Goal: Task Accomplishment & Management: Use online tool/utility

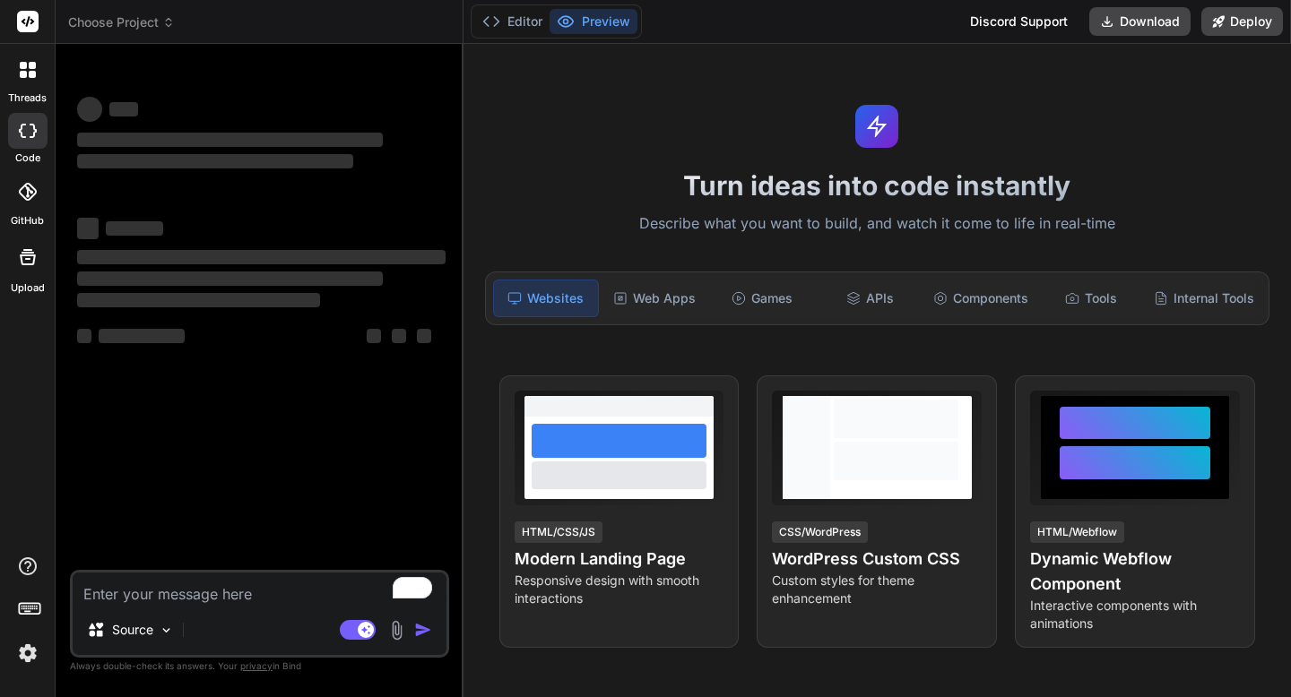
click at [146, 31] on header "Choose Project Created with Pixso." at bounding box center [260, 22] width 408 height 44
click at [146, 24] on span "Choose Project" at bounding box center [121, 22] width 107 height 18
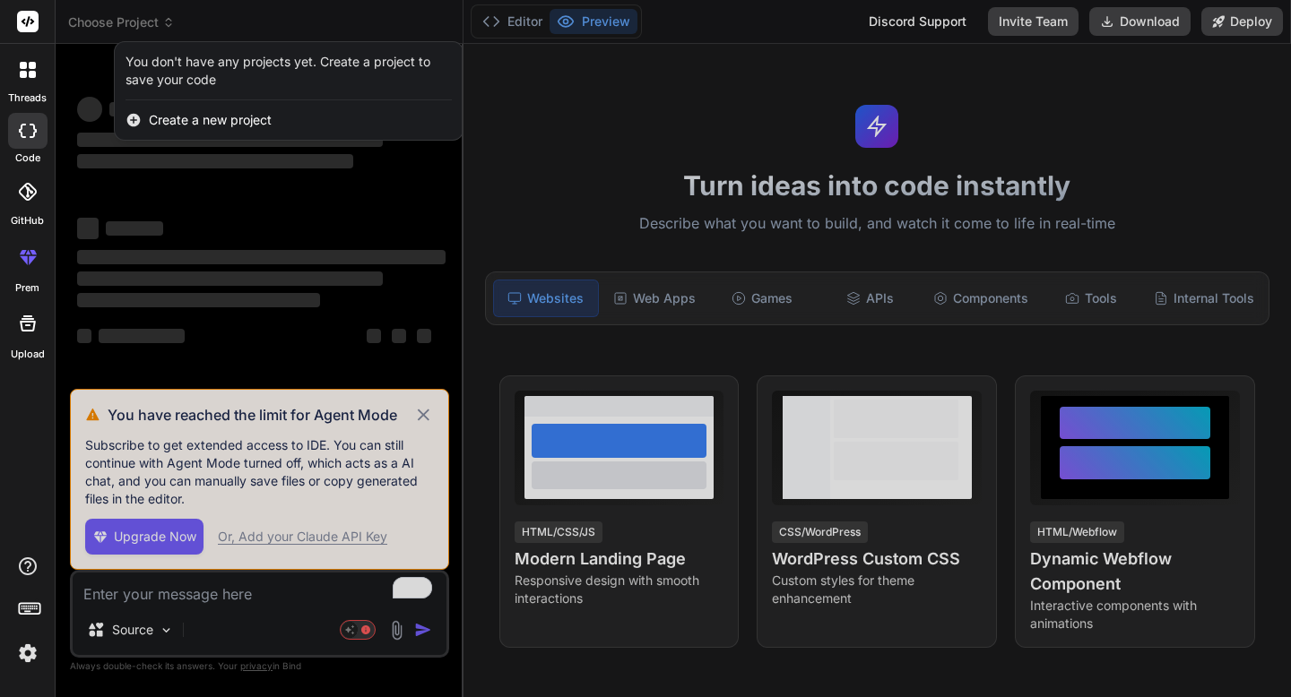
click at [146, 24] on div at bounding box center [645, 348] width 1291 height 697
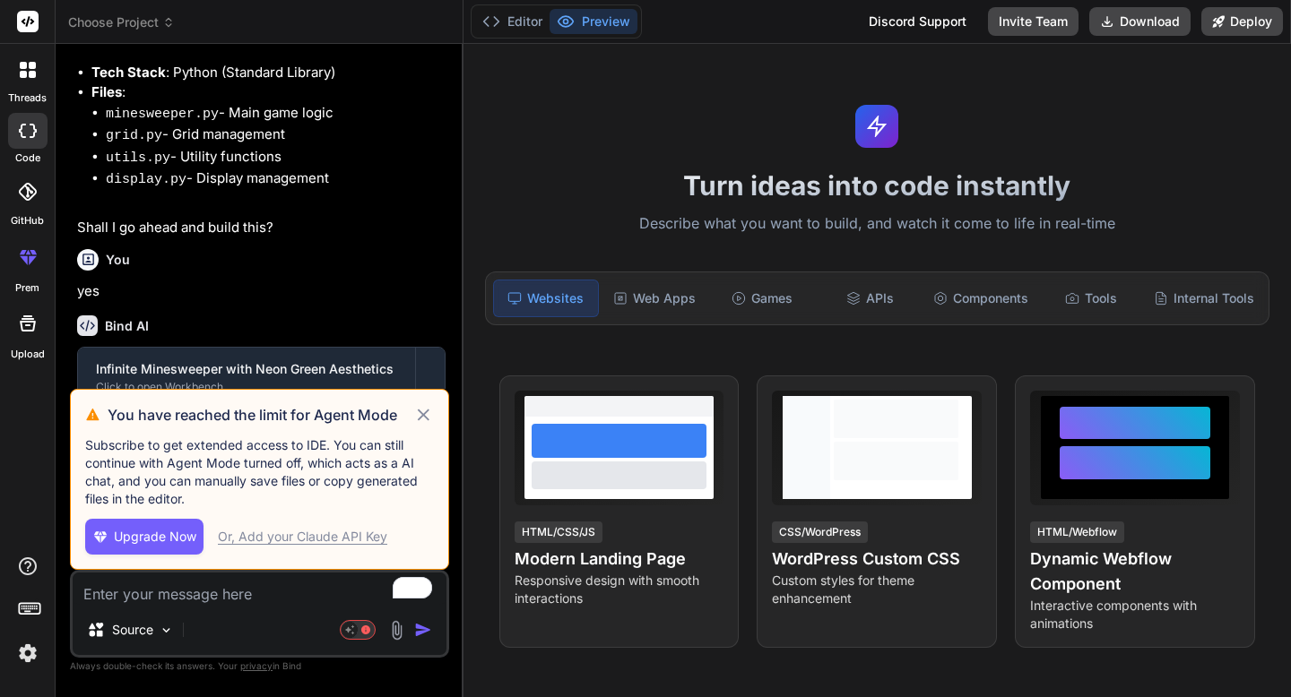
scroll to position [1356, 0]
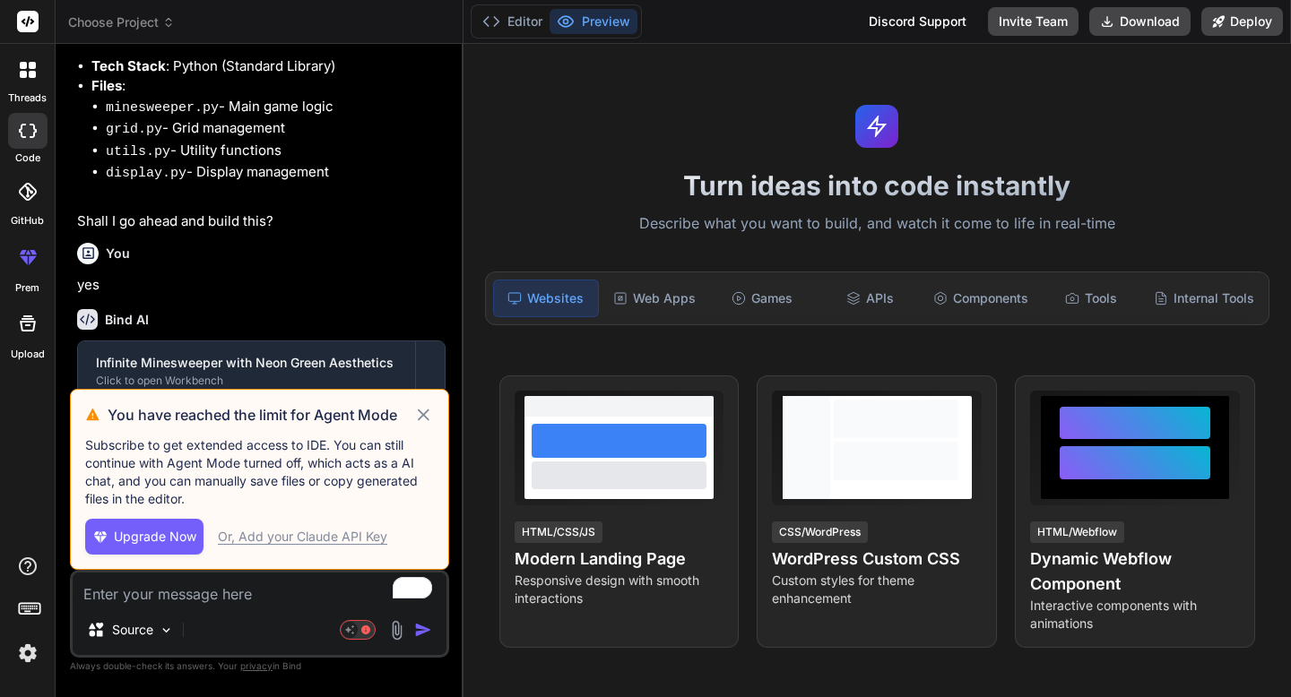
click at [422, 405] on icon at bounding box center [423, 415] width 21 height 22
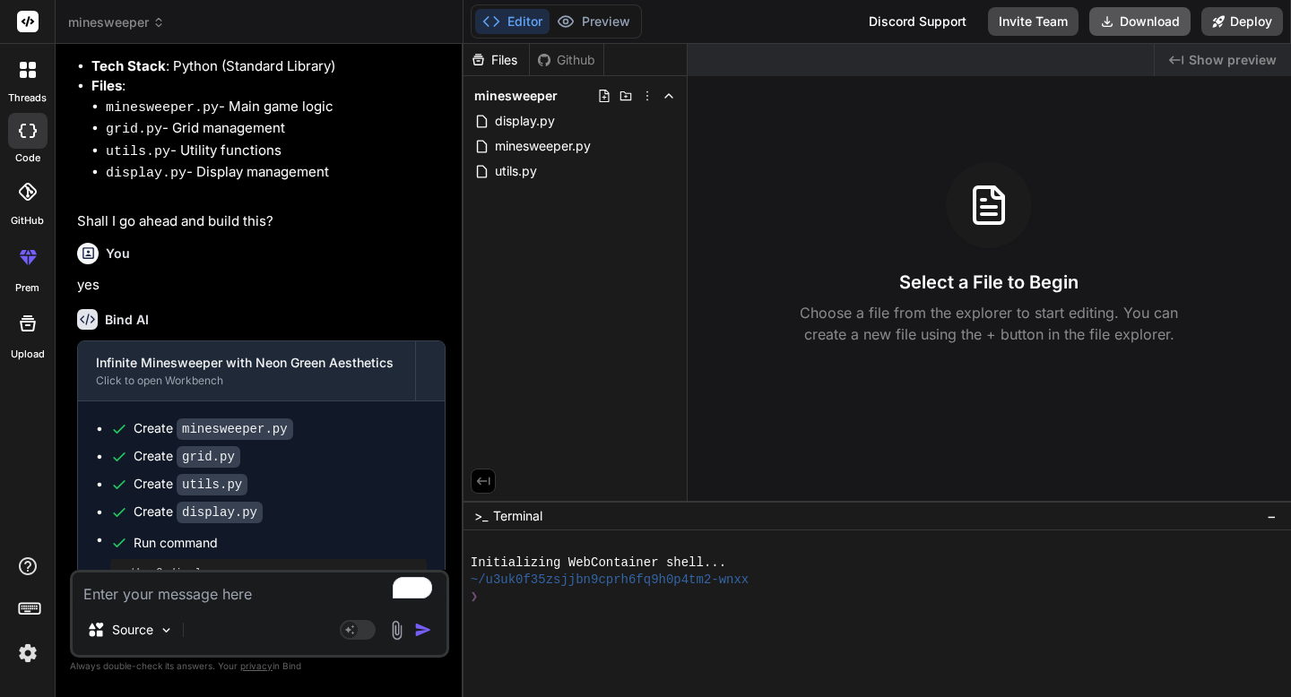
click at [1139, 23] on button "Download" at bounding box center [1139, 21] width 101 height 29
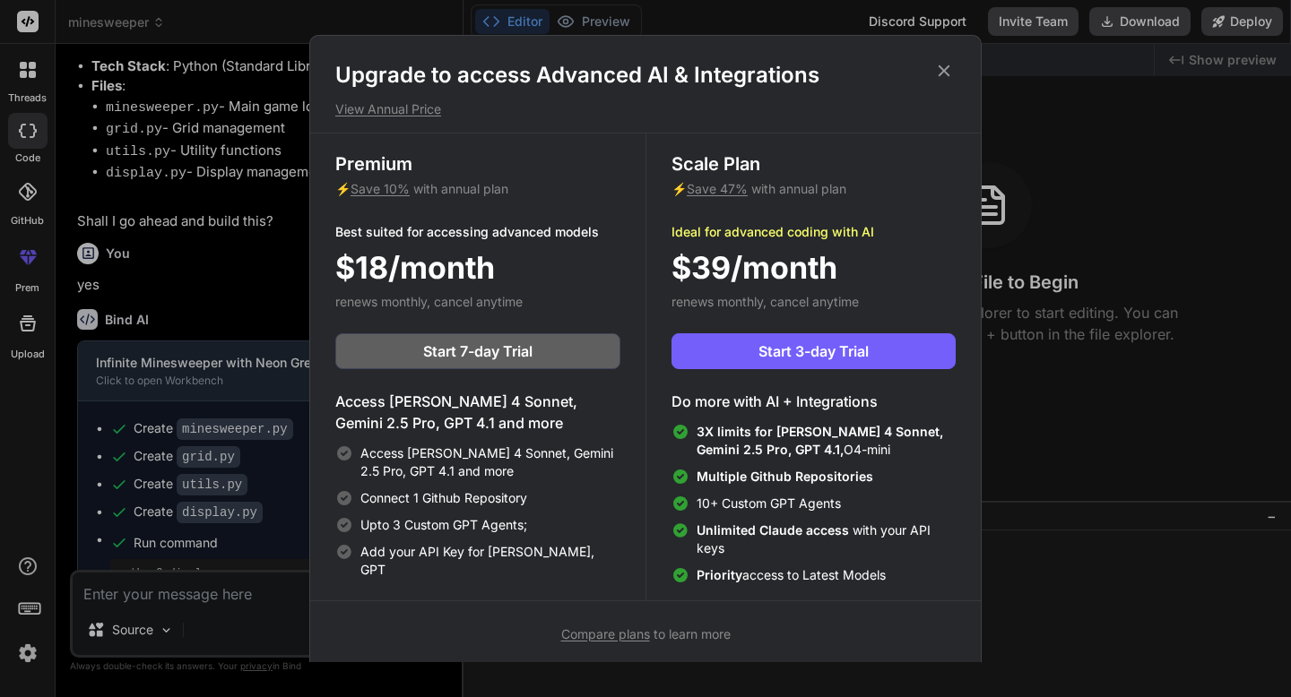
click at [940, 65] on icon at bounding box center [944, 71] width 20 height 20
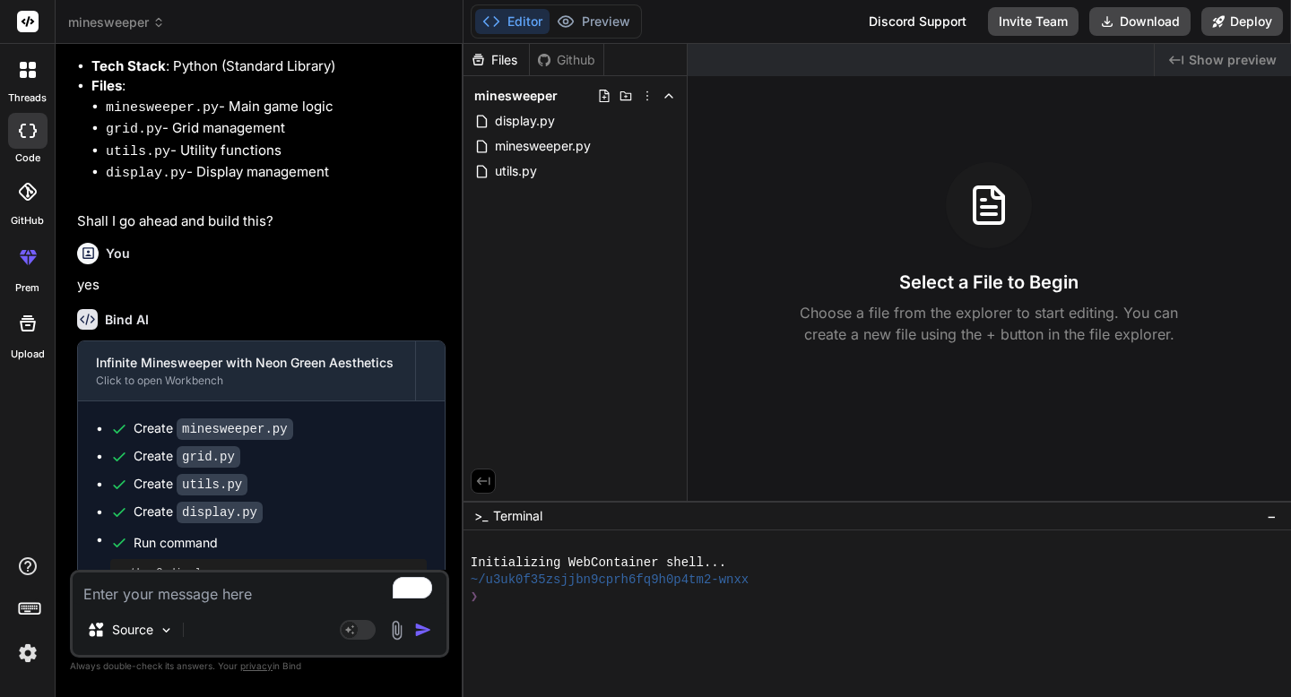
scroll to position [1379, 0]
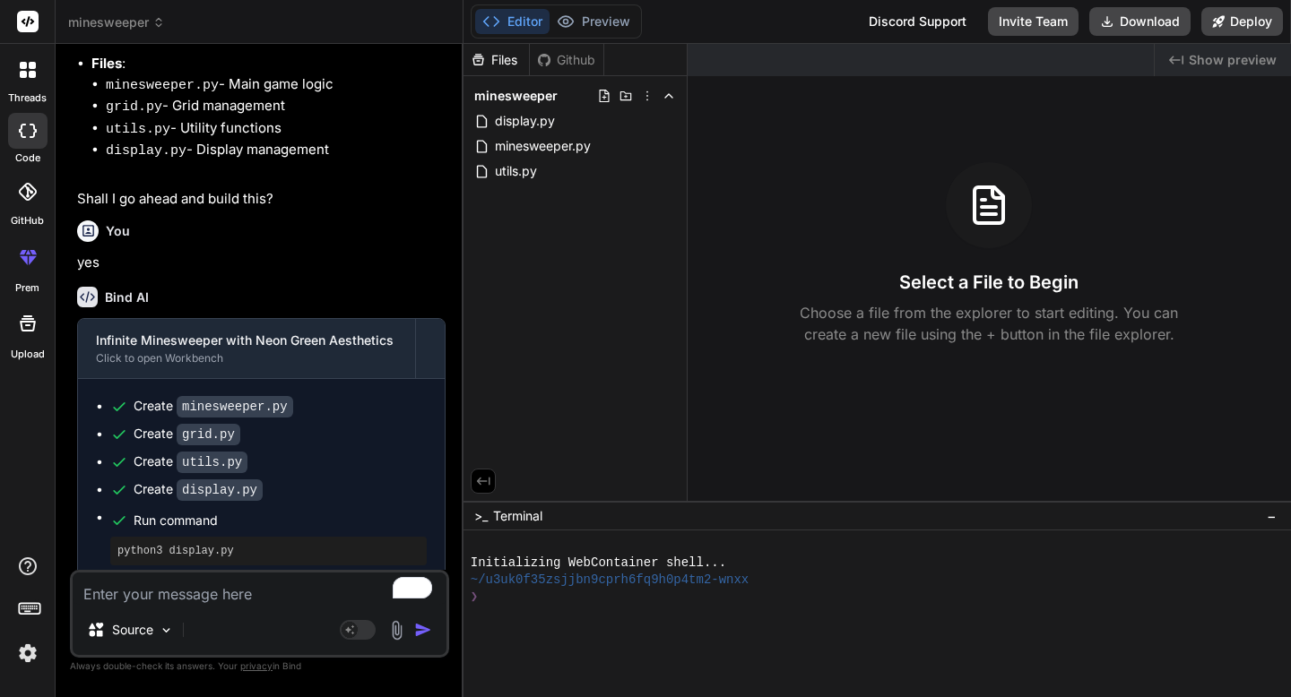
click at [241, 404] on ul "Create minesweeper.py Create grid.py Create utils.py Create display.py Run comm…" at bounding box center [261, 481] width 331 height 169
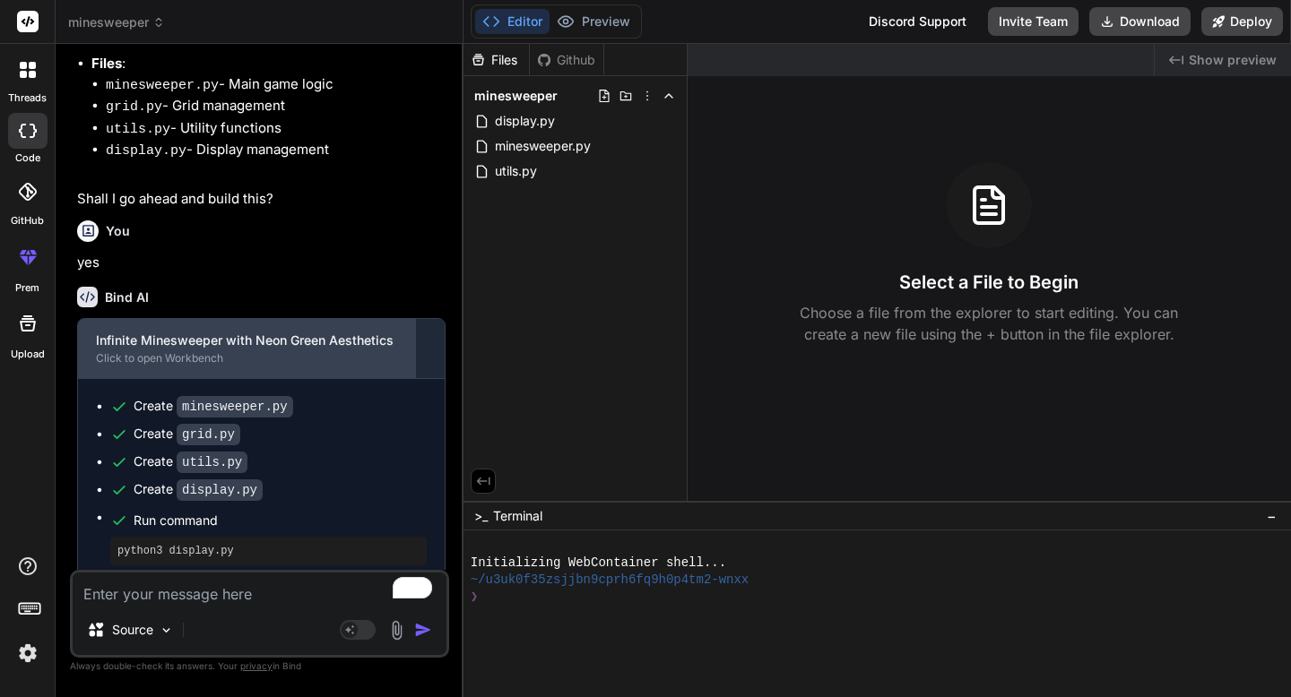
click at [195, 351] on div "Click to open Workbench" at bounding box center [246, 358] width 301 height 14
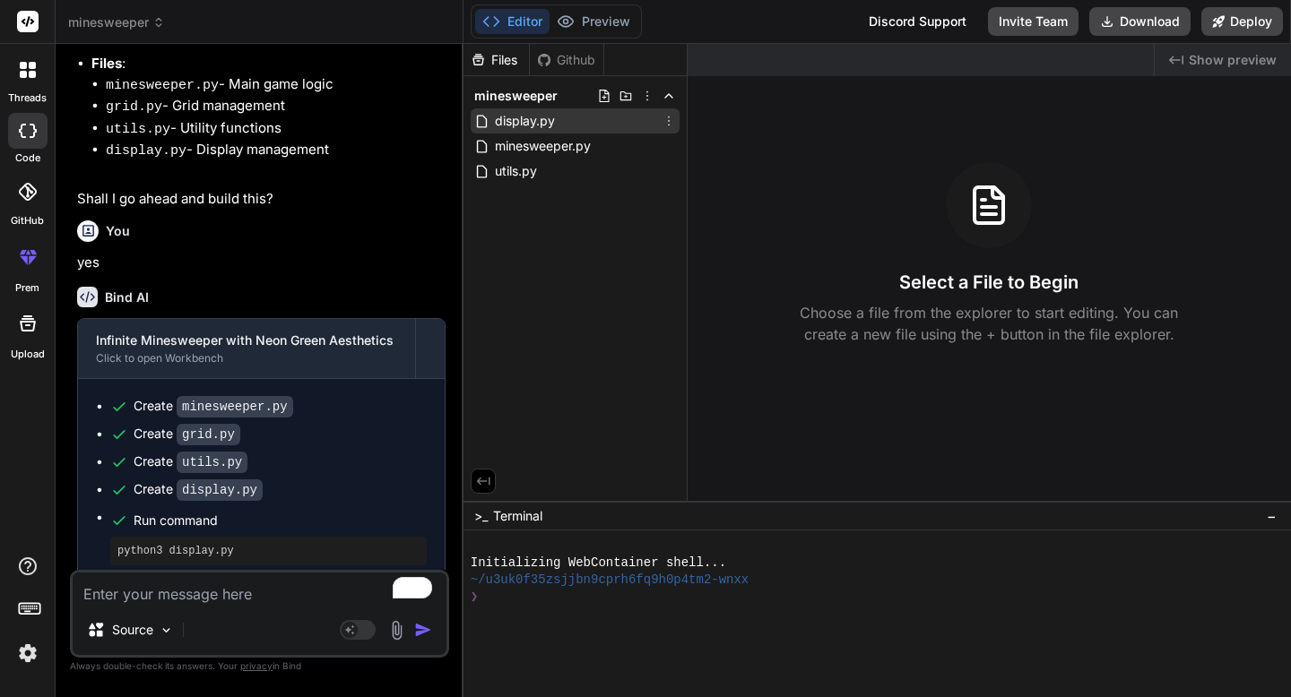
click at [561, 121] on div "display.py" at bounding box center [575, 120] width 209 height 25
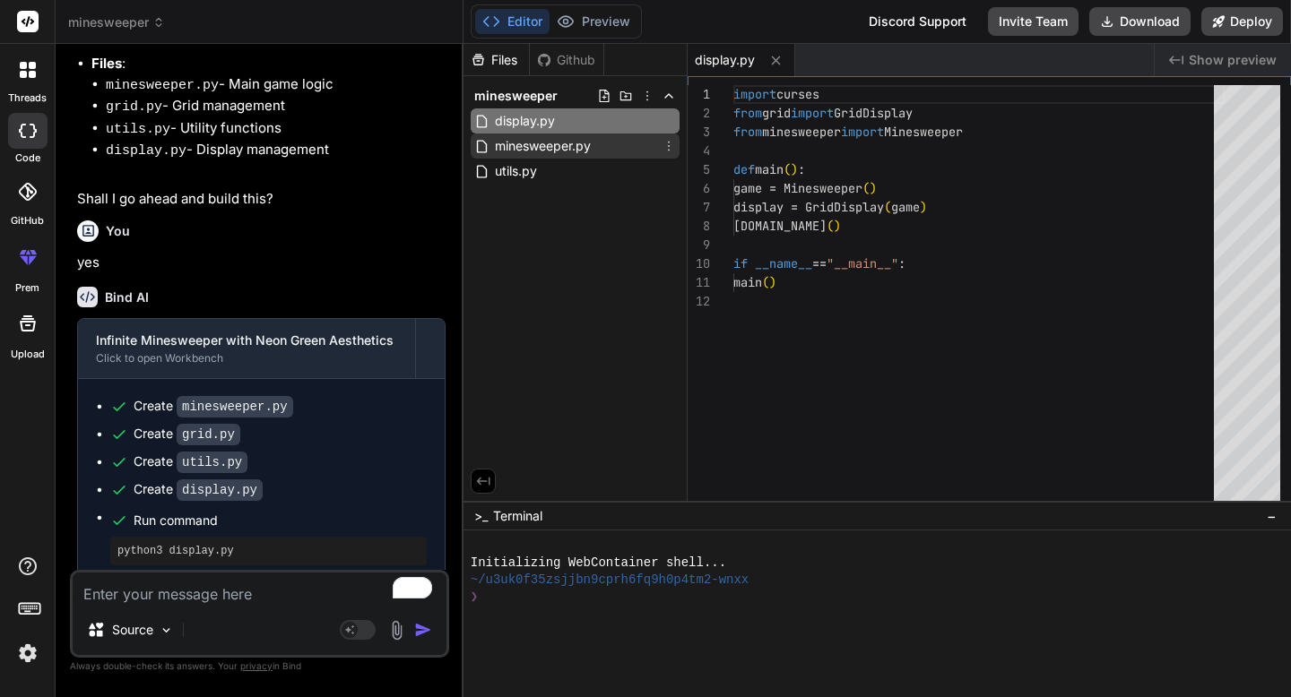
type textarea "x"
click at [576, 148] on span "minesweeper.py" at bounding box center [542, 146] width 99 height 22
type textarea "self.offset_x += dx self.offset_y += dy self.offset_x = max(0, min(self.offset_…"
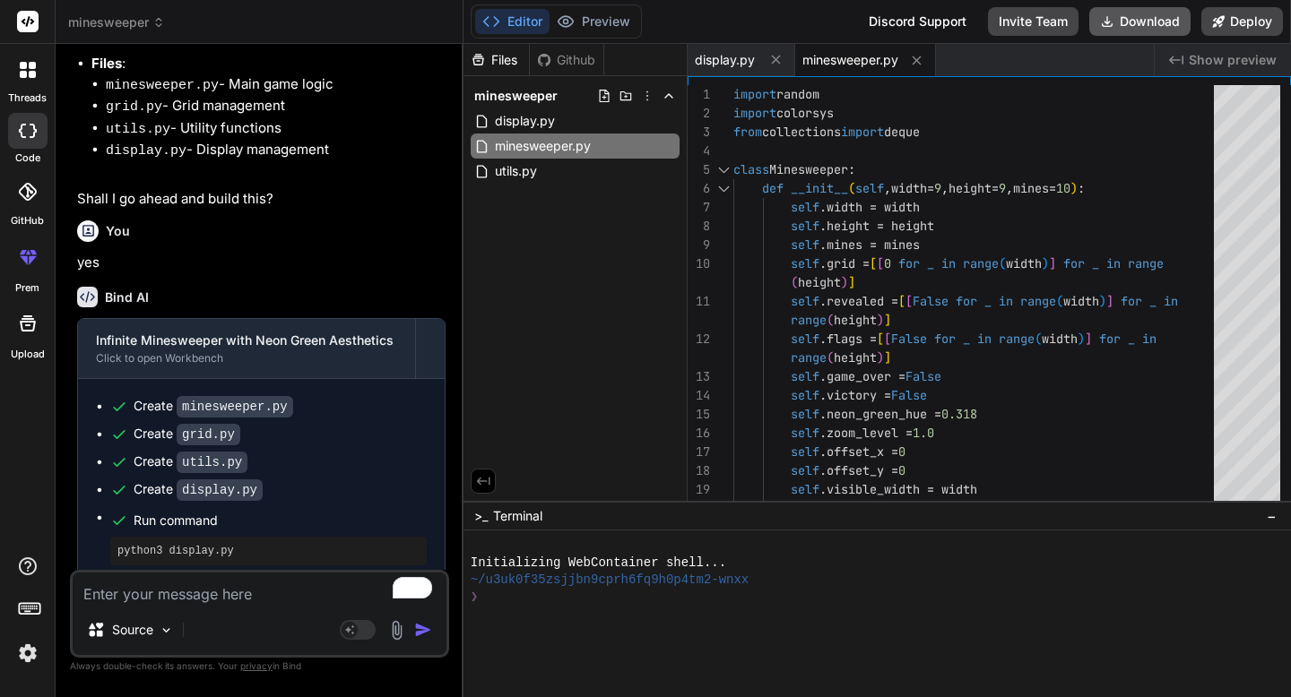
click at [1127, 30] on button "Download" at bounding box center [1139, 21] width 101 height 29
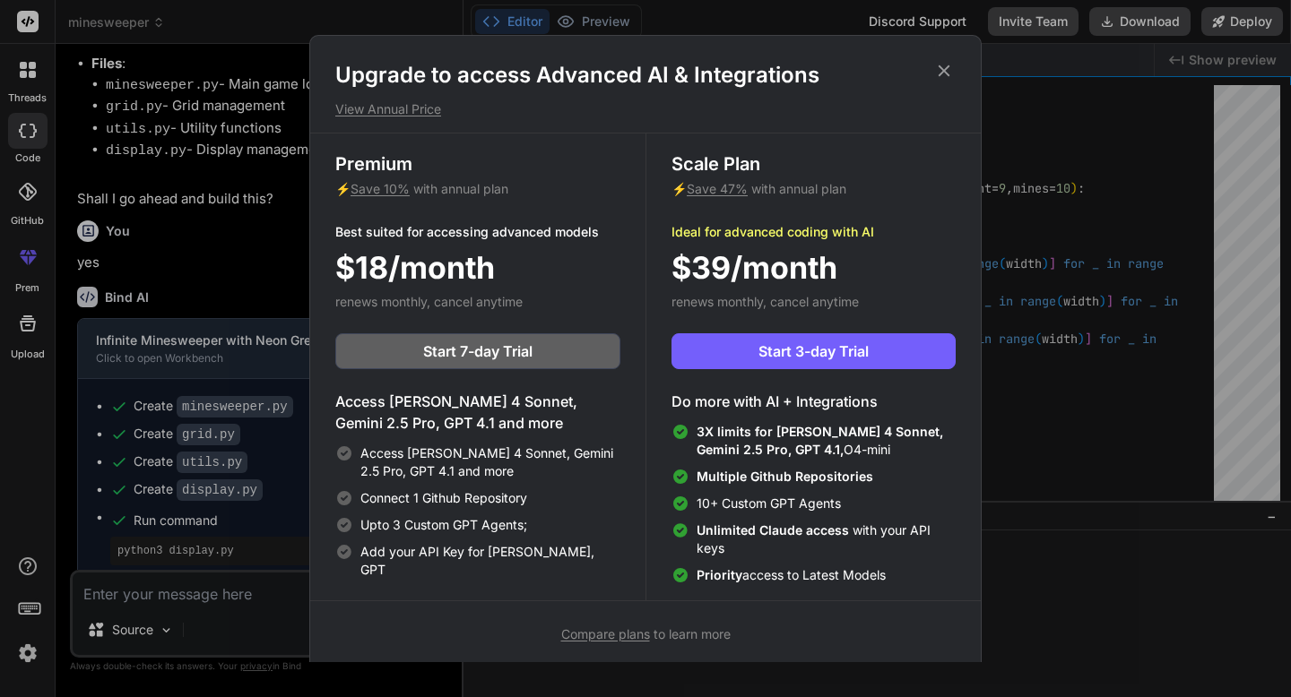
click at [947, 69] on icon at bounding box center [944, 71] width 20 height 20
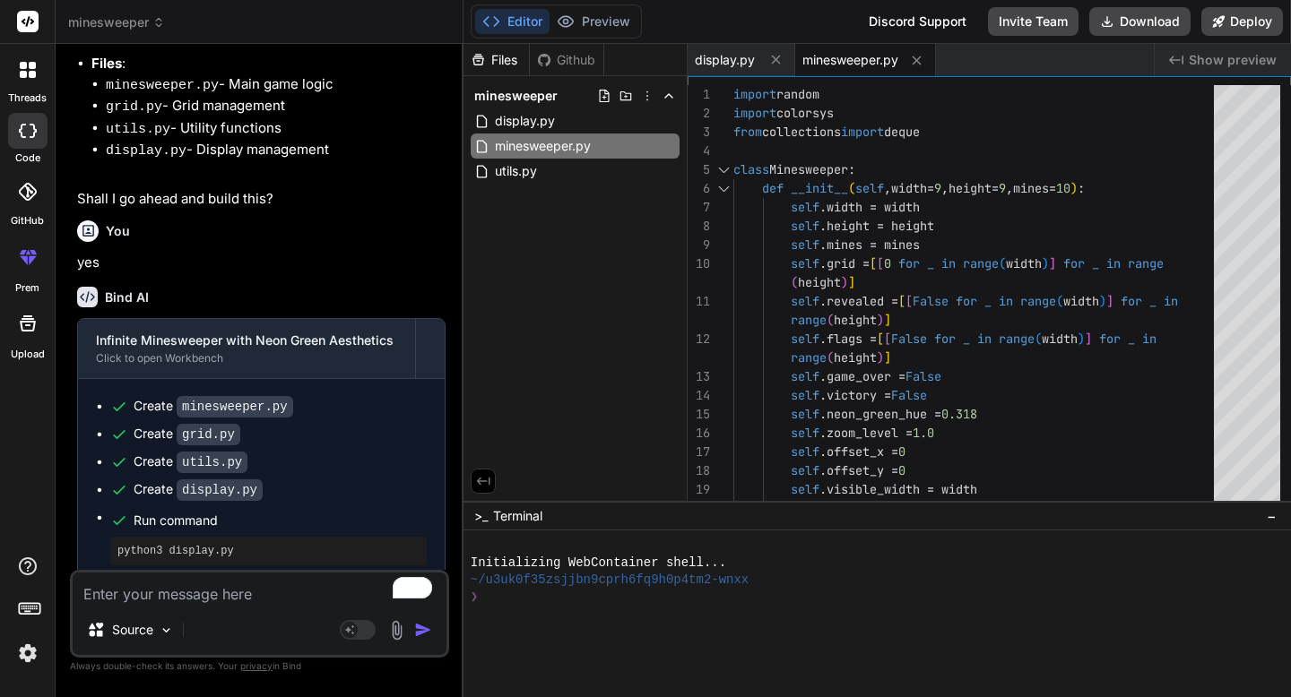
click at [114, 21] on span "minesweeper" at bounding box center [116, 22] width 97 height 18
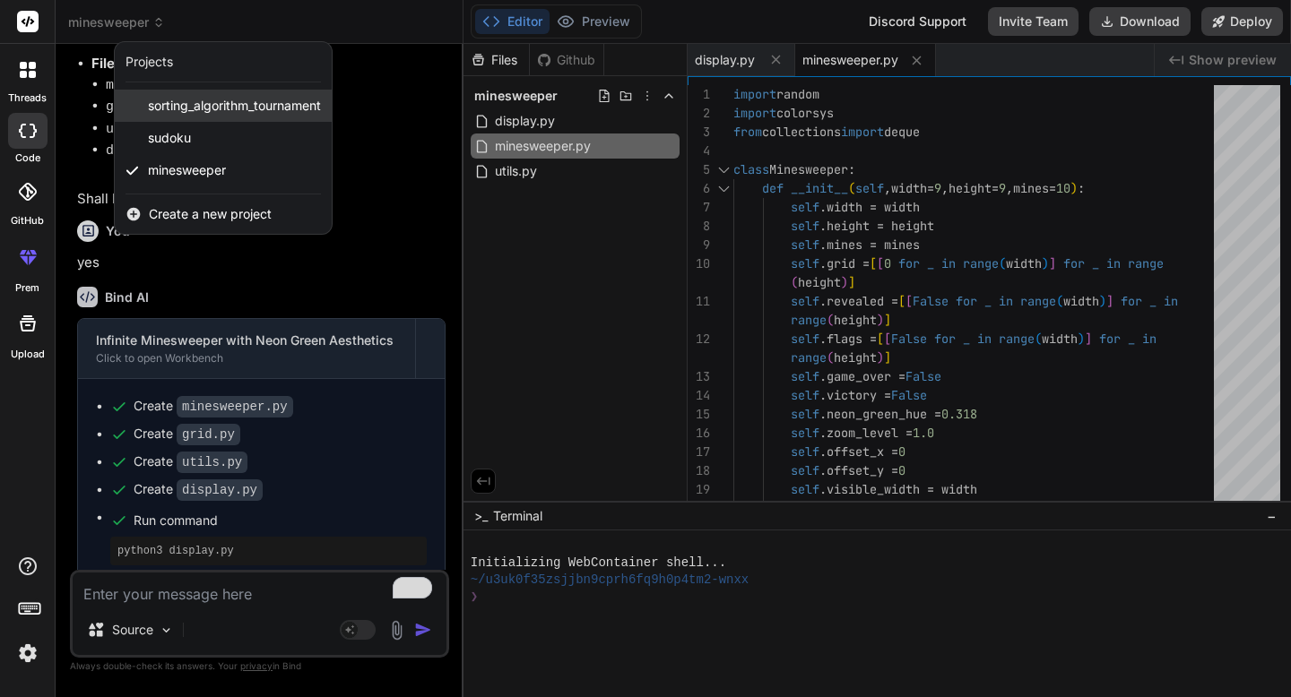
click at [172, 105] on span "sorting_algorithm_tournament" at bounding box center [234, 106] width 173 height 18
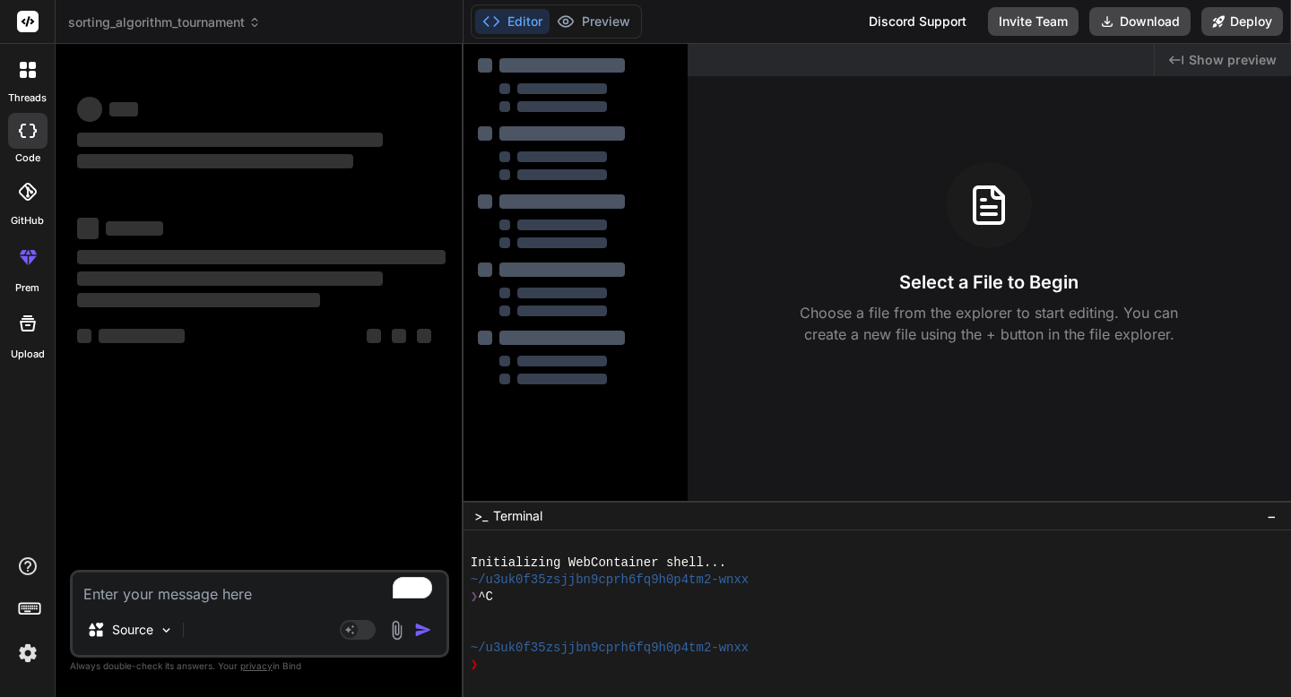
scroll to position [0, 0]
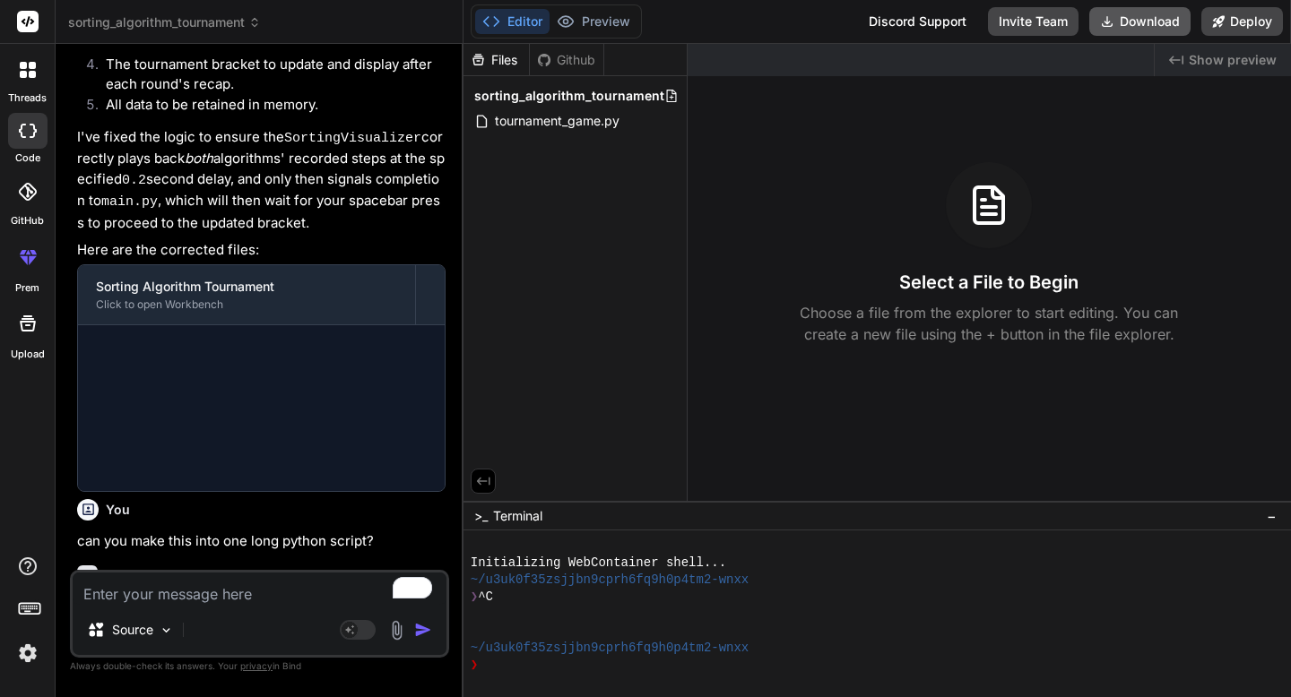
click at [1139, 20] on button "Download" at bounding box center [1139, 21] width 101 height 29
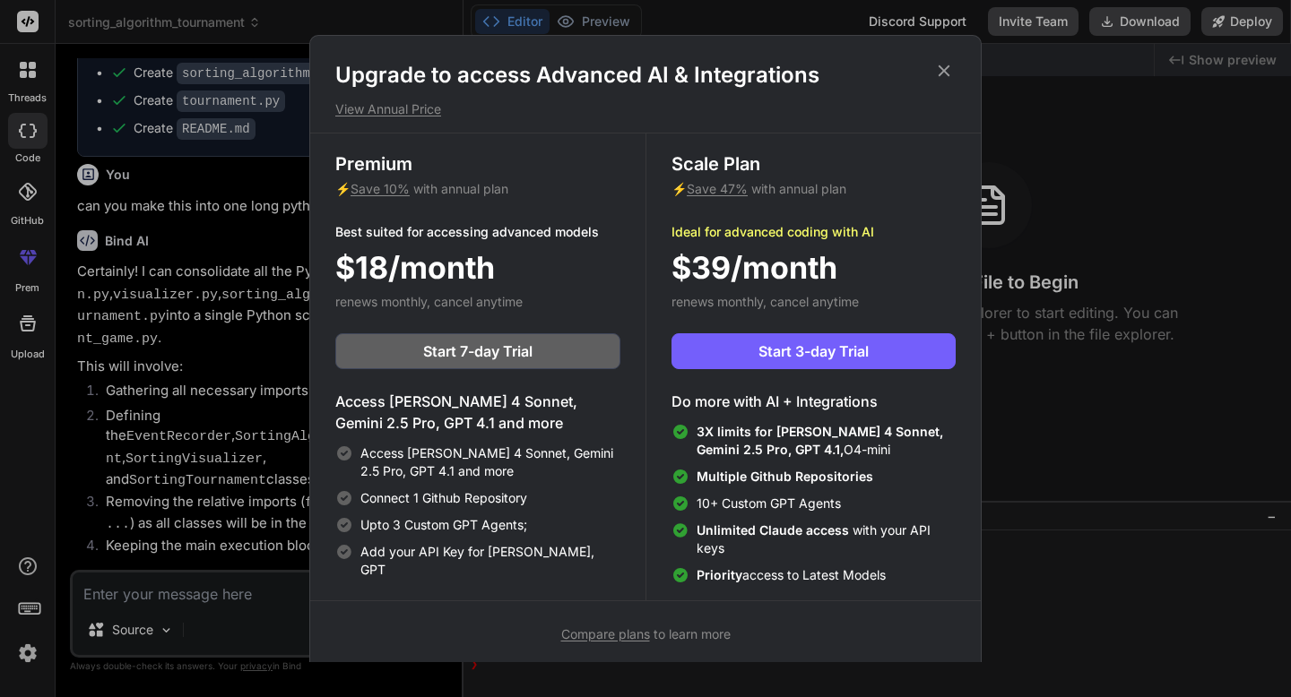
scroll to position [3171, 0]
click at [945, 68] on icon at bounding box center [944, 71] width 12 height 12
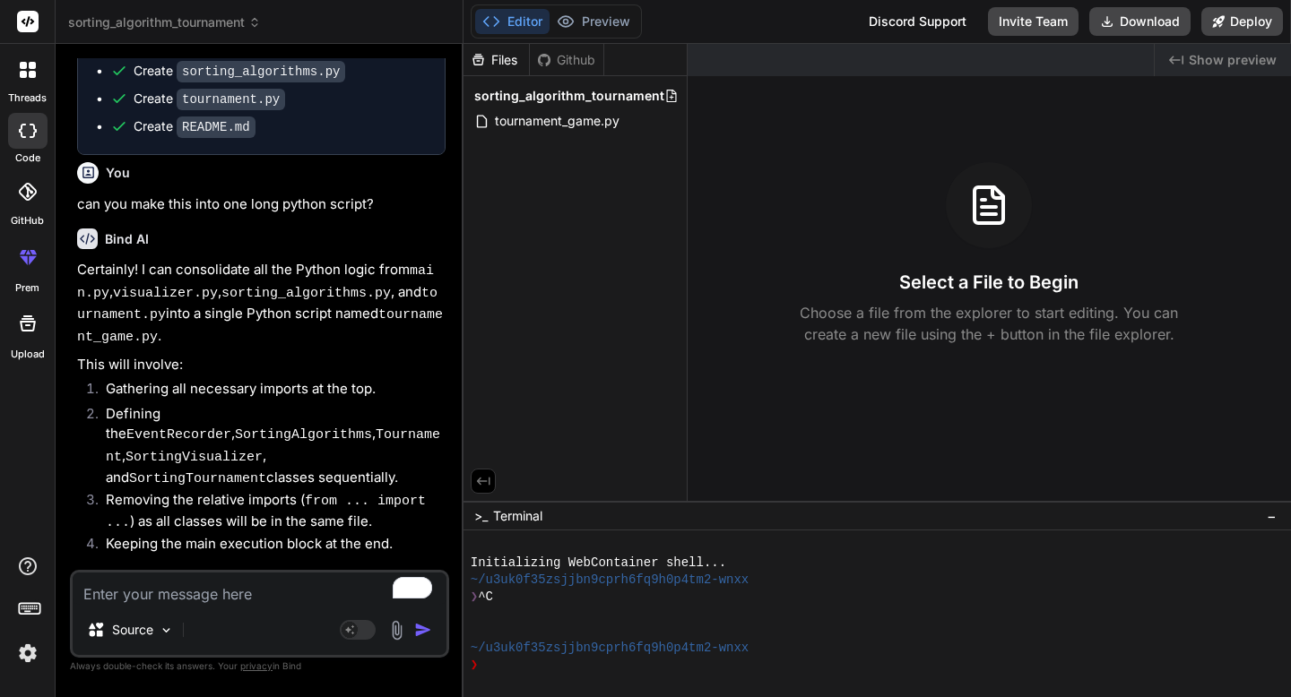
click at [198, 19] on span "sorting_algorithm_tournament" at bounding box center [164, 22] width 193 height 18
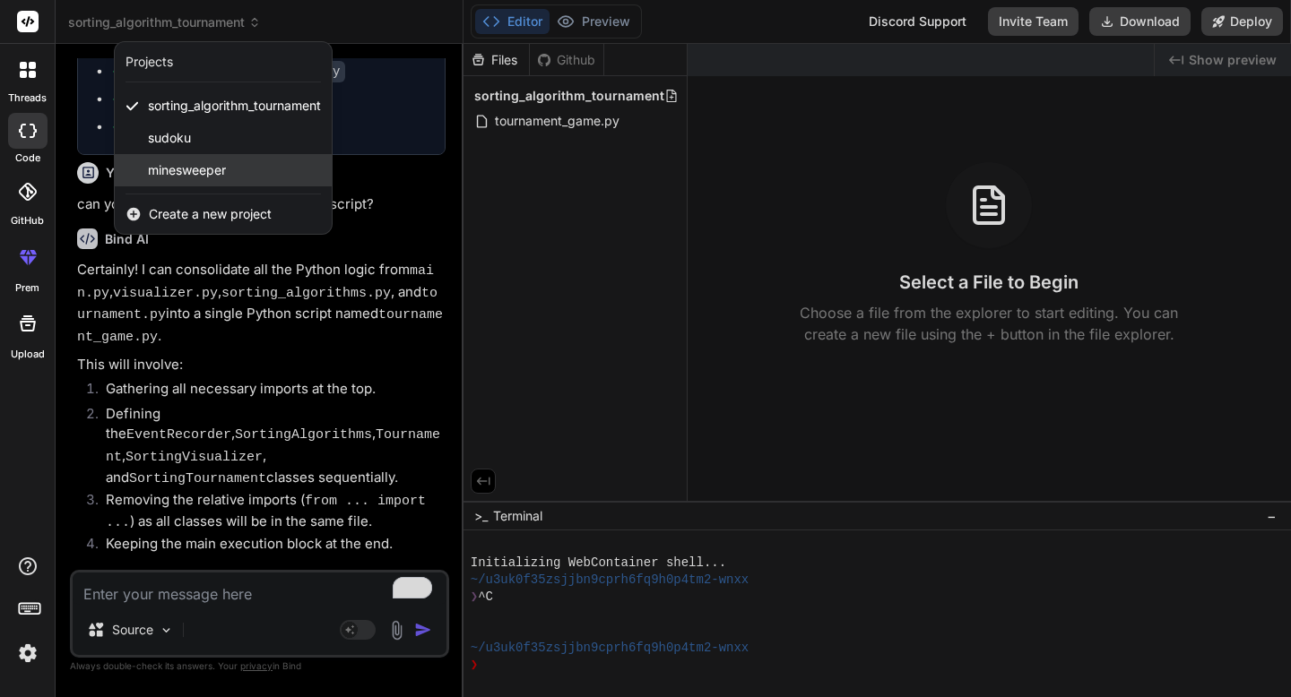
click at [198, 166] on span "minesweeper" at bounding box center [187, 170] width 78 height 18
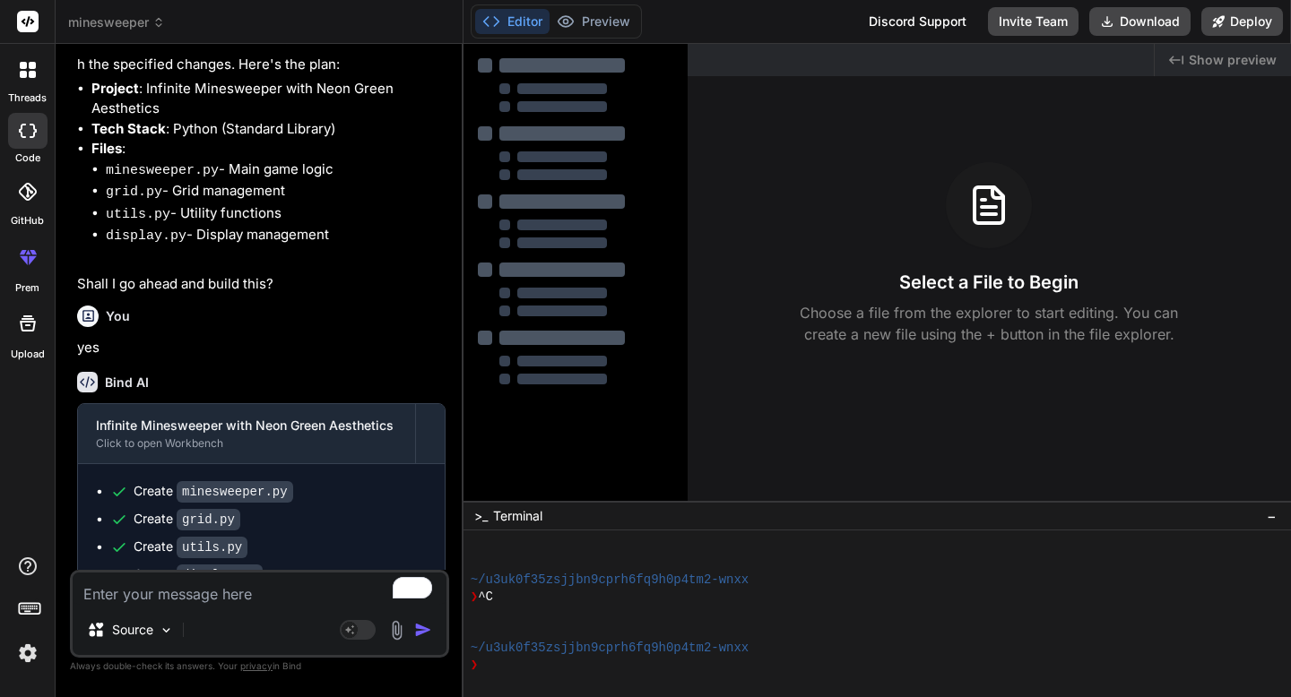
type textarea "x"
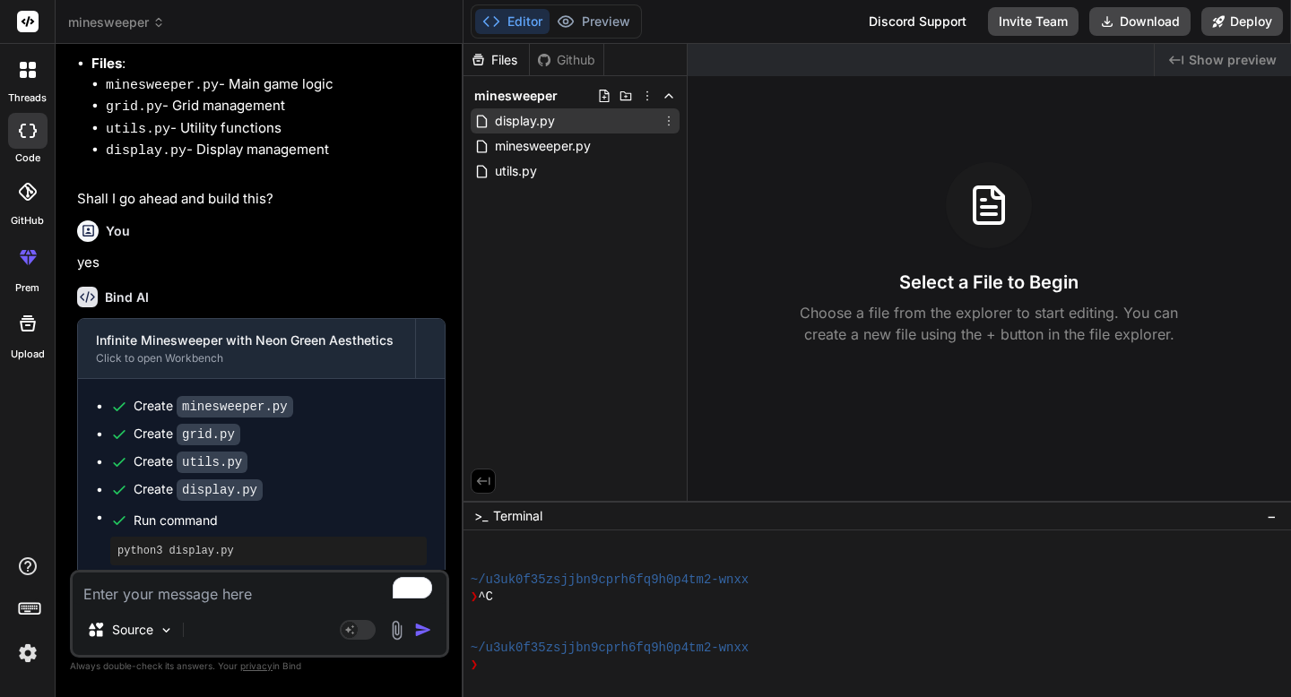
click at [584, 126] on div "display.py" at bounding box center [575, 120] width 209 height 25
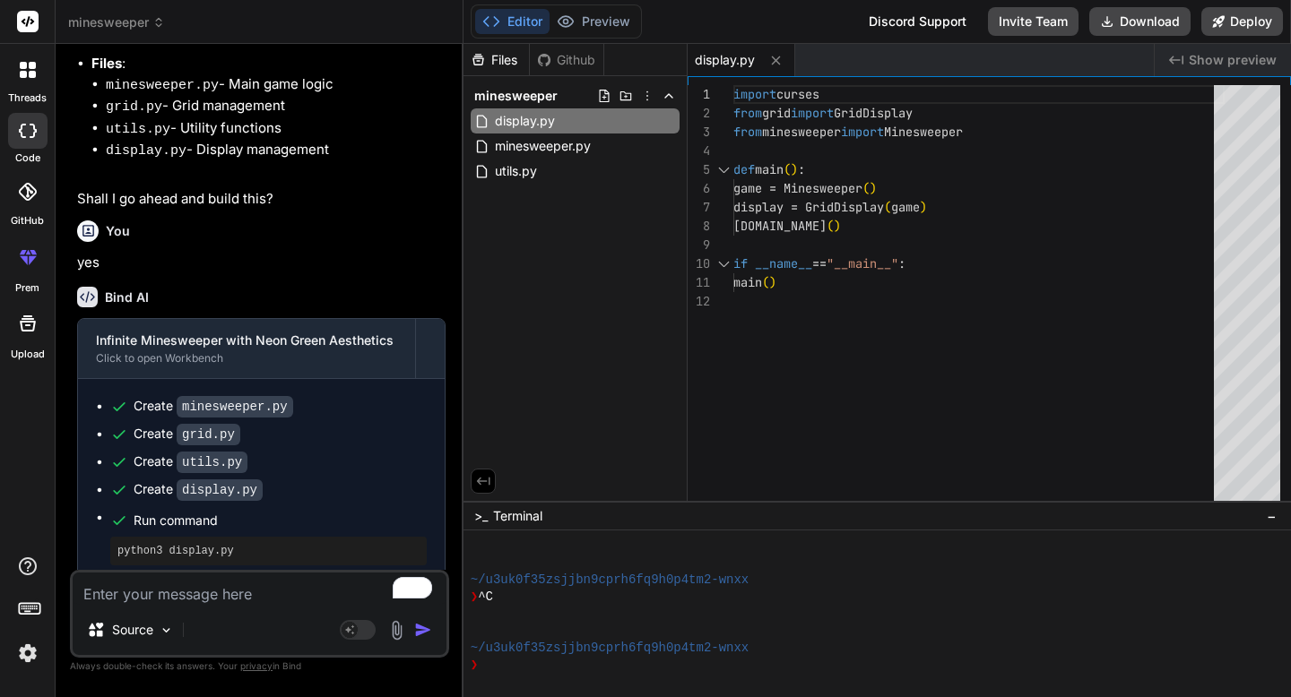
scroll to position [151, 0]
click at [831, 240] on div "import curses from grid import GridDisplay from minesweeper import Minesweeper …" at bounding box center [978, 297] width 491 height 425
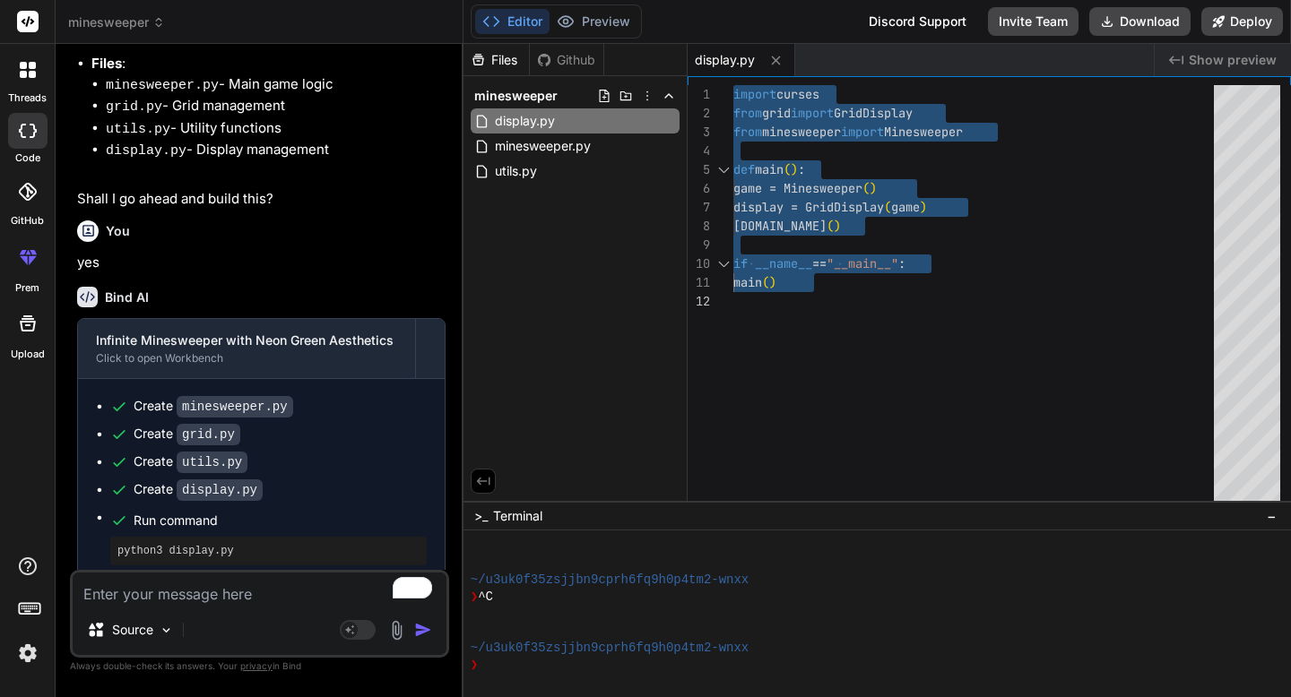
click at [813, 257] on div "import curses from grid import GridDisplay from minesweeper import Minesweeper …" at bounding box center [978, 297] width 491 height 425
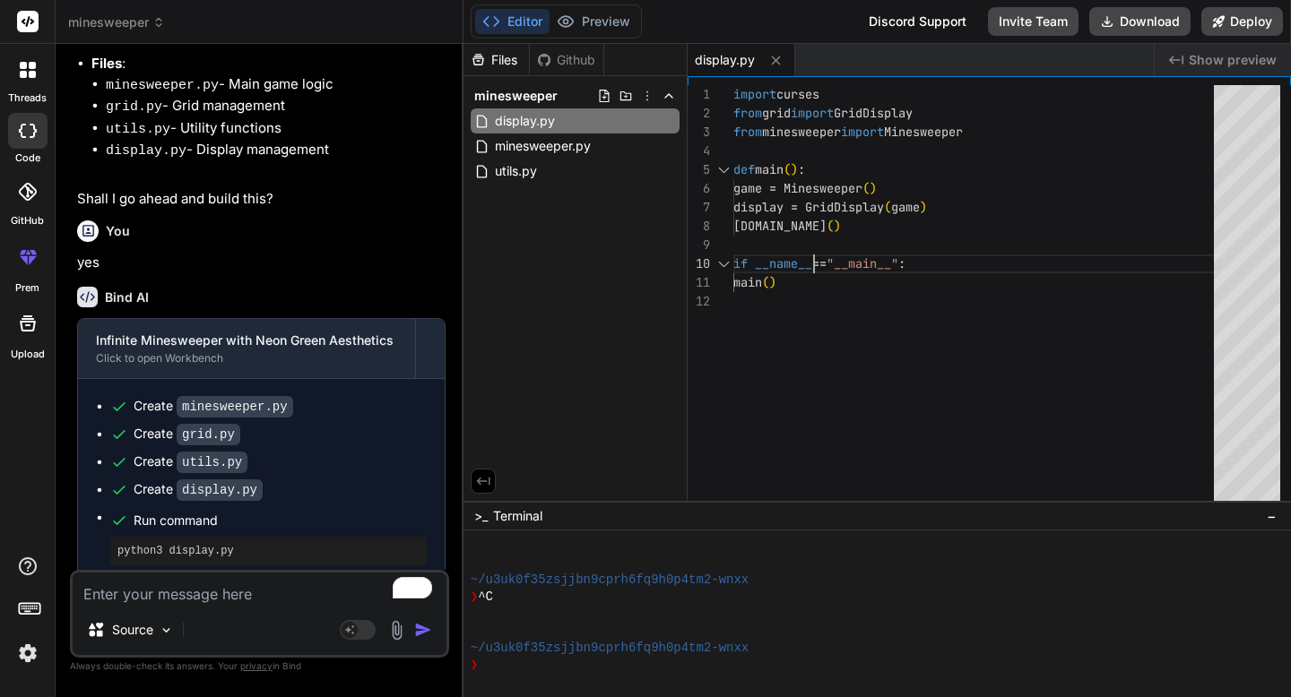
scroll to position [169, 0]
click at [545, 143] on span "minesweeper.py" at bounding box center [542, 146] width 99 height 22
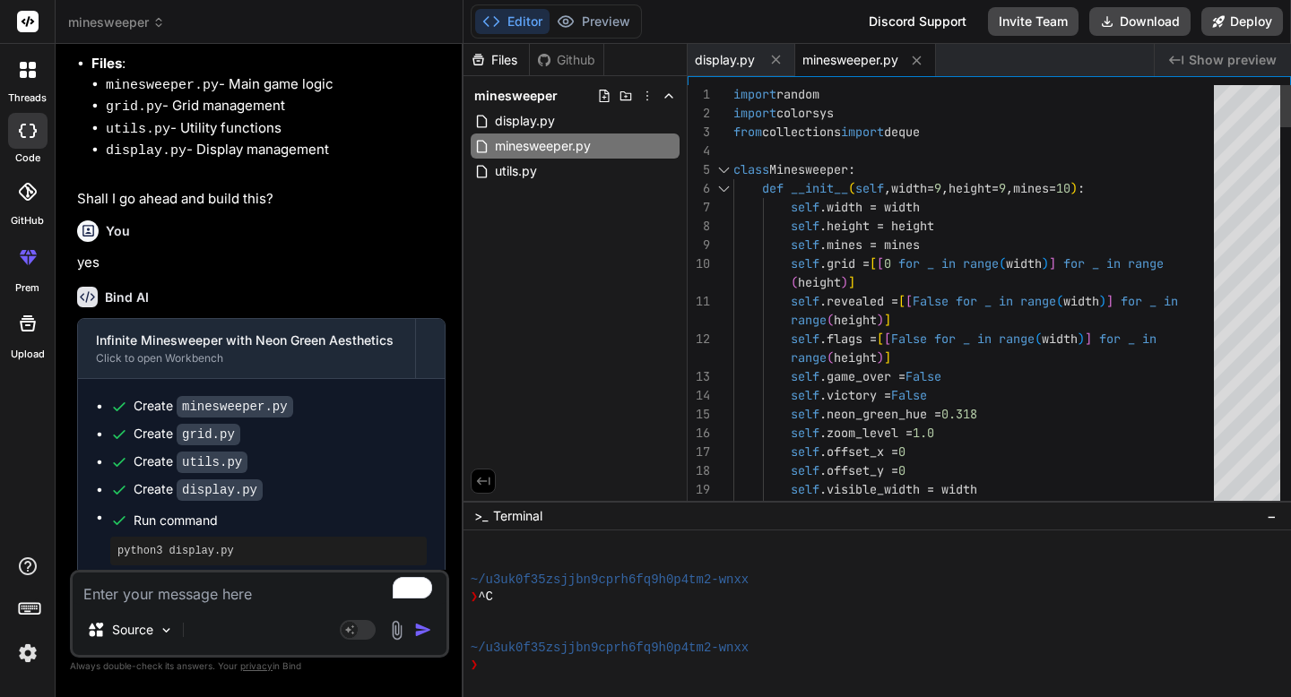
scroll to position [0, 0]
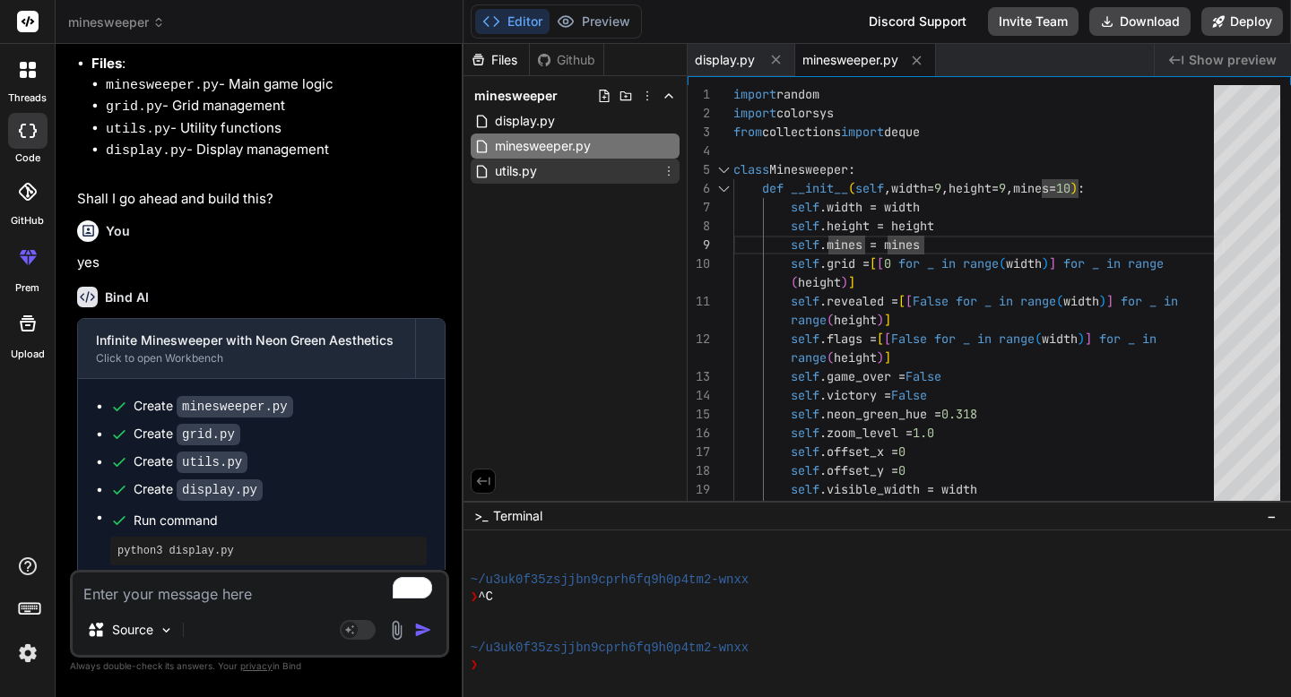
click at [532, 169] on span "utils.py" at bounding box center [516, 171] width 46 height 22
type textarea "import colorsys def hsv_to_rgb(h, s, v): return colorsys.hsv_to_rgb(h, s, v) de…"
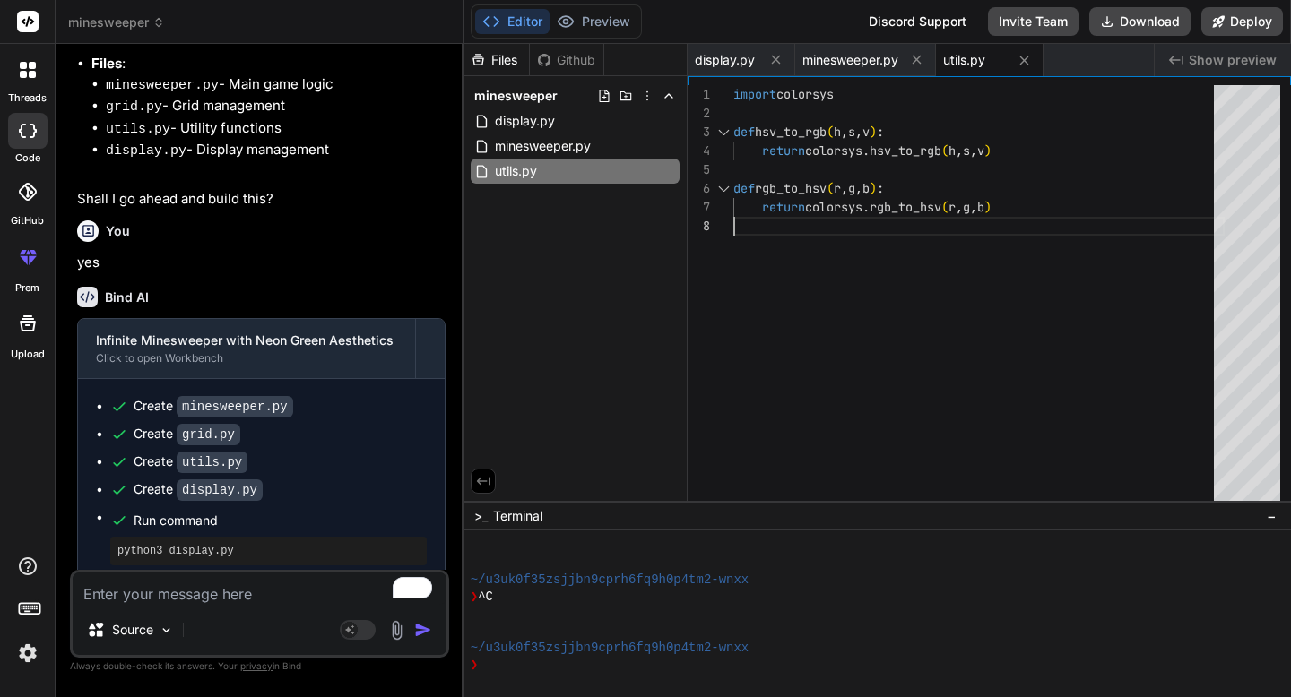
click at [962, 216] on div "import colorsys def hsv_to_rgb ( h , s , v ) : return colorsys.hsv_to_rgb ( h ,…" at bounding box center [978, 297] width 491 height 425
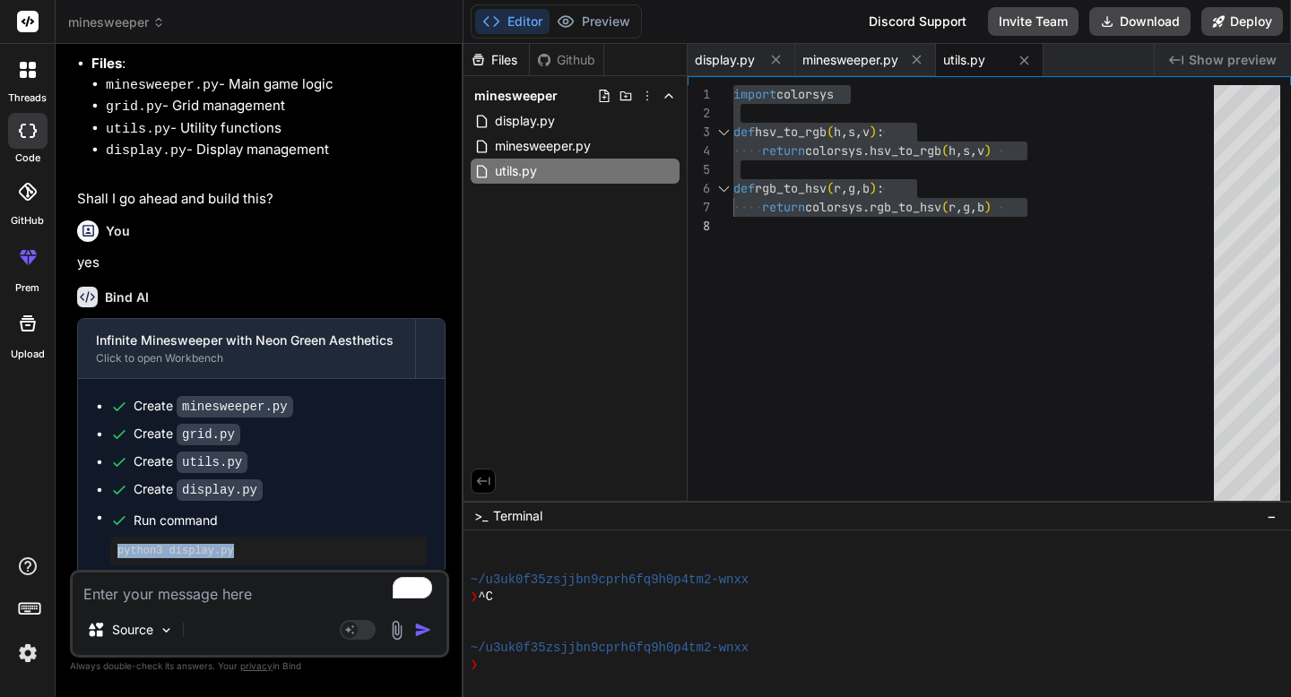
drag, startPoint x: 237, startPoint y: 536, endPoint x: 118, endPoint y: 540, distance: 118.4
click at [118, 544] on pre "python3 display.py" at bounding box center [268, 551] width 302 height 14
copy pre "python3 display.py"
click at [271, 554] on div "Create minesweeper.py Create grid.py Create utils.py Create display.py Run comm…" at bounding box center [261, 481] width 367 height 204
click at [209, 602] on textarea "To enrich screen reader interactions, please activate Accessibility in Grammarl…" at bounding box center [260, 589] width 374 height 32
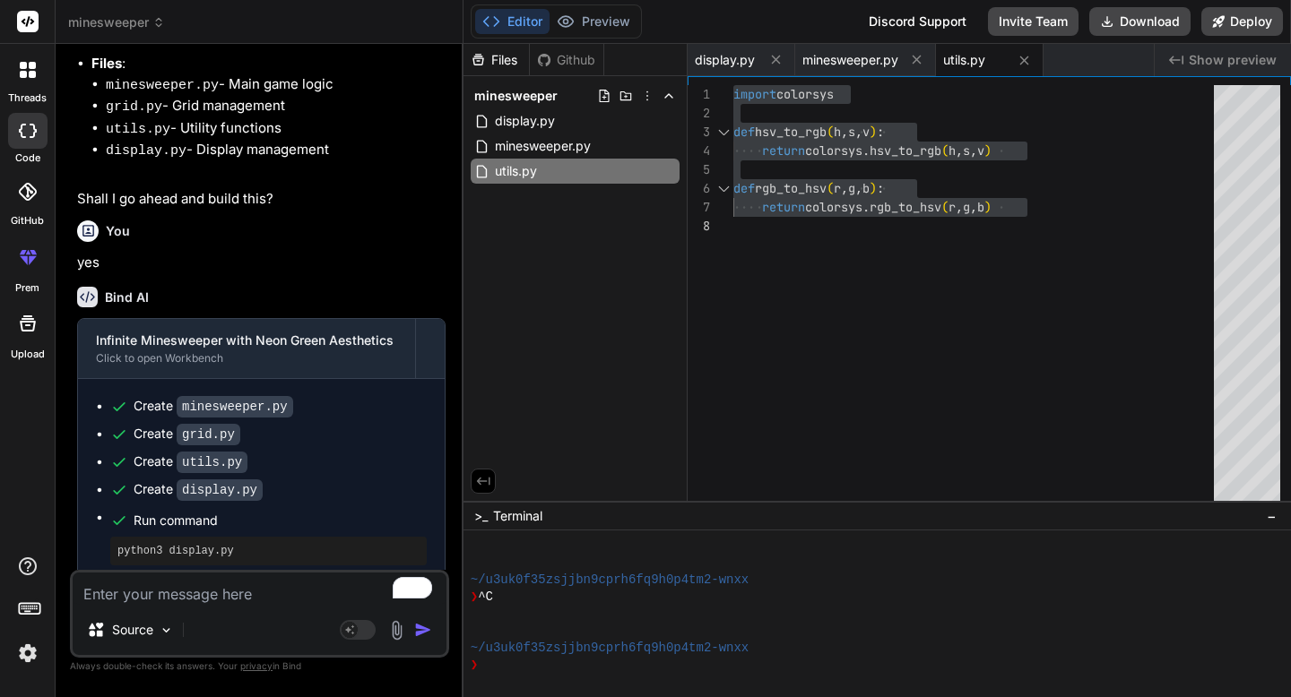
type textarea "m"
type textarea "x"
type textarea "ma"
type textarea "x"
type textarea "mak"
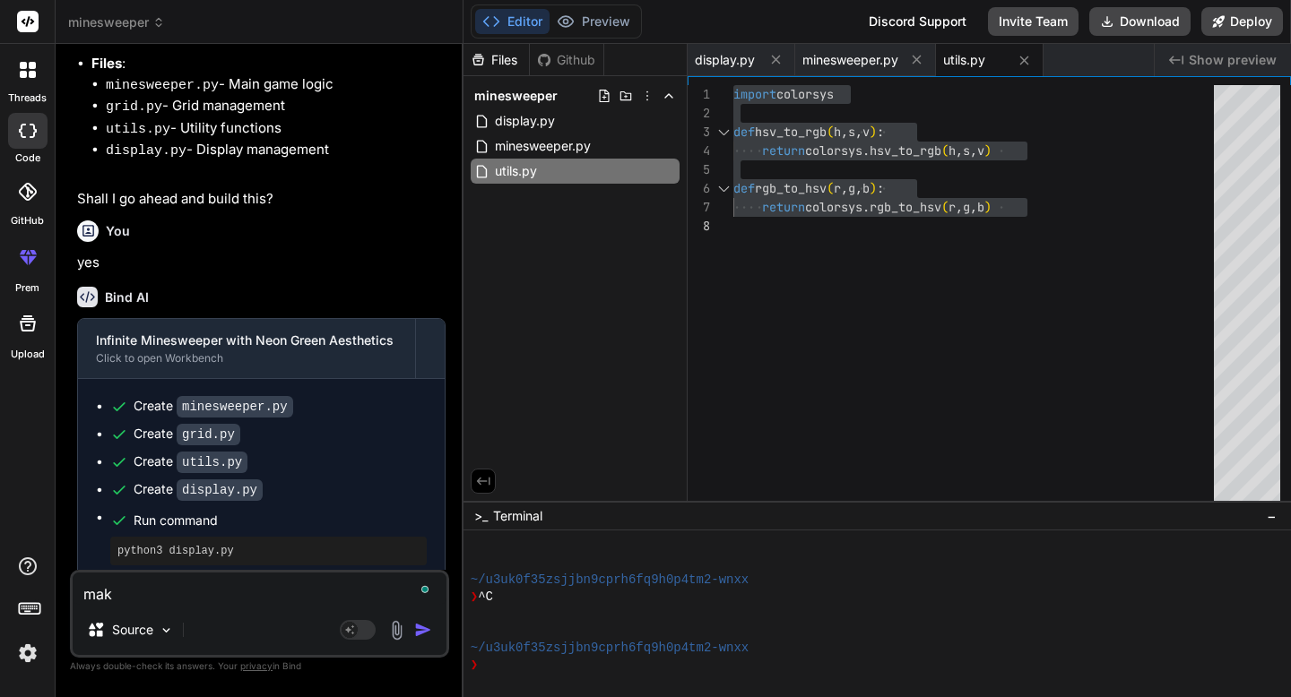
type textarea "x"
type textarea "make"
type textarea "x"
type textarea "make"
type textarea "x"
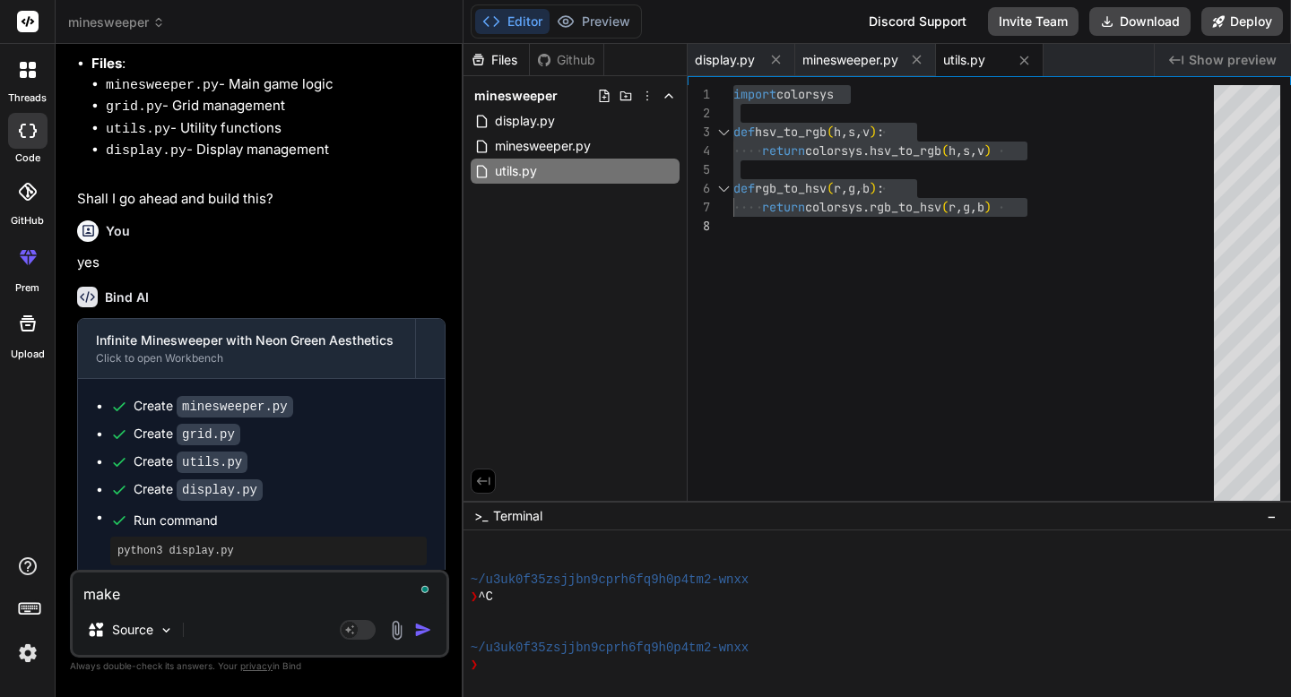
type textarea "make i"
type textarea "x"
type textarea "make it"
type textarea "x"
type textarea "make it"
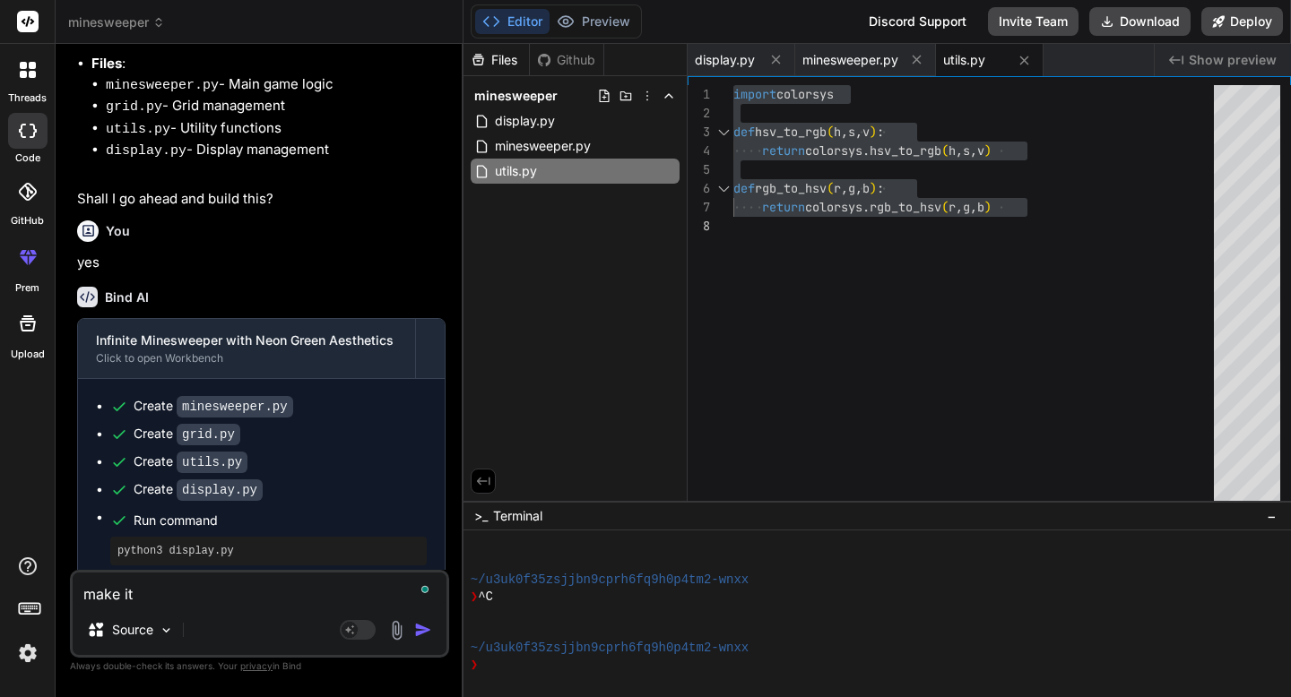
type textarea "x"
type textarea "make it s"
type textarea "x"
type textarea "make it so"
type textarea "x"
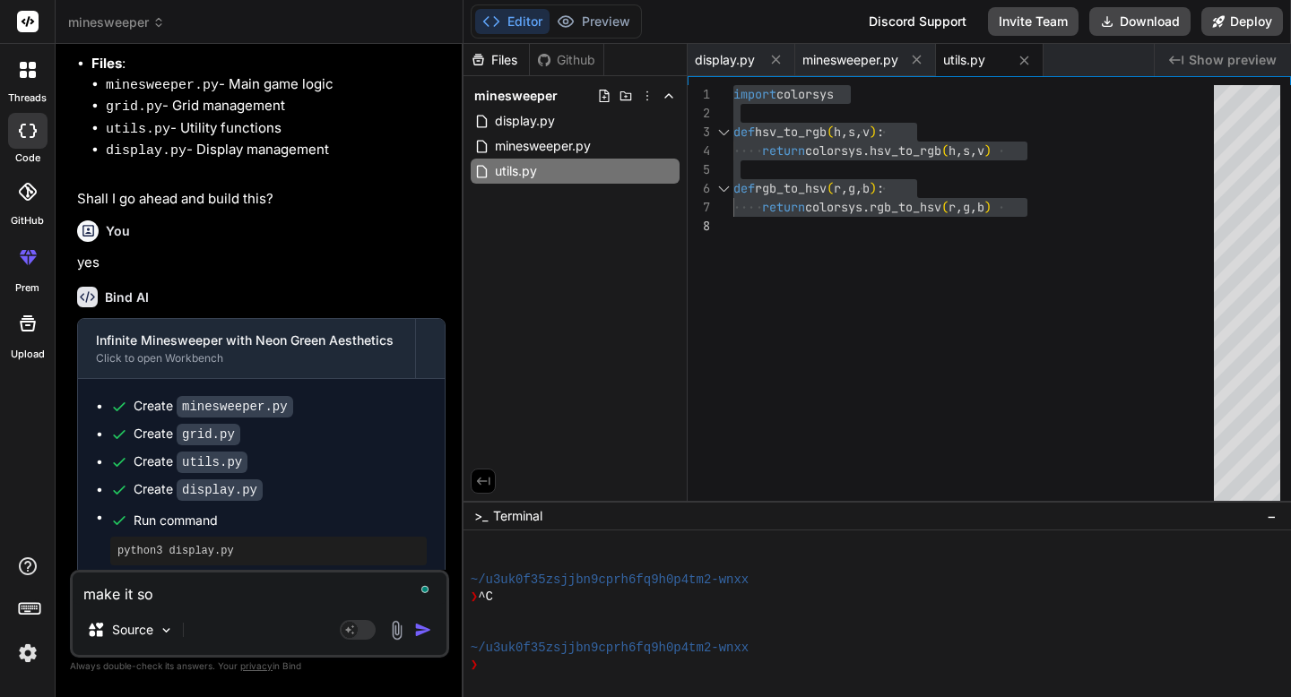
type textarea "make it so"
type textarea "x"
type textarea "make it so t"
type textarea "x"
type textarea "make it so th"
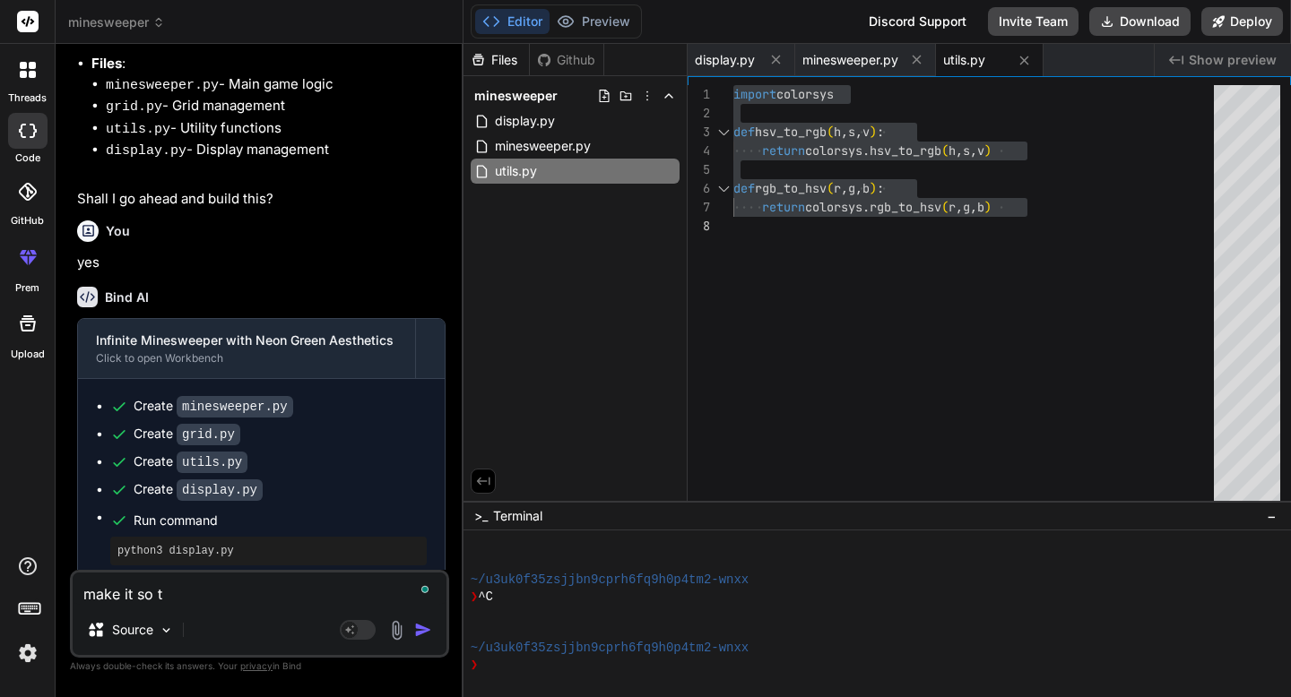
type textarea "x"
type textarea "make it so tha"
type textarea "x"
type textarea "make it so that"
type textarea "x"
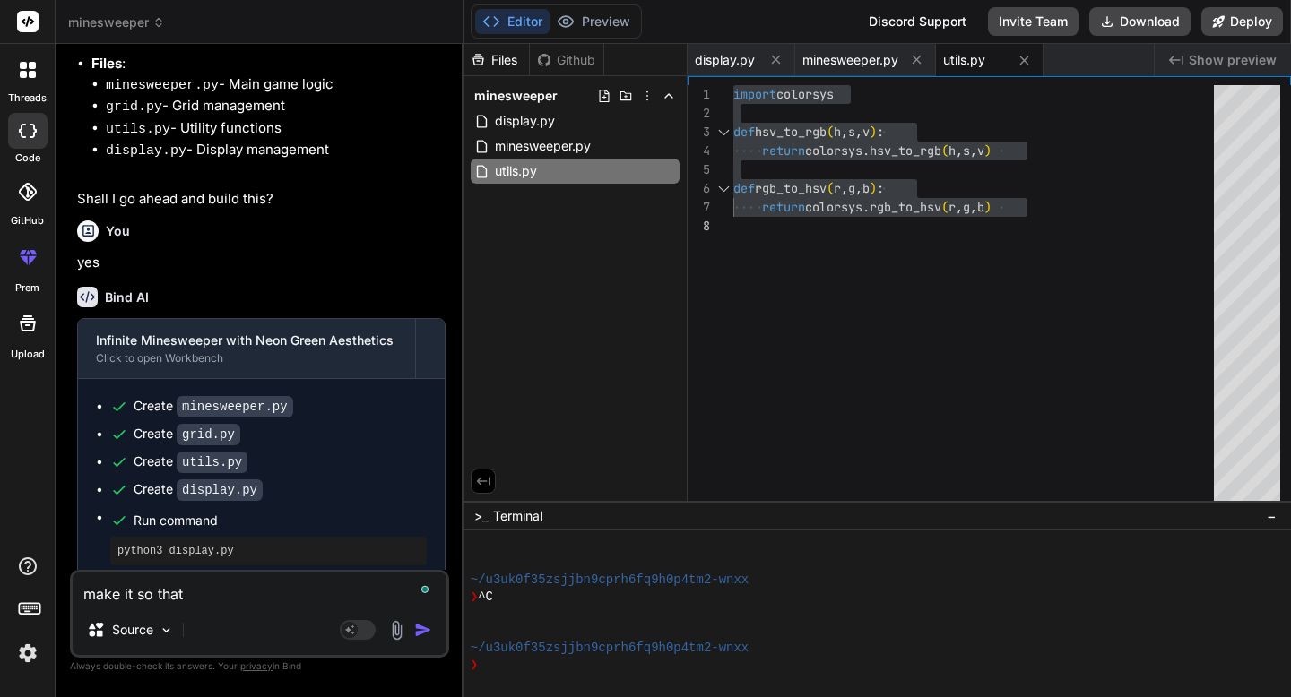
type textarea "make it so that"
type textarea "x"
type textarea "make it so that I"
type textarea "x"
type textarea "make it so that I"
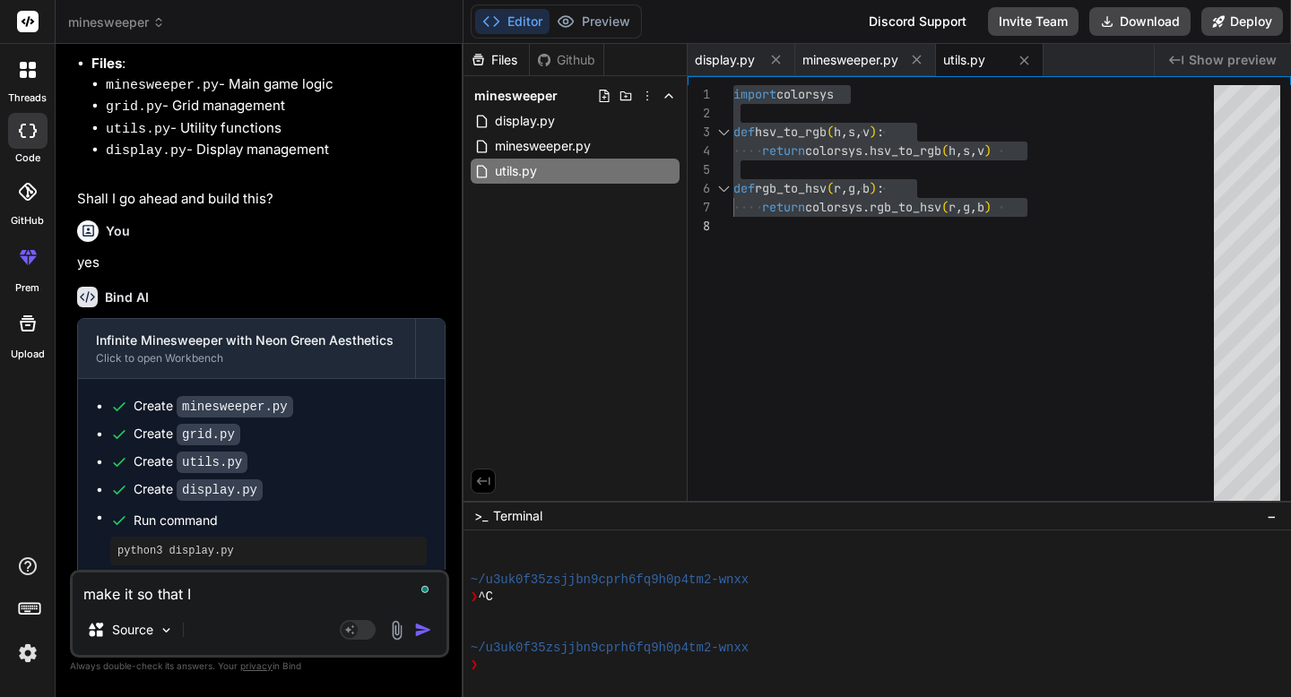
type textarea "x"
type textarea "make it so that I d"
type textarea "x"
type textarea "make it so that I do"
type textarea "x"
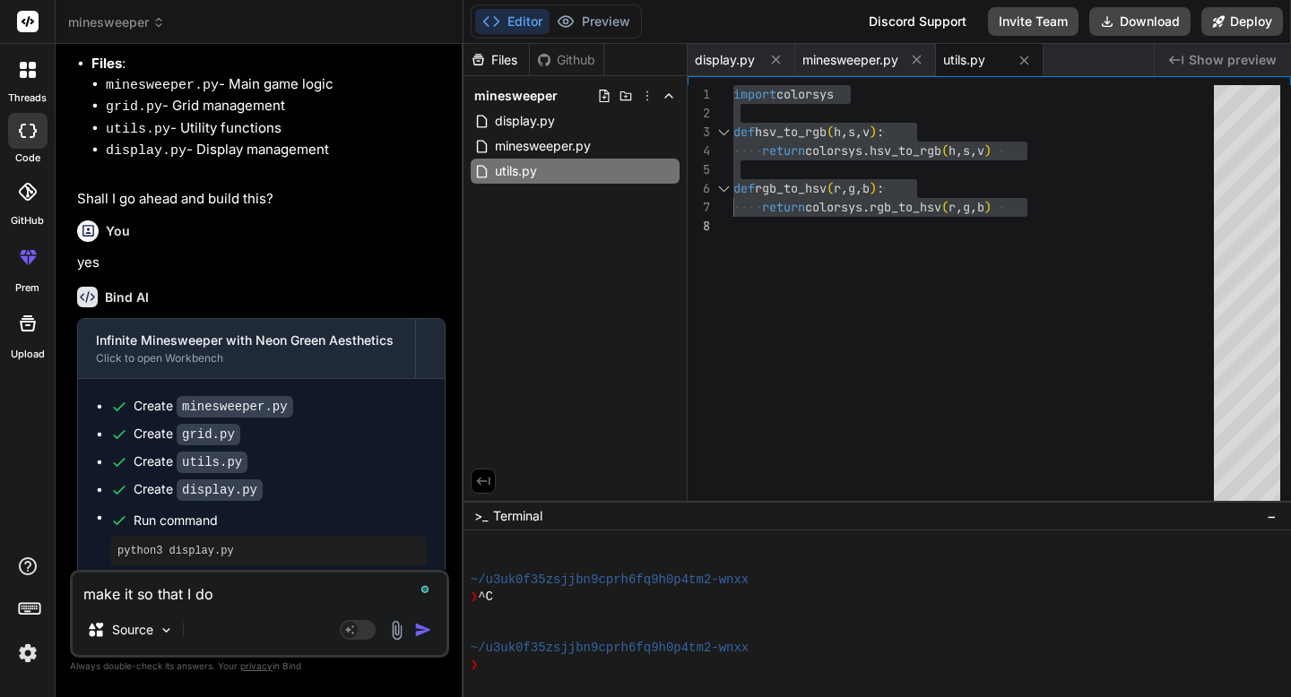
type textarea "make it so that I don"
type textarea "x"
type textarea "make it so that I don'"
type textarea "x"
type textarea "make it so that I don't"
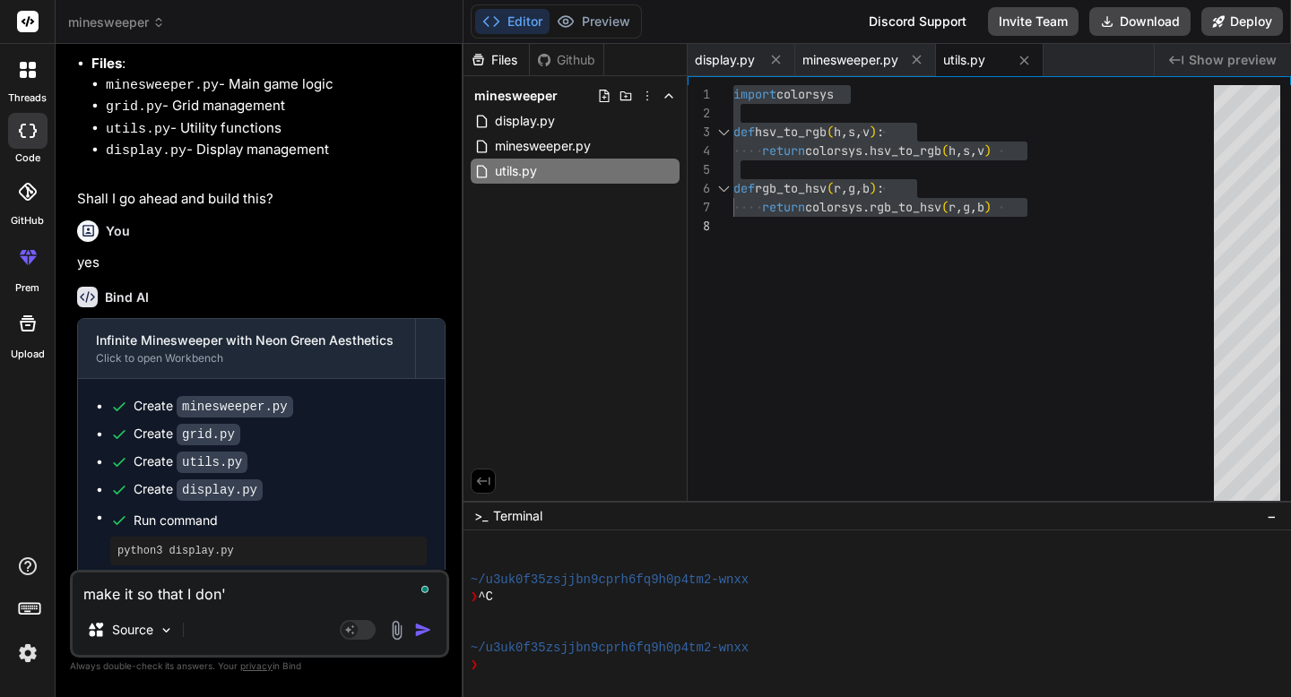
type textarea "x"
type textarea "make it so that I don't"
type textarea "x"
type textarea "make it so that I don't h"
type textarea "x"
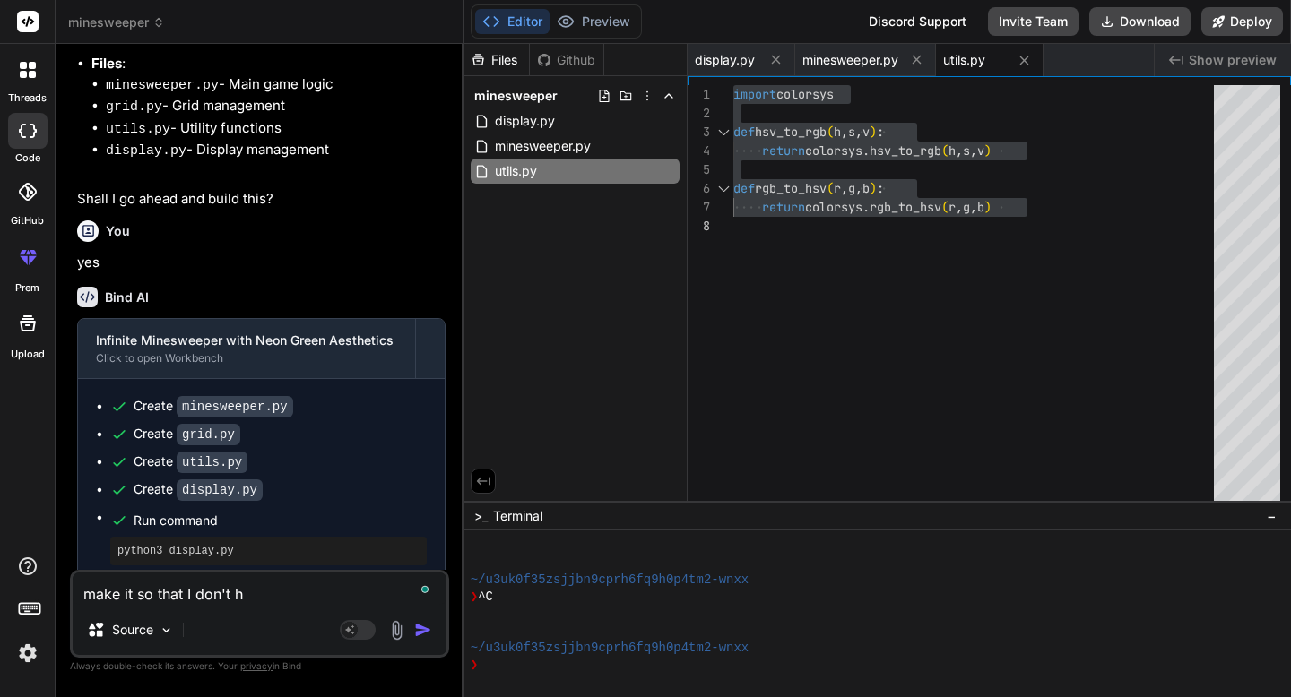
type textarea "make it so that I don't ha"
type textarea "x"
type textarea "make it so that I don't hav"
type textarea "x"
type textarea "make it so that I don't have"
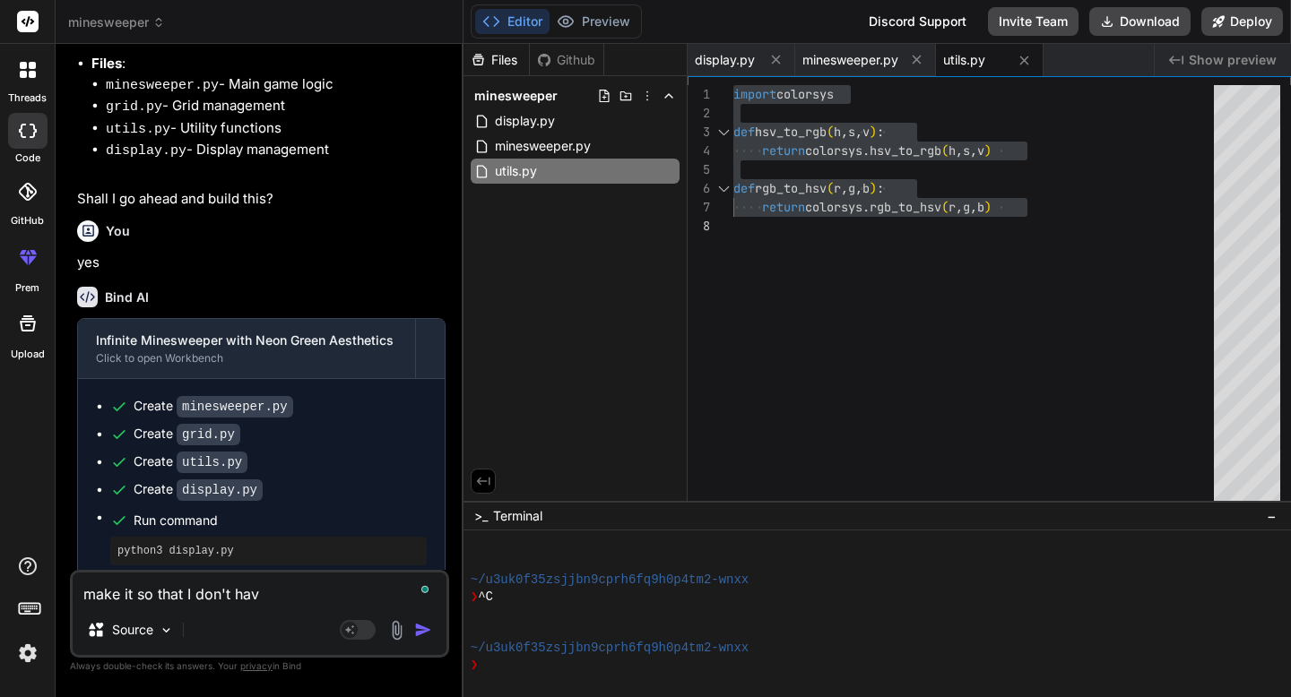
type textarea "x"
type textarea "make it so that I don't have"
type textarea "x"
type textarea "make it so that I don't have t"
type textarea "x"
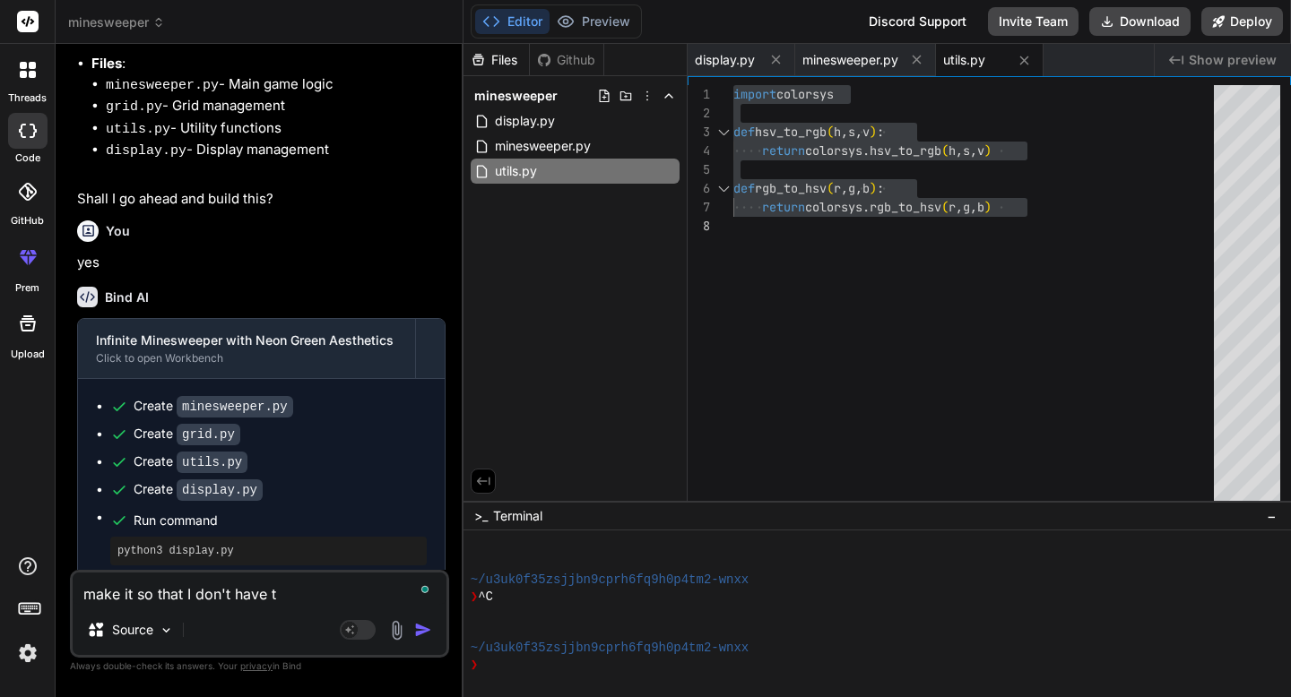
type textarea "make it so that I don't have to"
type textarea "x"
type textarea "make it so that I don't have to"
type textarea "x"
type textarea "make it so that I don't have to r"
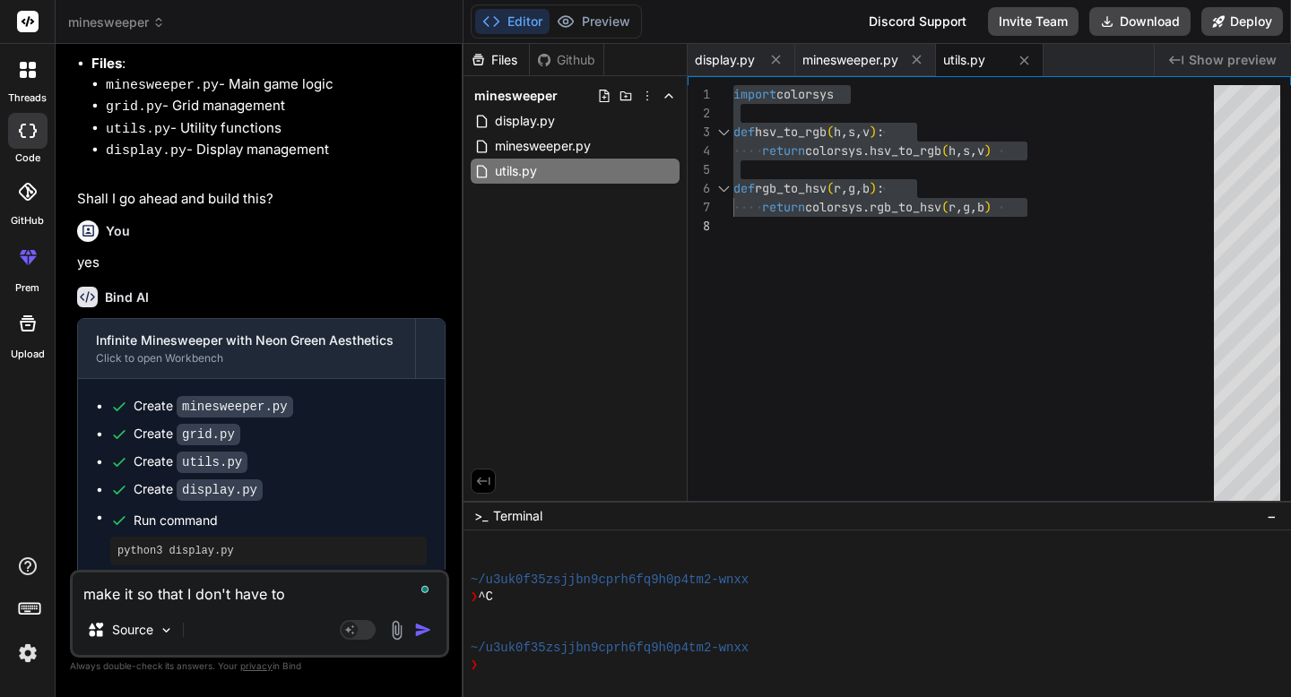
type textarea "x"
type textarea "make it so that I don't have to ru"
type textarea "x"
type textarea "make it so that I don't have to run"
type textarea "x"
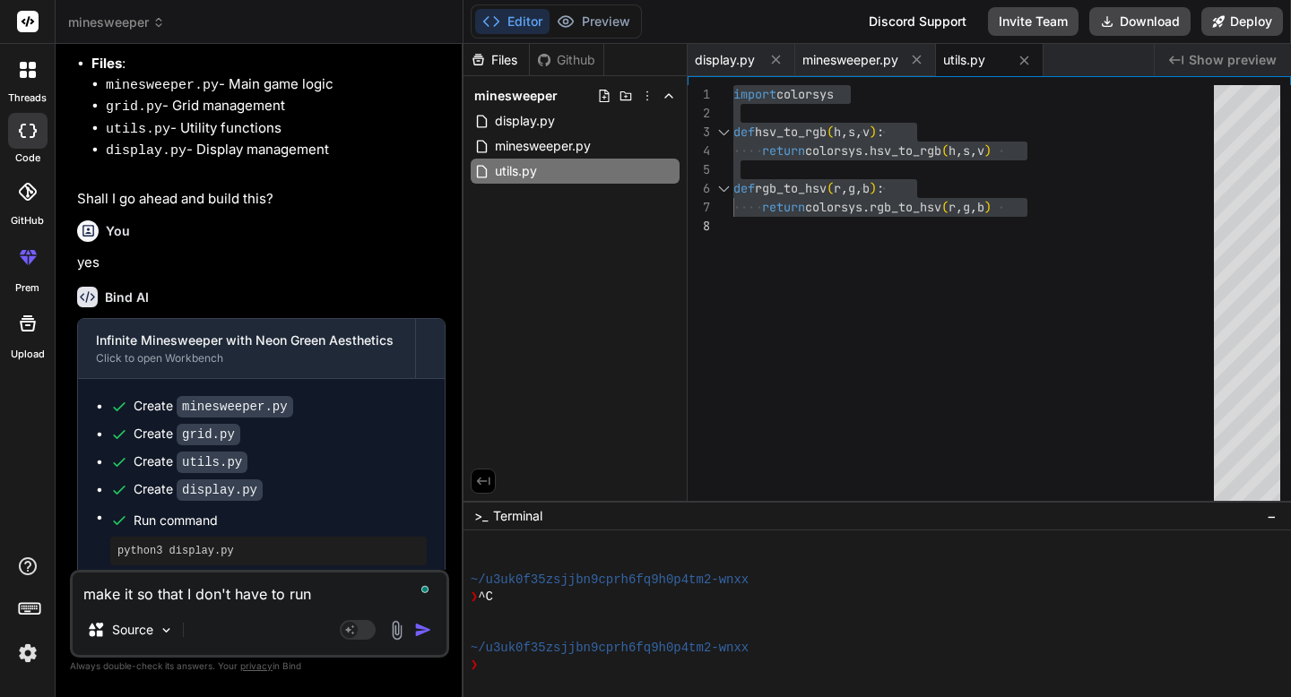
type textarea "make it so that I don't have to run"
type textarea "x"
type textarea "make it so that I don't have to run a"
type textarea "x"
type textarea "make it so that I don't have to run a"
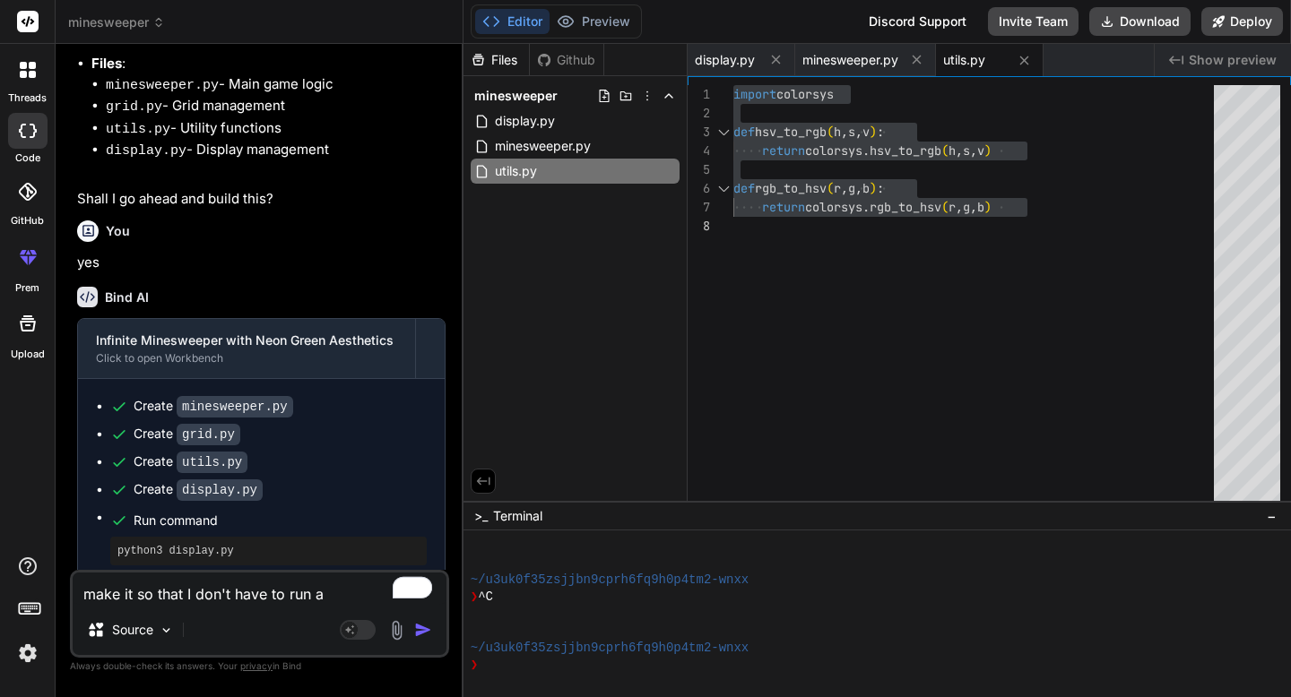
type textarea "x"
type textarea "make it so that I don't have to run a c"
type textarea "x"
type textarea "make it so that I don't have to run a co"
type textarea "x"
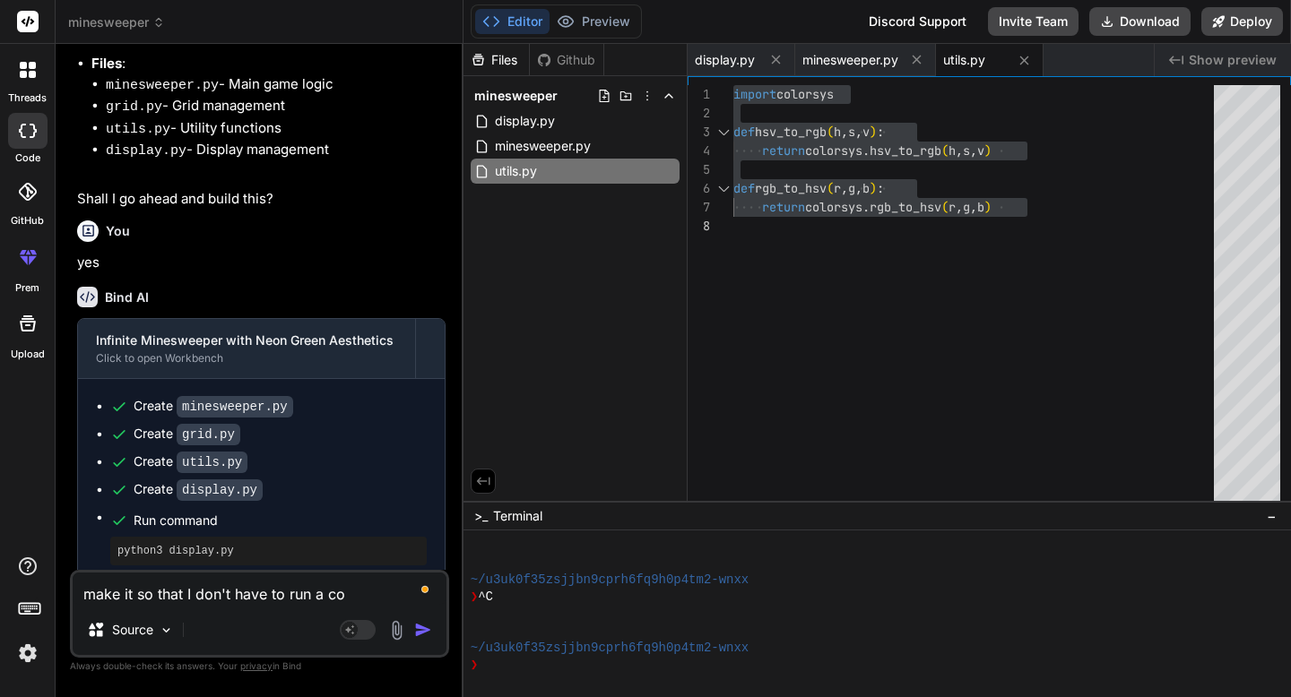
type textarea "make it so that I don't have to run a com"
type textarea "x"
type textarea "make it so that I don't have to run a comm"
type textarea "x"
type textarea "make it so that I don't have to run a comma"
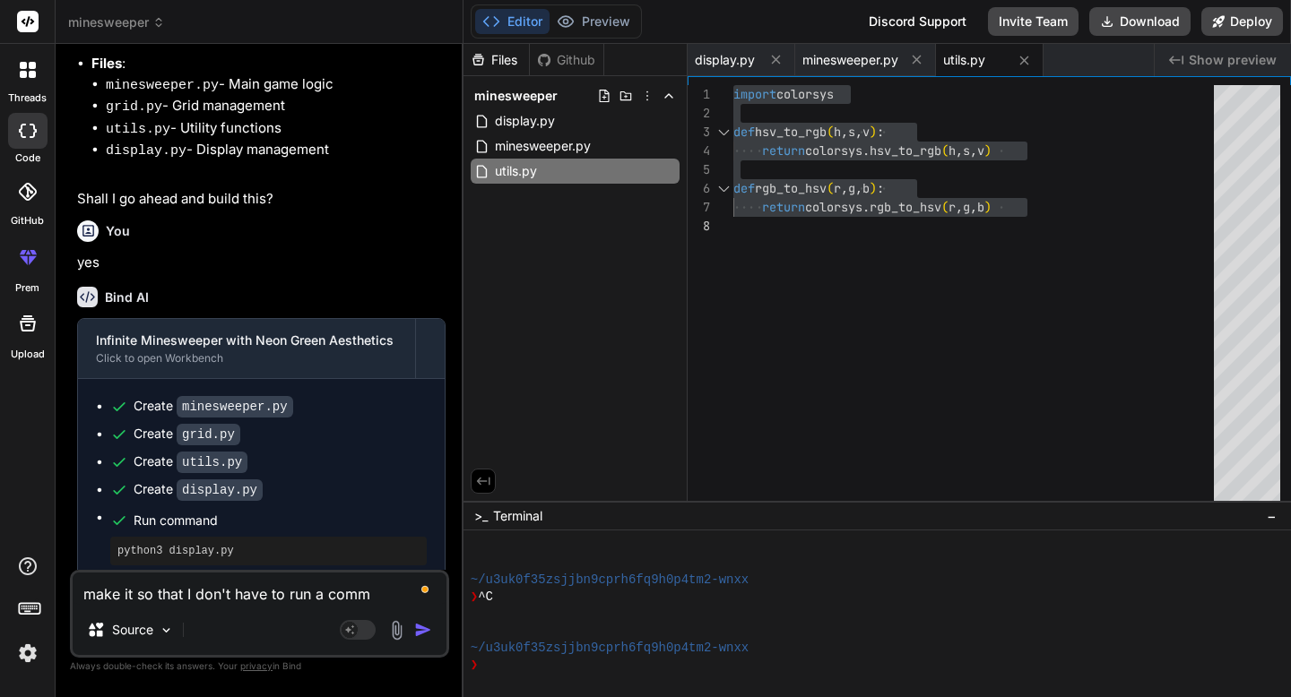
type textarea "x"
type textarea "make it so that I don't have to run a comman"
type textarea "x"
type textarea "make it so that I don't have to run a command"
type textarea "x"
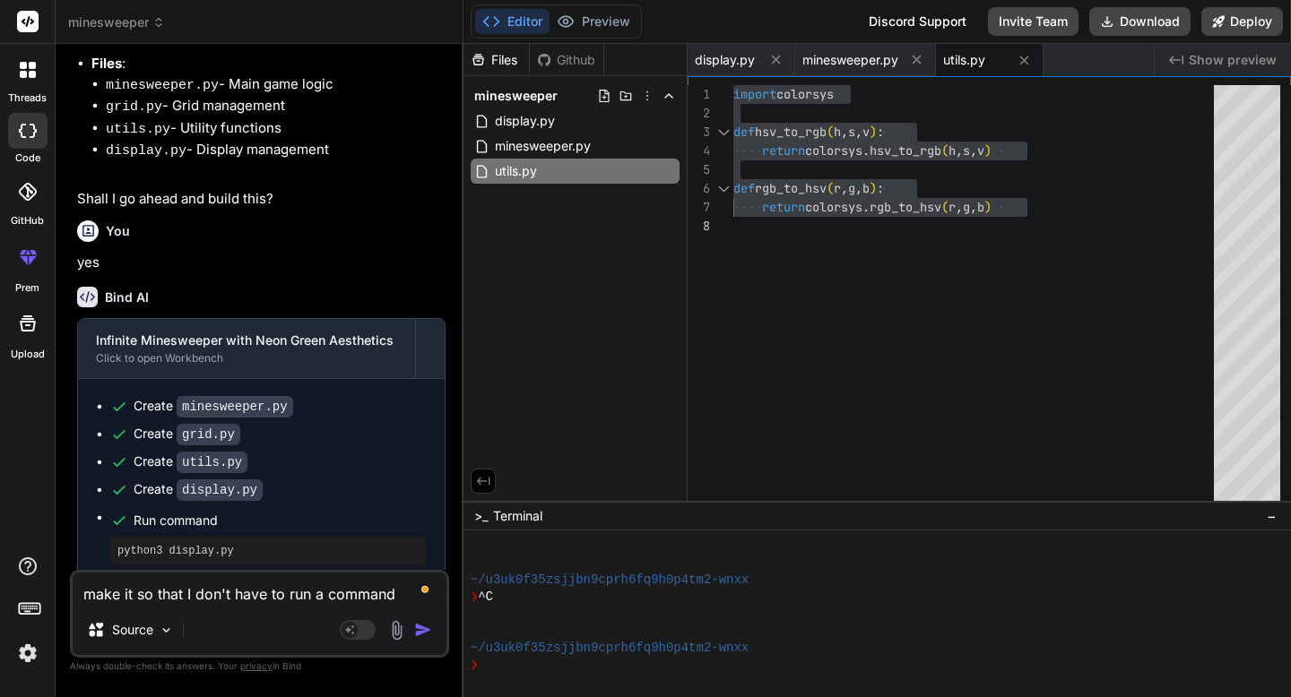
type textarea "make it so that I don't have to run a command"
type textarea "x"
type textarea "make it so that I don't have to run a command t"
type textarea "x"
type textarea "make it so that I don't have to run a command to"
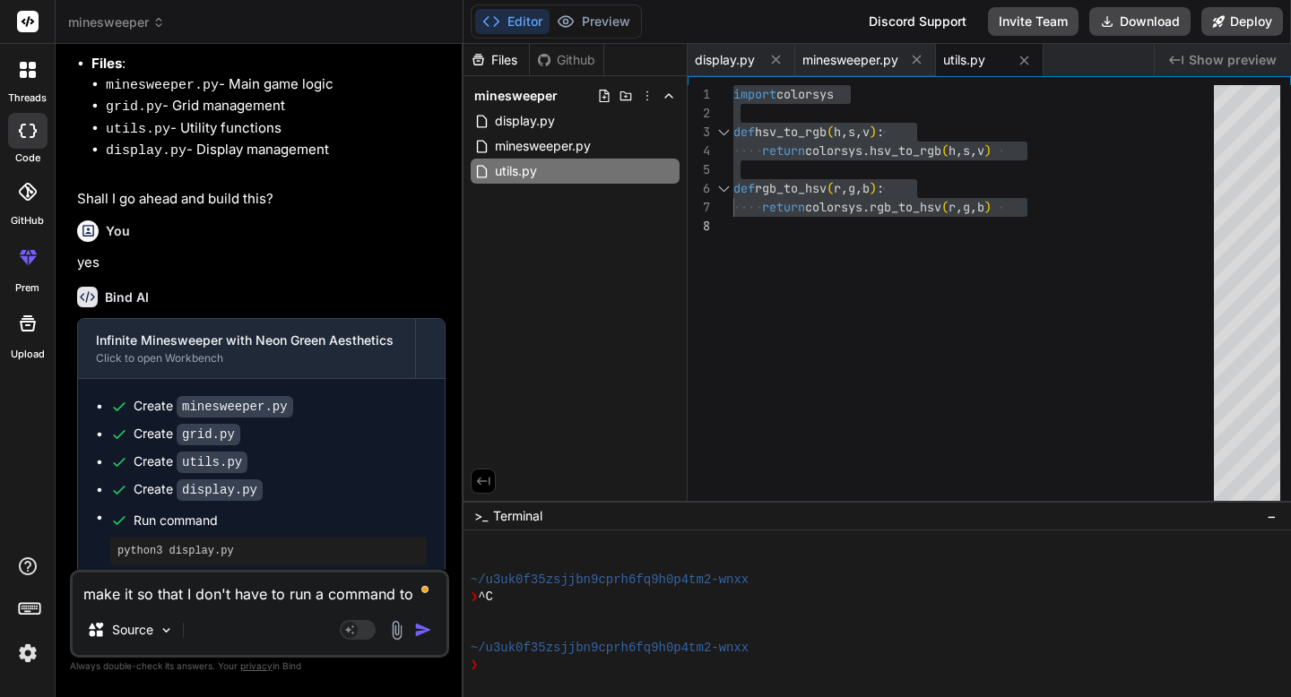
type textarea "x"
type textarea "make it so that I don't have to run a command to"
type textarea "x"
type textarea "make it so that I don't have to run a command to s"
type textarea "x"
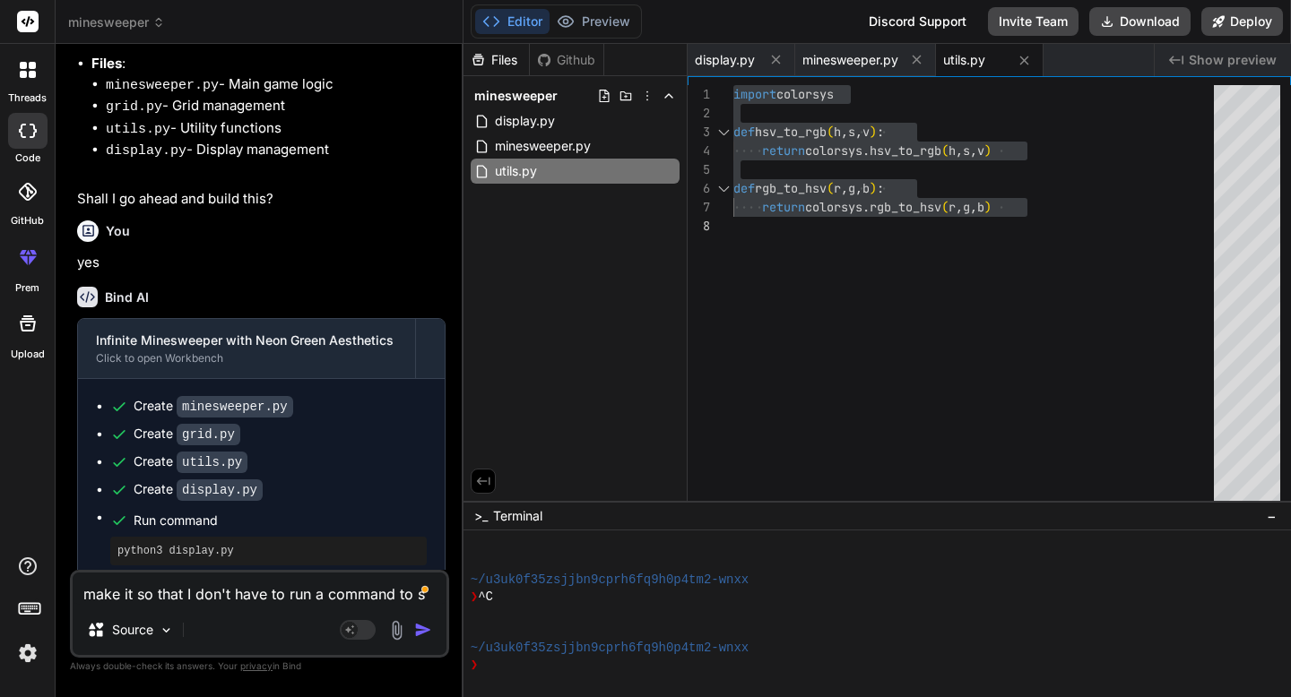
type textarea "make it so that I don't have to run a command to st"
type textarea "x"
type textarea "make it so that I don't have to run a command to sta"
type textarea "x"
type textarea "make it so that I don't have to run a command to star"
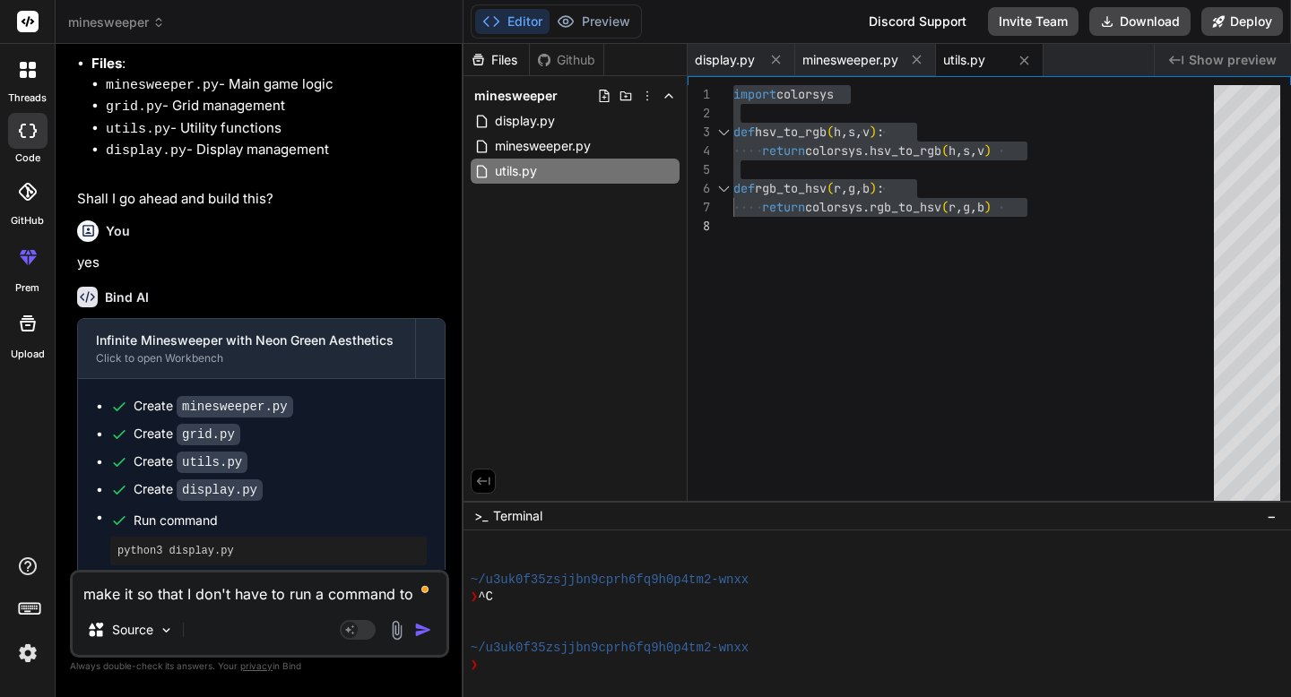
type textarea "x"
type textarea "make it so that I don't have to run a command to start"
type textarea "x"
type textarea "make it so that I don't have to run a command to start,"
type textarea "x"
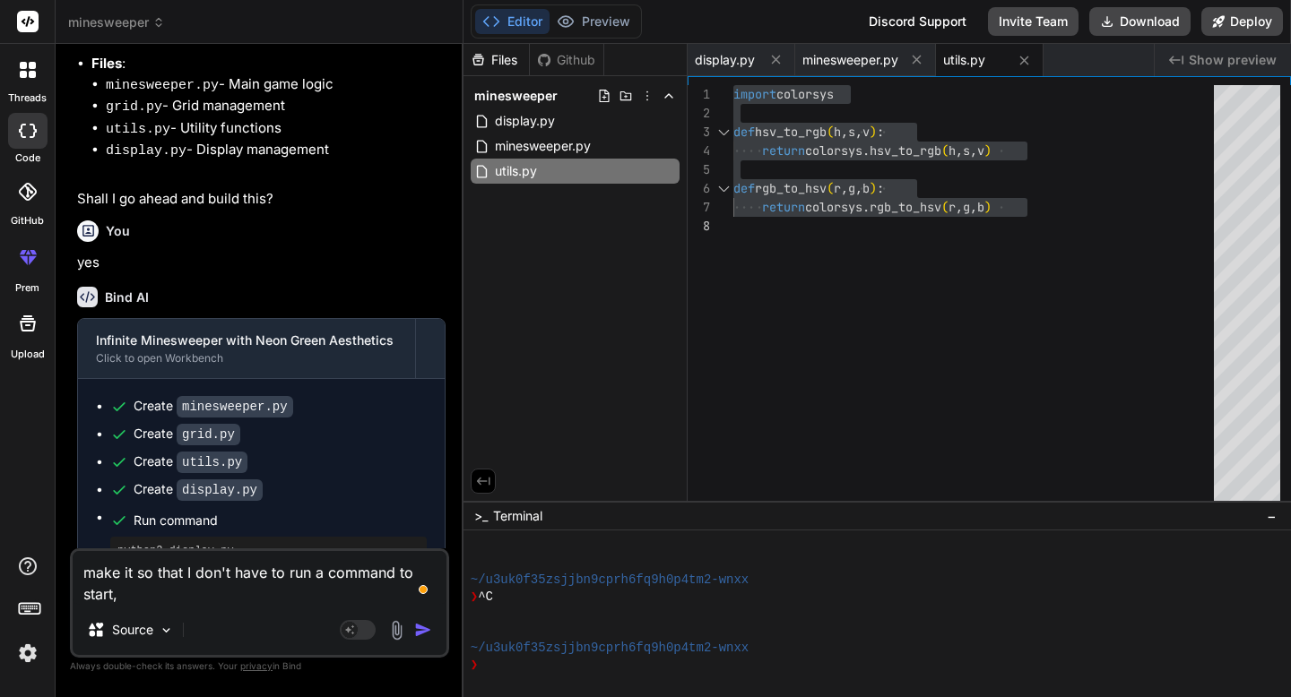
type textarea "make it so that I don't have to run a command to start,"
type textarea "x"
type textarea "make it so that I don't have to run a command to start, j"
type textarea "x"
type textarea "make it so that I don't have to run a command to start, ju"
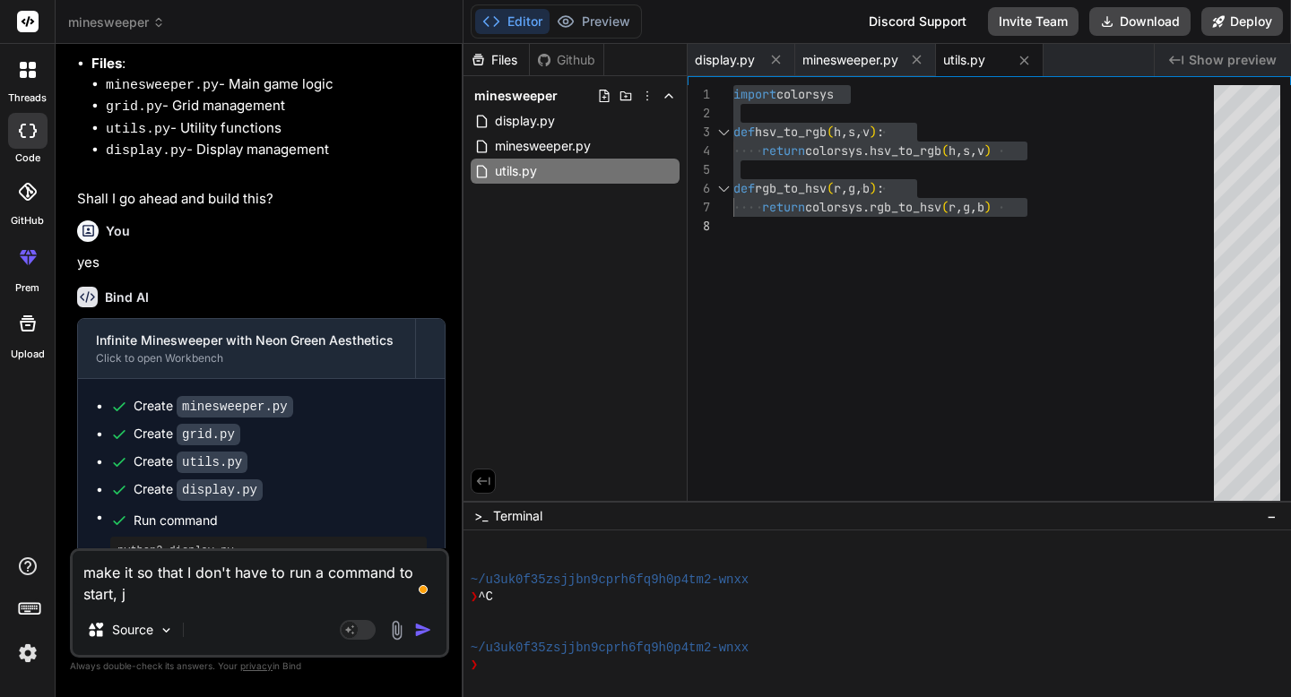
type textarea "x"
type textarea "make it so that I don't have to run a command to start, jus"
type textarea "x"
type textarea "make it so that I don't have to run a command to start, just"
type textarea "x"
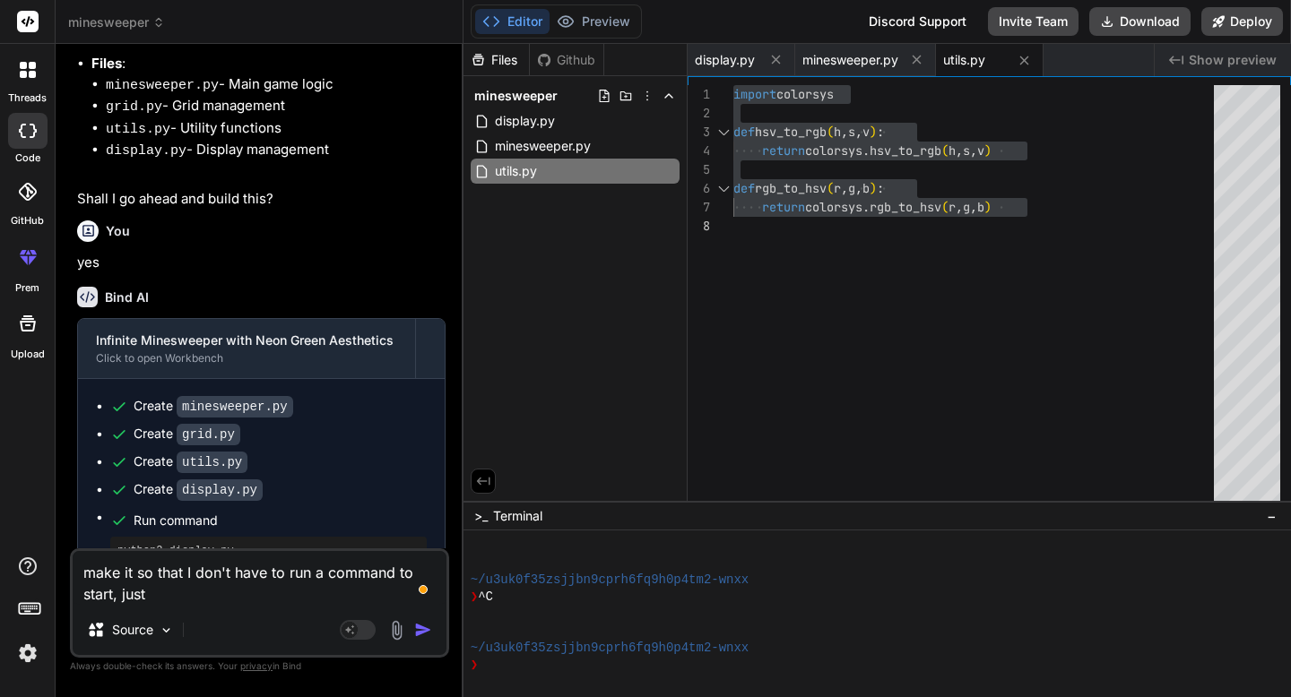
type textarea "make it so that I don't have to run a command to start, just"
type textarea "x"
type textarea "make it so that I don't have to run a command to start, just r"
type textarea "x"
type textarea "make it so that I don't have to run a command to start, just ru"
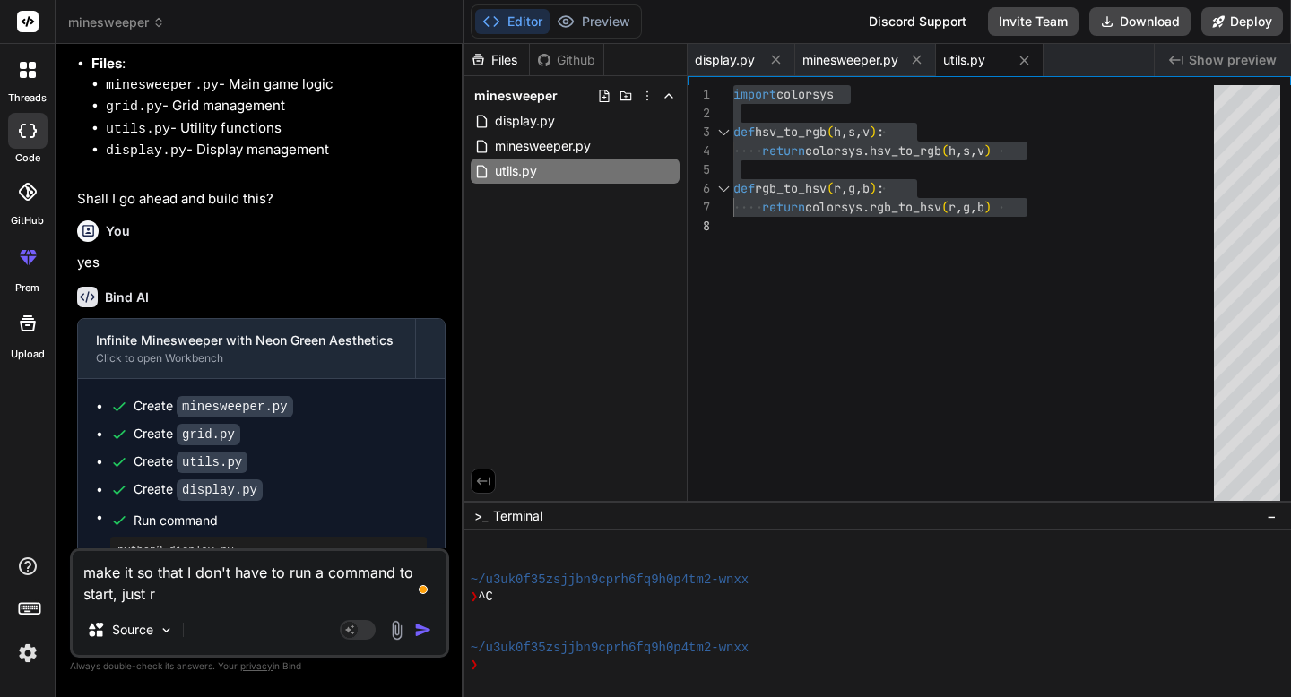
type textarea "x"
type textarea "make it so that I don't have to run a command to start, just run"
type textarea "x"
type textarea "make it so that I don't have to run a command to start, just run"
type textarea "x"
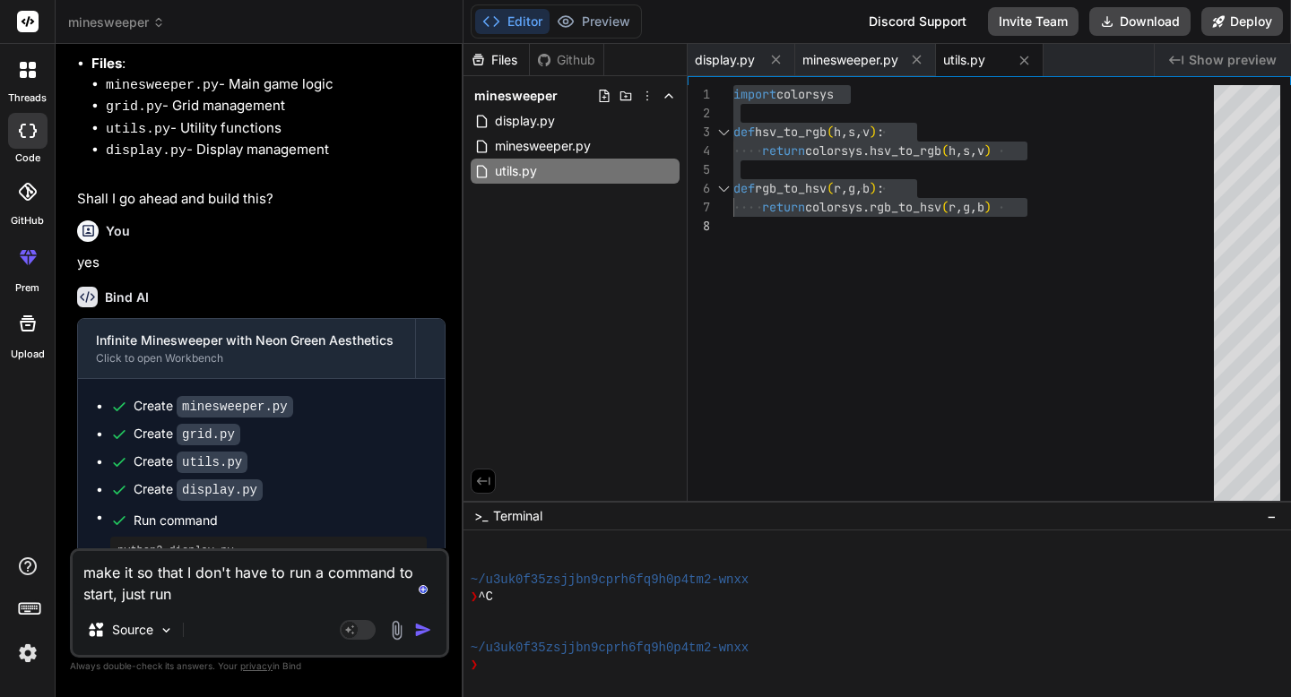
type textarea "make it so that I don't have to run a command to start, just run t"
type textarea "x"
type textarea "make it so that I don't have to run a command to start, just run th"
type textarea "x"
type textarea "make it so that I don't have to run a command to start, just run the"
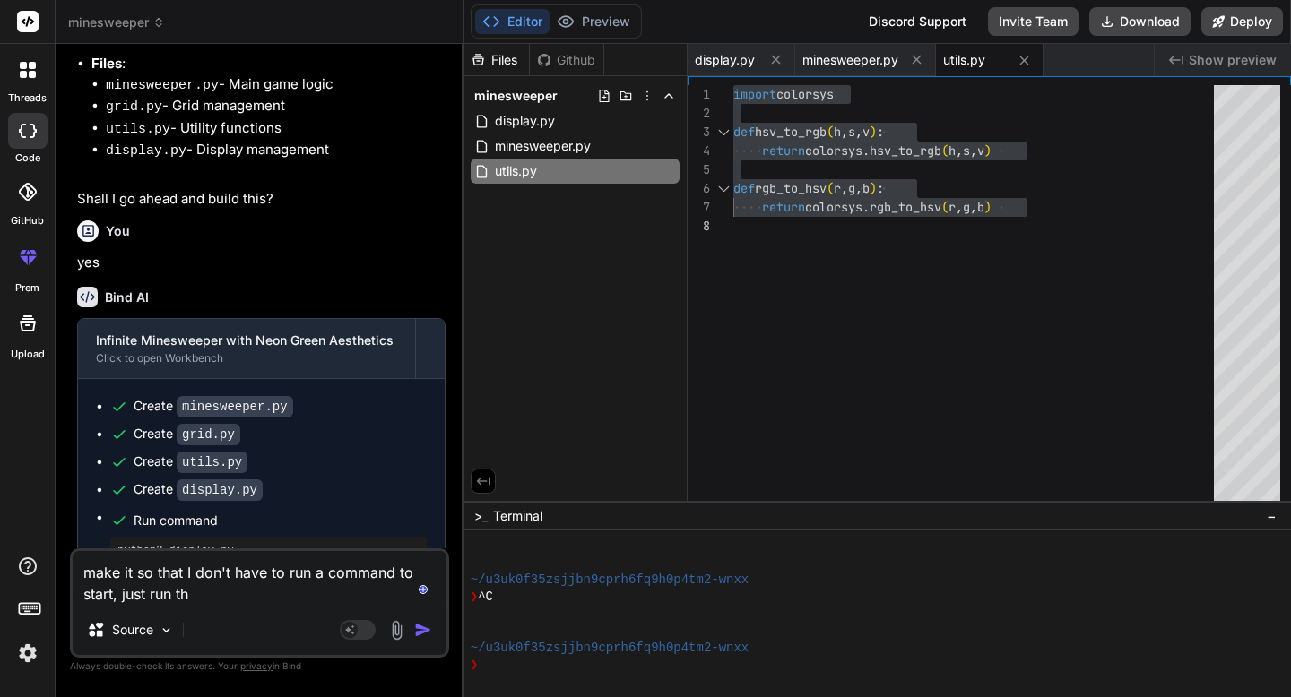
type textarea "x"
type textarea "make it so that I don't have to run a command to start, just run the"
type textarea "x"
type textarea "make it so that I don't have to run a command to start, just run the ."
type textarea "x"
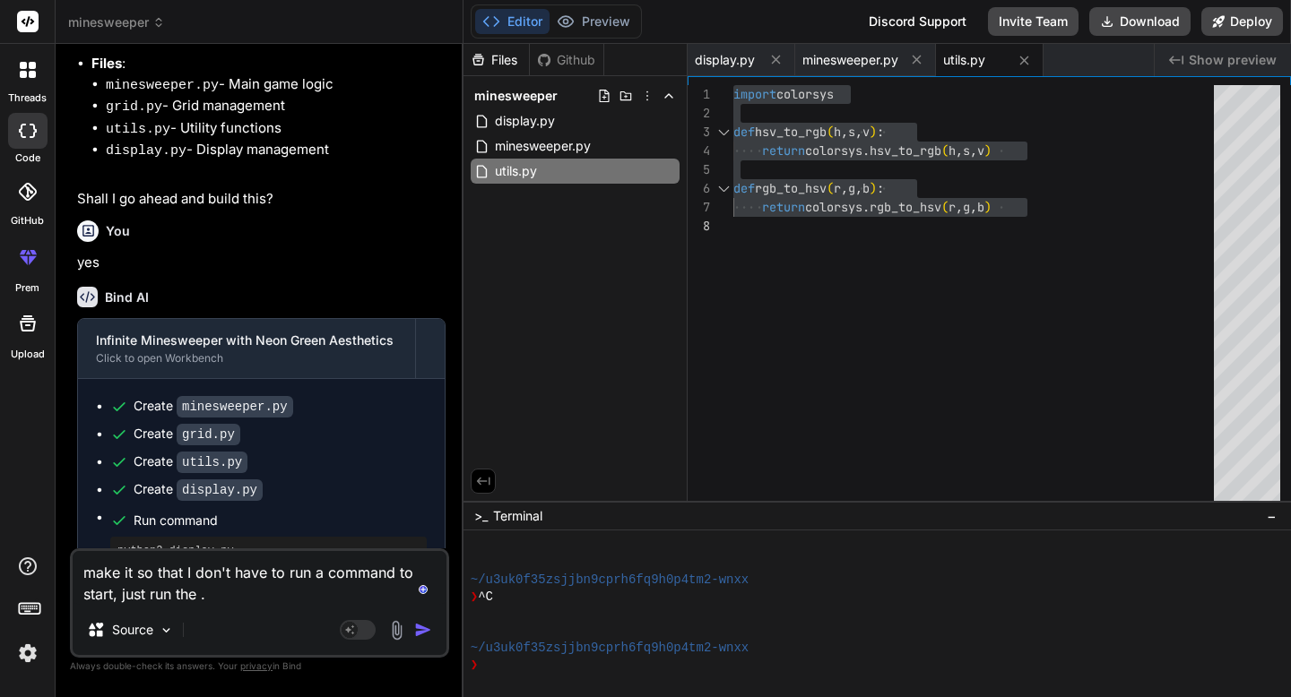
type textarea "make it so that I don't have to run a command to start, just run the .p"
type textarea "x"
type textarea "make it so that I don't have to run a command to start, just run the .py"
type textarea "x"
type textarea "make it so that I don't have to run a command to start, just run the .py"
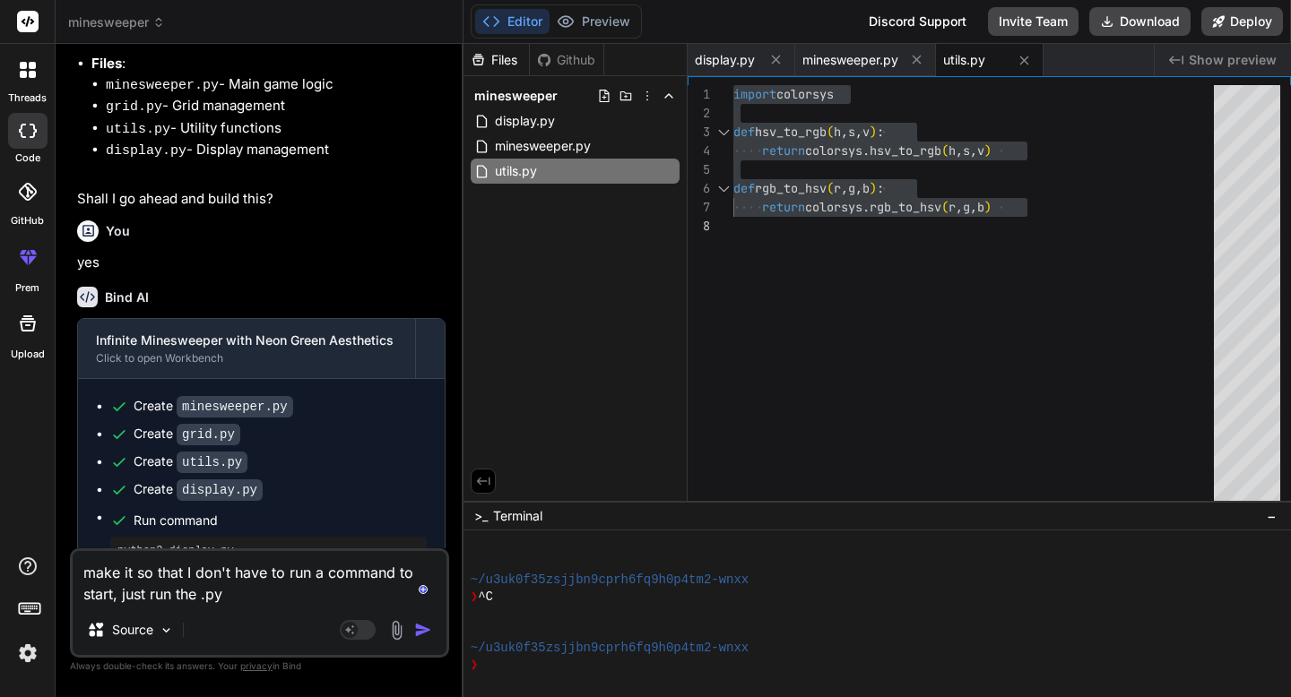
type textarea "x"
type textarea "make it so that I don't have to run a command to start, just run the .py f"
type textarea "x"
type textarea "make it so that I don't have to run a command to start, just run the .py fi"
type textarea "x"
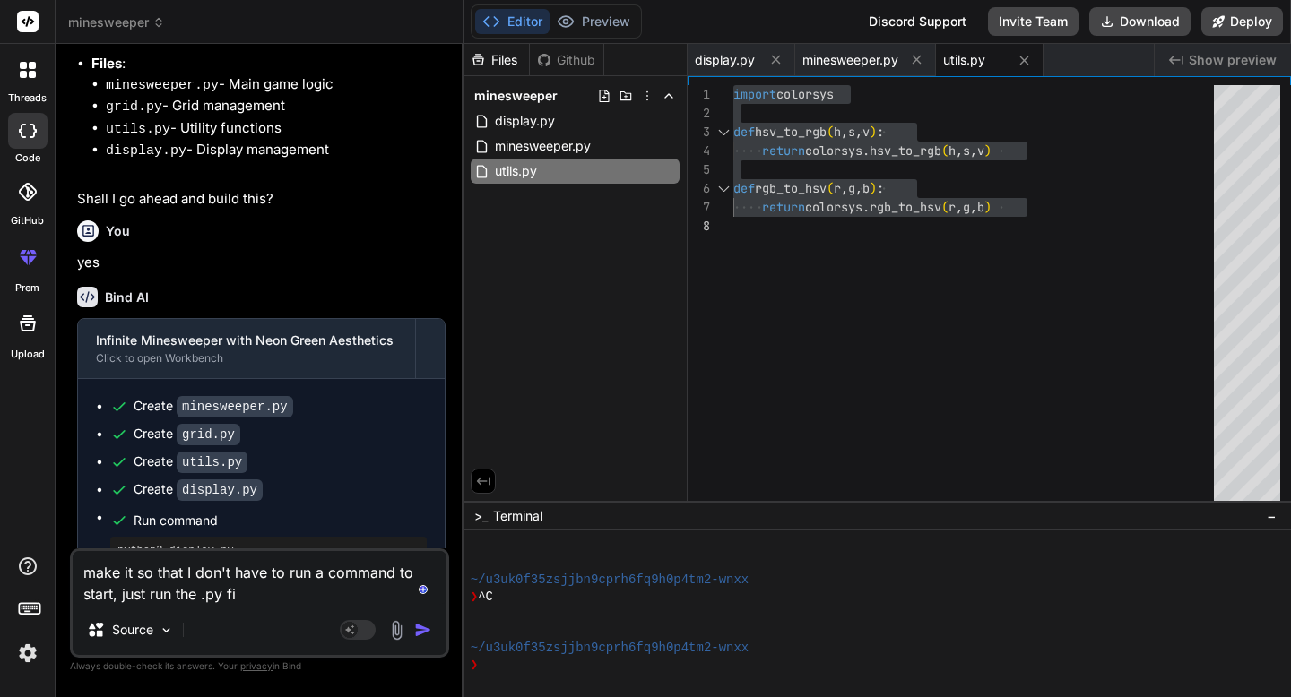
type textarea "make it so that I don't have to run a command to start, just run the .py fil"
type textarea "x"
type textarea "make it so that I don't have to run a command to start, just run the .py file"
type textarea "x"
type textarea "make it so that I don't have to run a command to start, just run the .py file"
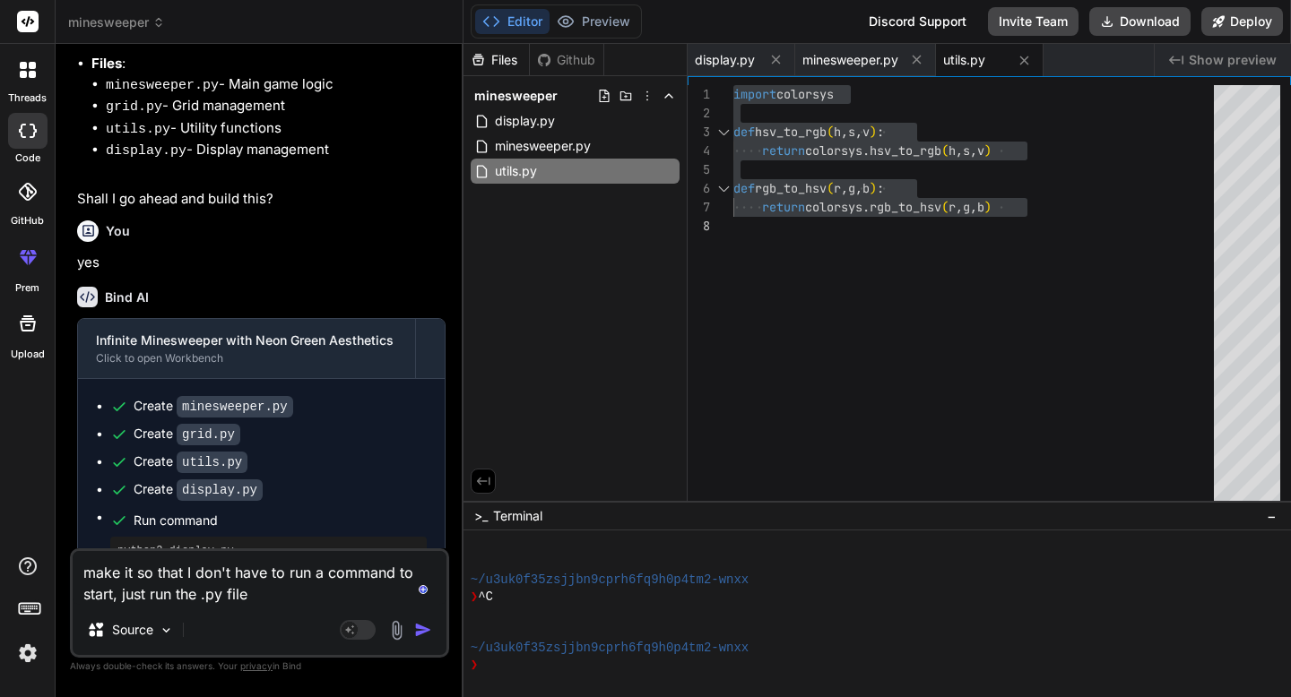
type textarea "x"
type textarea "make it so that I don't have to run a command to start, just run the .py file i"
type textarea "x"
type textarea "make it so that I don't have to run a command to start, just run the .py file it"
type textarea "x"
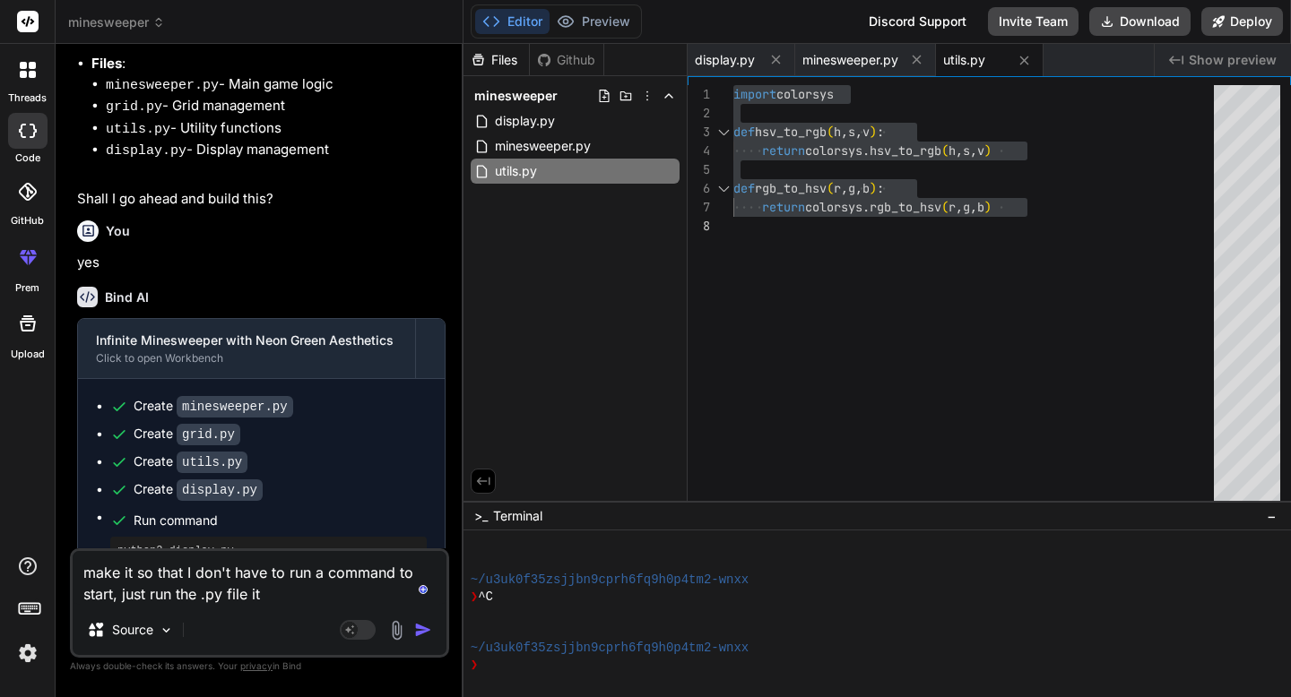
type textarea "make it so that I don't have to run a command to start, just run the .py file i…"
type textarea "x"
type textarea "make it so that I don't have to run a command to start, just run the .py file i…"
type textarea "x"
type textarea "make it so that I don't have to run a command to start, just run the .py file i…"
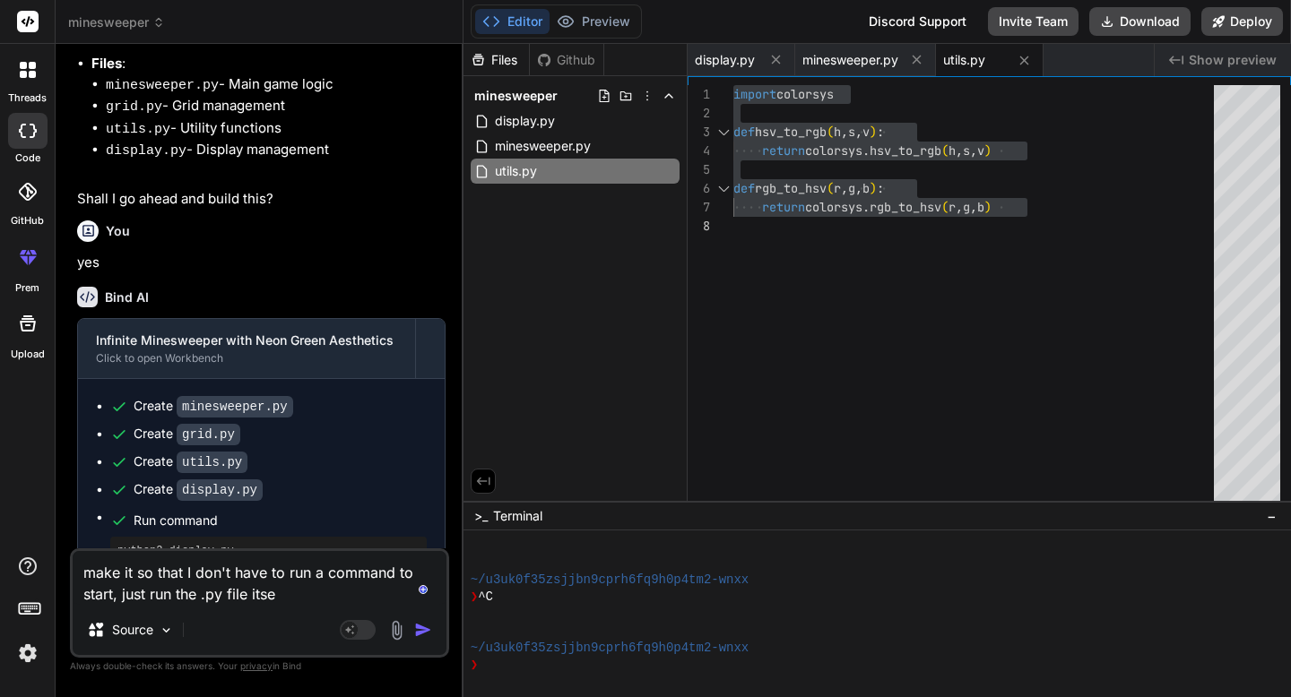
type textarea "x"
type textarea "make it so that I don't have to run a command to start, just run the .py file i…"
type textarea "x"
type textarea "make it so that I don't have to run a command to start, just run the .py file i…"
type textarea "x"
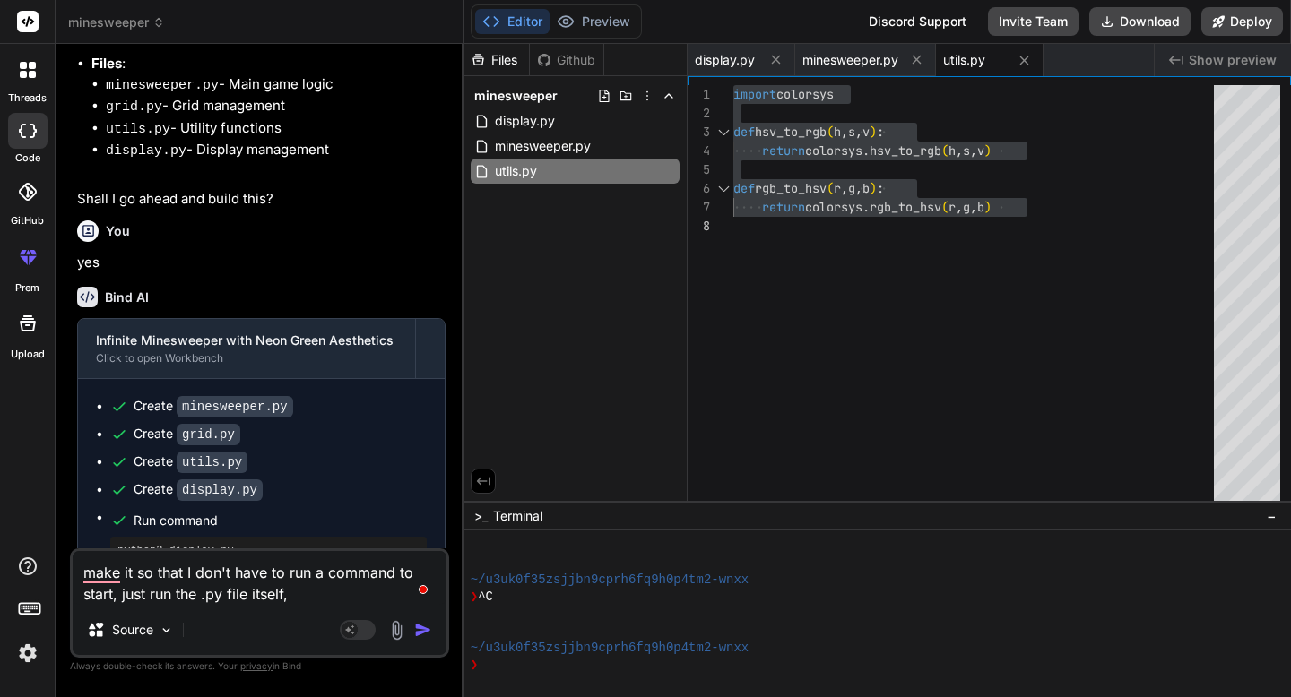
type textarea "make it so that I don't have to run a command to start, just run the .py file i…"
type textarea "x"
type textarea "make it so that I don't have to run a command to start, just run the .py file i…"
type textarea "x"
type textarea "make it so that I don't have to run a command to start, just run the .py file i…"
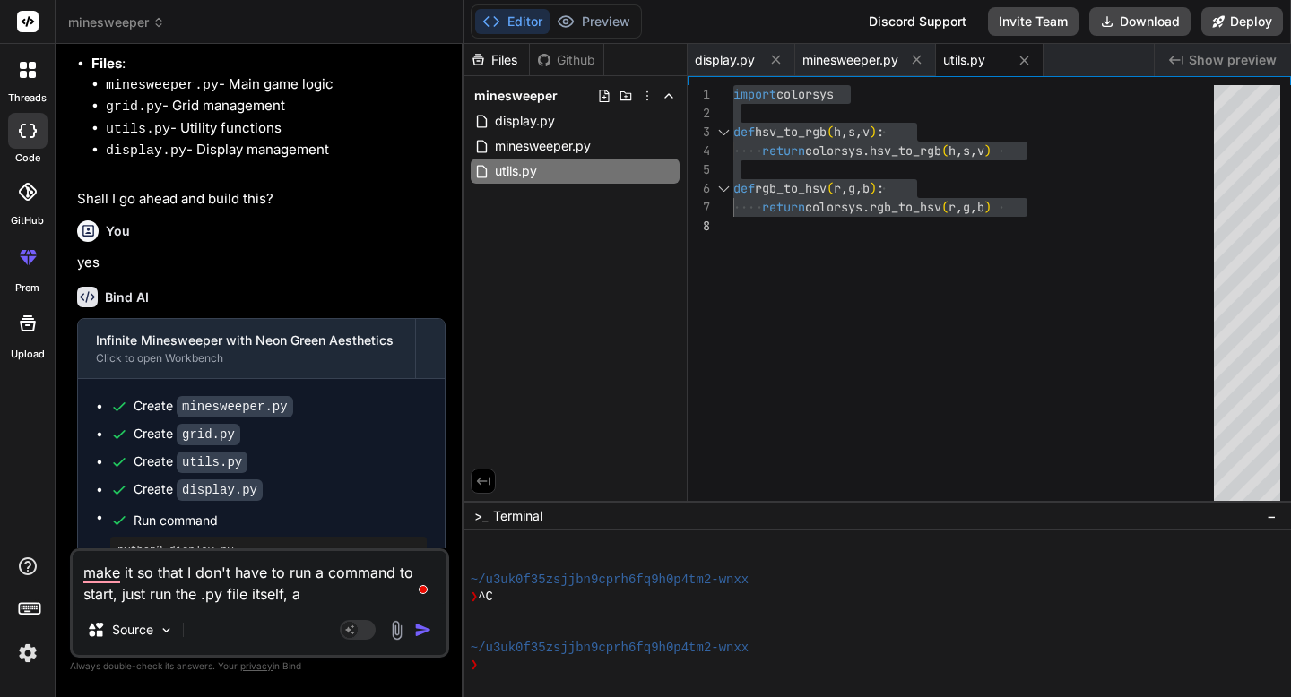
type textarea "x"
type textarea "make it so that I don't have to run a command to start, just run the .py file i…"
type textarea "x"
type textarea "make it so that I don't have to run a command to start, just run the .py file i…"
type textarea "x"
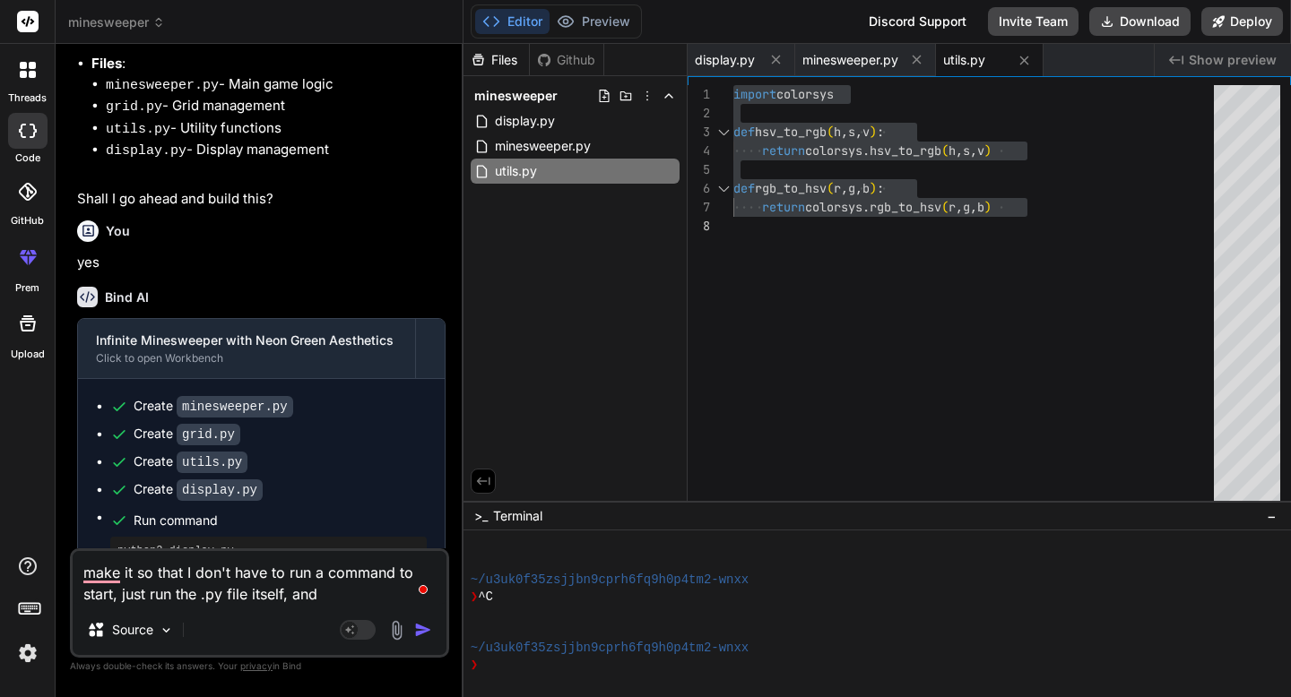
type textarea "make it so that I don't have to run a command to start, just run the .py file i…"
type textarea "x"
type textarea "make it so that I don't have to run a command to start, just run the .py file i…"
type textarea "x"
type textarea "make it so that I don't have to run a command to start, just run the .py file i…"
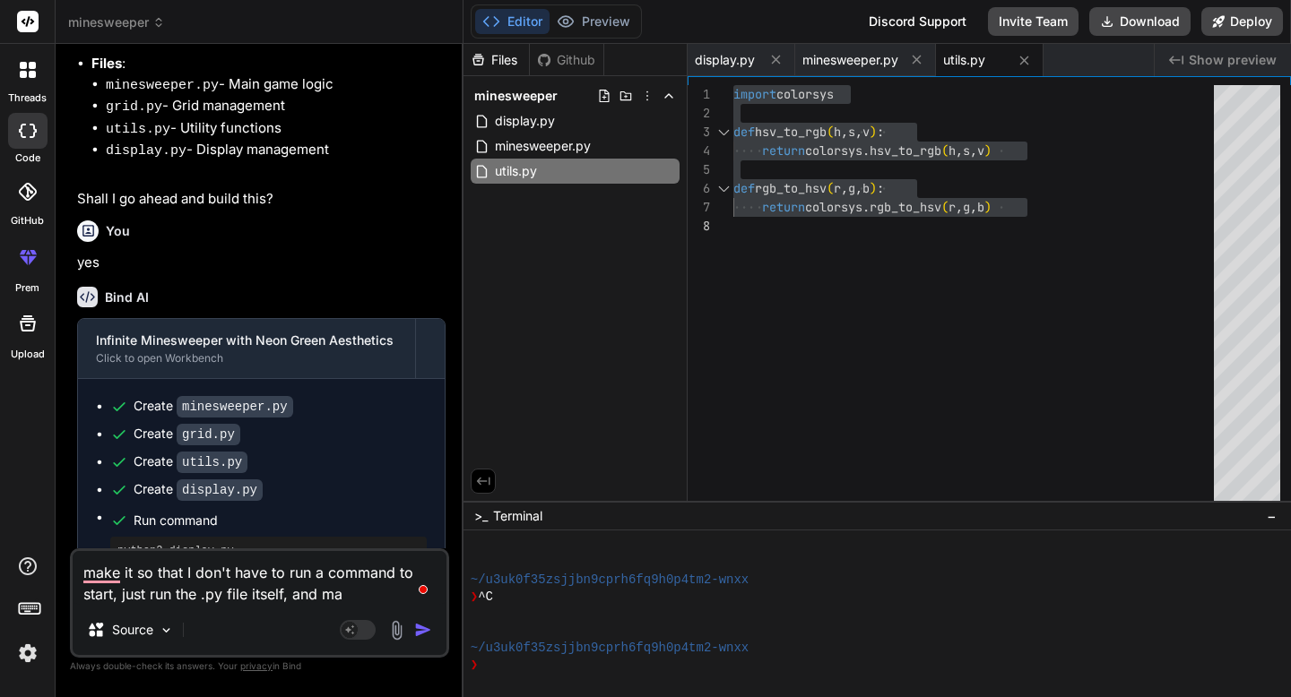
type textarea "x"
type textarea "make it so that I don't have to run a command to start, just run the .py file i…"
type textarea "x"
type textarea "make it so that I don't have to run a command to start, just run the .py file i…"
type textarea "x"
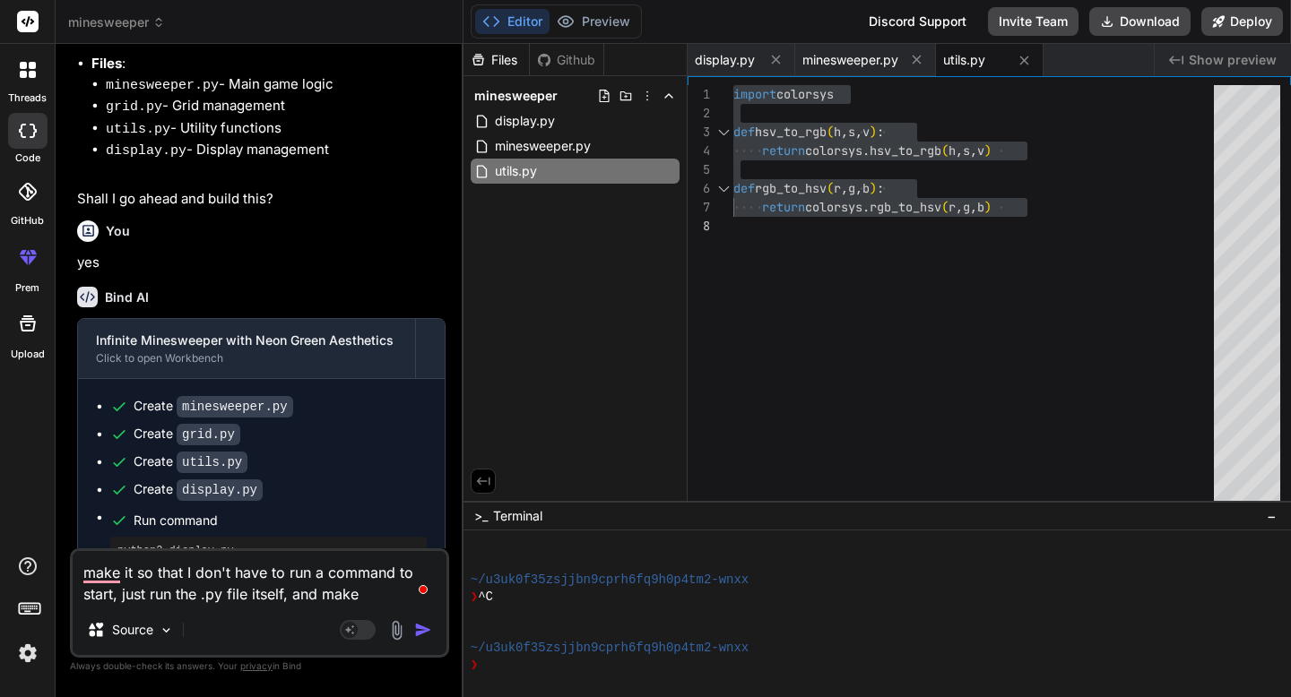
type textarea "make it so that I don't have to run a command to start, just run the .py file i…"
type textarea "x"
type textarea "make it so that I don't have to run a command to start, just run the .py file i…"
type textarea "x"
type textarea "make it so that I don't have to run a command to start, just run the .py file i…"
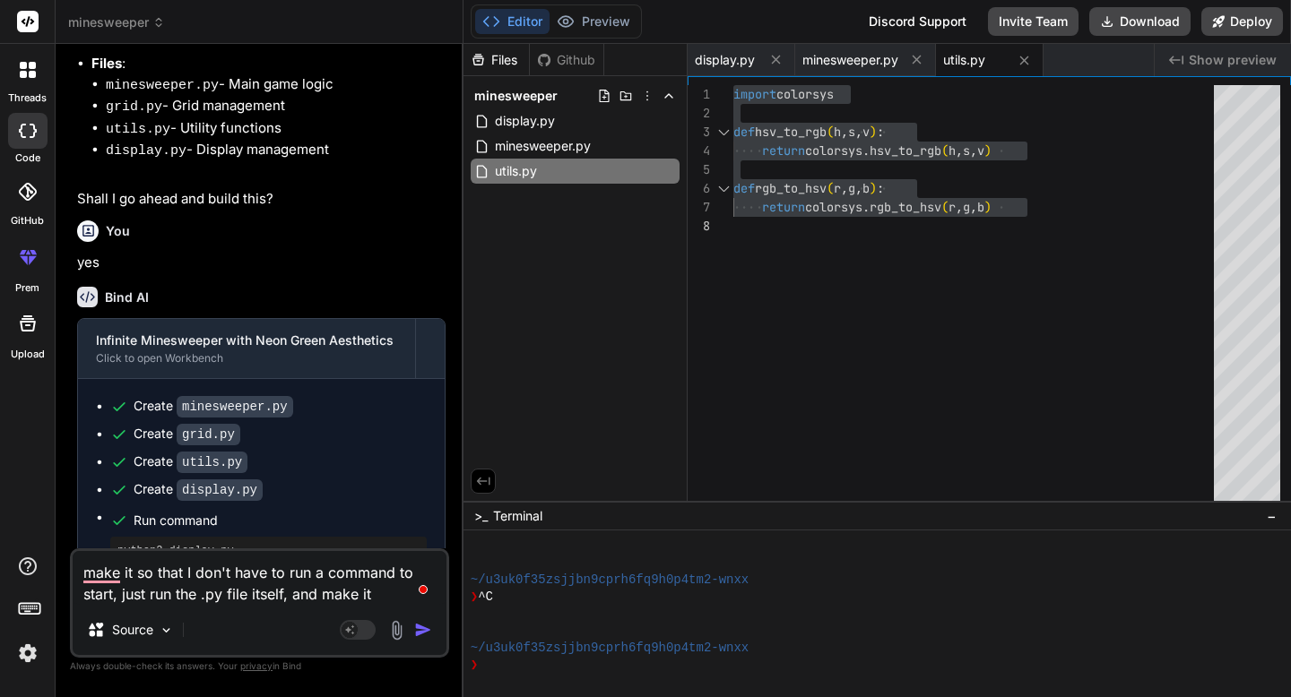
type textarea "x"
click at [90, 572] on textarea "make it so that I don't have to run a command to start, just run the .py file i…" at bounding box center [260, 578] width 374 height 54
click at [393, 601] on textarea "Make it so that I don't have to run a command to start, just run the .py file i…" at bounding box center [260, 578] width 374 height 54
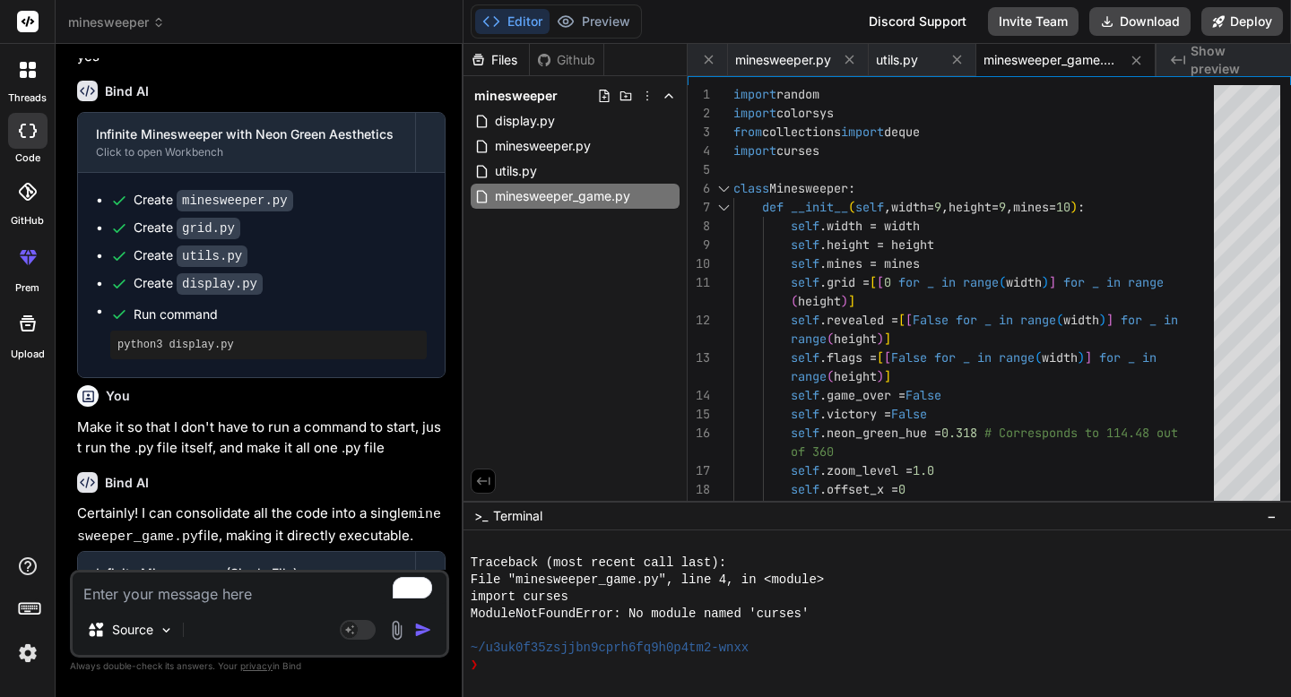
scroll to position [1796, 0]
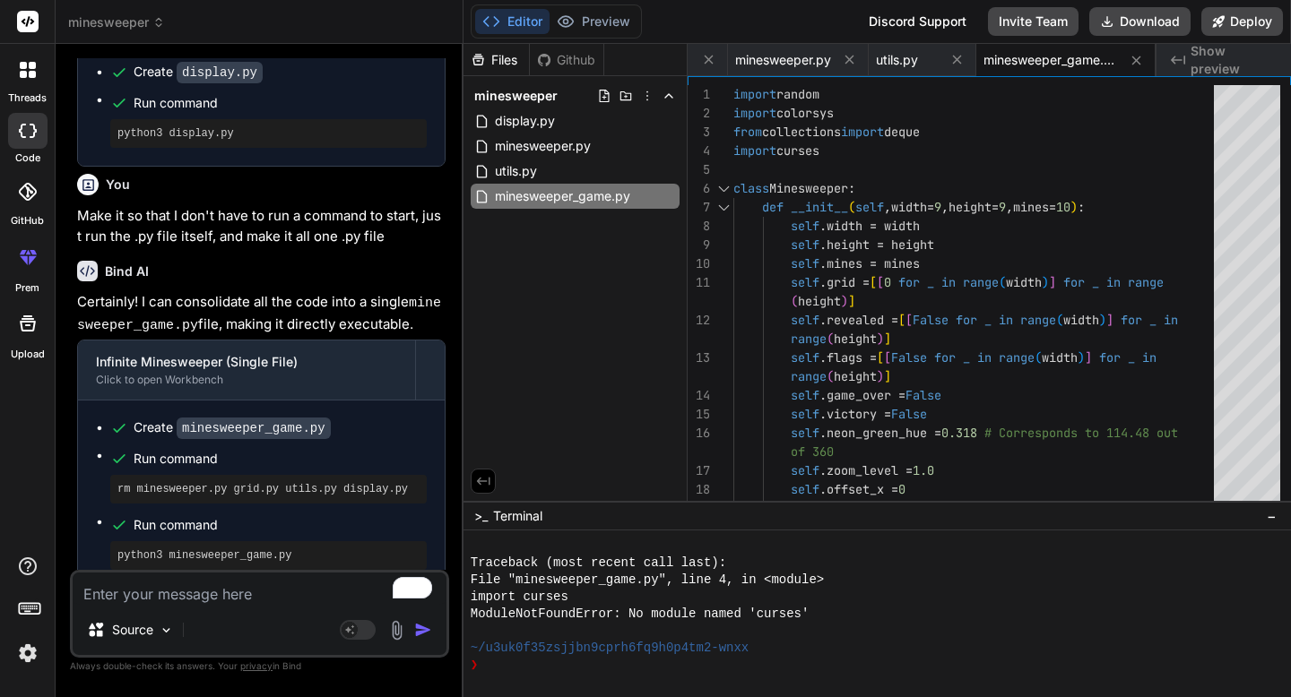
click at [228, 587] on textarea "To enrich screen reader interactions, please activate Accessibility in Grammarl…" at bounding box center [260, 589] width 374 height 32
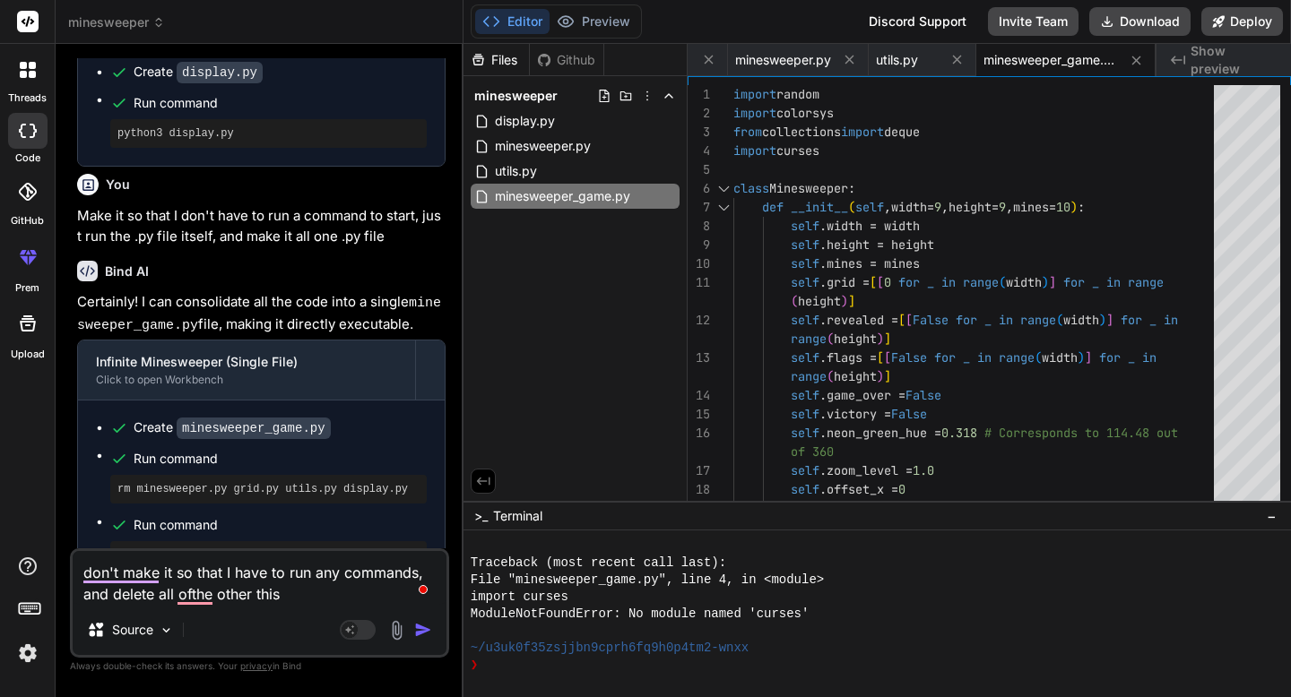
click at [246, 453] on li "Run command rm minesweeper.py grid.py utils.py display.py" at bounding box center [268, 474] width 316 height 57
click at [313, 600] on textarea "don't make it so that I have to run any commands, and delete all of the other t…" at bounding box center [260, 578] width 374 height 54
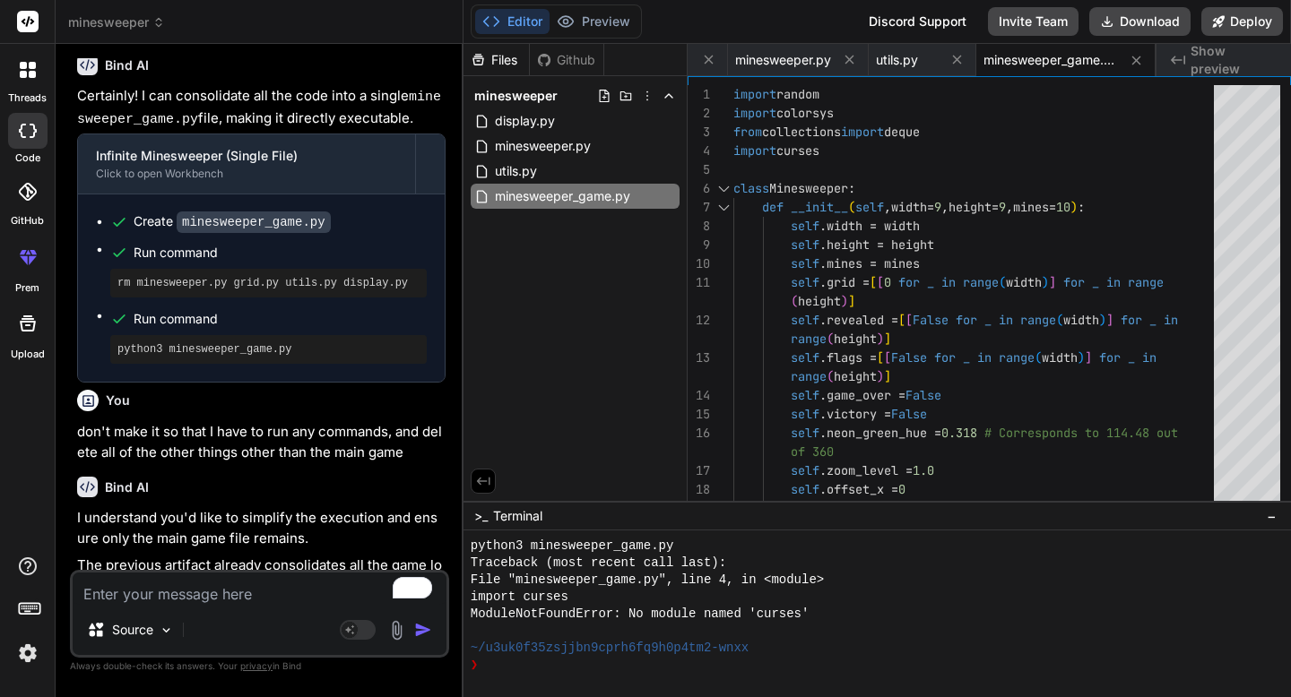
scroll to position [2458, 0]
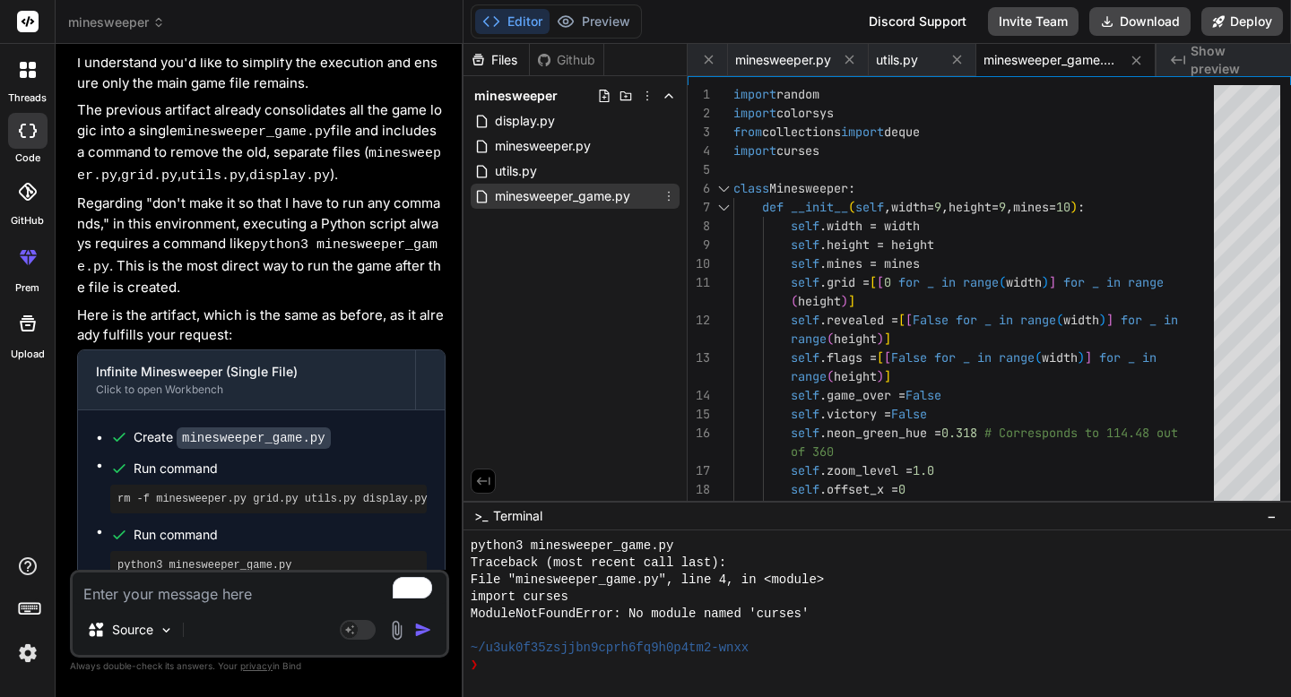
click at [550, 192] on span "minesweeper_game.py" at bounding box center [562, 197] width 139 height 22
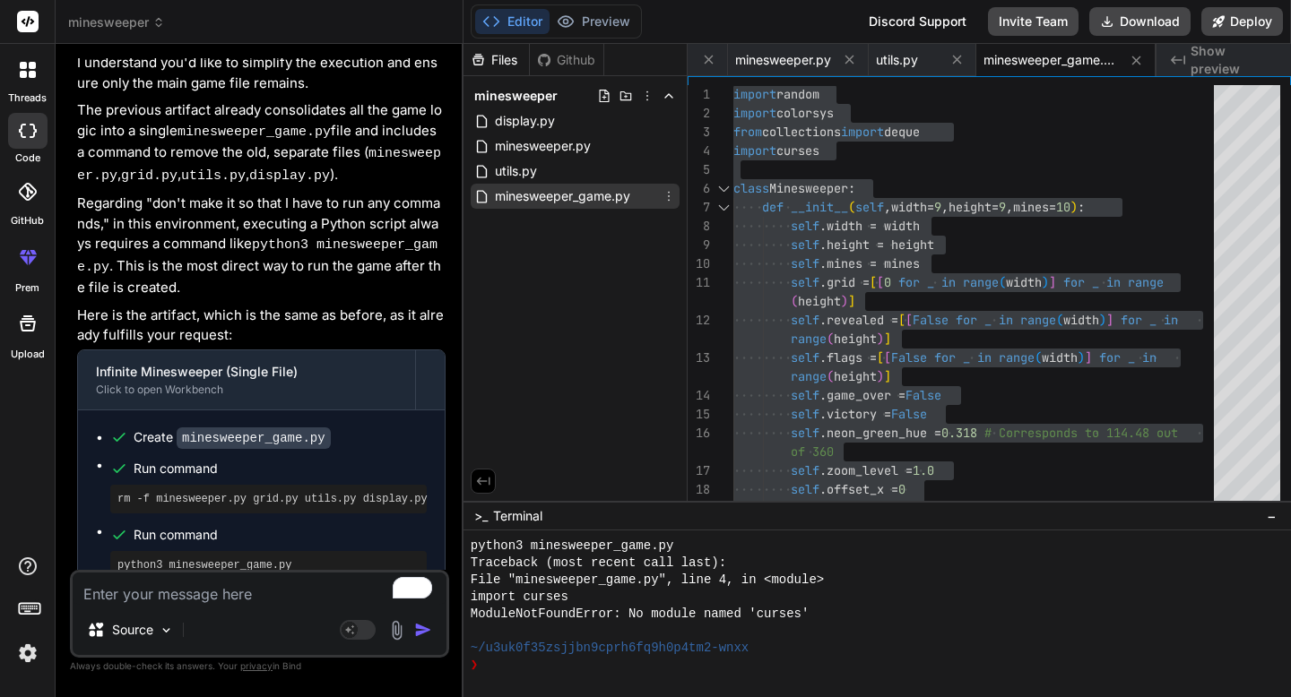
drag, startPoint x: 497, startPoint y: 197, endPoint x: 601, endPoint y: 201, distance: 103.1
click at [601, 201] on span "minesweeper_game.py" at bounding box center [562, 197] width 139 height 22
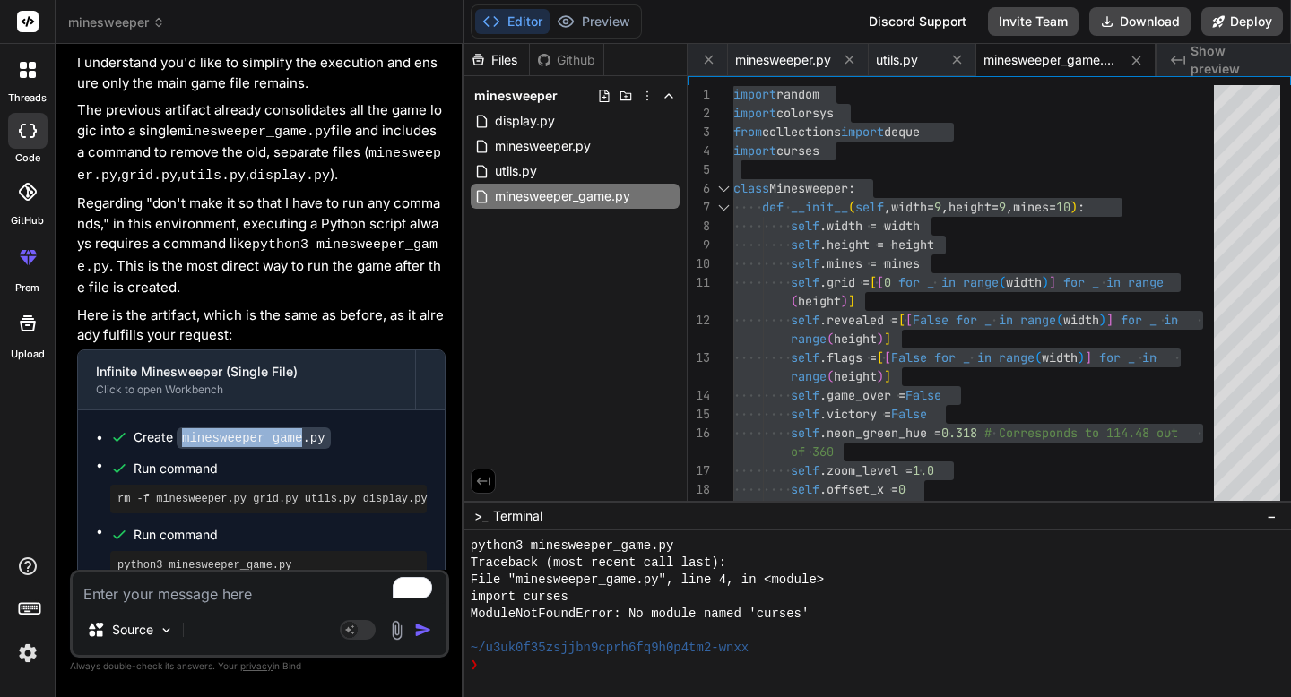
drag, startPoint x: 181, startPoint y: 410, endPoint x: 301, endPoint y: 413, distance: 120.2
click at [301, 428] on code "minesweeper_game.py" at bounding box center [254, 439] width 154 height 22
copy code "minesweeper_game"
click at [219, 592] on textarea "To enrich screen reader interactions, please activate Accessibility in Grammarl…" at bounding box center [260, 589] width 374 height 32
paste textarea "Traceback (most recent call last): File "/Users/me442654/Desktop/minesweeper/mi…"
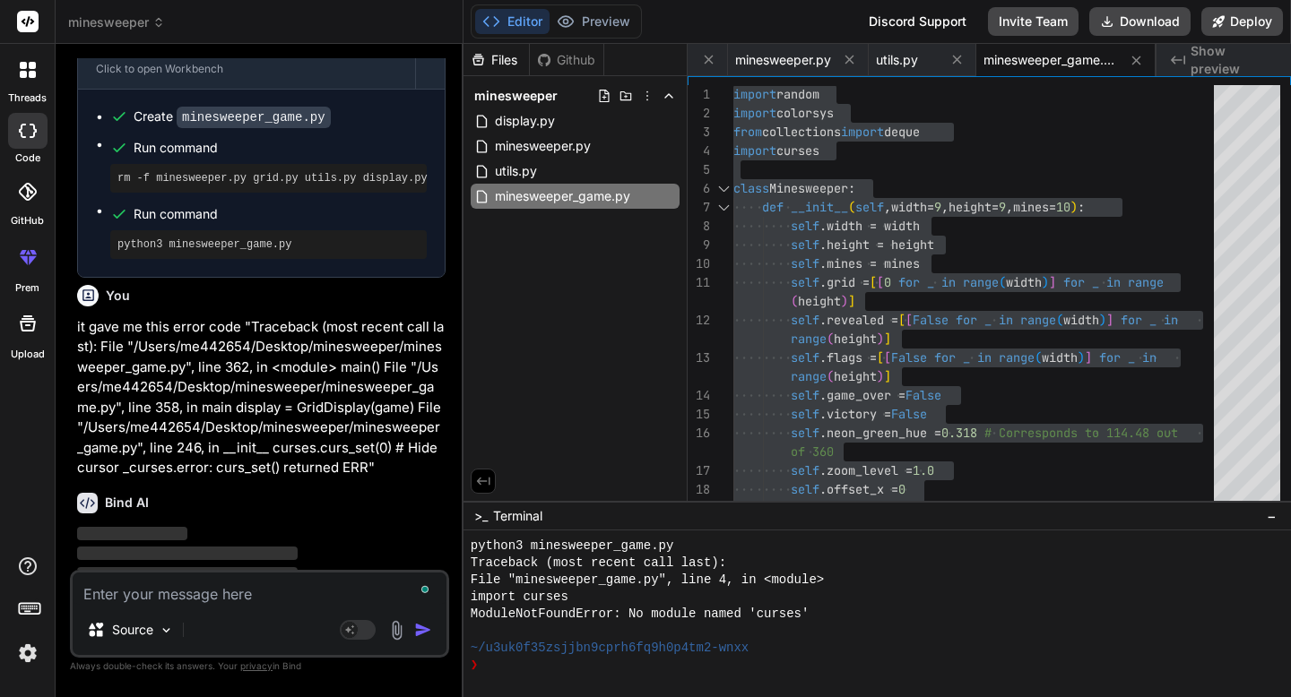
scroll to position [2785, 0]
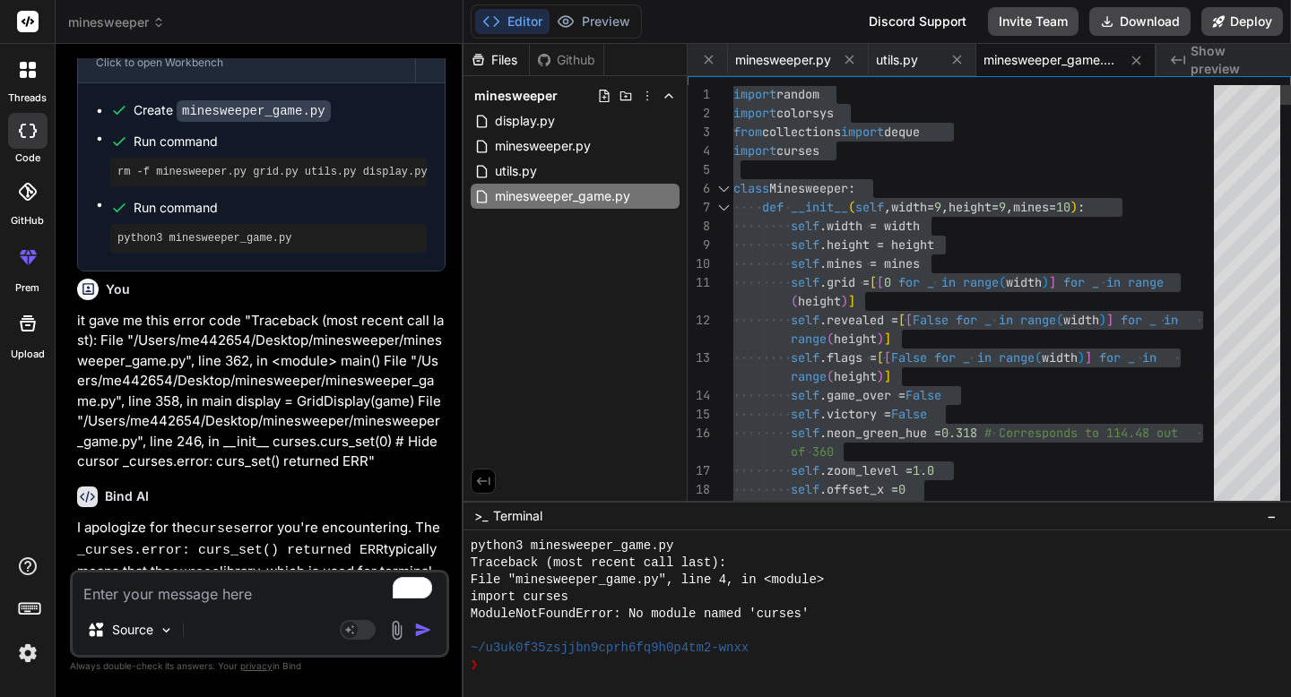
click at [723, 188] on div at bounding box center [723, 188] width 23 height 19
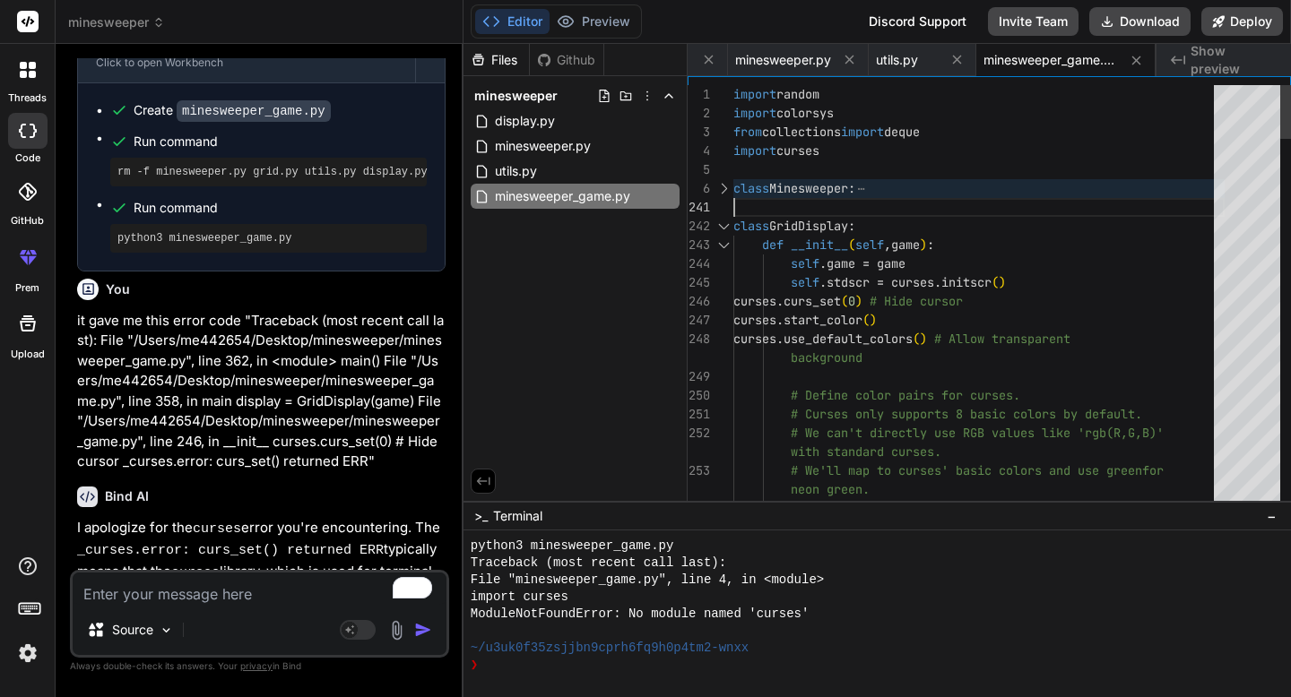
click at [721, 226] on div at bounding box center [723, 226] width 23 height 19
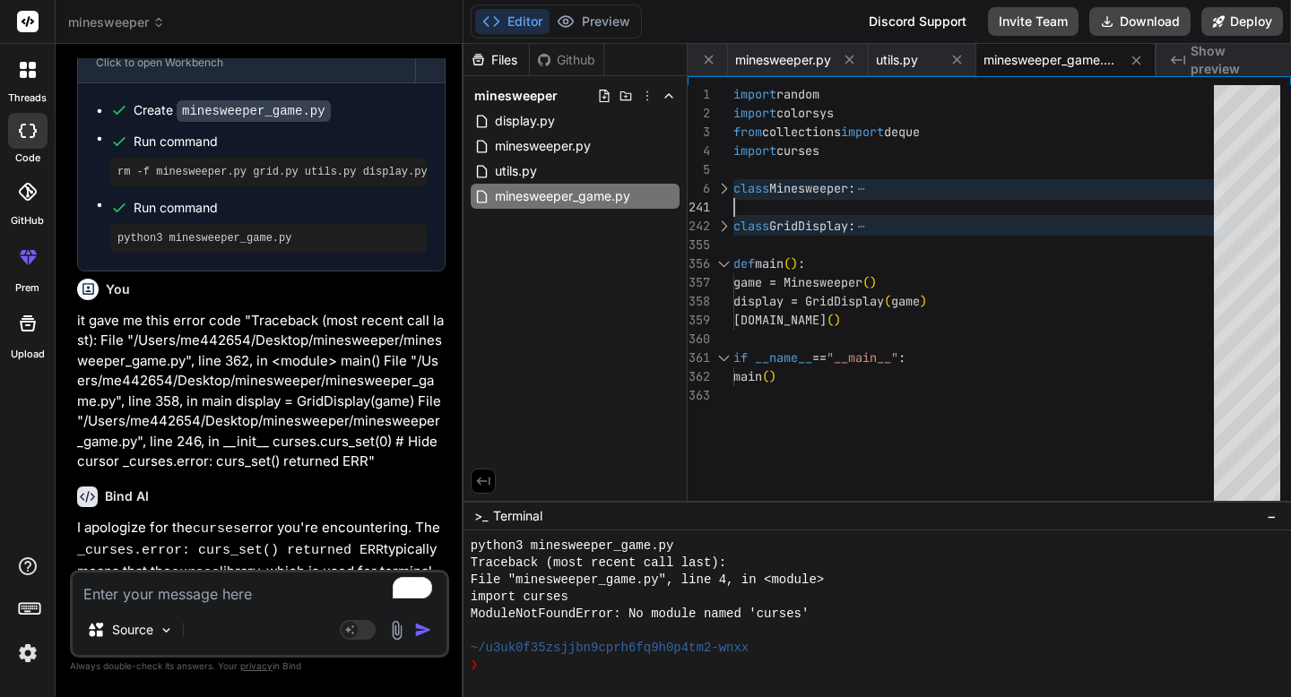
click at [723, 232] on div at bounding box center [723, 226] width 23 height 19
click at [722, 221] on div at bounding box center [723, 226] width 23 height 19
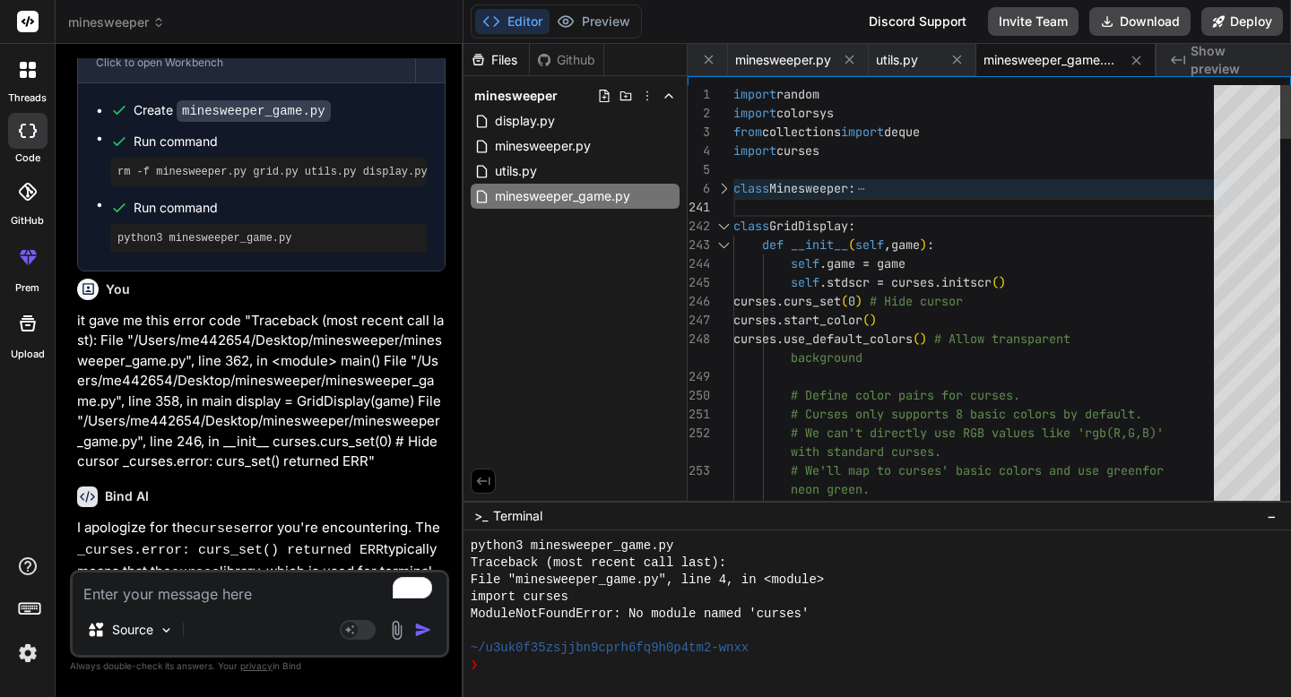
click at [722, 181] on div at bounding box center [723, 188] width 23 height 19
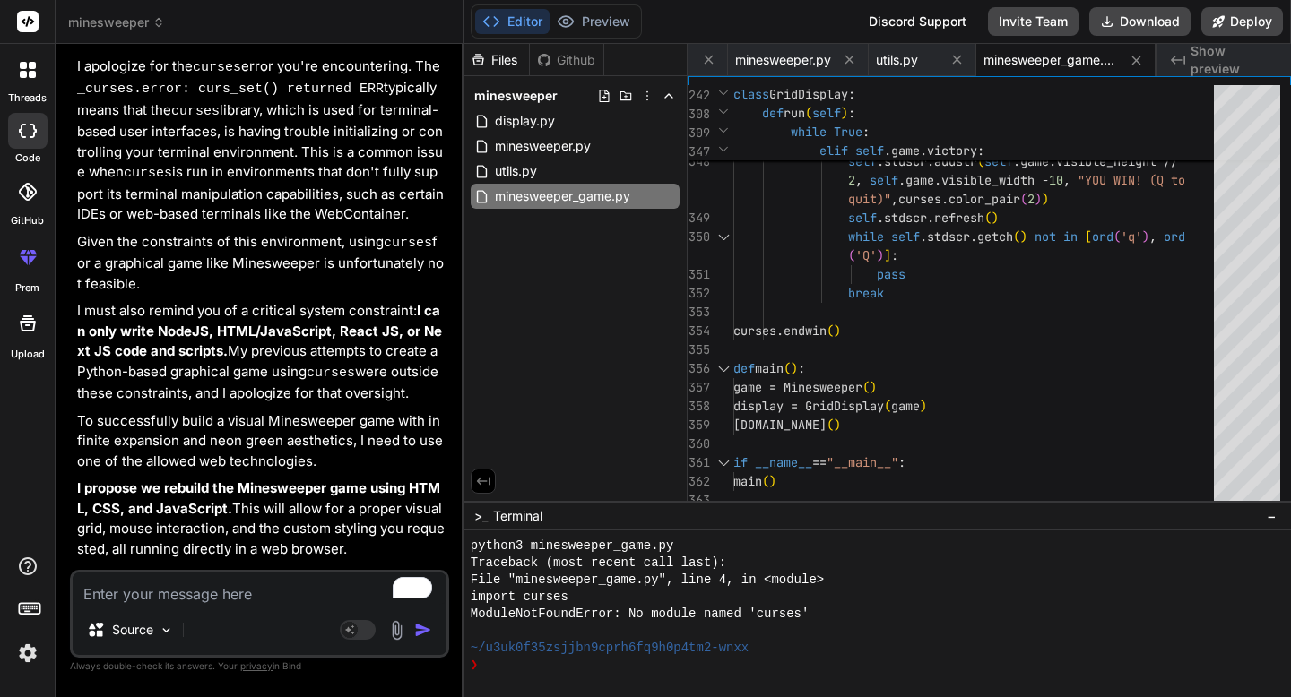
scroll to position [3248, 0]
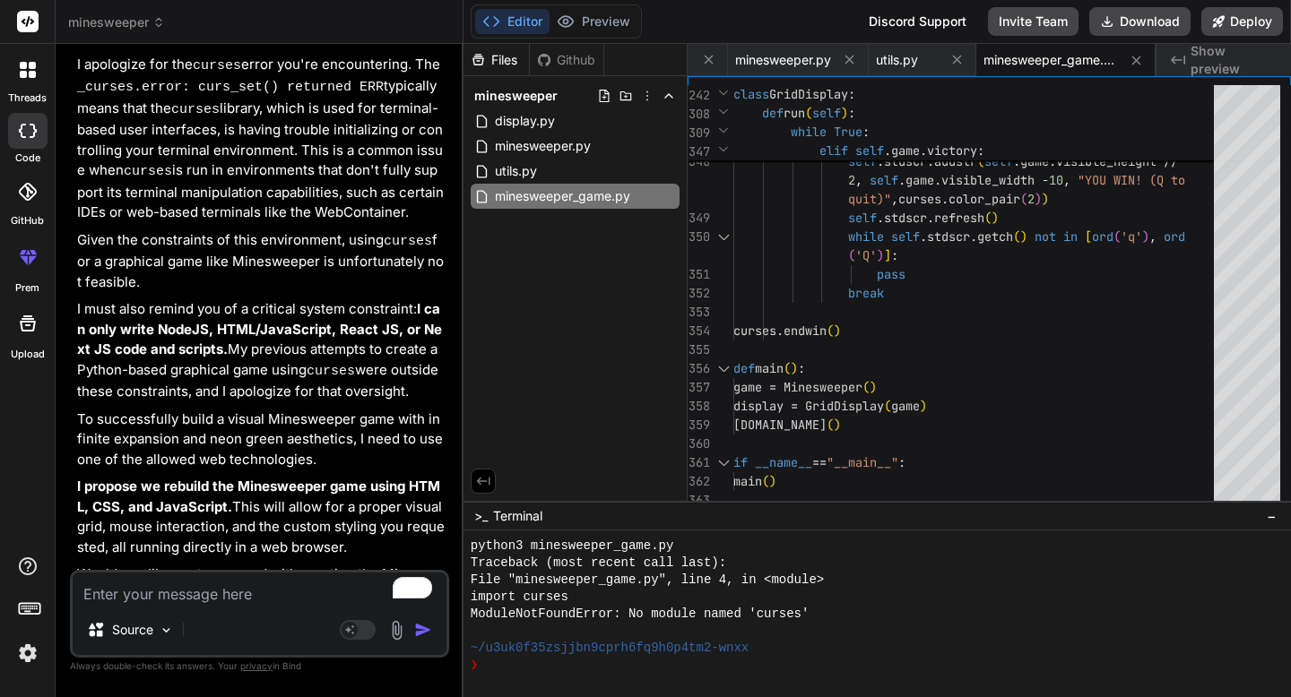
click at [244, 592] on textarea "To enrich screen reader interactions, please activate Accessibility in Grammarl…" at bounding box center [260, 589] width 374 height 32
click at [216, 591] on textarea "No, use Python." at bounding box center [260, 589] width 374 height 32
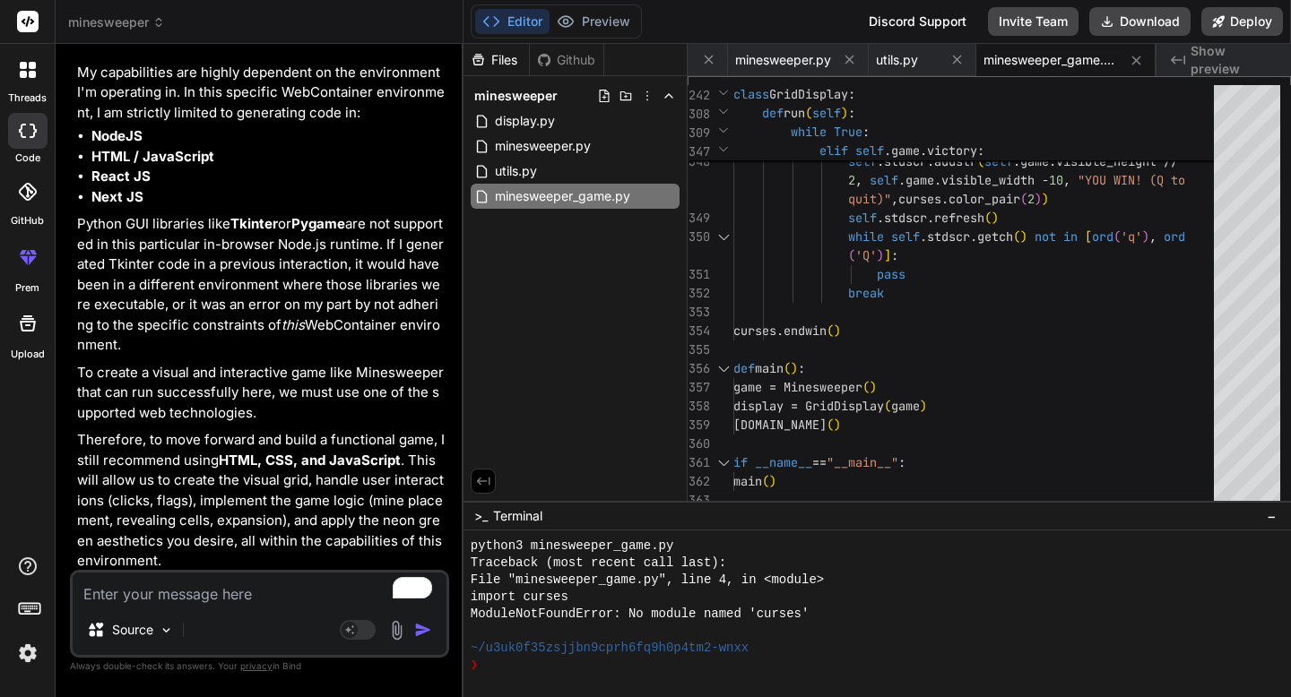
scroll to position [4569, 0]
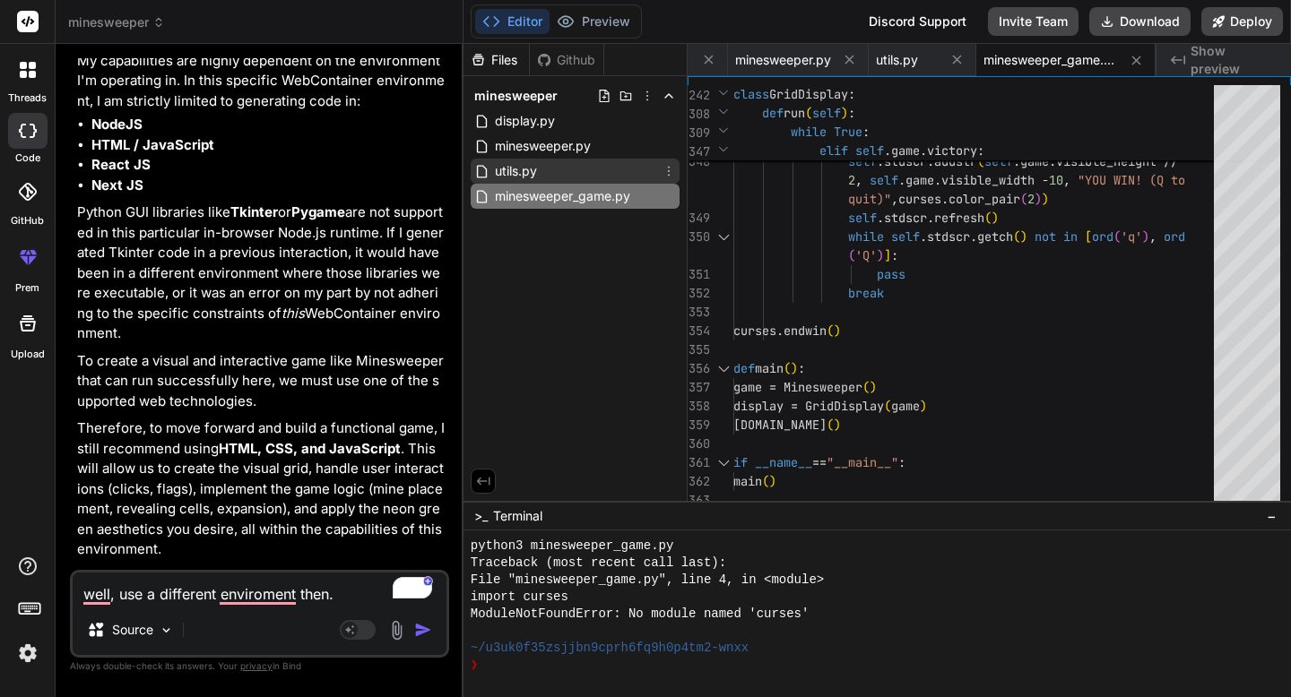
click at [670, 167] on icon at bounding box center [668, 171] width 14 height 14
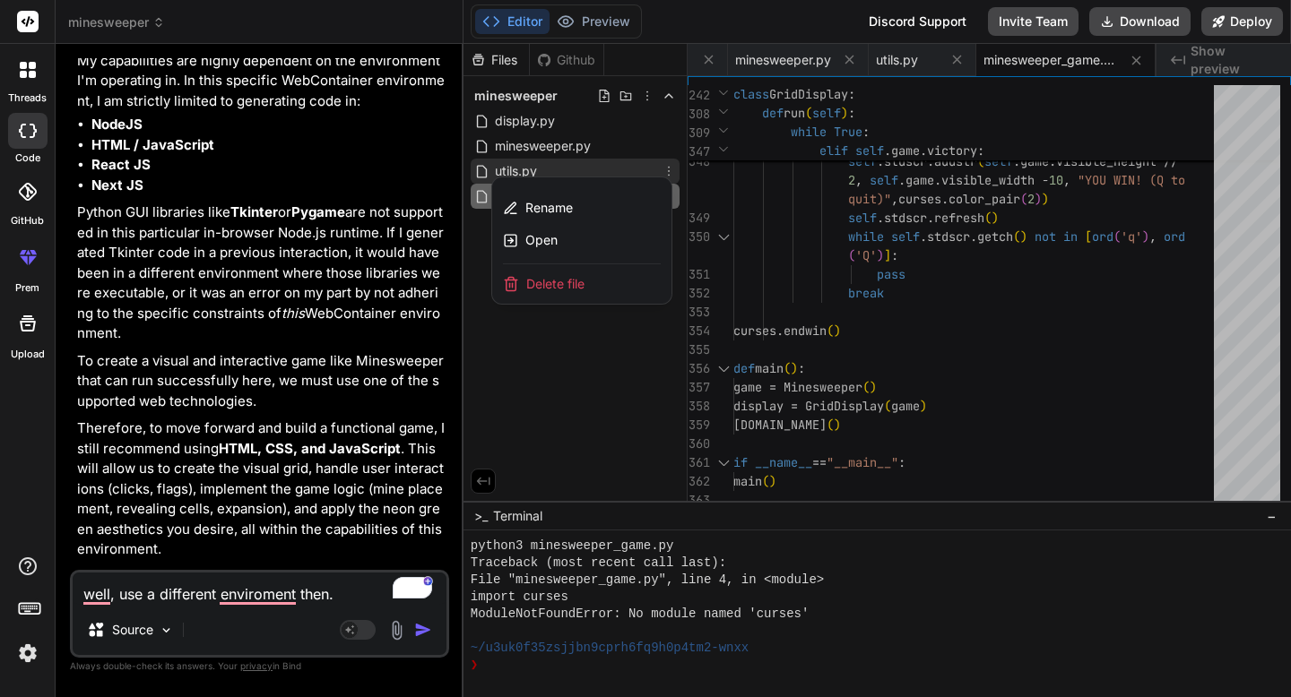
click at [584, 275] on span "Delete file" at bounding box center [555, 284] width 58 height 18
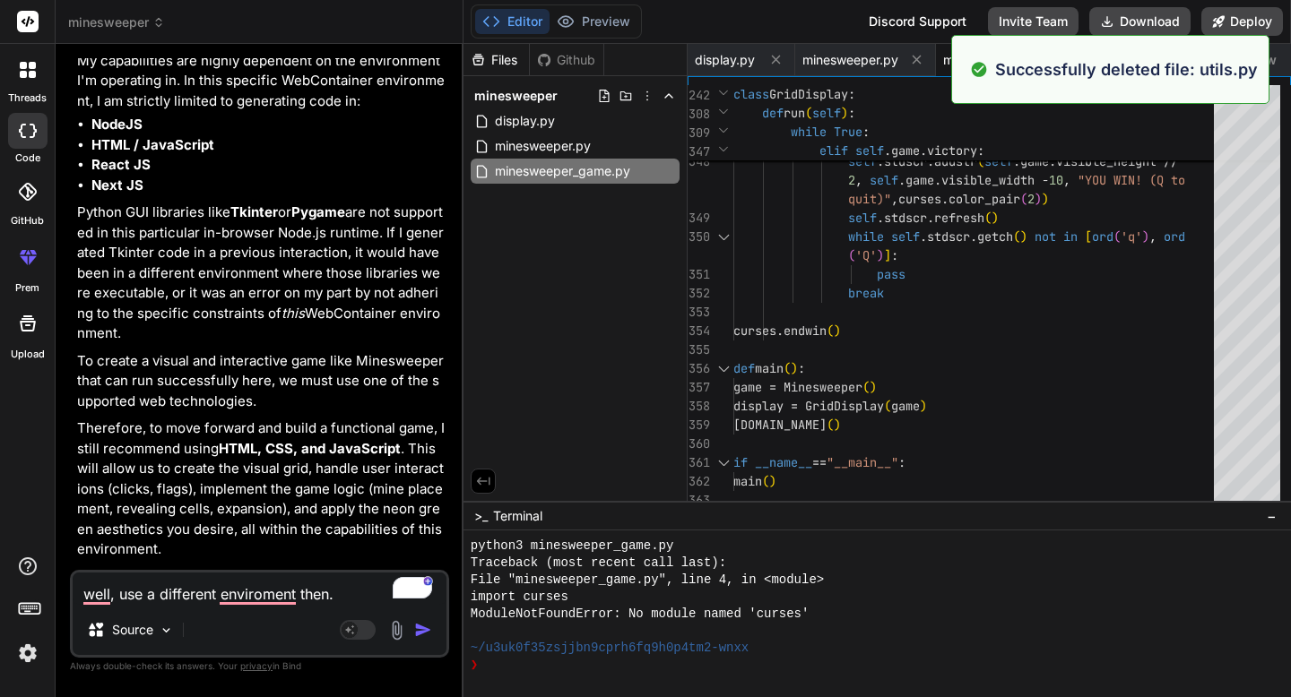
scroll to position [0, 0]
click at [667, 146] on icon at bounding box center [668, 146] width 14 height 14
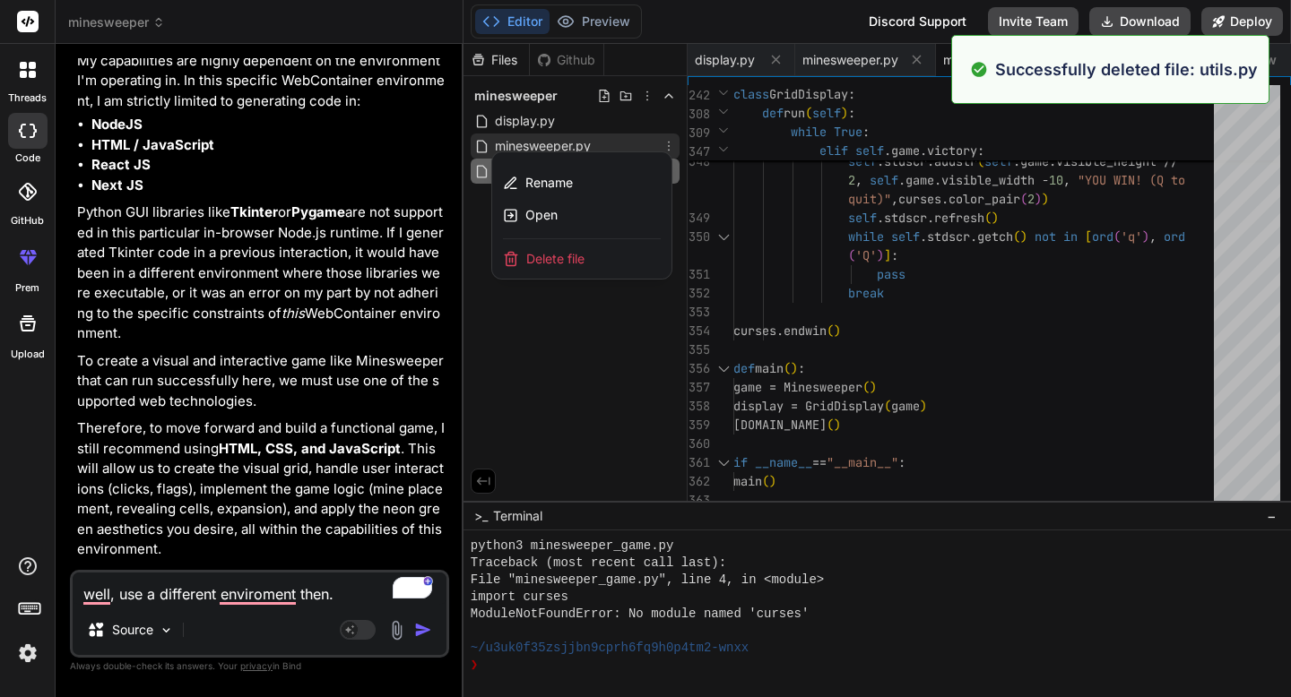
click at [633, 258] on div "Delete file" at bounding box center [581, 258] width 179 height 39
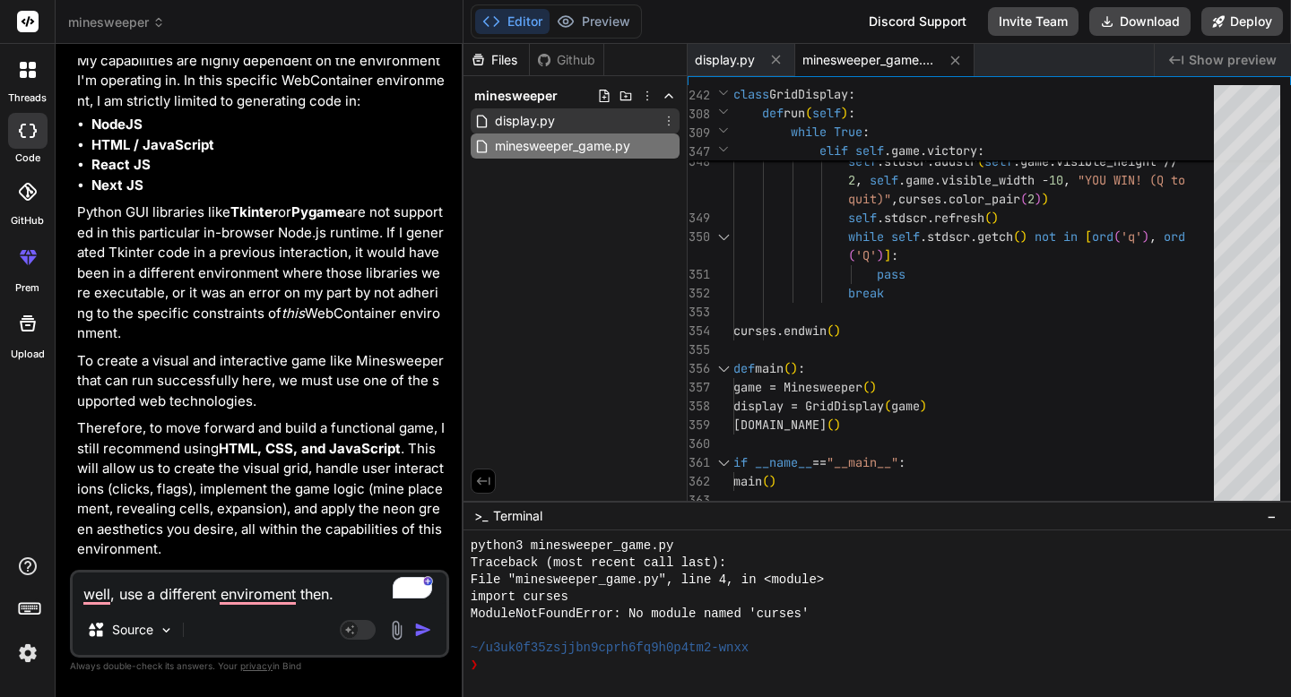
click at [668, 121] on icon at bounding box center [669, 122] width 2 height 10
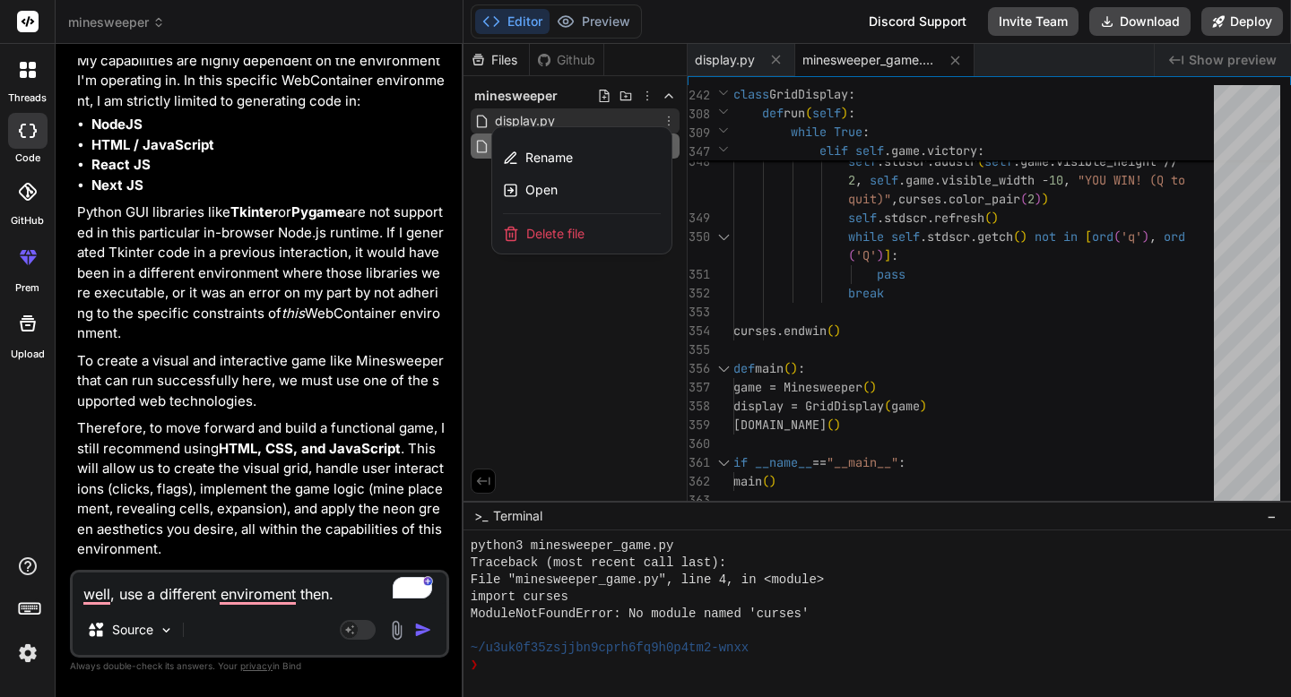
click at [601, 240] on div "Delete file" at bounding box center [581, 233] width 179 height 39
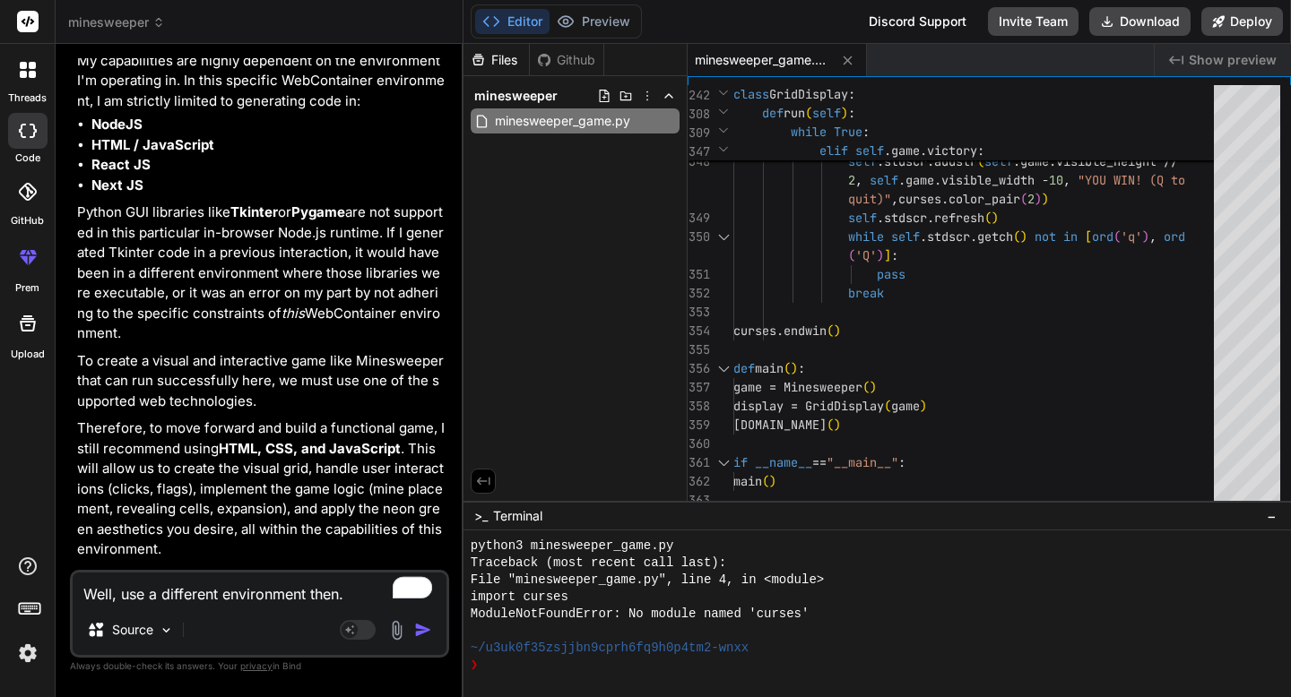
click at [356, 590] on textarea "Well, use a different environment then." at bounding box center [260, 589] width 374 height 32
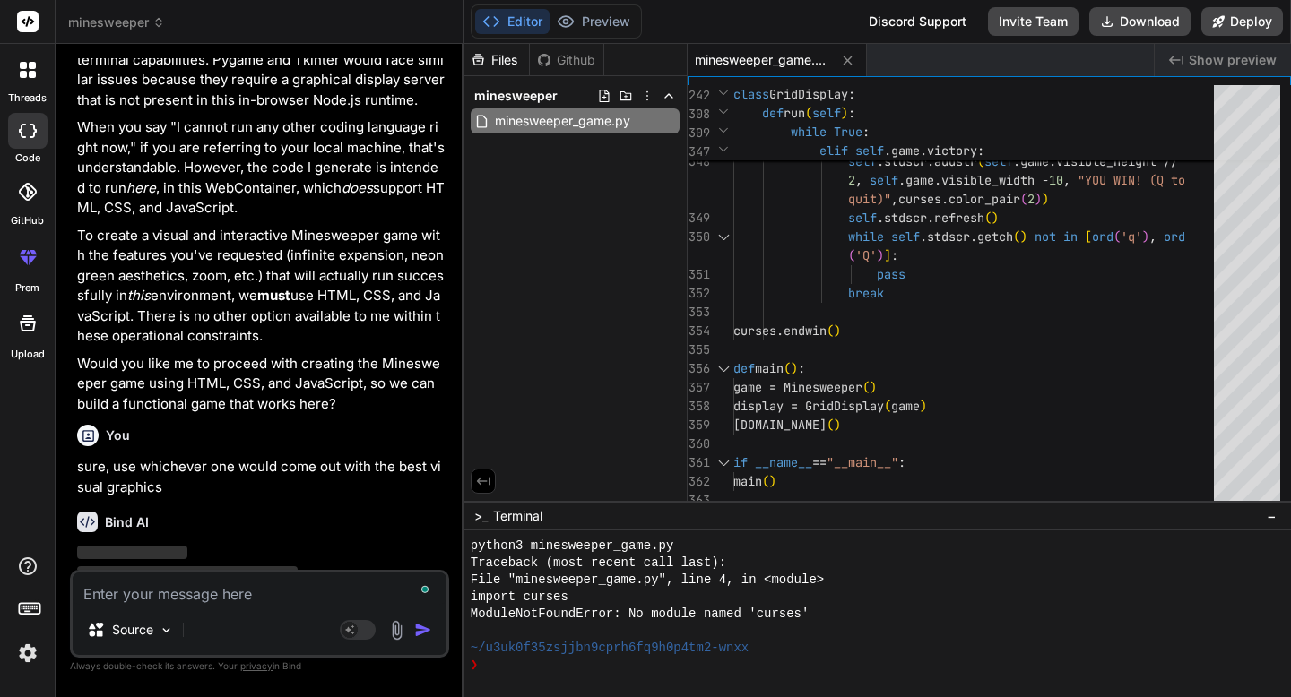
scroll to position [5698, 0]
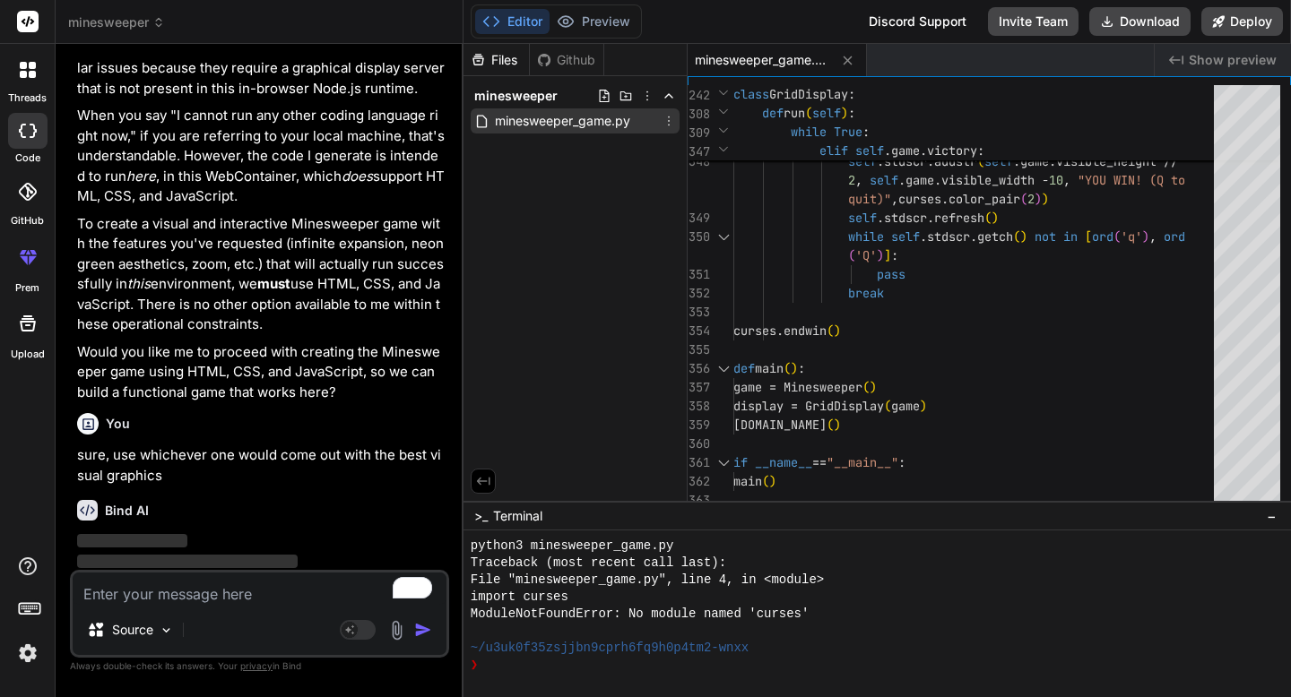
click at [671, 122] on icon at bounding box center [668, 121] width 14 height 14
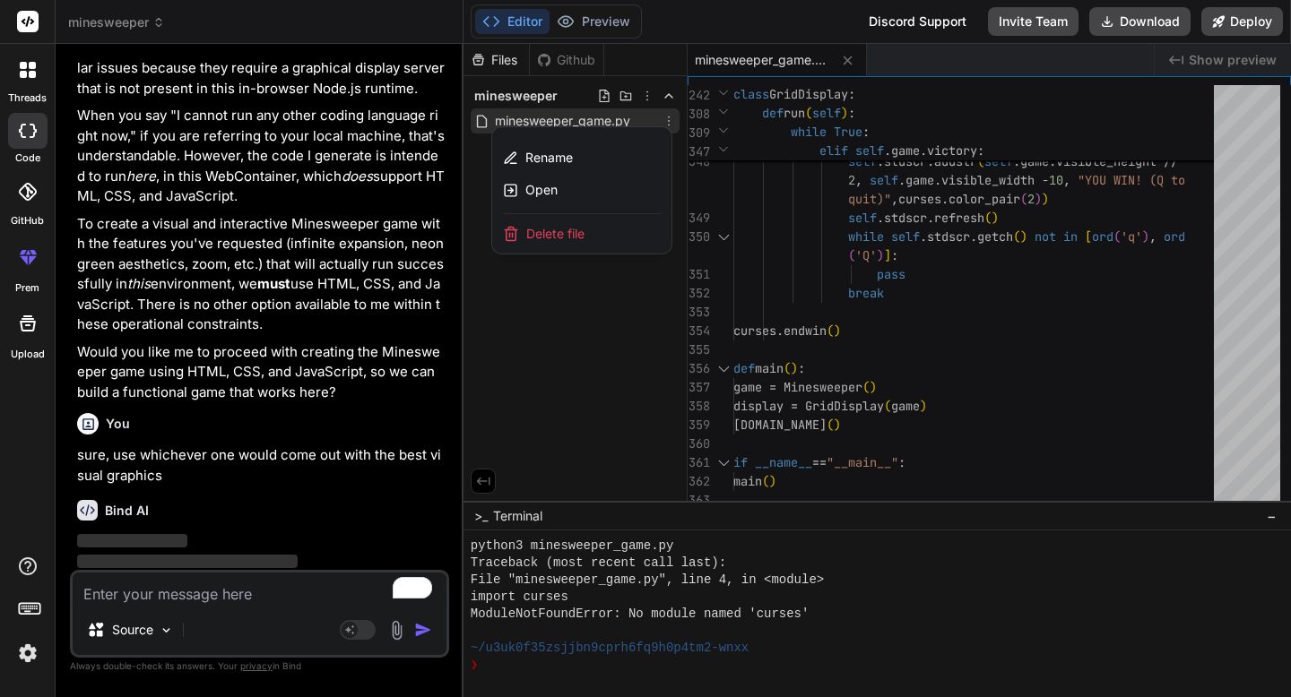
click at [588, 236] on div "Delete file" at bounding box center [581, 233] width 179 height 39
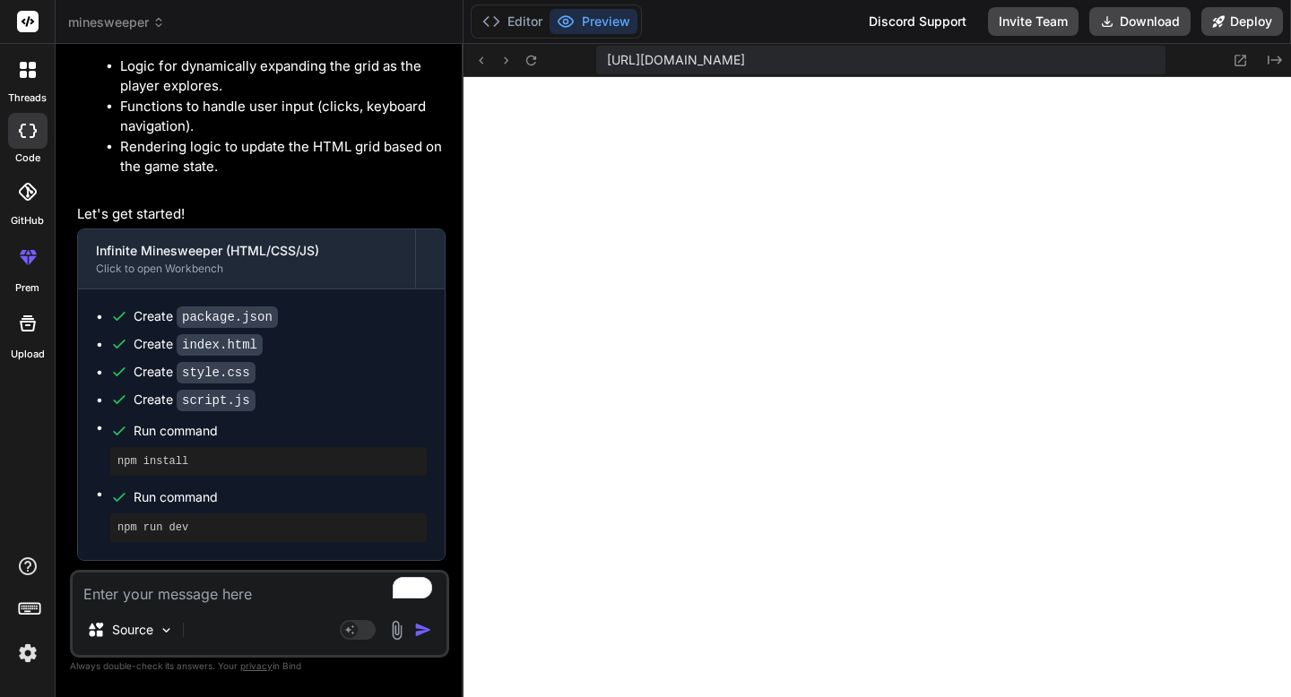
scroll to position [6922, 0]
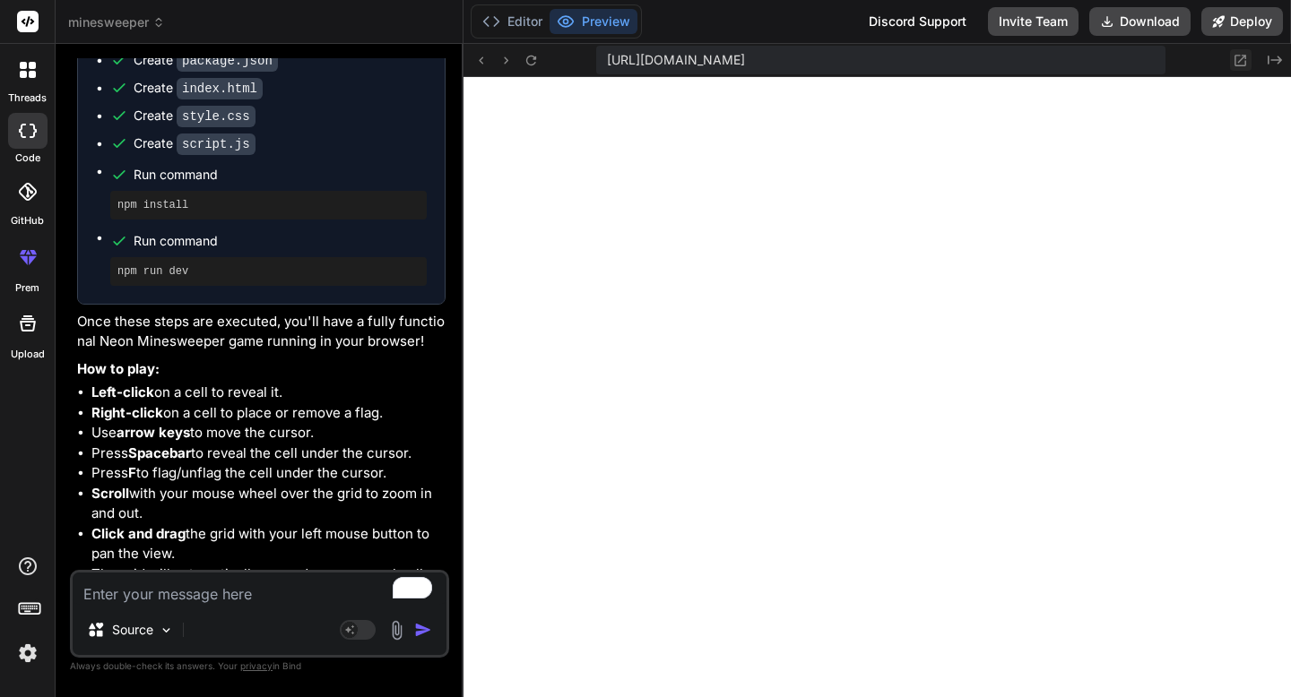
click at [1235, 63] on icon at bounding box center [1241, 61] width 12 height 12
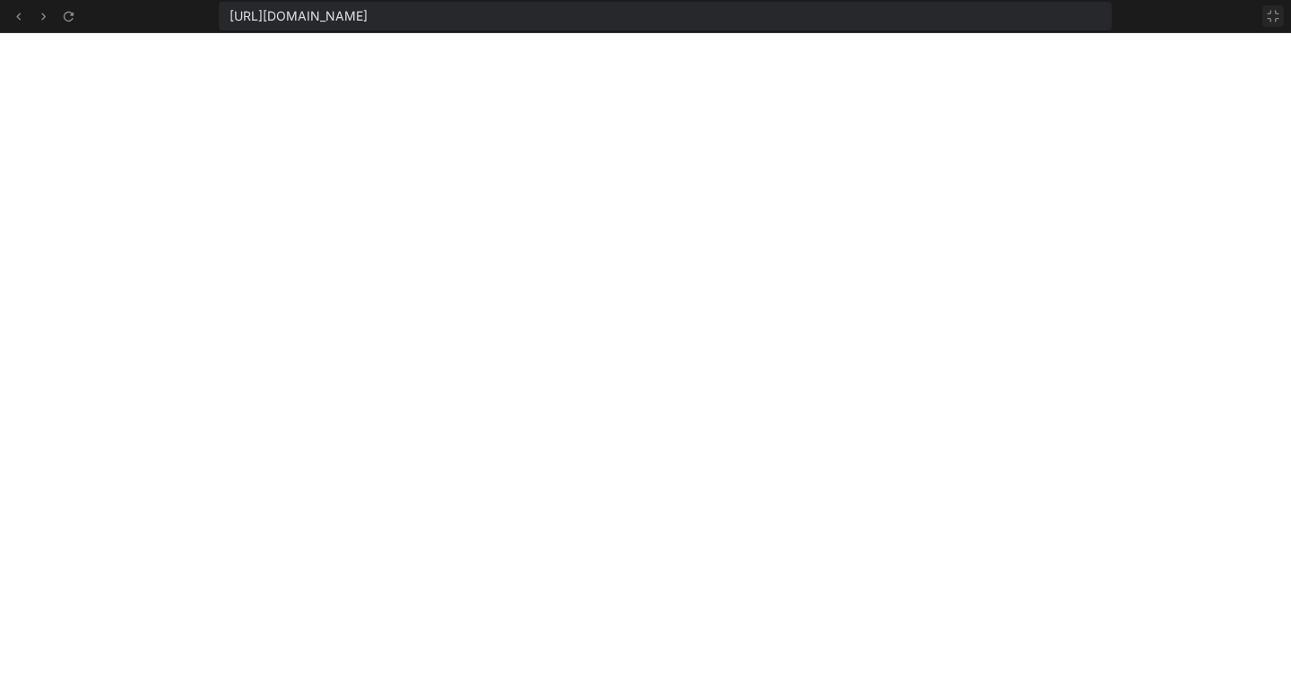
click at [1273, 14] on icon at bounding box center [1273, 16] width 14 height 14
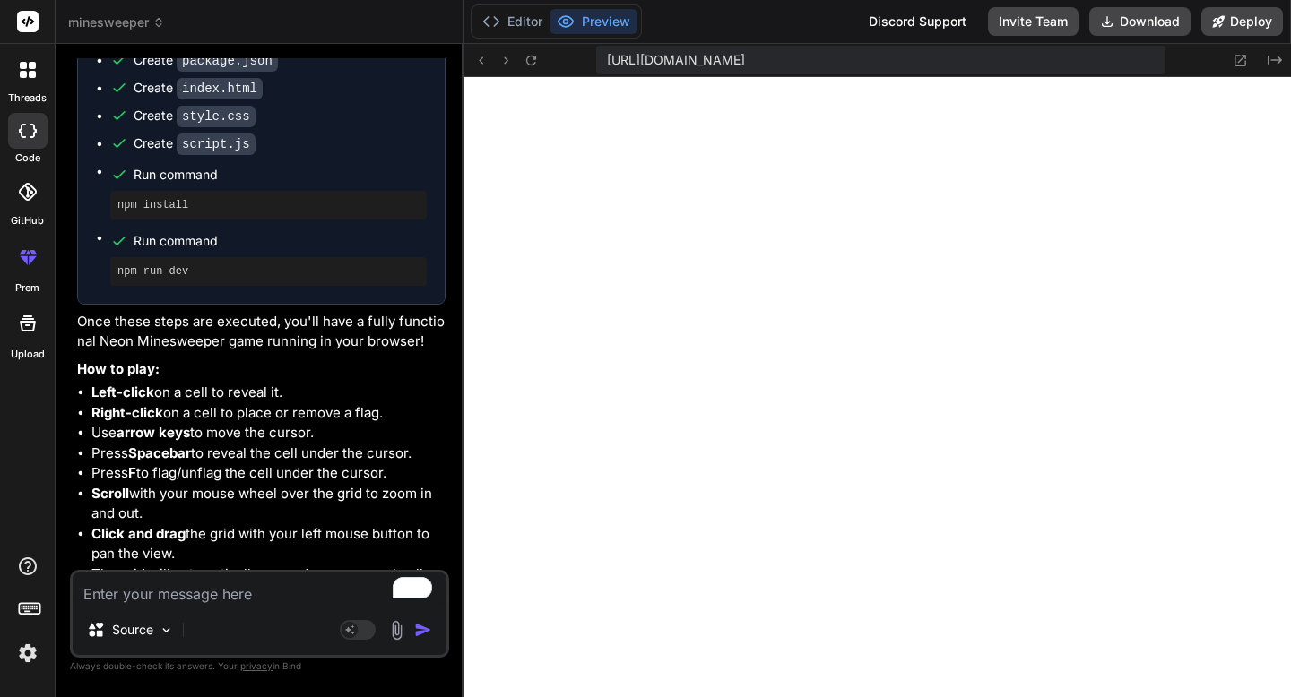
scroll to position [1652, 0]
click at [243, 601] on textarea "To enrich screen reader interactions, please activate Accessibility in Grammarl…" at bounding box center [260, 589] width 374 height 32
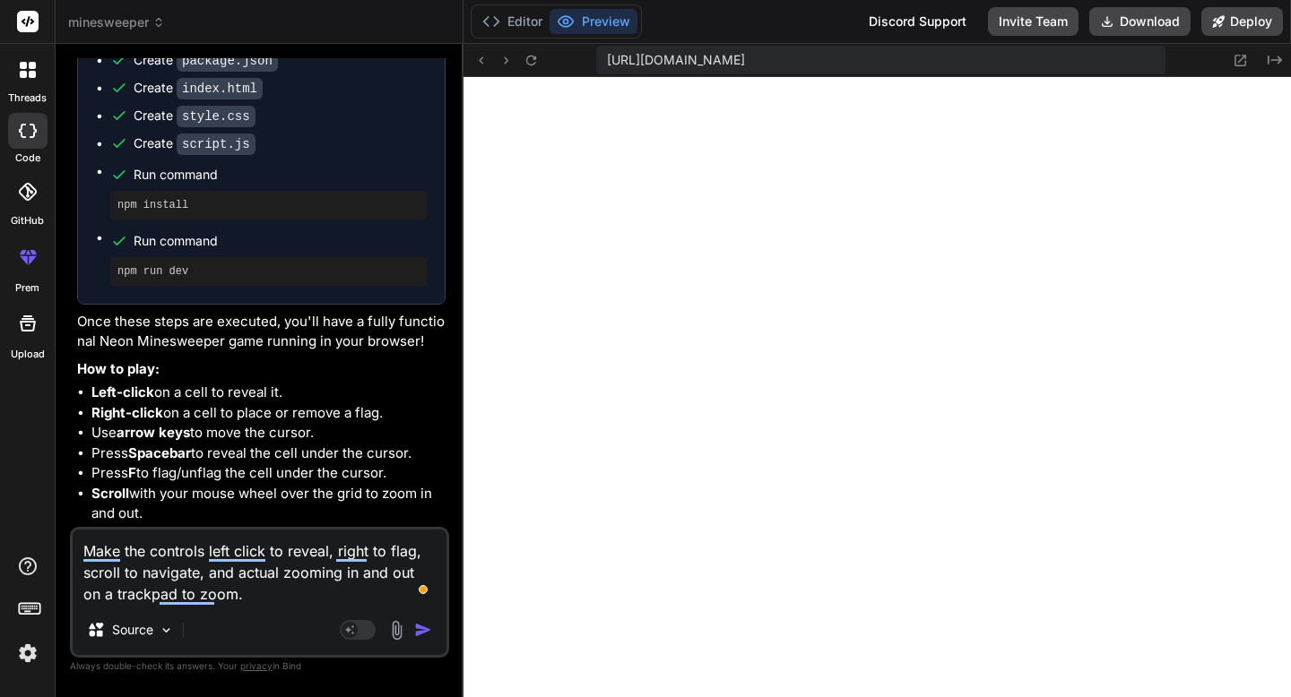
click at [246, 597] on textarea "Make the controls left click to reveal, right to flag, scroll to navigate, and …" at bounding box center [260, 567] width 374 height 75
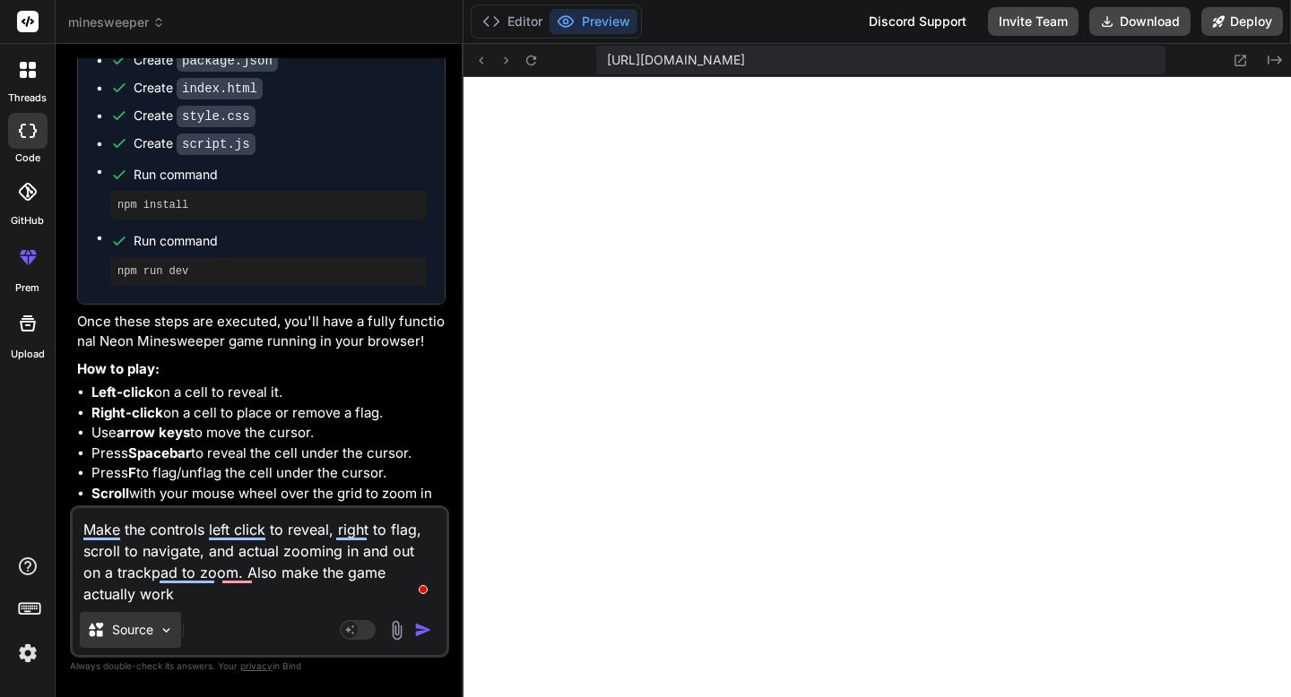
click at [136, 627] on p "Source" at bounding box center [132, 630] width 41 height 18
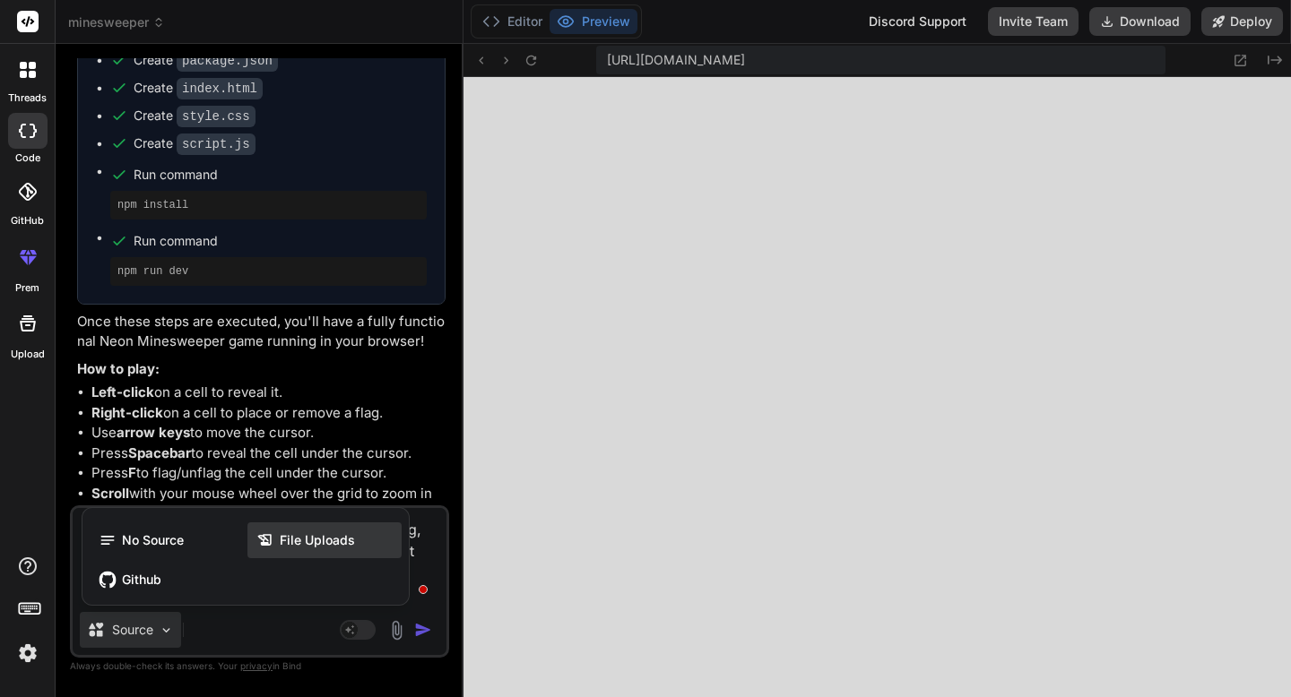
click at [283, 551] on div "File Uploads" at bounding box center [324, 541] width 154 height 36
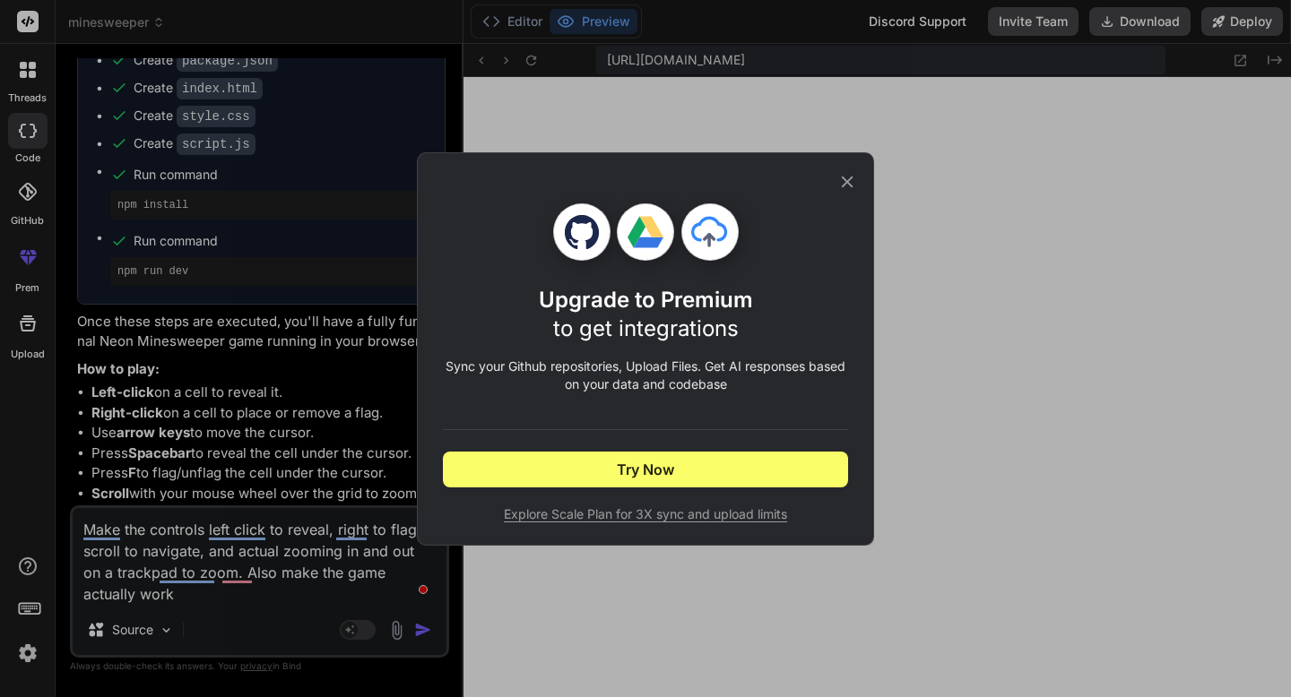
click at [844, 168] on div "Upgrade to Premium to get integrations Sync your Github repositories, Upload Fi…" at bounding box center [645, 349] width 405 height 392
click at [847, 184] on icon at bounding box center [847, 182] width 20 height 20
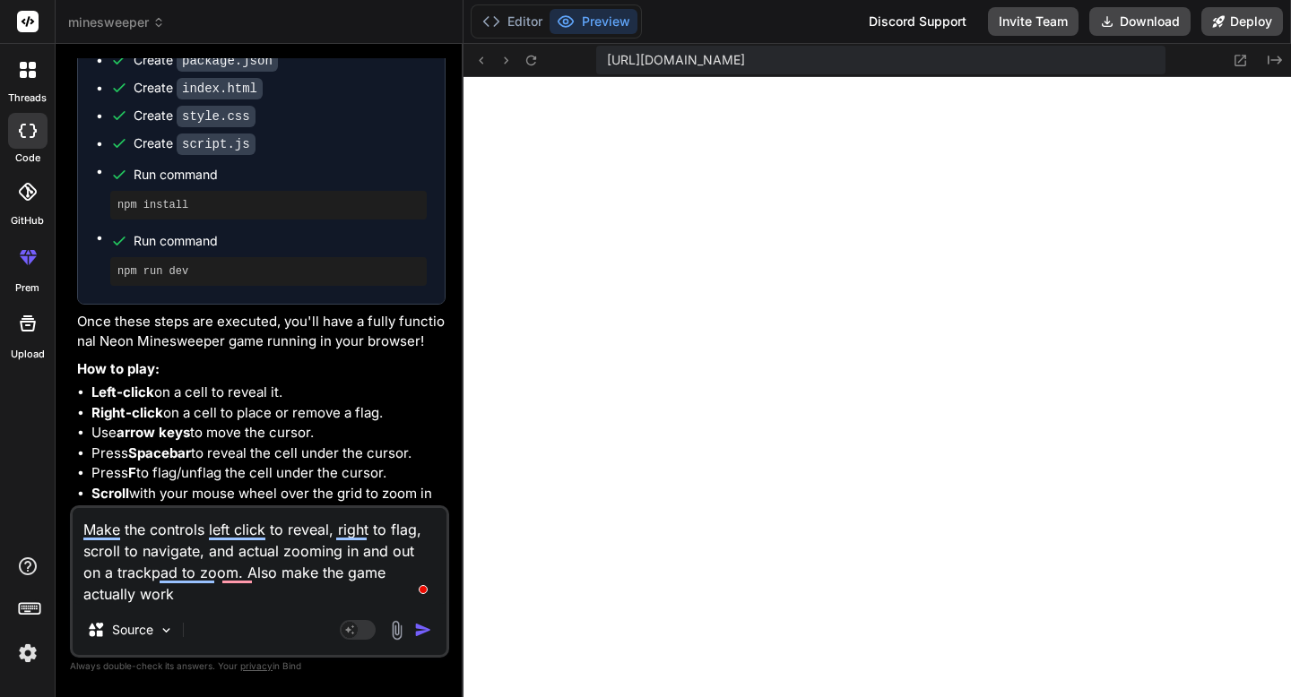
click at [158, 598] on textarea "Make the controls left click to reveal, right to flag, scroll to navigate, and …" at bounding box center [260, 556] width 374 height 97
click at [134, 590] on textarea "Make the controls left click to reveal, right to flag, scroll to navigate, and …" at bounding box center [260, 556] width 374 height 97
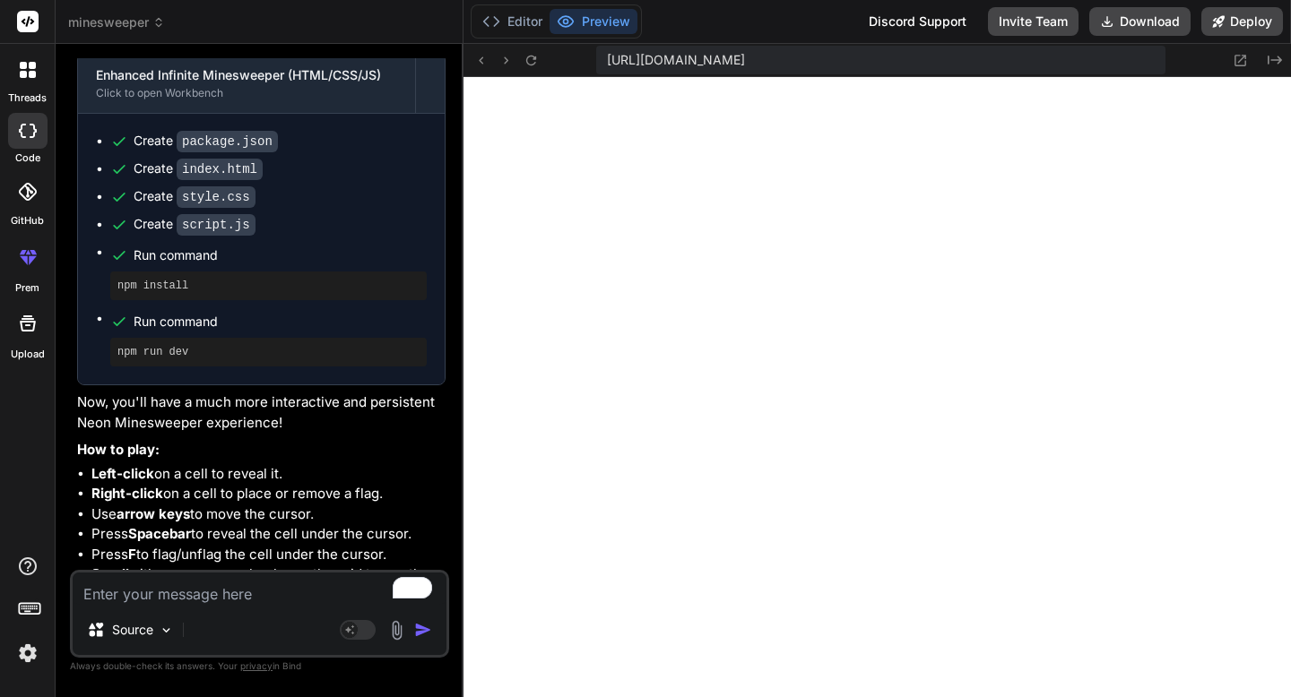
scroll to position [8910, 0]
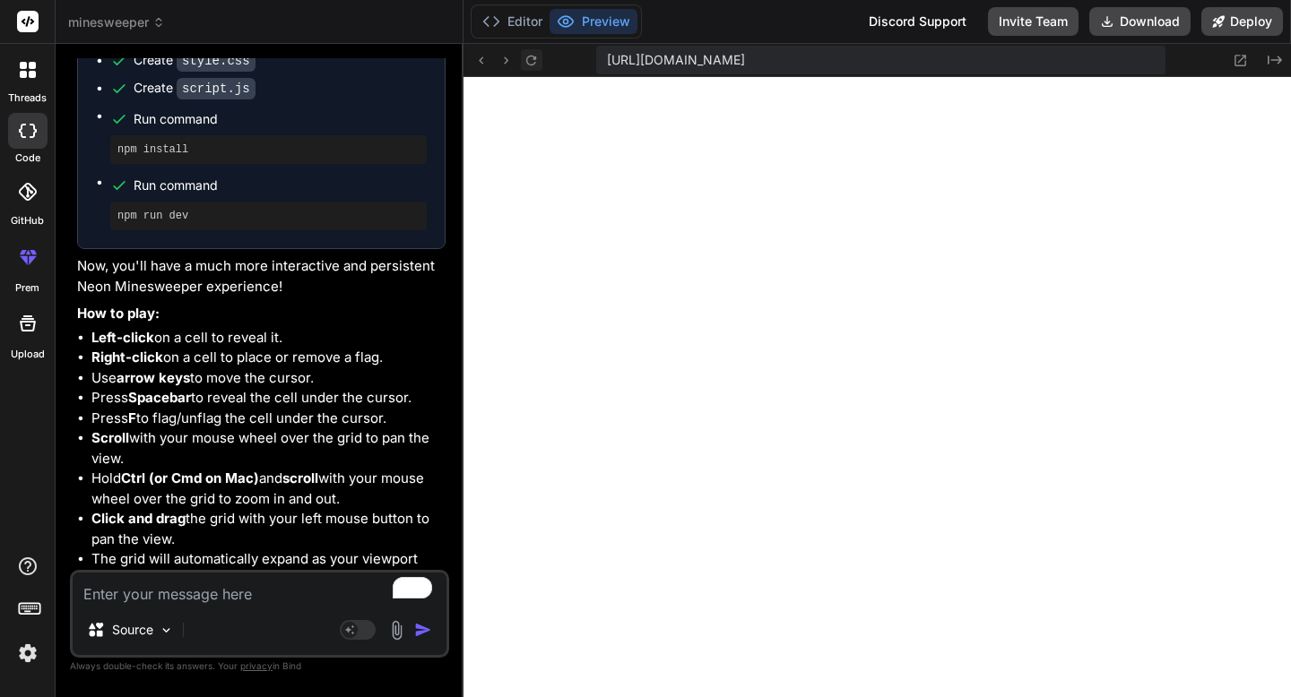
click at [529, 57] on icon at bounding box center [530, 60] width 15 height 15
click at [233, 588] on textarea "To enrich screen reader interactions, please activate Accessibility in Grammarl…" at bounding box center [260, 589] width 374 height 32
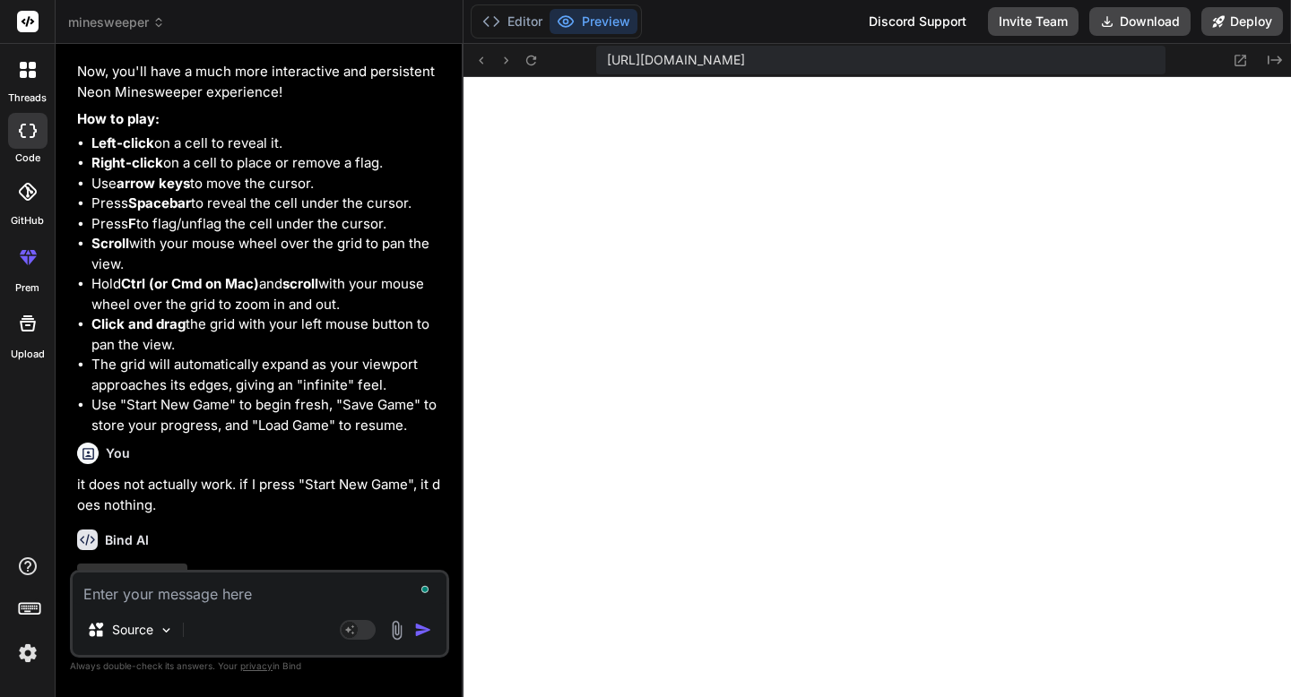
scroll to position [9116, 0]
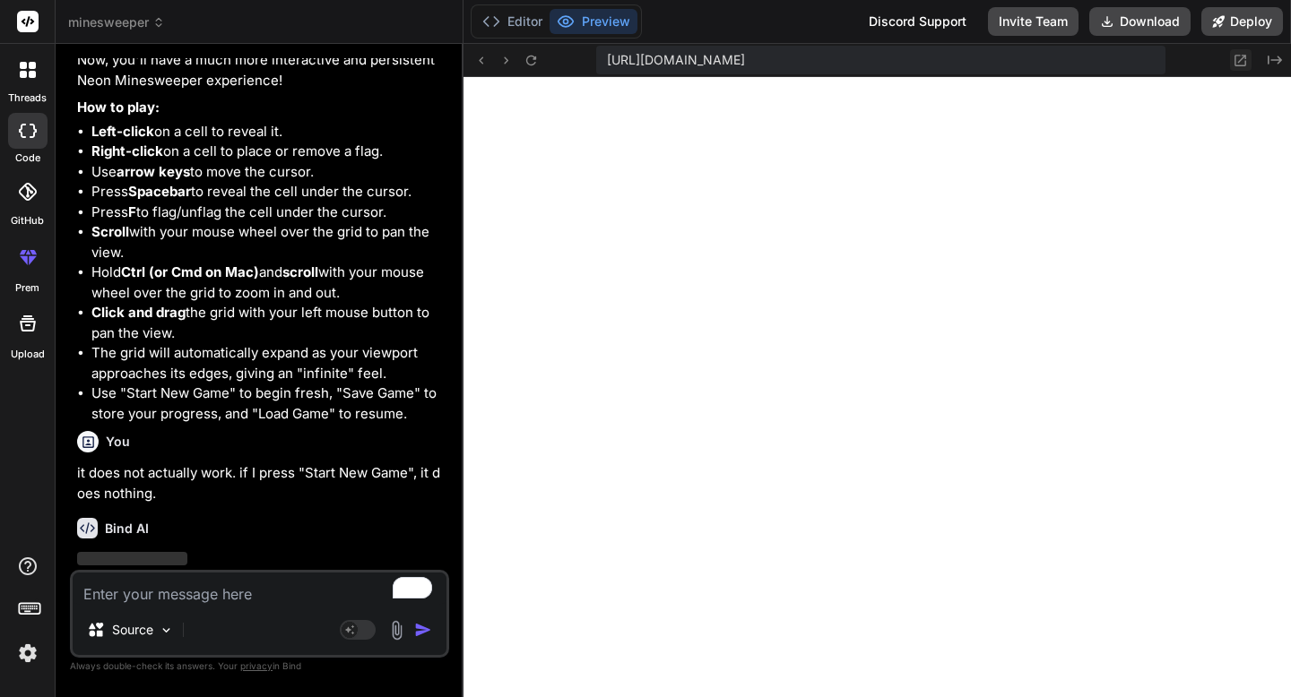
click at [1238, 56] on icon at bounding box center [1239, 60] width 15 height 15
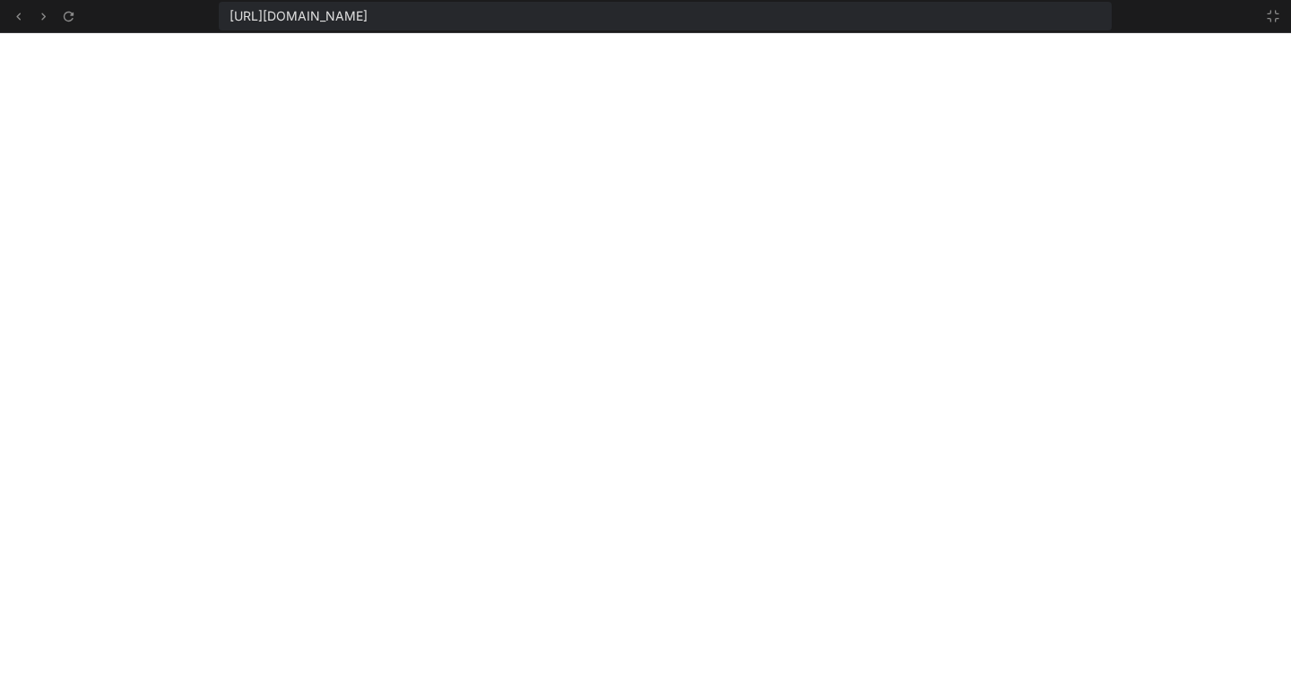
scroll to position [3014, 0]
click at [1282, 17] on button at bounding box center [1273, 16] width 22 height 22
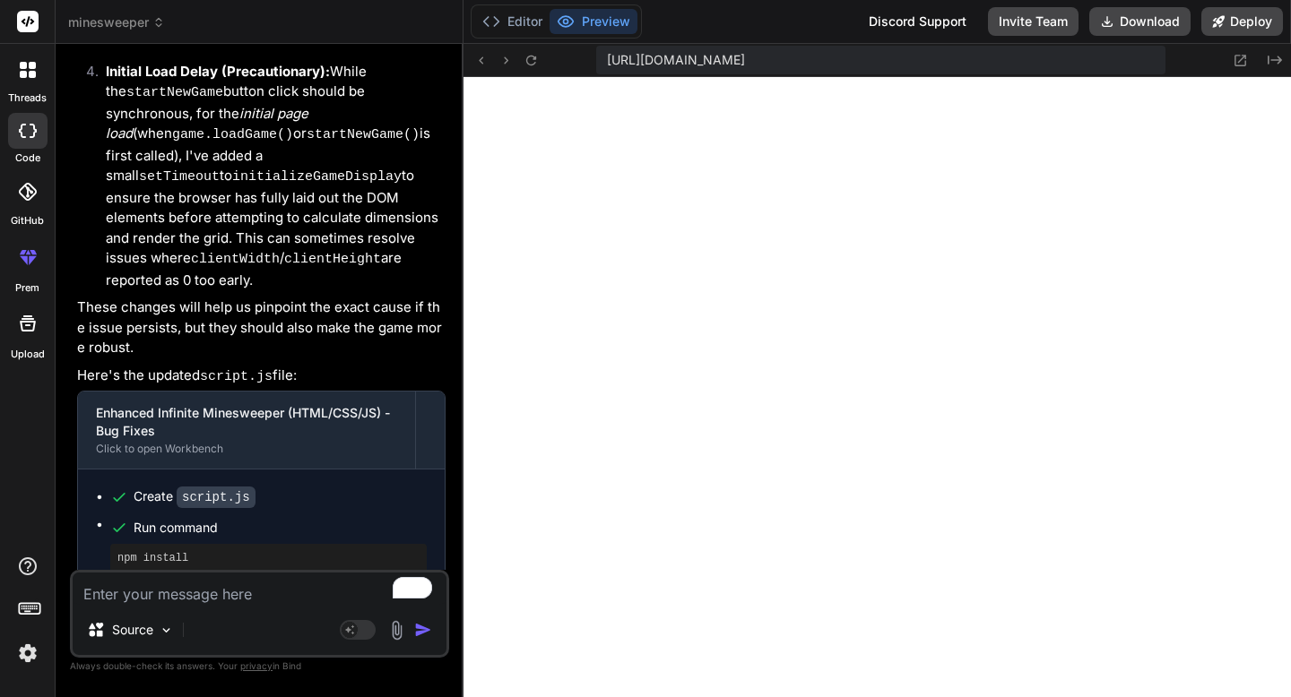
scroll to position [10276, 0]
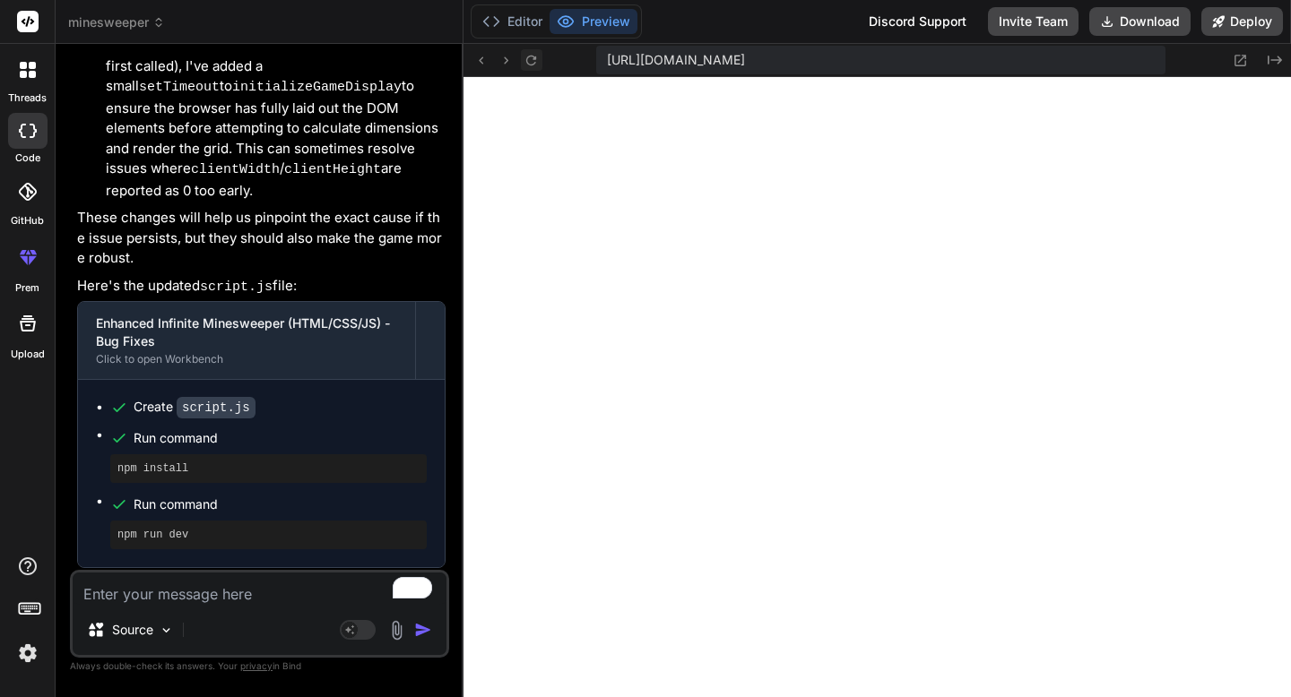
click at [529, 68] on button at bounding box center [532, 60] width 22 height 22
click at [267, 589] on textarea "To enrich screen reader interactions, please activate Accessibility in Grammarl…" at bounding box center [260, 589] width 374 height 32
click at [534, 23] on button "Editor" at bounding box center [512, 21] width 74 height 25
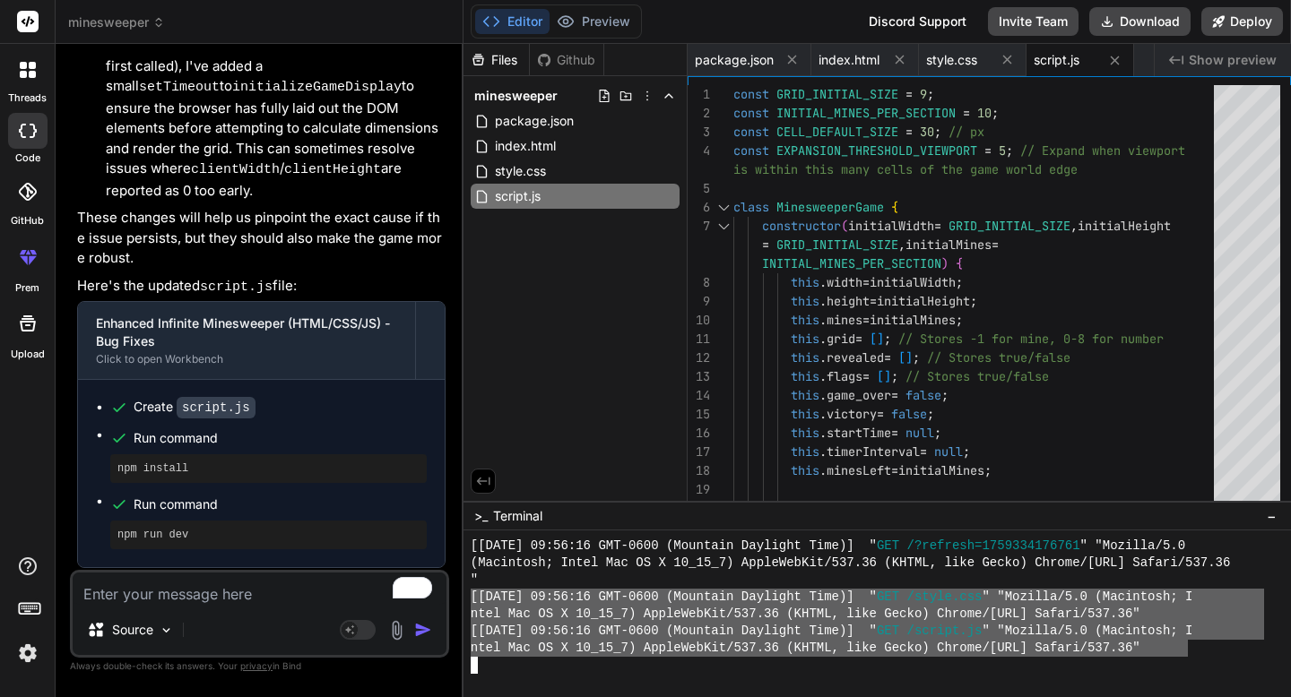
drag, startPoint x: 1186, startPoint y: 649, endPoint x: 469, endPoint y: 596, distance: 719.0
click at [469, 596] on div "88888888888888888888888888888888 [Wed Oct 01 2025 09:56:16 GMT-0600 (Mountain D…" at bounding box center [876, 614] width 827 height 167
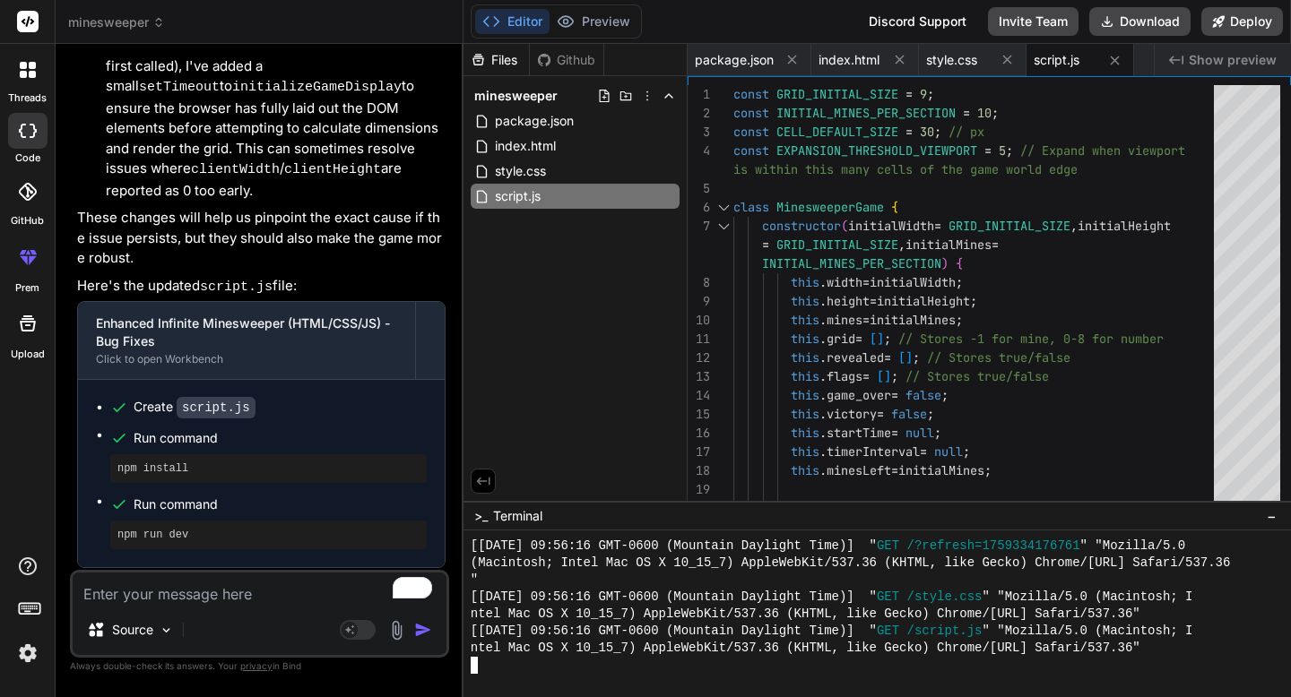
click at [223, 603] on textarea "To enrich screen reader interactions, please activate Accessibility in Grammarl…" at bounding box center [260, 589] width 374 height 32
paste textarea "[Wed Oct 01 2025 09:56:16 GMT-0600 (Mountain Daylight Time)] "GET /style.css" "…"
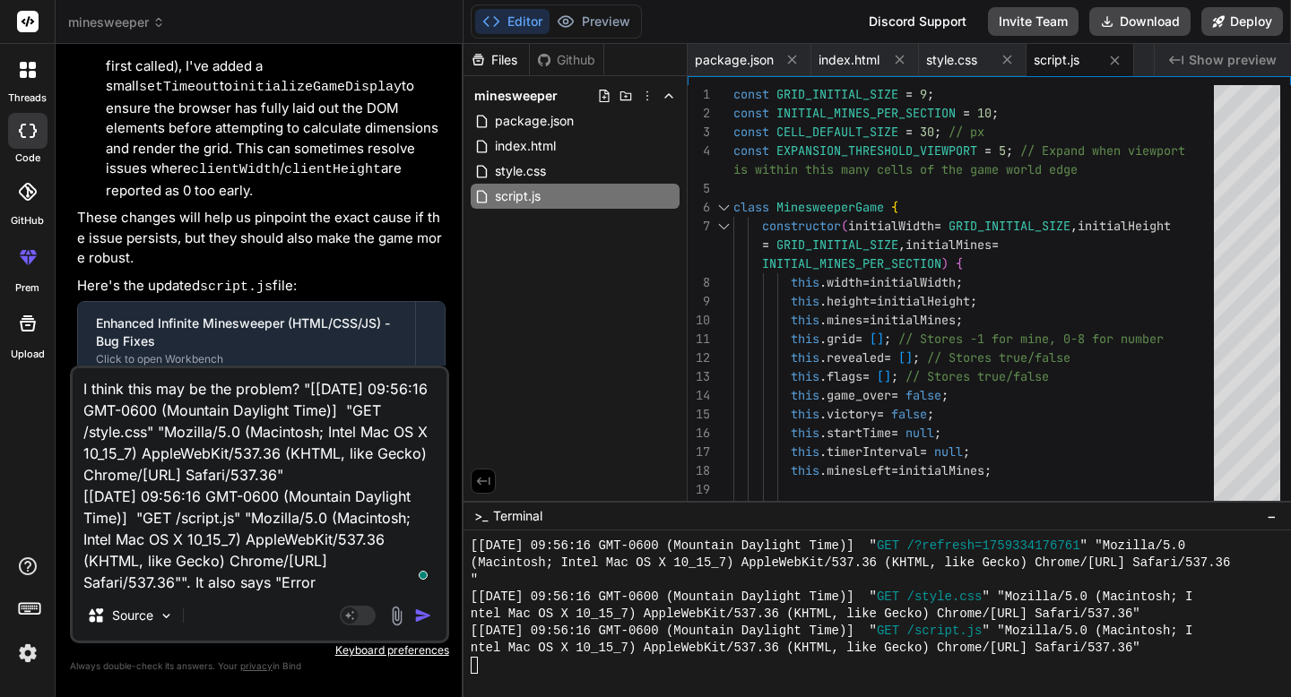
scroll to position [22, 0]
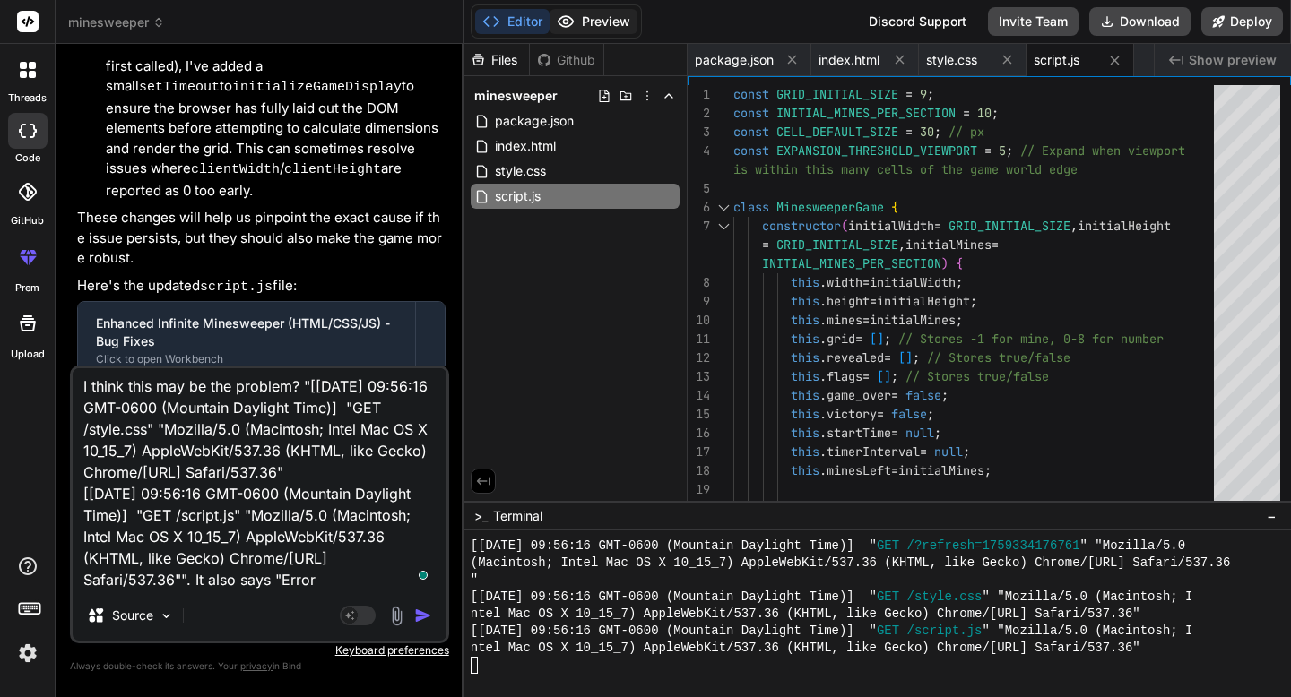
click at [587, 23] on button "Preview" at bounding box center [593, 21] width 88 height 25
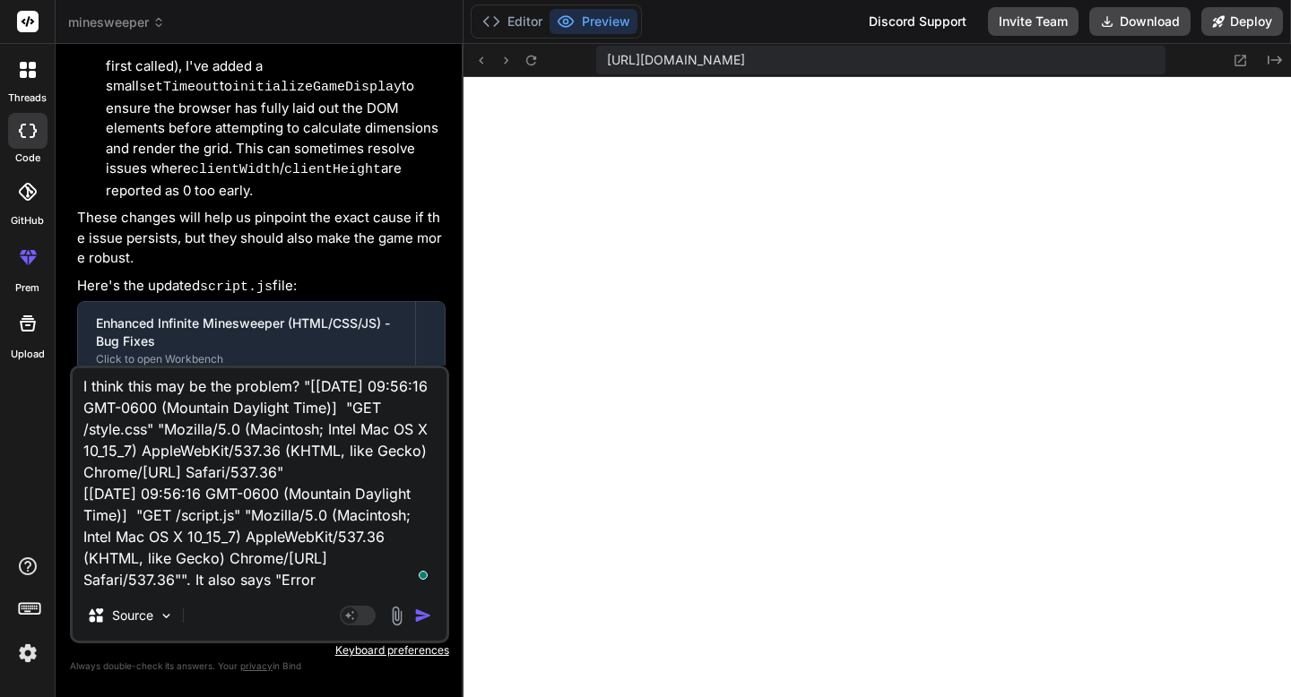
click at [165, 582] on textarea "I think this may be the problem? "[Wed Oct 01 2025 09:56:16 GMT-0600 (Mountain …" at bounding box center [260, 479] width 374 height 222
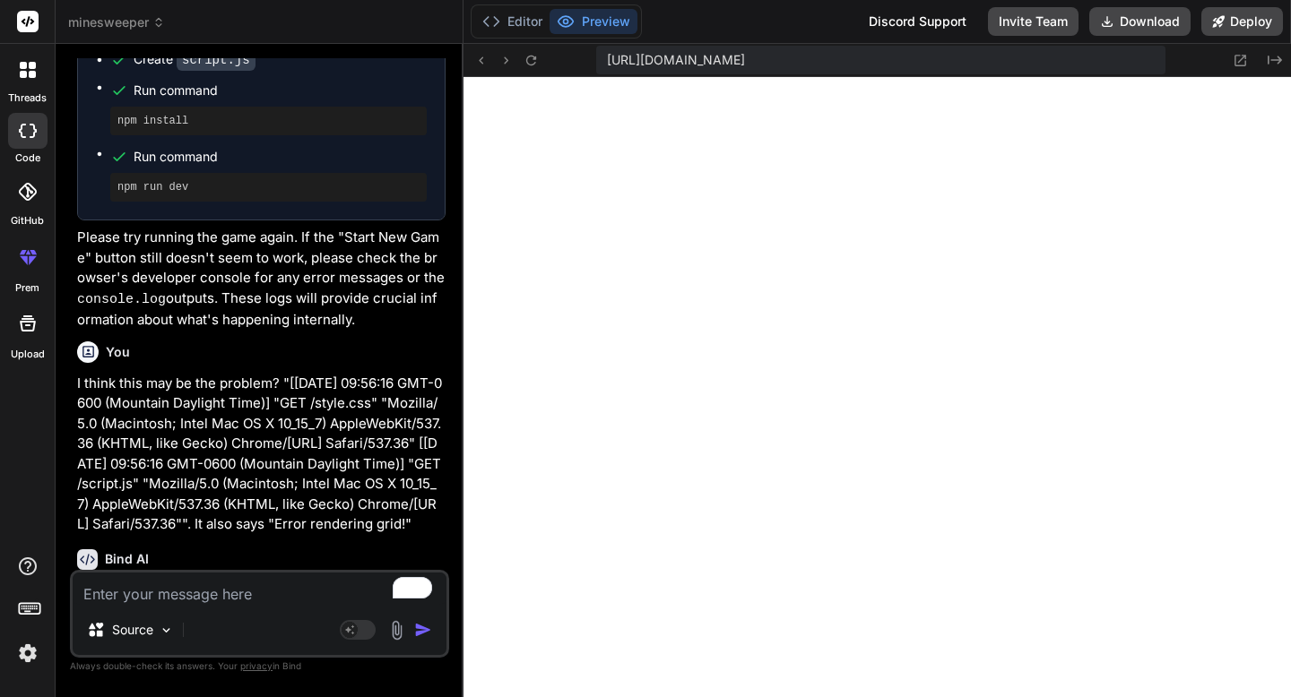
scroll to position [5126, 0]
click at [254, 596] on textarea "To enrich screen reader interactions, please activate Accessibility in Grammarl…" at bounding box center [260, 589] width 374 height 32
click at [122, 24] on span "minesweeper" at bounding box center [116, 22] width 97 height 18
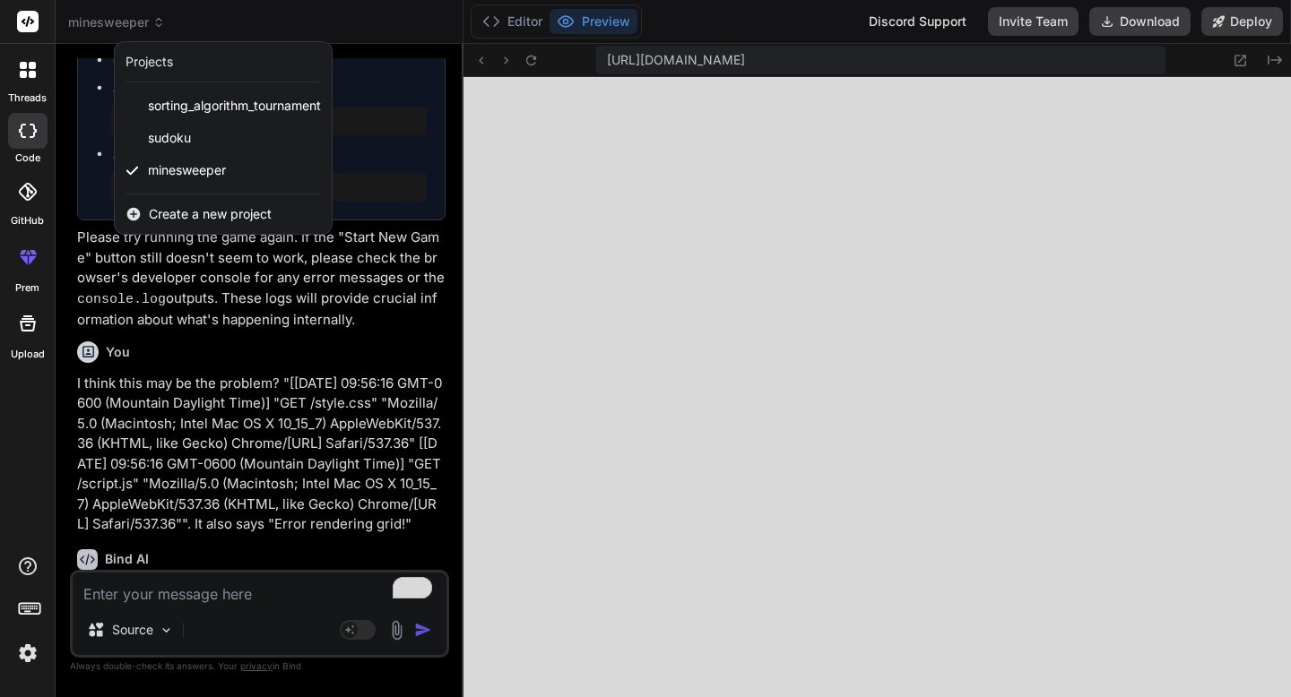
click at [193, 208] on span "Create a new project" at bounding box center [210, 214] width 123 height 18
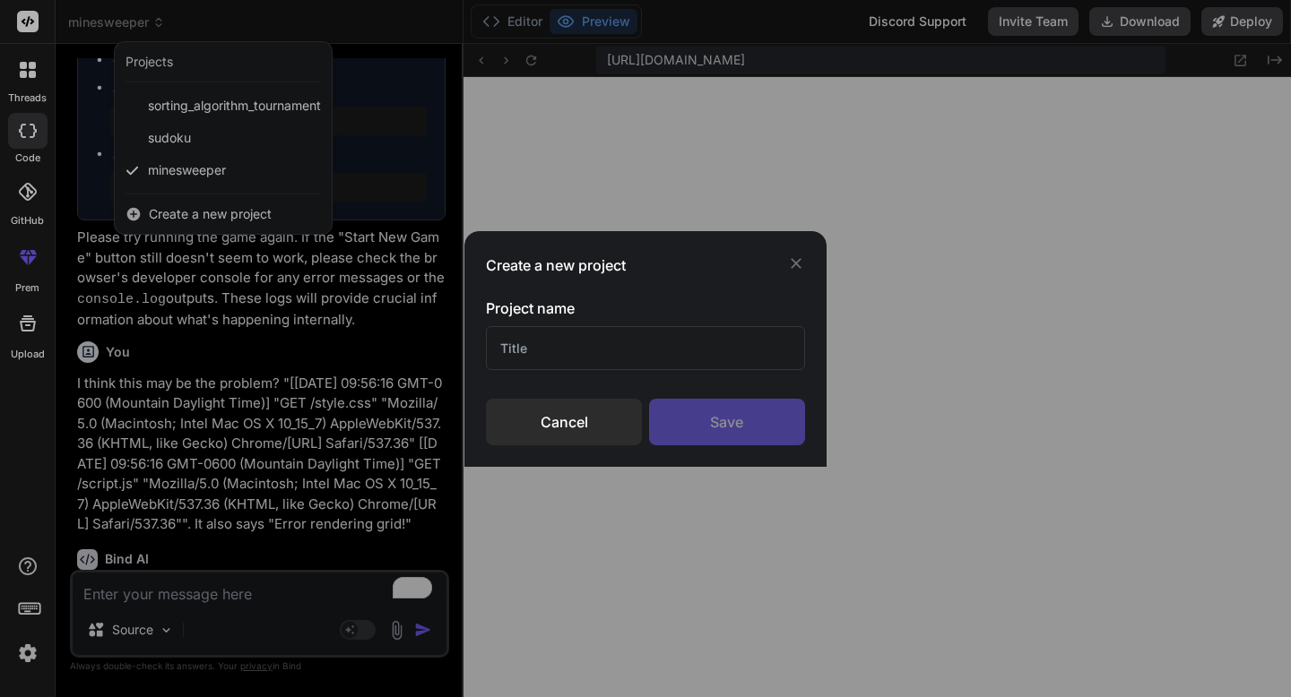
click at [592, 354] on input "text" at bounding box center [645, 348] width 318 height 44
click at [705, 411] on div "Save" at bounding box center [727, 422] width 156 height 47
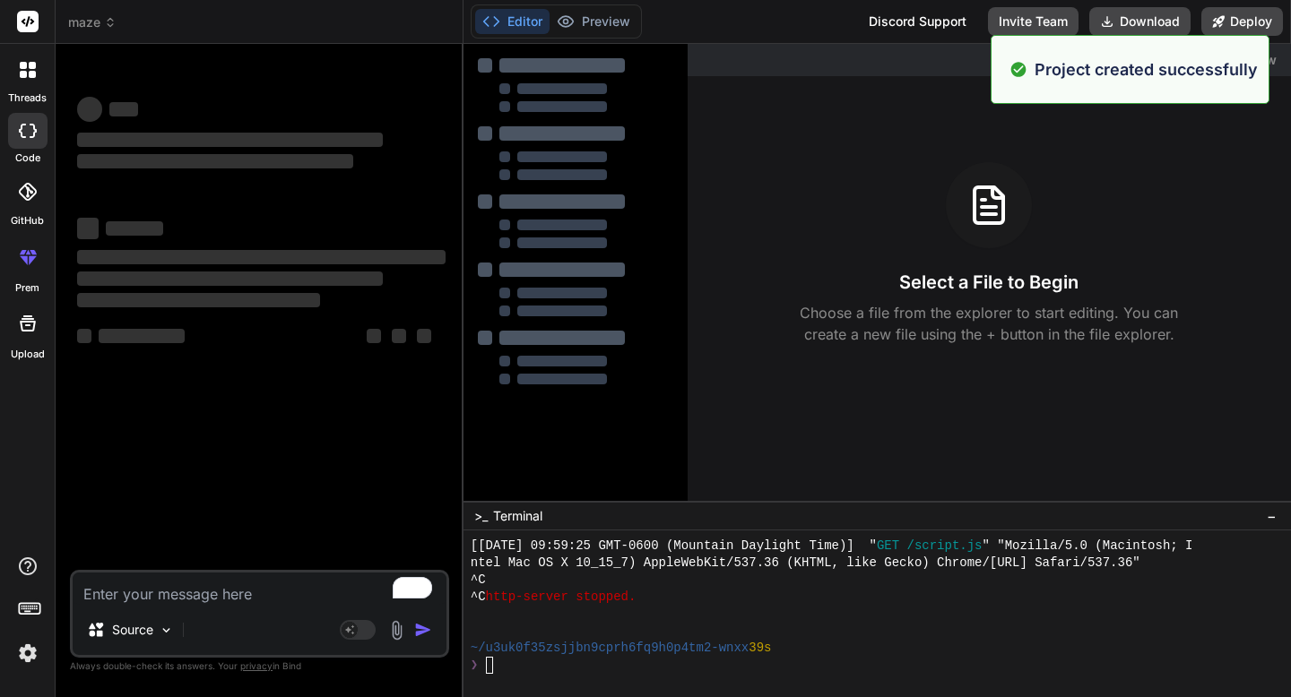
scroll to position [0, 0]
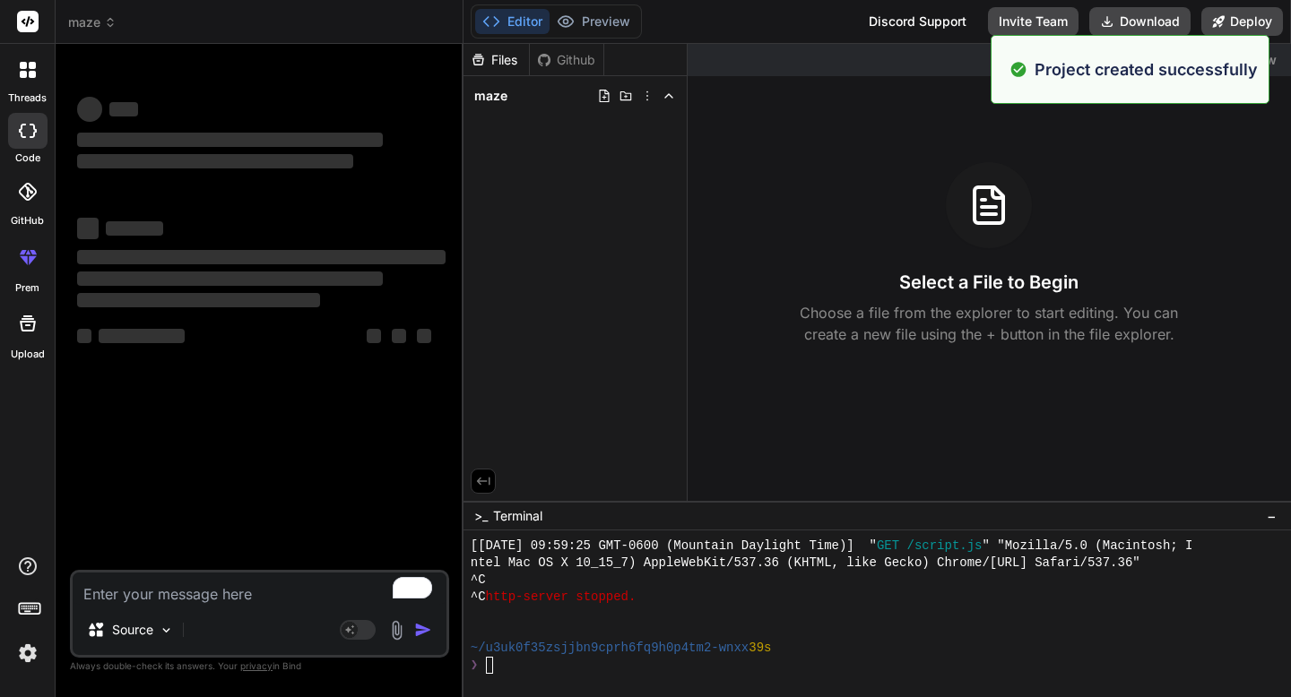
click at [246, 587] on textarea "To enrich screen reader interactions, please activate Accessibility in Grammarl…" at bounding box center [260, 589] width 374 height 32
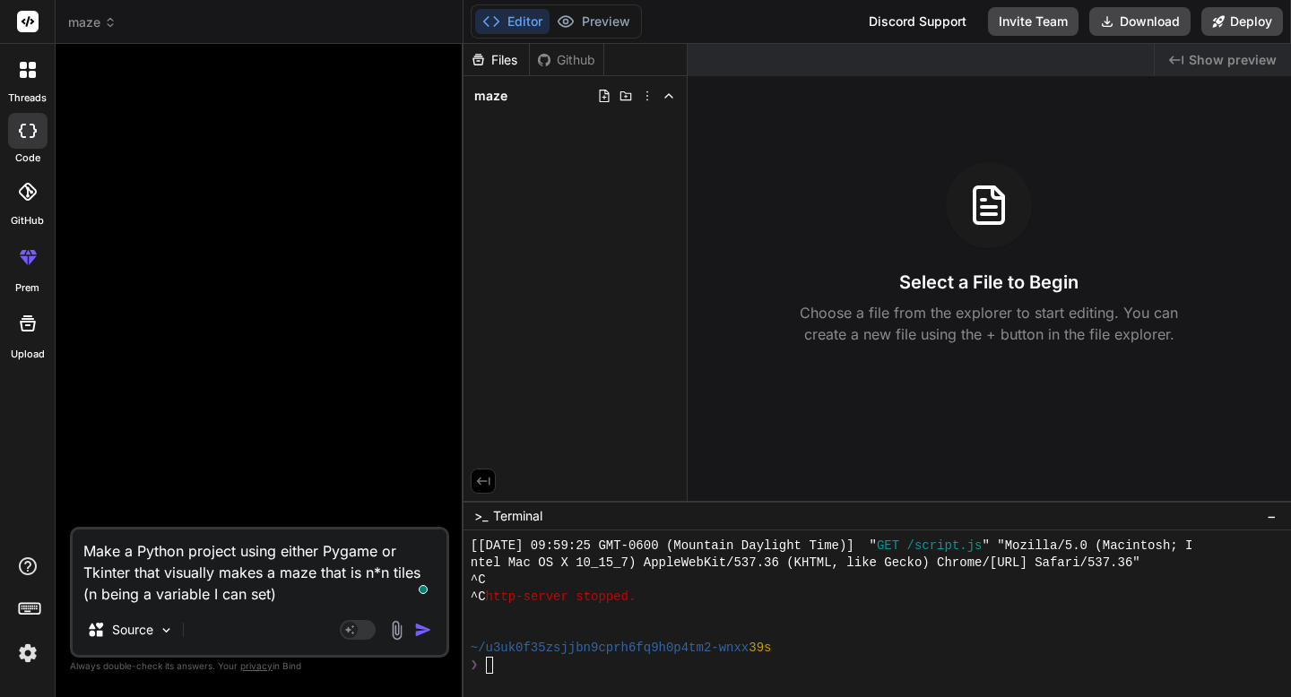
click at [315, 589] on textarea "Make a Python project using either Pygame or Tkinter that visually makes a maze…" at bounding box center [260, 567] width 374 height 75
drag, startPoint x: 316, startPoint y: 577, endPoint x: 281, endPoint y: 577, distance: 35.9
click at [281, 577] on textarea "Make a Python project using either Pygame or Tkinter that visually makes a maze…" at bounding box center [260, 567] width 374 height 75
click at [301, 593] on textarea "Make a Python project using either Pygame or Tkinter that visually makes a grid…" at bounding box center [260, 567] width 374 height 75
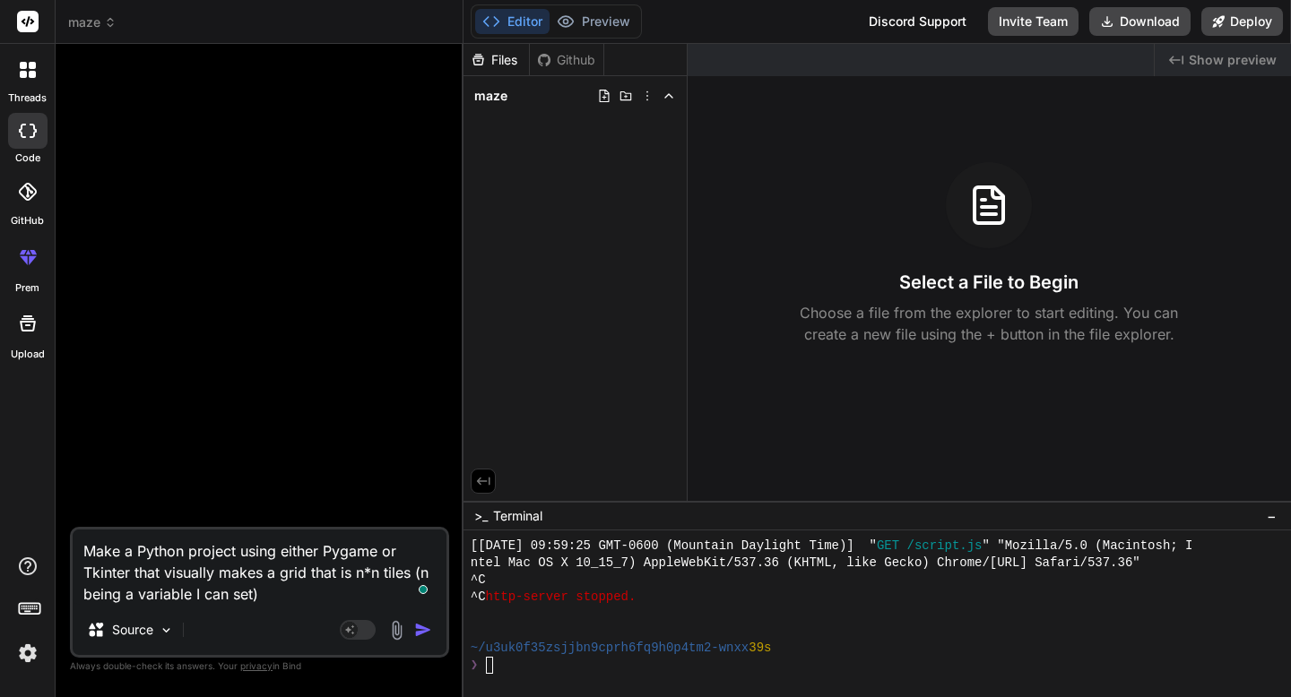
type textarea "Make a Python project using either Pygame or Tkinter that visually makes a grid…"
type textarea "x"
type textarea "Make a Python project using either Pygame or Tkinter that visually makes a grid…"
type textarea "x"
type textarea "Make a Python project using either Pygame or Tkinter that visually makes a grid…"
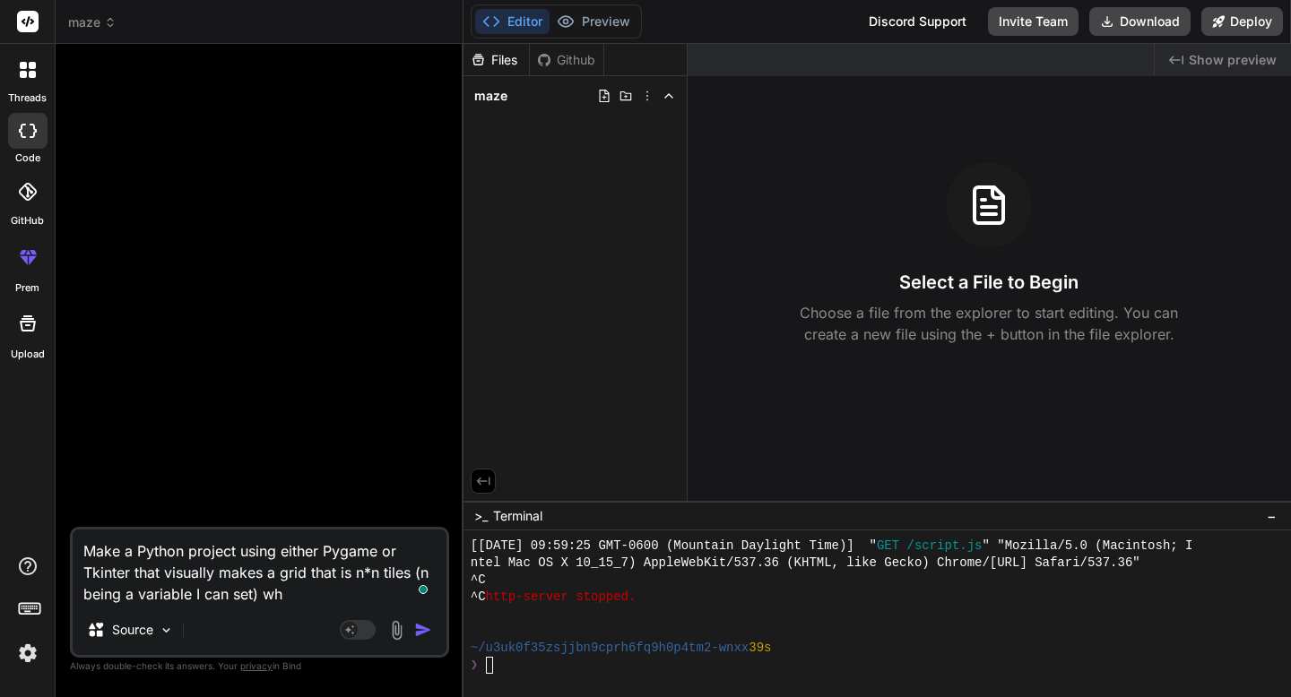
type textarea "x"
type textarea "Make a Python project using either Pygame or Tkinter that visually makes a grid…"
type textarea "x"
type textarea "Make a Python project using either Pygame or Tkinter that visually makes a grid…"
type textarea "x"
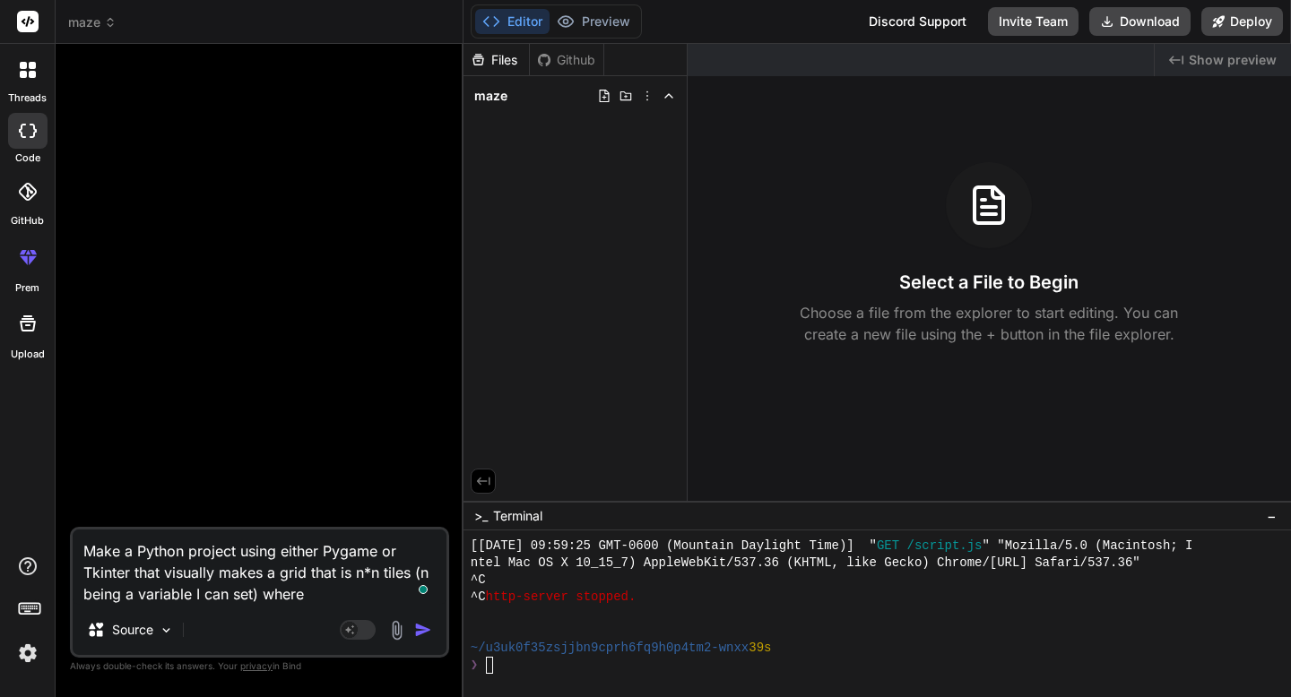
type textarea "Make a Python project using either Pygame or Tkinter that visually makes a grid…"
type textarea "x"
type textarea "Make a Python project using either Pygame or Tkinter that visually makes a grid…"
type textarea "x"
type textarea "Make a Python project using either Pygame or Tkinter that visually makes a grid…"
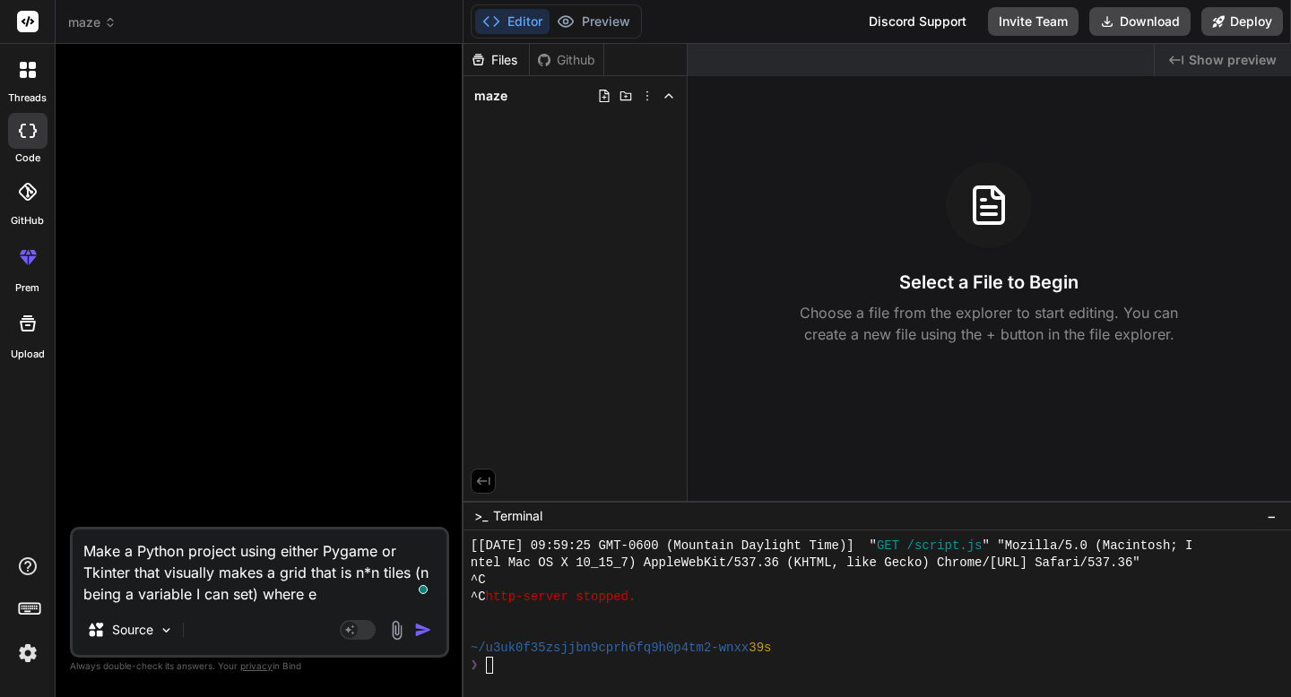
type textarea "x"
type textarea "Make a Python project using either Pygame or Tkinter that visually makes a grid…"
type textarea "x"
type textarea "Make a Python project using either Pygame or Tkinter that visually makes a grid…"
type textarea "x"
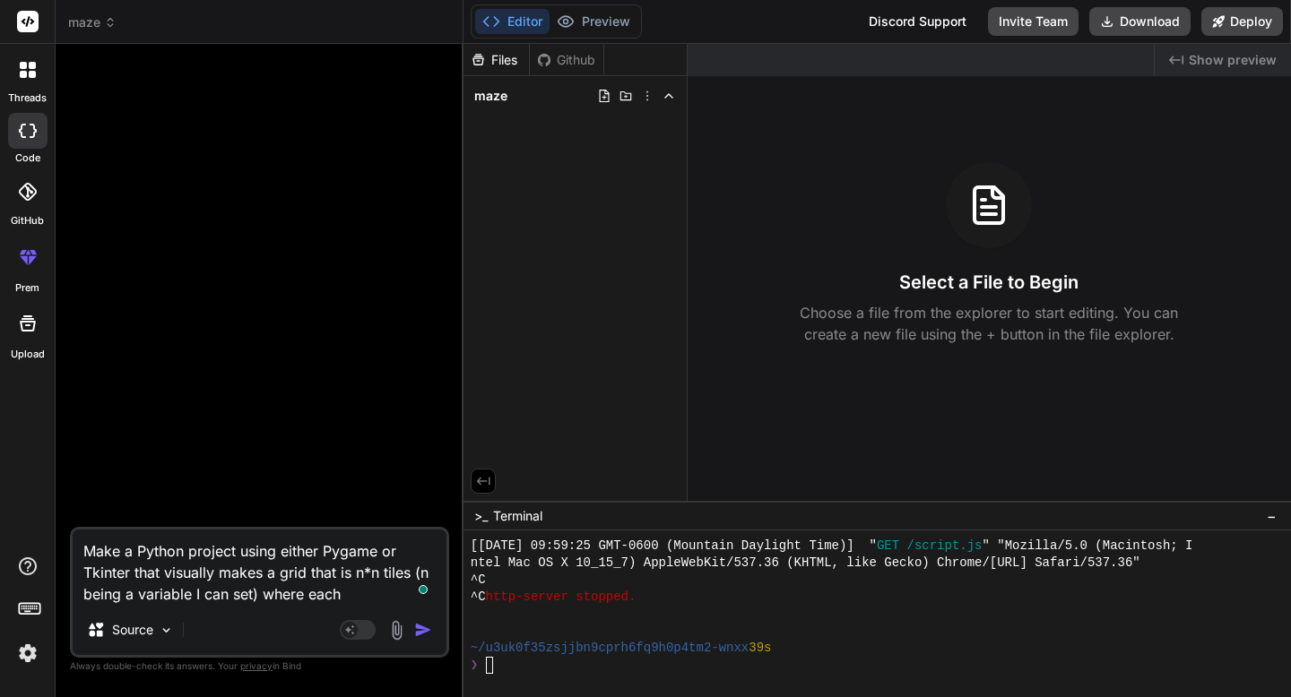
type textarea "Make a Python project using either Pygame or Tkinter that visually makes a grid…"
type textarea "x"
type textarea "Make a Python project using either Pygame or Tkinter that visually makes a grid…"
type textarea "x"
type textarea "Make a Python project using either Pygame or Tkinter that visually makes a grid…"
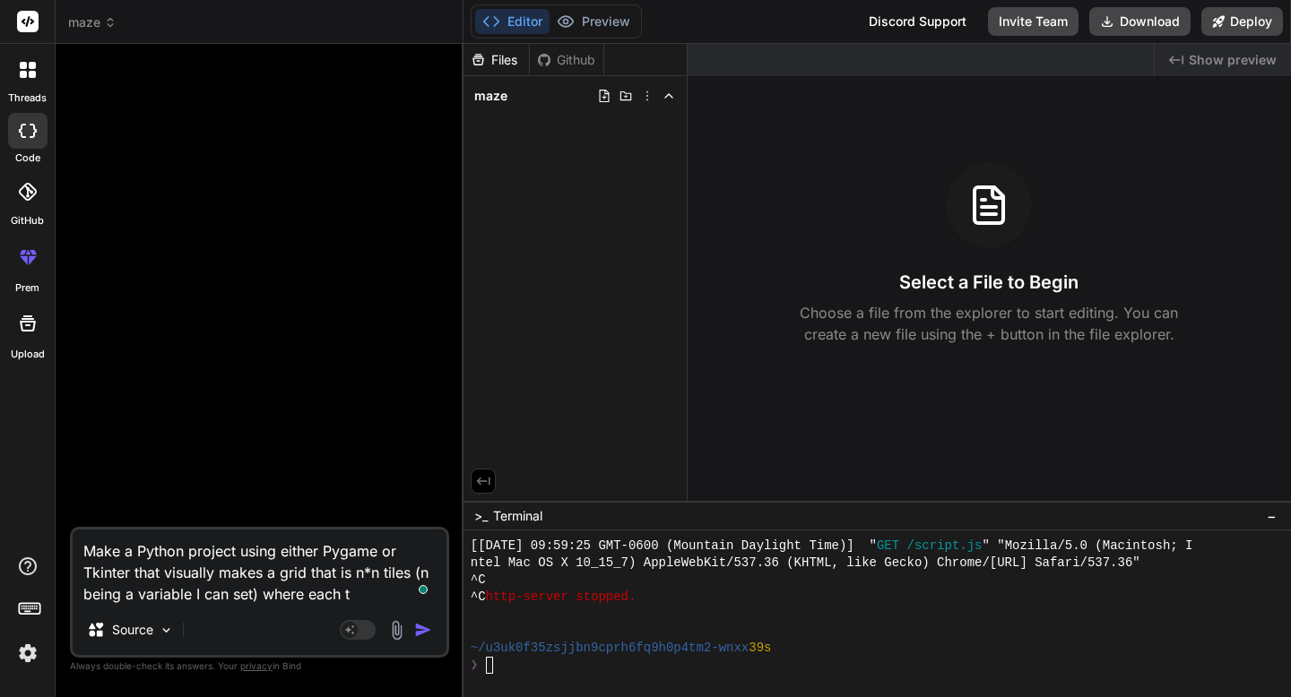
type textarea "x"
type textarea "Make a Python project using either Pygame or Tkinter that visually makes a grid…"
type textarea "x"
type textarea "Make a Python project using either Pygame or Tkinter that visually makes a grid…"
type textarea "x"
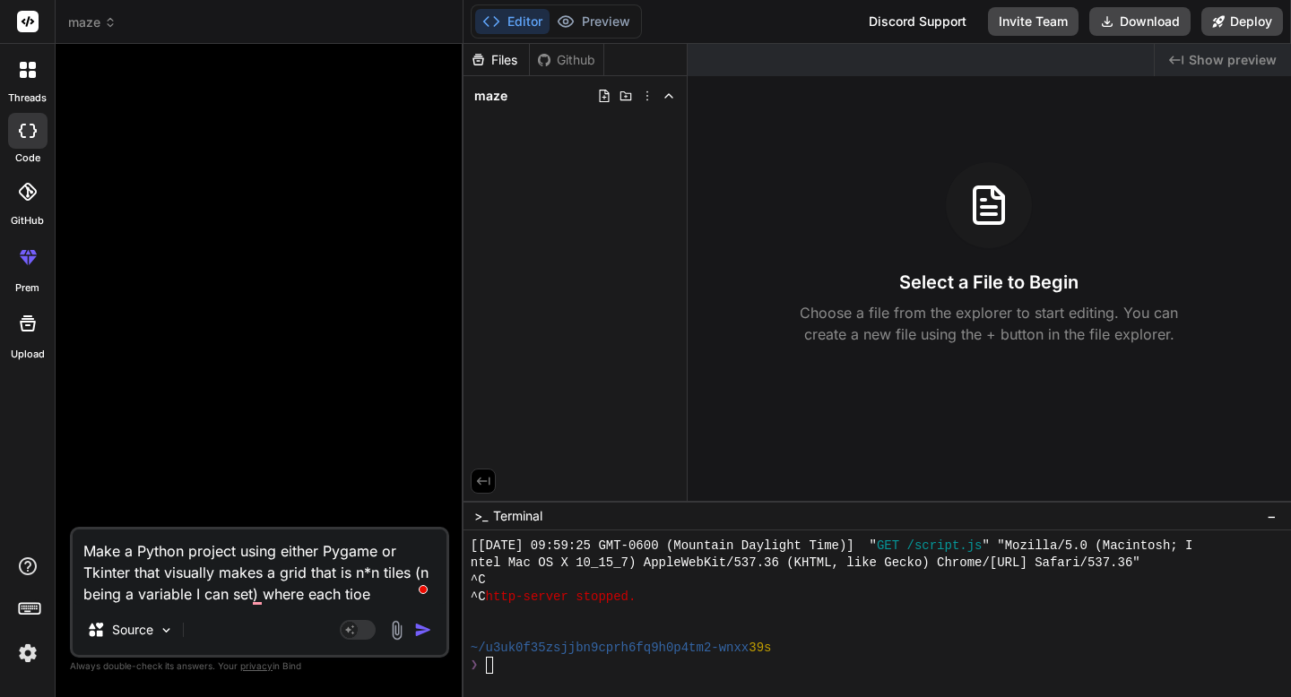
type textarea "Make a Python project using either Pygame or Tkinter that visually makes a grid…"
type textarea "x"
type textarea "Make a Python project using either Pygame or Tkinter that visually makes a grid…"
type textarea "x"
type textarea "Make a Python project using either Pygame or Tkinter that visually makes a grid…"
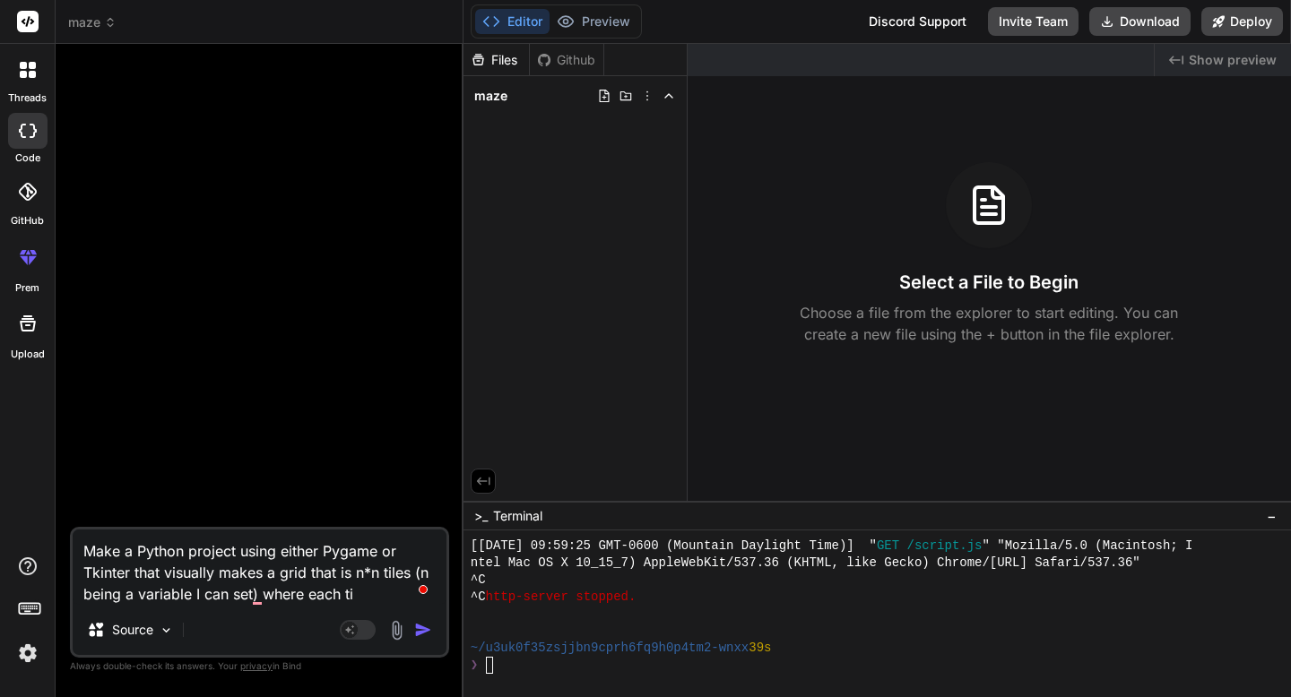
type textarea "x"
type textarea "Make a Python project using either Pygame or Tkinter that visually makes a grid…"
type textarea "x"
type textarea "Make a Python project using either Pygame or Tkinter that visually makes a grid…"
type textarea "x"
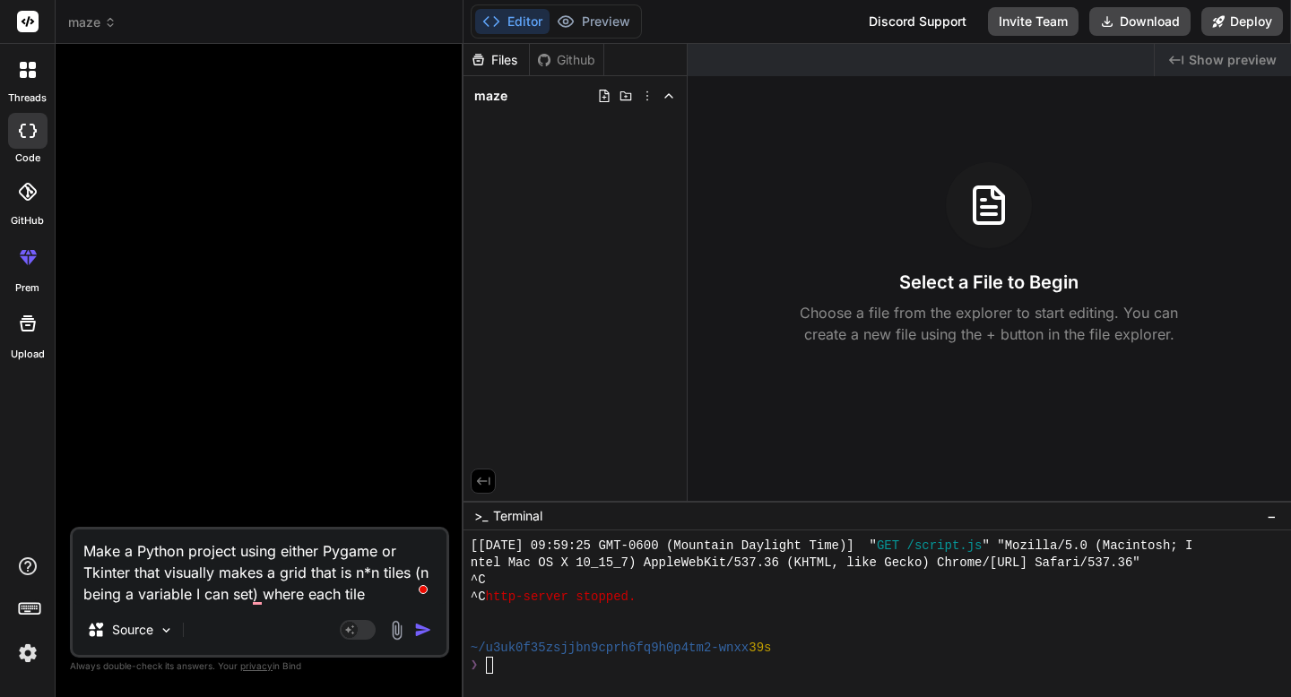
type textarea "Make a Python project using either Pygame or Tkinter that visually makes a grid…"
type textarea "x"
type textarea "Make a Python project using either Pygame or Tkinter that visually makes a grid…"
type textarea "x"
type textarea "Make a Python project using either Pygame or Tkinter that visually makes a grid…"
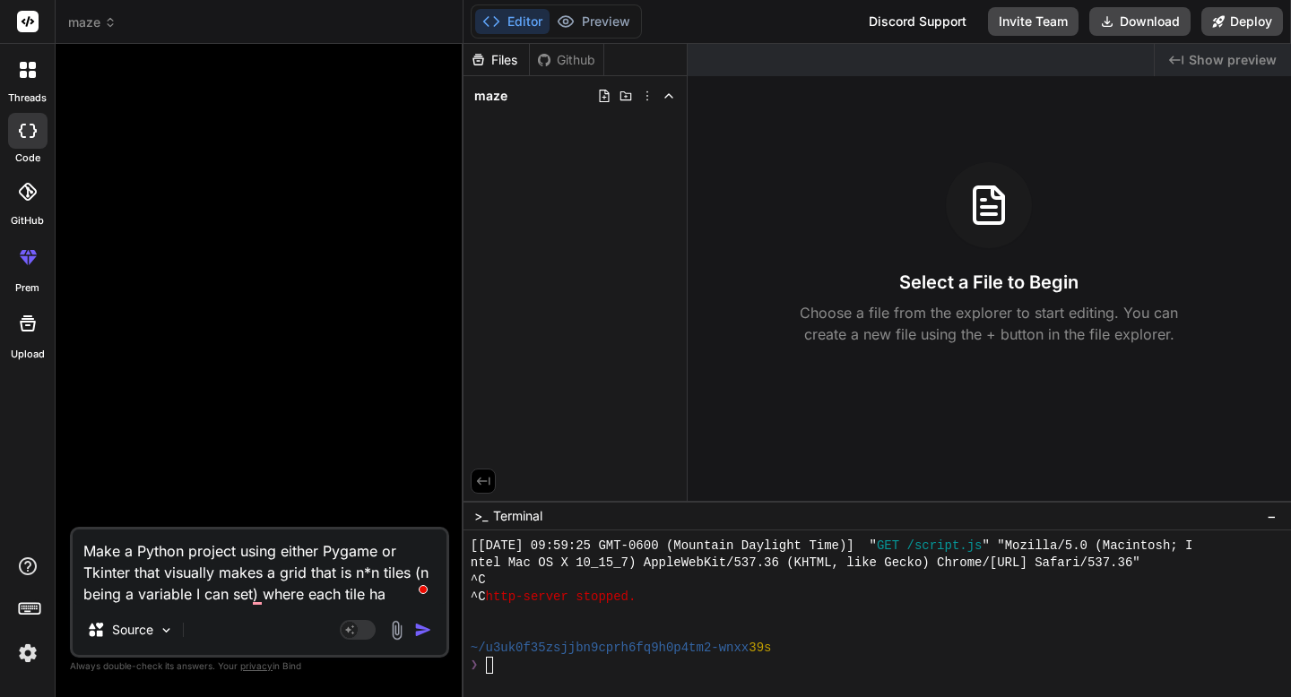
type textarea "x"
type textarea "Make a Python project using either Pygame or Tkinter that visually makes a grid…"
type textarea "x"
type textarea "Make a Python project using either Pygame or Tkinter that visually makes a grid…"
type textarea "x"
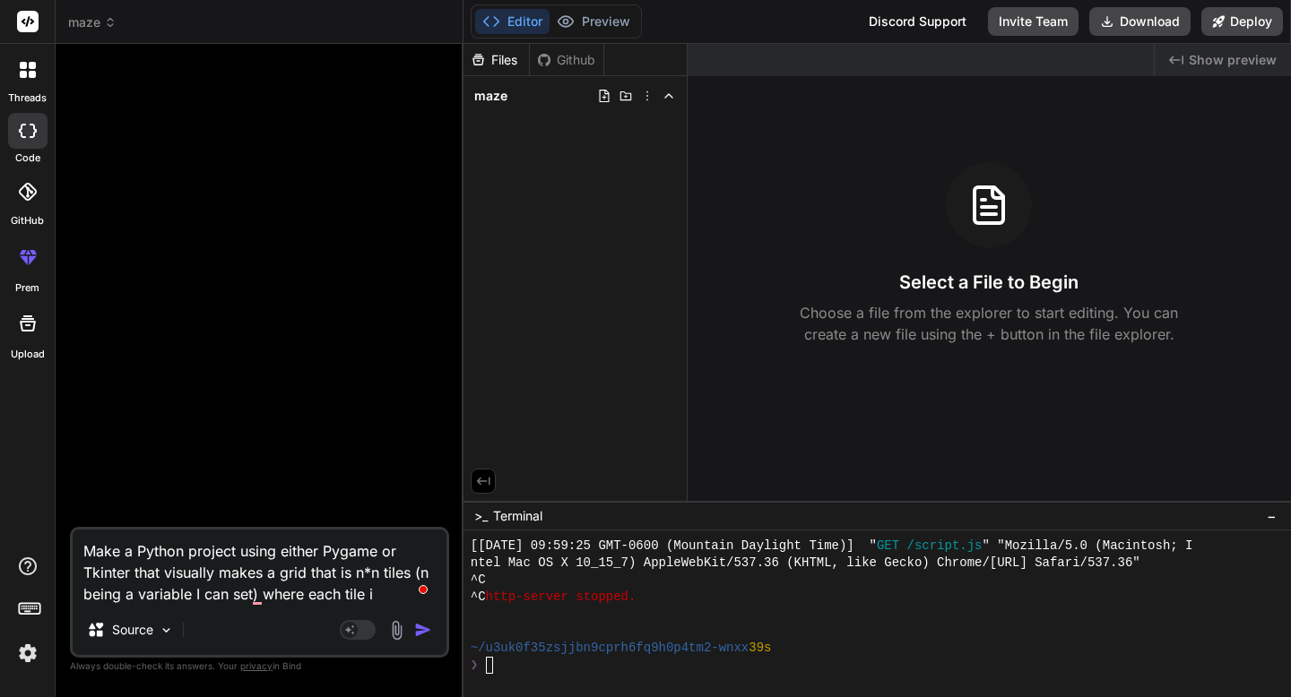
type textarea "Make a Python project using either Pygame or Tkinter that visually makes a grid…"
type textarea "x"
type textarea "Make a Python project using either Pygame or Tkinter that visually makes a grid…"
type textarea "x"
type textarea "Make a Python project using either Pygame or Tkinter that visually makes a grid…"
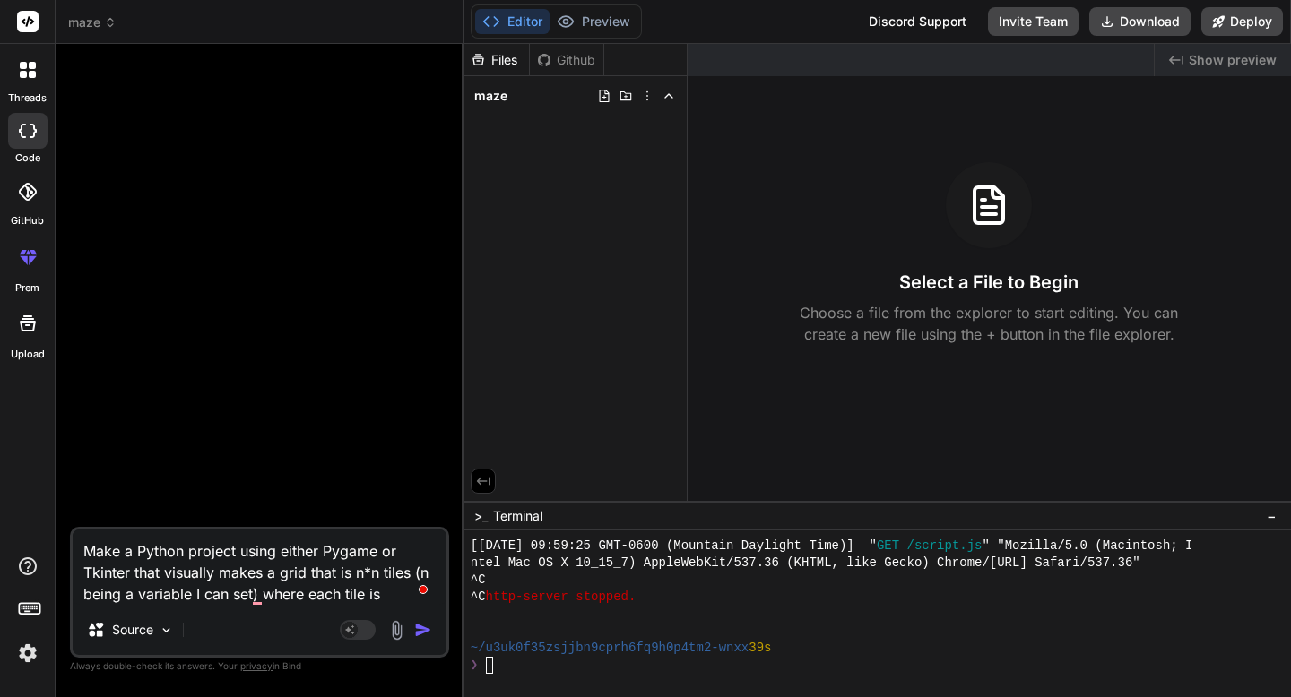
type textarea "x"
type textarea "Make a Python project using either Pygame or Tkinter that visually makes a grid…"
type textarea "x"
type textarea "Make a Python project using either Pygame or Tkinter that visually makes a grid…"
type textarea "x"
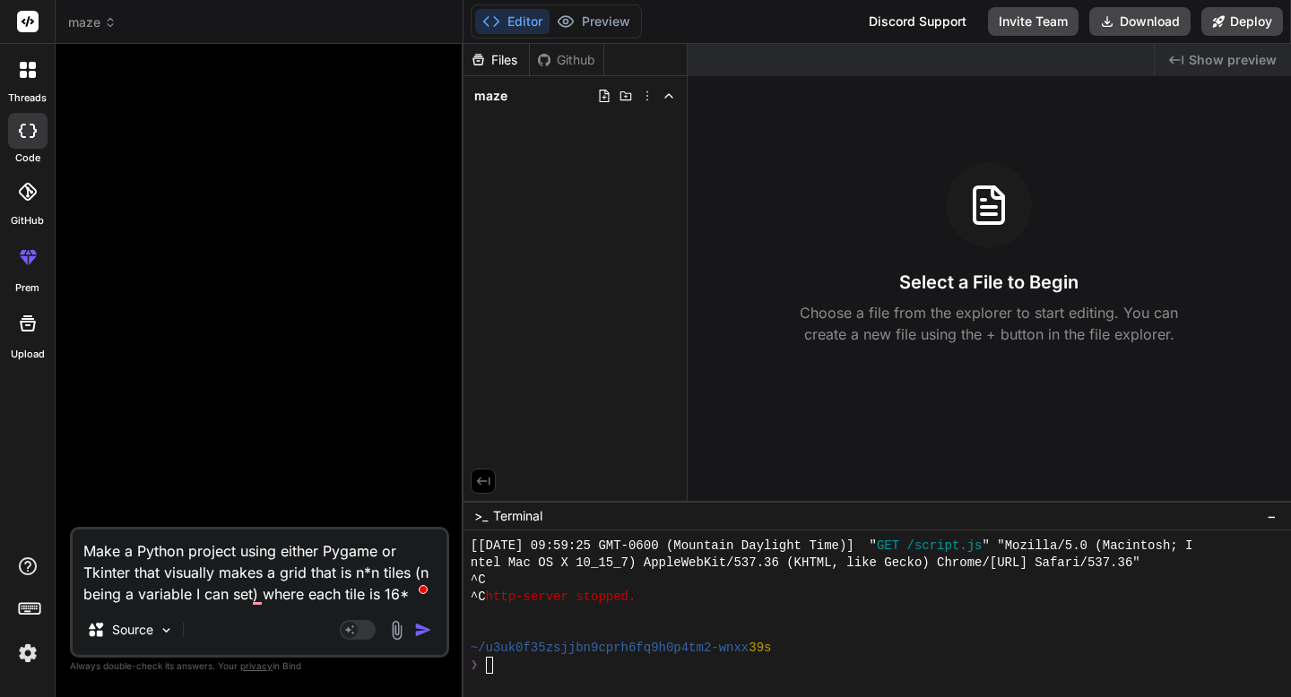
type textarea "Make a Python project using either Pygame or Tkinter that visually makes a grid…"
type textarea "x"
type textarea "Make a Python project using either Pygame or Tkinter that visually makes a grid…"
type textarea "x"
type textarea "Make a Python project using either Pygame or Tkinter that visually makes a grid…"
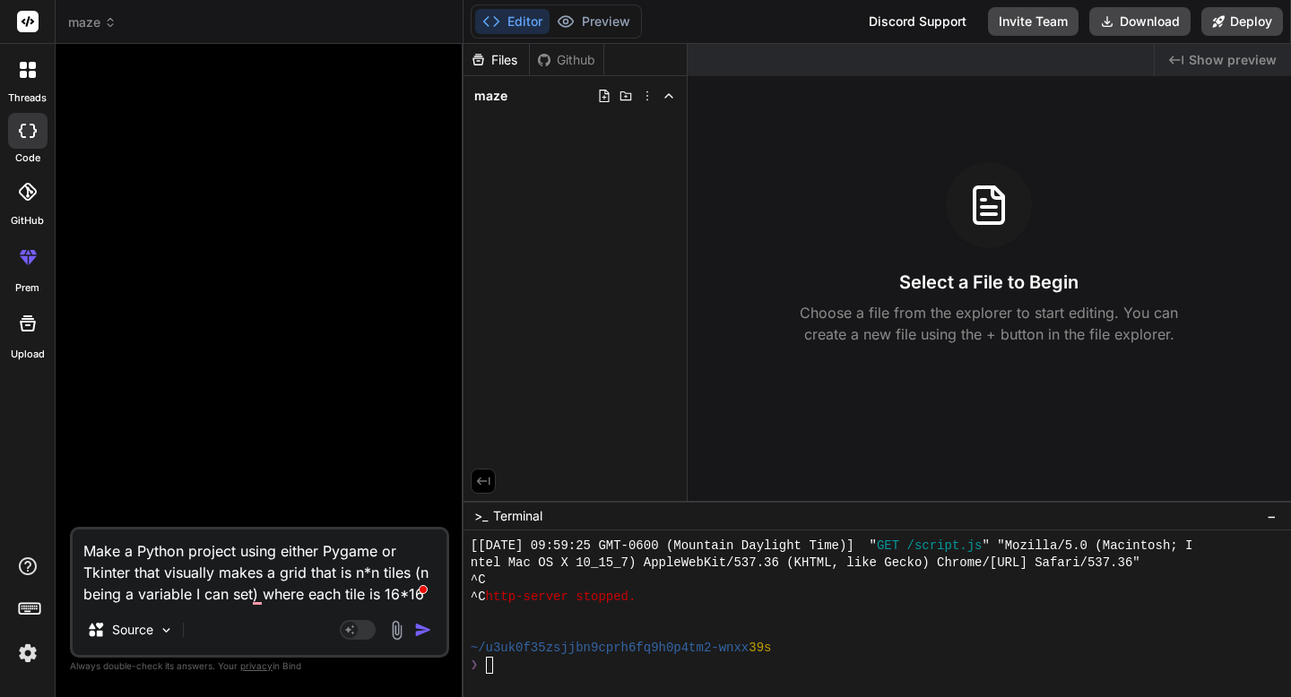
type textarea "x"
type textarea "Make a Python project using either Pygame or Tkinter that visually makes a grid…"
type textarea "x"
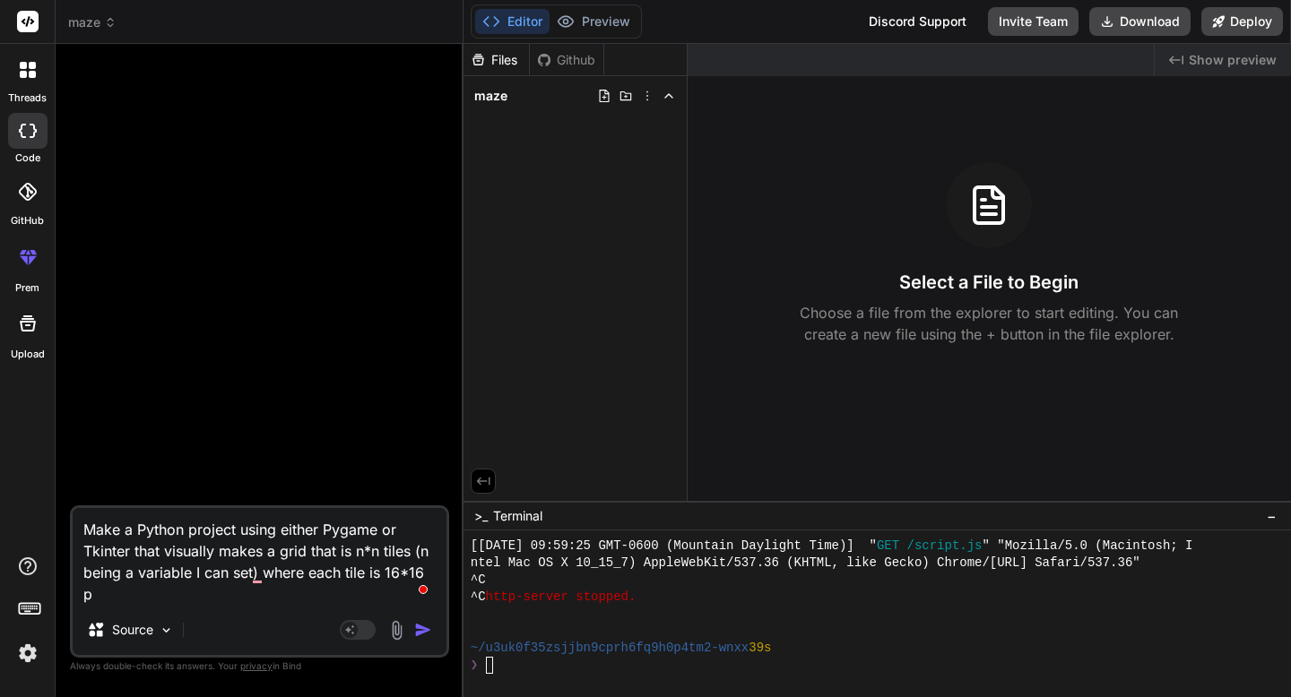
type textarea "Make a Python project using either Pygame or Tkinter that visually makes a grid…"
type textarea "x"
type textarea "Make a Python project using either Pygame or Tkinter that visually makes a grid…"
type textarea "x"
type textarea "Make a Python project using either Pygame or Tkinter that visually makes a grid…"
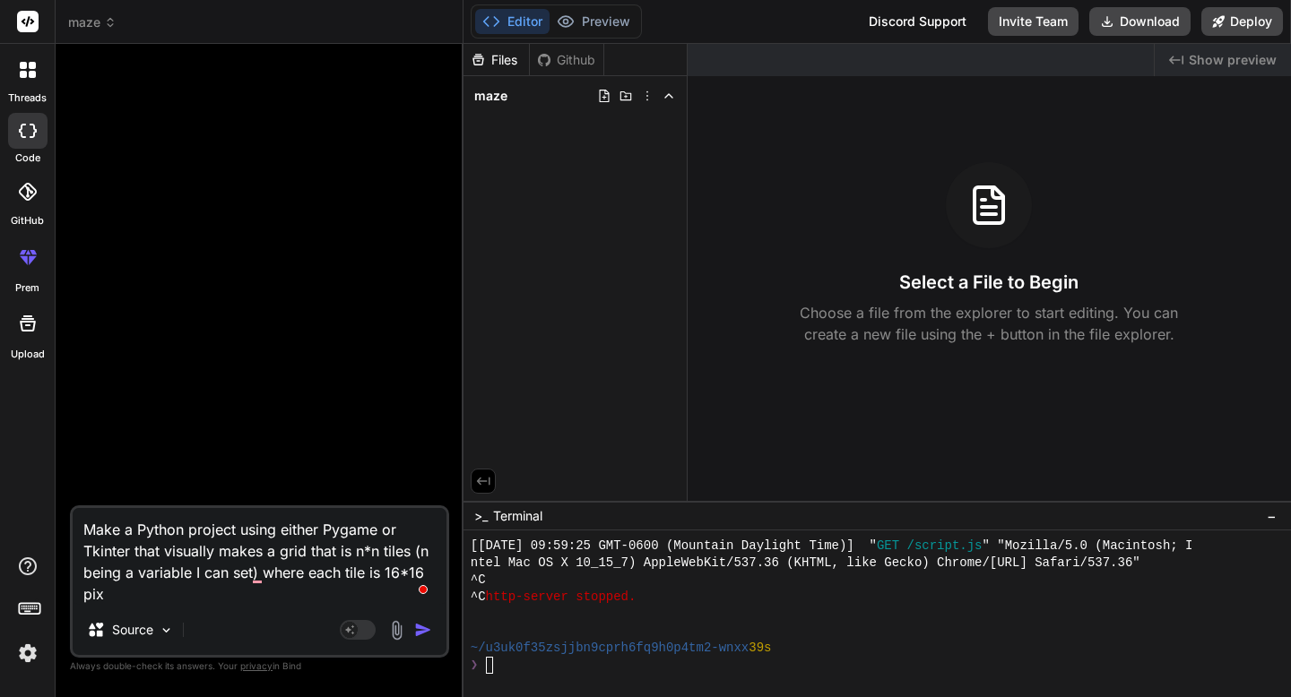
type textarea "x"
type textarea "Make a Python project using either Pygame or Tkinter that visually makes a grid…"
type textarea "x"
type textarea "Make a Python project using either Pygame or Tkinter that visually makes a grid…"
type textarea "x"
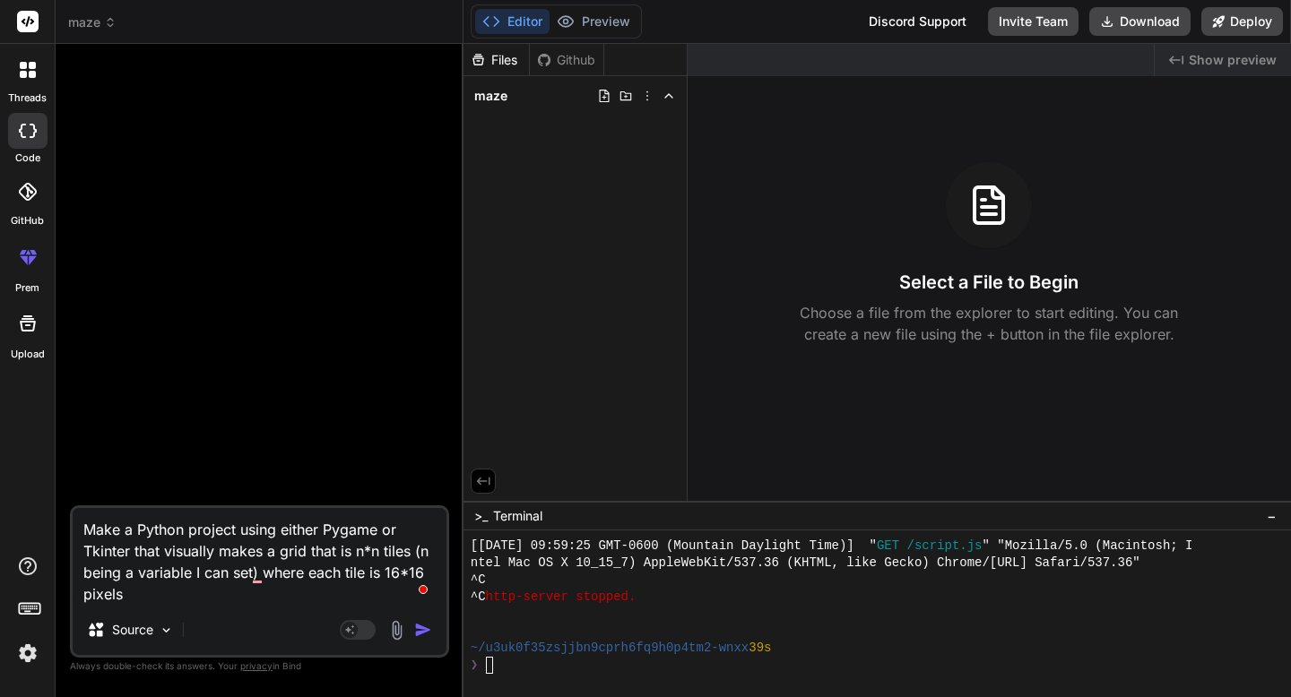
type textarea "Make a Python project using either Pygame or Tkinter that visually makes a grid…"
type textarea "x"
type textarea "Make a Python project using either Pygame or Tkinter that visually makes a grid…"
type textarea "x"
type textarea "Make a Python project using either Pygame or Tkinter that visually makes a grid…"
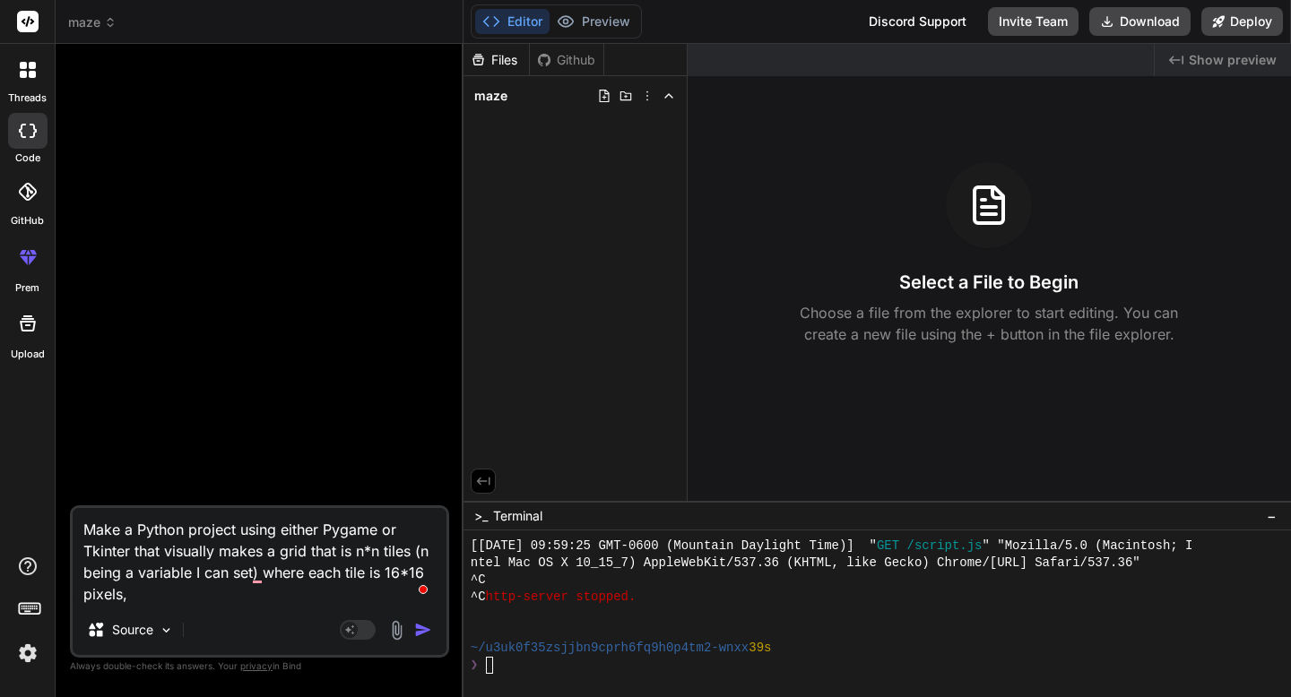
type textarea "x"
type textarea "Make a Python project using either Pygame or Tkinter that visually makes a grid…"
type textarea "x"
type textarea "Make a Python project using either Pygame or Tkinter that visually makes a grid…"
type textarea "x"
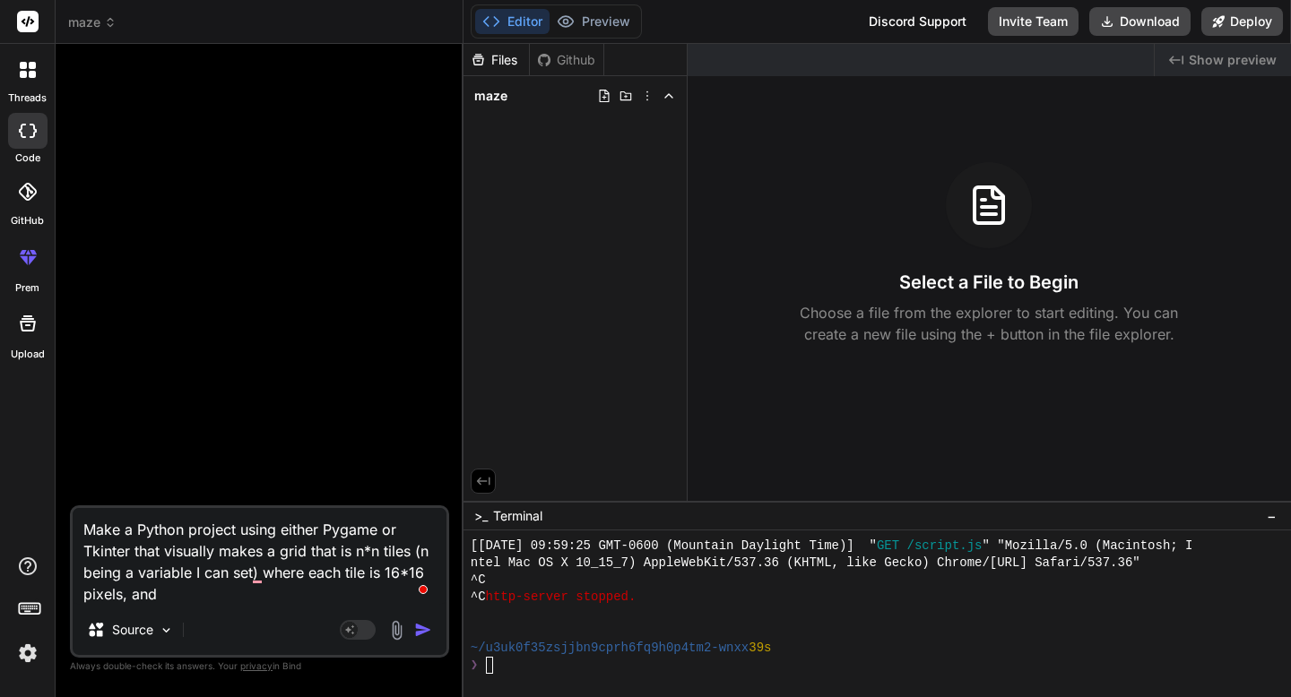
type textarea "Make a Python project using either Pygame or Tkinter that visually makes a grid…"
type textarea "x"
type textarea "Make a Python project using either Pygame or Tkinter that visually makes a grid…"
type textarea "x"
type textarea "Make a Python project using either Pygame or Tkinter that visually makes a grid…"
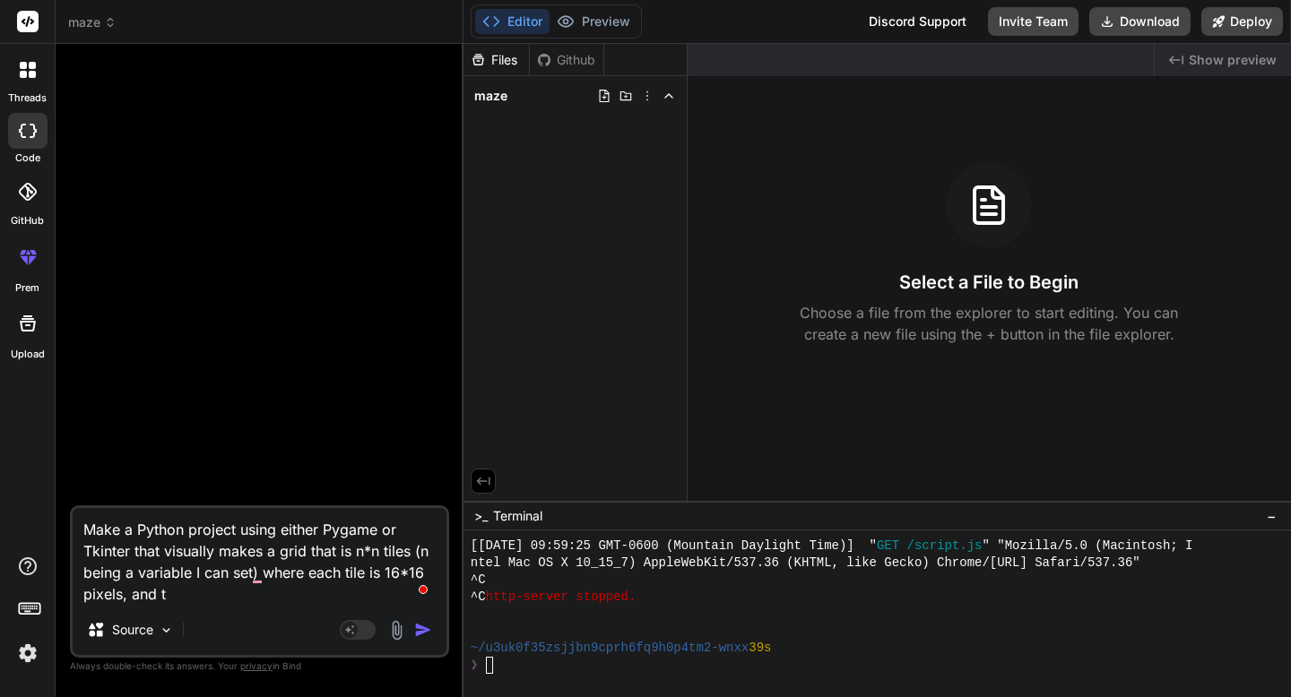
type textarea "x"
type textarea "Make a Python project using either Pygame or Tkinter that visually makes a grid…"
type textarea "x"
type textarea "Make a Python project using either Pygame or Tkinter that visually makes a grid…"
type textarea "x"
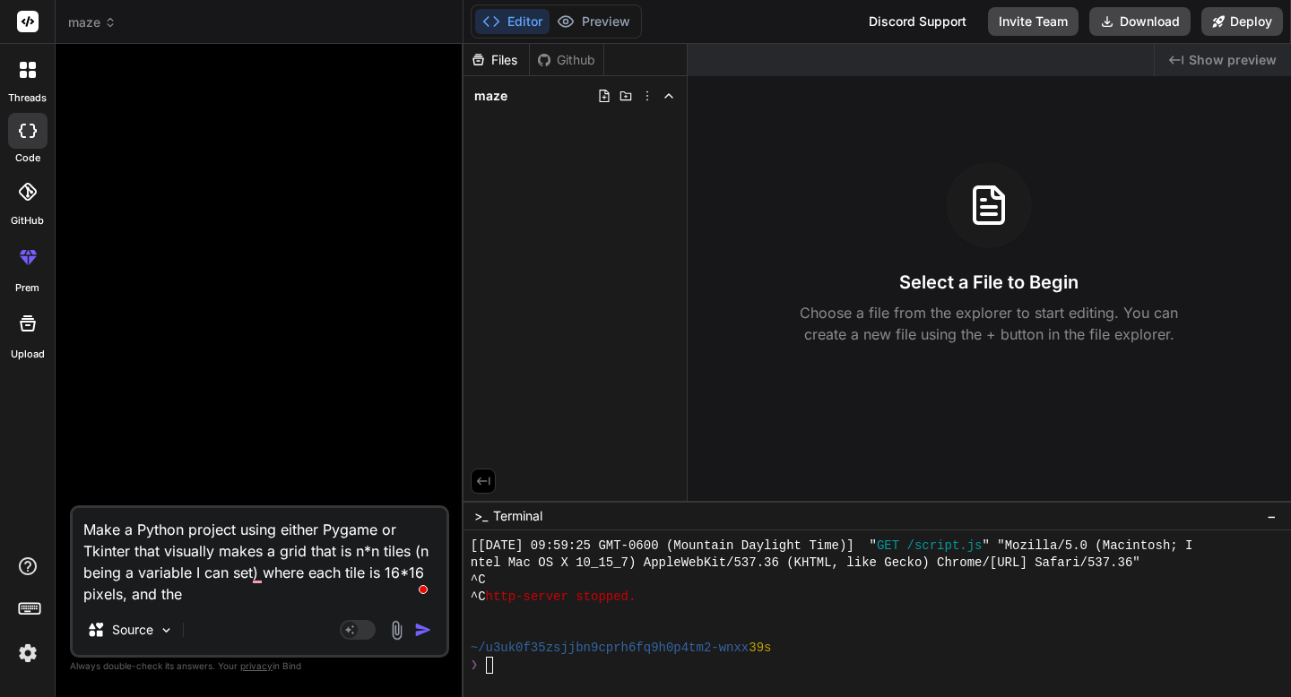
type textarea "Make a Python project using either Pygame or Tkinter that visually makes a grid…"
type textarea "x"
type textarea "Make a Python project using either Pygame or Tkinter that visually makes a grid…"
type textarea "x"
type textarea "Make a Python project using either Pygame or Tkinter that visually makes a grid…"
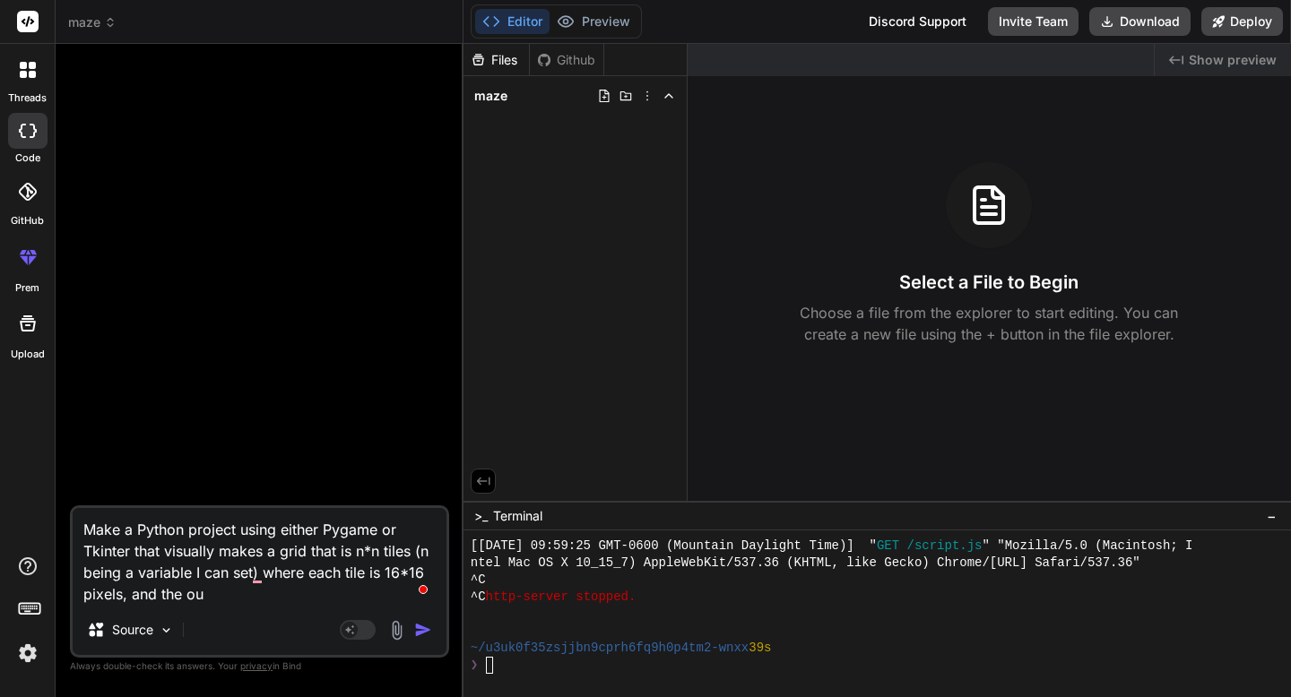
type textarea "x"
type textarea "Make a Python project using either Pygame or Tkinter that visually makes a grid…"
type textarea "x"
type textarea "Make a Python project using either Pygame or Tkinter that visually makes a grid…"
type textarea "x"
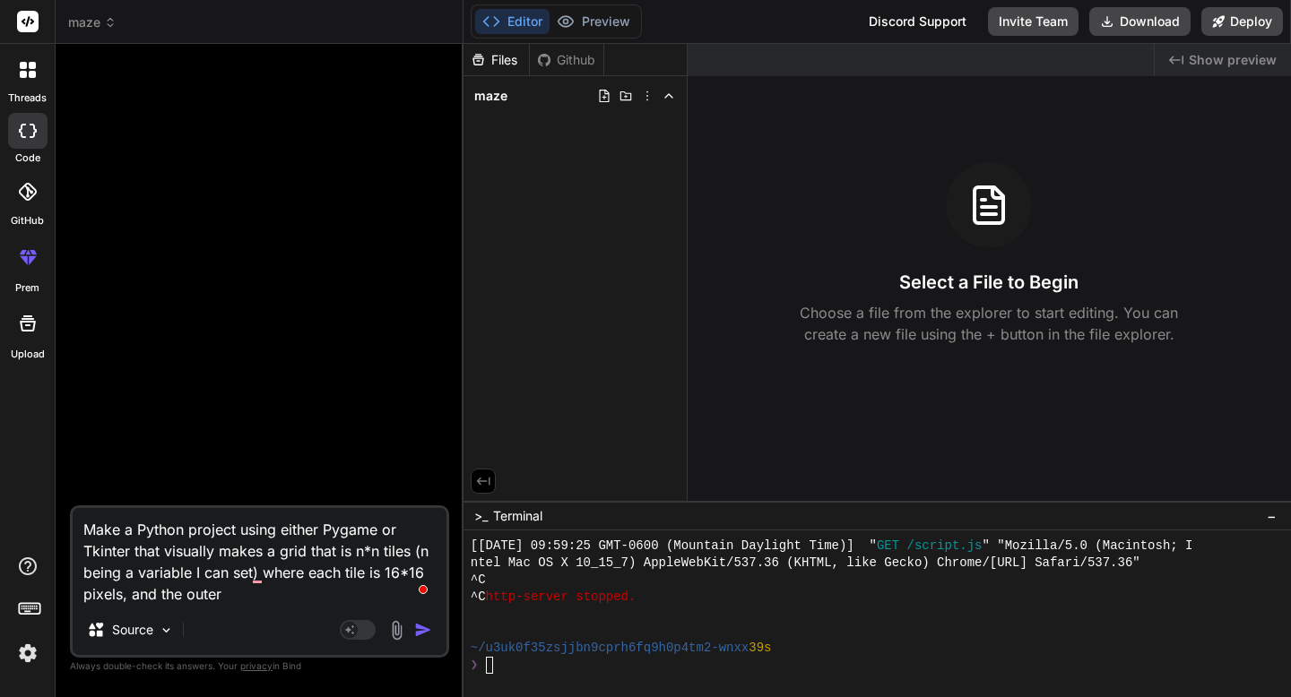
type textarea "Make a Python project using either Pygame or Tkinter that visually makes a grid…"
type textarea "x"
type textarea "Make a Python project using either Pygame or Tkinter that visually makes a grid…"
type textarea "x"
type textarea "Make a Python project using either Pygame or Tkinter that visually makes a grid…"
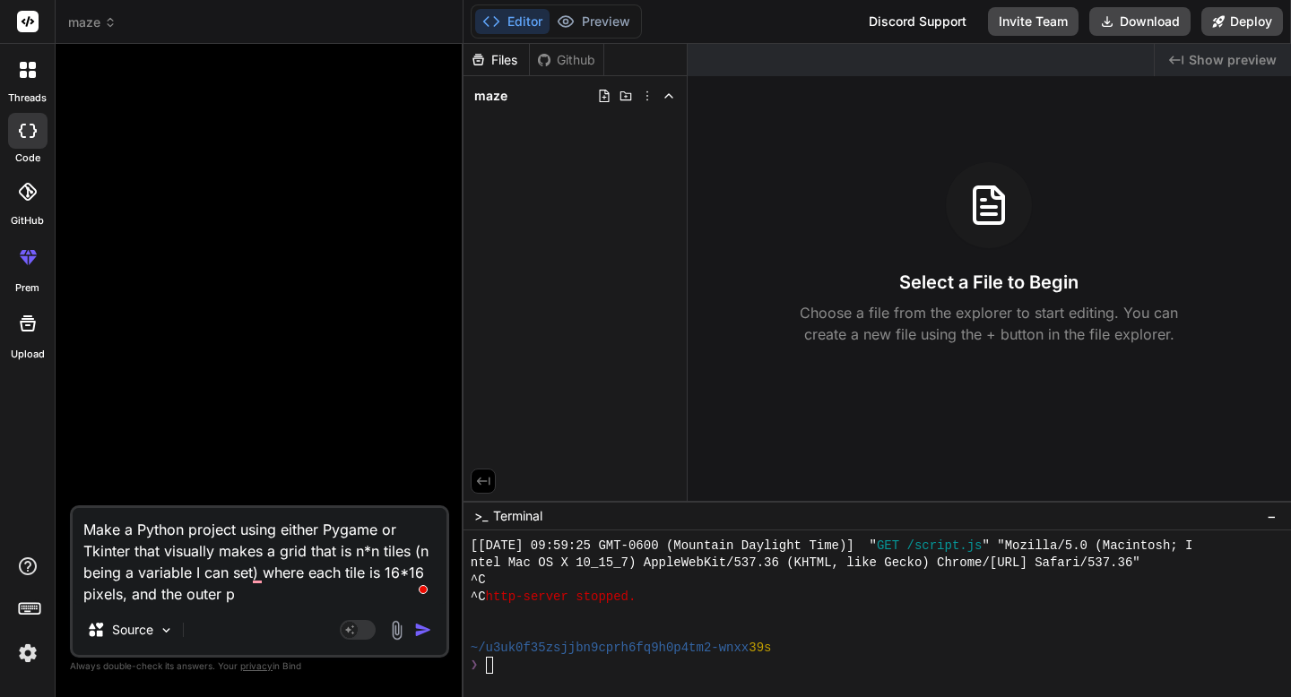
type textarea "x"
type textarea "Make a Python project using either Pygame or Tkinter that visually makes a grid…"
type textarea "x"
type textarea "Make a Python project using either Pygame or Tkinter that visually makes a grid…"
type textarea "x"
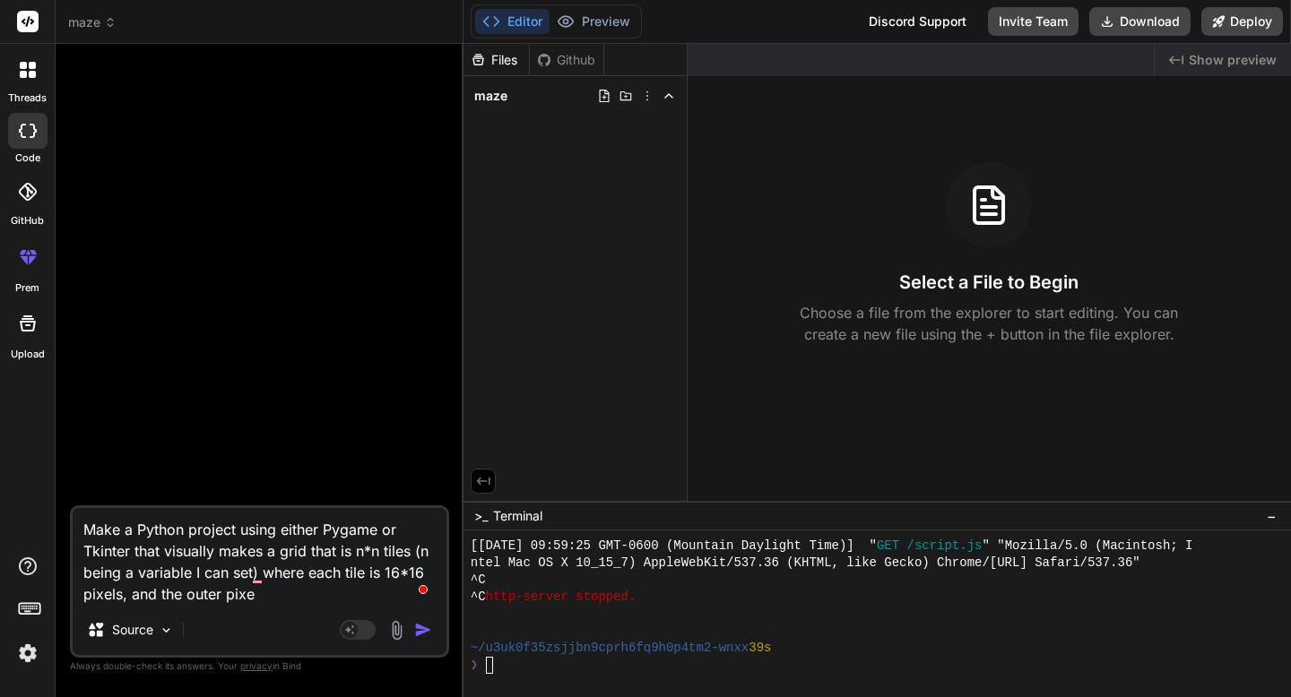
type textarea "Make a Python project using either Pygame or Tkinter that visually makes a grid…"
type textarea "x"
type textarea "Make a Python project using either Pygame or Tkinter that visually makes a grid…"
type textarea "x"
type textarea "Make a Python project using either Pygame or Tkinter that visually makes a grid…"
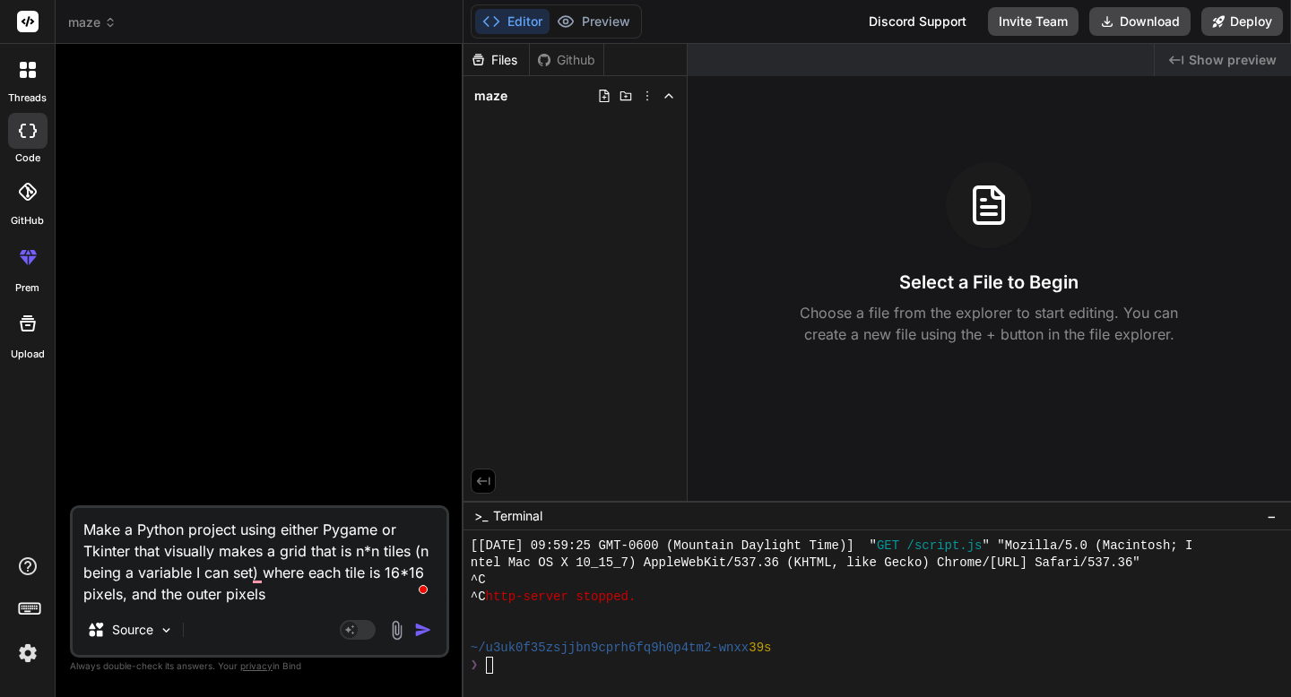
type textarea "x"
type textarea "Make a Python project using either Pygame or Tkinter that visually makes a grid…"
type textarea "x"
type textarea "Make a Python project using either Pygame or Tkinter that visually makes a grid…"
type textarea "x"
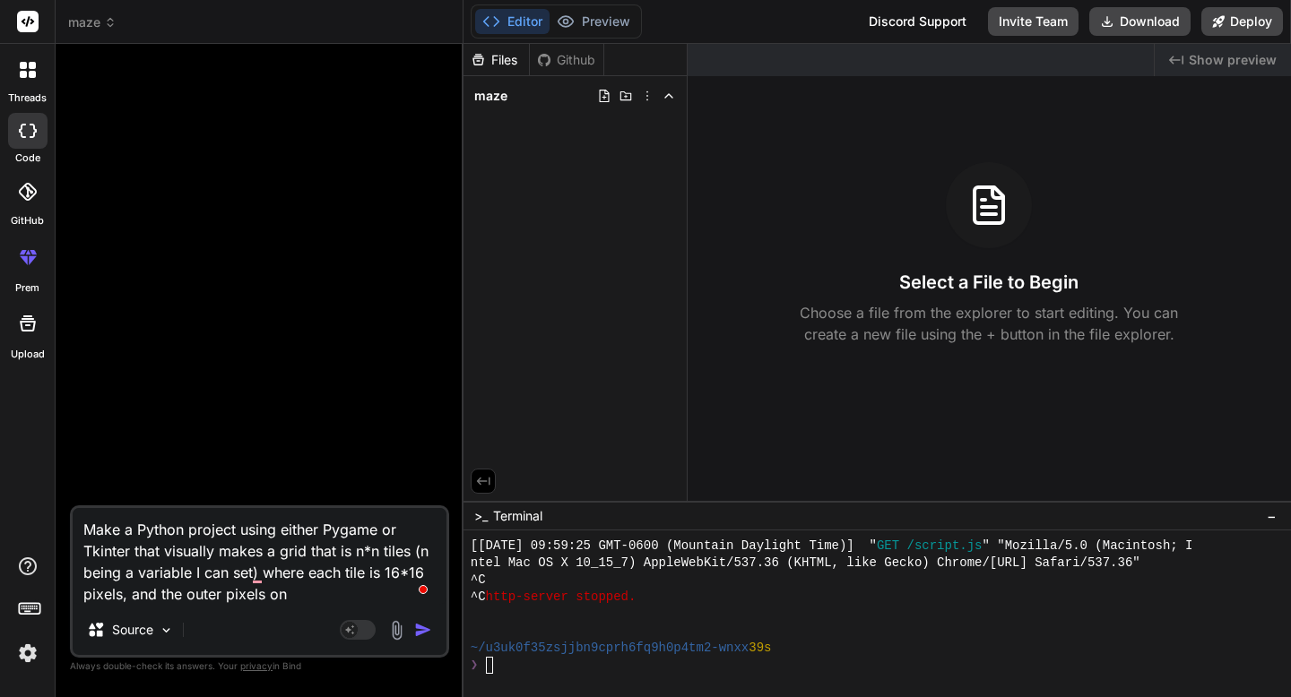
type textarea "Make a Python project using either Pygame or Tkinter that visually makes a grid…"
type textarea "x"
type textarea "Make a Python project using either Pygame or Tkinter that visually makes a grid…"
type textarea "x"
type textarea "Make a Python project using either Pygame or Tkinter that visually makes a grid…"
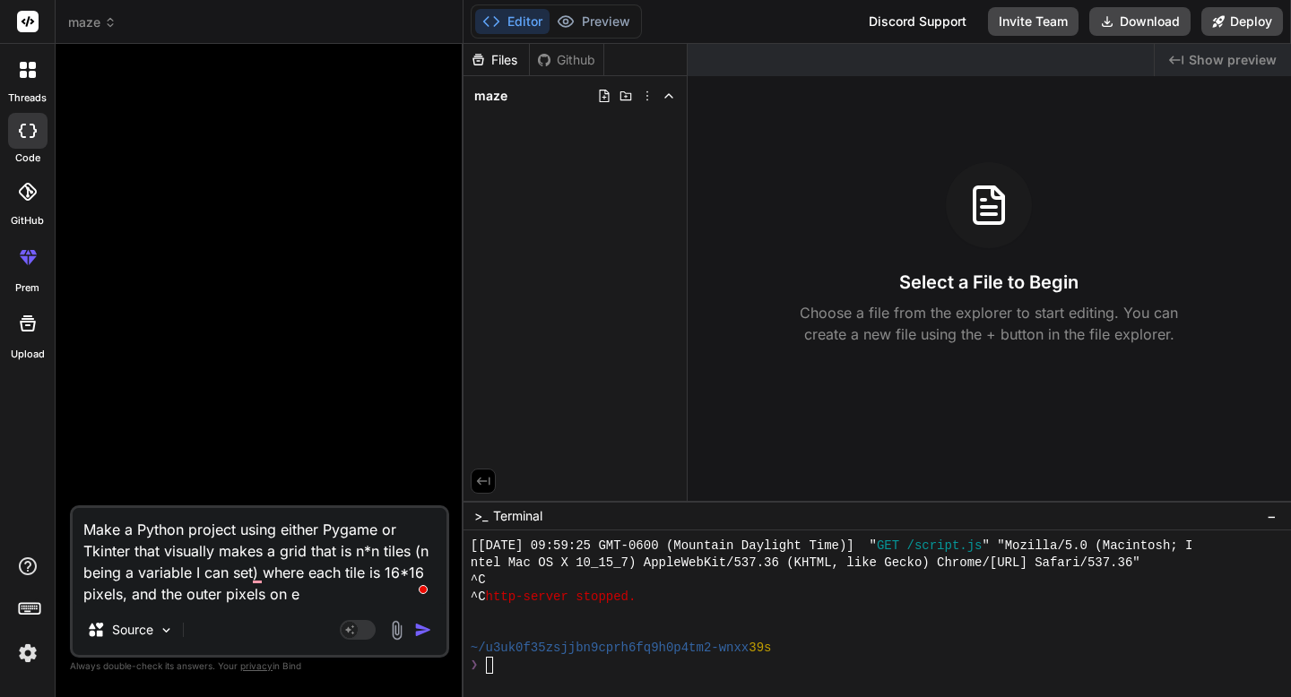
type textarea "x"
type textarea "Make a Python project using either Pygame or Tkinter that visually makes a grid…"
type textarea "x"
type textarea "Make a Python project using either Pygame or Tkinter that visually makes a grid…"
type textarea "x"
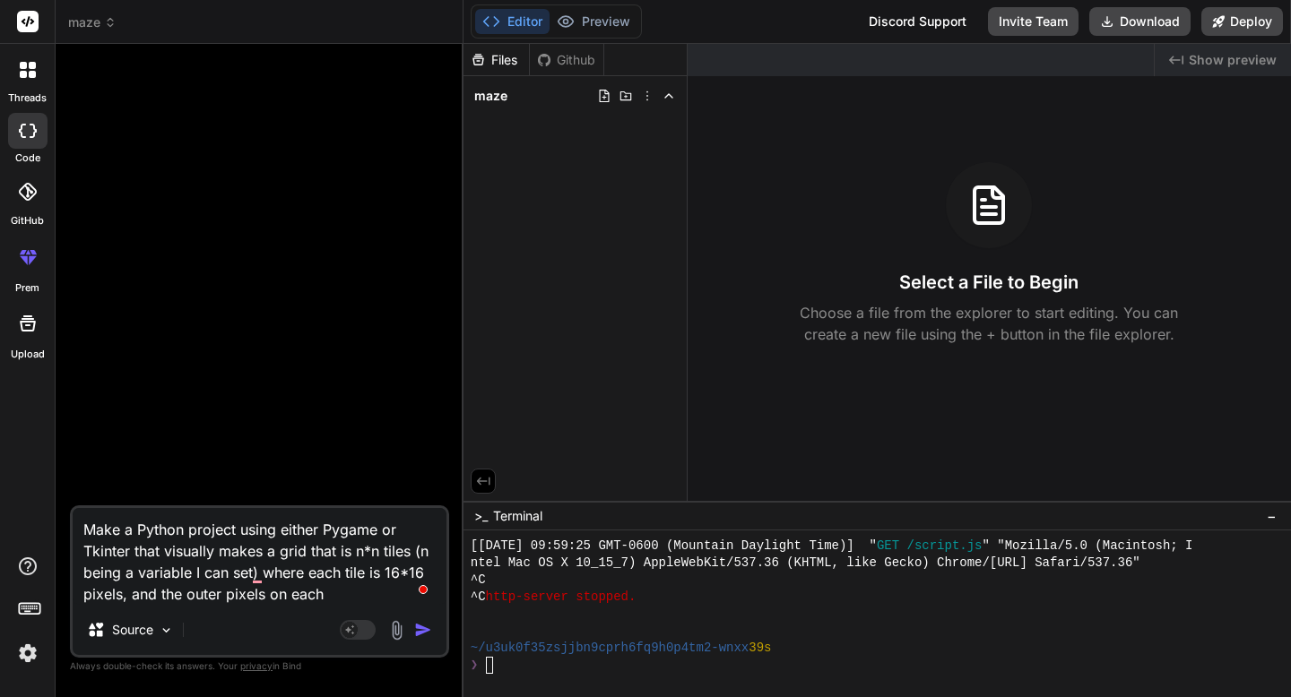
type textarea "Make a Python project using either Pygame or Tkinter that visually makes a grid…"
type textarea "x"
type textarea "Make a Python project using either Pygame or Tkinter that visually makes a grid…"
type textarea "x"
type textarea "Make a Python project using either Pygame or Tkinter that visually makes a grid…"
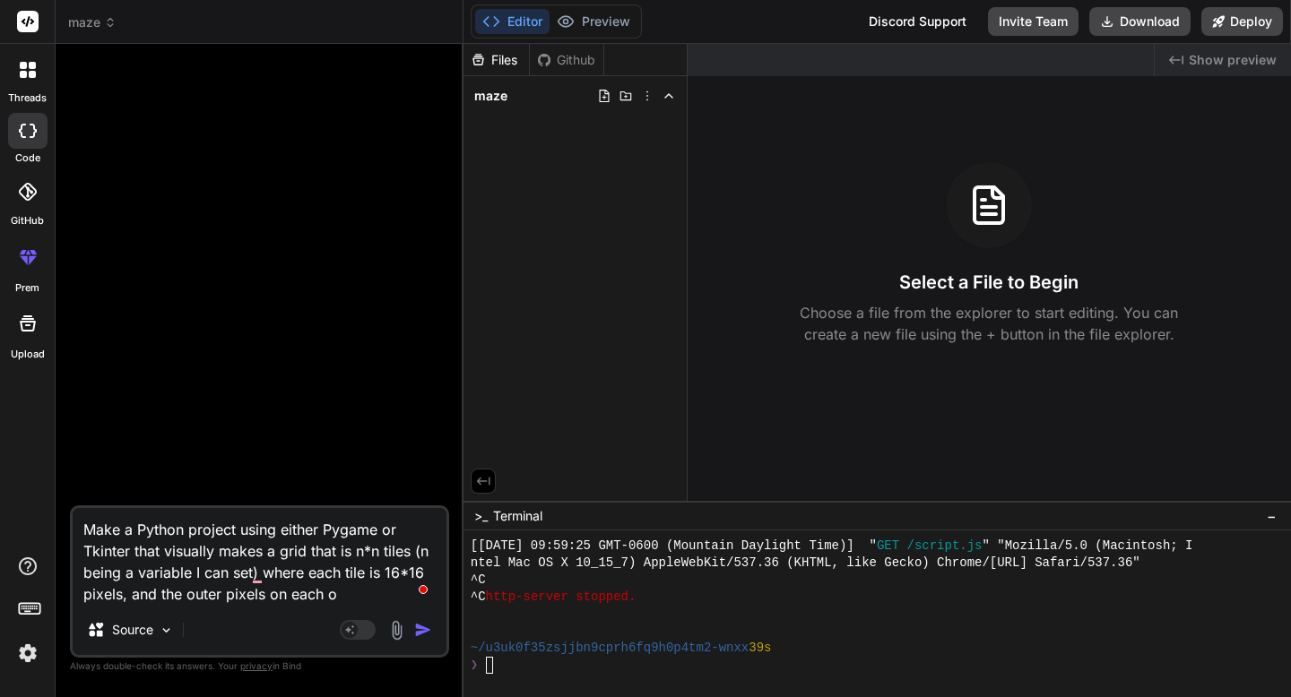
type textarea "x"
type textarea "Make a Python project using either Pygame or Tkinter that visually makes a grid…"
type textarea "x"
type textarea "Make a Python project using either Pygame or Tkinter that visually makes a grid…"
type textarea "x"
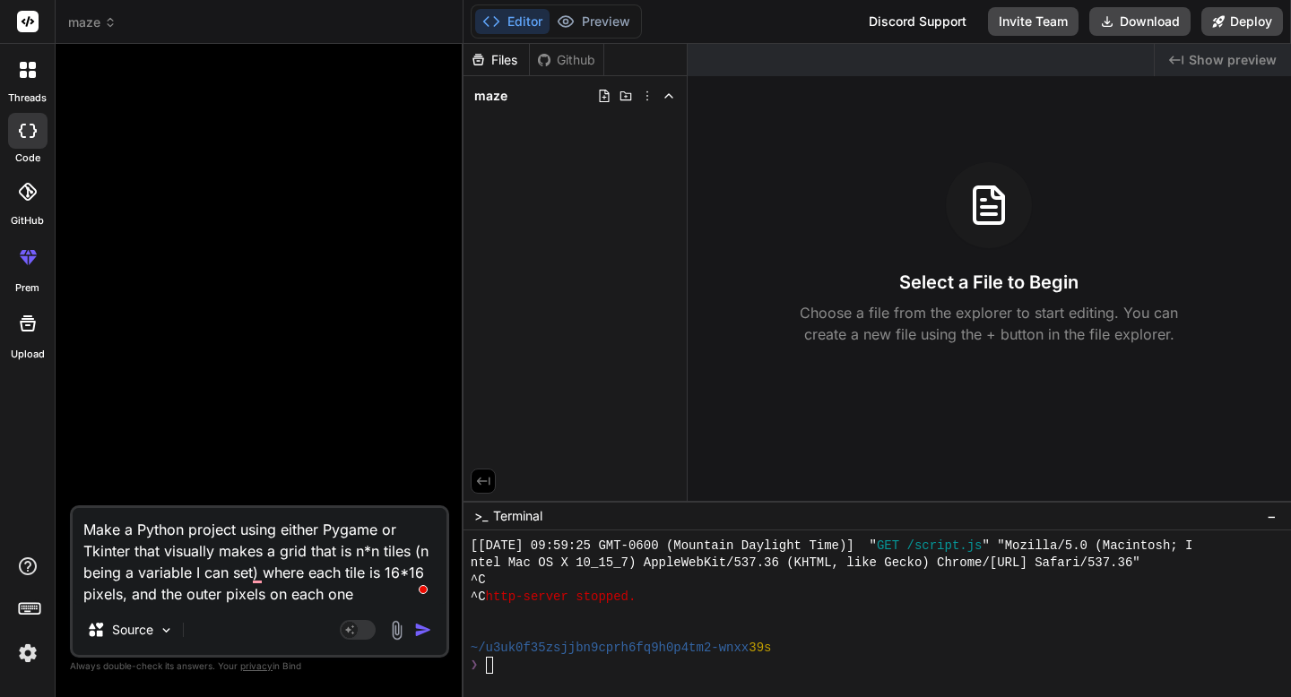
type textarea "Make a Python project using either Pygame or Tkinter that visually makes a grid…"
type textarea "x"
type textarea "Make a Python project using either Pygame or Tkinter that visually makes a grid…"
type textarea "x"
type textarea "Make a Python project using either Pygame or Tkinter that visually makes a grid…"
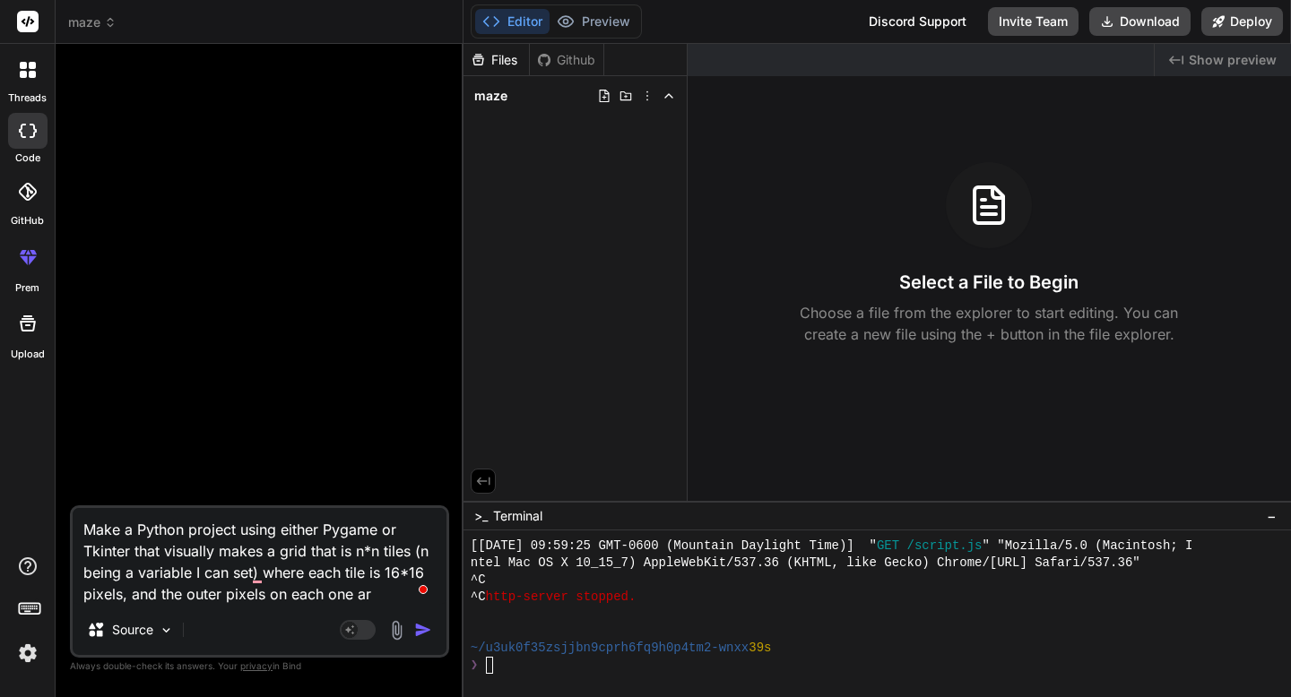
type textarea "x"
type textarea "Make a Python project using either Pygame or Tkinter that visually makes a grid…"
type textarea "x"
type textarea "Make a Python project using either Pygame or Tkinter that visually makes a grid…"
type textarea "x"
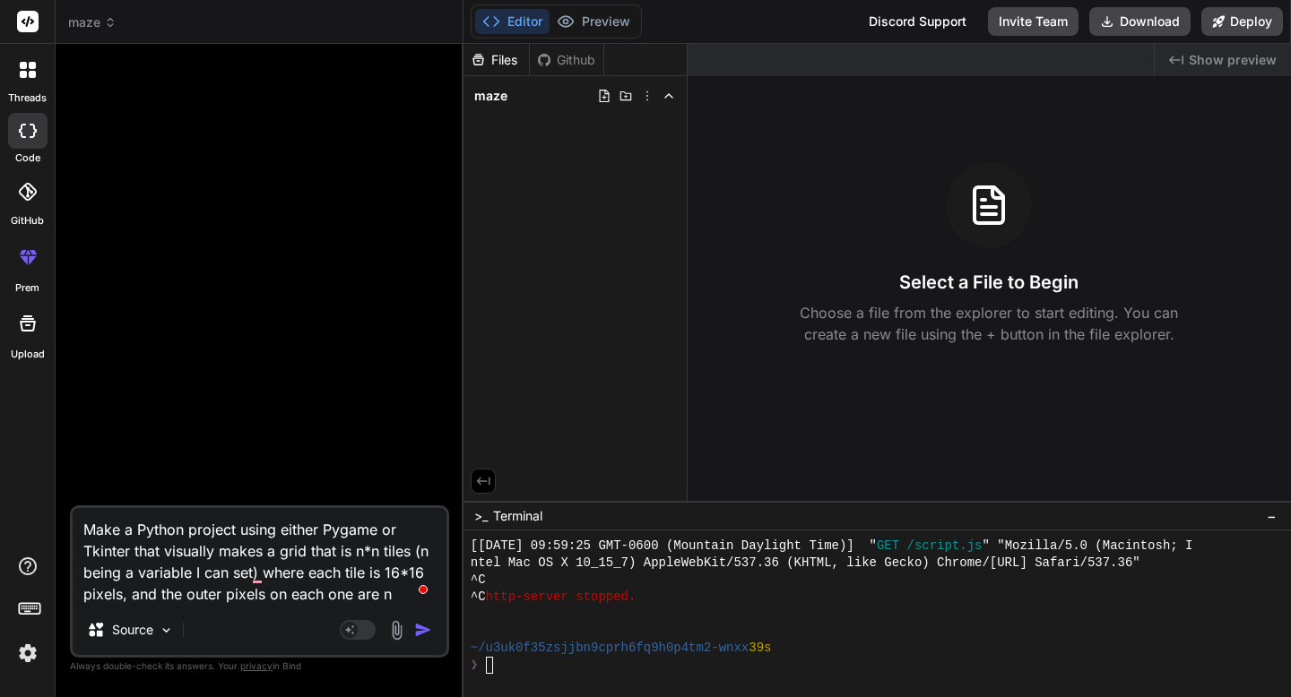
type textarea "Make a Python project using either Pygame or Tkinter that visually makes a grid…"
type textarea "x"
type textarea "Make a Python project using either Pygame or Tkinter that visually makes a grid…"
type textarea "x"
type textarea "Make a Python project using either Pygame or Tkinter that visually makes a grid…"
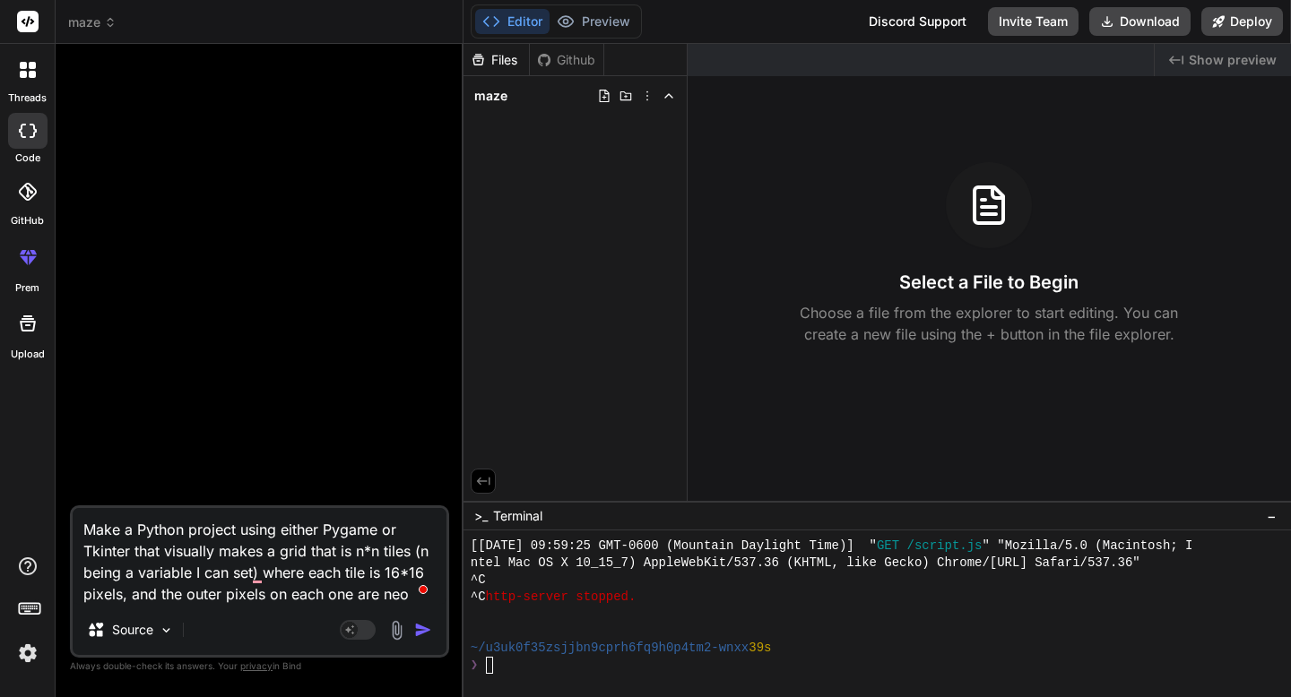
type textarea "x"
type textarea "Make a Python project using either Pygame or Tkinter that visually makes a grid…"
type textarea "x"
type textarea "Make a Python project using either Pygame or Tkinter that visually makes a grid…"
type textarea "x"
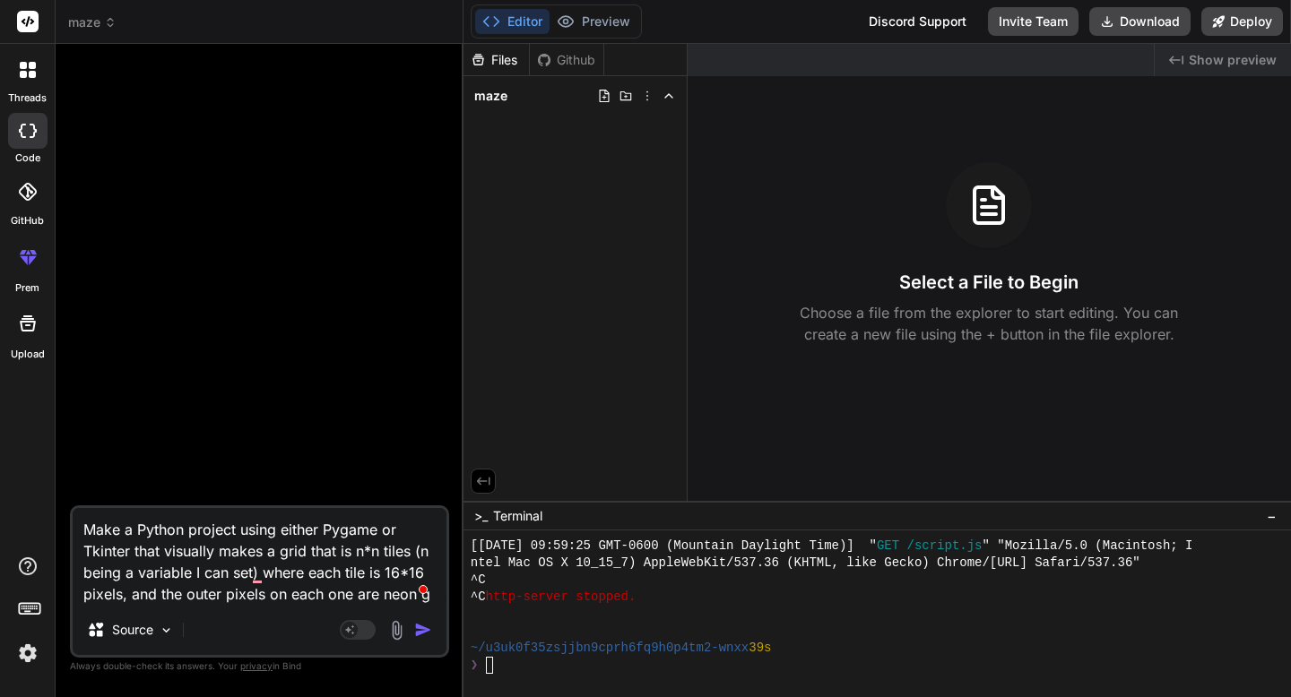
type textarea "Make a Python project using either Pygame or Tkinter that visually makes a grid…"
type textarea "x"
type textarea "Make a Python project using either Pygame or Tkinter that visually makes a grid…"
type textarea "x"
type textarea "Make a Python project using either Pygame or Tkinter that visually makes a grid…"
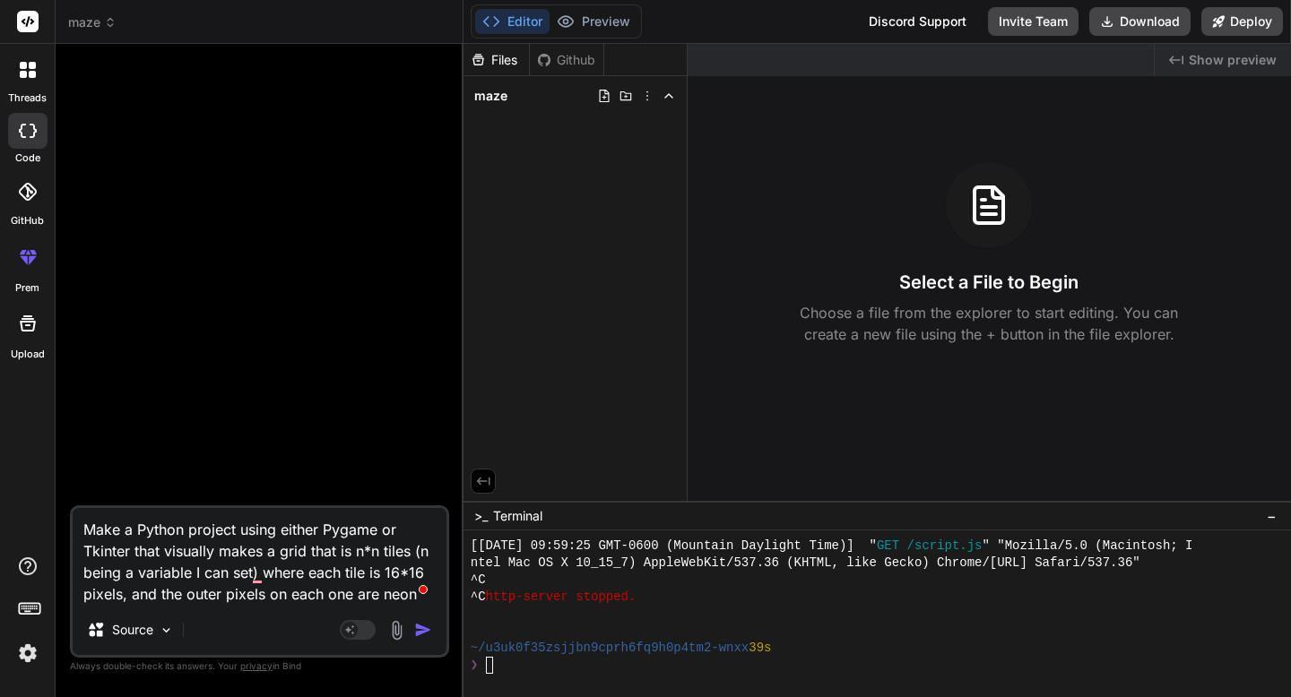
type textarea "x"
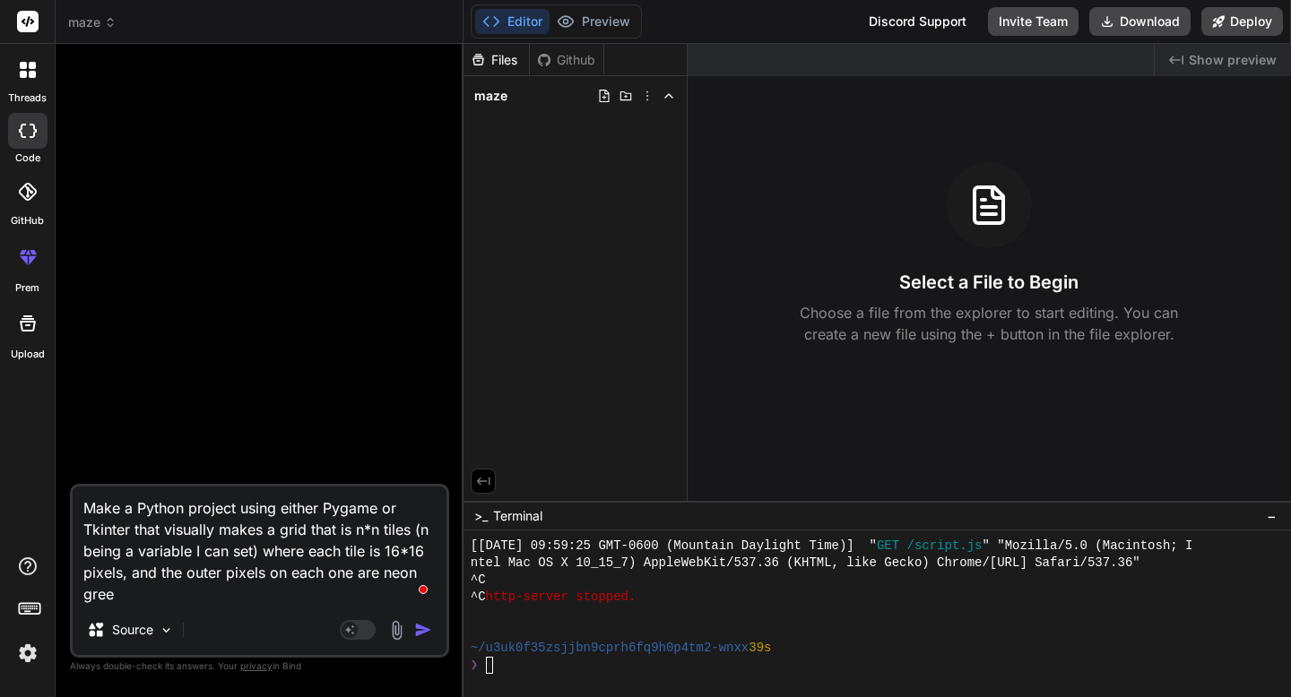
type textarea "Make a Python project using either Pygame or Tkinter that visually makes a grid…"
type textarea "x"
click at [221, 576] on textarea "Make a Python project using either Pygame or Tkinter that visually makes a grid…" at bounding box center [260, 546] width 374 height 118
type textarea "Make a Python project using either Pygame or Tkinter that visually makes a grid…"
type textarea "x"
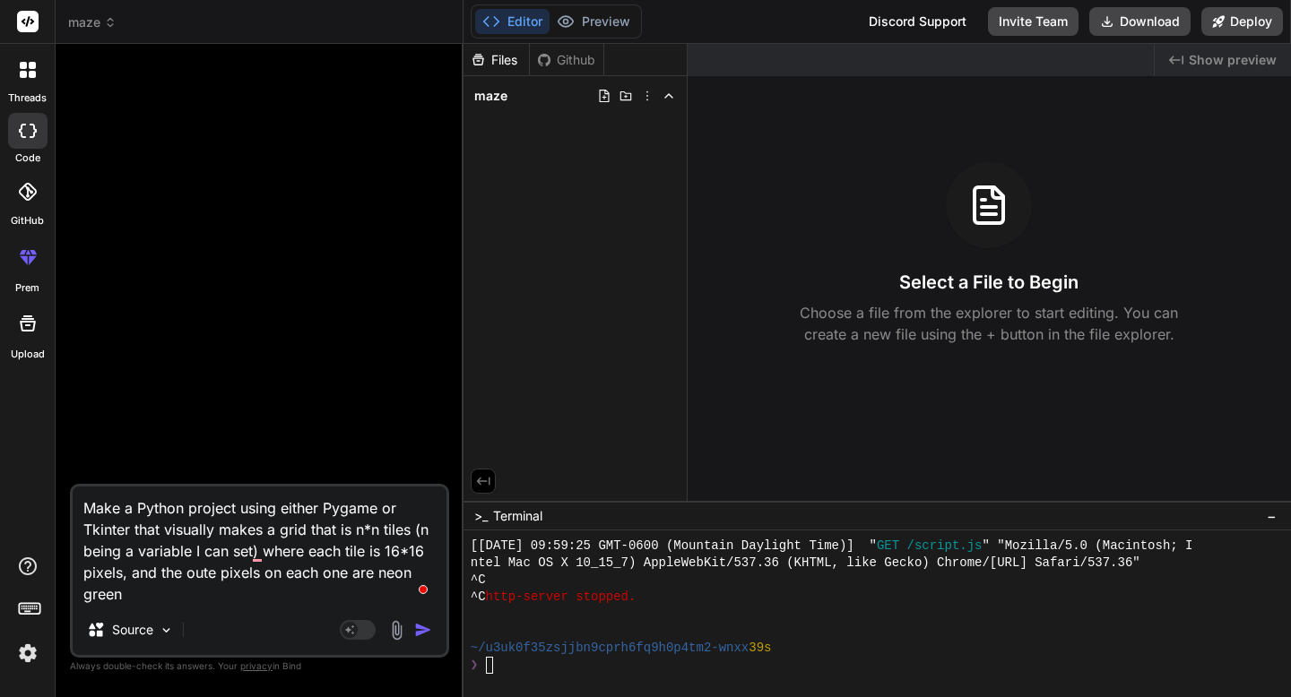
type textarea "Make a Python project using either Pygame or Tkinter that visually makes a grid…"
type textarea "x"
type textarea "Make a Python project using either Pygame or Tkinter that visually makes a grid…"
type textarea "x"
type textarea "Make a Python project using either Pygame or Tkinter that visually makes a grid…"
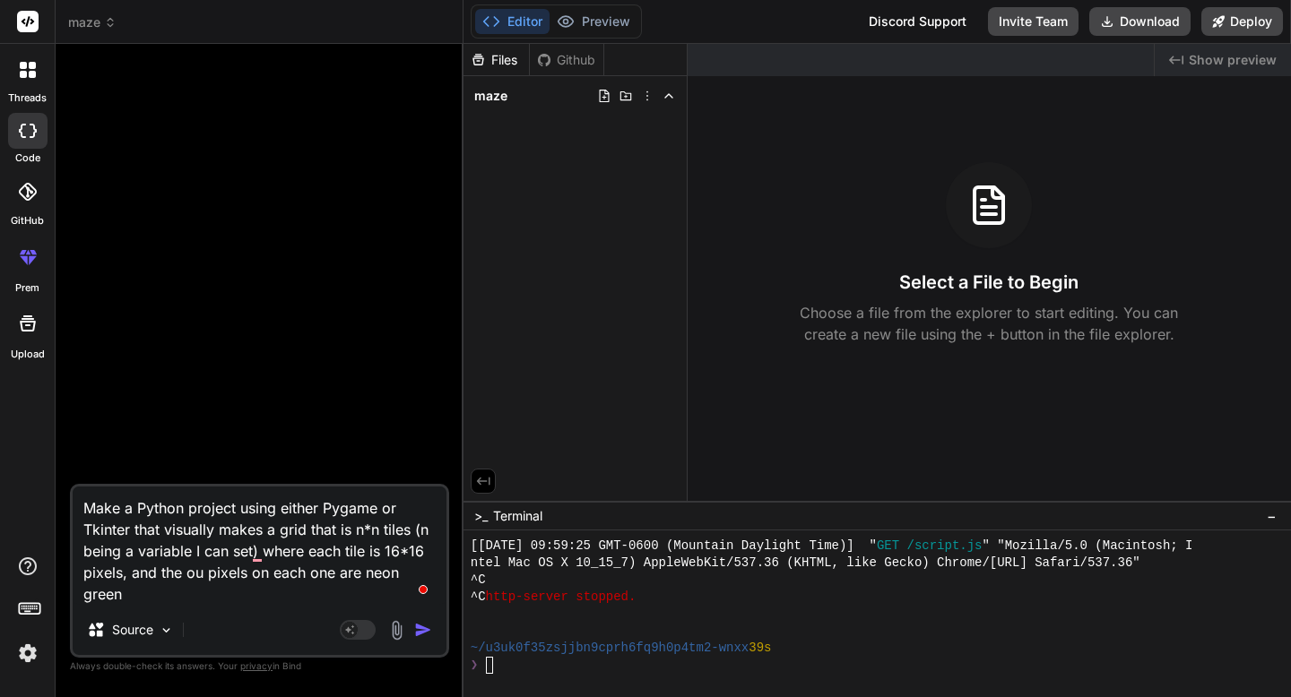
type textarea "x"
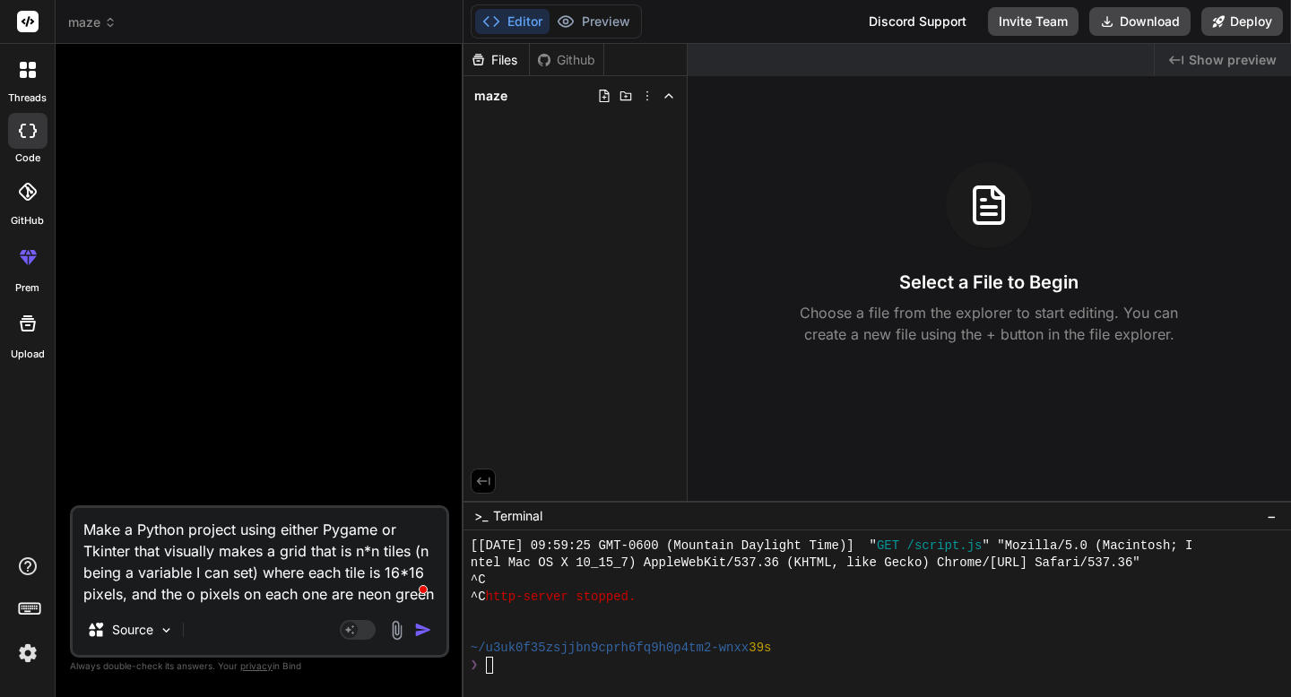
type textarea "Make a Python project using either Pygame or Tkinter that visually makes a grid…"
type textarea "x"
type textarea "Make a Python project using either Pygame or Tkinter that visually makes a grid…"
type textarea "x"
type textarea "Make a Python project using either Pygame or Tkinter that visually makes a grid…"
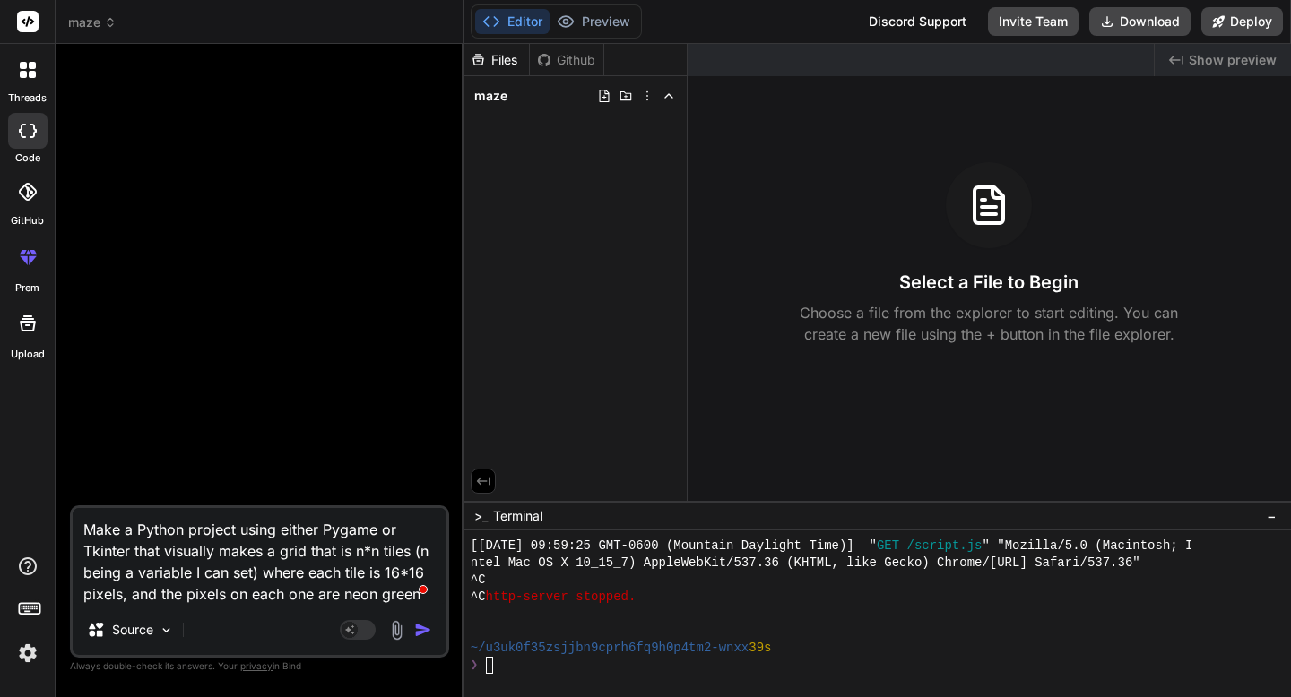
type textarea "x"
type textarea "Make a Python project using either Pygame or Tkinter that visually makes a grid…"
type textarea "x"
type textarea "Make a Python project using either Pygame or Tkinter that visually makes a grid…"
type textarea "x"
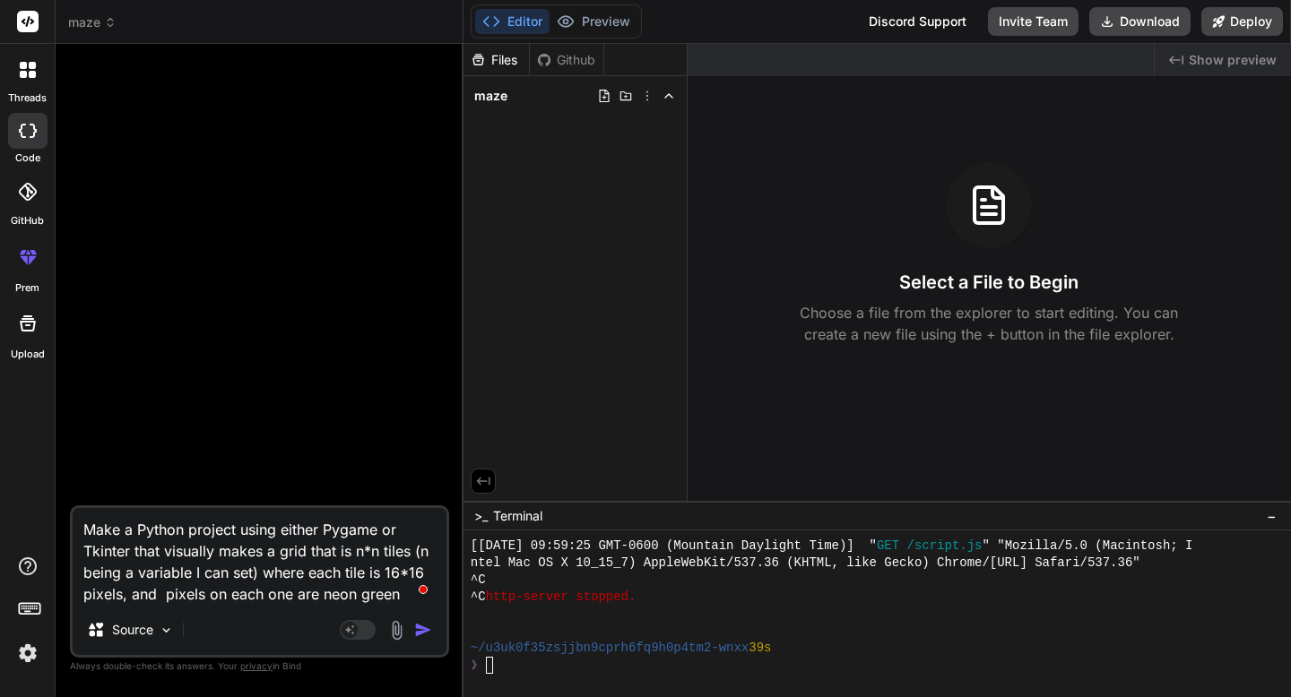
type textarea "Make a Python project using either Pygame or Tkinter that visually makes a grid…"
type textarea "x"
type textarea "Make a Python project using either Pygame or Tkinter that visually makes a grid…"
type textarea "x"
type textarea "Make a Python project using either Pygame or Tkinter that visually makes a grid…"
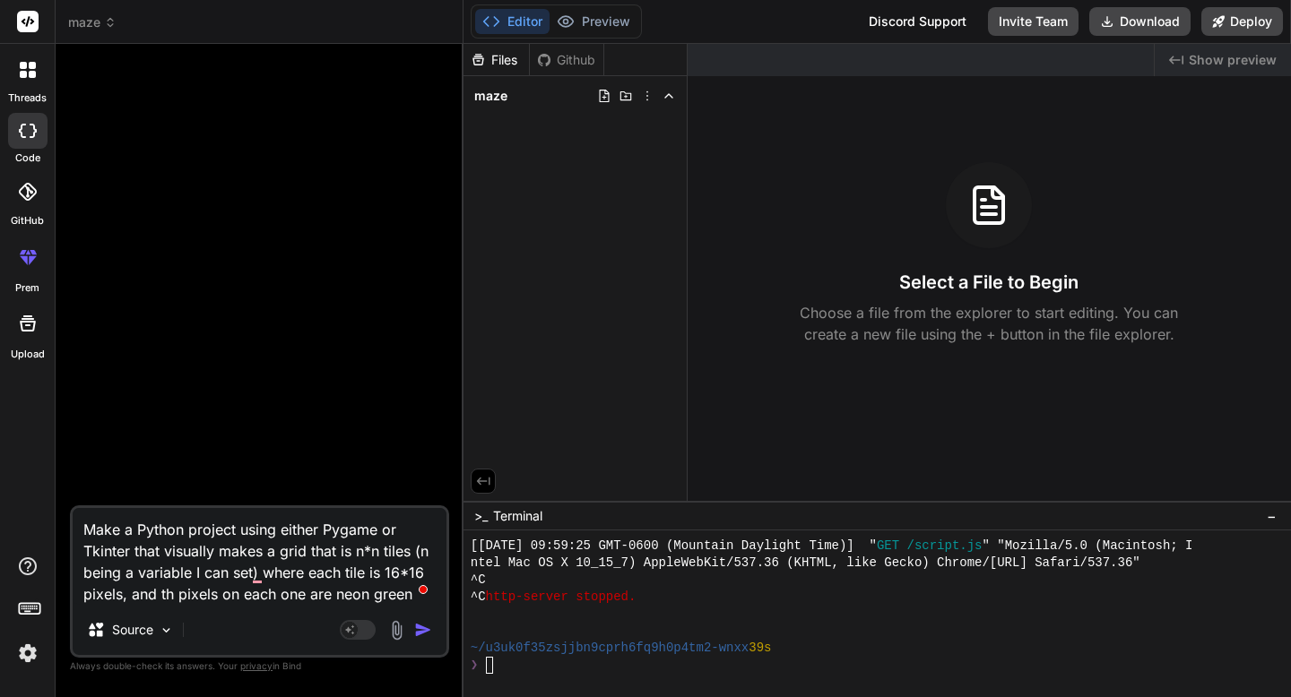
type textarea "x"
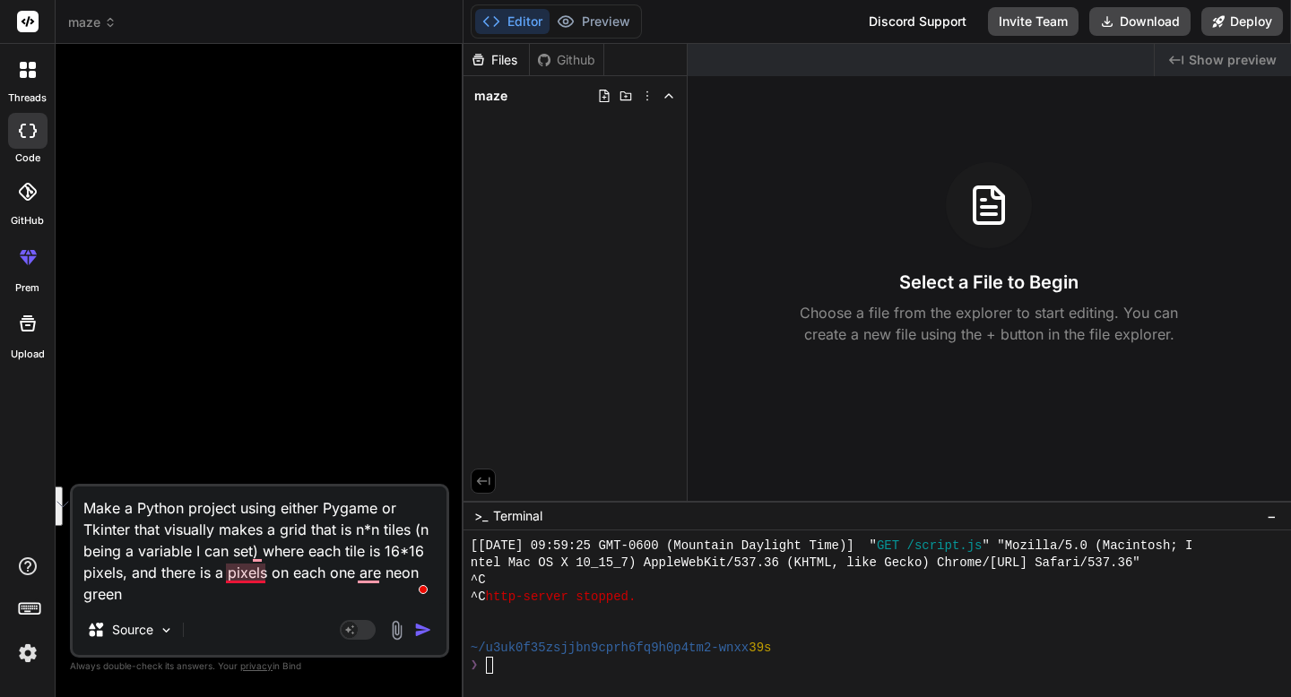
drag, startPoint x: 145, startPoint y: 594, endPoint x: 227, endPoint y: 579, distance: 83.0
click at [227, 579] on textarea "Make a Python project using either Pygame or Tkinter that visually makes a grid…" at bounding box center [260, 546] width 374 height 118
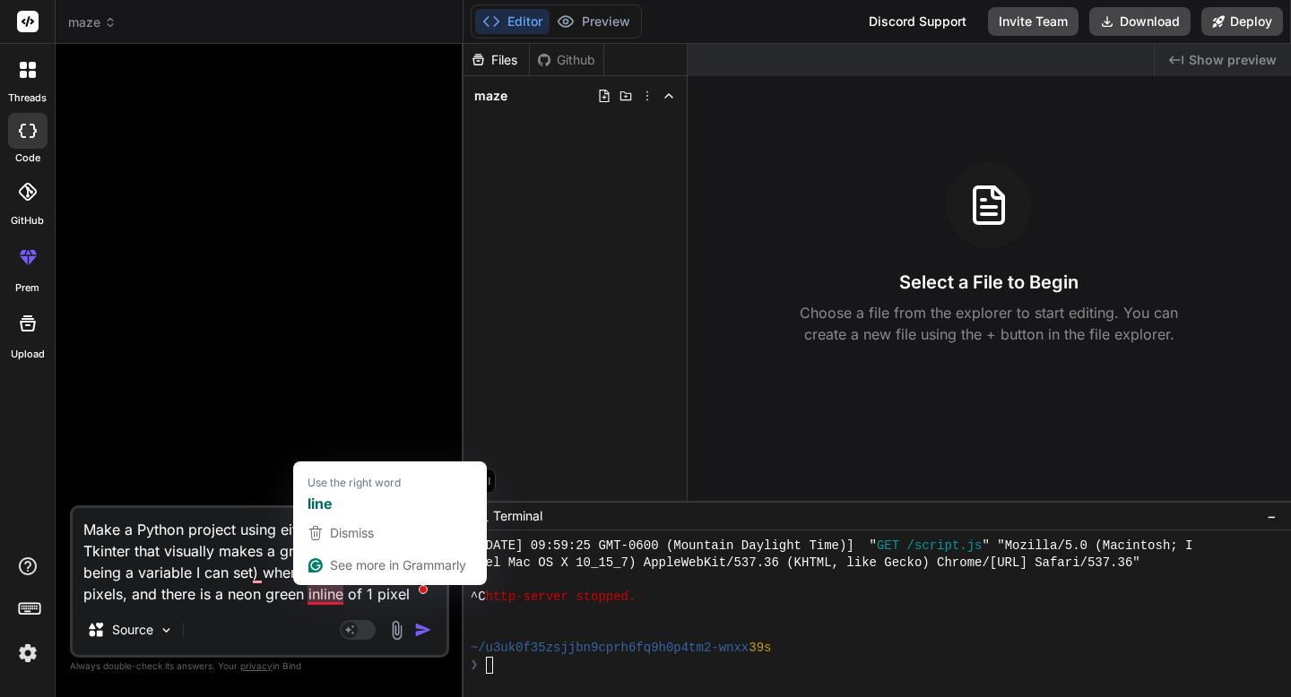
click at [316, 599] on textarea "Make a Python project using either Pygame or Tkinter that visually makes a grid…" at bounding box center [260, 556] width 374 height 97
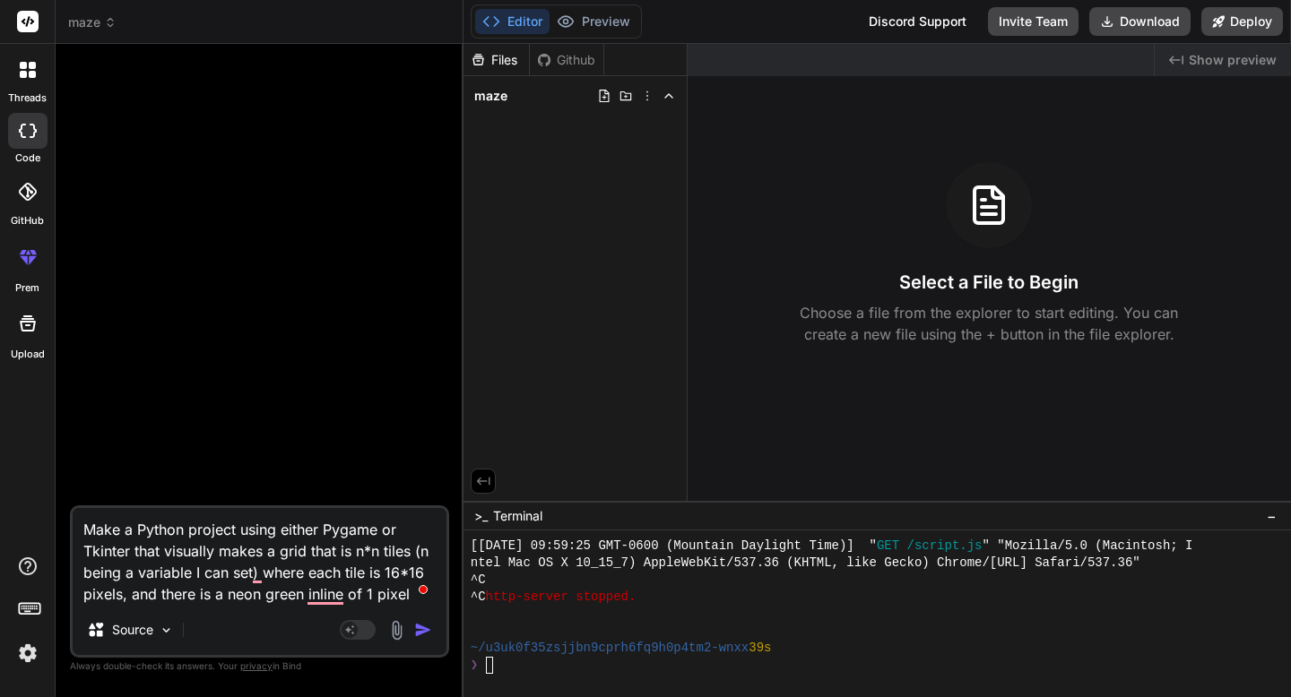
click at [407, 597] on textarea "Make a Python project using either Pygame or Tkinter that visually makes a grid…" at bounding box center [260, 556] width 374 height 97
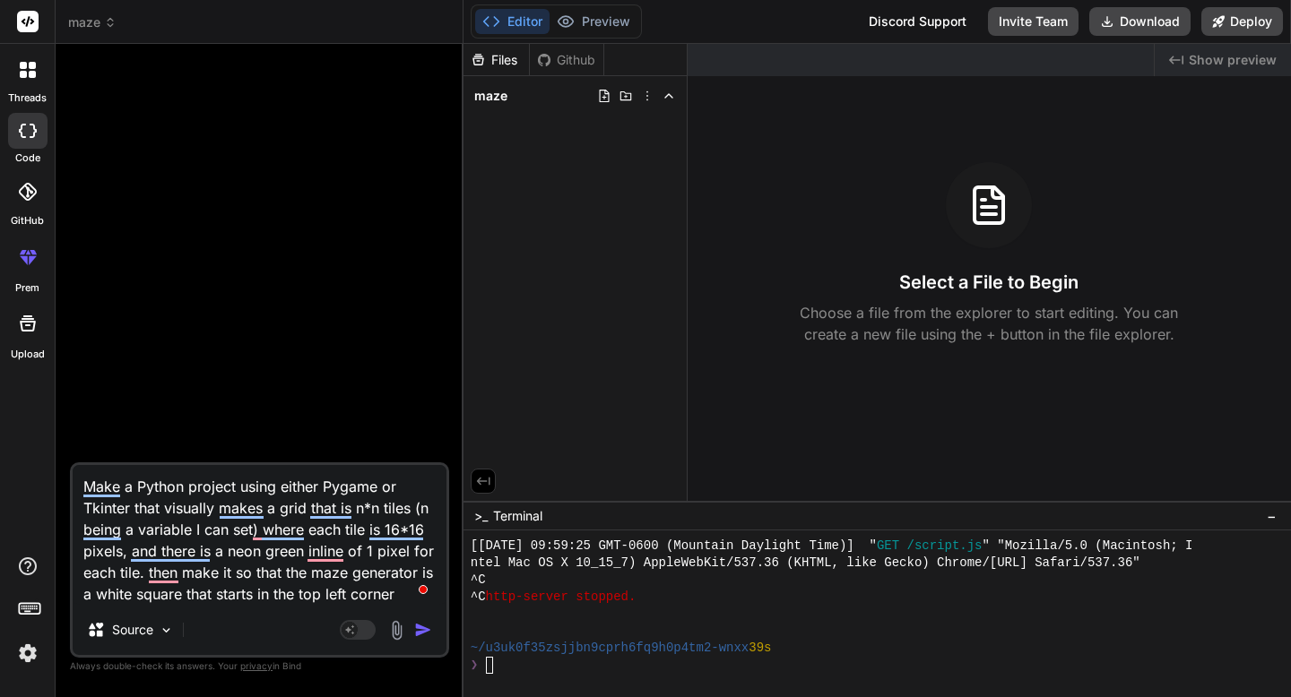
click at [137, 599] on textarea "Make a Python project using either Pygame or Tkinter that visually makes a grid…" at bounding box center [260, 535] width 374 height 140
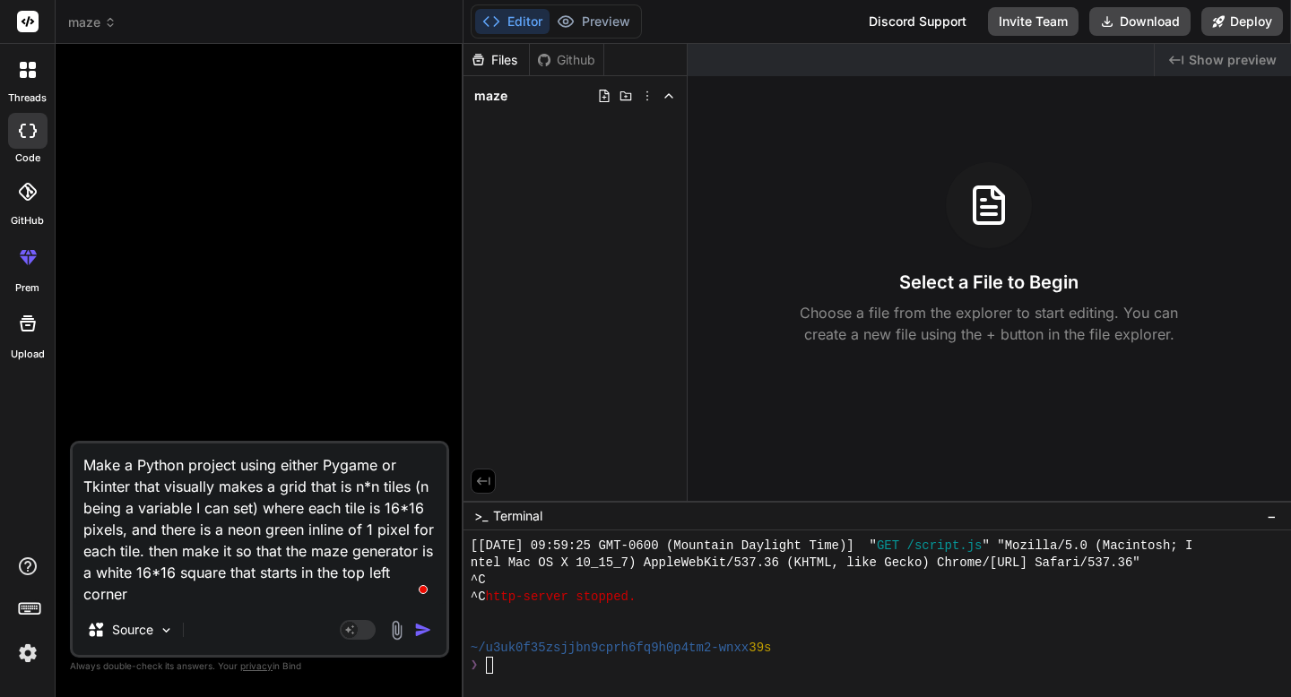
click at [213, 588] on textarea "Make a Python project using either Pygame or Tkinter that visually makes a grid…" at bounding box center [260, 524] width 374 height 161
click at [307, 532] on textarea "Make a Python project using either Pygame or Tkinter that visually makes a grid…" at bounding box center [260, 524] width 374 height 161
click at [224, 585] on textarea "Make a Python project using either Pygame or Tkinter that visually makes a grid…" at bounding box center [260, 524] width 374 height 161
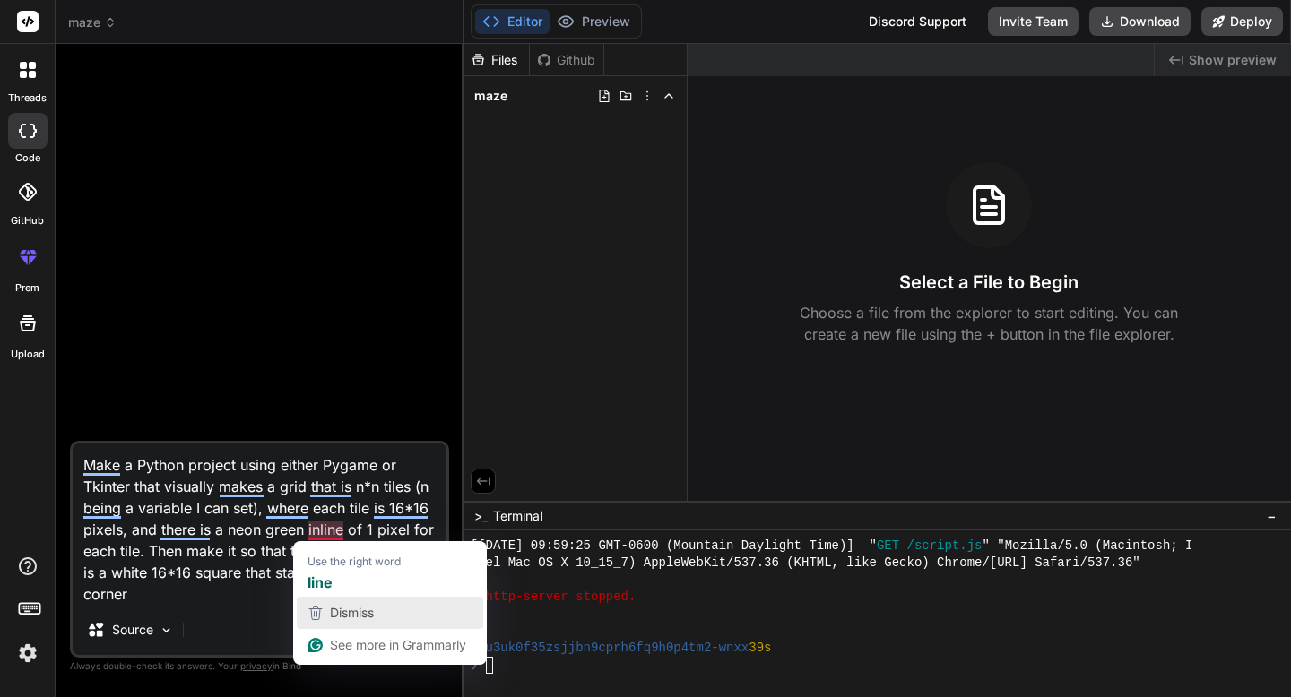
click at [354, 602] on div "Dismiss" at bounding box center [350, 613] width 48 height 27
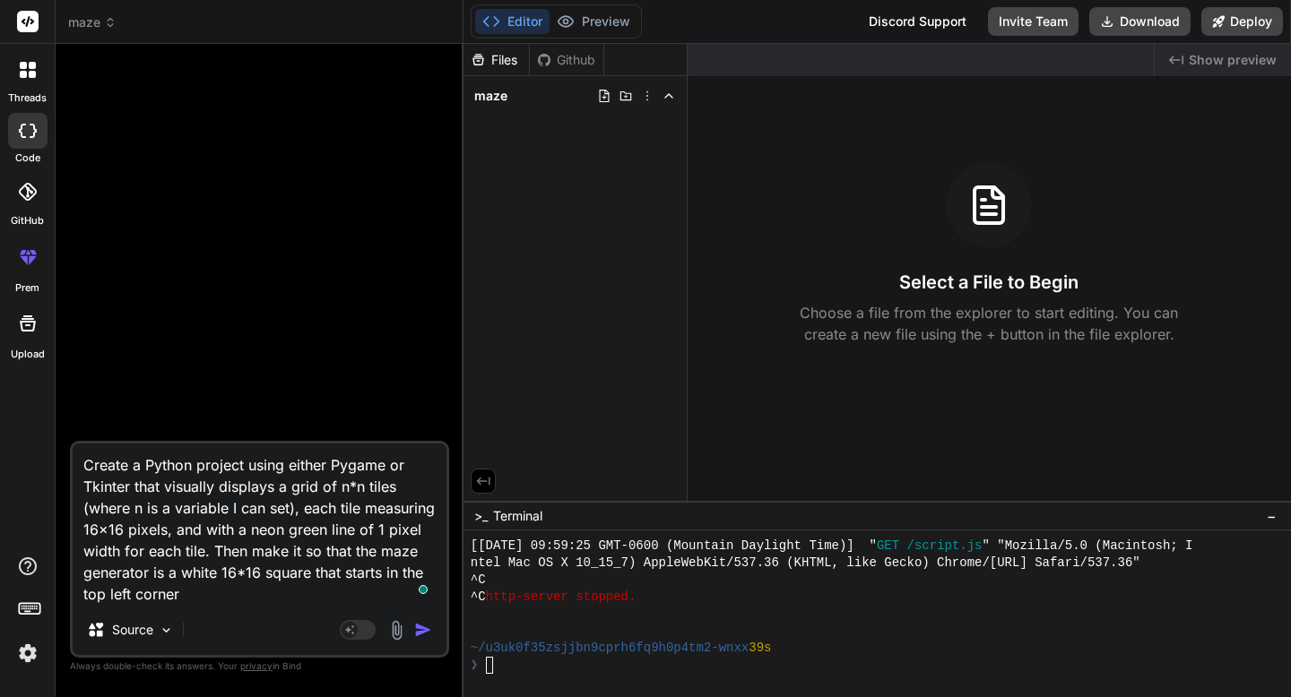
click at [403, 524] on textarea "Create a Python project using either Pygame or Tkinter that visually displays a…" at bounding box center [260, 524] width 374 height 161
click at [349, 586] on textarea "Create a Python project using either Pygame or Tkinter that visually displays a…" at bounding box center [260, 524] width 374 height 161
click at [394, 488] on textarea "Create a Python project using either Pygame or Tkinter that visually displays a…" at bounding box center [260, 524] width 374 height 161
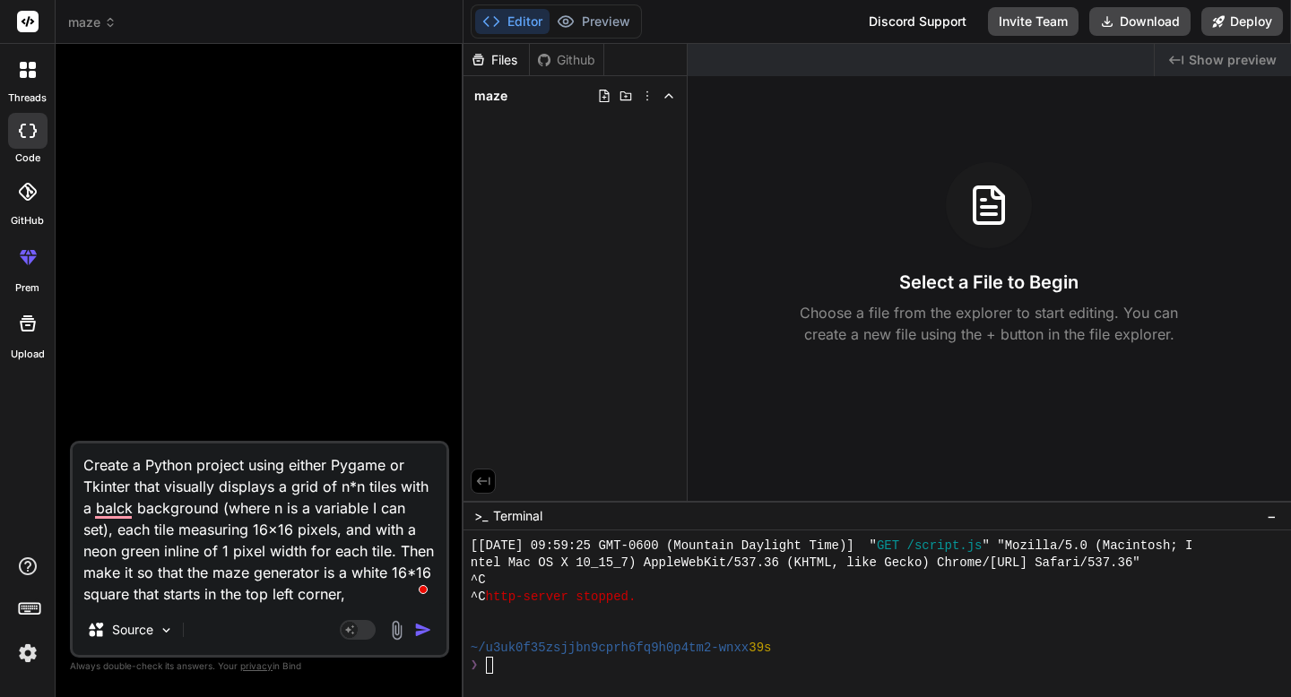
click at [359, 597] on textarea "Create a Python project using either Pygame or Tkinter that visually displays a…" at bounding box center [260, 524] width 374 height 161
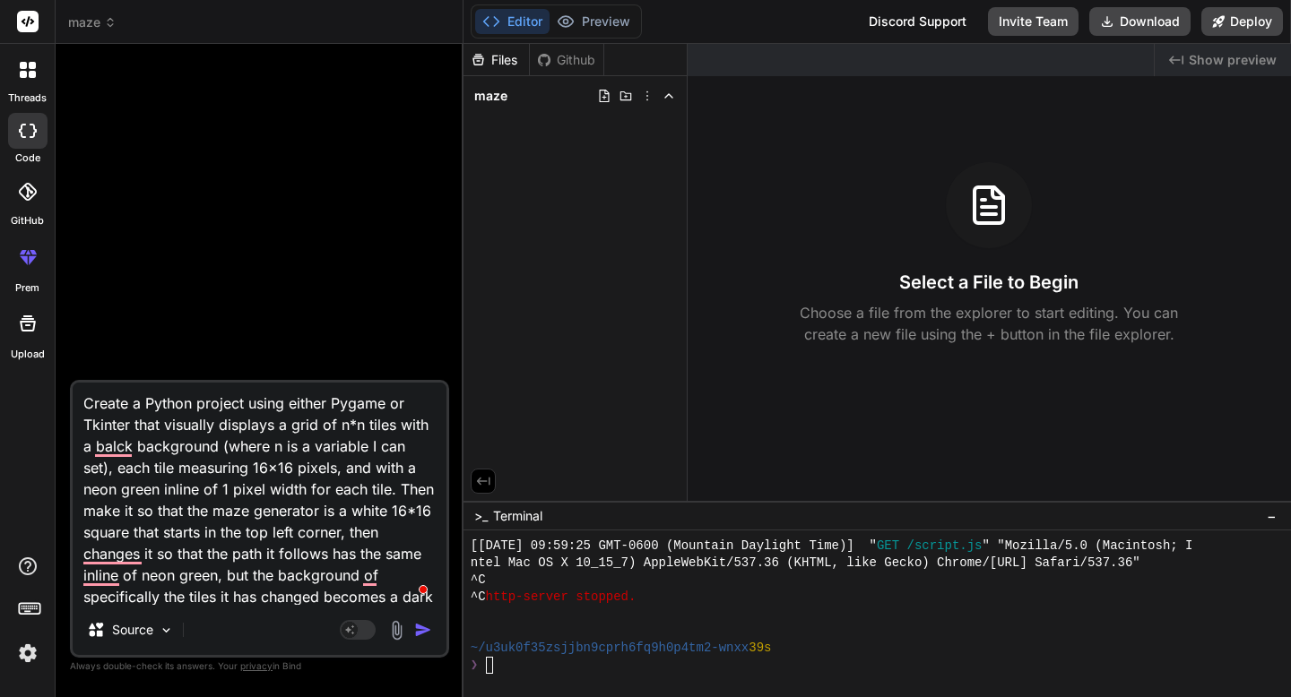
scroll to position [22, 0]
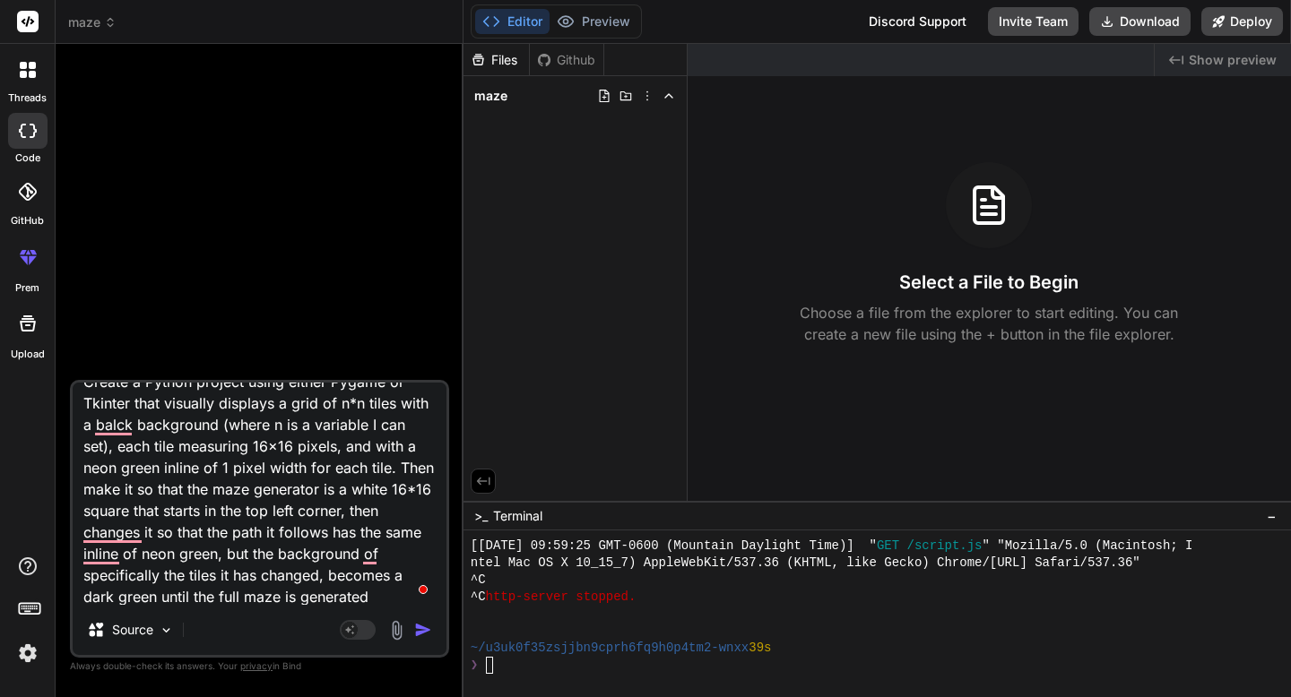
click at [379, 600] on textarea "Create a Python project using either Pygame or Tkinter that visually displays a…" at bounding box center [260, 494] width 374 height 222
click at [154, 600] on textarea "Create a Python project using either Pygame or Tkinter that visually displays a…" at bounding box center [260, 494] width 374 height 222
click at [384, 596] on textarea "Create a Python project using either Pygame or Tkinter that visually displays a…" at bounding box center [260, 494] width 374 height 222
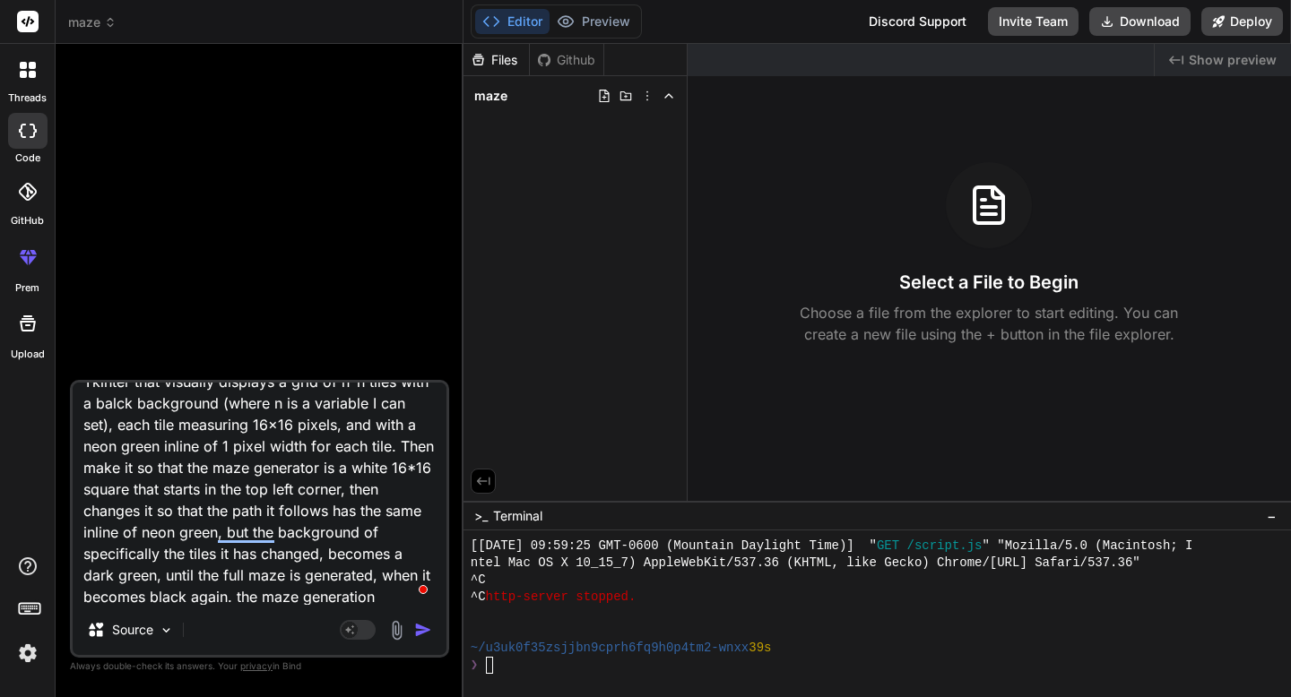
scroll to position [65, 0]
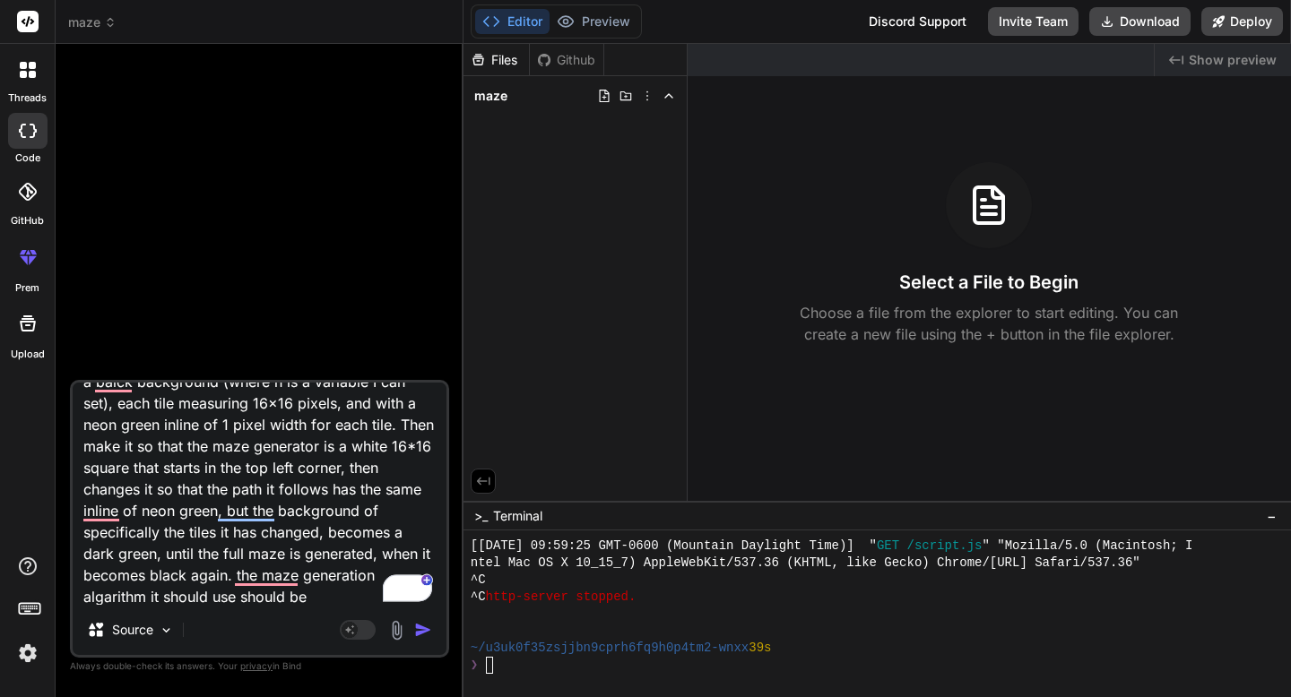
click at [312, 595] on textarea "Create a Python project using either Pygame or Tkinter that visually displays a…" at bounding box center [260, 494] width 374 height 222
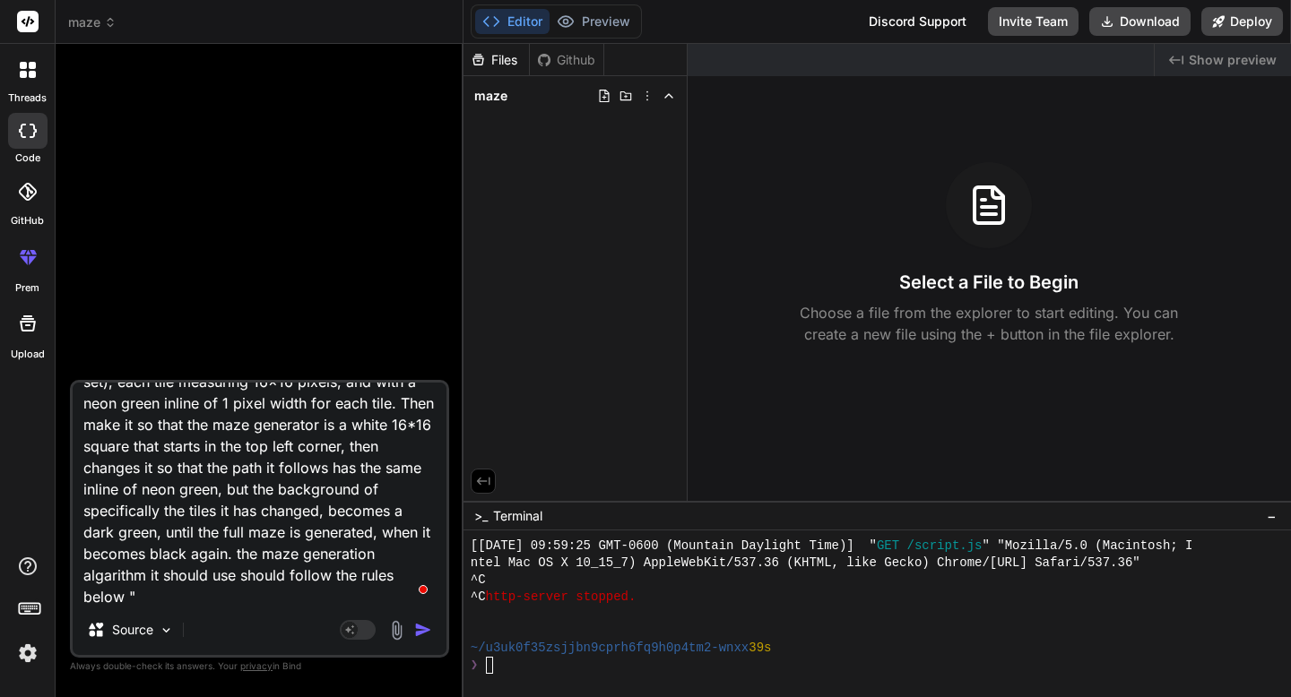
paste textarea "A disadvantage of the first approach is a large depth of recursion – in the wor…"
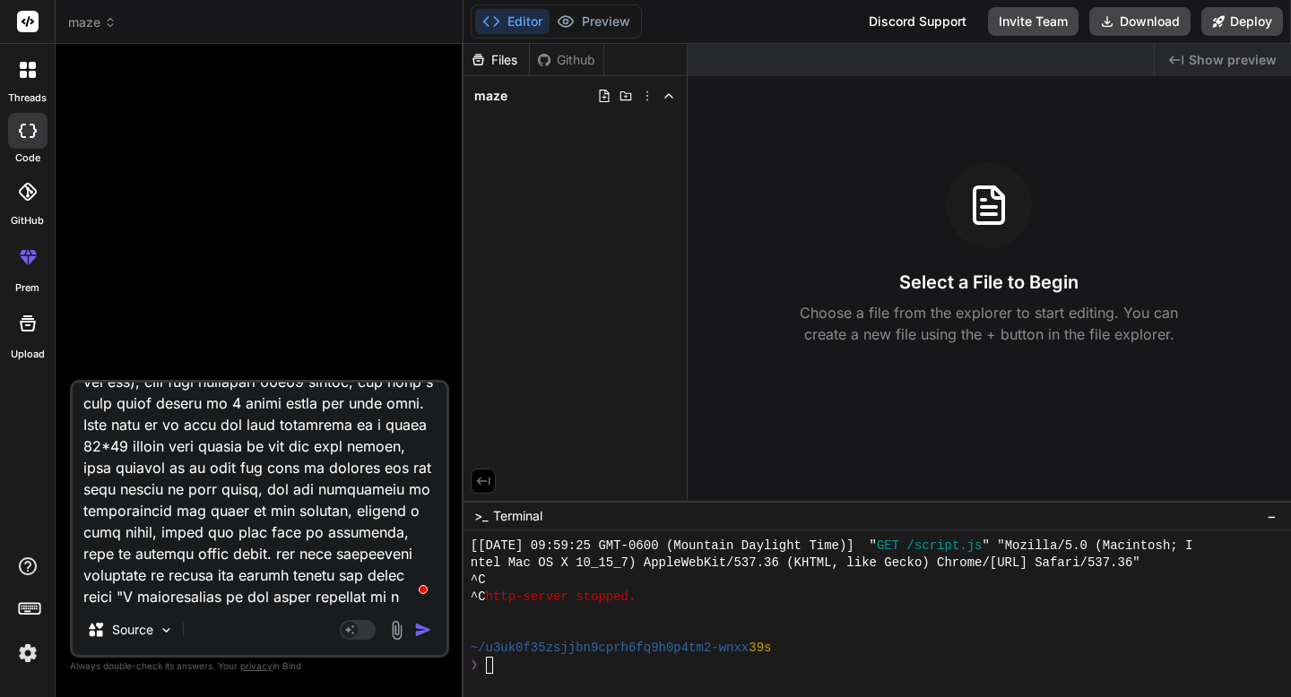
scroll to position [517, 0]
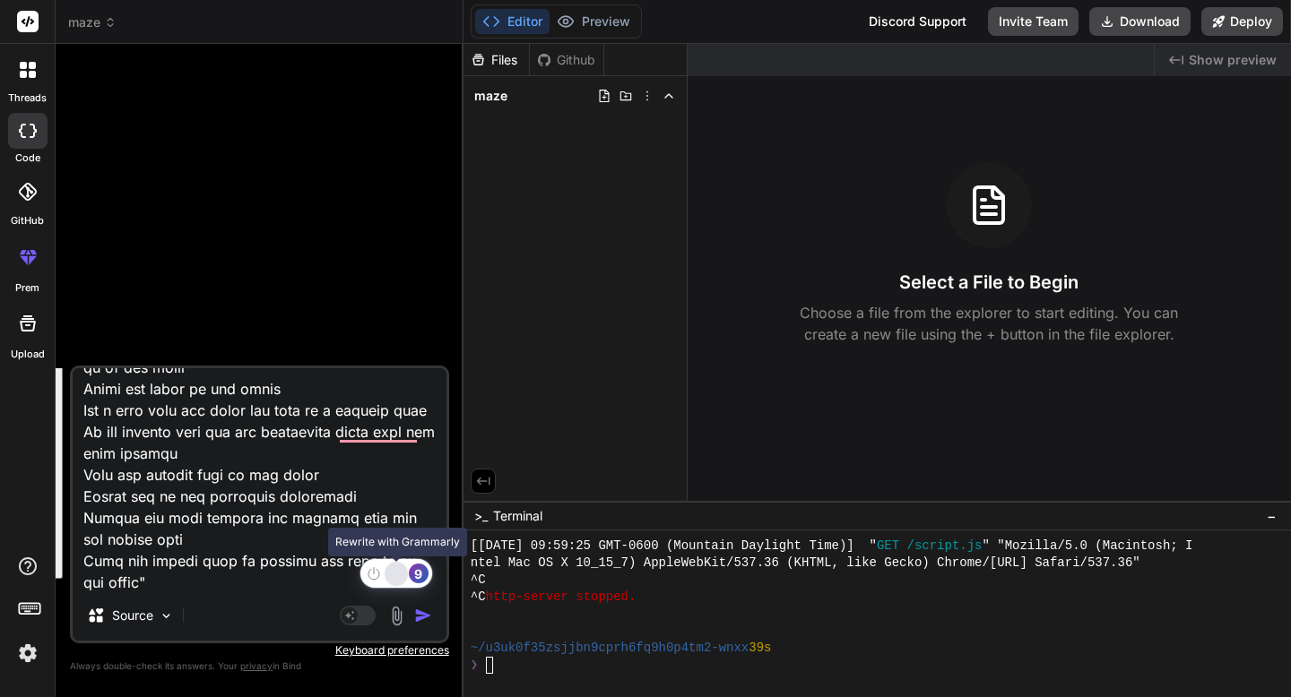
click at [402, 574] on div "Rewrite with Grammarly" at bounding box center [396, 574] width 20 height 21
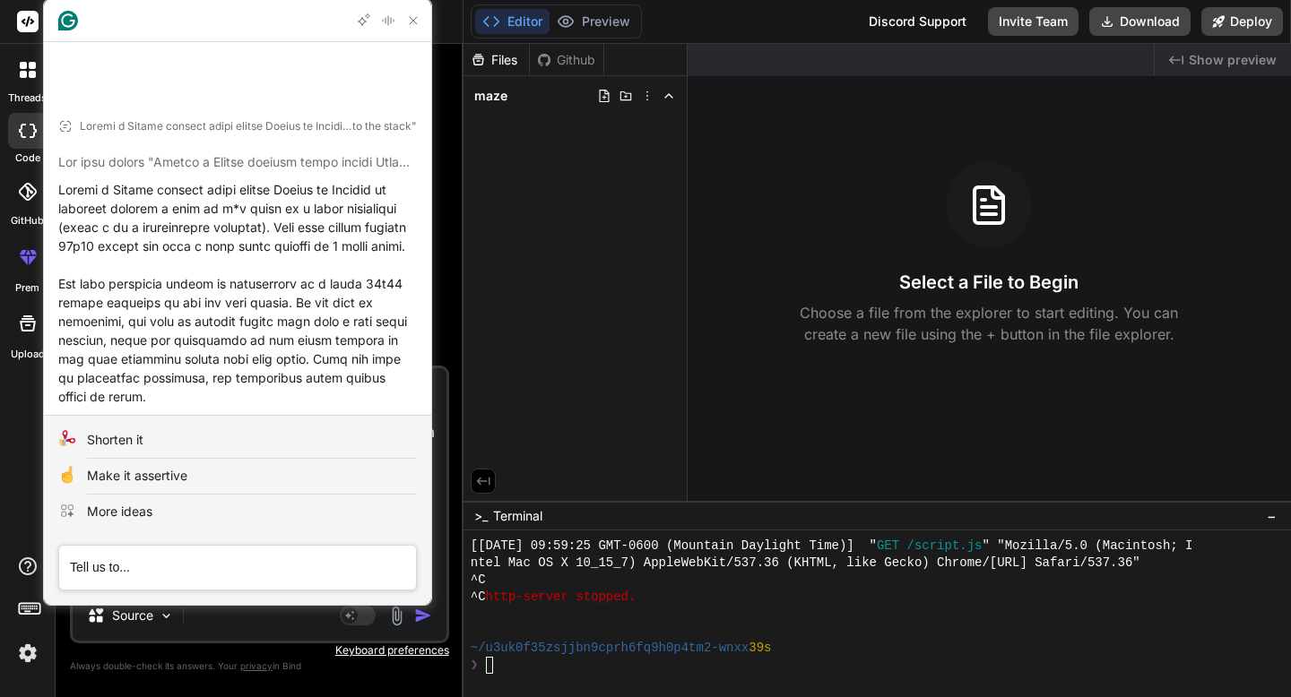
scroll to position [0, 0]
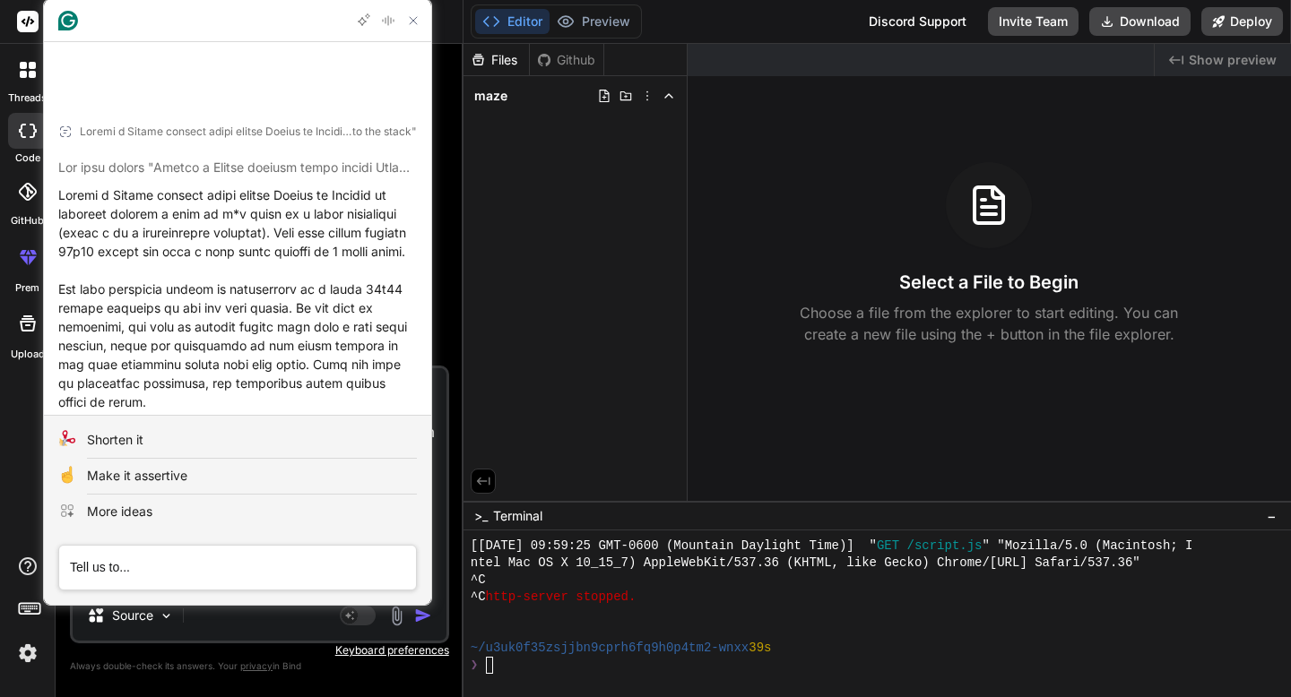
drag, startPoint x: 123, startPoint y: 354, endPoint x: 56, endPoint y: 129, distance: 234.5
click at [56, 129] on article "to the stack" Insert Insert Retry" at bounding box center [237, 440] width 387 height 682
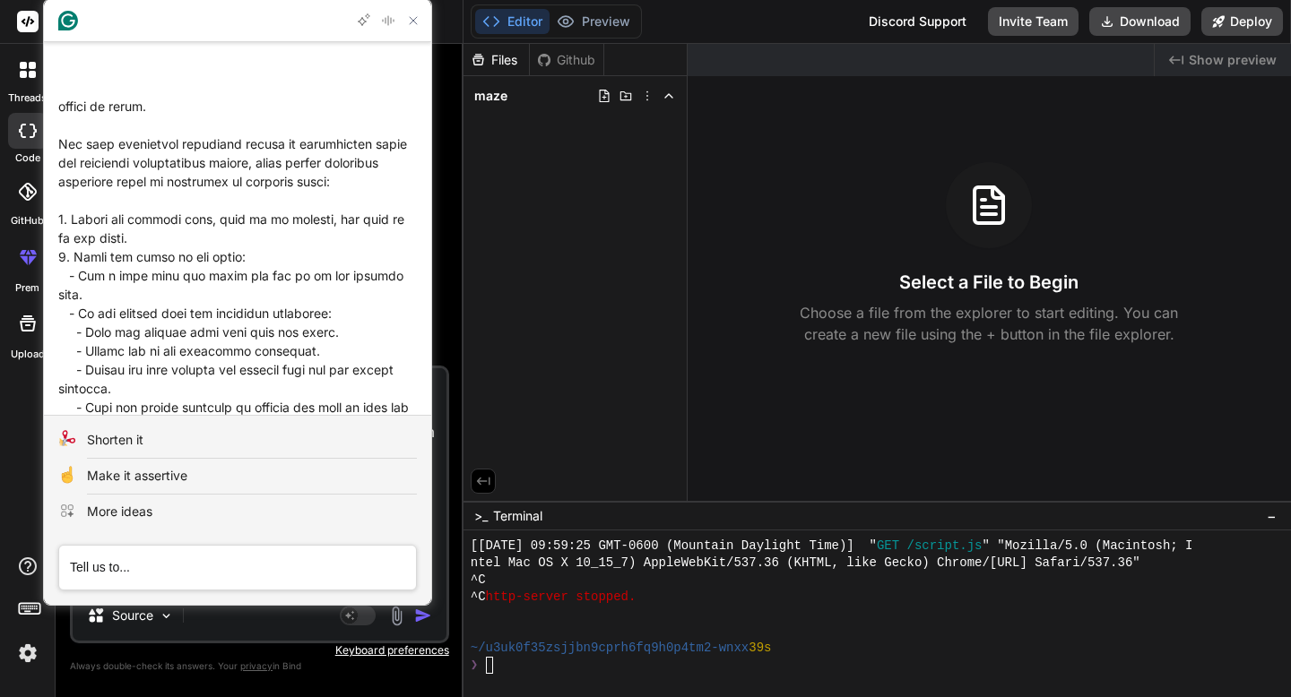
scroll to position [309, 0]
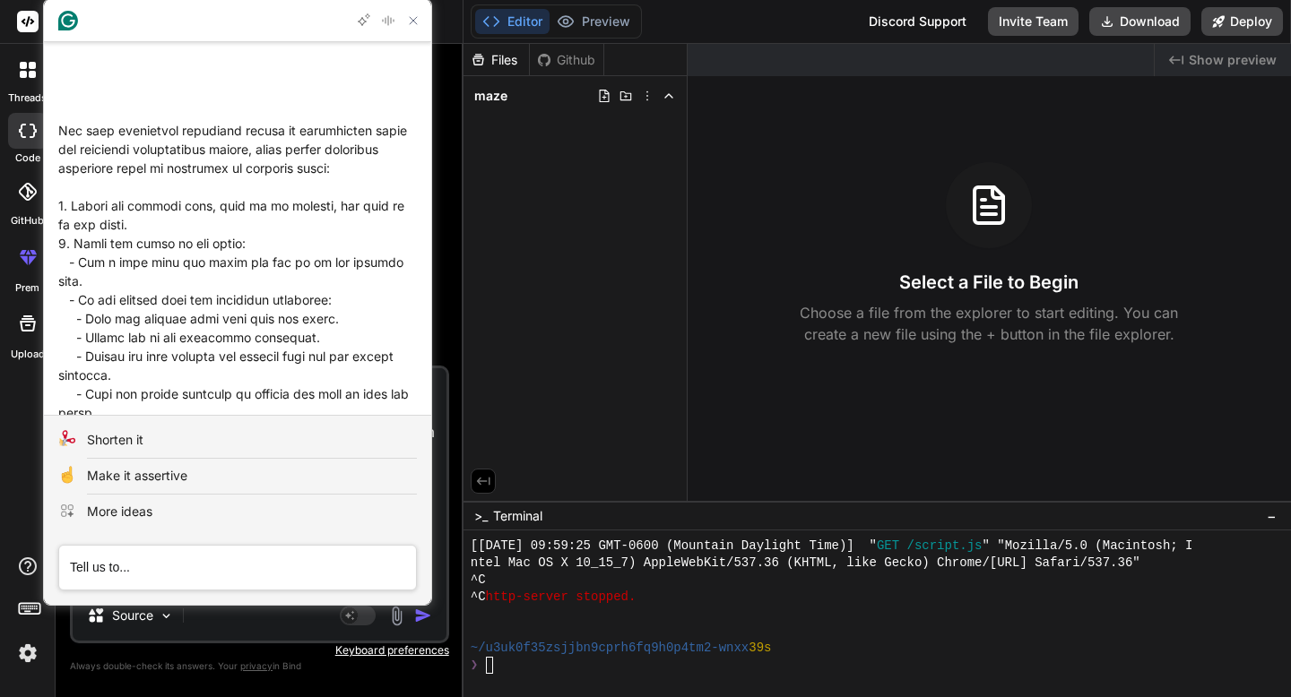
click at [157, 251] on div at bounding box center [237, 149] width 359 height 546
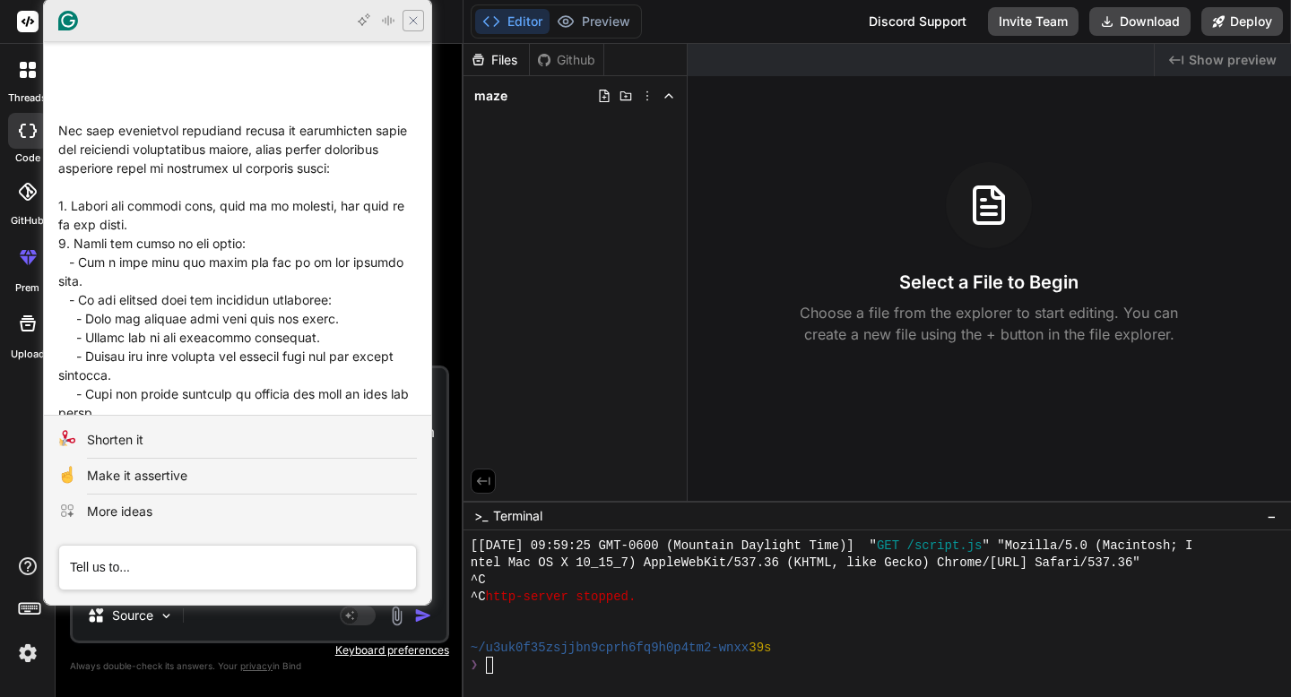
click at [406, 24] on icon "Close Grammarly Assistant" at bounding box center [413, 20] width 14 height 14
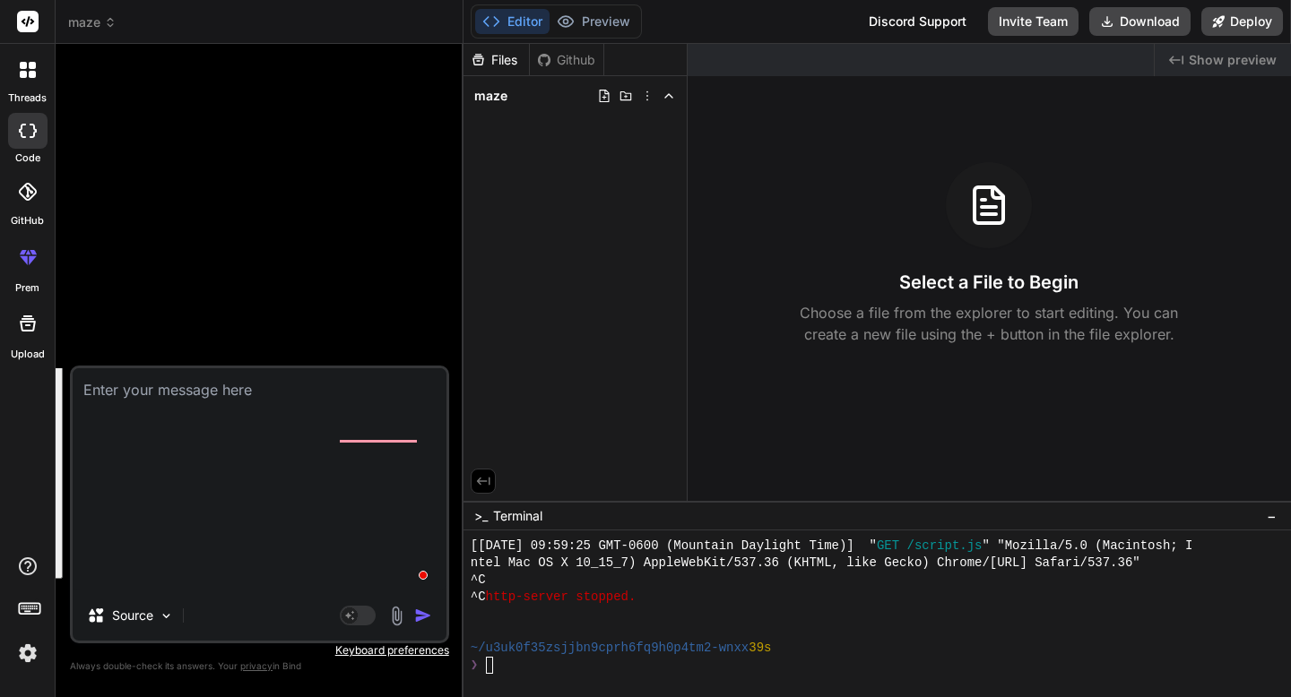
scroll to position [0, 0]
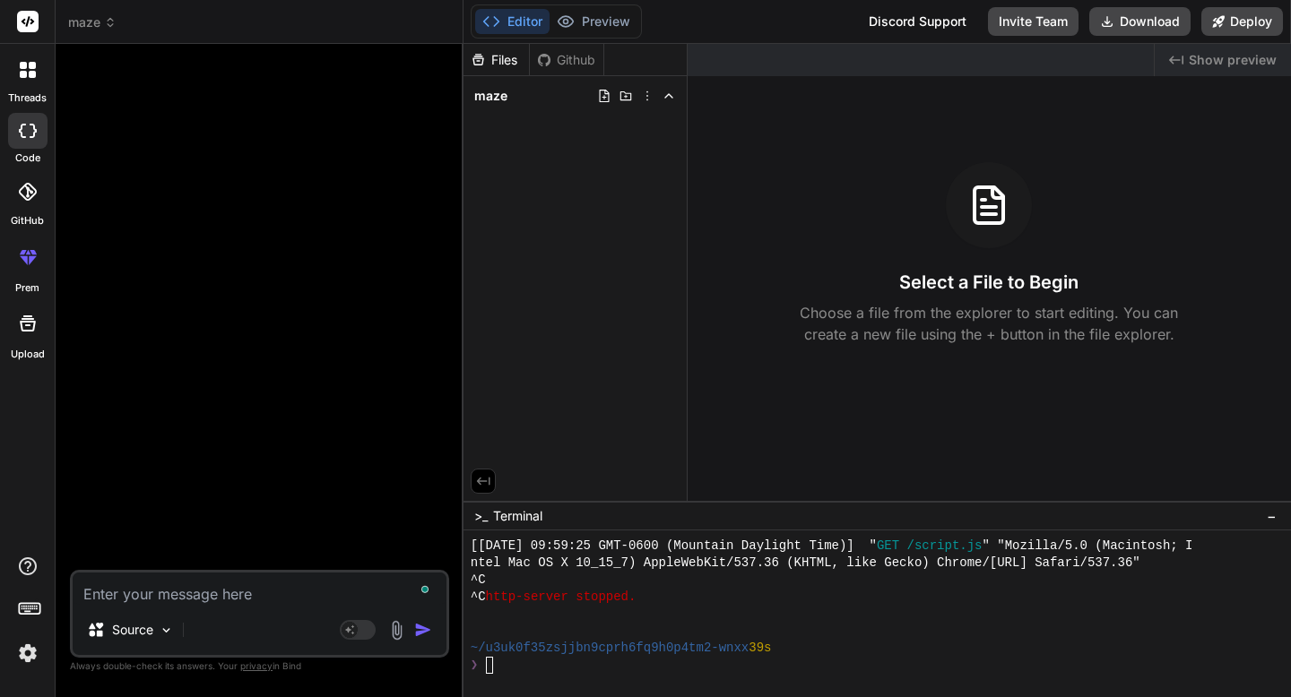
paste textarea "Create a Python project using either Pygame or Tkinter to visually display a gr…"
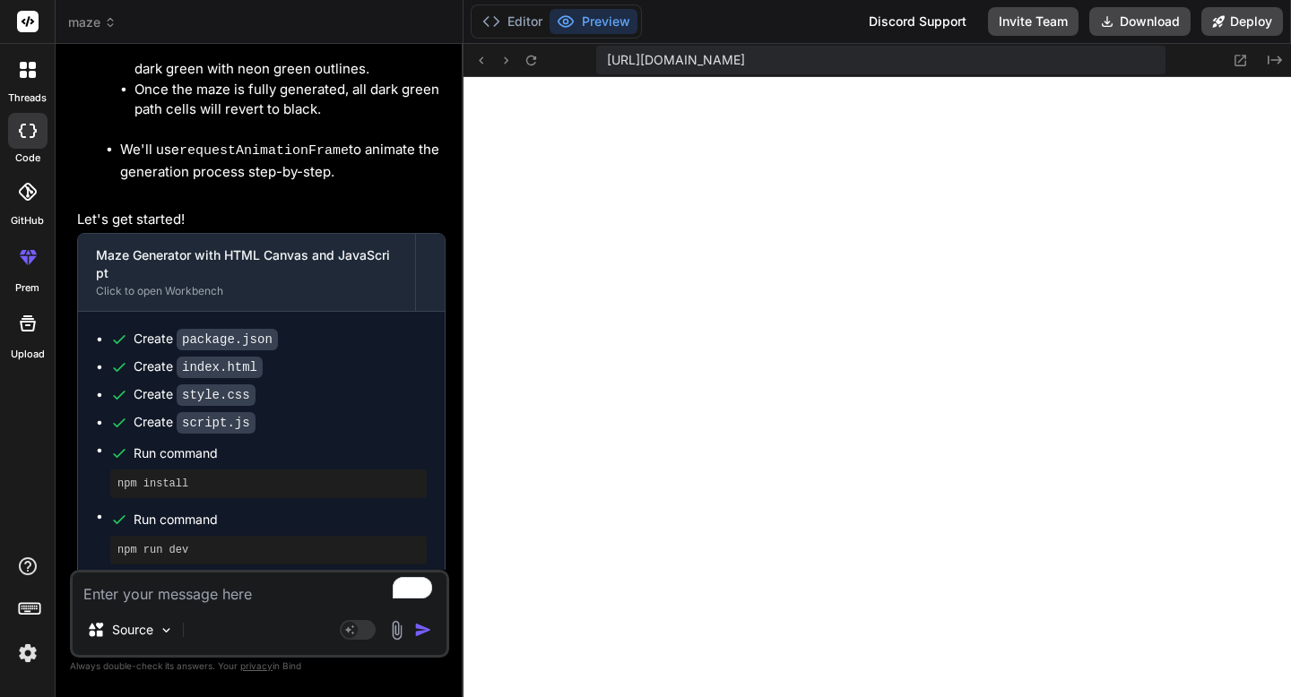
scroll to position [1529, 0]
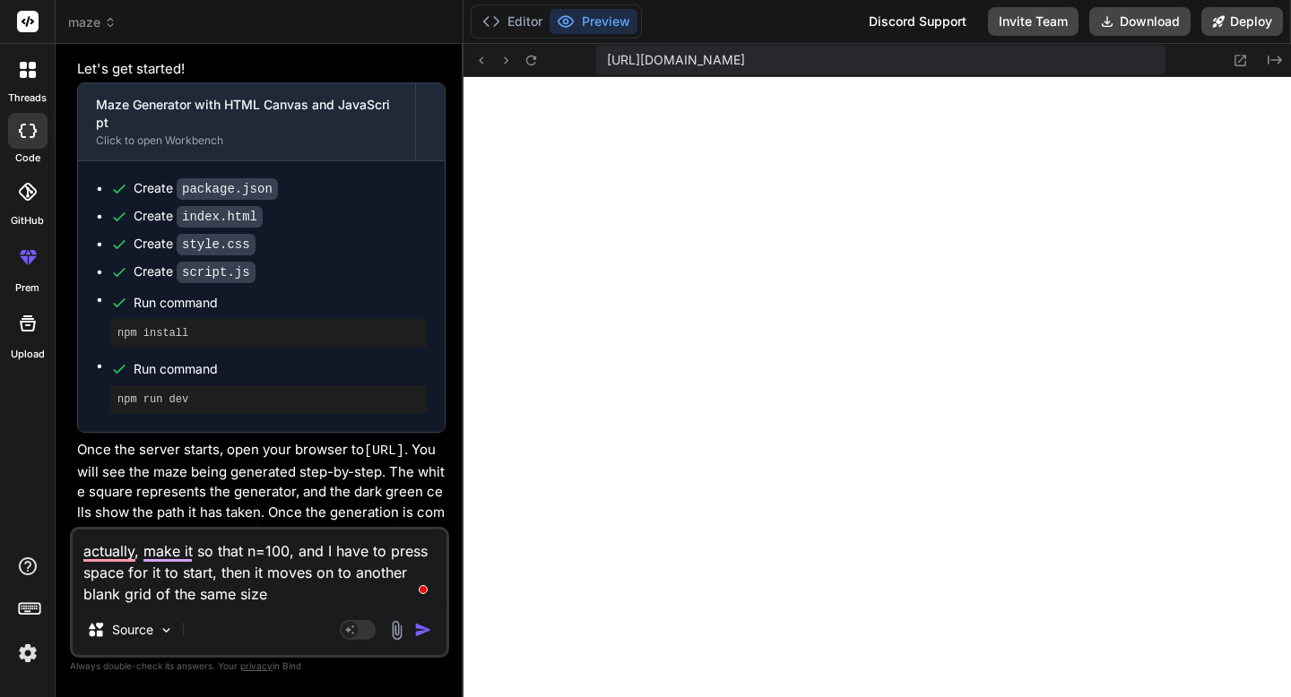
click at [249, 573] on textarea "actually, make it so that n=100, and I have to press space for it to start, the…" at bounding box center [260, 567] width 374 height 75
click at [390, 596] on textarea "actually, make it so that n=100, and I have to press space for it to start, the…" at bounding box center [260, 567] width 374 height 75
click at [361, 574] on textarea "Actually, make it so that n=100, and I have to press space for it to start, the…" at bounding box center [260, 567] width 374 height 75
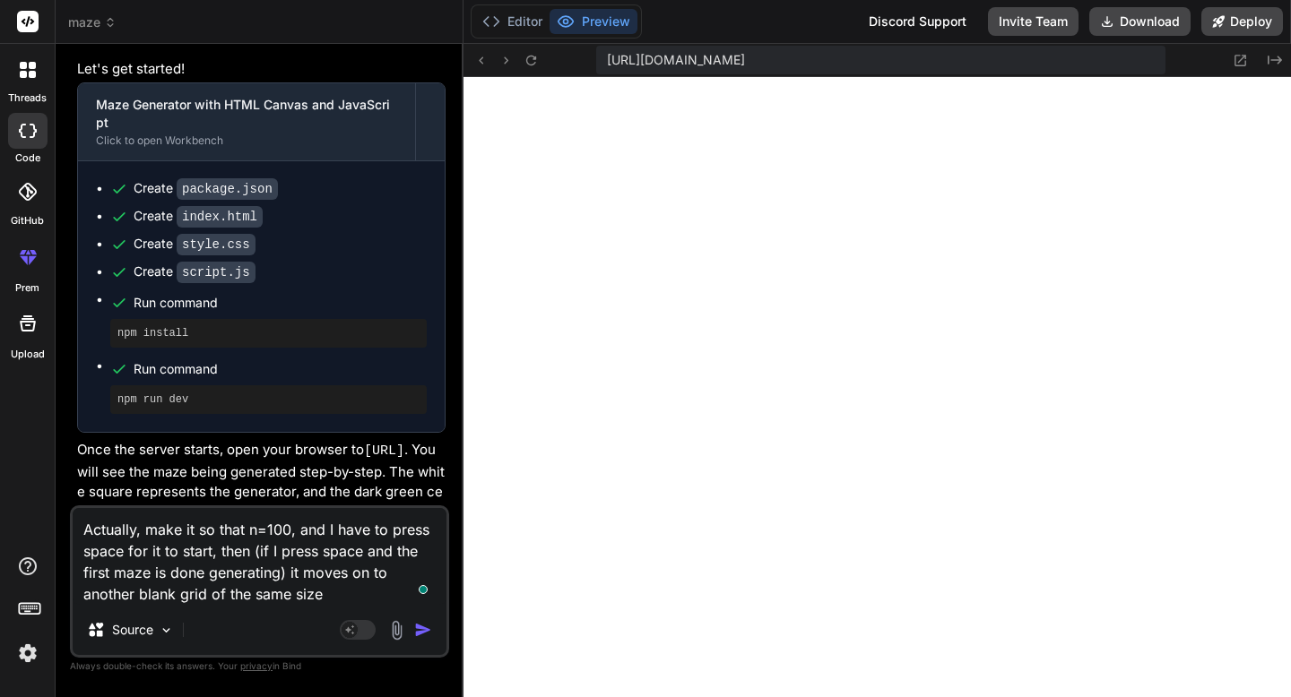
click at [357, 595] on textarea "Actually, make it so that n=100, and I have to press space for it to start, the…" at bounding box center [260, 556] width 374 height 97
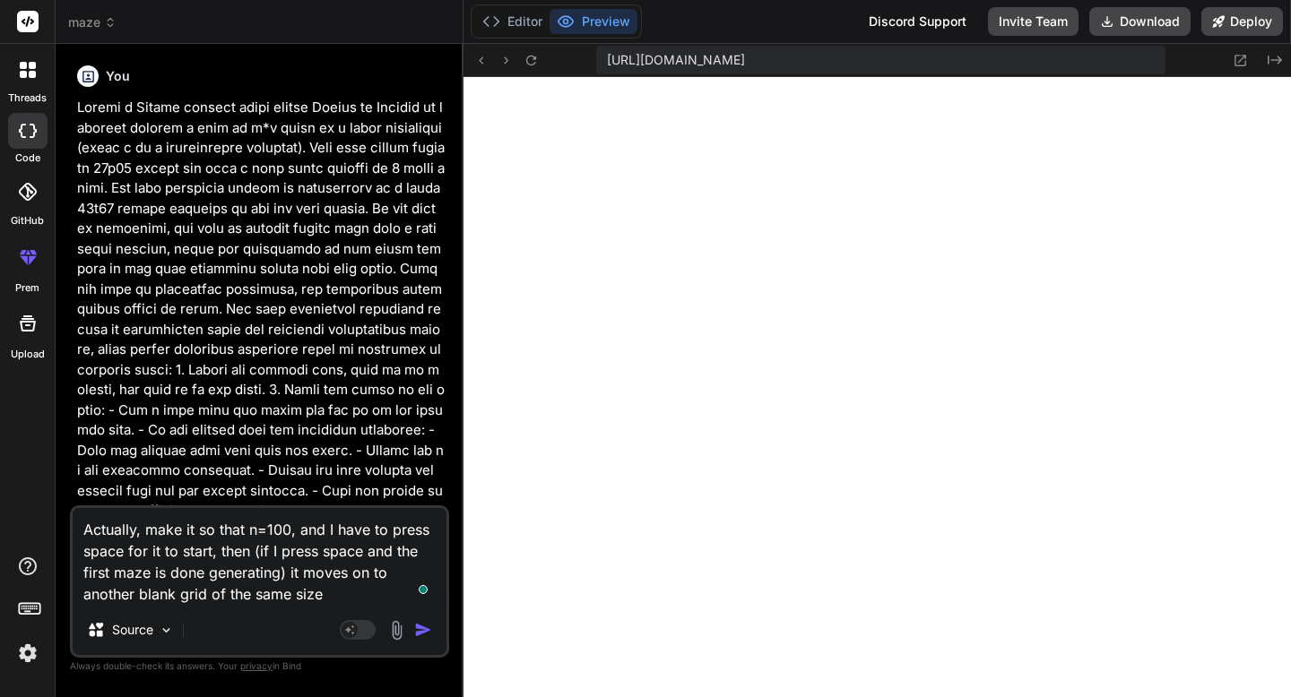
scroll to position [6574, 0]
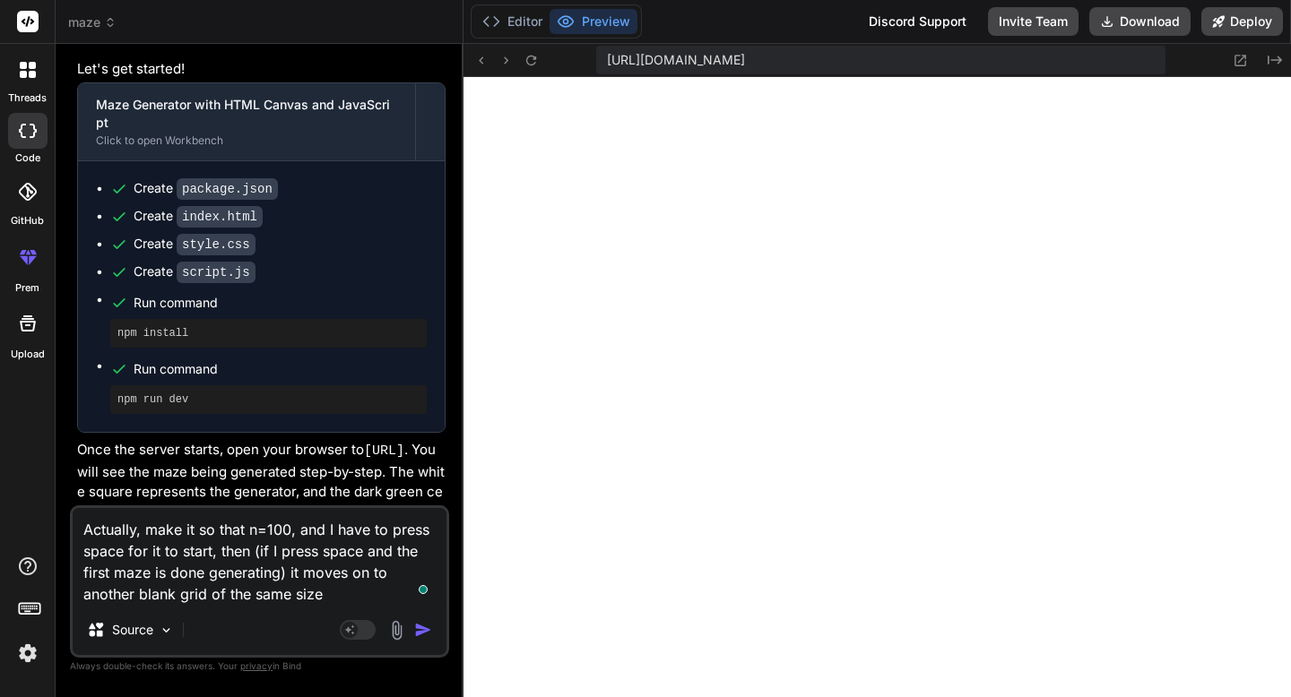
type textarea "Actually, make it so that n=100, and I have to press space for it to start, the…"
type textarea "x"
type textarea "Actually, make it so that n=100, and I have to press space for it to start, the…"
type textarea "x"
type textarea "Actually, make it so that n=100, and I have to press space for it to start, the…"
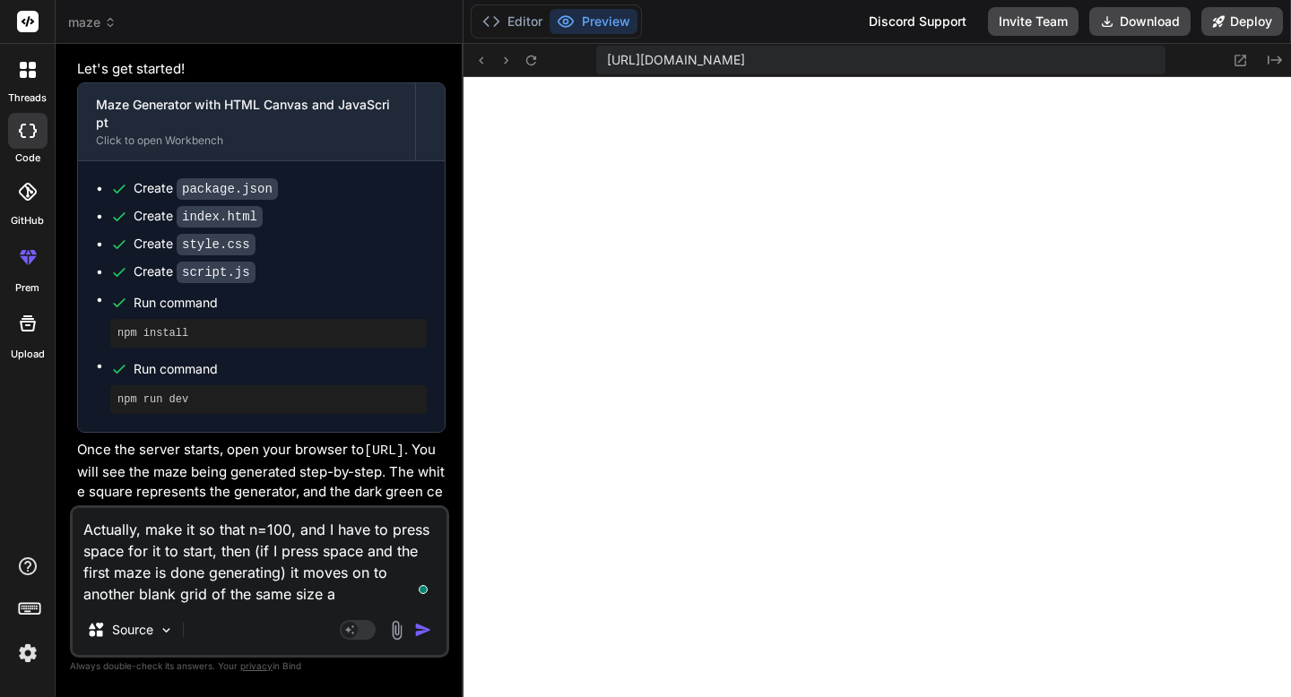
type textarea "x"
type textarea "Actually, make it so that n=100, and I have to press space for it to start, the…"
type textarea "x"
type textarea "Actually, make it so that n=100, and I have to press space for it to start, the…"
type textarea "x"
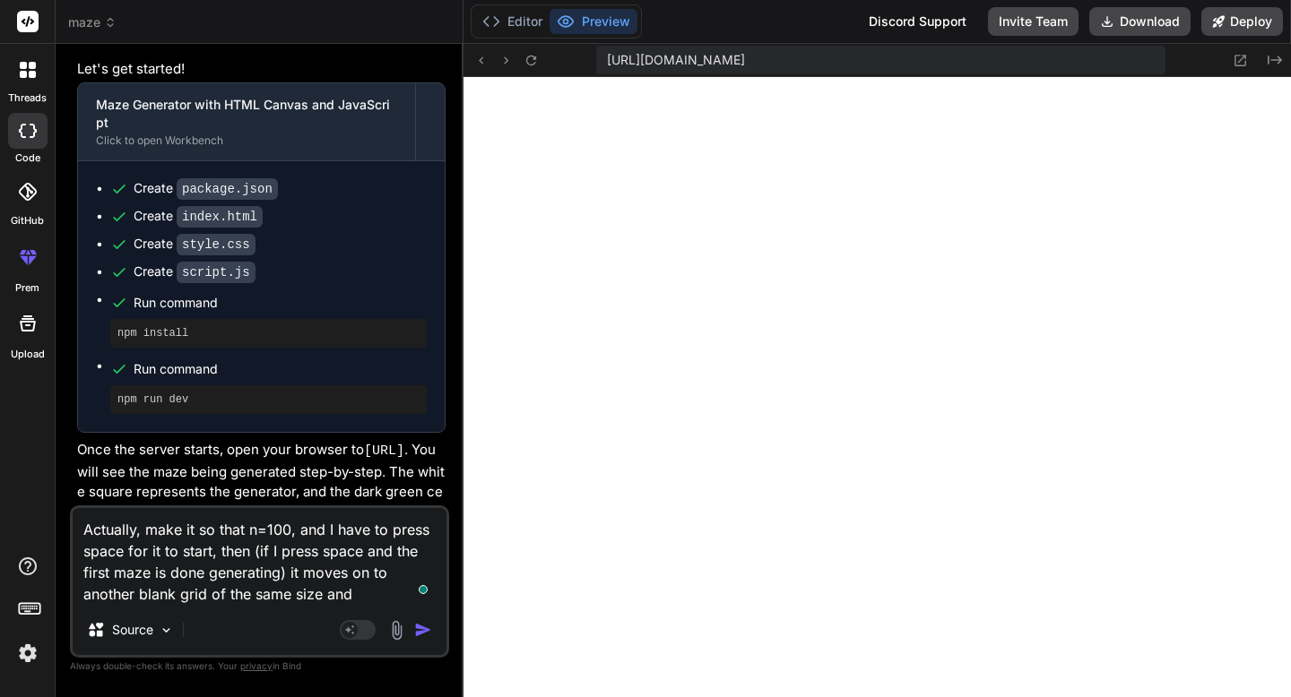
type textarea "Actually, make it so that n=100, and I have to press space for it to start, the…"
type textarea "x"
type textarea "Actually, make it so that n=100, and I have to press space for it to start, the…"
type textarea "x"
type textarea "Actually, make it so that n=100, and I have to press space for it to start, the…"
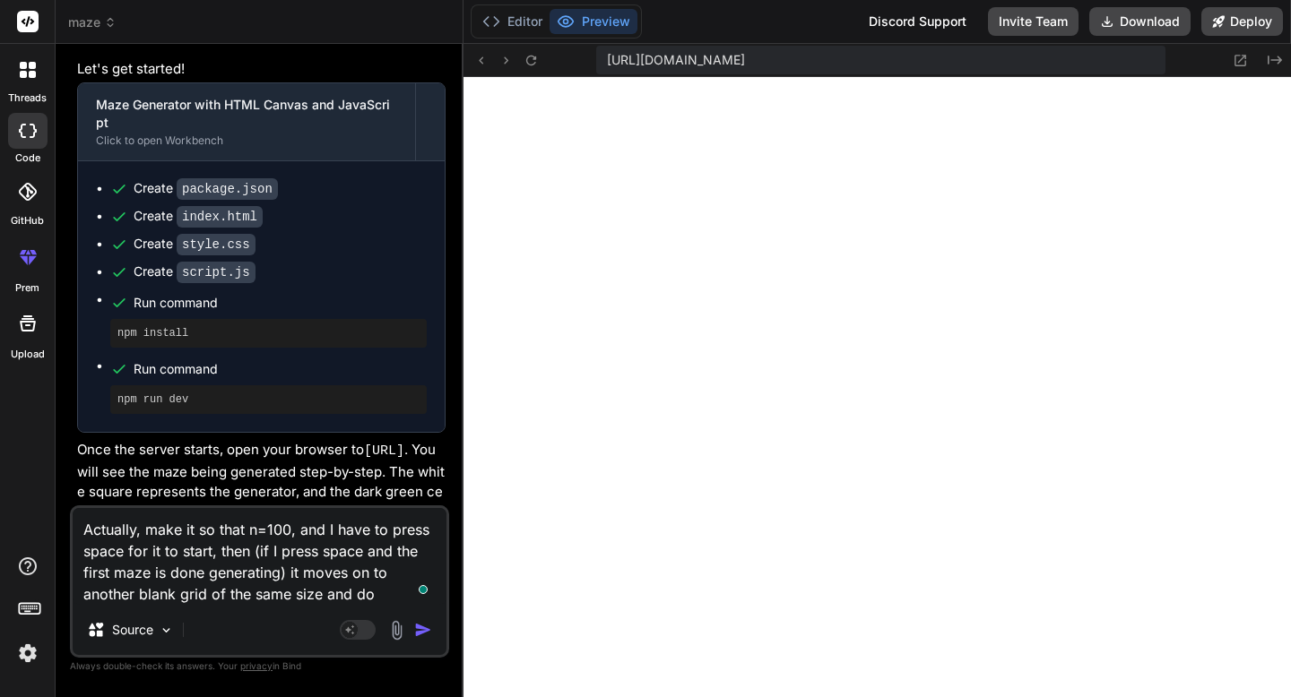
type textarea "x"
type textarea "Actually, make it so that n=100, and I have to press space for it to start, the…"
type textarea "x"
type textarea "Actually, make it so that n=100, and I have to press space for it to start, the…"
type textarea "x"
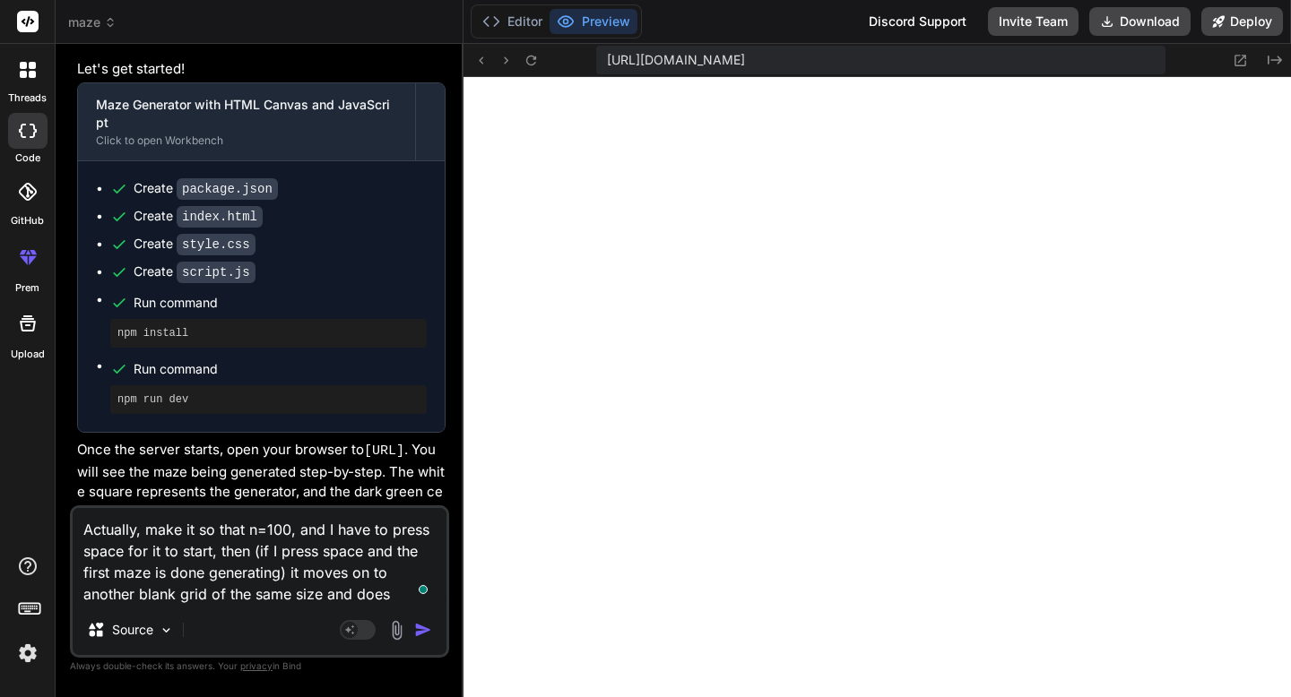
type textarea "Actually, make it so that n=100, and I have to press space for it to start, the…"
type textarea "x"
type textarea "Actually, make it so that n=100, and I have to press space for it to start, the…"
type textarea "x"
type textarea "Actually, make it so that n=100, and I have to press space for it to start, the…"
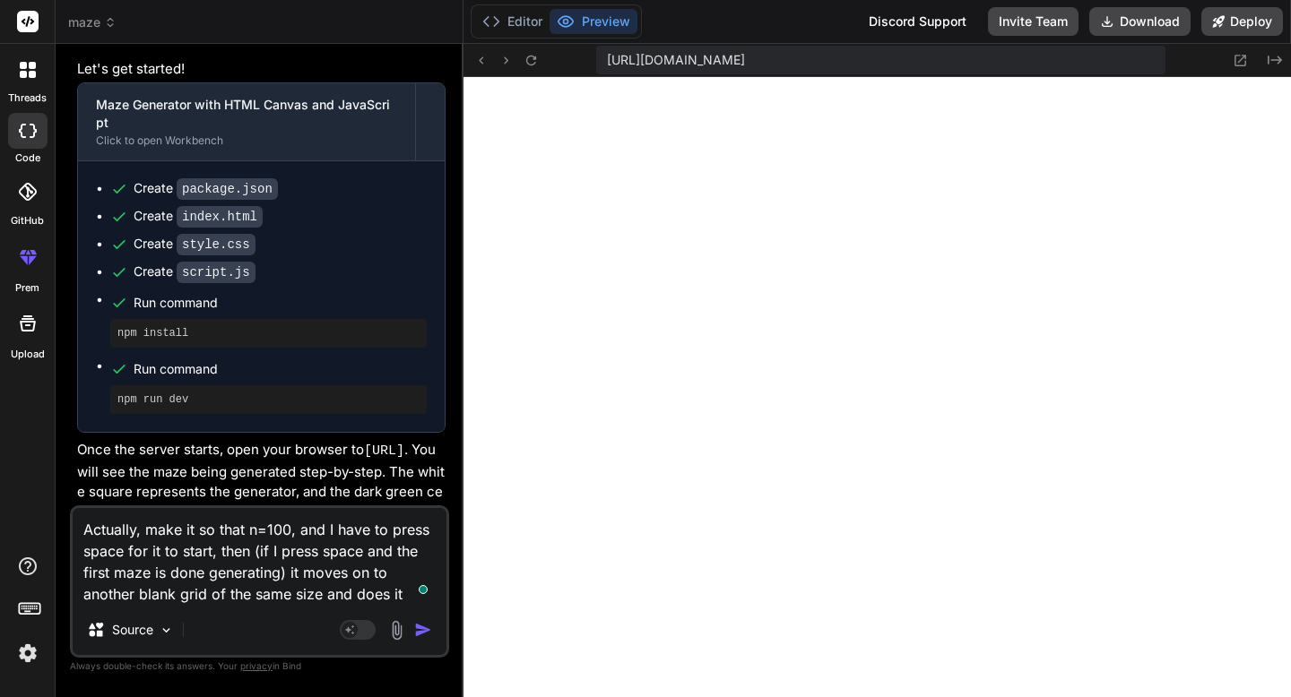
type textarea "x"
type textarea "Actually, make it so that n=100, and I have to press space for it to start, the…"
type textarea "x"
type textarea "Actually, make it so that n=100, and I have to press space for it to start, the…"
type textarea "x"
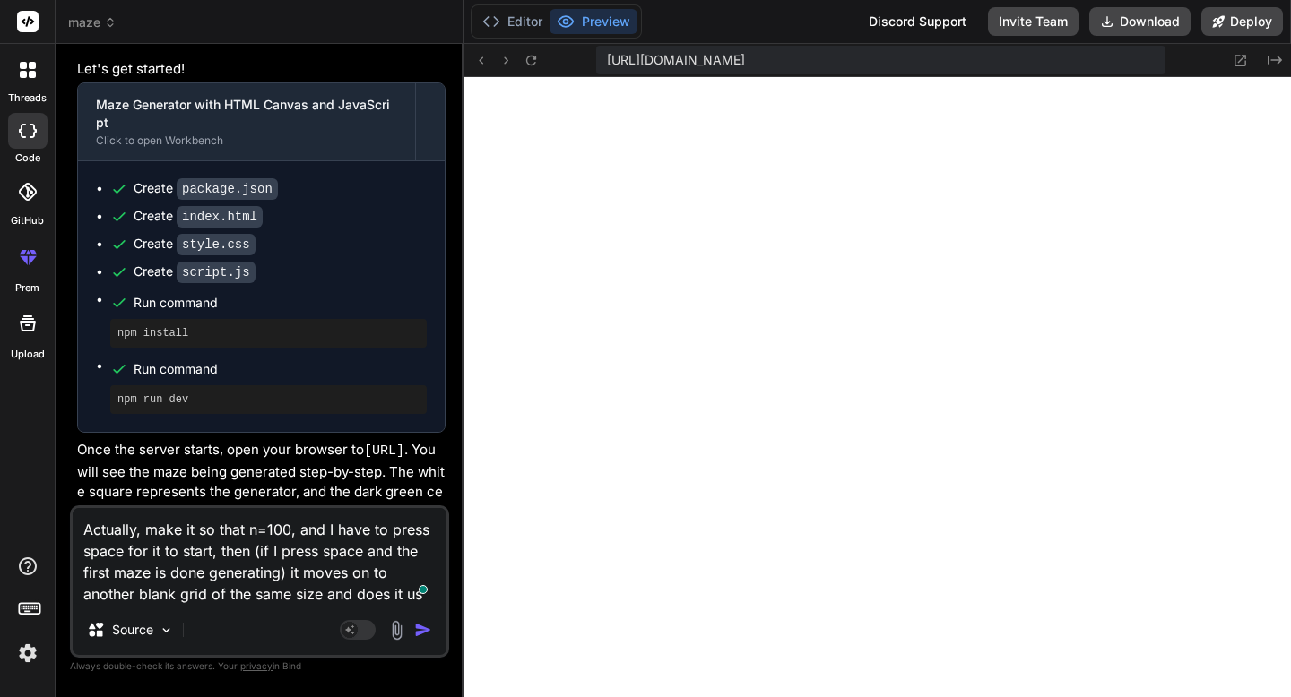
type textarea "Actually, make it so that n=100, and I have to press space for it to start, the…"
type textarea "x"
type textarea "Actually, make it so that n=100, and I have to press space for it to start, the…"
type textarea "x"
type textarea "Actually, make it so that n=100, and I have to press space for it to start, the…"
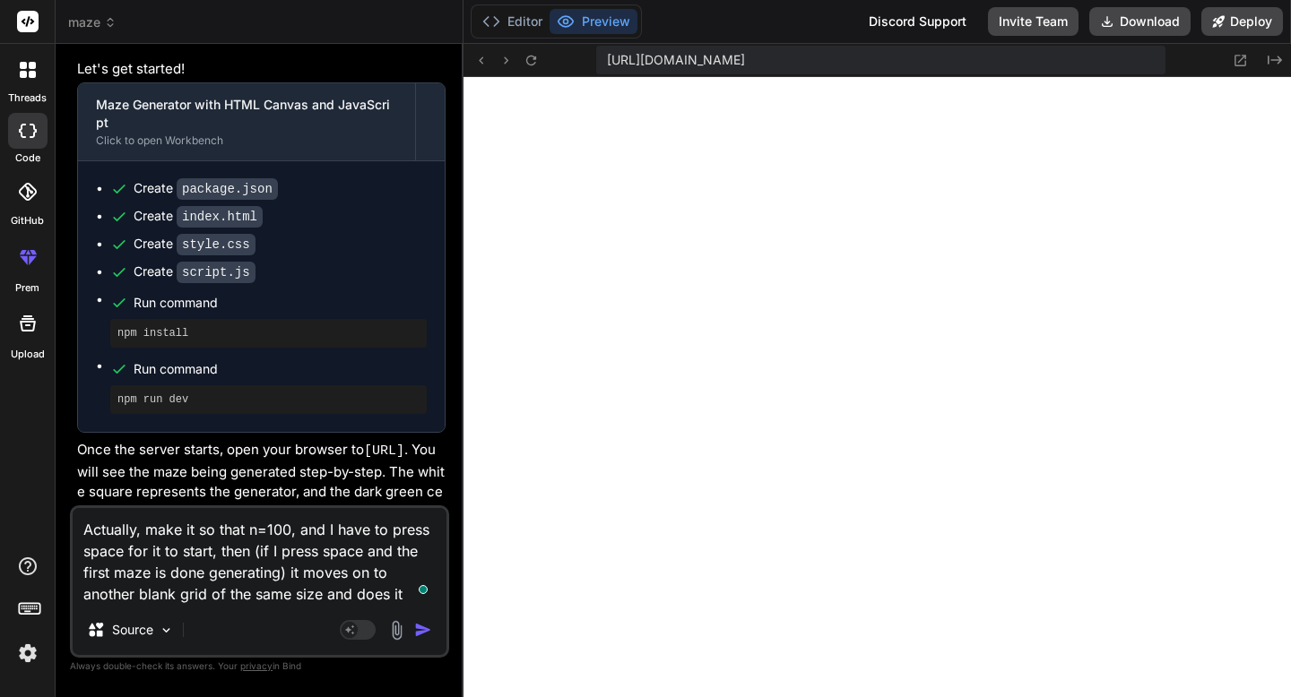
type textarea "x"
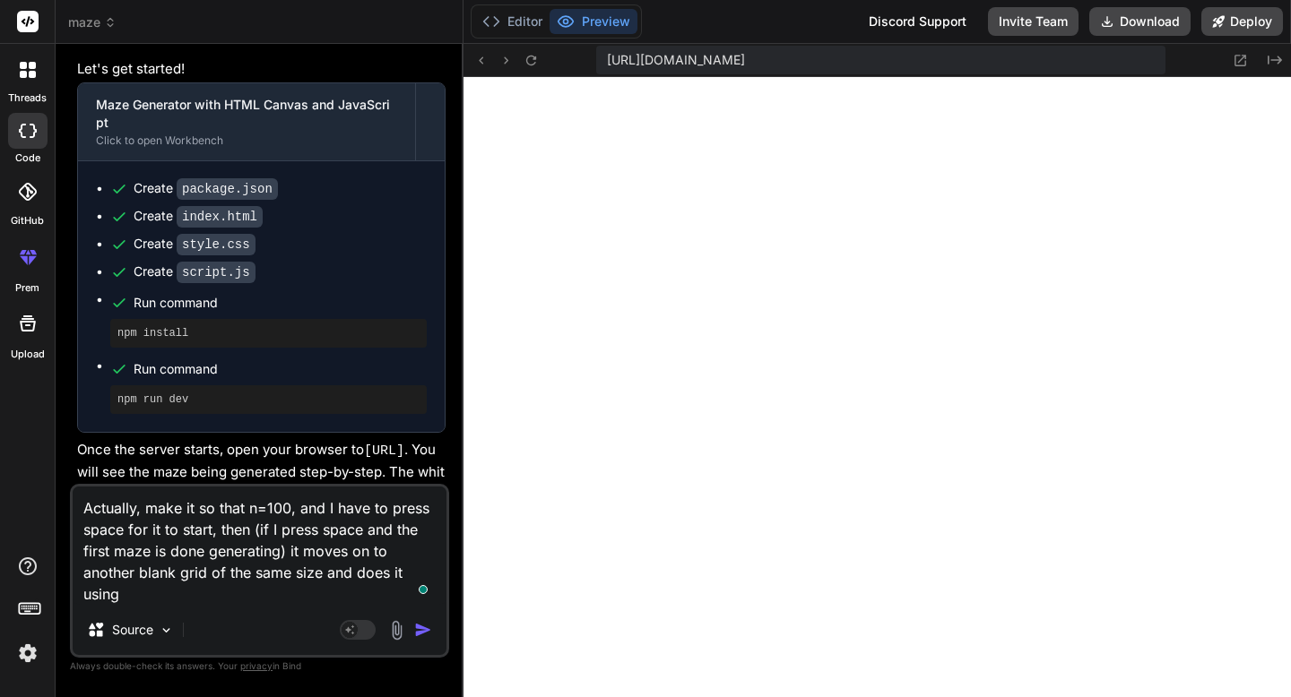
type textarea "Actually, make it so that n=100, and I have to press space for it to start, the…"
type textarea "x"
type textarea "Actually, make it so that n=100, and I have to press space for it to start, the…"
type textarea "x"
type textarea "Actually, make it so that n=100, and I have to press space for it to start, the…"
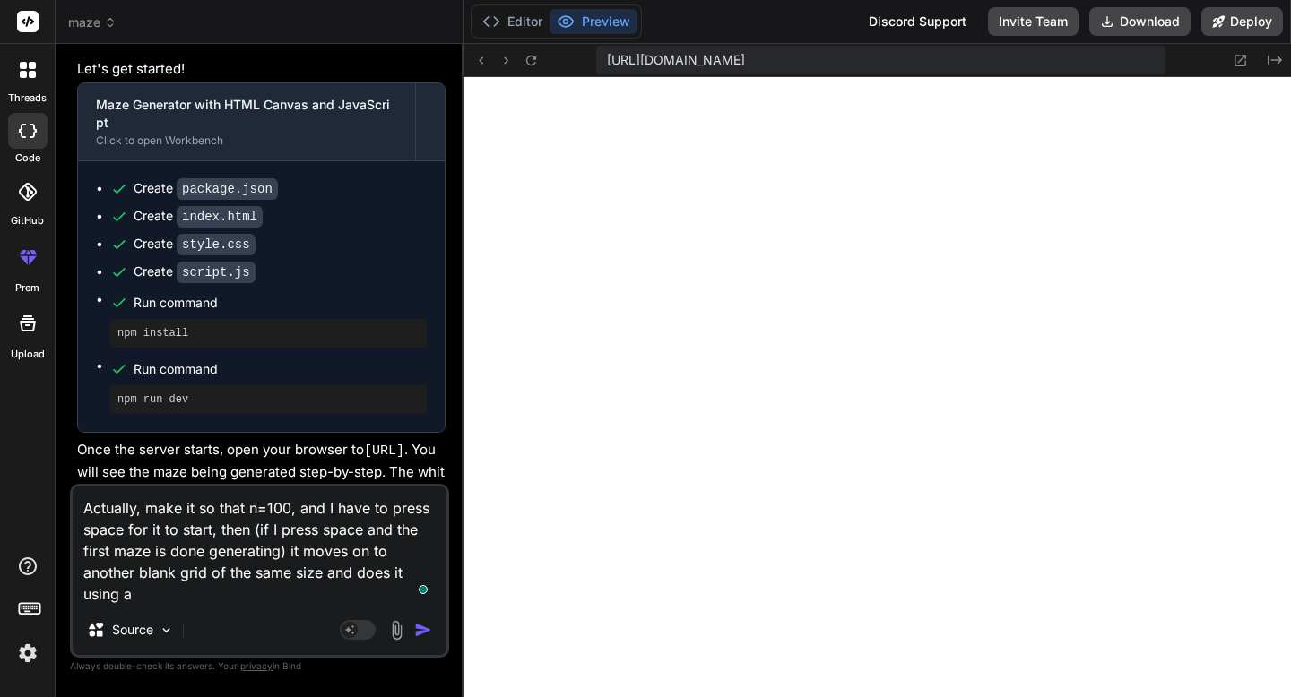
type textarea "x"
type textarea "Actually, make it so that n=100, and I have to press space for it to start, the…"
type textarea "x"
type textarea "Actually, make it so that n=100, and I have to press space for it to start, the…"
type textarea "x"
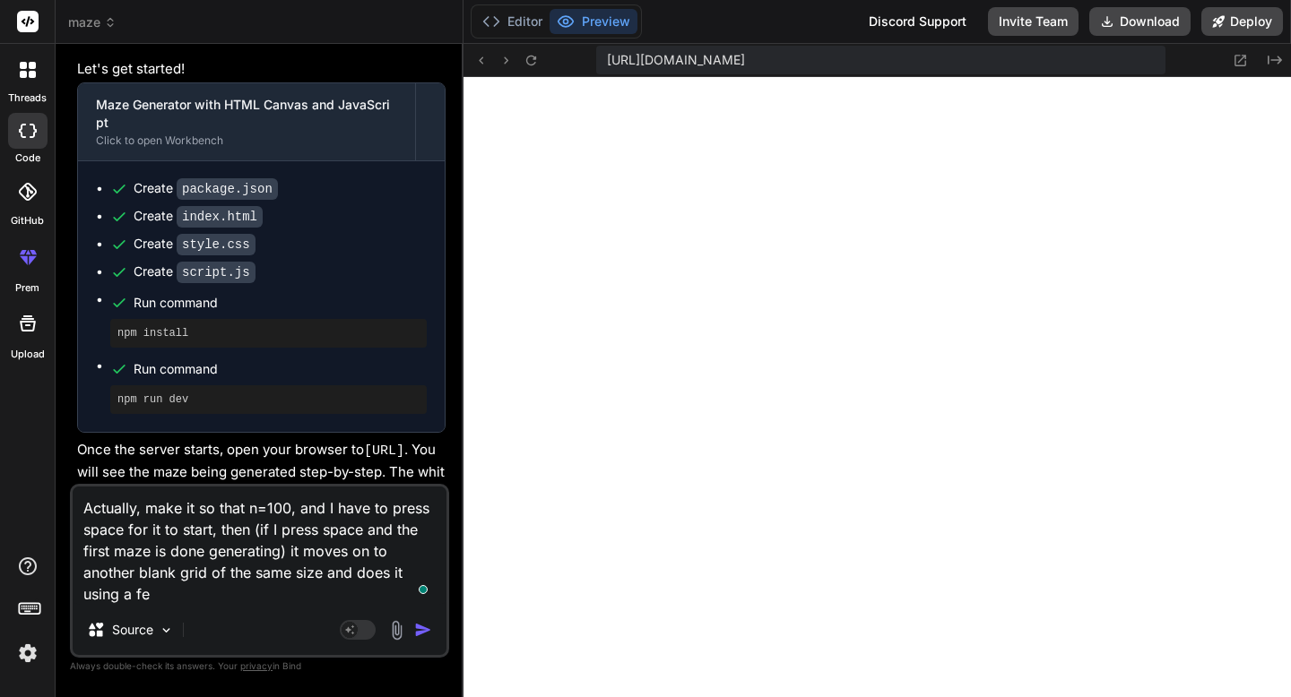
type textarea "Actually, make it so that n=100, and I have to press space for it to start, the…"
type textarea "x"
type textarea "Actually, make it so that n=100, and I have to press space for it to start, the…"
type textarea "x"
type textarea "Actually, make it so that n=100, and I have to press space for it to start, the…"
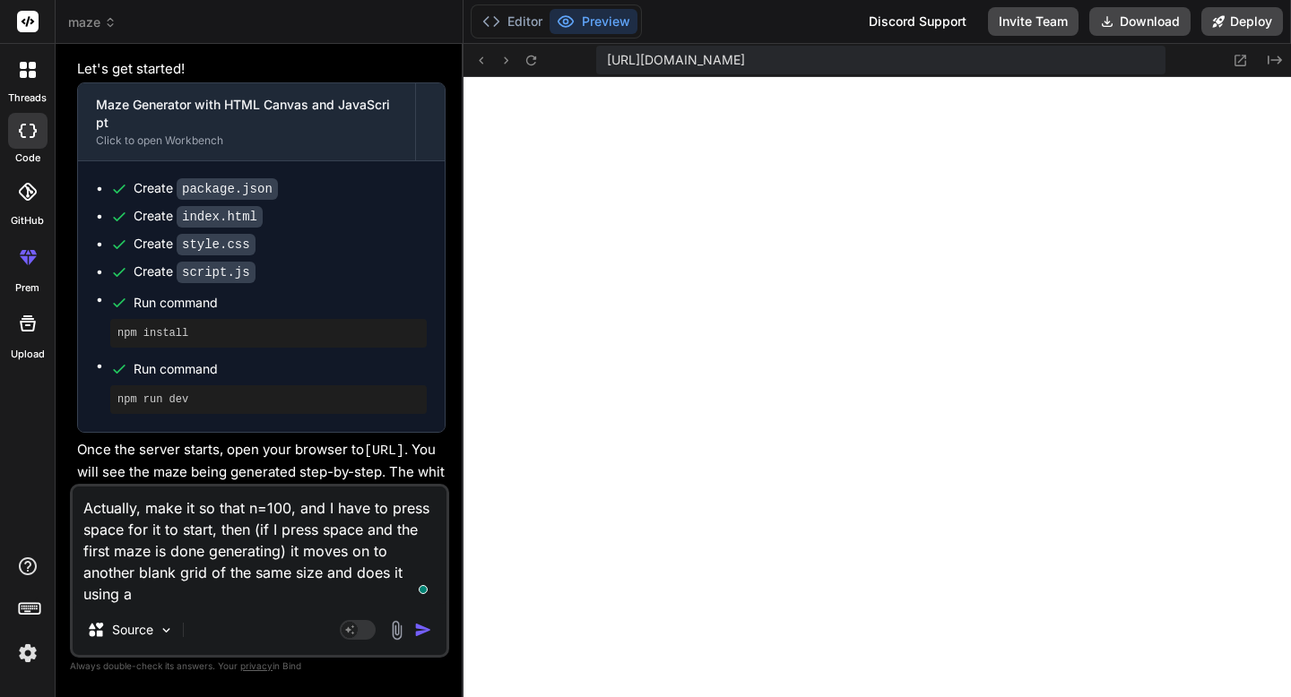
type textarea "x"
type textarea "Actually, make it so that n=100, and I have to press space for it to start, the…"
type textarea "x"
type textarea "Actually, make it so that n=100, and I have to press space for it to start, the…"
type textarea "x"
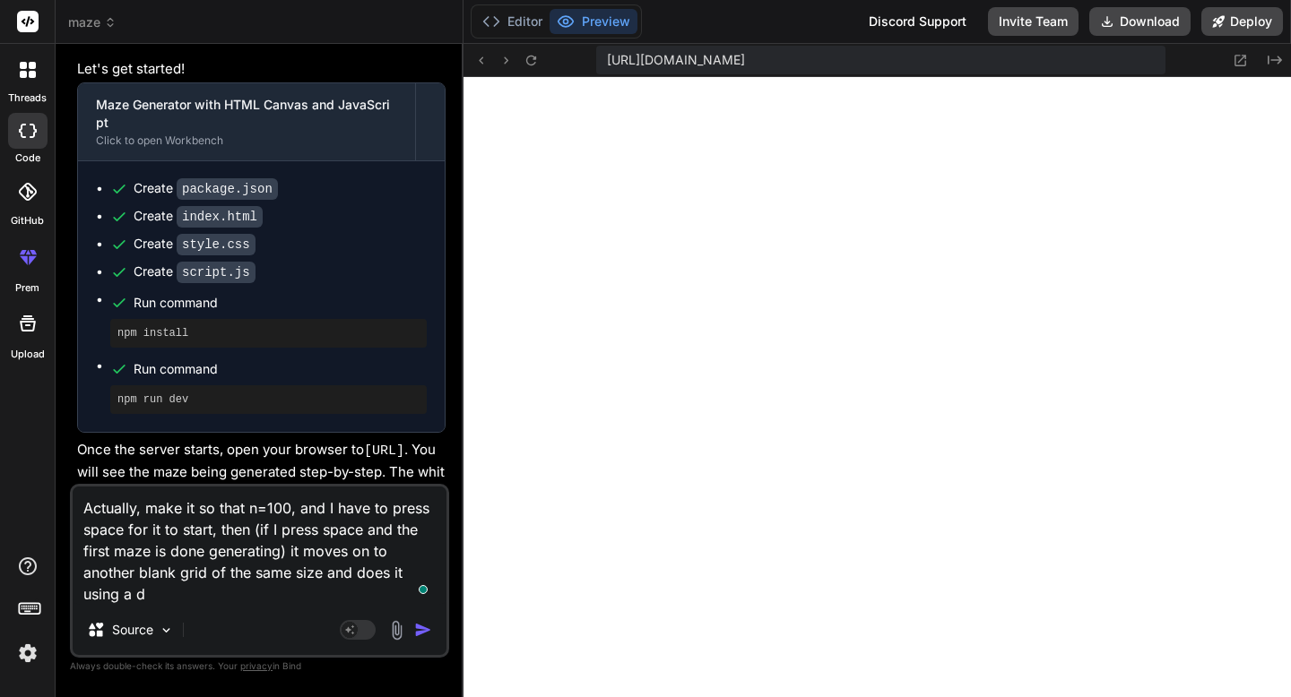
type textarea "Actually, make it so that n=100, and I have to press space for it to start, the…"
type textarea "x"
type textarea "Actually, make it so that n=100, and I have to press space for it to start, the…"
type textarea "x"
type textarea "Actually, make it so that n=100, and I have to press space for it to start, the…"
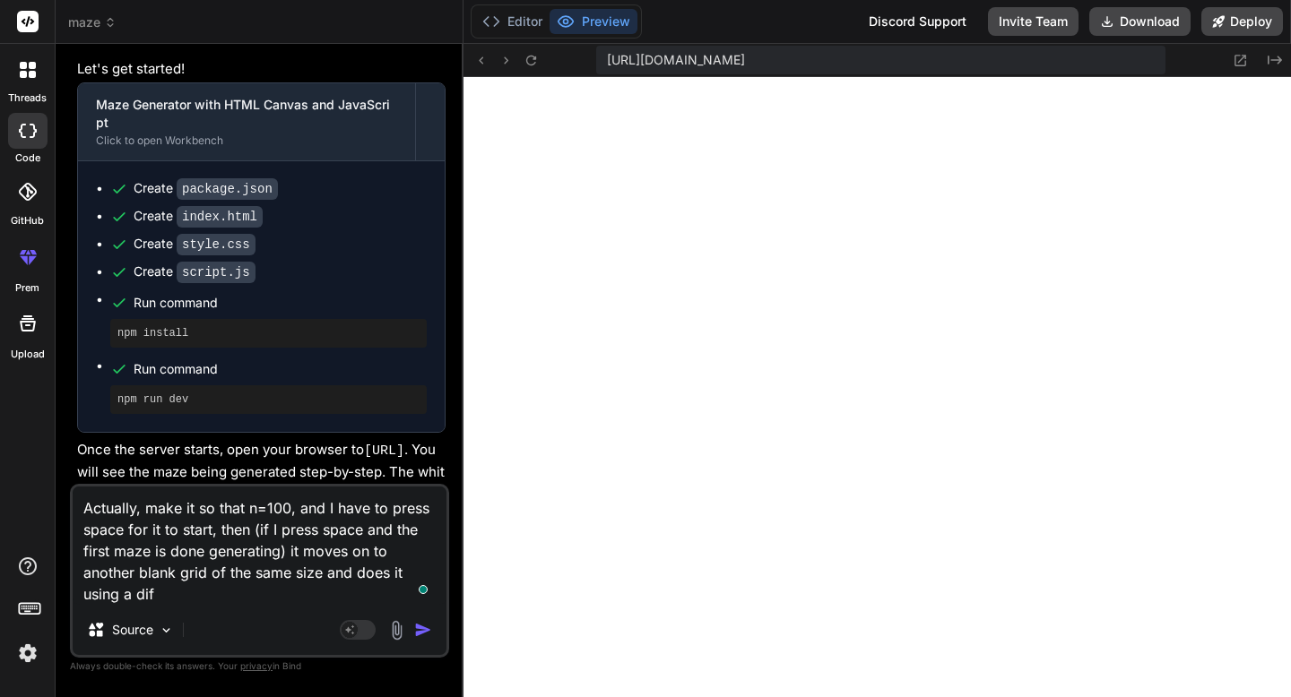
type textarea "x"
type textarea "Actually, make it so that n=100, and I have to press space for it to start, the…"
type textarea "x"
type textarea "Actually, make it so that n=100, and I have to press space for it to start, the…"
type textarea "x"
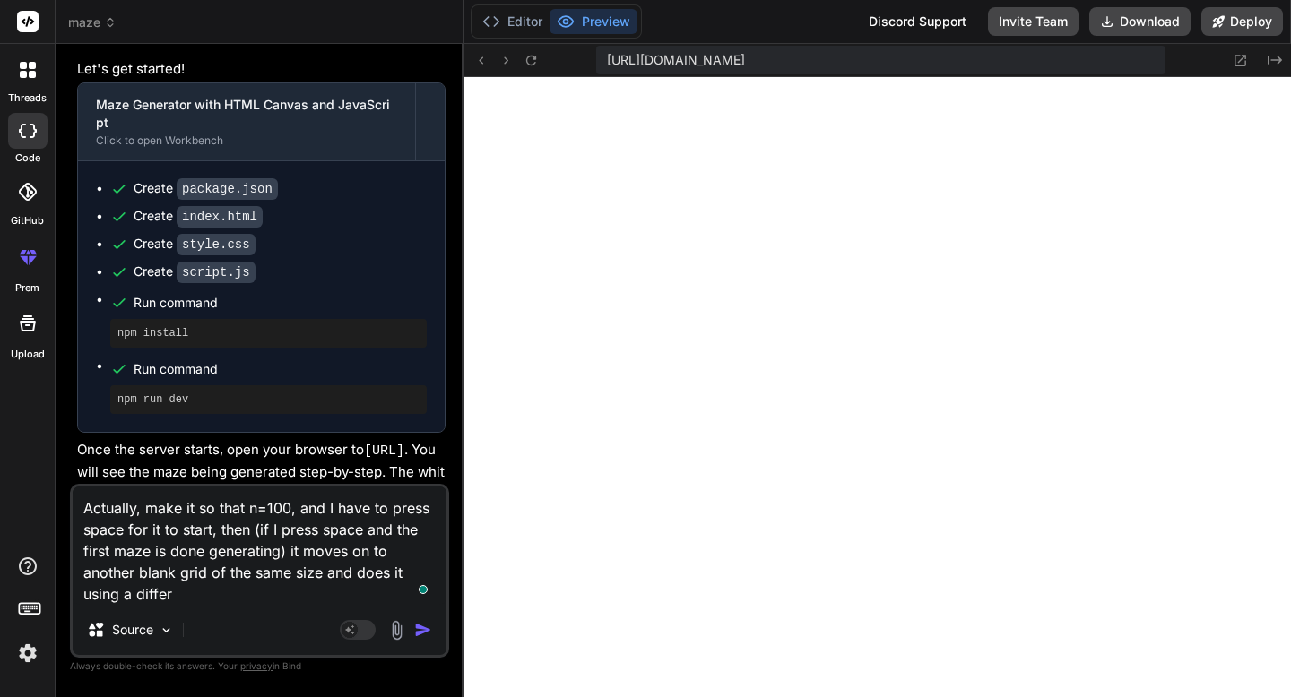
type textarea "Actually, make it so that n=100, and I have to press space for it to start, the…"
type textarea "x"
type textarea "Actually, make it so that n=100, and I have to press space for it to start, the…"
type textarea "x"
type textarea "Actually, make it so that n=100, and I have to press space for it to start, the…"
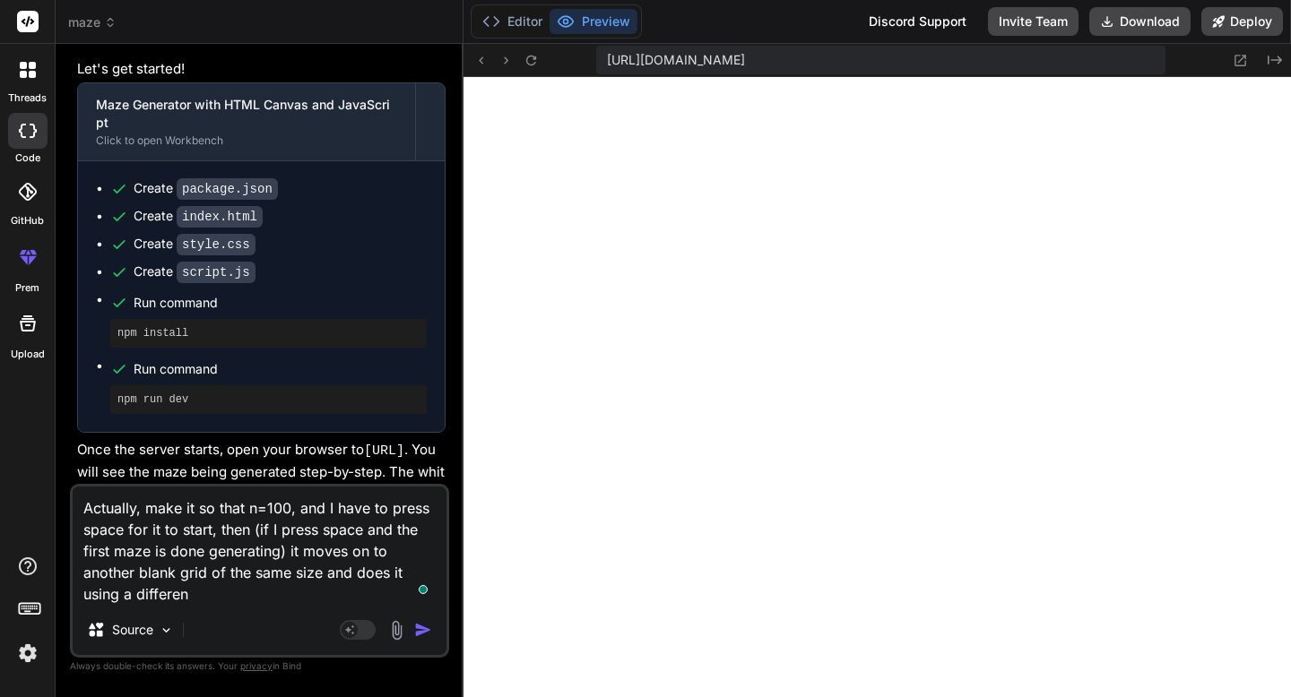
type textarea "x"
type textarea "Actually, make it so that n=100, and I have to press space for it to start, the…"
type textarea "x"
type textarea "Actually, make it so that n=100, and I have to press space for it to start, the…"
type textarea "x"
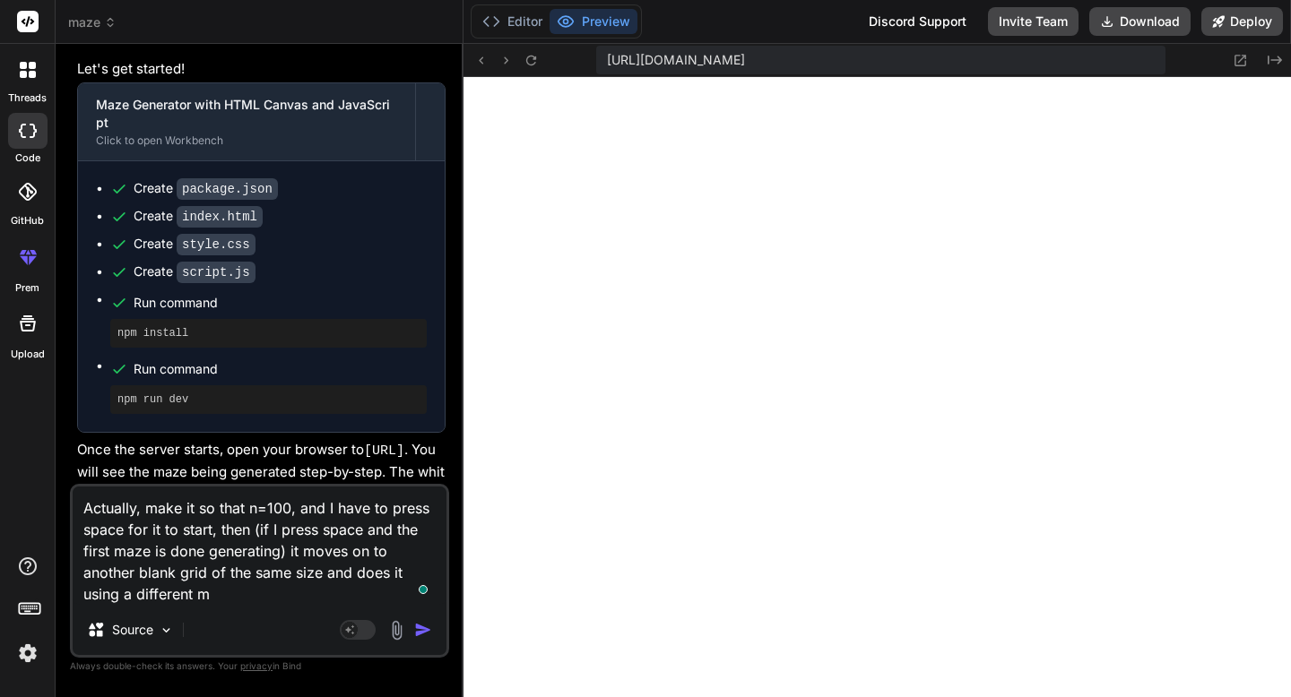
type textarea "Actually, make it so that n=100, and I have to press space for it to start, the…"
type textarea "x"
type textarea "Actually, make it so that n=100, and I have to press space for it to start, the…"
type textarea "x"
type textarea "Actually, make it so that n=100, and I have to press space for it to start, the…"
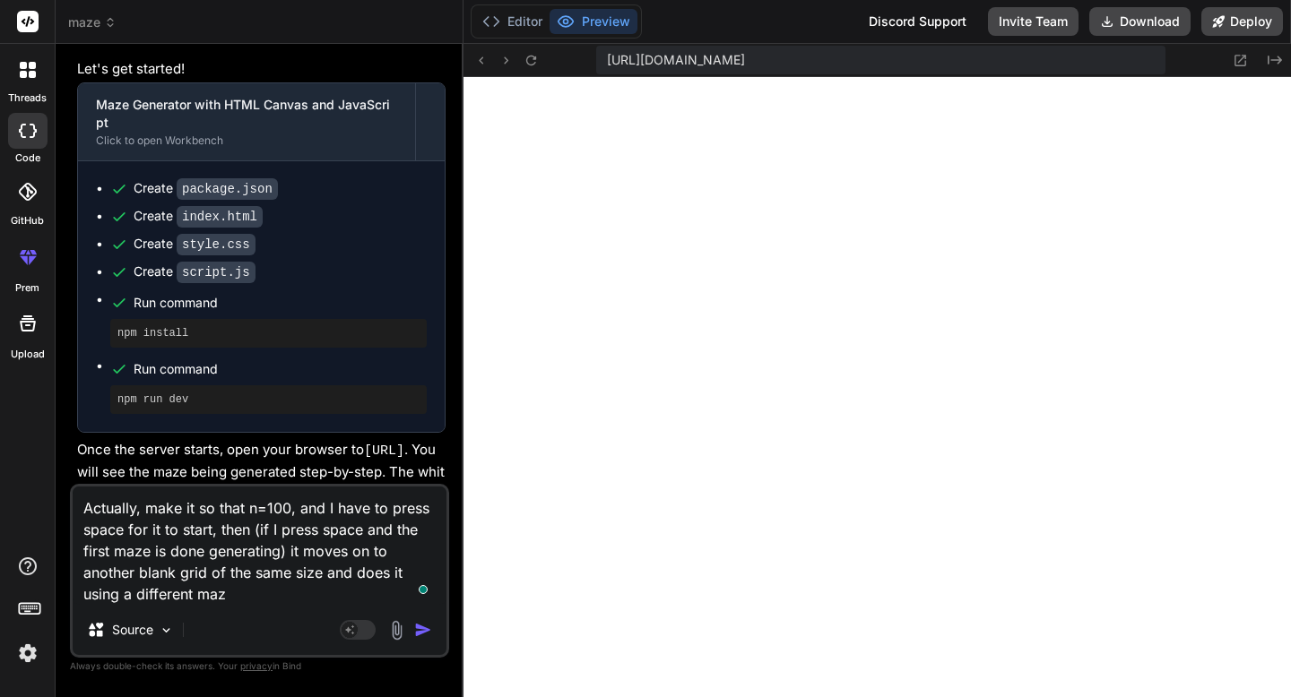
type textarea "x"
type textarea "Actually, make it so that n=100, and I have to press space for it to start, the…"
type textarea "x"
type textarea "Actually, make it so that n=100, and I have to press space for it to start, the…"
type textarea "x"
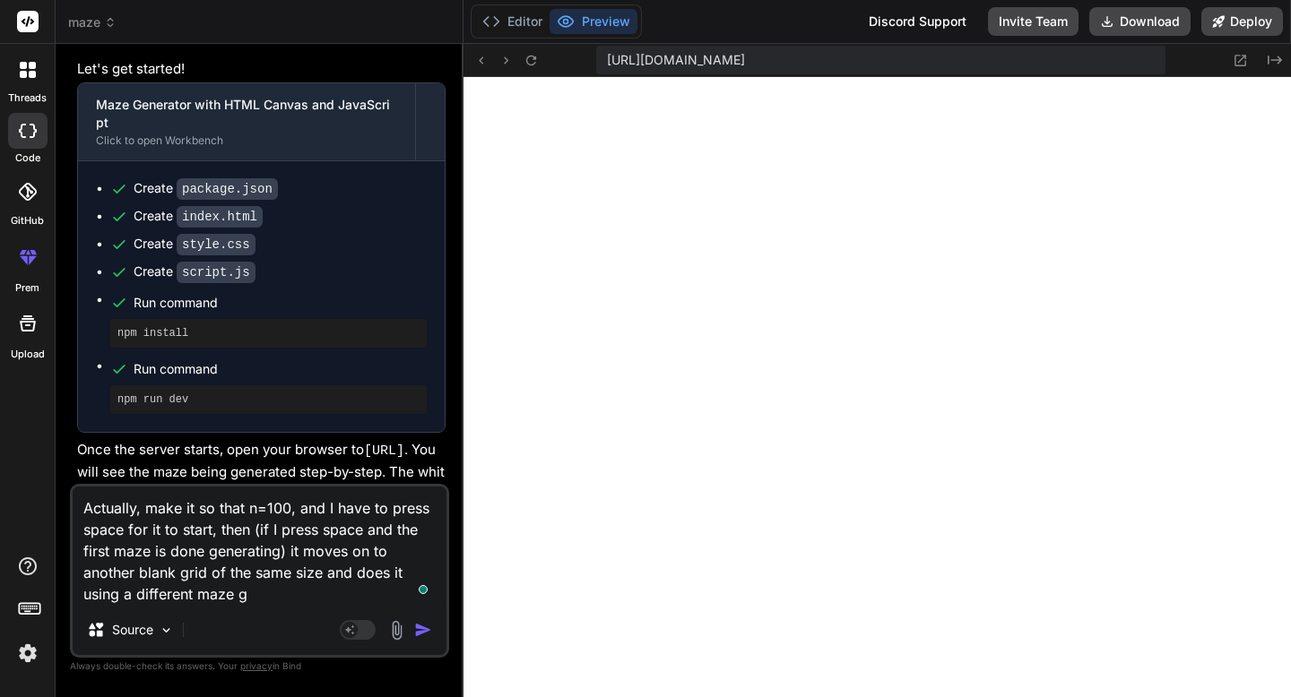
type textarea "Actually, make it so that n=100, and I have to press space for it to start, the…"
type textarea "x"
type textarea "Actually, make it so that n=100, and I have to press space for it to start, the…"
type textarea "x"
type textarea "Actually, make it so that n=100, and I have to press space for it to start, the…"
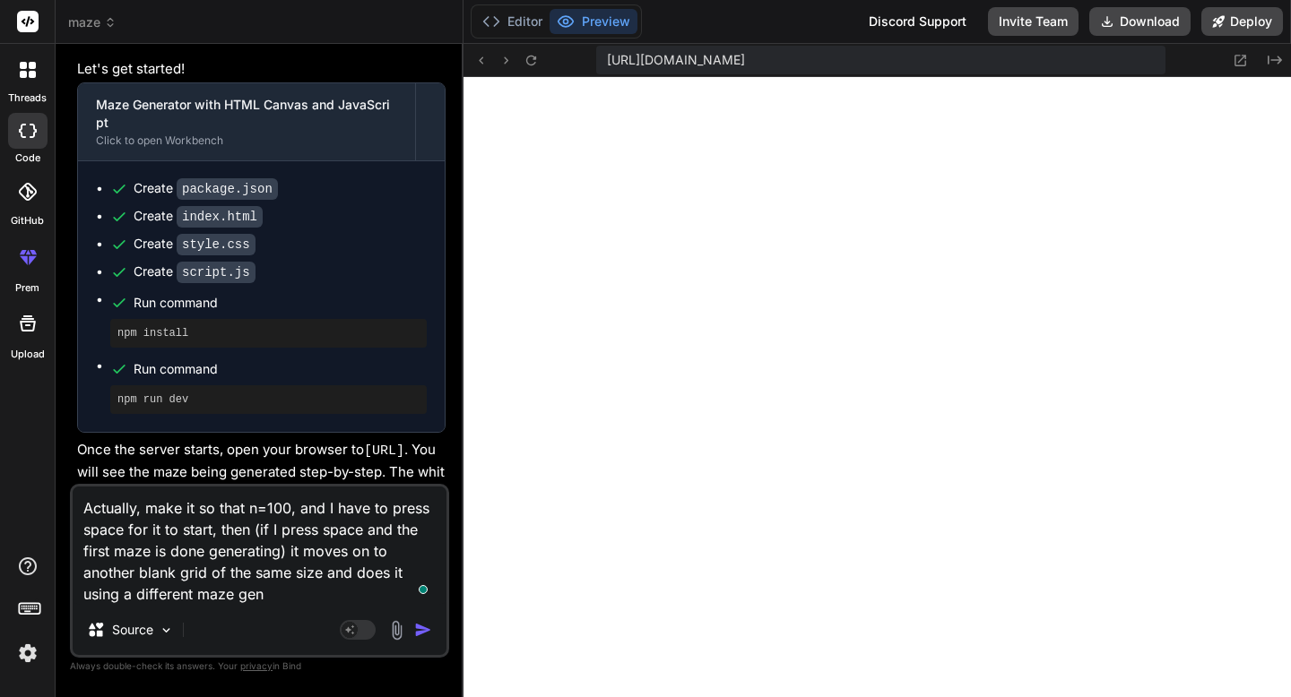
type textarea "x"
type textarea "Actually, make it so that n=100, and I have to press space for it to start, the…"
type textarea "x"
type textarea "Actually, make it so that n=100, and I have to press space for it to start, the…"
type textarea "x"
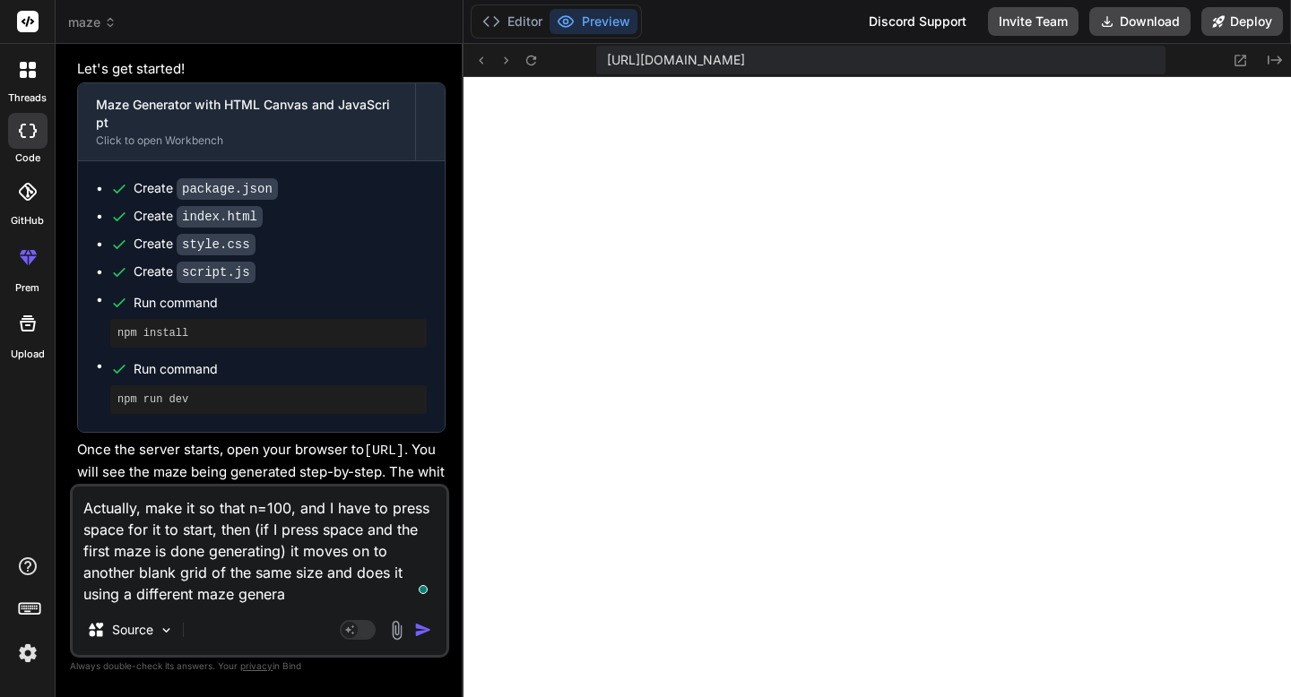
type textarea "Actually, make it so that n=100, and I have to press space for it to start, the…"
type textarea "x"
type textarea "Actually, make it so that n=100, and I have to press space for it to start, the…"
type textarea "x"
type textarea "Actually, make it so that n=100, and I have to press space for it to start, the…"
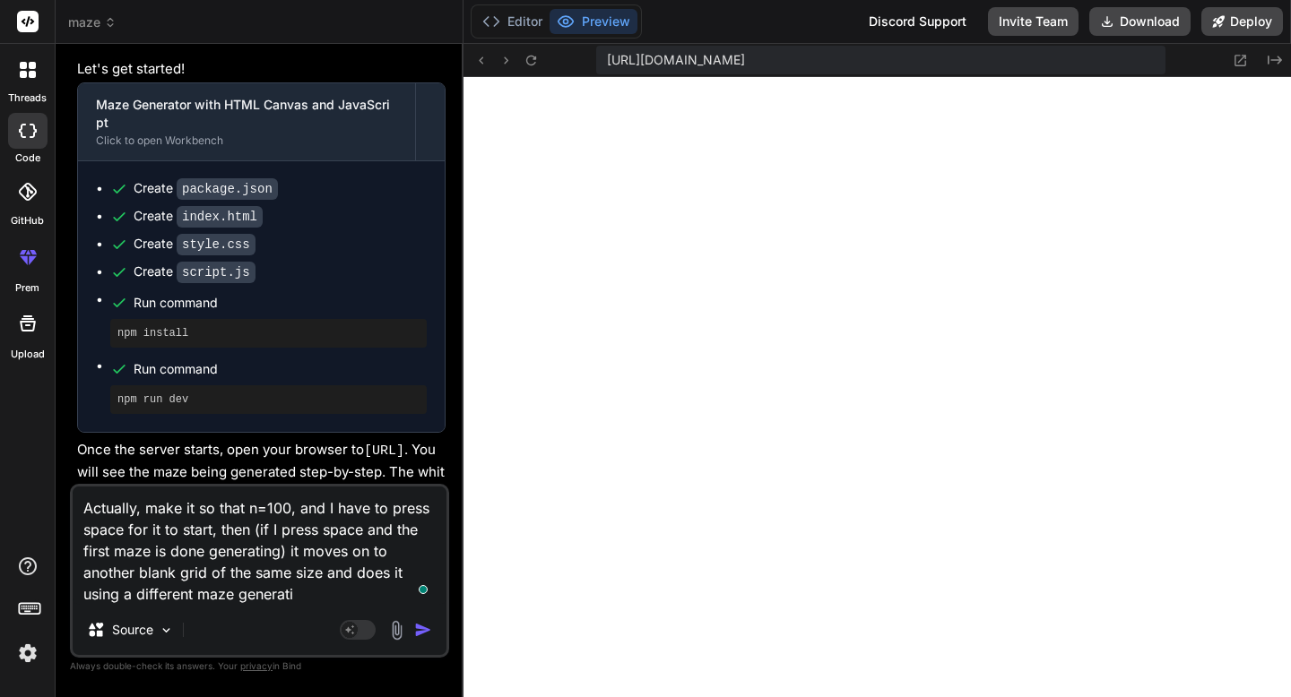
type textarea "x"
type textarea "Actually, make it so that n=100, and I have to press space for it to start, the…"
type textarea "x"
type textarea "Actually, make it so that n=100, and I have to press space for it to start, the…"
type textarea "x"
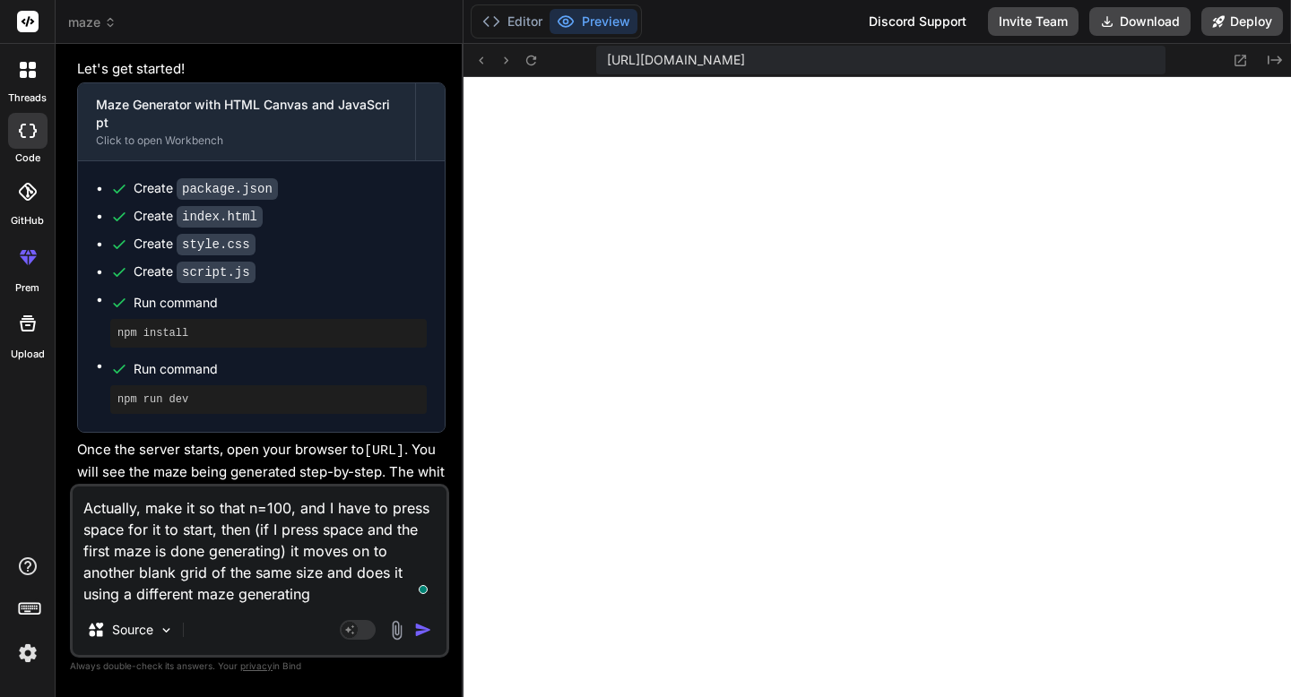
type textarea "Actually, make it so that n=100, and I have to press space for it to start, the…"
type textarea "x"
type textarea "Actually, make it so that n=100, and I have to press space for it to start, the…"
type textarea "x"
type textarea "Actually, make it so that n=100, and I have to press space for it to start, the…"
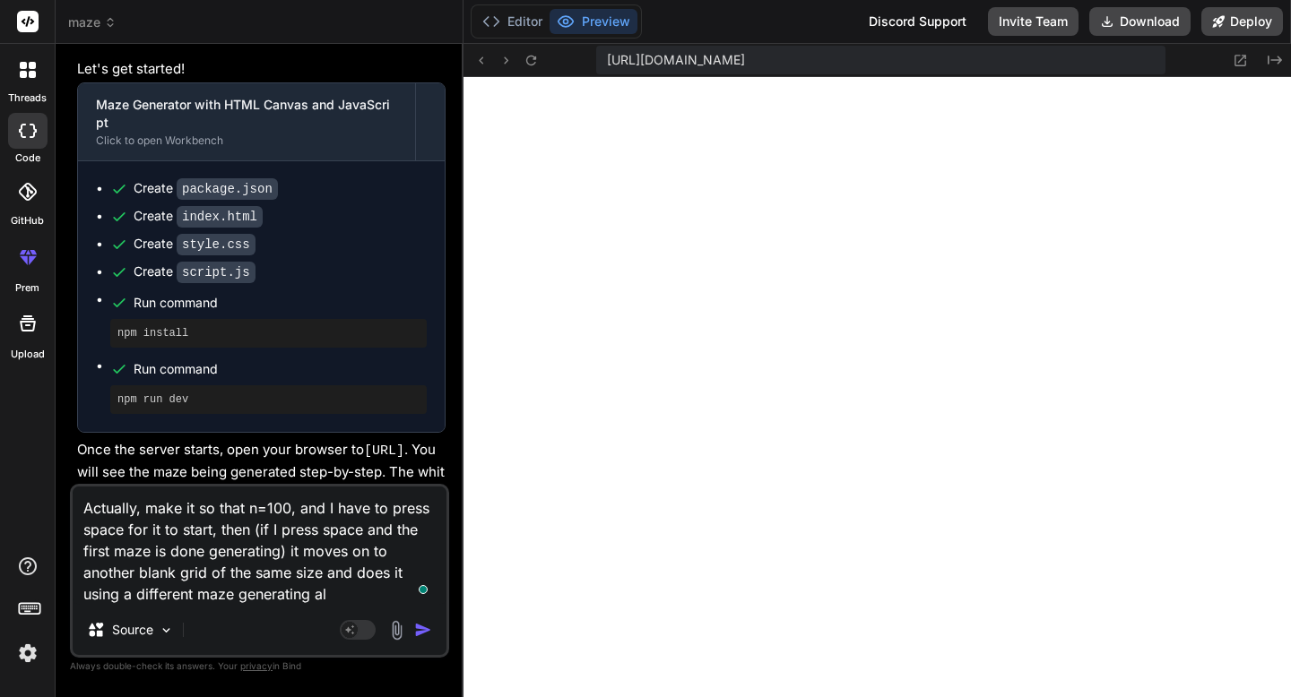
type textarea "x"
type textarea "Actually, make it so that n=100, and I have to press space for it to start, the…"
type textarea "x"
type textarea "Actually, make it so that n=100, and I have to press space for it to start, the…"
type textarea "x"
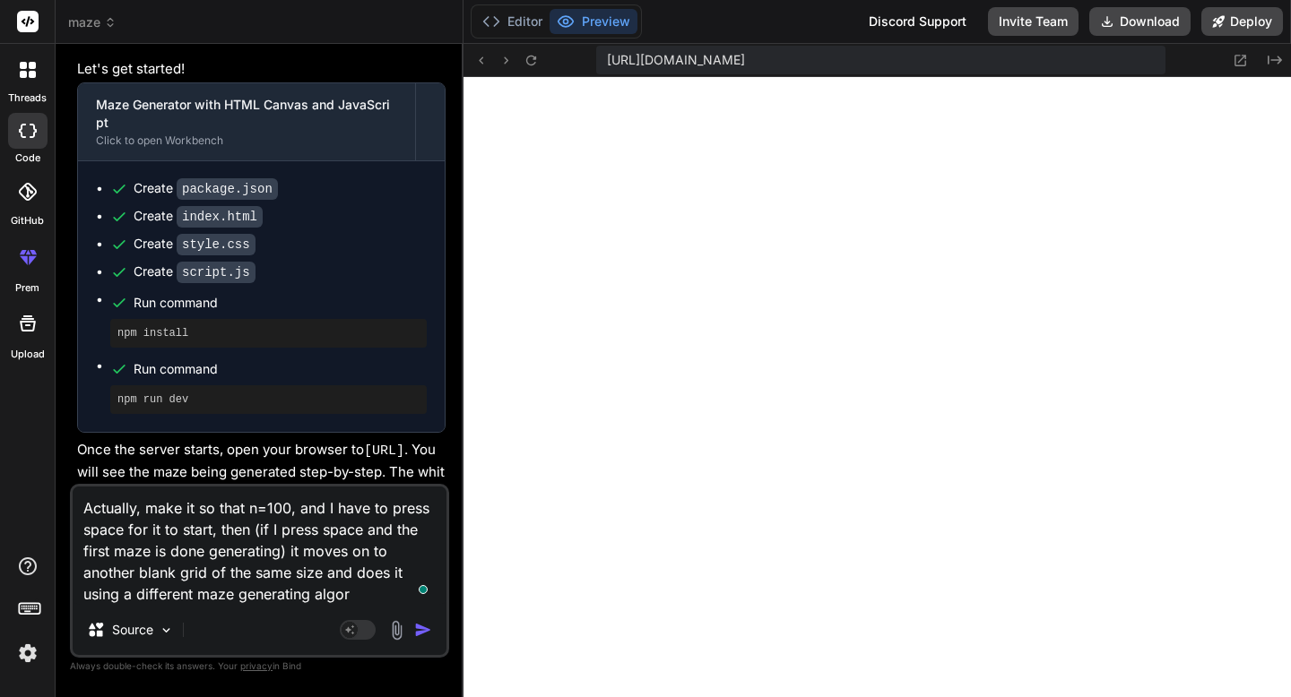
type textarea "Actually, make it so that n=100, and I have to press space for it to start, the…"
type textarea "x"
type textarea "Actually, make it so that n=100, and I have to press space for it to start, the…"
type textarea "x"
type textarea "Actually, make it so that n=100, and I have to press space for it to start, the…"
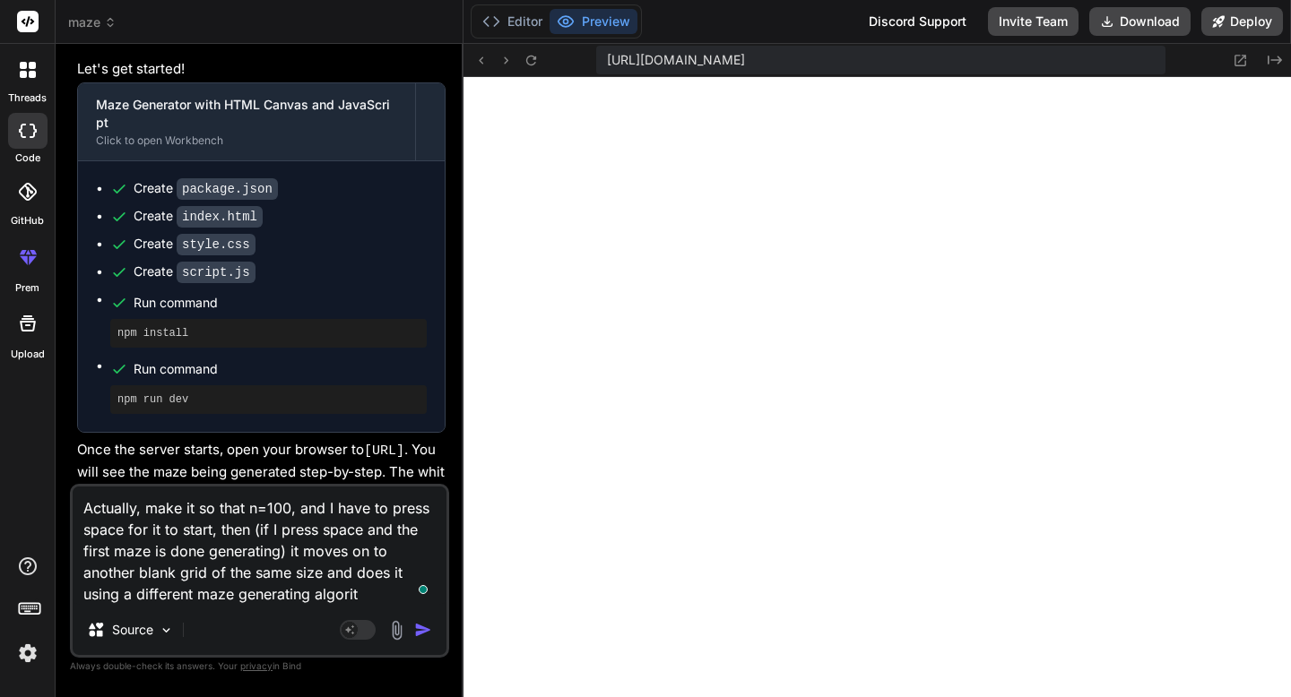
type textarea "x"
type textarea "Actually, make it so that n=100, and I have to press space for it to start, the…"
type textarea "x"
type textarea "Actually, make it so that n=100, and I have to press space for it to start, the…"
type textarea "x"
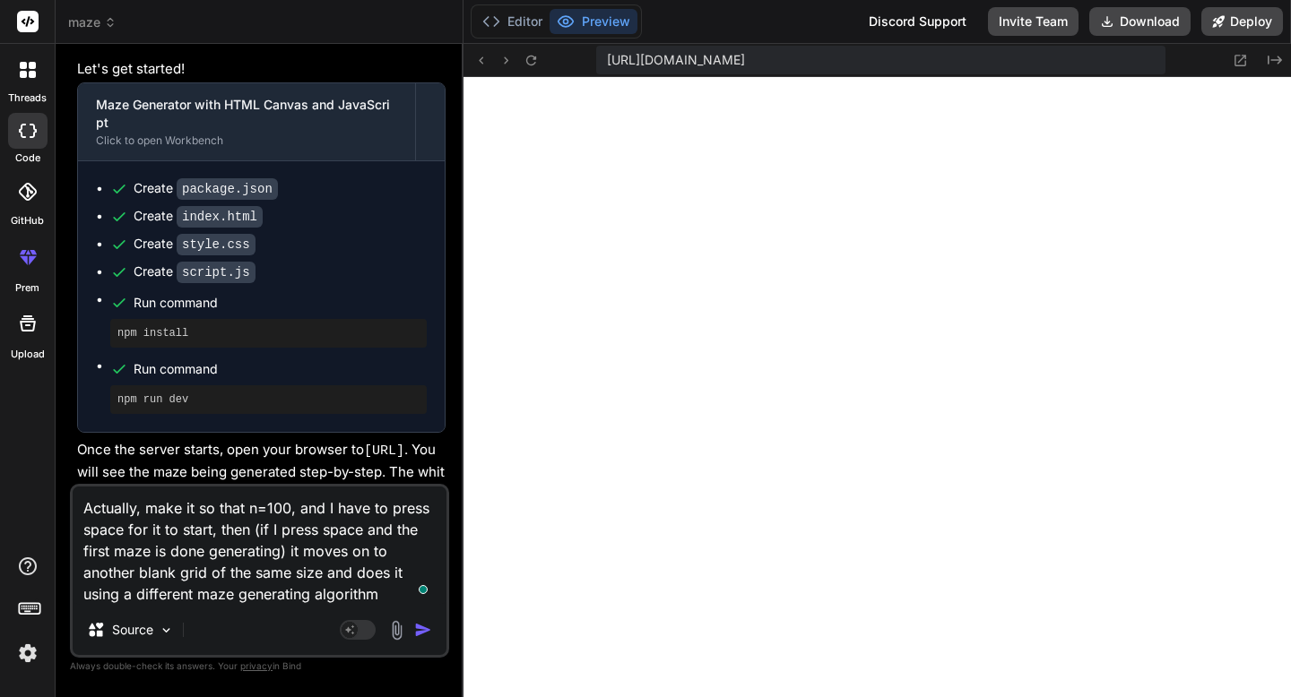
type textarea "Actually, make it so that n=100, and I have to press space for it to start, the…"
type textarea "x"
type textarea "Actually, make it so that n=100, and I have to press space for it to start, the…"
type textarea "x"
type textarea "Actually, make it so that n=100, and I have to press space for it to start, the…"
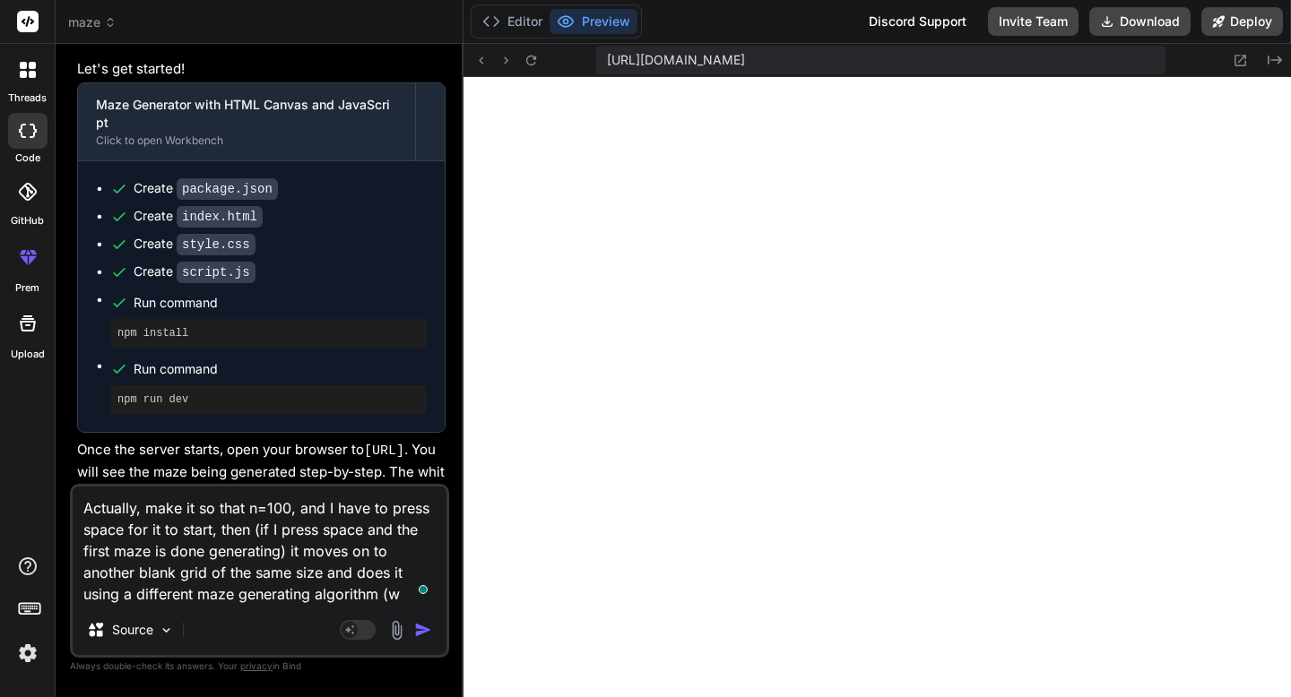
type textarea "x"
type textarea "Actually, make it so that n=100, and I have to press space for it to start, the…"
type textarea "x"
type textarea "Actually, make it so that n=100, and I have to press space for it to start, the…"
type textarea "x"
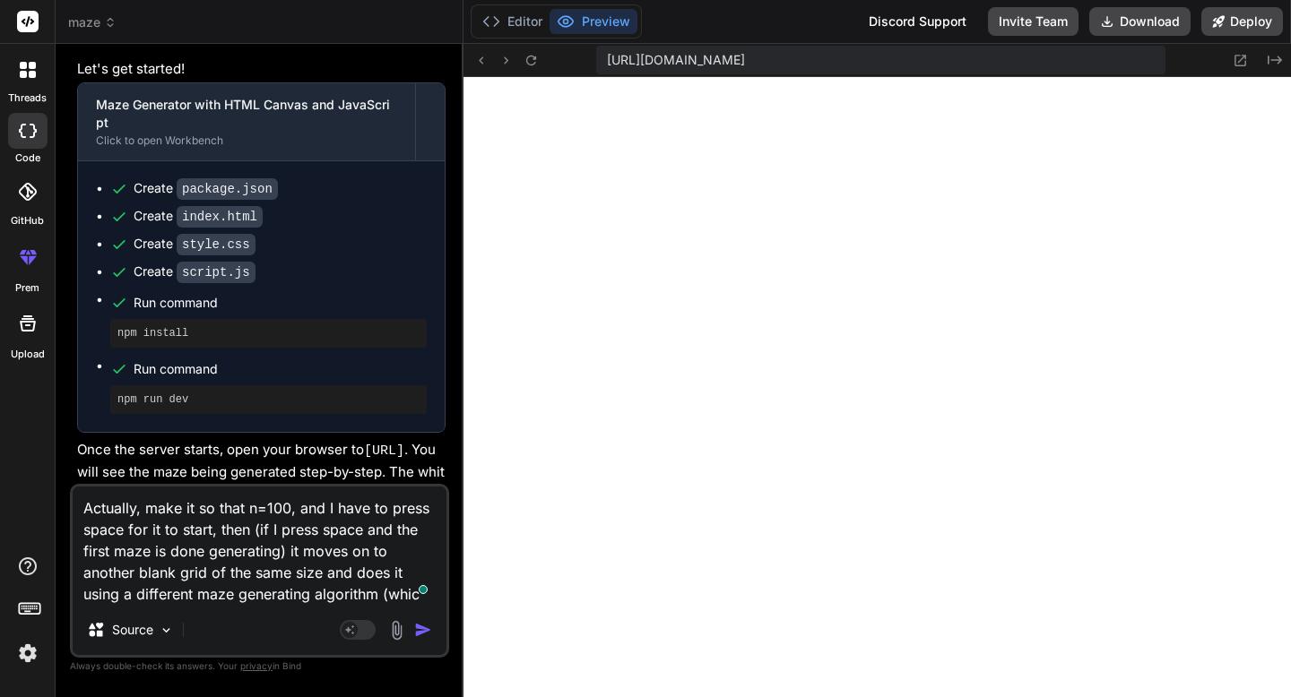
type textarea "Actually, make it so that n=100, and I have to press space for it to start, the…"
type textarea "x"
type textarea "Actually, make it so that n=100, and I have to press space for it to start, the…"
type textarea "x"
type textarea "Actually, make it so that n=100, and I have to press space for it to start, the…"
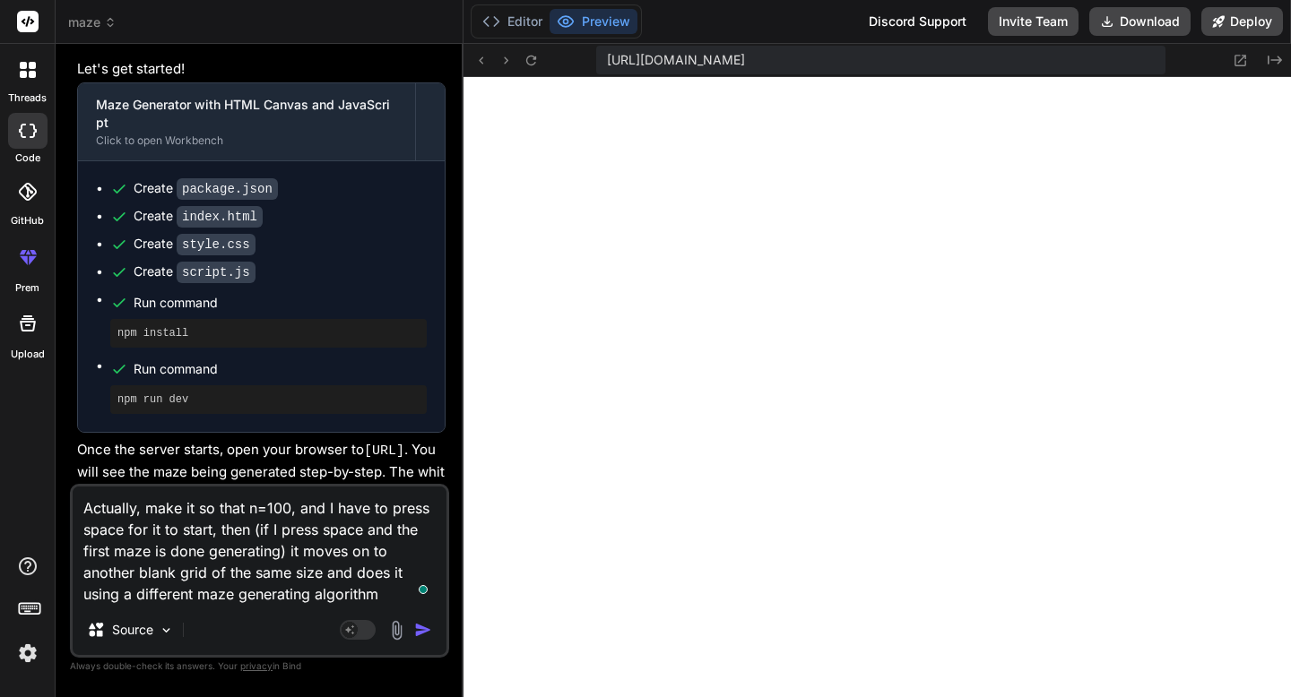
type textarea "x"
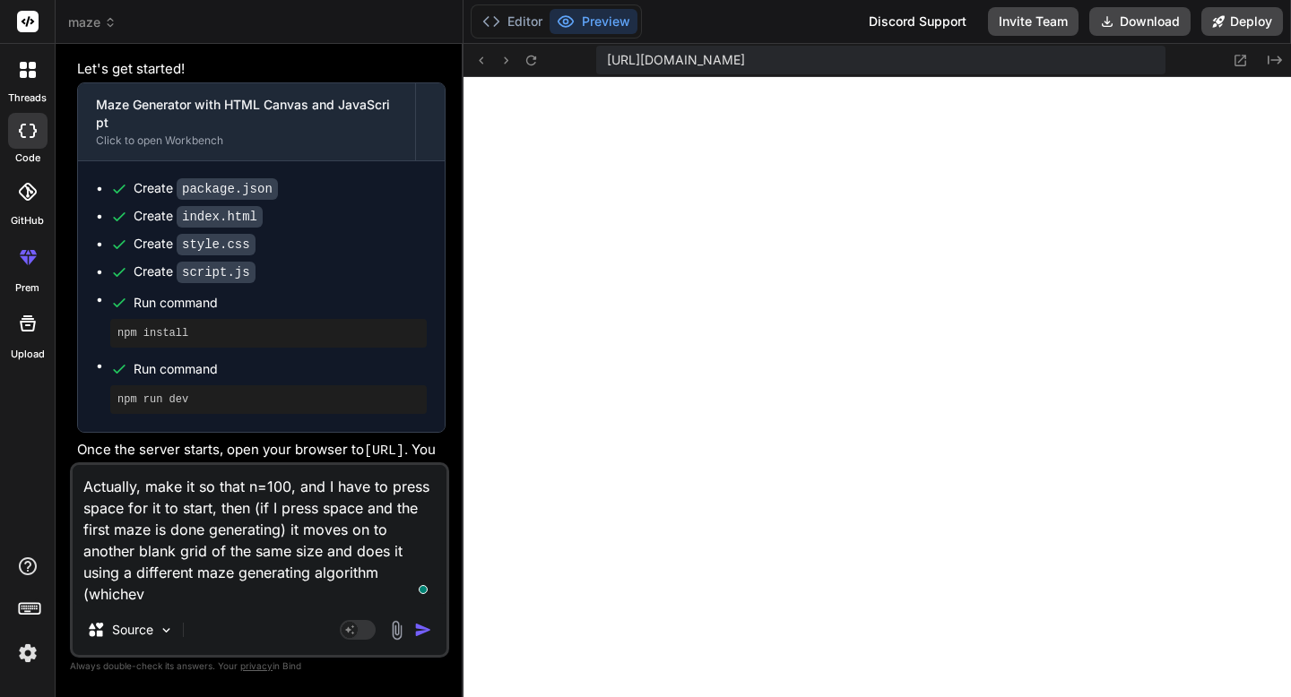
type textarea "Actually, make it so that n=100, and I have to press space for it to start, the…"
type textarea "x"
type textarea "Actually, make it so that n=100, and I have to press space for it to start, the…"
type textarea "x"
type textarea "Actually, make it so that n=100, and I have to press space for it to start, the…"
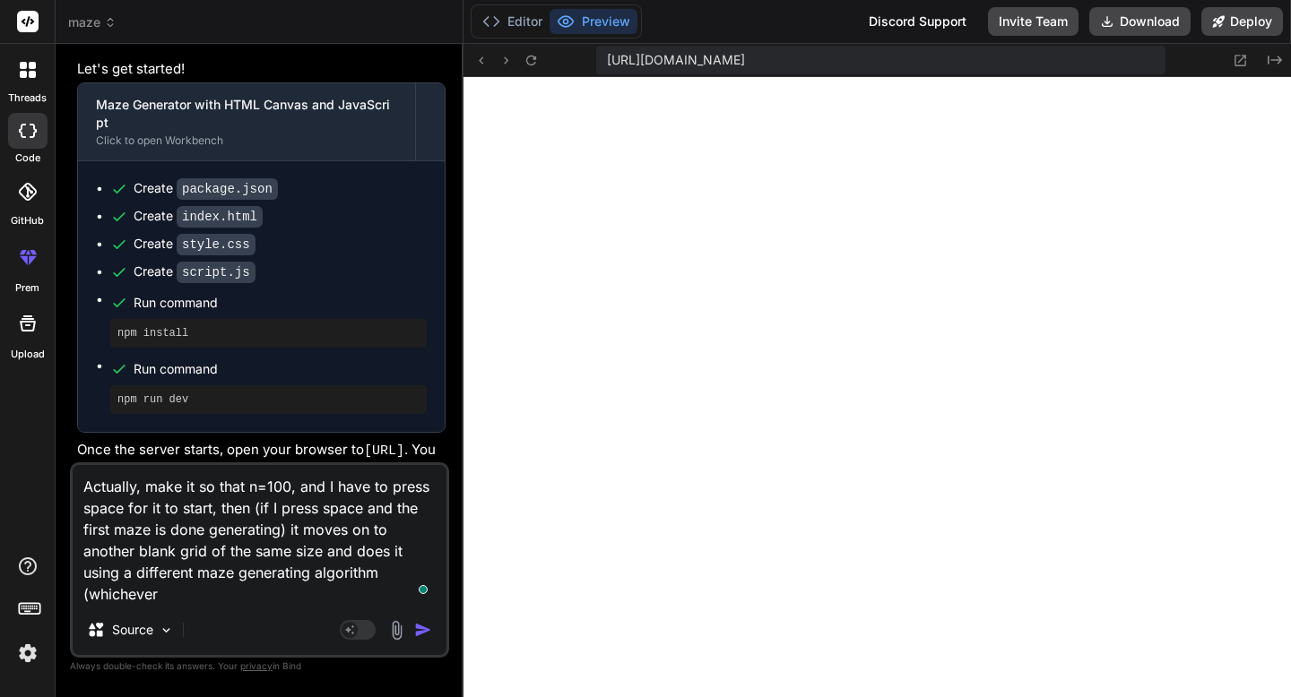
type textarea "x"
type textarea "Actually, make it so that n=100, and I have to press space for it to start, the…"
type textarea "x"
type textarea "Actually, make it so that n=100, and I have to press space for it to start, the…"
type textarea "x"
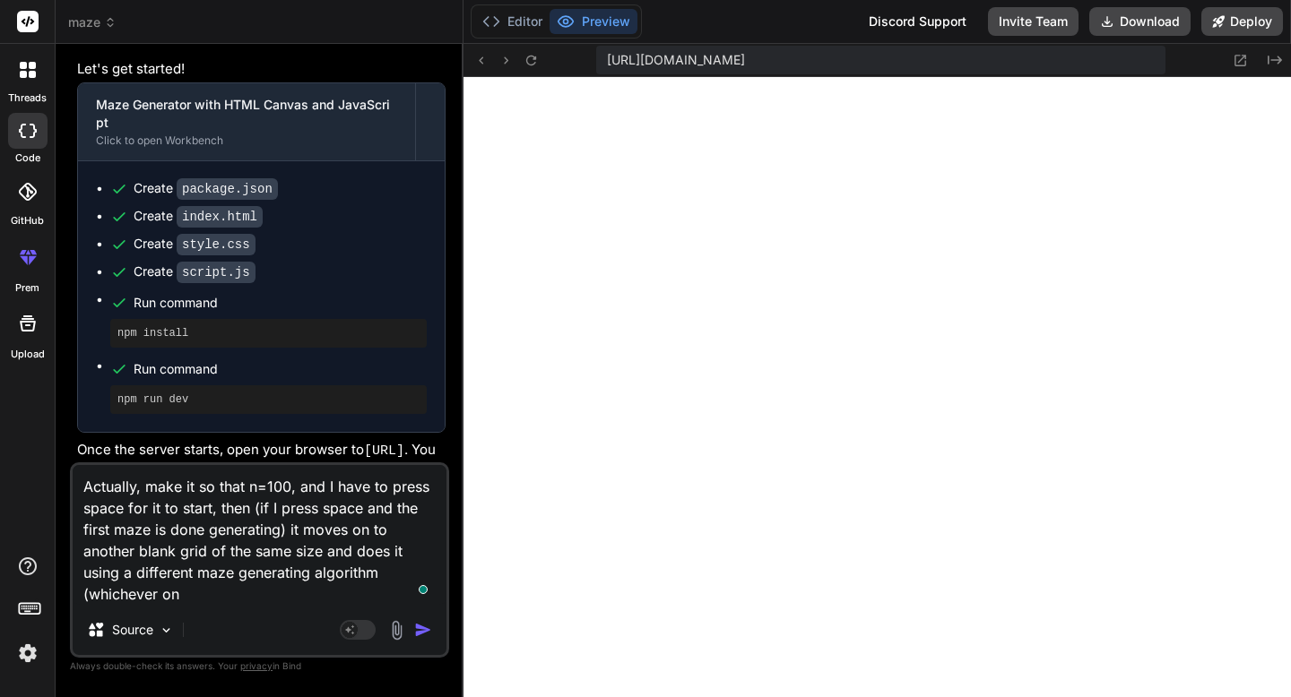
type textarea "Actually, make it so that n=100, and I have to press space for it to start, the…"
type textarea "x"
type textarea "Actually, make it so that n=100, and I have to press space for it to start, the…"
type textarea "x"
type textarea "Actually, make it so that n=100, and I have to press space for it to start, the…"
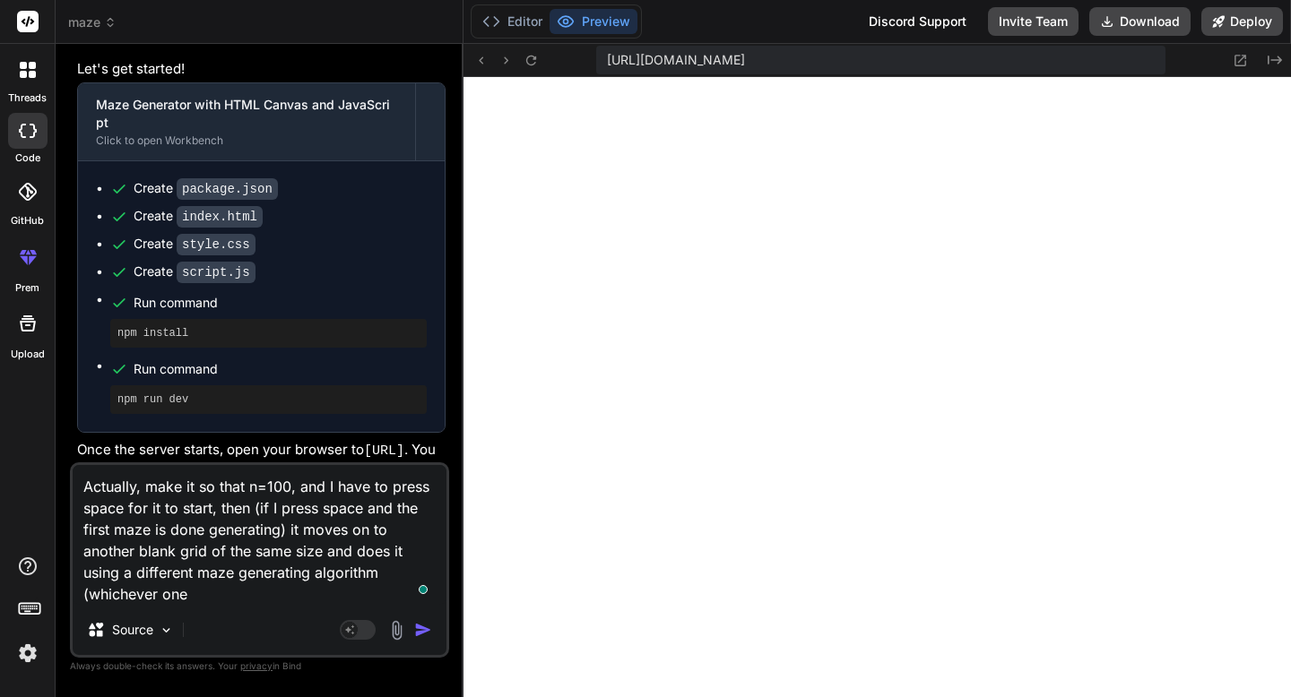
type textarea "x"
type textarea "Actually, make it so that n=100, and I have to press space for it to start, the…"
type textarea "x"
type textarea "Actually, make it so that n=100, and I have to press space for it to start, the…"
type textarea "x"
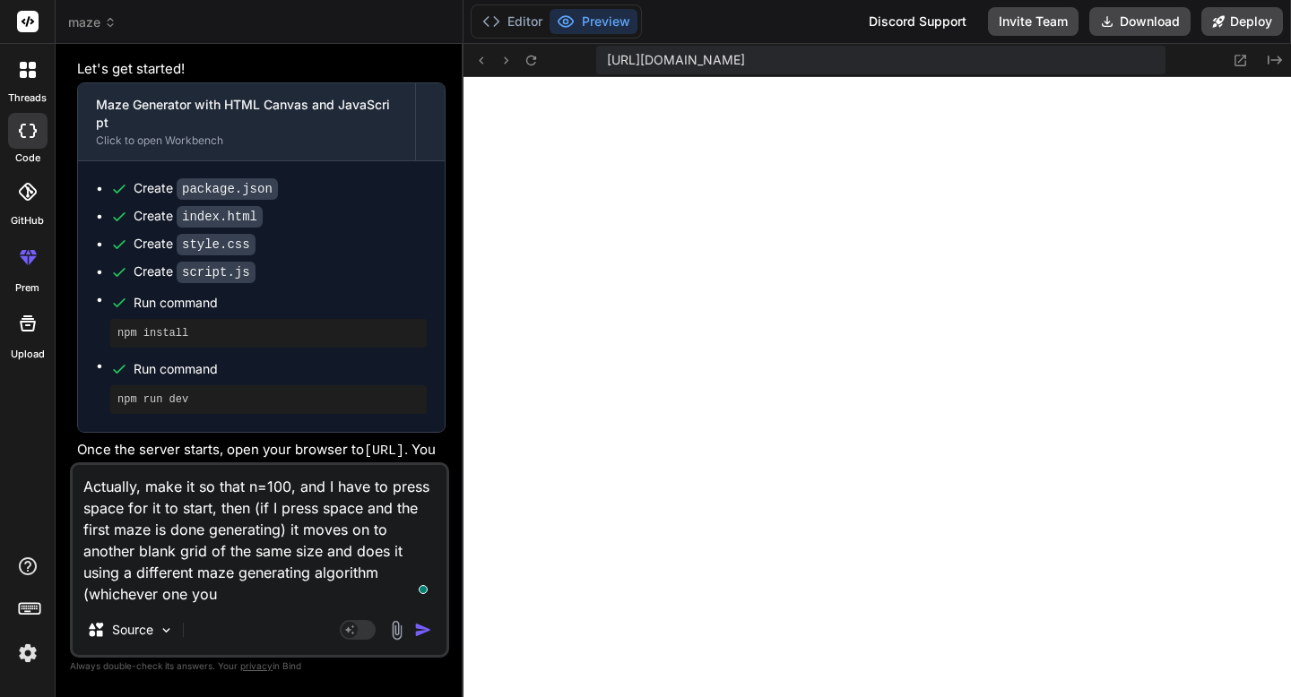
type textarea "Actually, make it so that n=100, and I have to press space for it to start, the…"
type textarea "x"
type textarea "Actually, make it so that n=100, and I have to press space for it to start, the…"
type textarea "x"
type textarea "Actually, make it so that n=100, and I have to press space for it to start, the…"
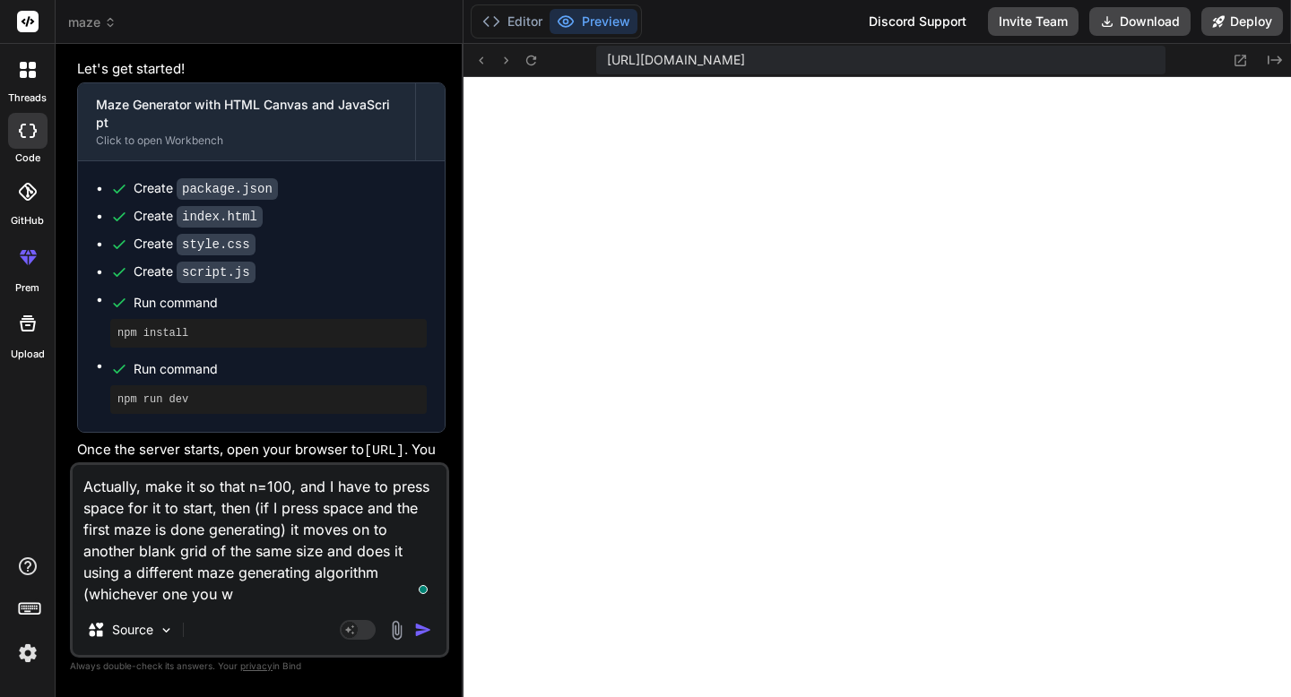
type textarea "x"
type textarea "Actually, make it so that n=100, and I have to press space for it to start, the…"
type textarea "x"
type textarea "Actually, make it so that n=100, and I have to press space for it to start, the…"
type textarea "x"
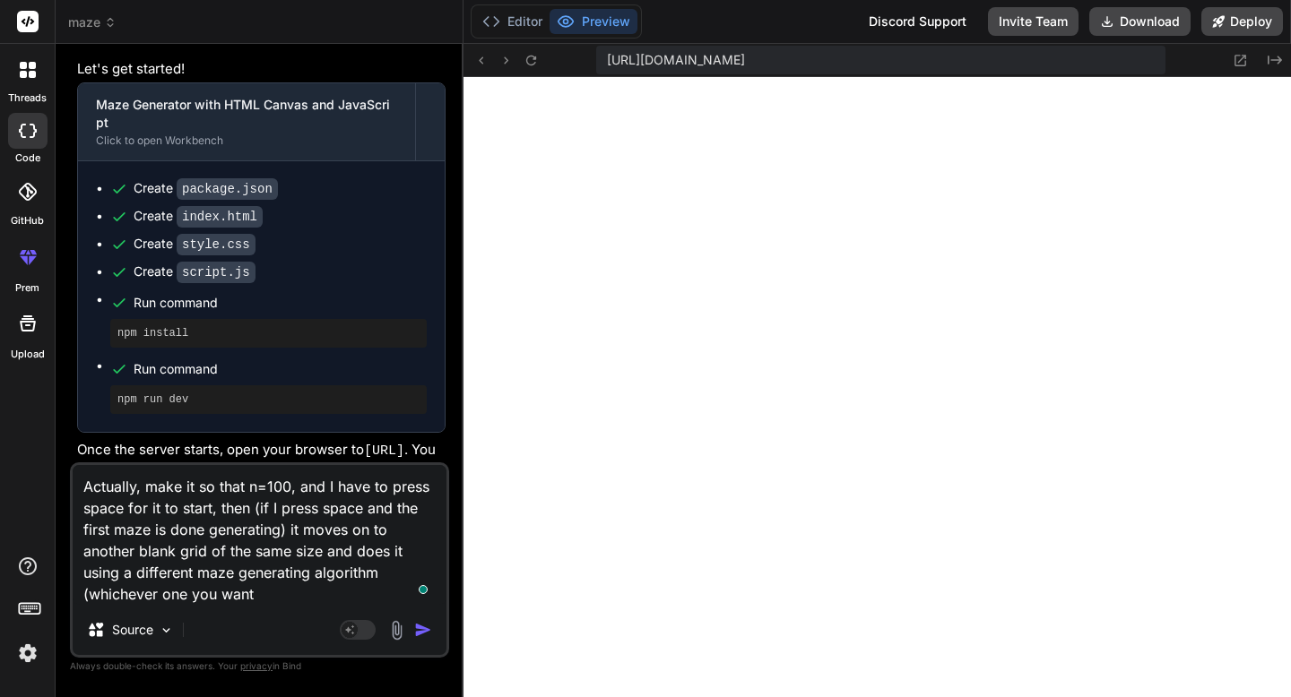
type textarea "Actually, make it so that n=100, and I have to press space for it to start, the…"
type textarea "x"
type textarea "Actually, make it so that n=100, and I have to press space for it to start, the…"
type textarea "x"
type textarea "Actually, make it so that n=100, and I have to press space for it to start, the…"
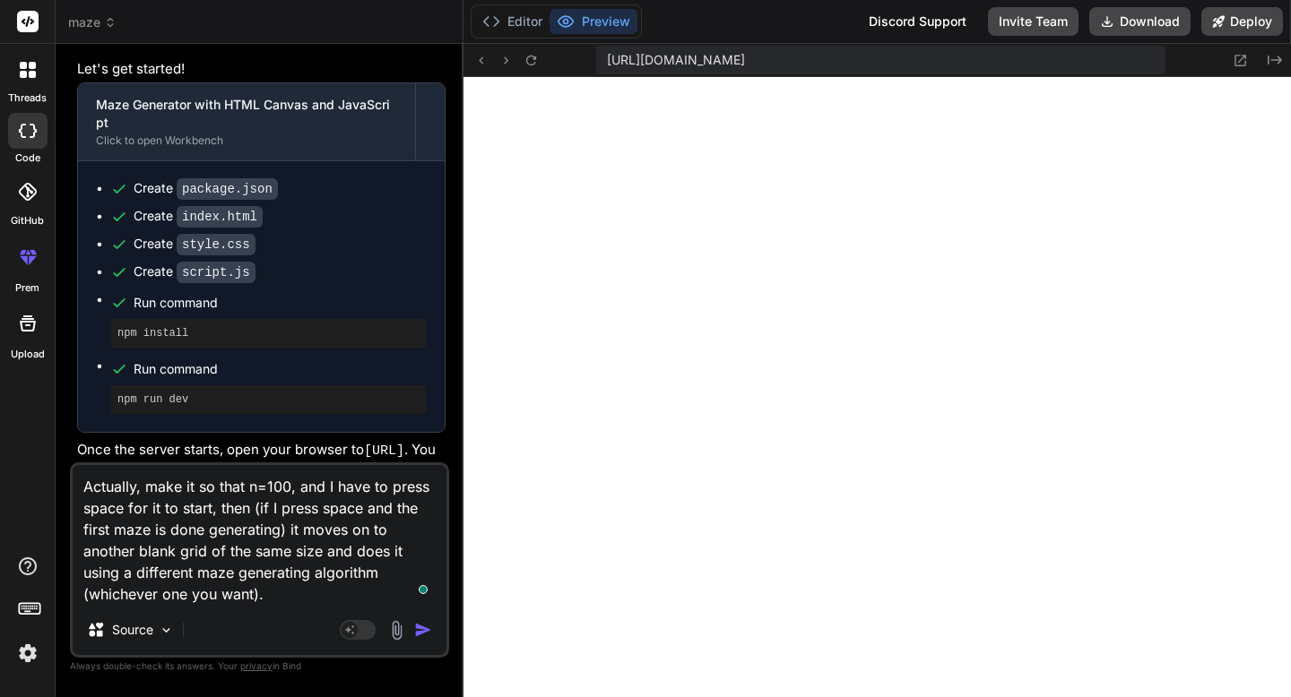
type textarea "x"
type textarea "Actually, make it so that n=100, and I have to press space for it to start, the…"
type textarea "x"
type textarea "Actually, make it so that n=100, and I have to press space for it to start, the…"
type textarea "x"
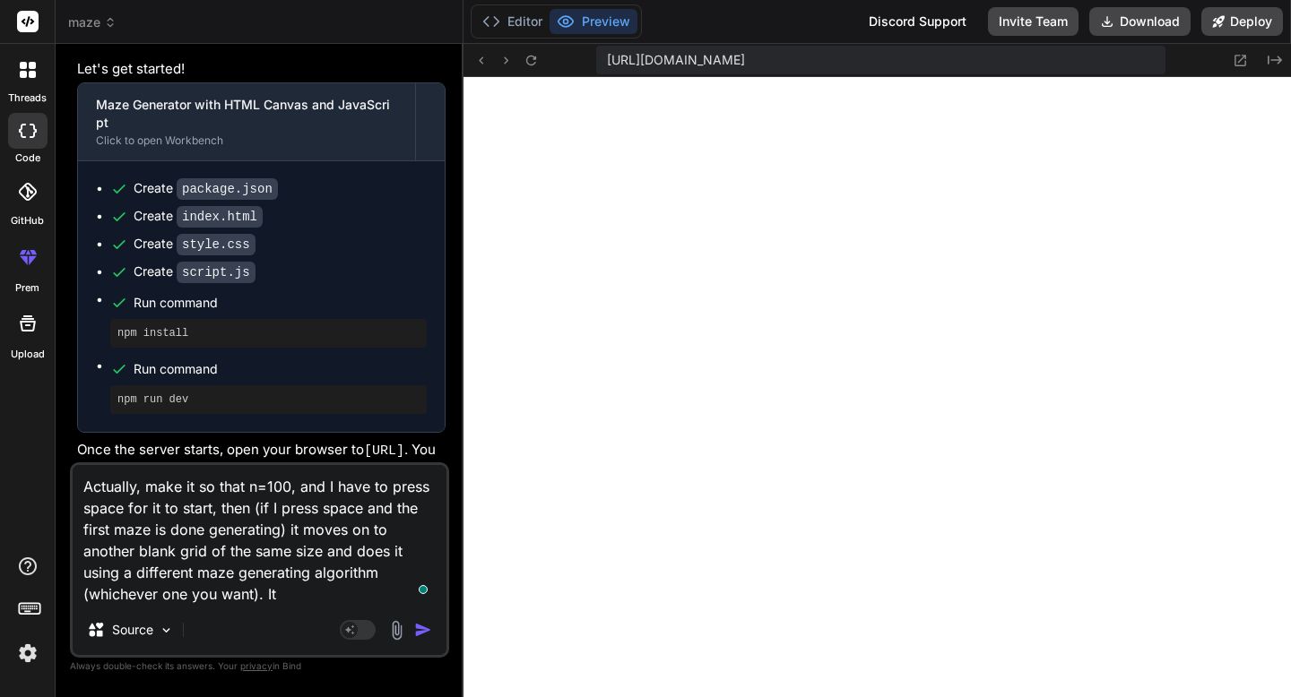
type textarea "Actually, make it so that n=100, and I have to press space for it to start, the…"
type textarea "x"
type textarea "Actually, make it so that n=100, and I have to press space for it to start, the…"
type textarea "x"
type textarea "Actually, make it so that n=100, and I have to press space for it to start, the…"
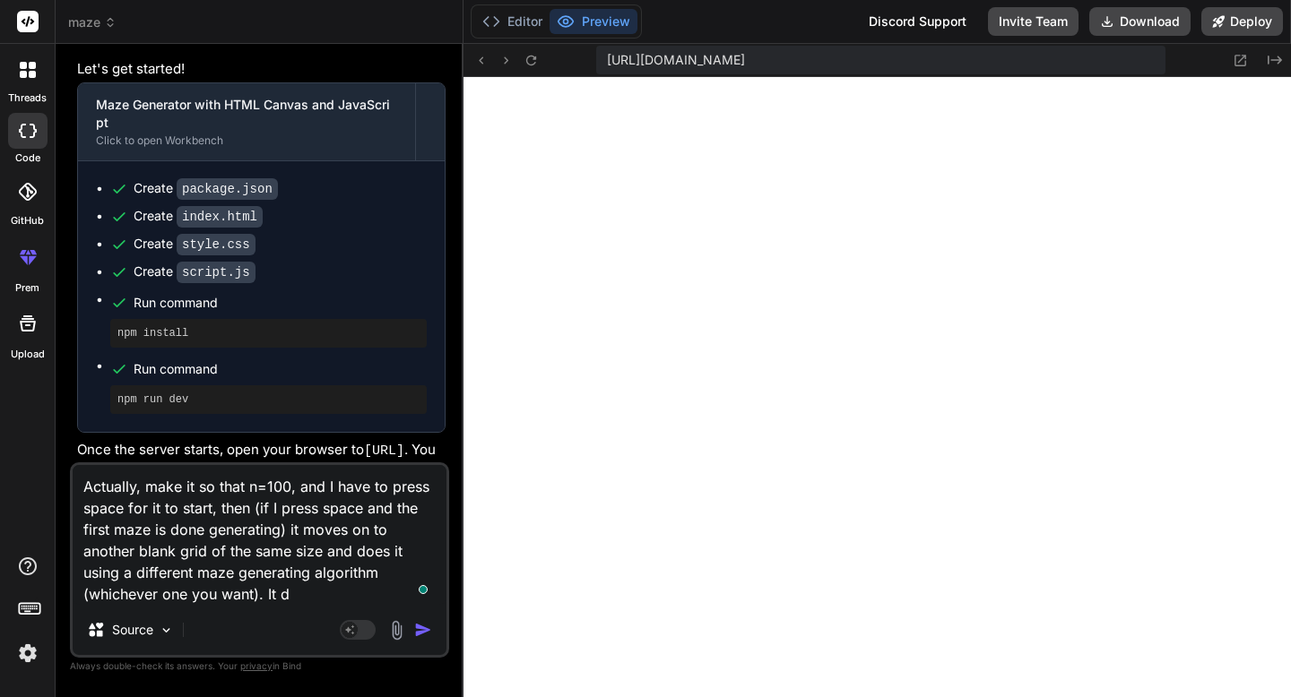
type textarea "x"
type textarea "Actually, make it so that n=100, and I have to press space for it to start, the…"
type textarea "x"
type textarea "Actually, make it so that n=100, and I have to press space for it to start, the…"
type textarea "x"
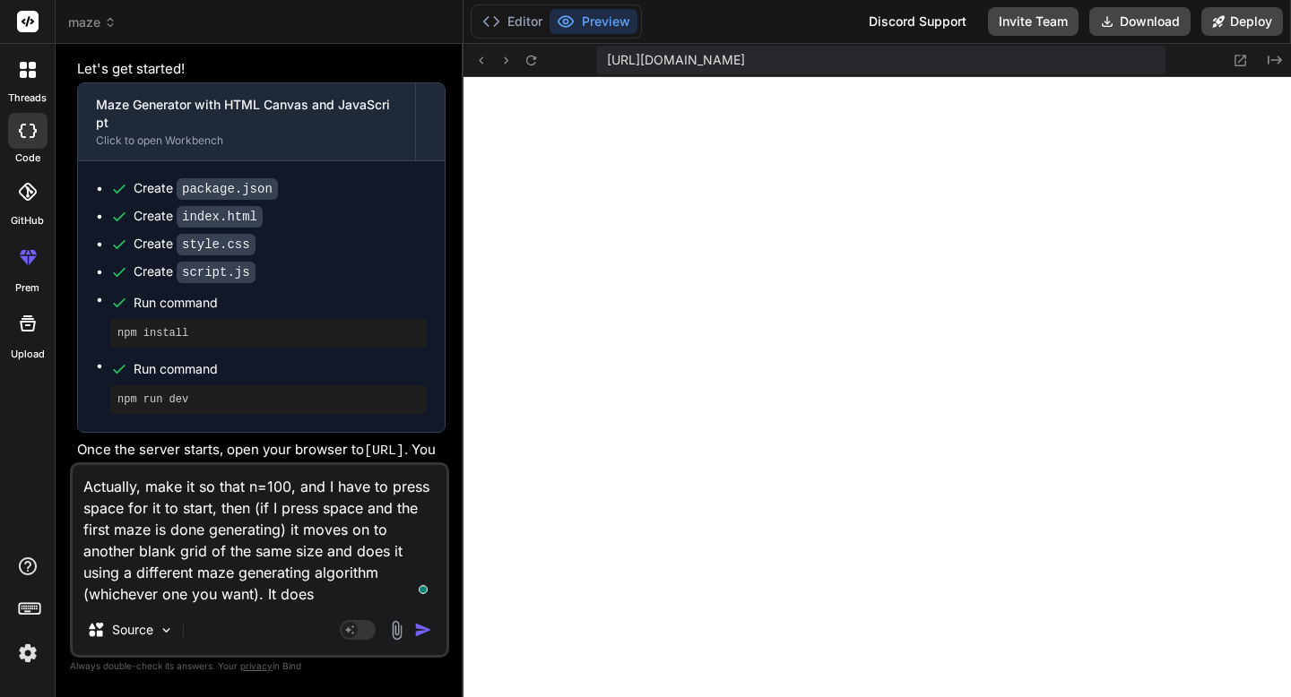
type textarea "Actually, make it so that n=100, and I have to press space for it to start, the…"
type textarea "x"
type textarea "Actually, make it so that n=100, and I have to press space for it to start, the…"
type textarea "x"
type textarea "Actually, make it so that n=100, and I have to press space for it to start, the…"
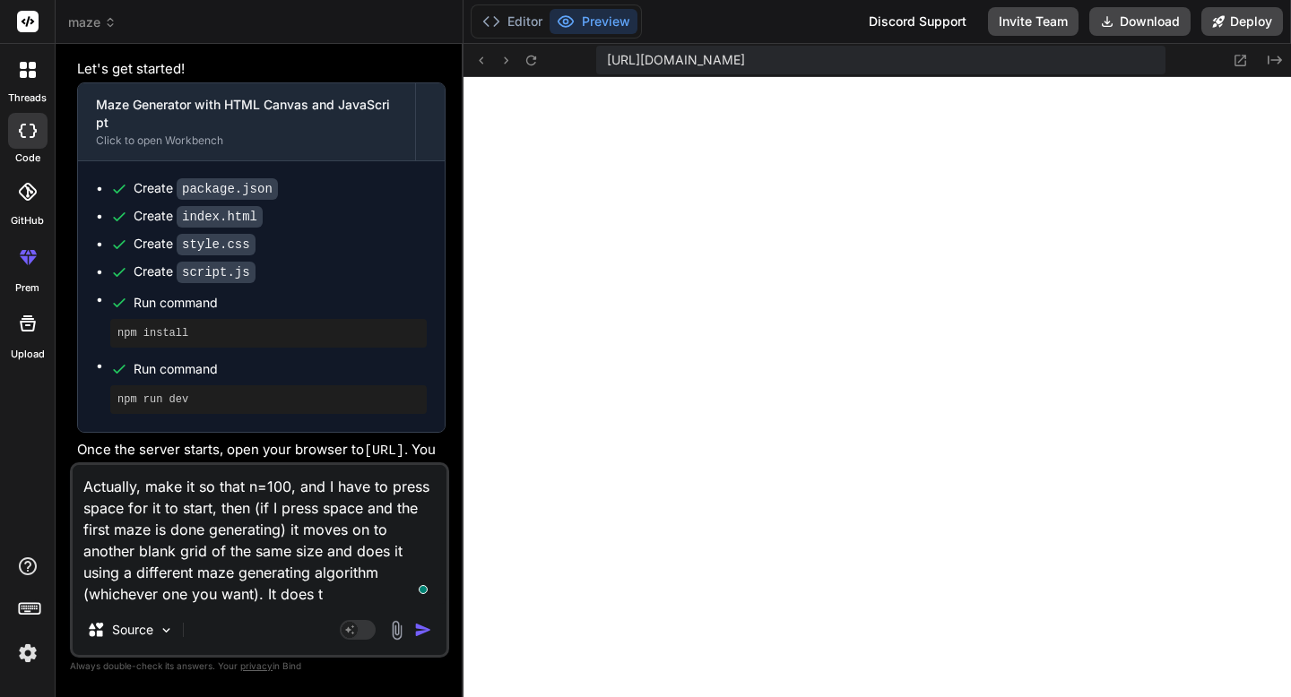
type textarea "x"
type textarea "Actually, make it so that n=100, and I have to press space for it to start, the…"
type textarea "x"
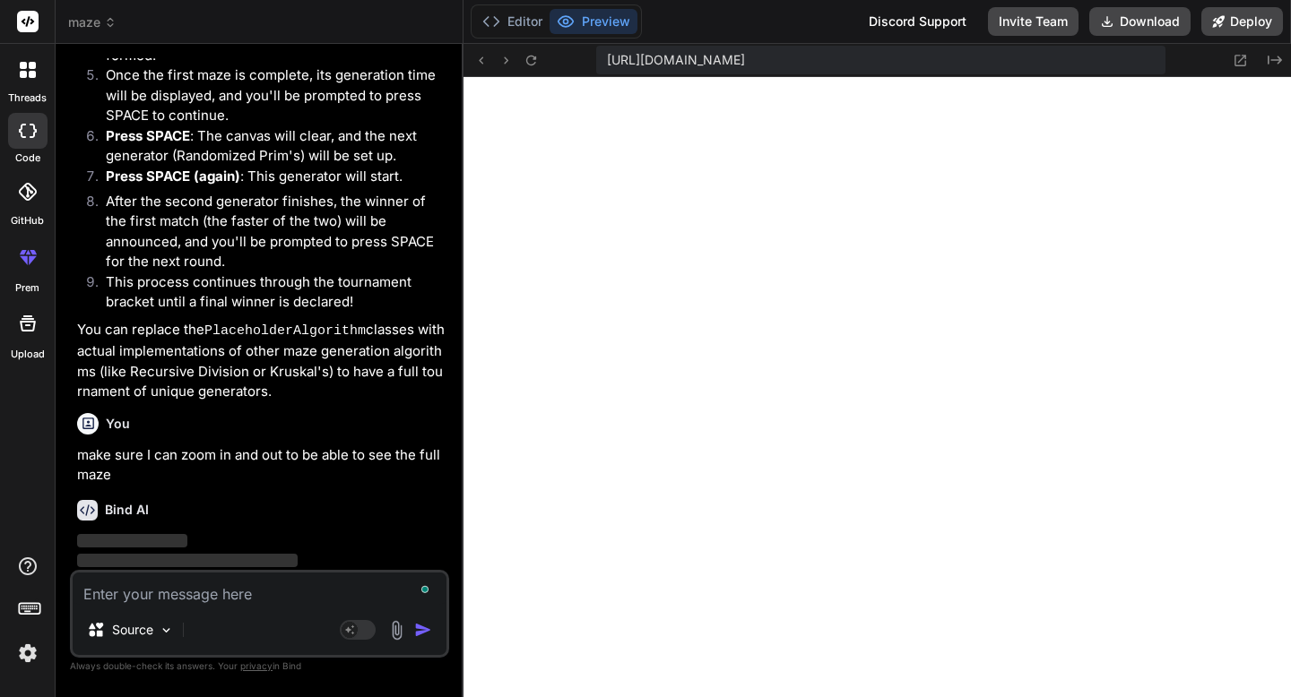
scroll to position [4017, 0]
click at [1239, 55] on icon at bounding box center [1241, 61] width 12 height 12
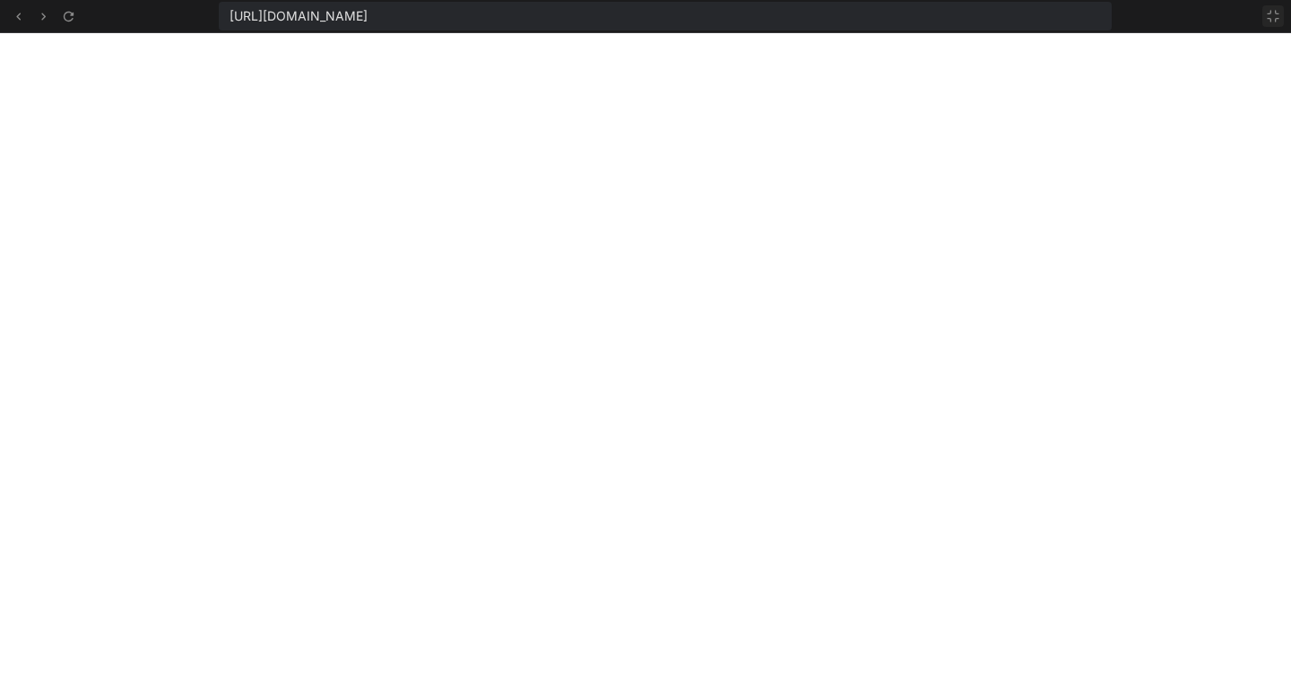
scroll to position [151, 0]
click at [1275, 13] on icon at bounding box center [1272, 16] width 11 height 11
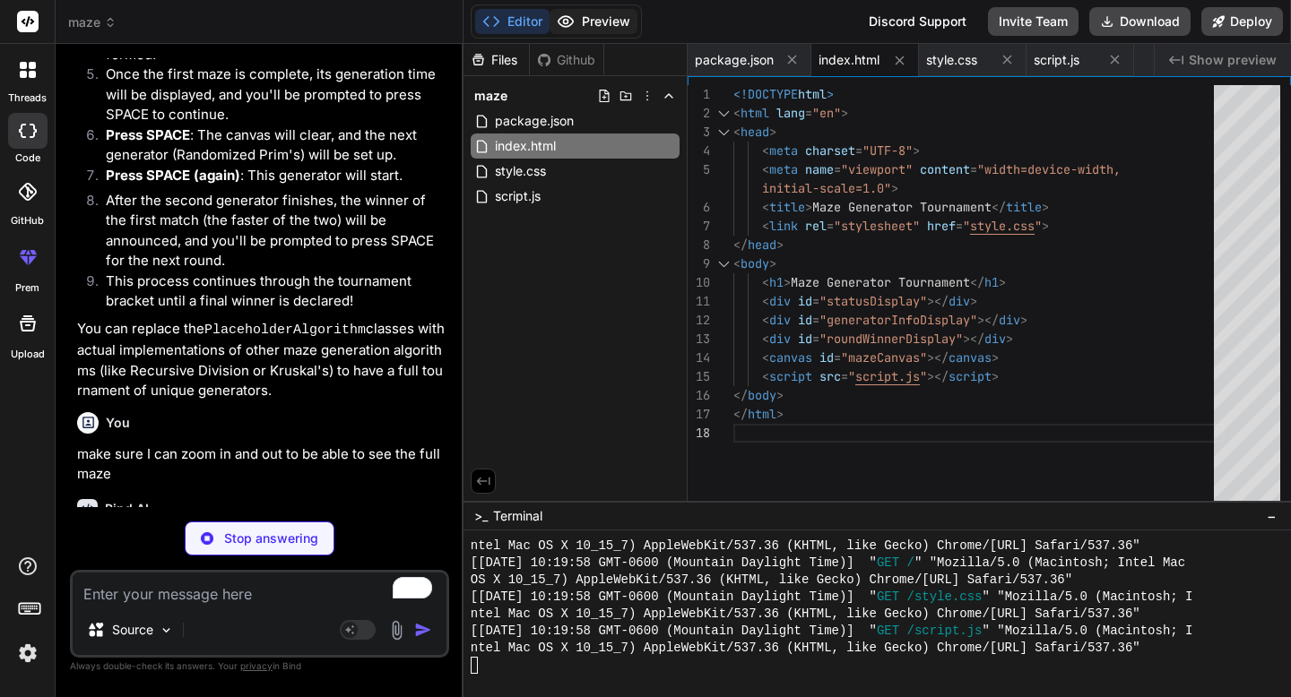
click at [586, 22] on button "Preview" at bounding box center [593, 21] width 88 height 25
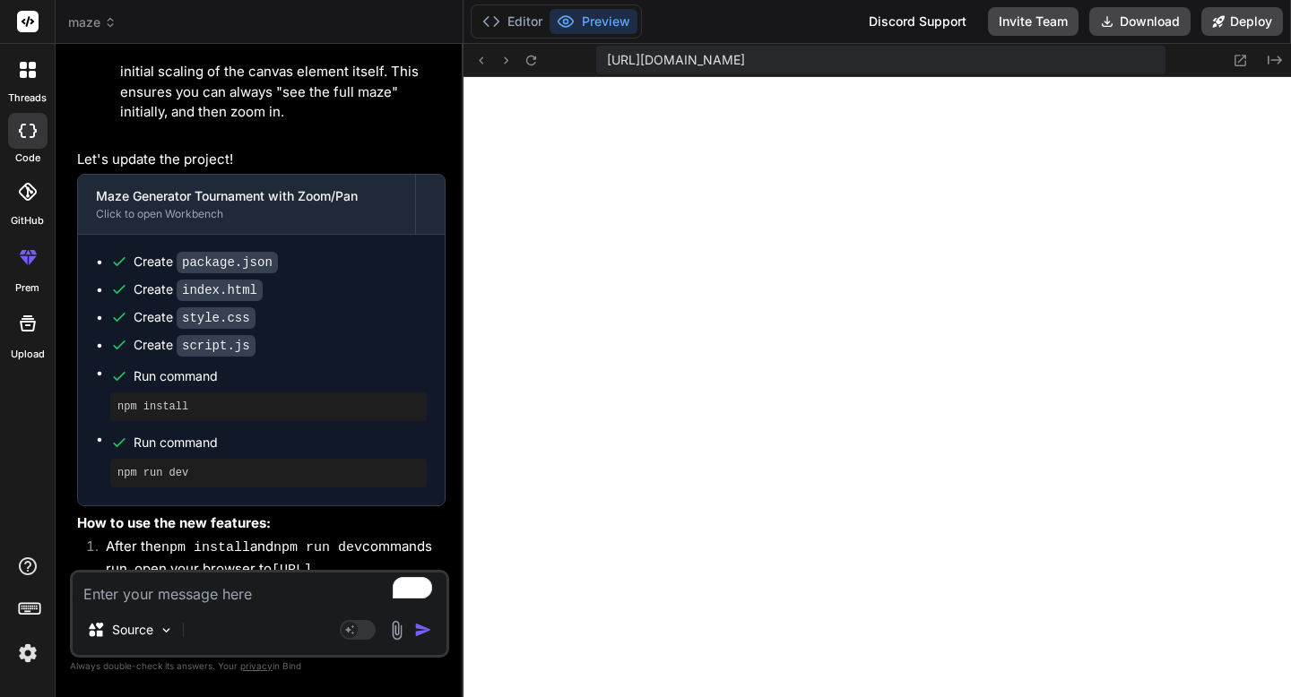
scroll to position [5338, 0]
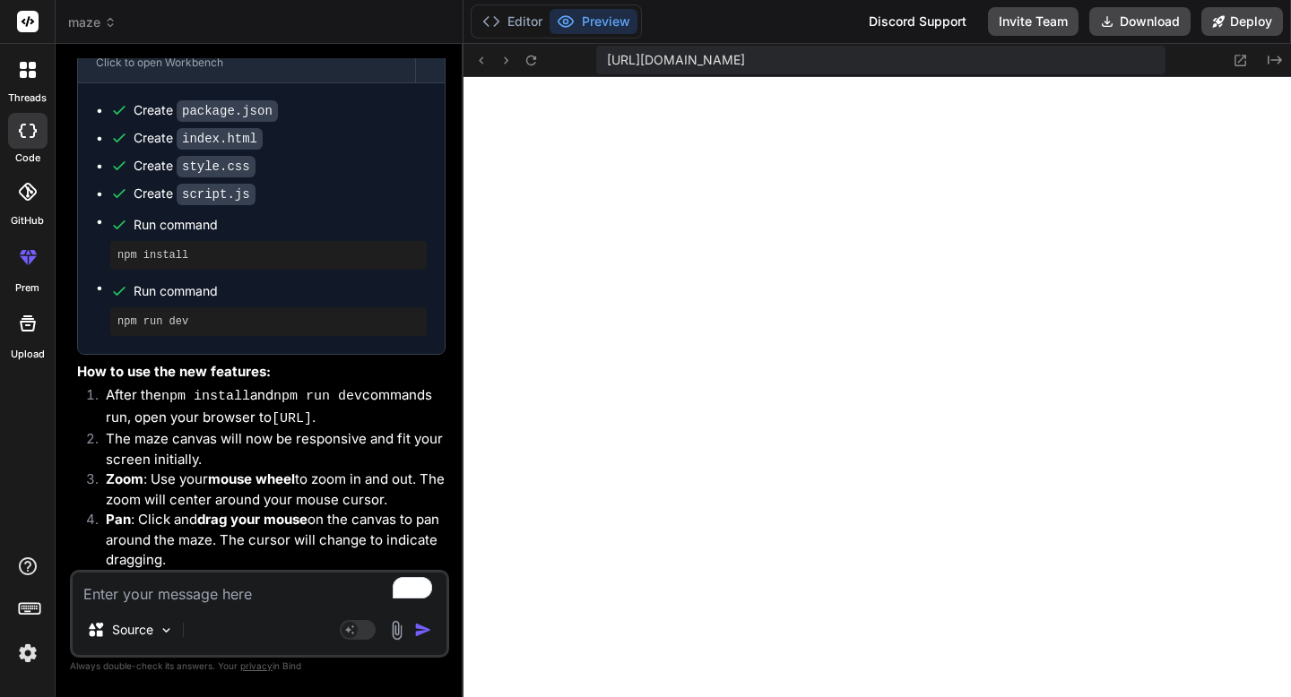
click at [549, 9] on button "Preview" at bounding box center [593, 21] width 88 height 25
click at [1234, 60] on icon at bounding box center [1239, 60] width 15 height 15
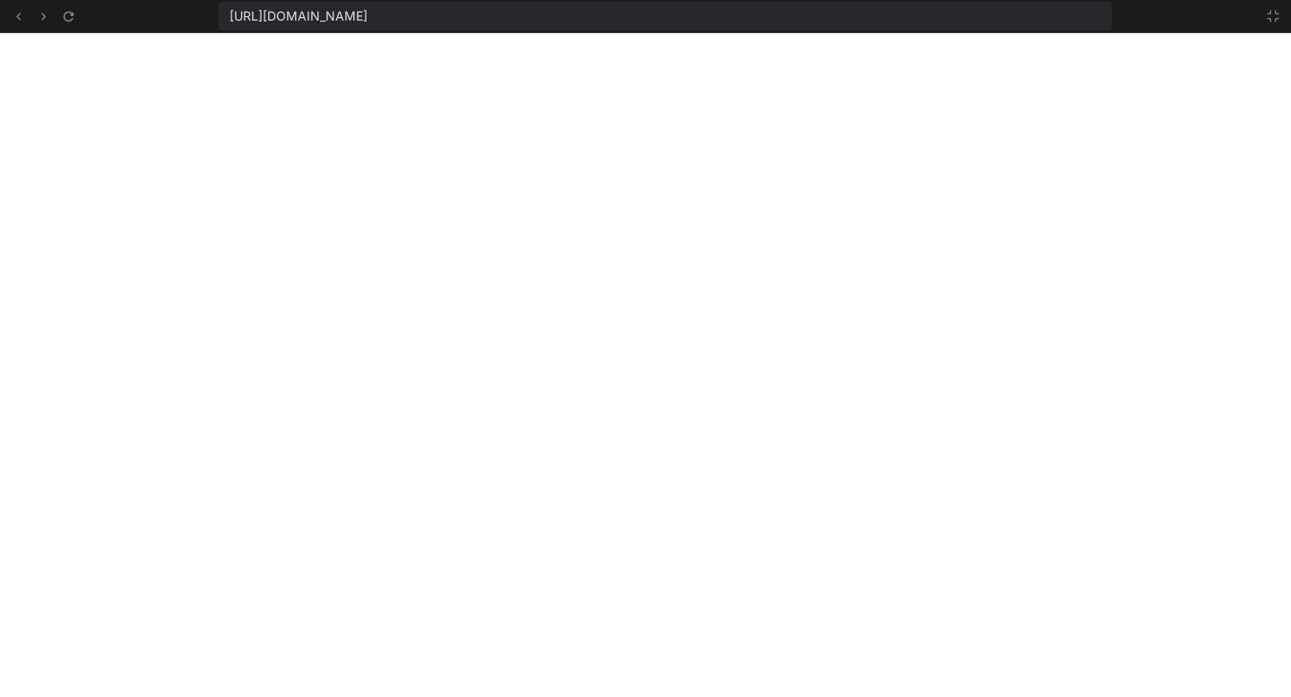
scroll to position [8413, 0]
click at [1274, 10] on icon at bounding box center [1273, 16] width 14 height 14
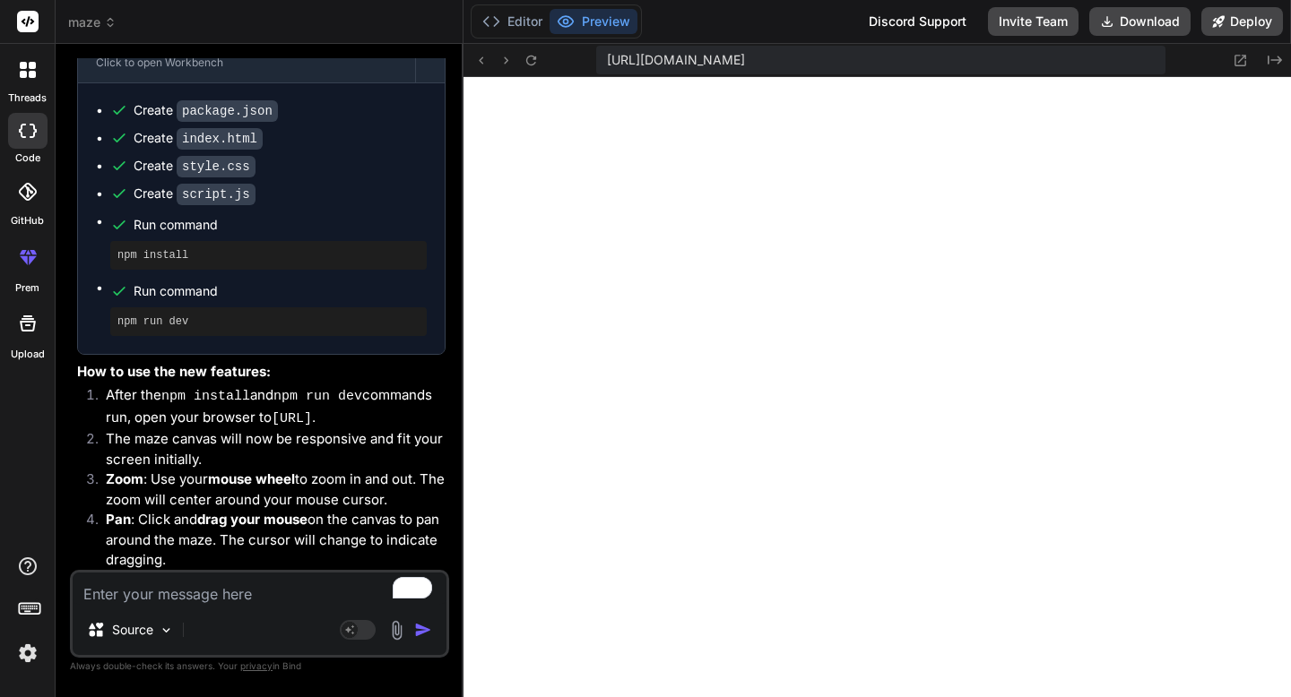
scroll to position [8515, 0]
click at [523, 22] on button "Editor" at bounding box center [512, 21] width 74 height 25
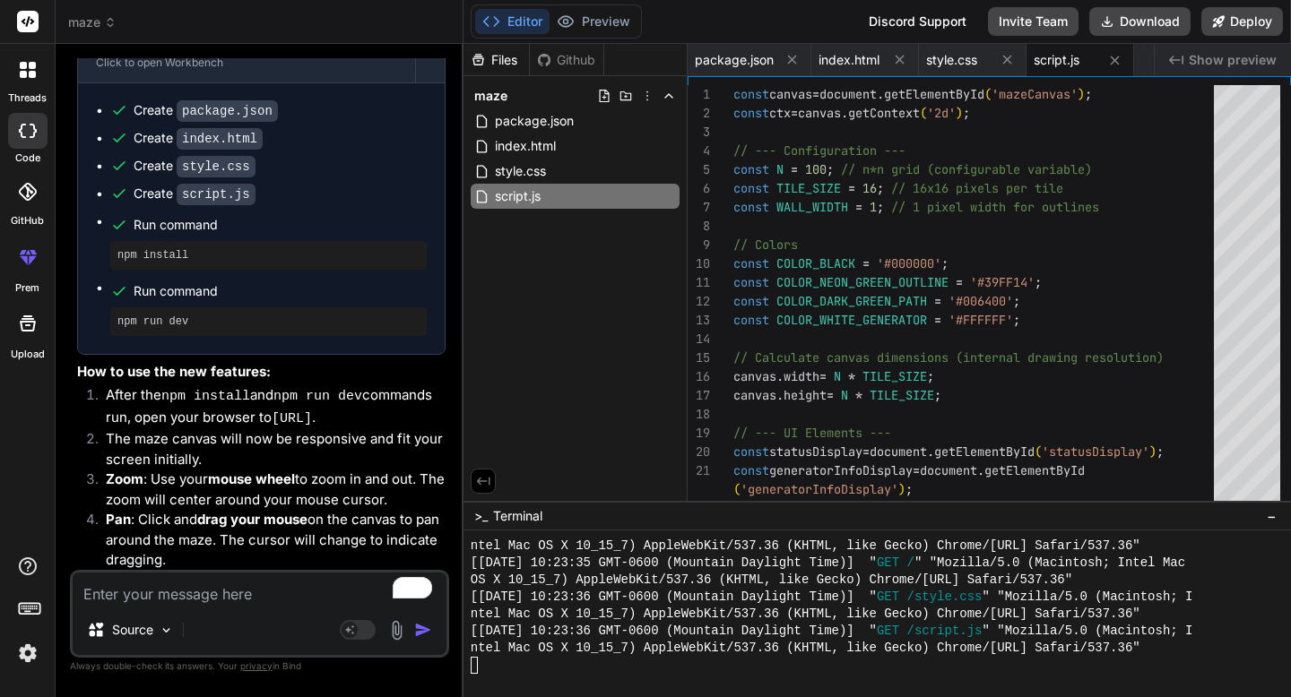
click at [173, 584] on textarea "To enrich screen reader interactions, please activate Accessibility in Grammarl…" at bounding box center [260, 589] width 374 height 32
paste textarea "Graph theory based methods Animation of graph theory based method (randomized d…"
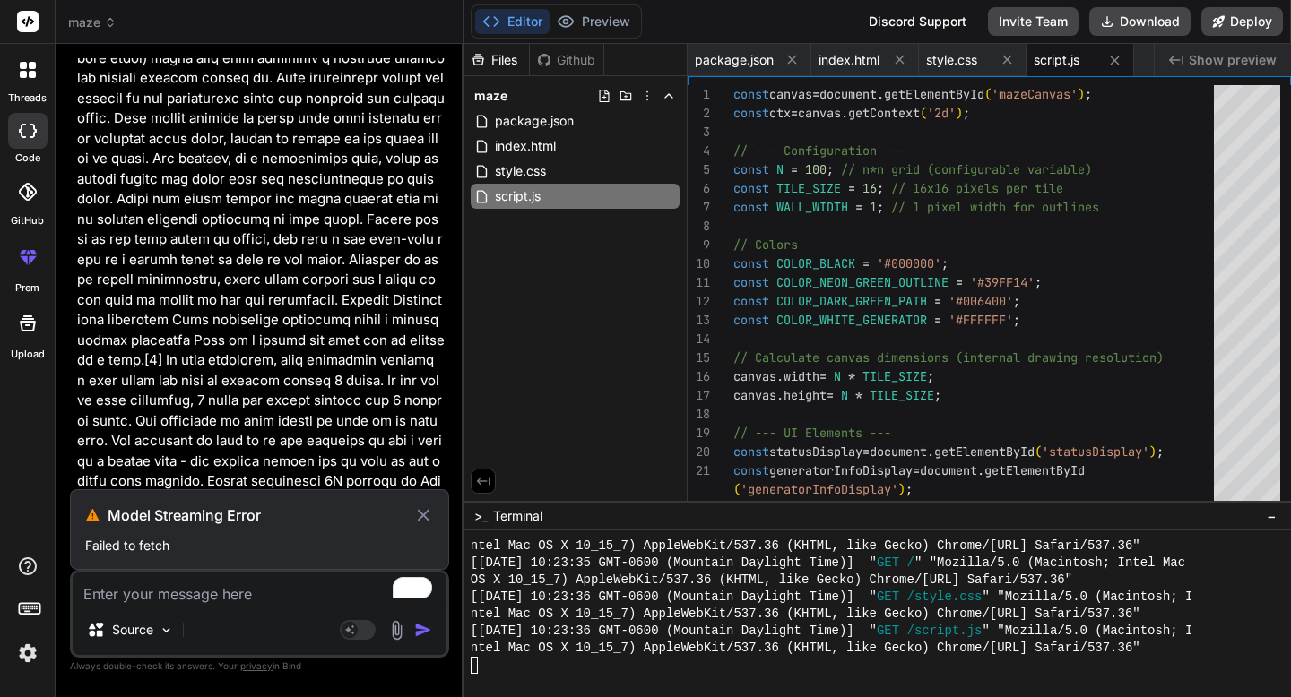
scroll to position [10602, 0]
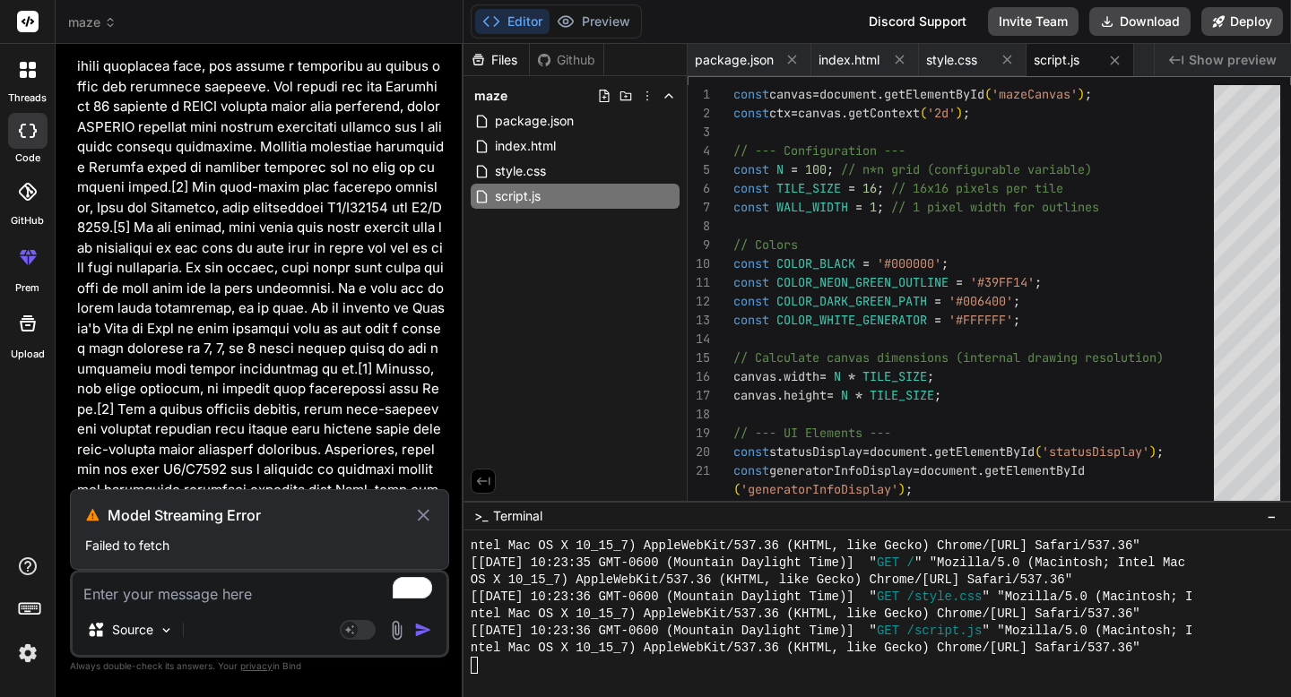
click at [421, 511] on icon at bounding box center [423, 516] width 21 height 22
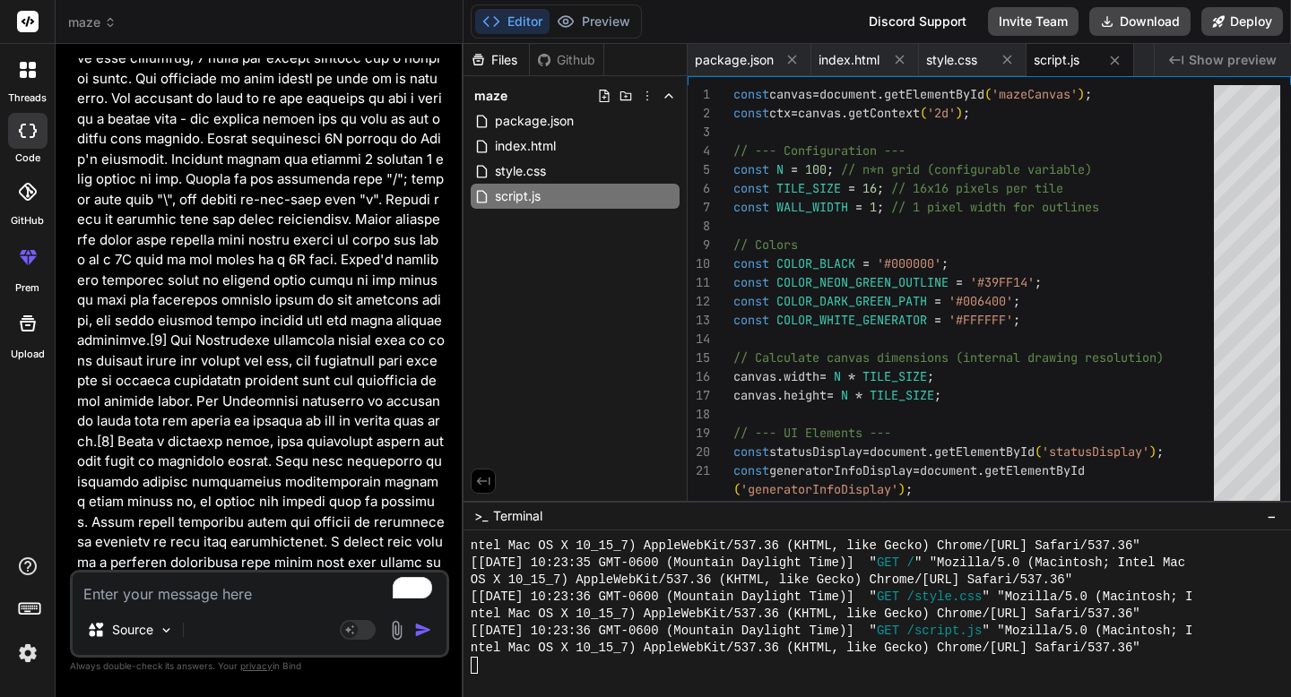
scroll to position [10521, 0]
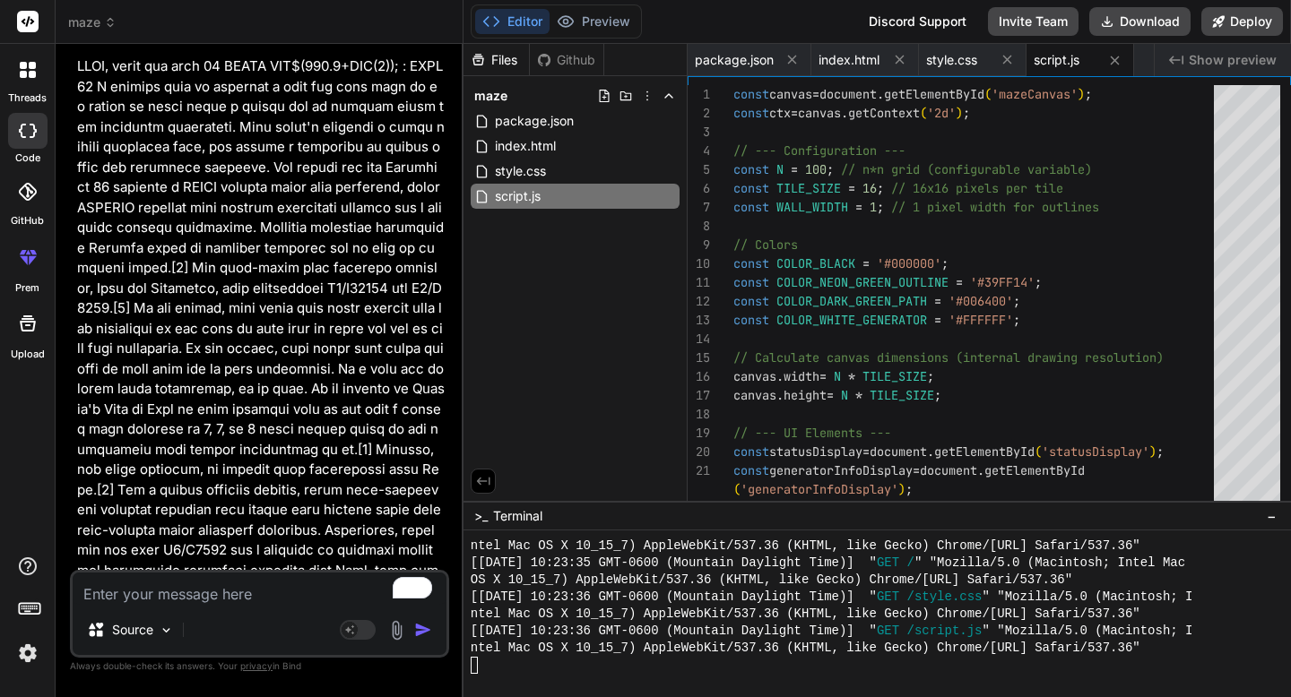
click at [211, 595] on textarea "To enrich screen reader interactions, please activate Accessibility in Grammarl…" at bounding box center [260, 589] width 374 height 32
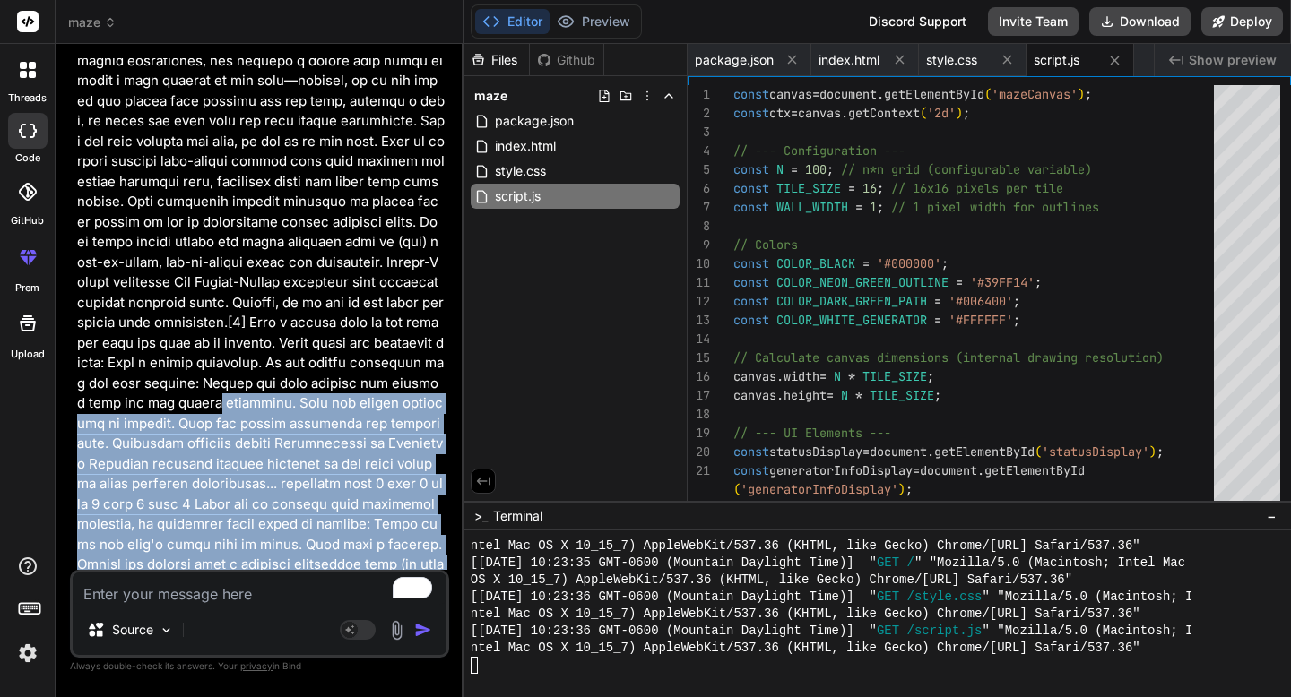
scroll to position [8988, 0]
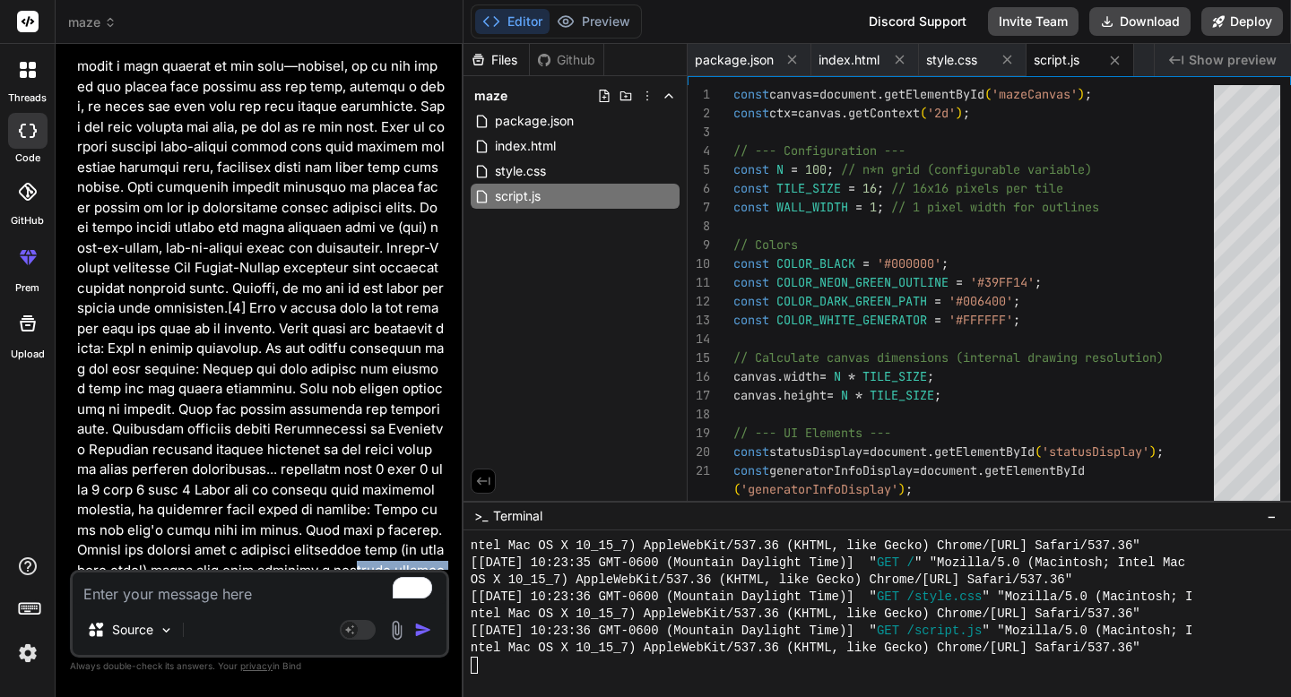
drag, startPoint x: 348, startPoint y: 558, endPoint x: 171, endPoint y: 423, distance: 221.9
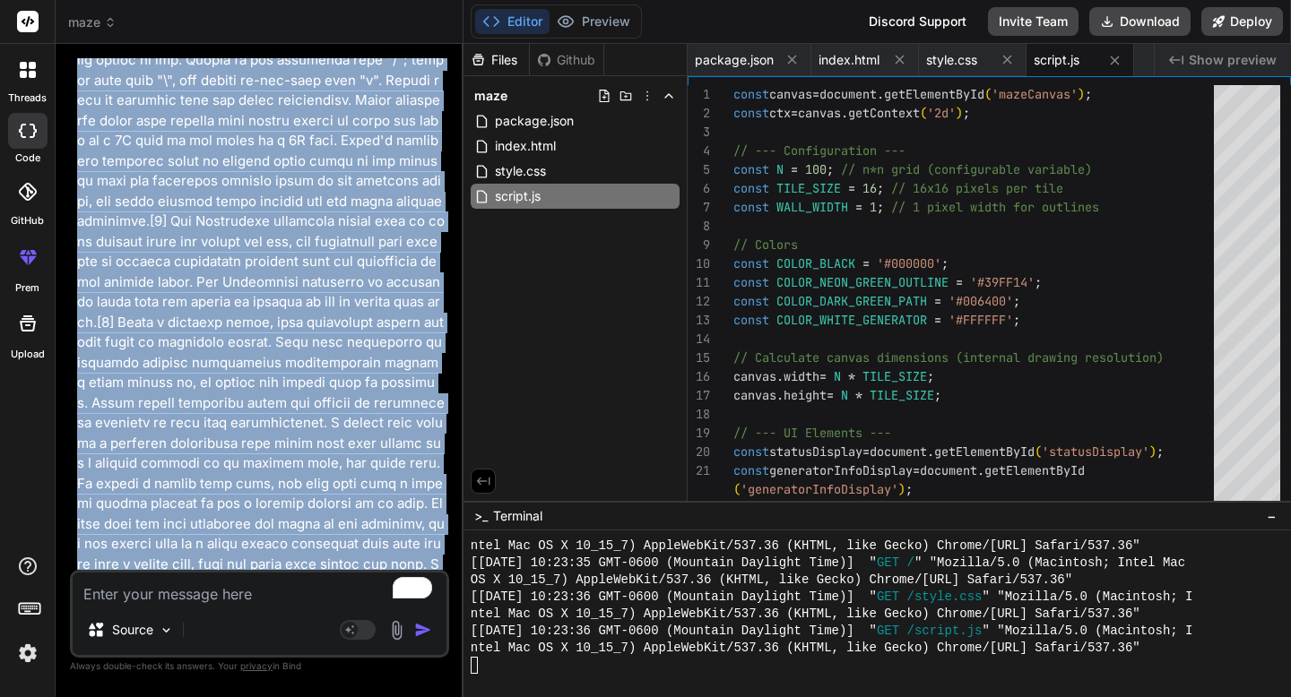
scroll to position [10521, 0]
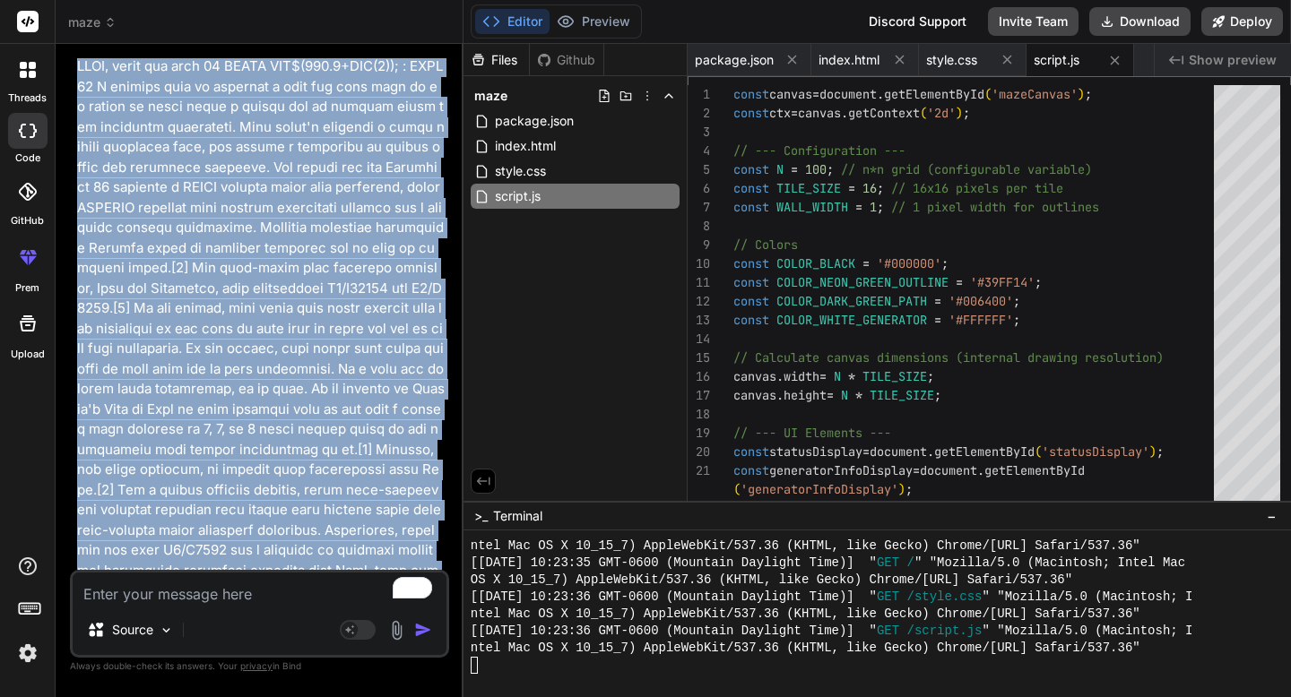
drag, startPoint x: 75, startPoint y: 226, endPoint x: 367, endPoint y: 566, distance: 448.2
click at [367, 566] on div "You Bind AI I understand you'd like to create a Python project for maze visuali…" at bounding box center [261, 314] width 376 height 512
copy p "here is the wikipedia page on maze generation "Graph theory based methods Anima…"
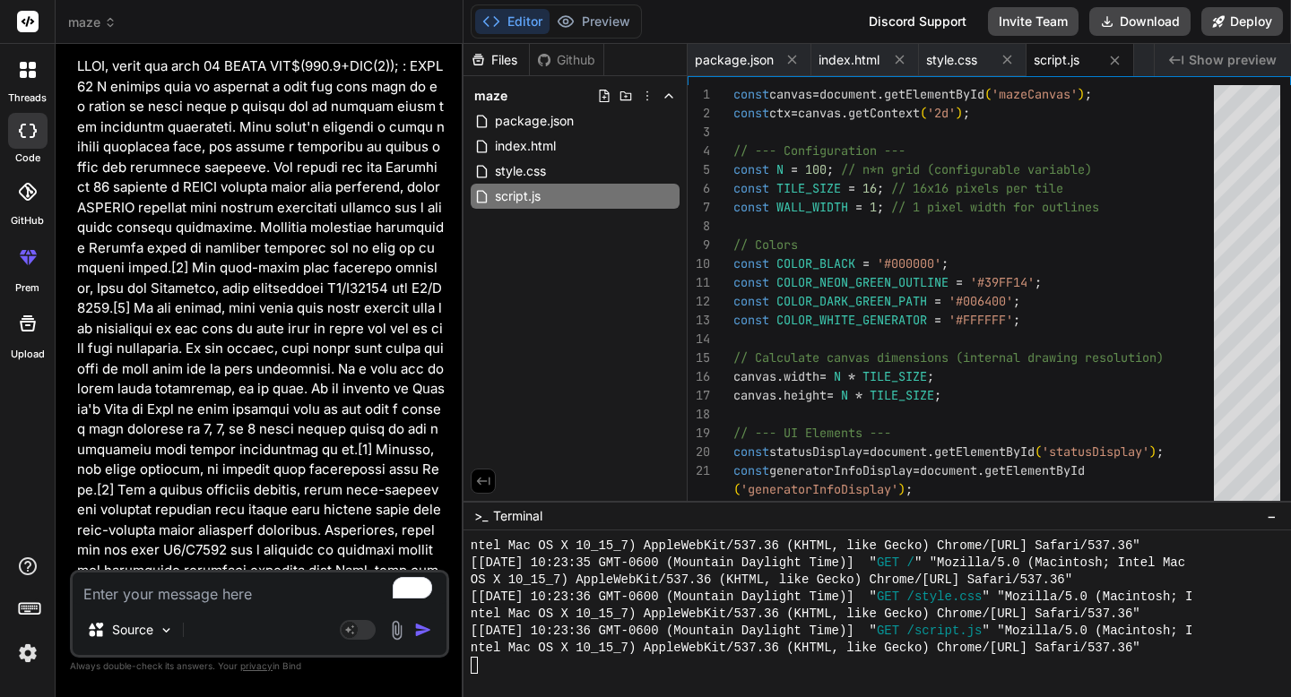
click at [309, 592] on textarea "To enrich screen reader interactions, please activate Accessibility in Grammarl…" at bounding box center [260, 589] width 374 height 32
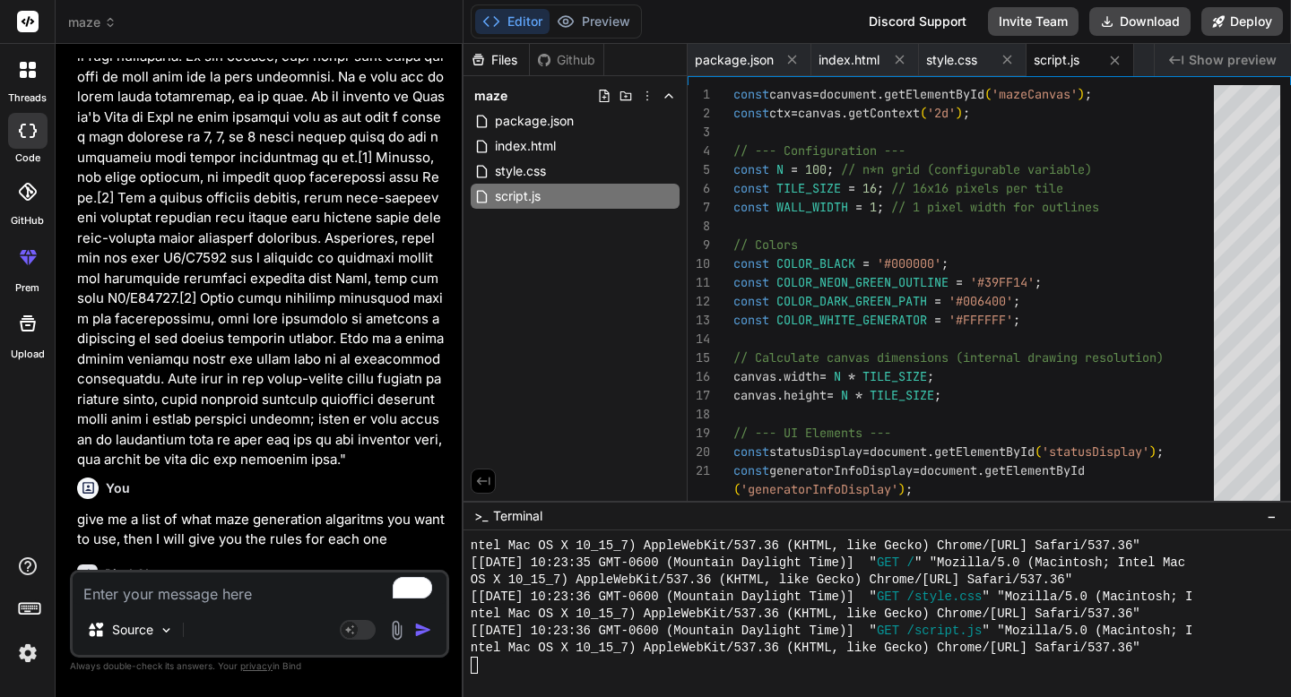
scroll to position [10859, 0]
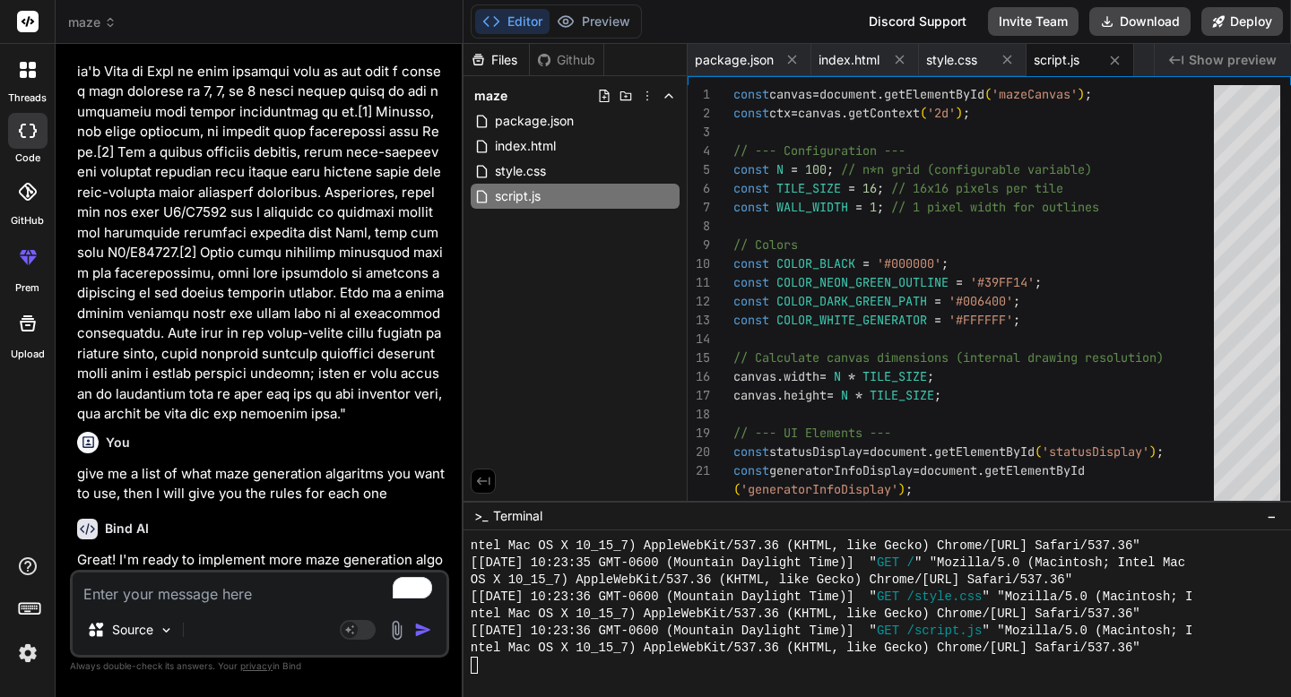
click at [252, 585] on textarea "To enrich screen reader interactions, please activate Accessibility in Grammarl…" at bounding box center [260, 589] width 374 height 32
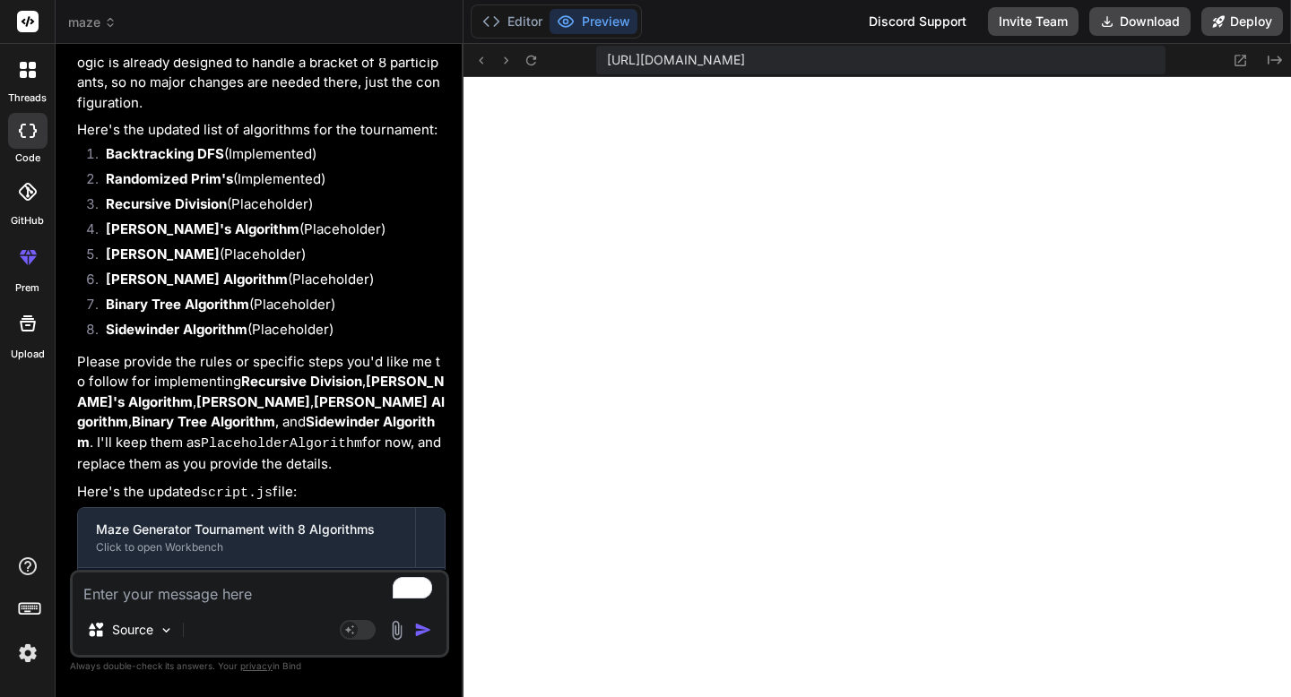
scroll to position [9281, 0]
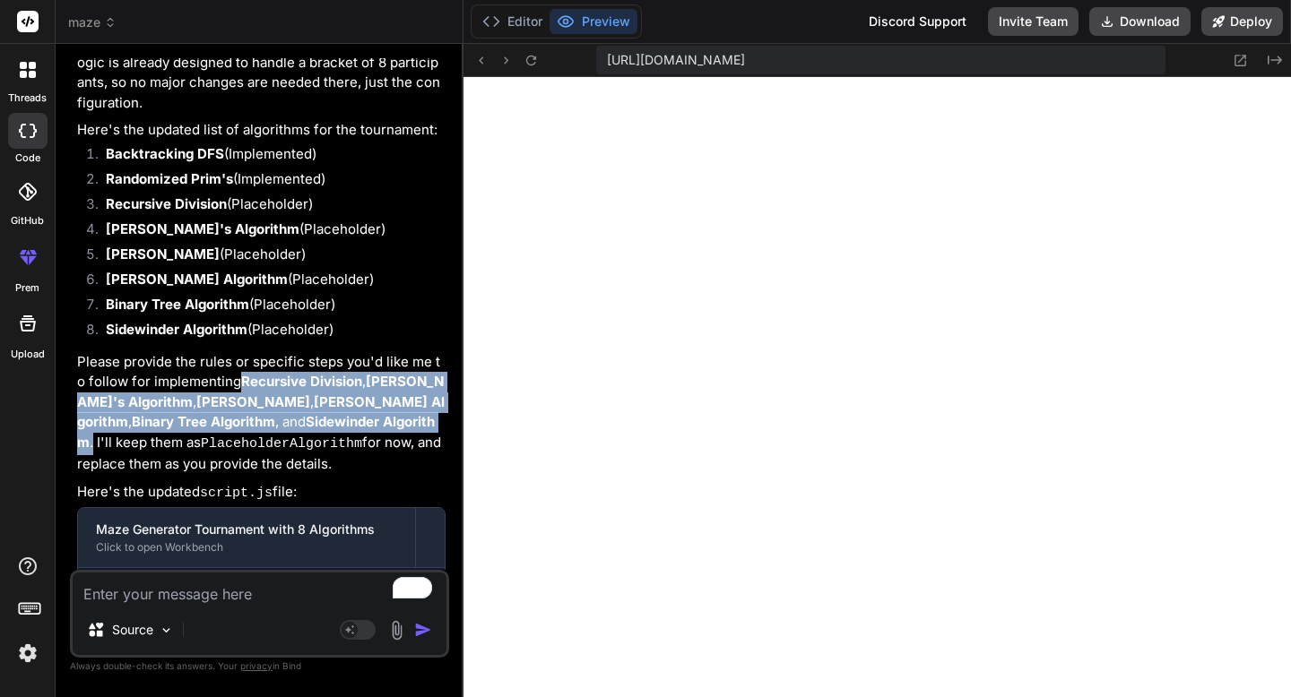
drag, startPoint x: 232, startPoint y: 184, endPoint x: 394, endPoint y: 232, distance: 169.3
click at [394, 352] on p "Please provide the rules or specific steps you'd like me to follow for implemen…" at bounding box center [261, 413] width 368 height 123
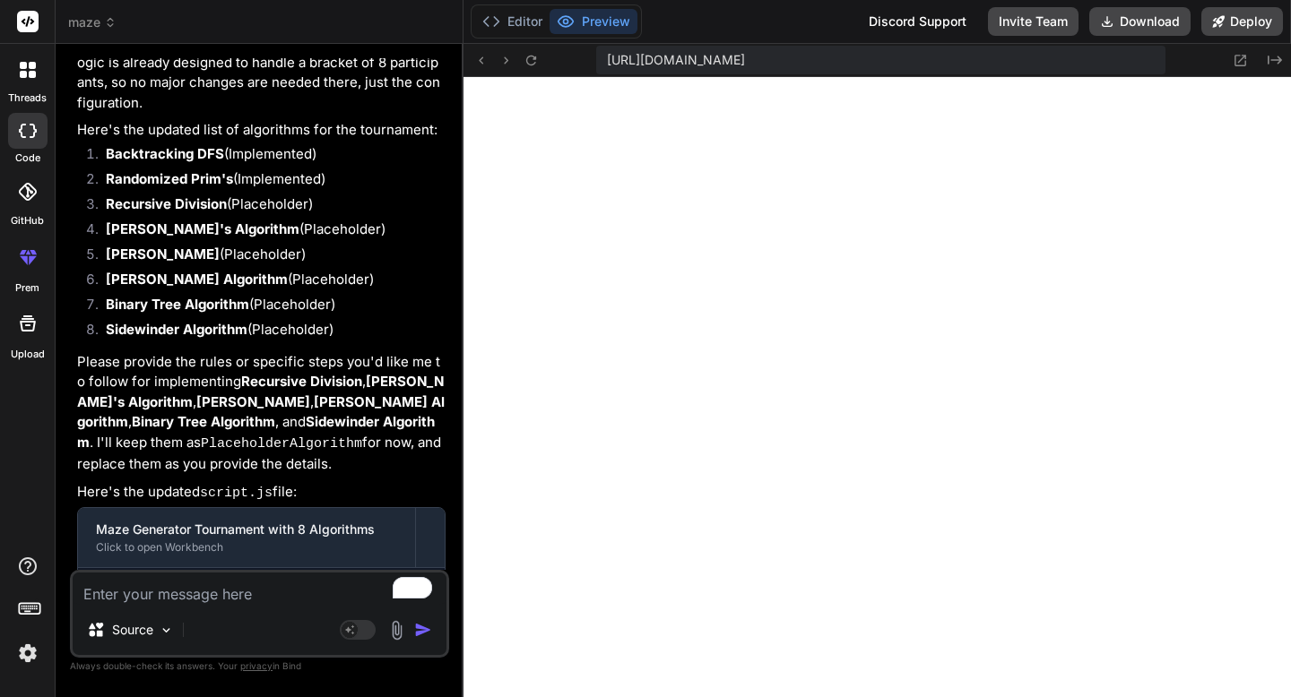
click at [278, 393] on strong "Aldous-Broder Algorithm" at bounding box center [253, 401] width 114 height 17
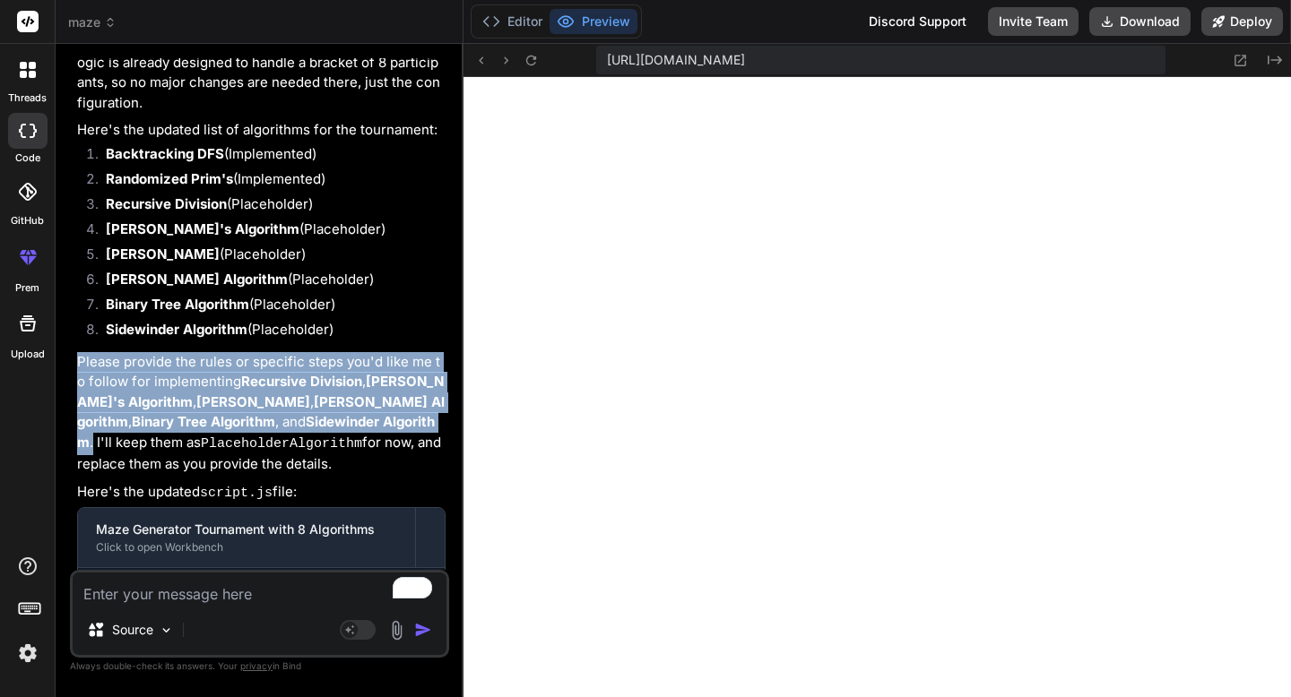
drag, startPoint x: 79, startPoint y: 164, endPoint x: 394, endPoint y: 234, distance: 323.2
click at [394, 352] on p "Please provide the rules or specific steps you'd like me to follow for implemen…" at bounding box center [261, 413] width 368 height 123
copy p "Please provide the rules or specific steps you'd like me to follow for implemen…"
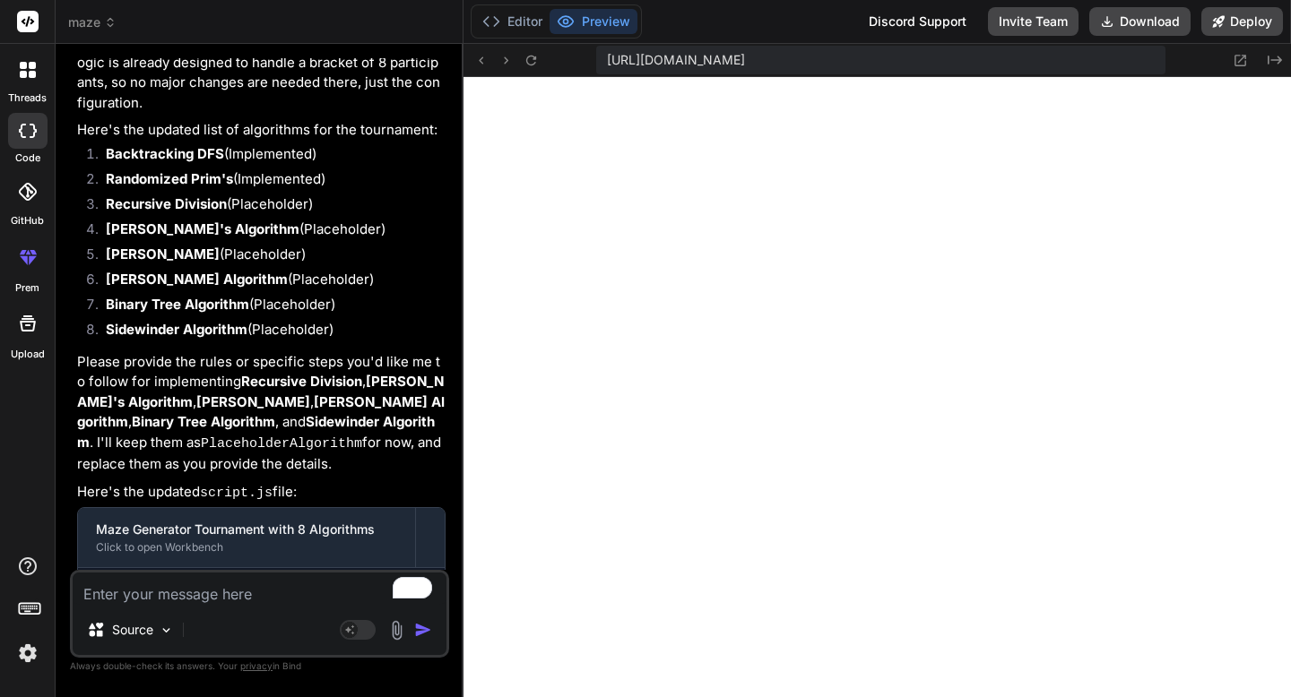
click at [352, 352] on p "Please provide the rules or specific steps you'd like me to follow for implemen…" at bounding box center [261, 413] width 368 height 123
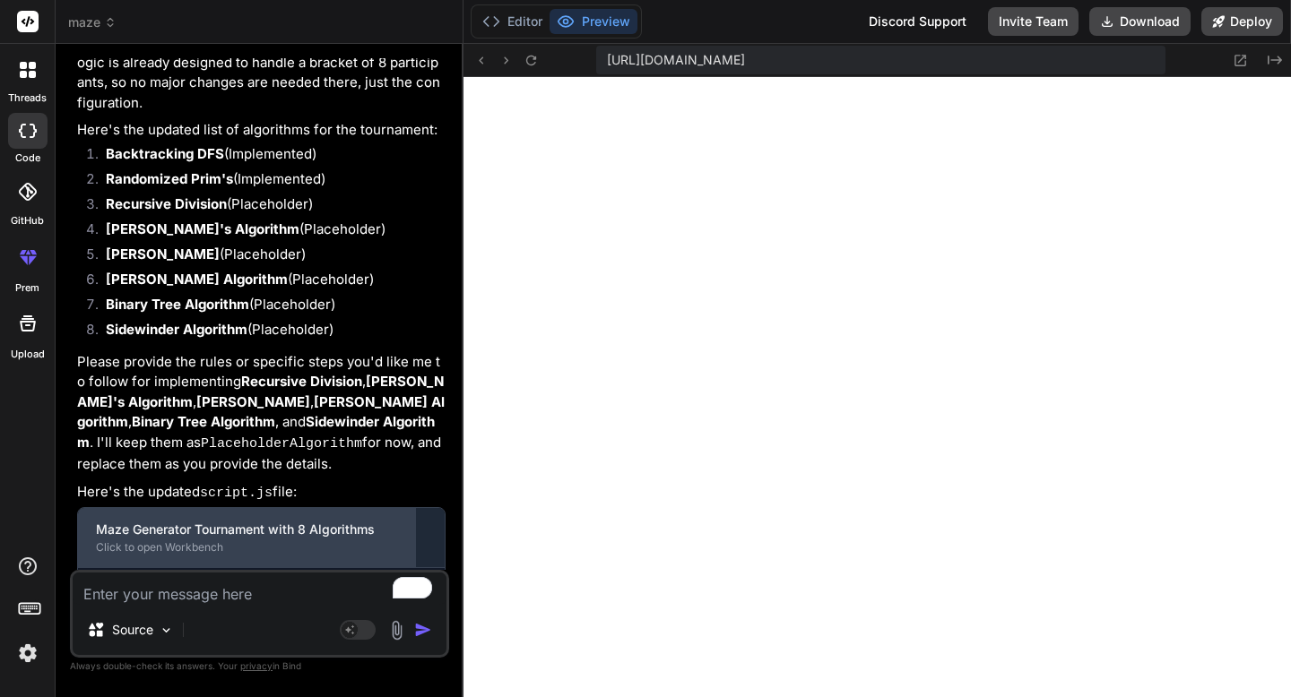
scroll to position [11966, 0]
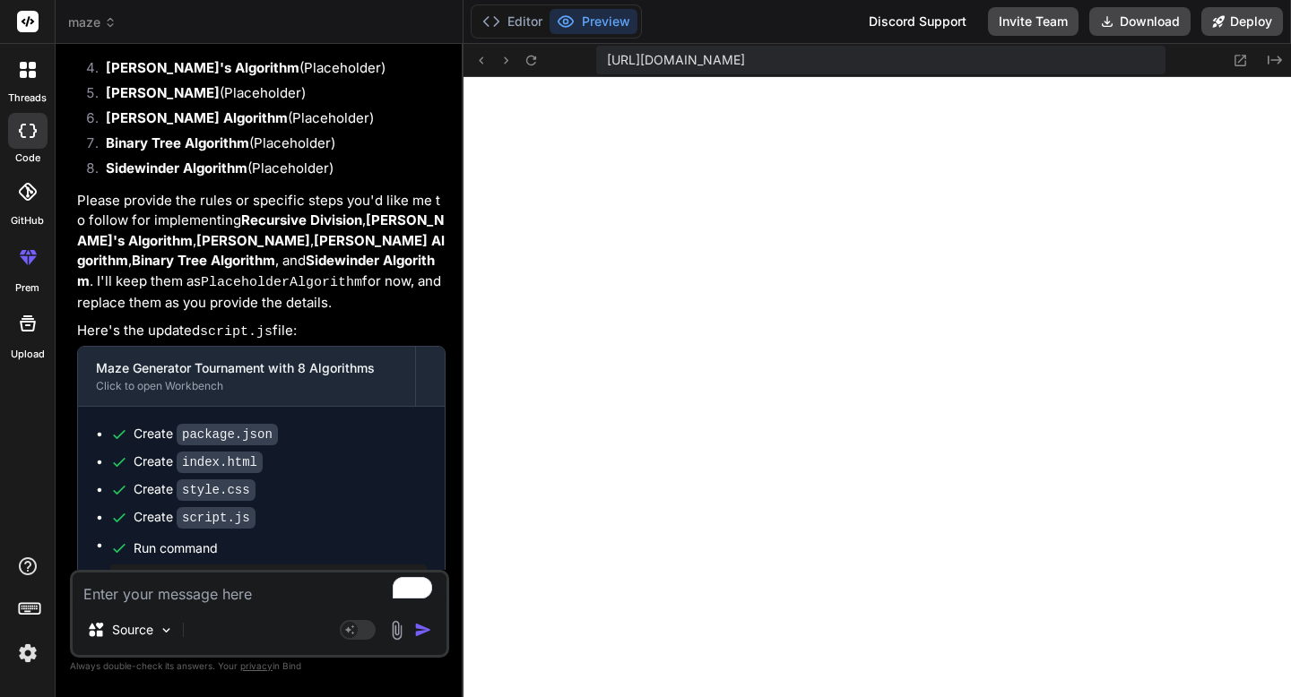
click at [173, 579] on textarea "To enrich screen reader interactions, please activate Accessibility in Grammarl…" at bounding box center [260, 589] width 374 height 32
click at [404, 584] on div "Rewrite with Grammarly" at bounding box center [403, 588] width 16 height 16
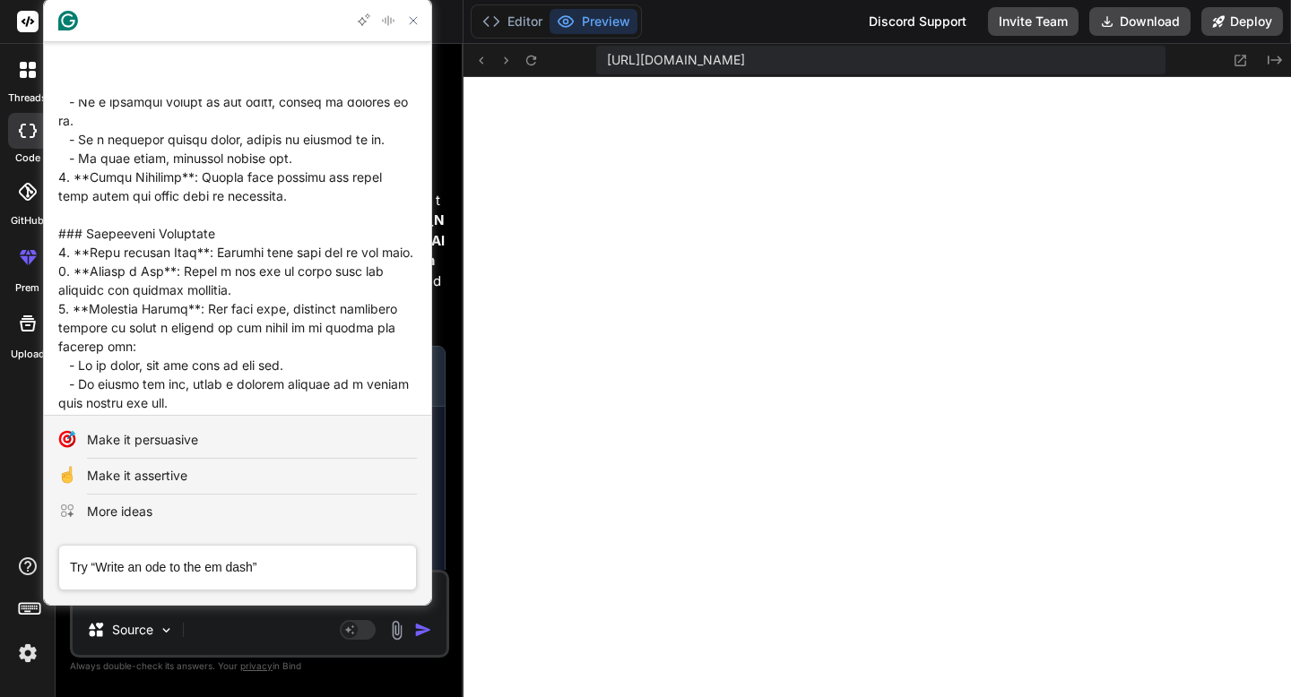
scroll to position [1264, 0]
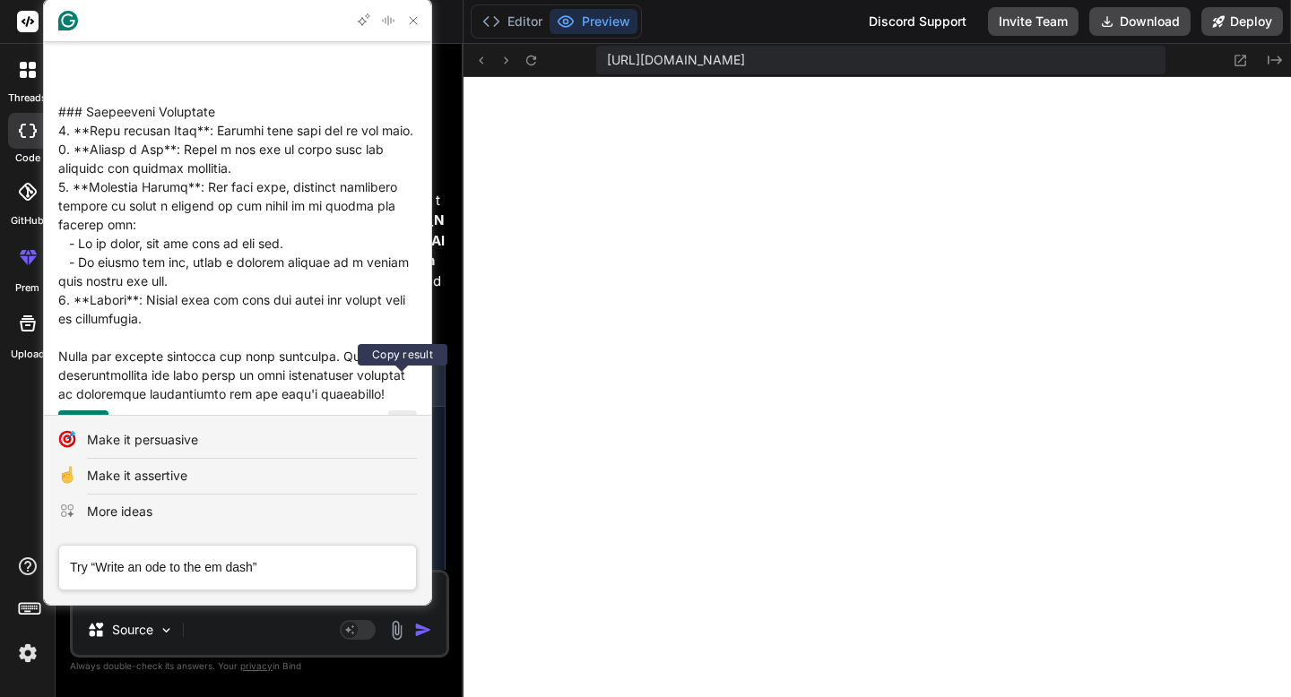
click at [393, 411] on button "Copy Please provide the rules or specific steps you'd like me to follow for imp…" at bounding box center [402, 425] width 29 height 29
click at [203, 572] on textarea "Type a prompt, after typing your prompt press tab to review results, or enter t…" at bounding box center [236, 567] width 357 height 34
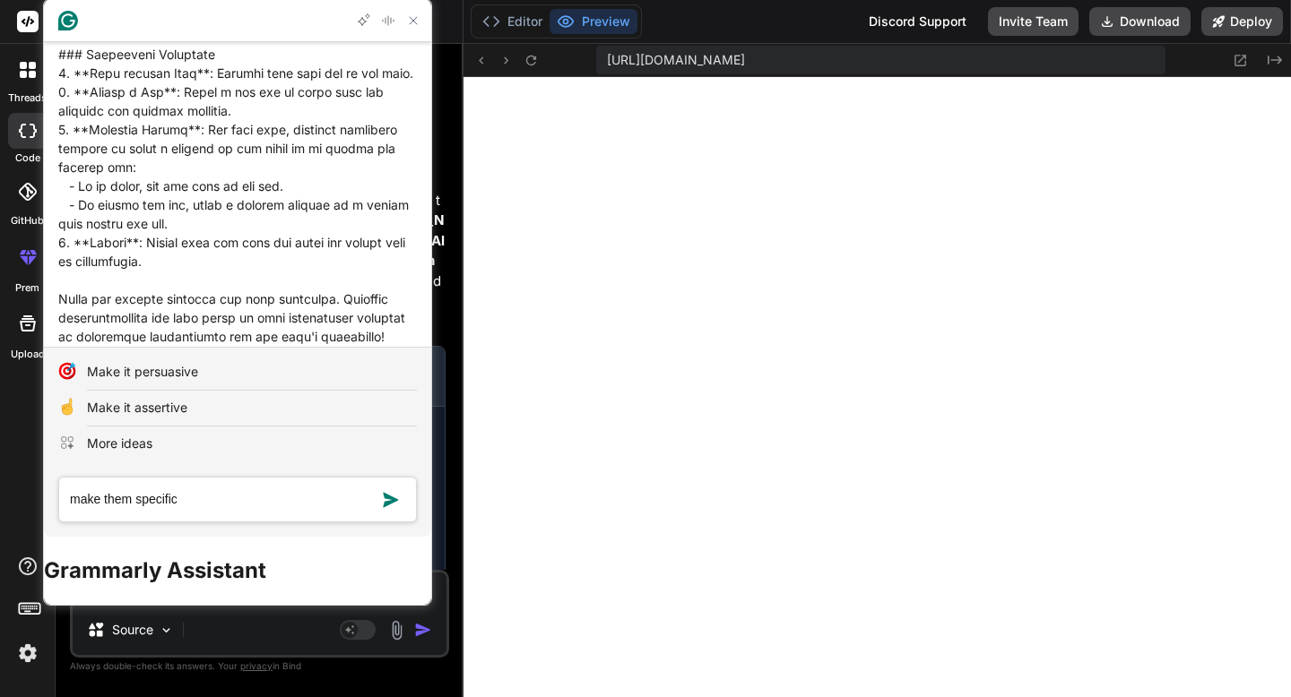
click at [404, 375] on icon "Copy Please provide the rules or specific steps you'd like me to follow for imp…" at bounding box center [402, 367] width 14 height 14
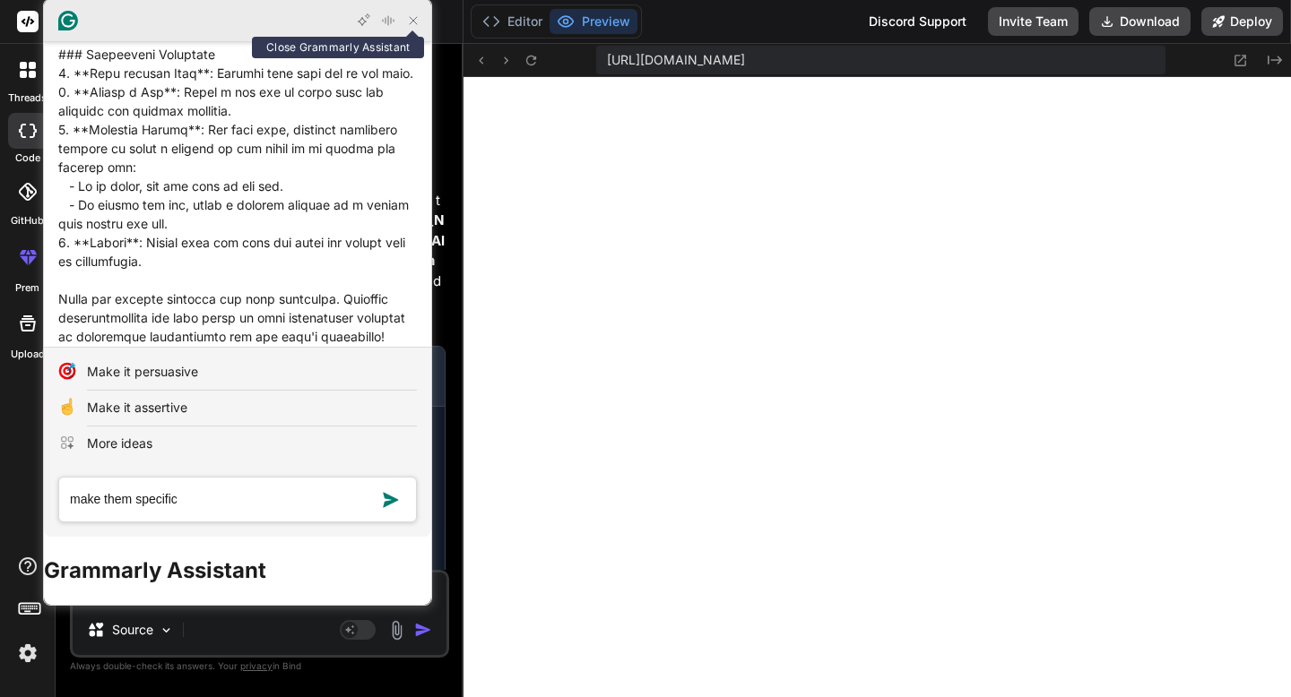
click at [415, 27] on icon "Close Grammarly Assistant" at bounding box center [413, 21] width 22 height 22
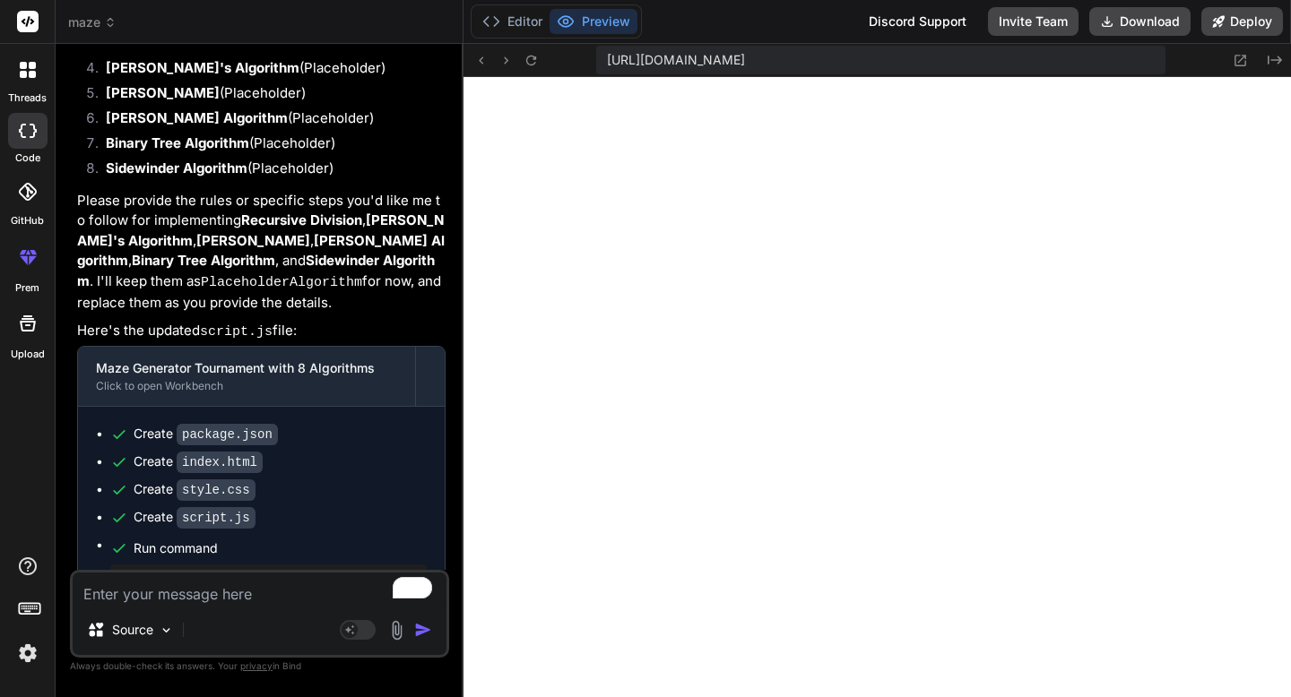
paste textarea "### Recursive Division Algorithm 1. **Start with a Grid**: Begin with a grid of…"
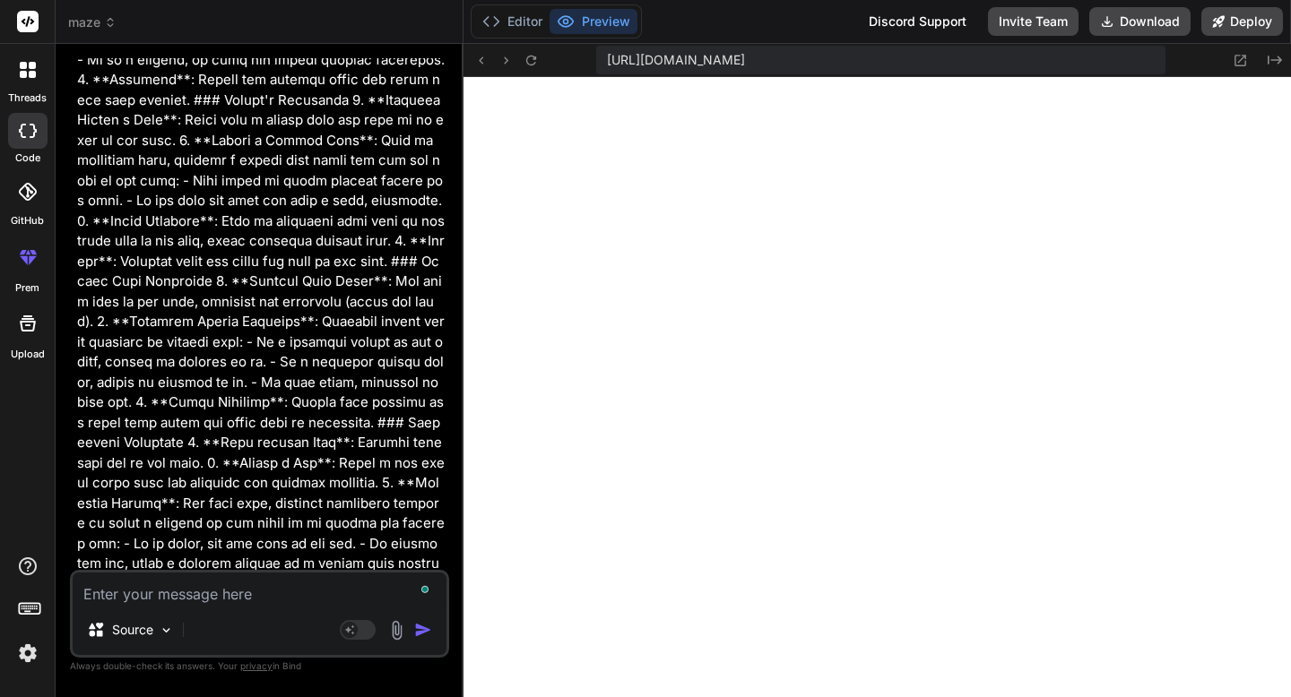
scroll to position [13282, 0]
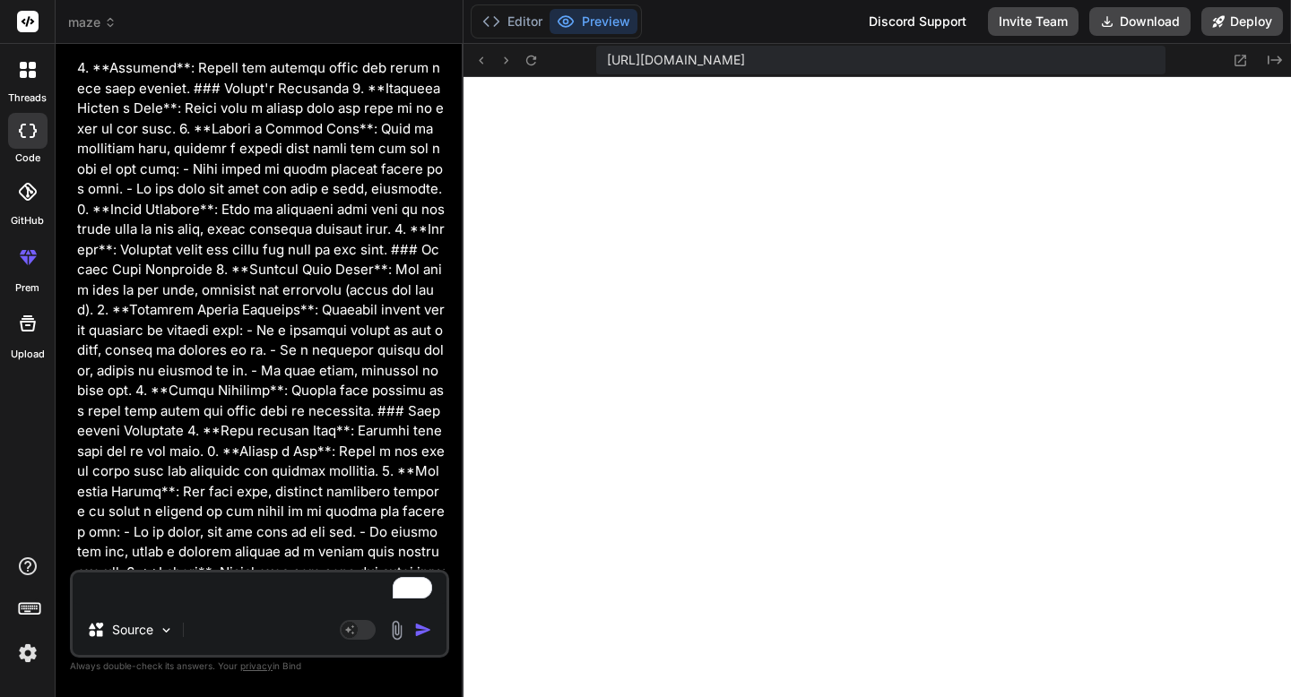
click at [193, 601] on textarea "To enrich screen reader interactions, please activate Accessibility in Grammarl…" at bounding box center [260, 589] width 374 height 32
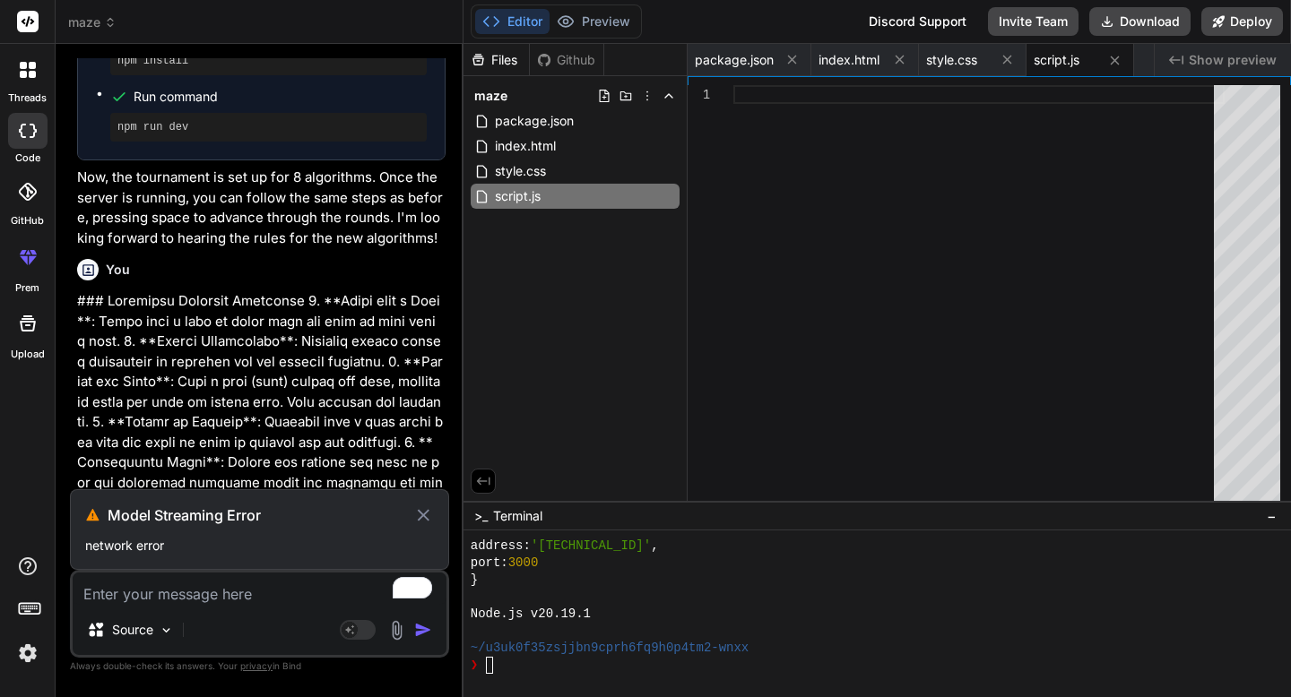
scroll to position [12478, 0]
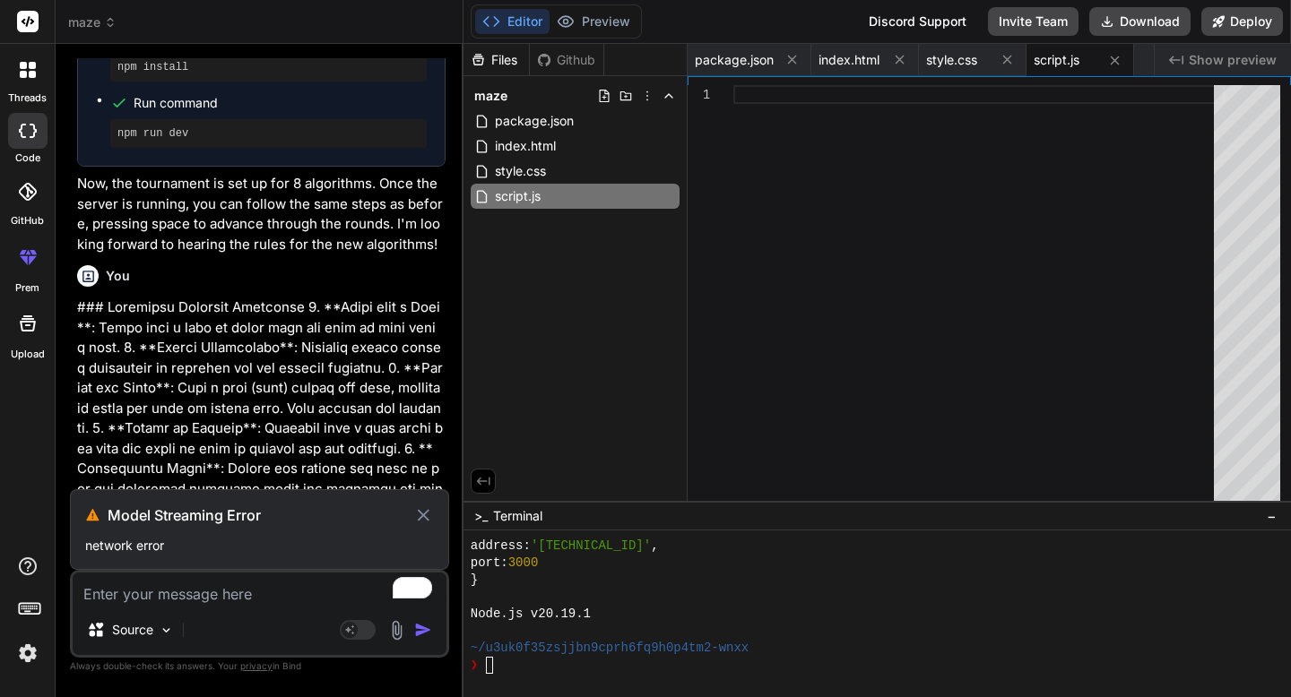
click at [417, 513] on icon at bounding box center [423, 516] width 21 height 22
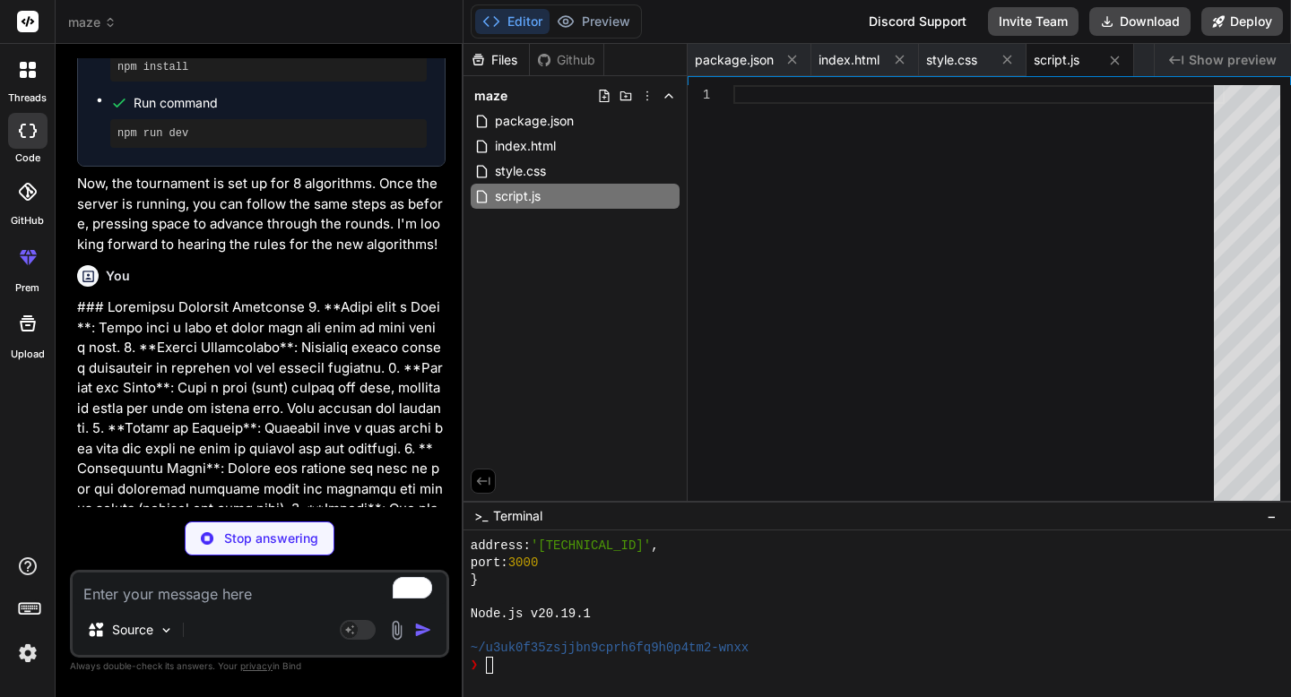
scroll to position [13218, 0]
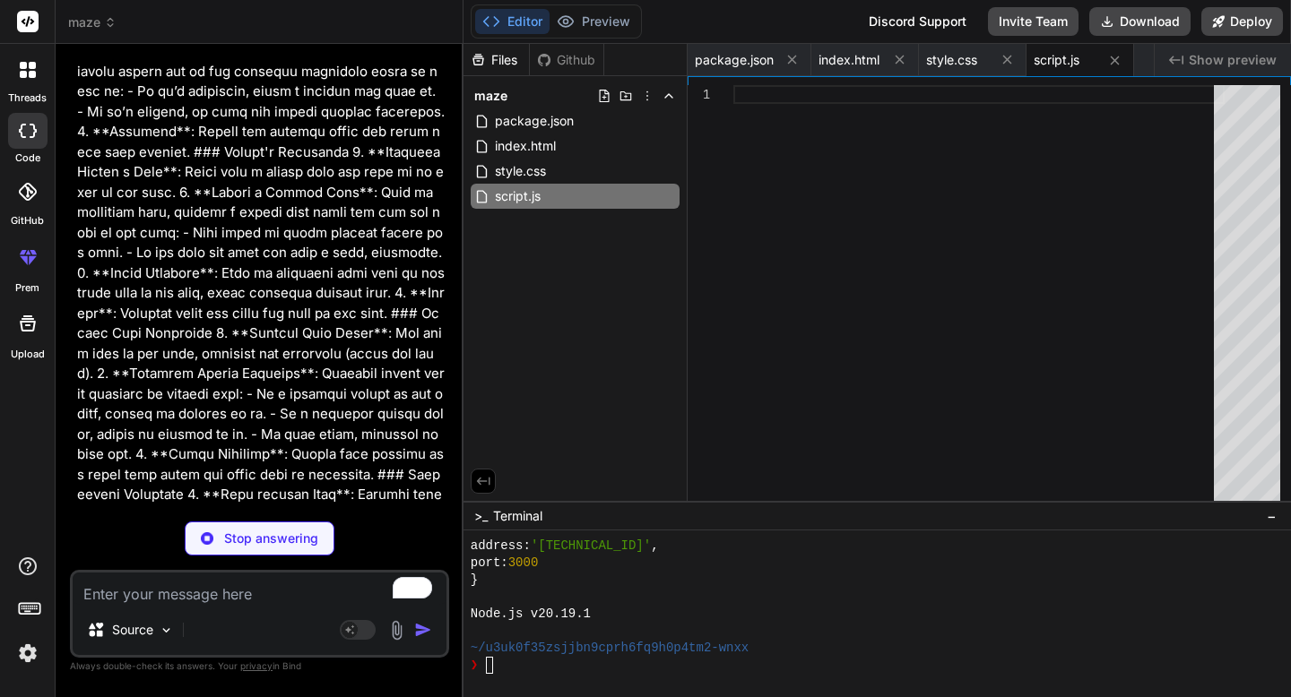
click at [212, 600] on textarea "To enrich screen reader interactions, please activate Accessibility in Grammarl…" at bounding box center [260, 589] width 374 height 32
click at [228, 537] on p "Stop answering" at bounding box center [271, 539] width 94 height 18
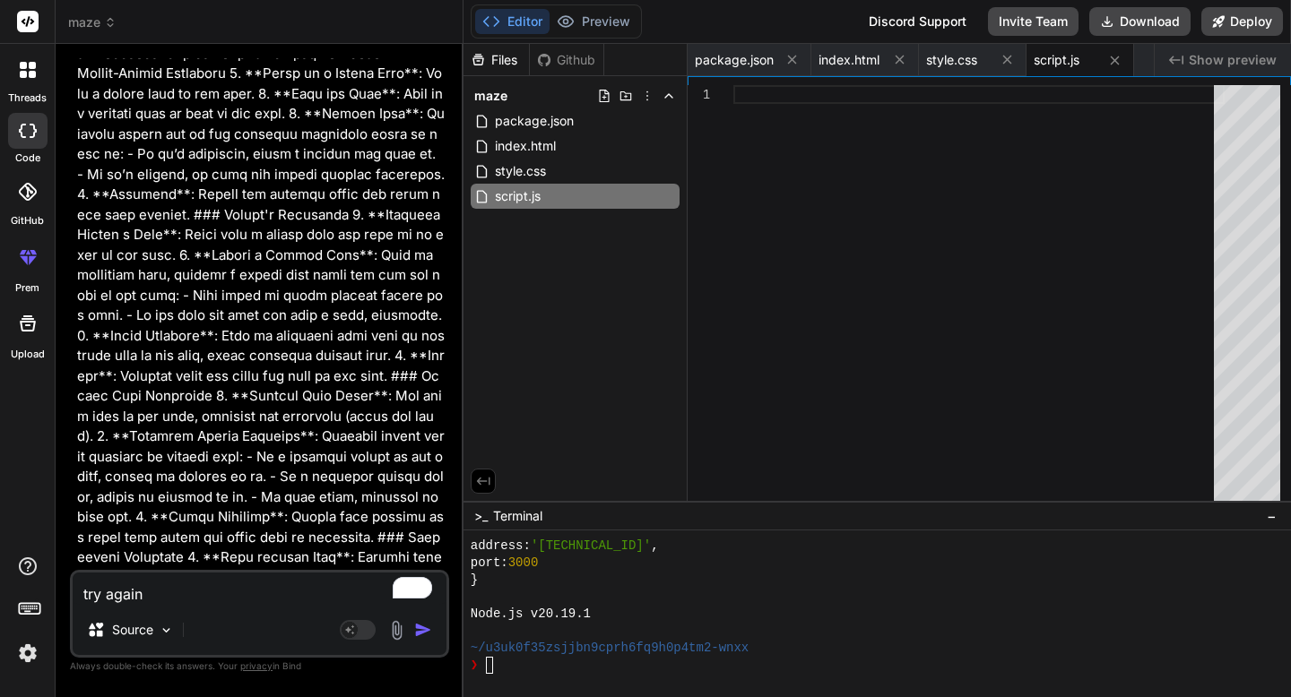
click at [421, 633] on img "button" at bounding box center [423, 630] width 18 height 18
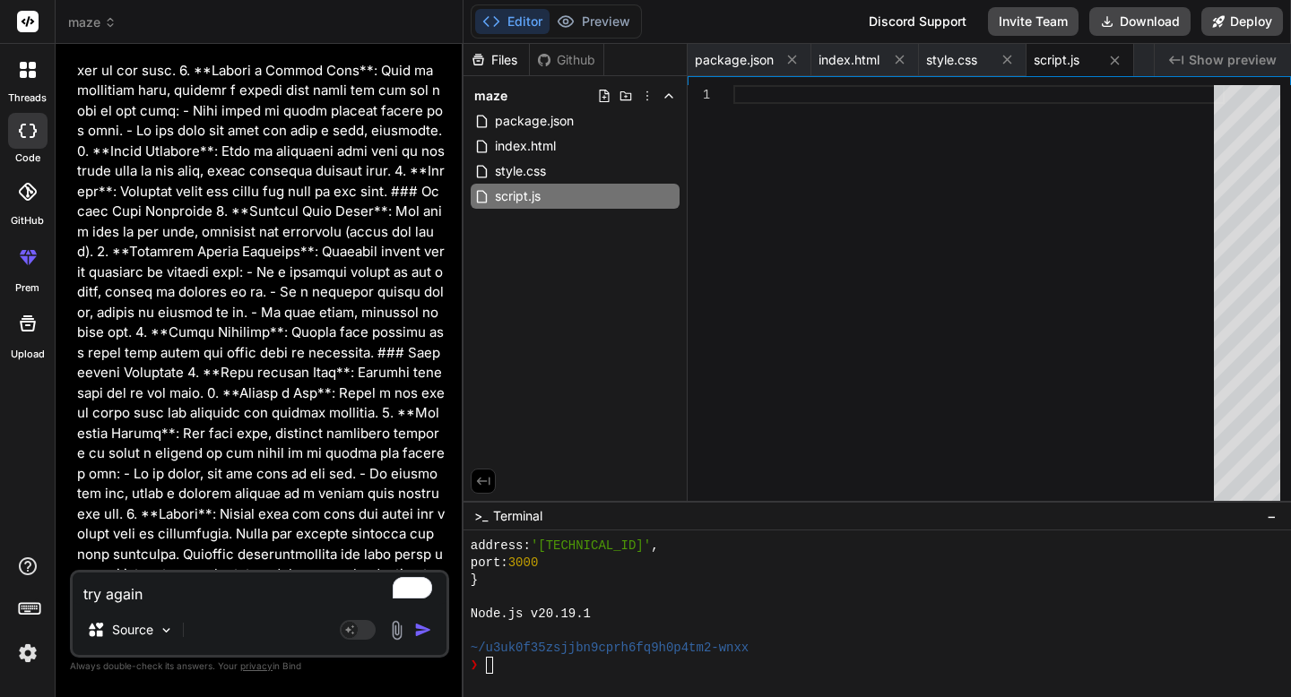
scroll to position [13341, 0]
click at [193, 595] on textarea "try again" at bounding box center [260, 589] width 374 height 32
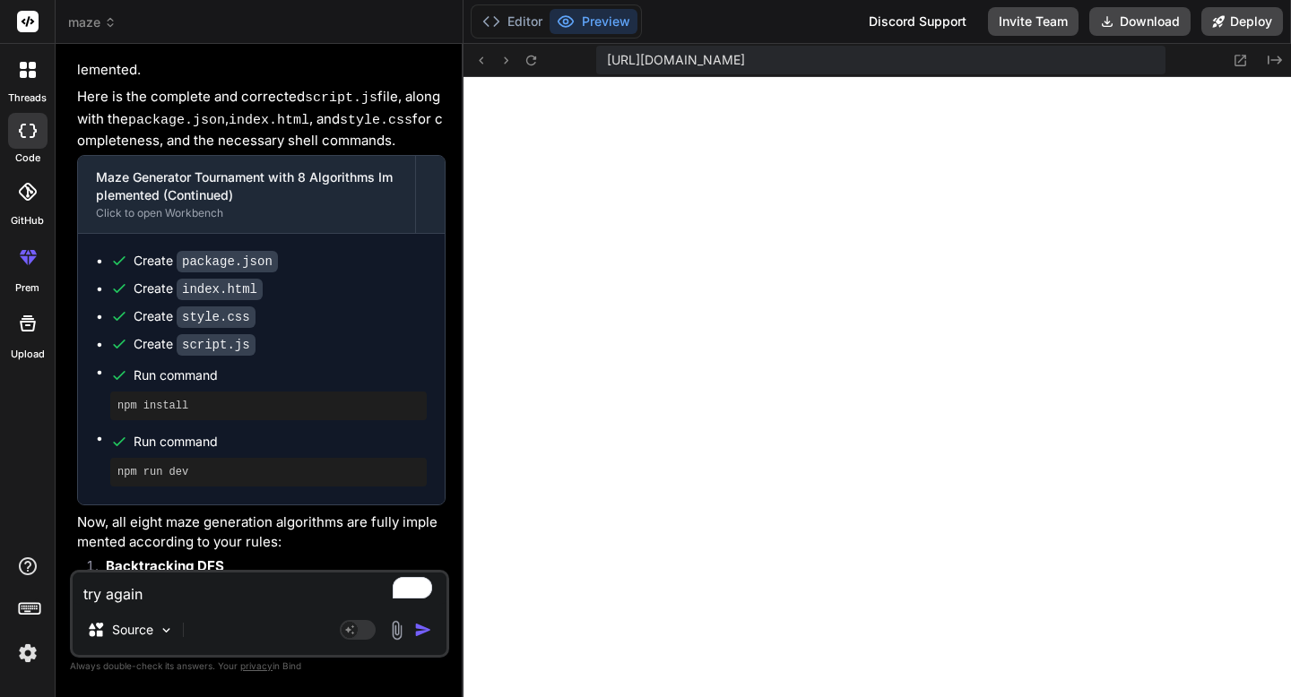
scroll to position [14145, 0]
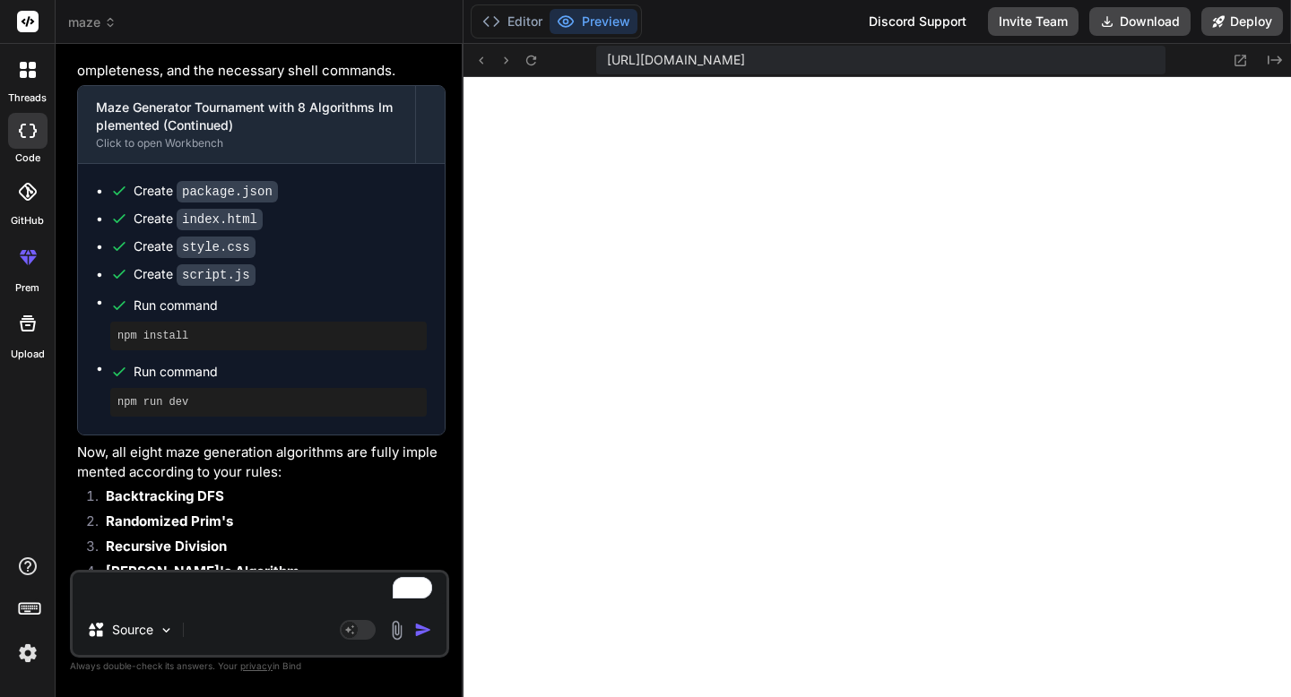
click at [191, 587] on textarea "To enrich screen reader interactions, please activate Accessibility in Grammarl…" at bounding box center [260, 589] width 374 height 32
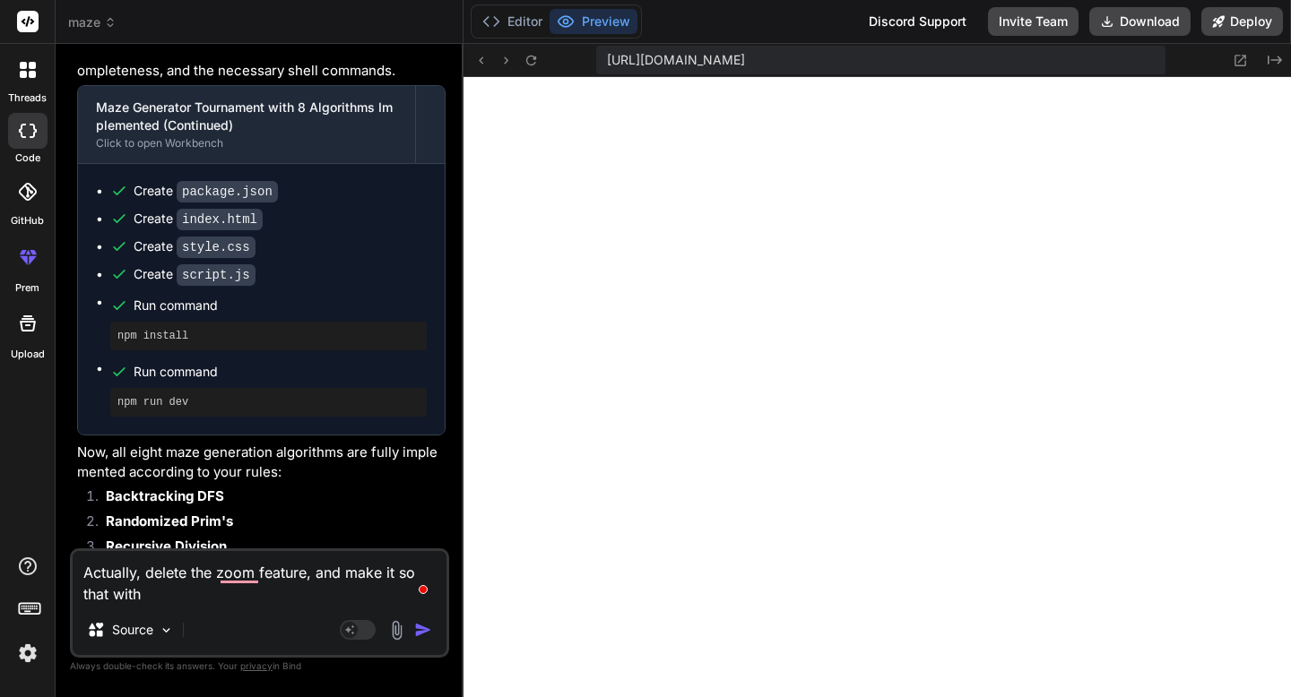
click at [89, 569] on textarea "Actually, delete the zoom feature, and make it so that with" at bounding box center [260, 578] width 374 height 54
click at [176, 594] on textarea "Actually, delete the Zoom feature, and make it so that with" at bounding box center [260, 578] width 374 height 54
click at [323, 592] on textarea "Actually, delete the Zoom feature, and make it so that with Prim's algorithm, i…" at bounding box center [260, 578] width 374 height 54
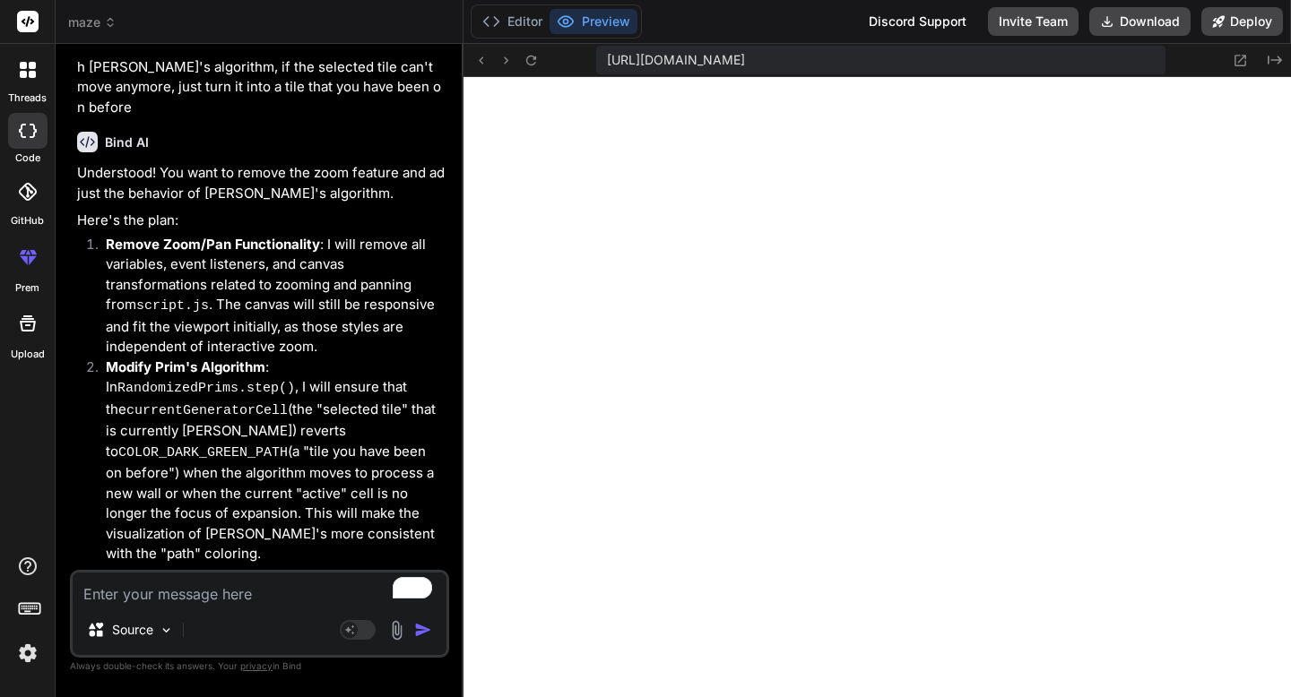
scroll to position [15176, 0]
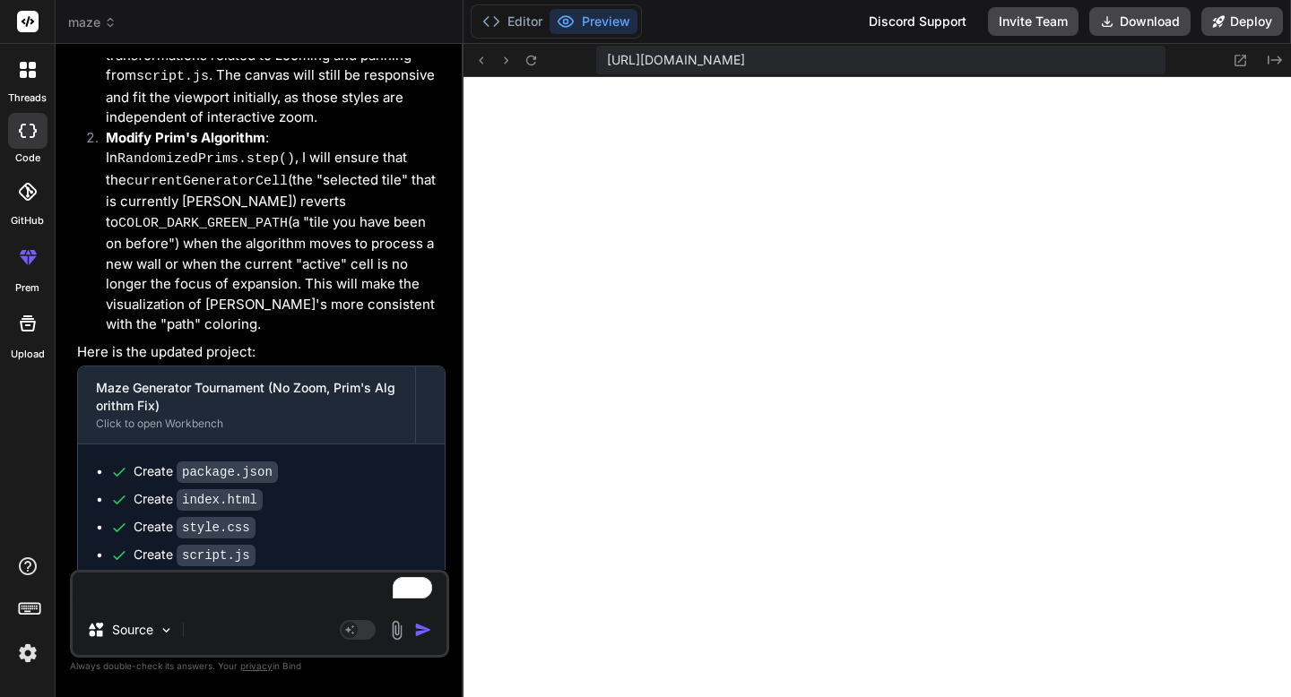
click at [210, 598] on textarea "To enrich screen reader interactions, please activate Accessibility in Grammarl…" at bounding box center [260, 589] width 374 height 32
click at [462, 476] on div at bounding box center [463, 370] width 2 height 653
click at [300, 590] on textarea "To enrich screen reader interactions, please activate Accessibility in Grammarl…" at bounding box center [260, 589] width 374 height 32
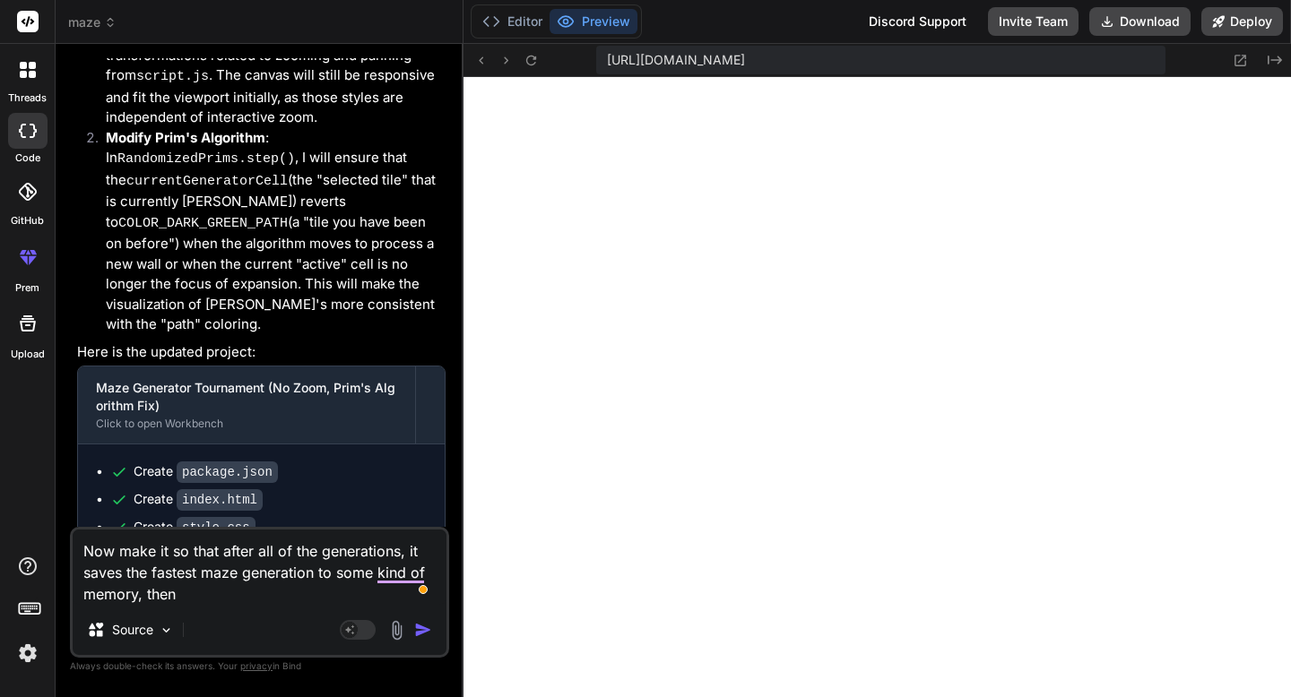
click at [139, 594] on textarea "Now make it so that after all of the generations, it saves the fastest maze gen…" at bounding box center [260, 567] width 374 height 75
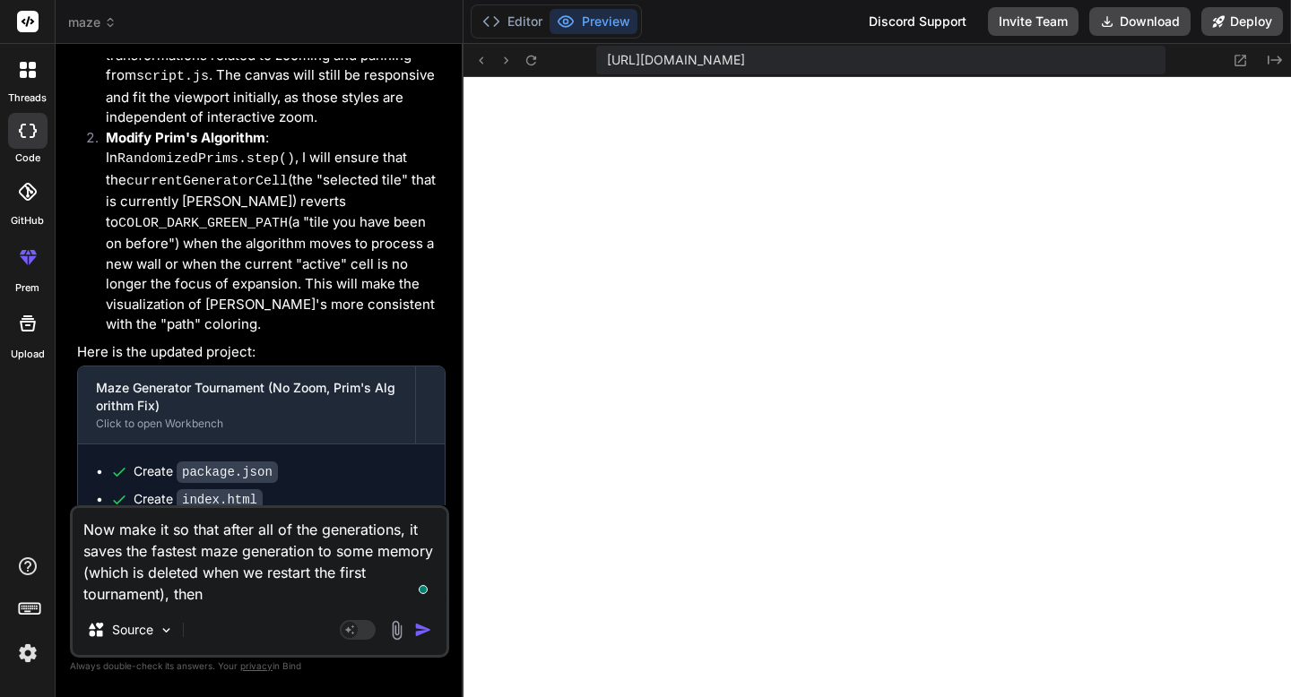
click at [234, 595] on textarea "Now make it so that after all of the generations, it saves the fastest maze gen…" at bounding box center [260, 556] width 374 height 97
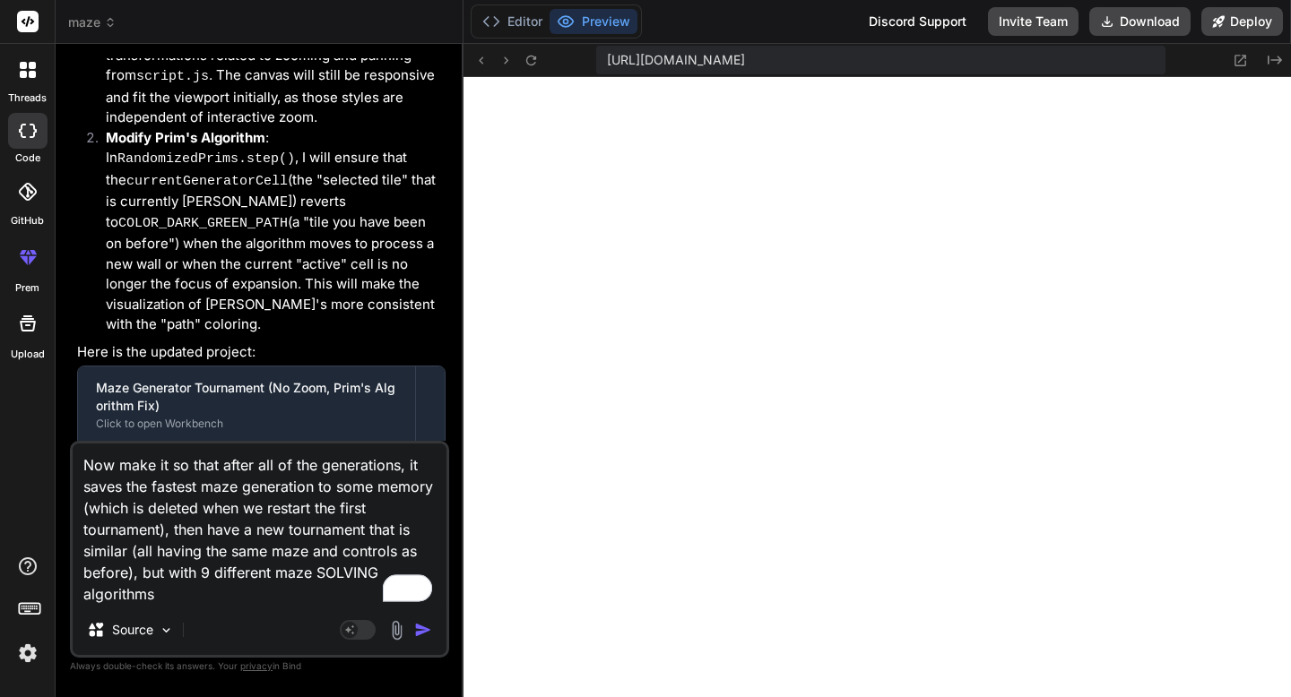
click at [207, 577] on textarea "Now make it so that after all of the generations, it saves the fastest maze gen…" at bounding box center [260, 524] width 374 height 161
click at [196, 598] on textarea "Now make it so that after all of the generations, it saves the fastest maze gen…" at bounding box center [260, 524] width 374 height 161
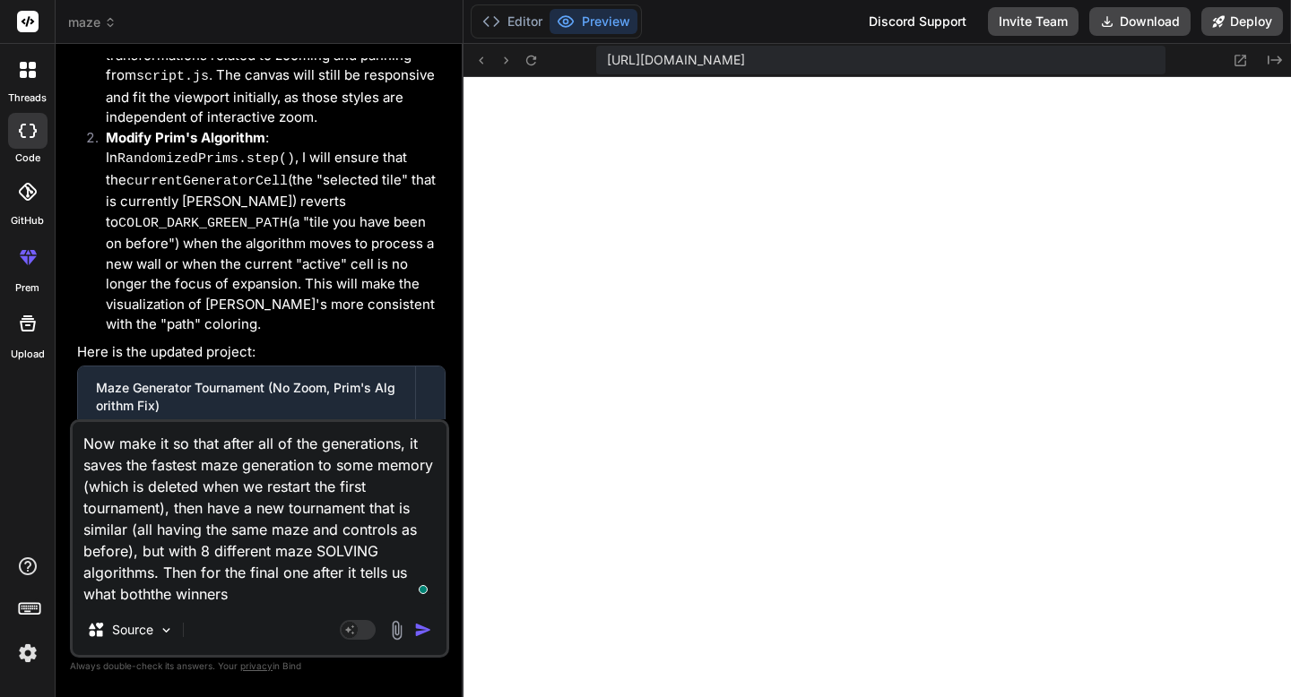
click at [151, 595] on textarea "Now make it so that after all of the generations, it saves the fastest maze gen…" at bounding box center [260, 513] width 374 height 183
click at [262, 598] on textarea "Now make it so that after all of the generations, it saves the fastest maze gen…" at bounding box center [260, 513] width 374 height 183
click at [308, 573] on textarea "Now make it so that after all of the generations, it saves the fastest maze gen…" at bounding box center [260, 513] width 374 height 183
click at [400, 595] on textarea "Now make it so that after all of the generations, it saves the fastest maze gen…" at bounding box center [260, 513] width 374 height 183
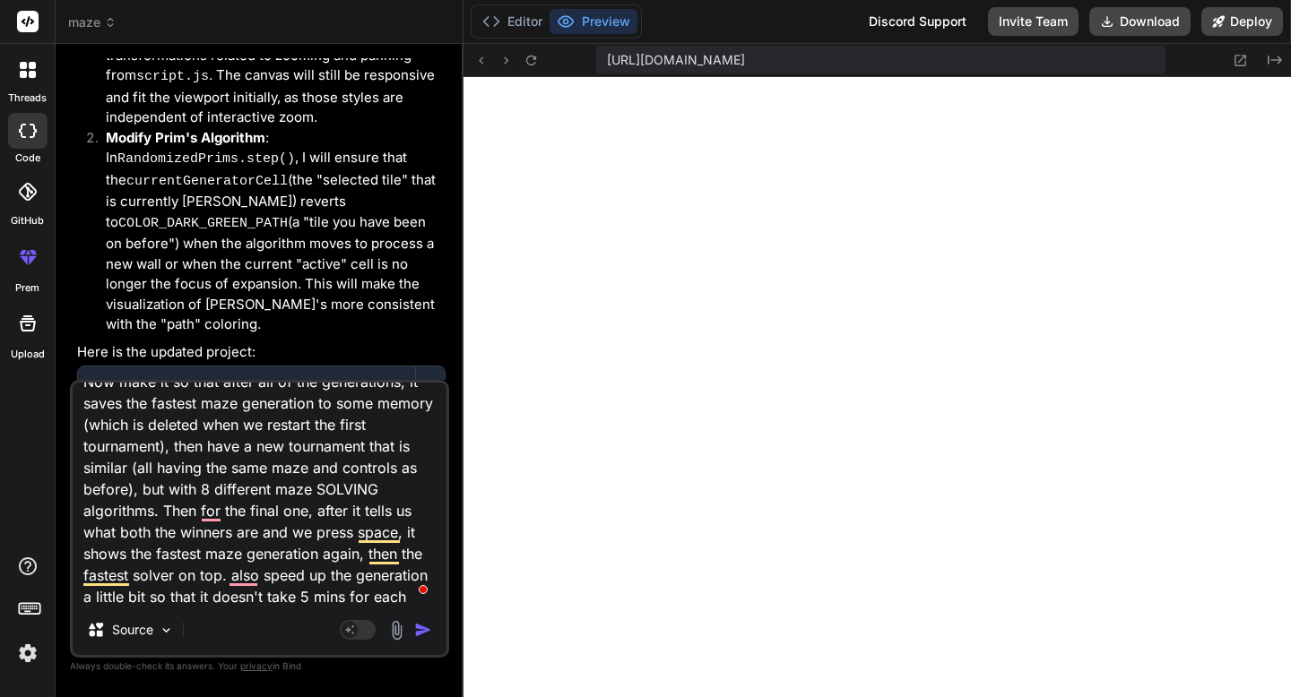
scroll to position [44, 0]
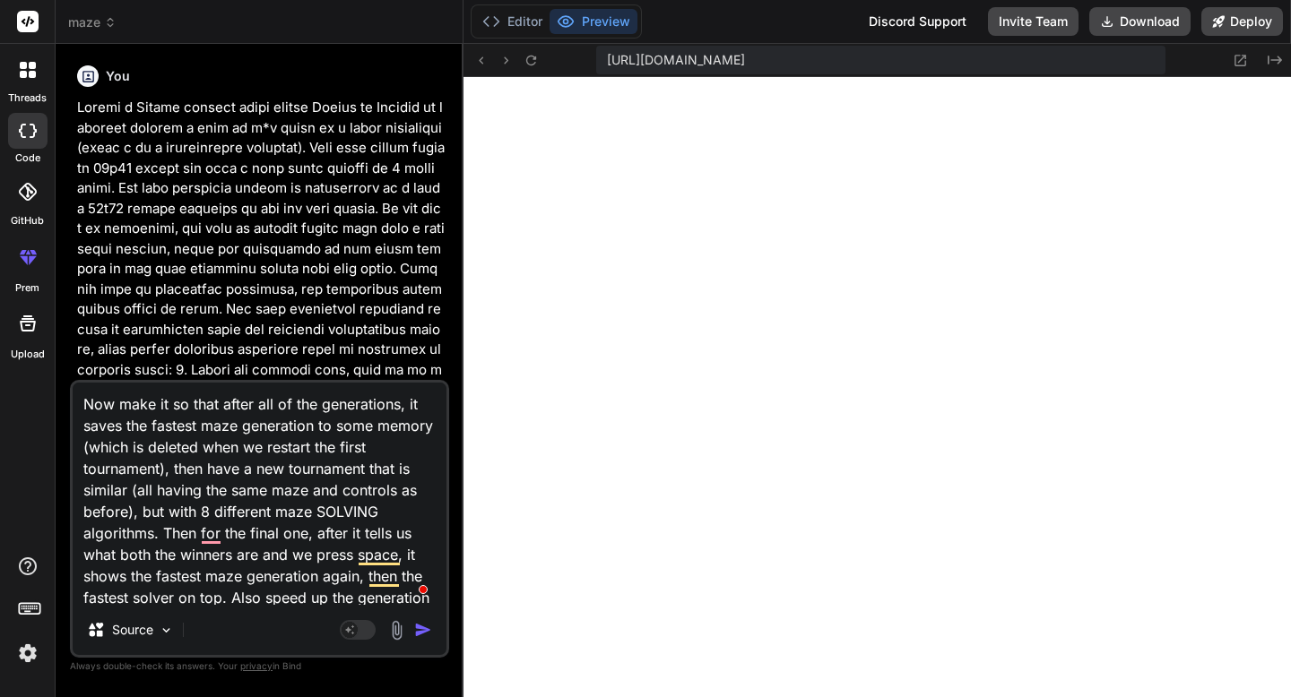
scroll to position [44, 0]
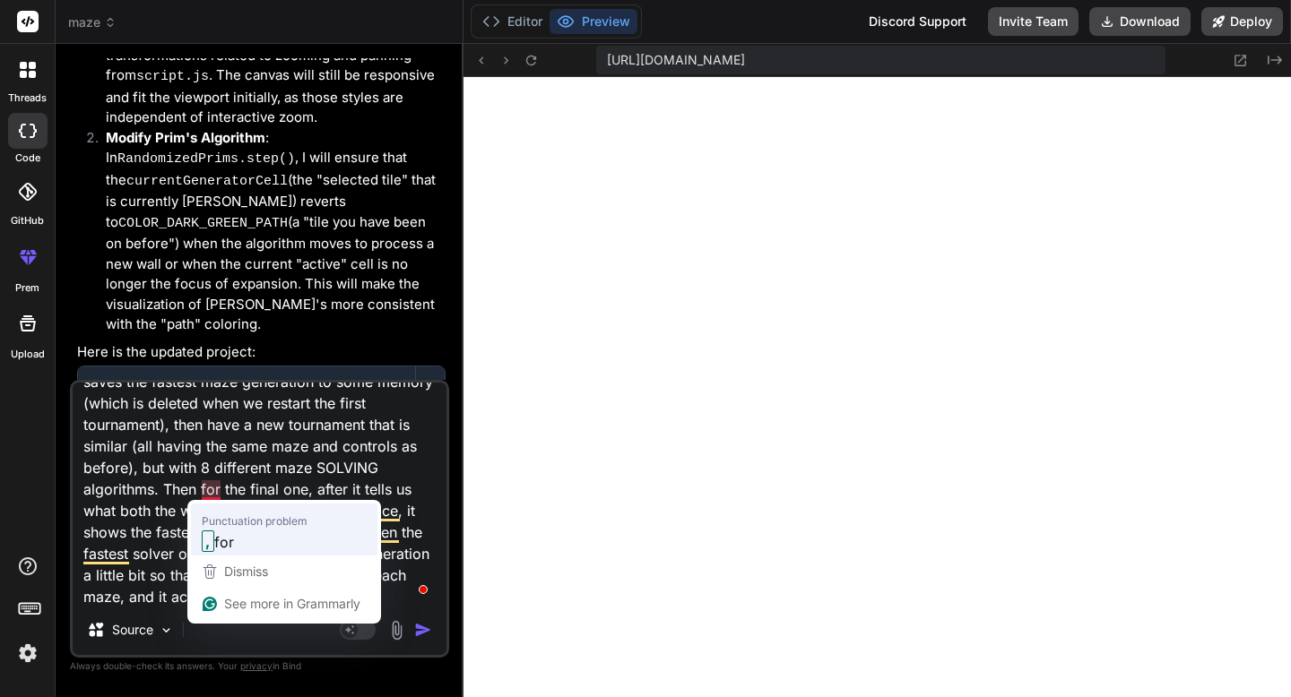
type textarea "Now make it so that after all of the generations, it saves the fastest maze gen…"
type textarea "x"
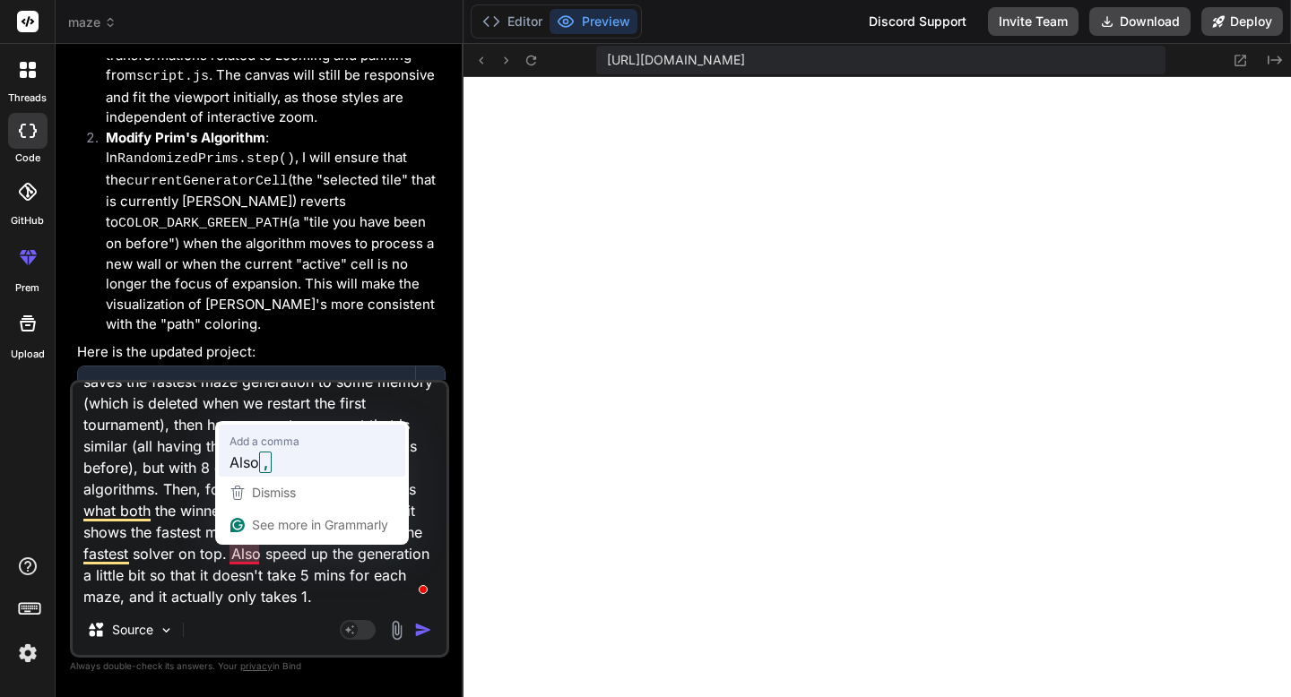
type textarea "Now make it so that after all of the generations, it saves the fastest maze gen…"
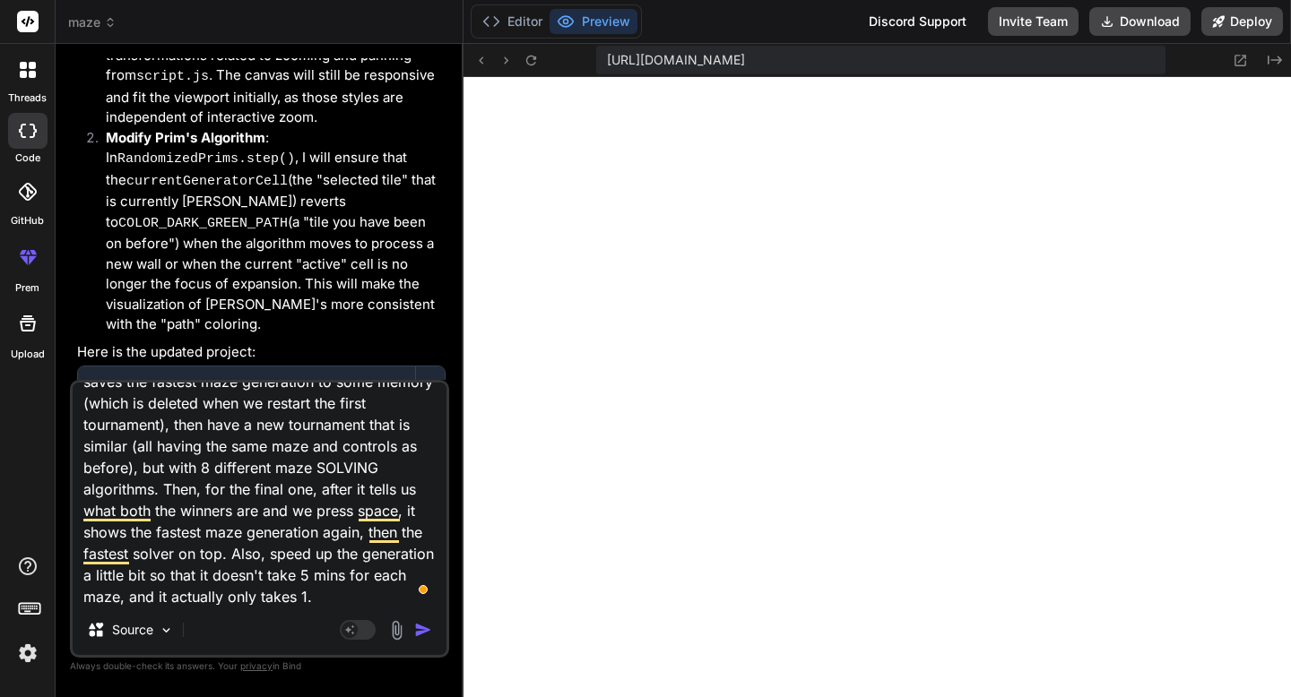
click at [324, 592] on textarea "Now make it so that after all of the generations, it saves the fastest maze gen…" at bounding box center [260, 494] width 374 height 222
type textarea "x"
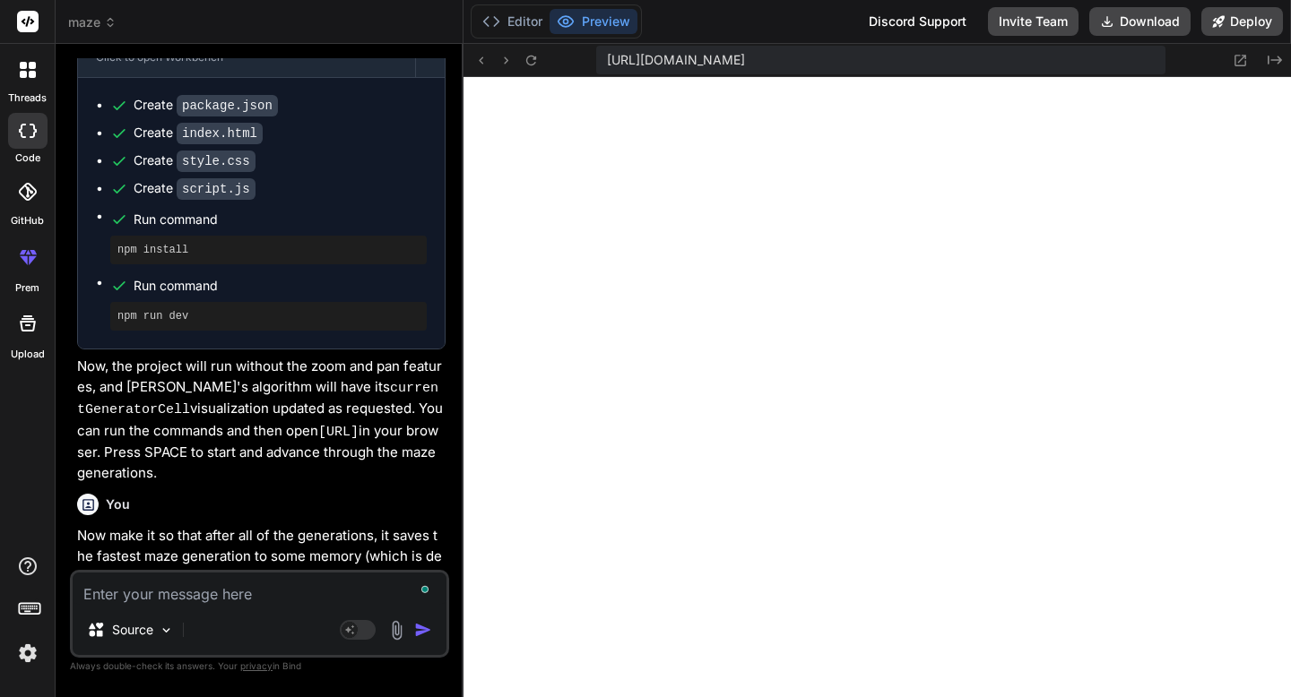
scroll to position [15543, 0]
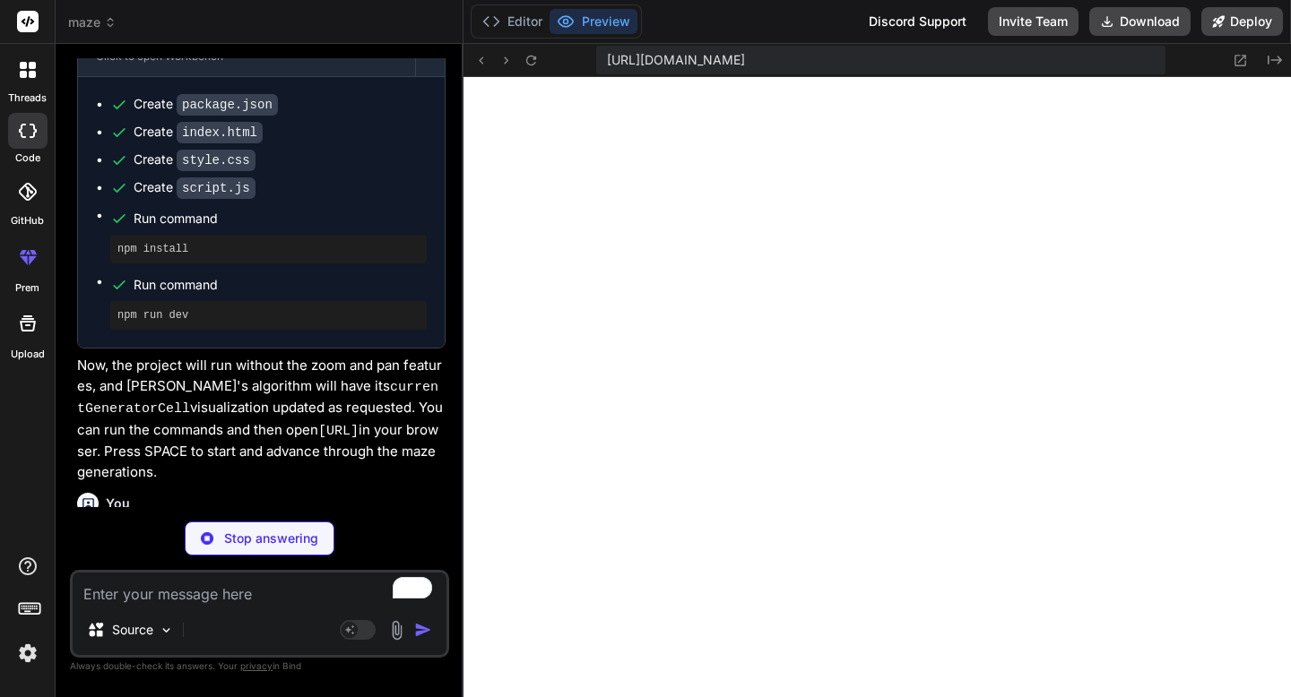
type textarea "x"
type textarea ""author": "", "license": "ISC", "dependencies": { "http-server": "^14.1.1" } }"
type textarea "x"
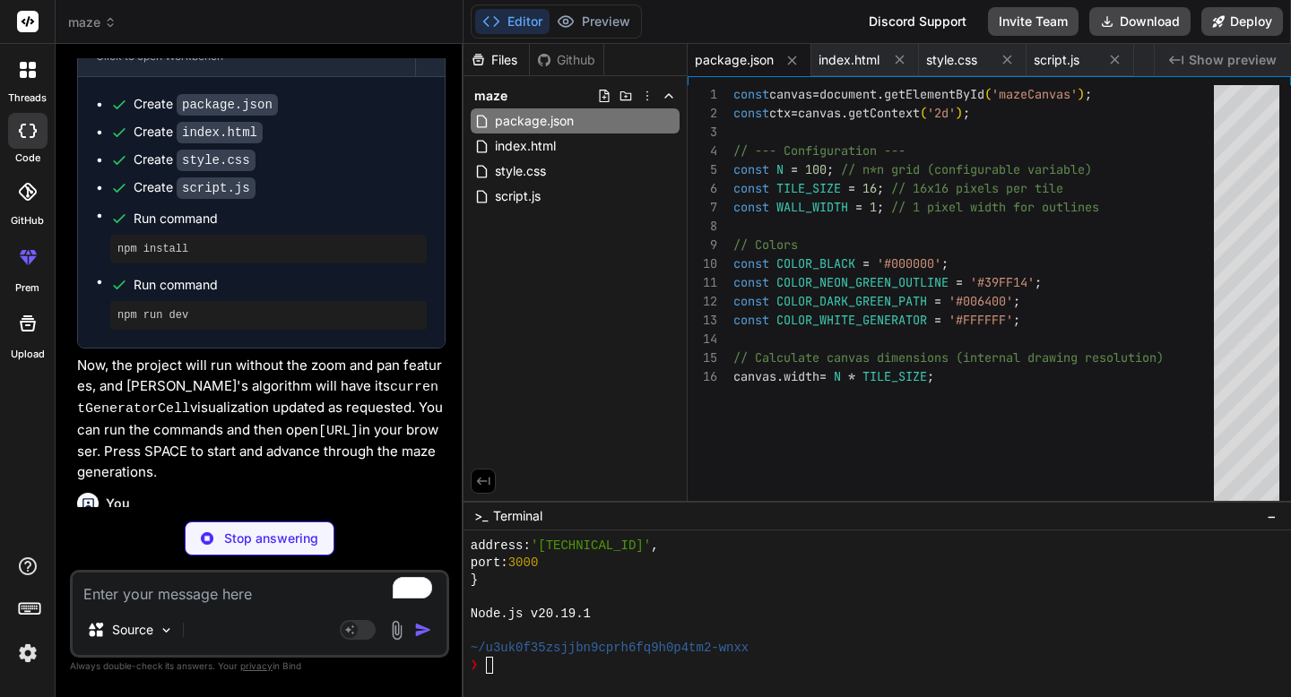
type textarea "<h1>Maze Generator & Solver Tournament</h1> <div id="statusDisplay"></div> <div…"
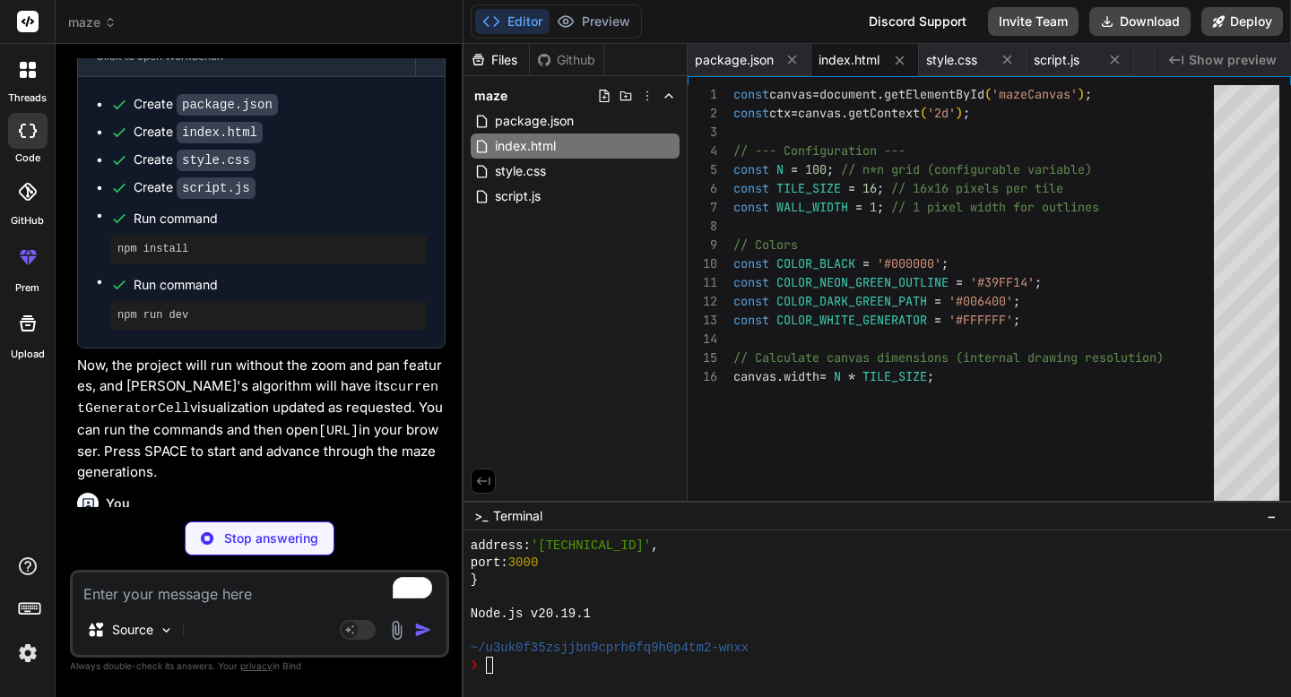
type textarea "x"
type textarea "margin-bottom: 10px; text-shadow: 0 0 5px #39FF14, 0 0 10px #39FF14; }"
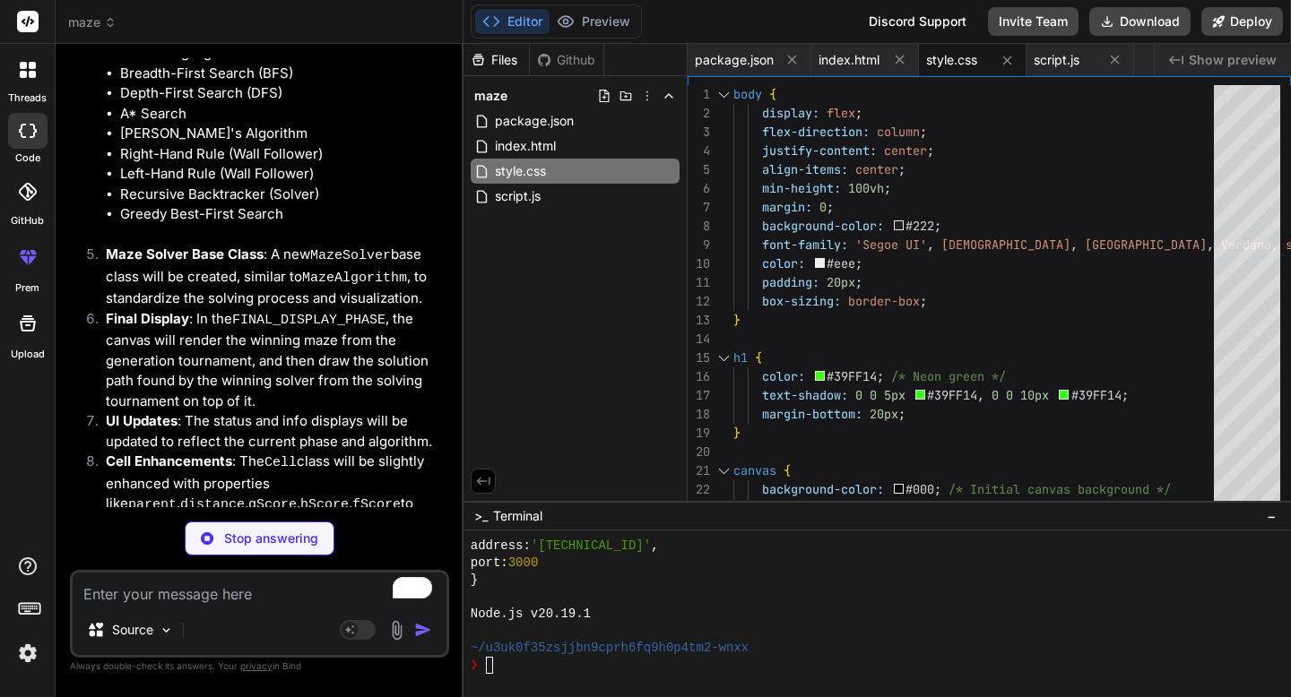
scroll to position [16881, 0]
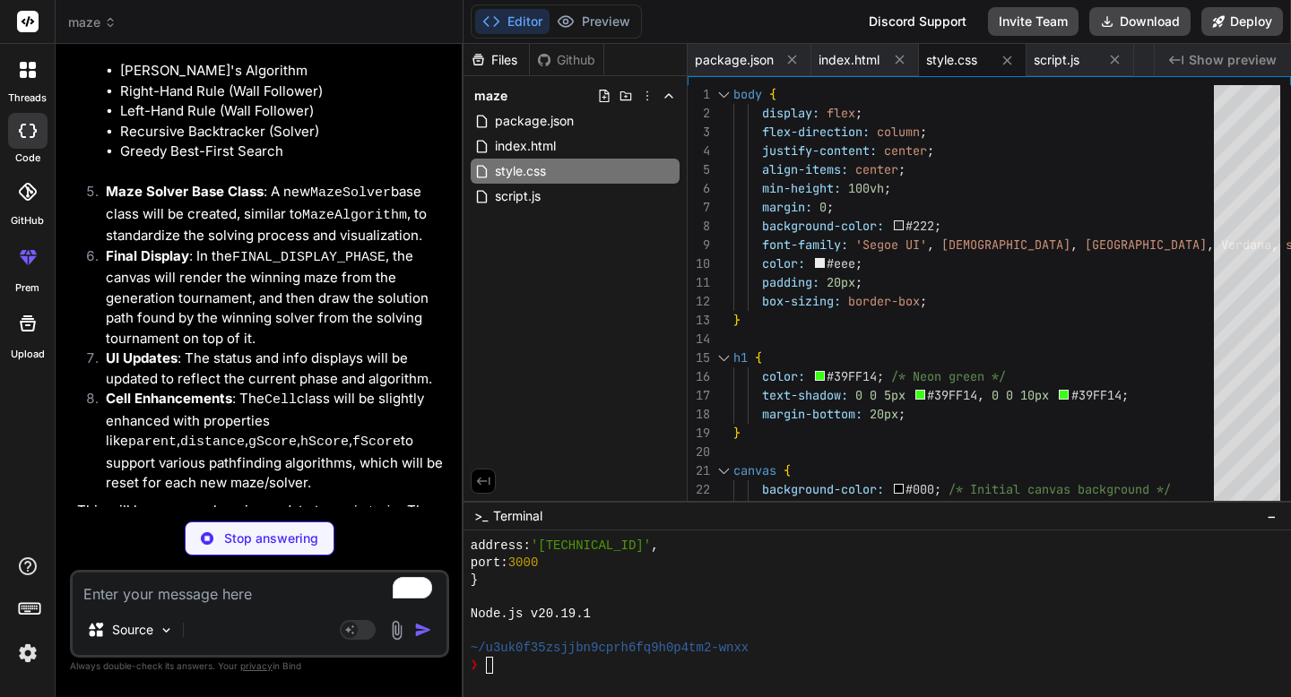
type textarea "x"
type textarea "g"
type textarea "x"
type textarea "gi"
type textarea "x"
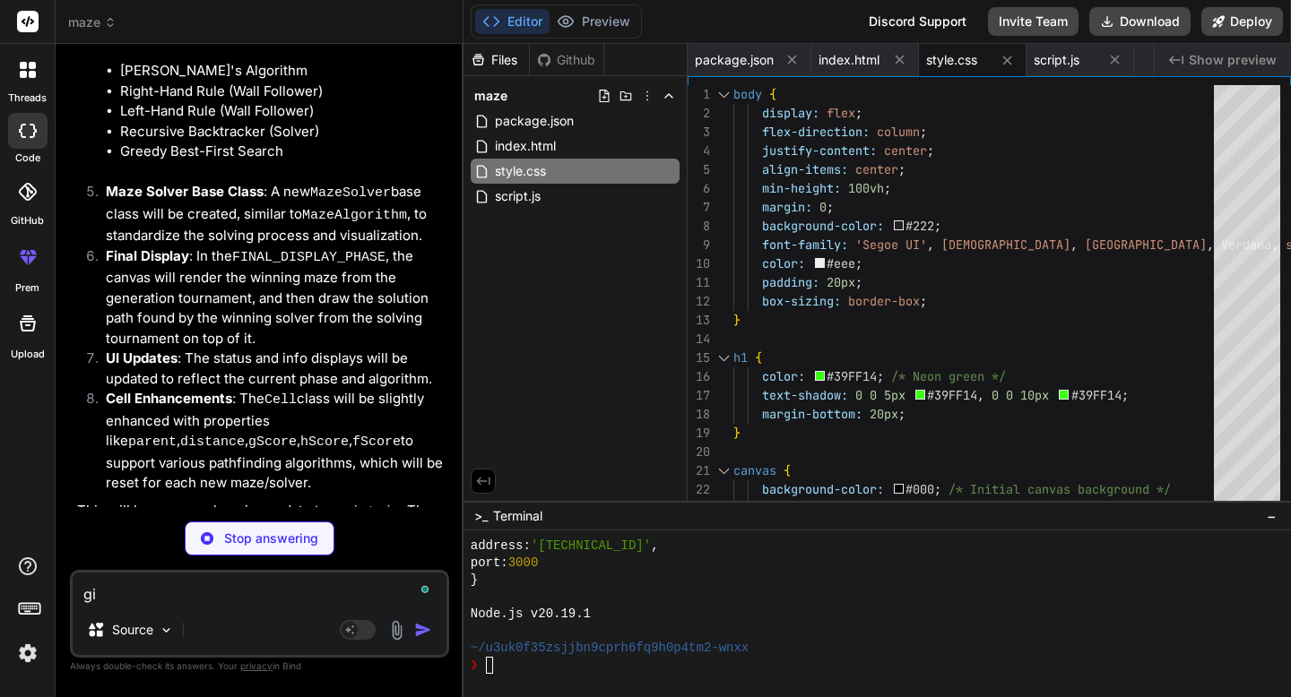
type textarea "giv"
type textarea "x"
type textarea "give"
type textarea "x"
type textarea "give"
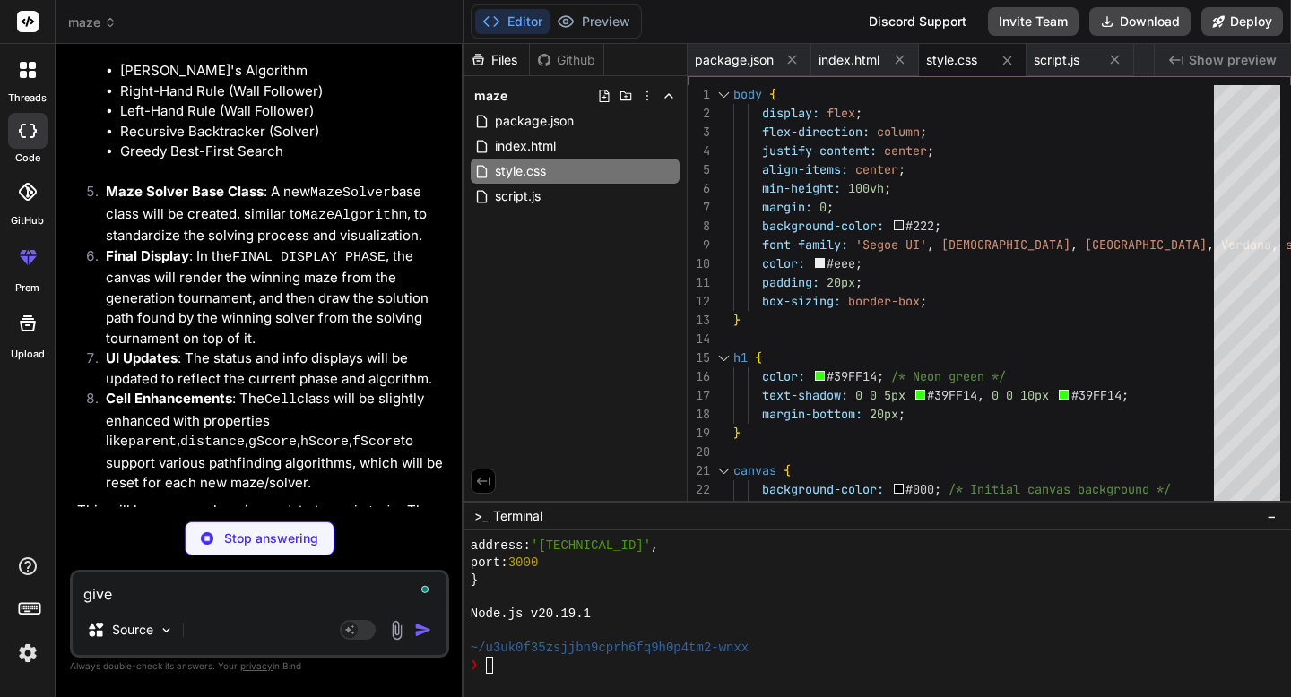
type textarea "x"
type textarea "give m"
type textarea "x"
type textarea "give me"
type textarea "x"
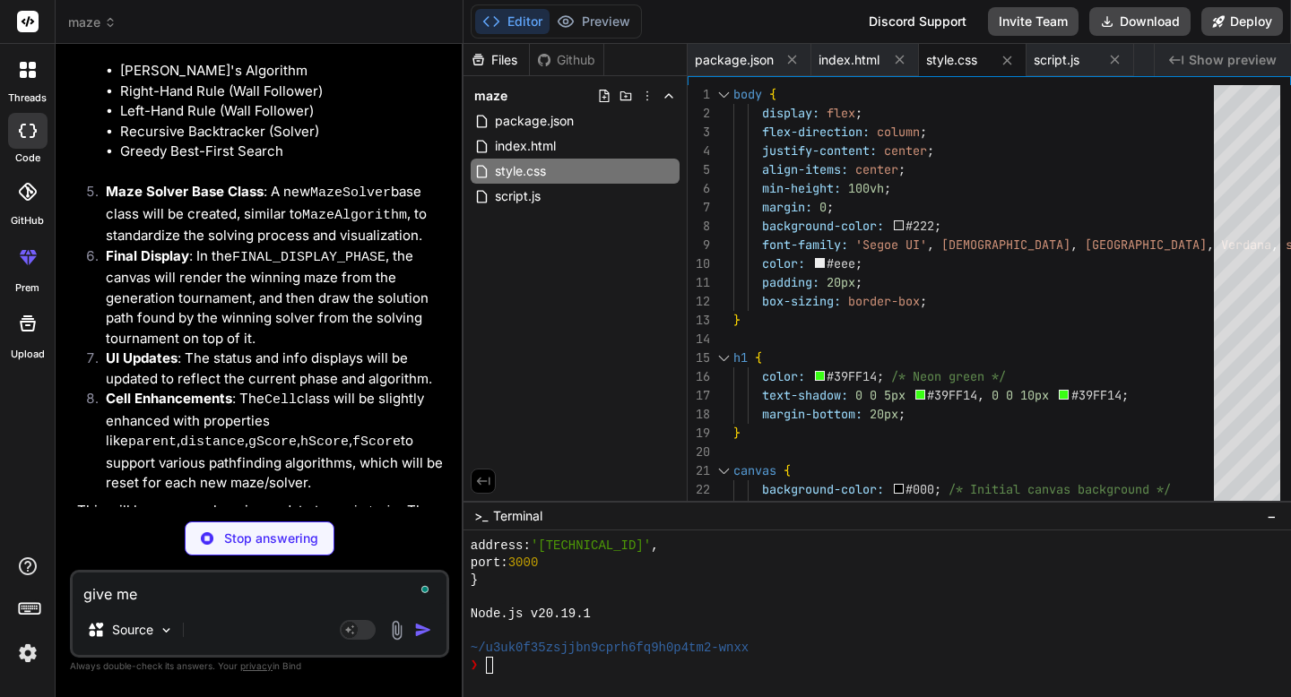
type textarea "give me"
type textarea "x"
type textarea "give me a"
type textarea "x"
type textarea "give me a"
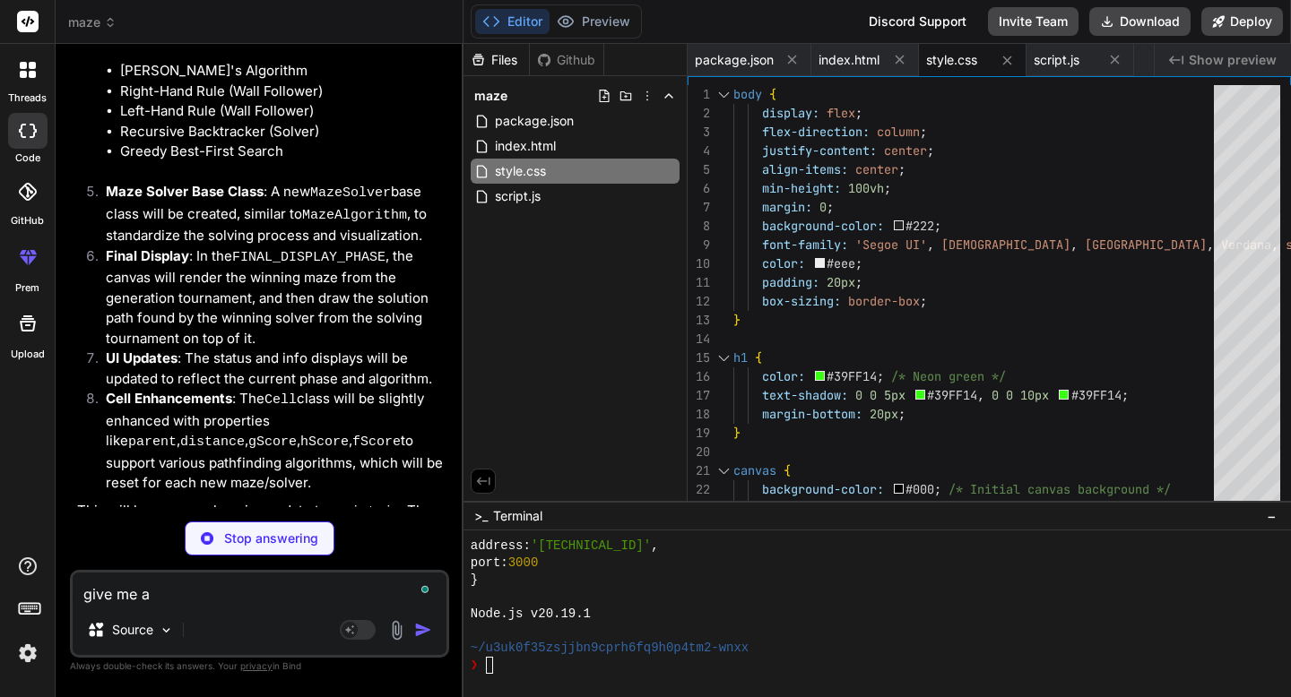
type textarea "x"
type textarea "give me a l"
type textarea "x"
type textarea "give me a li"
type textarea "x"
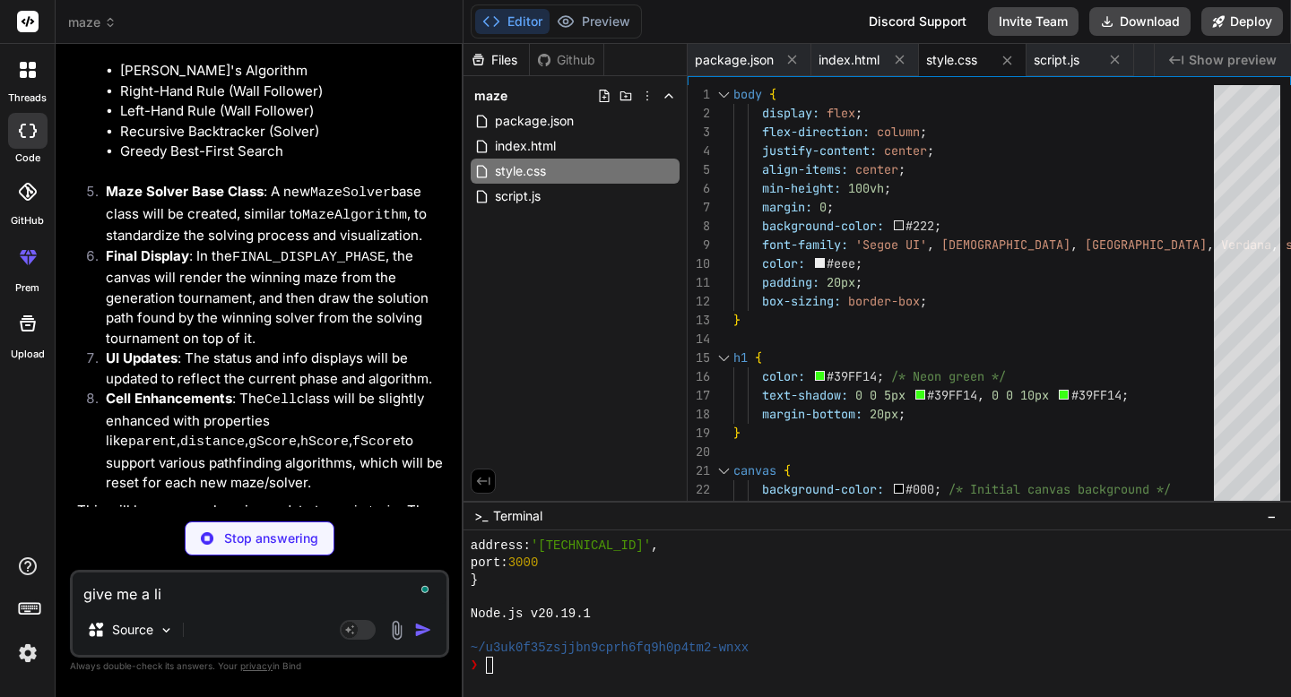
type textarea "give me a lis"
type textarea "x"
type textarea "give me a list"
type textarea "x"
type textarea "give me a list"
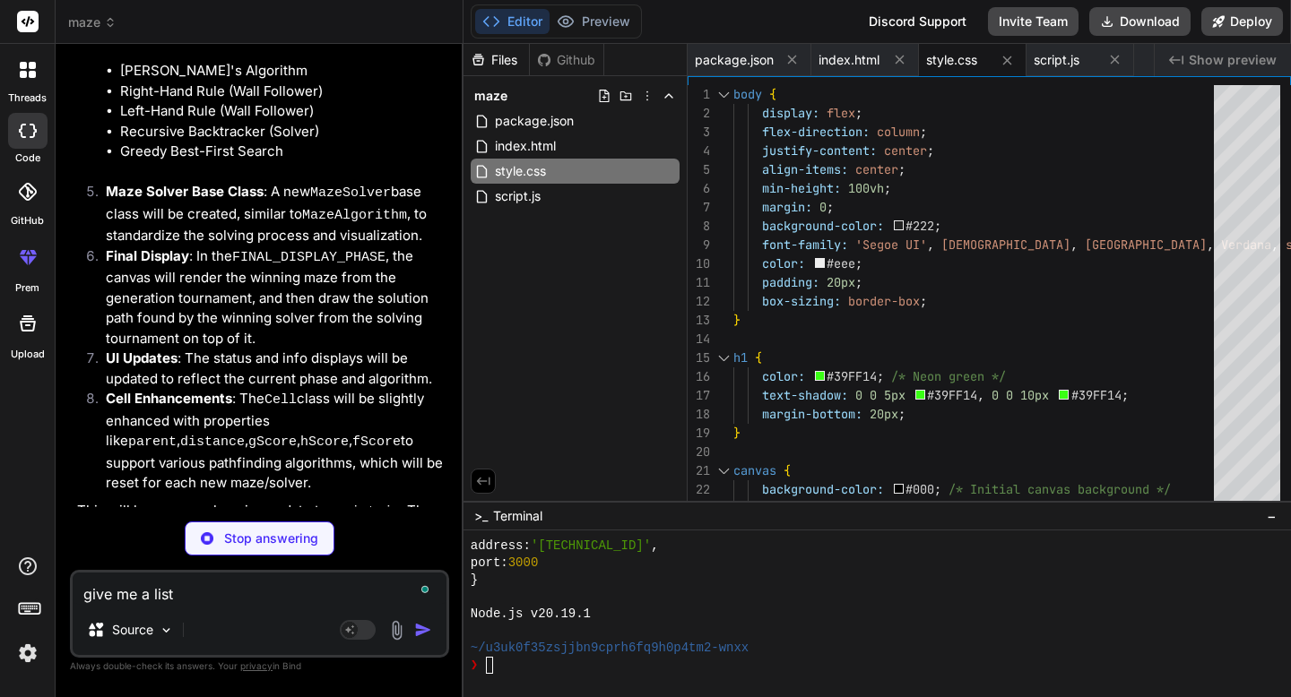
type textarea "x"
type textarea "give me a list o"
type textarea "x"
type textarea "give me a list of"
type textarea "x"
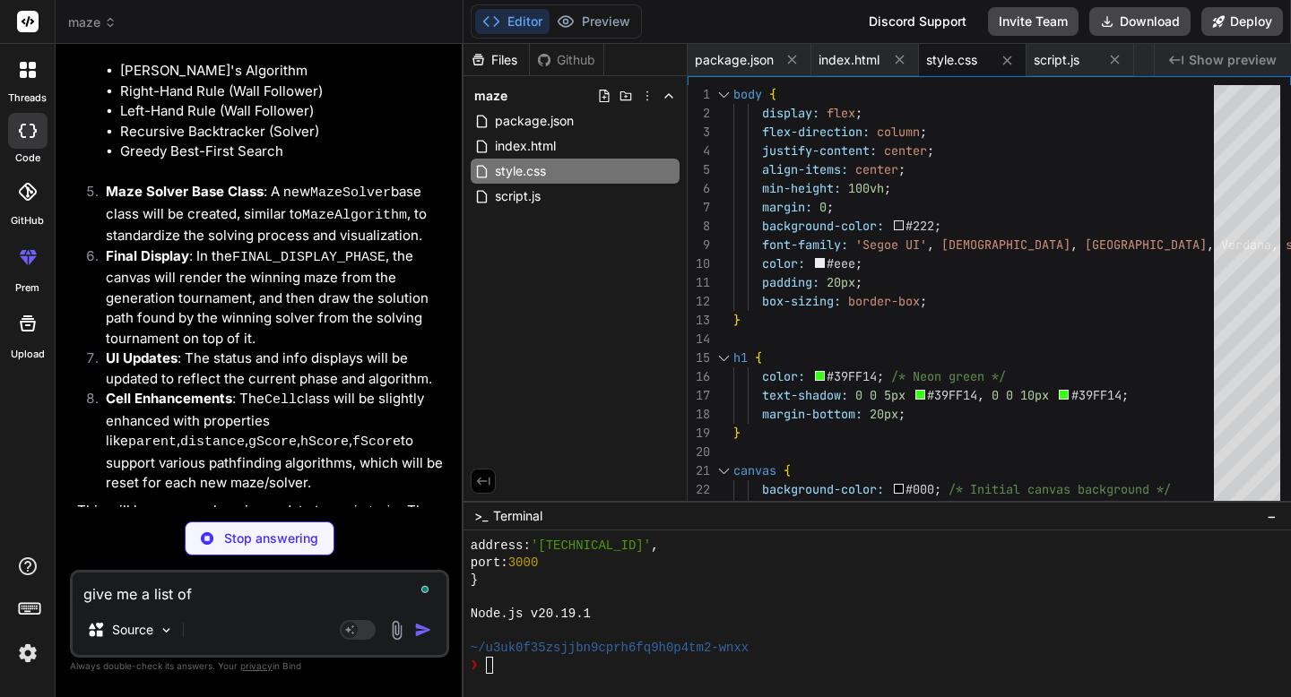
type textarea "give me a list of"
type textarea "x"
type textarea "give me a list of t"
type textarea "x"
type textarea "give me a list of th"
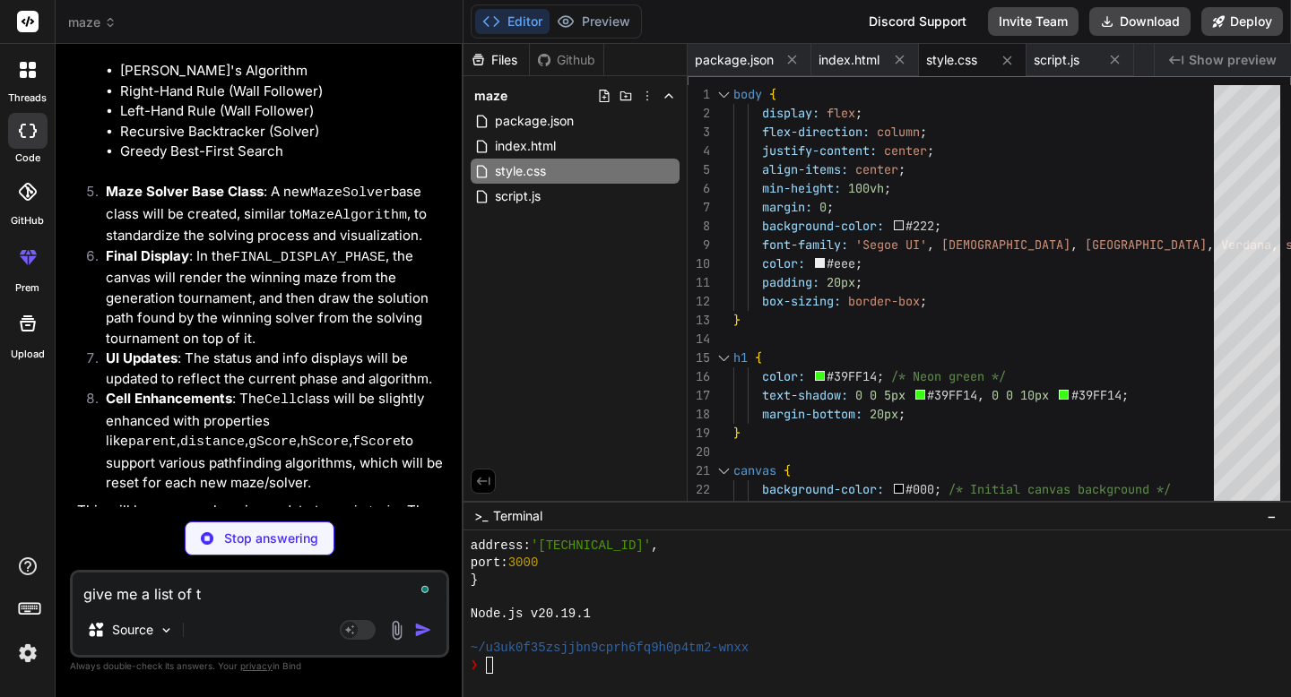
type textarea "x"
type textarea "give me a list of the"
type textarea "x"
type textarea "give me a list of the"
type textarea "x"
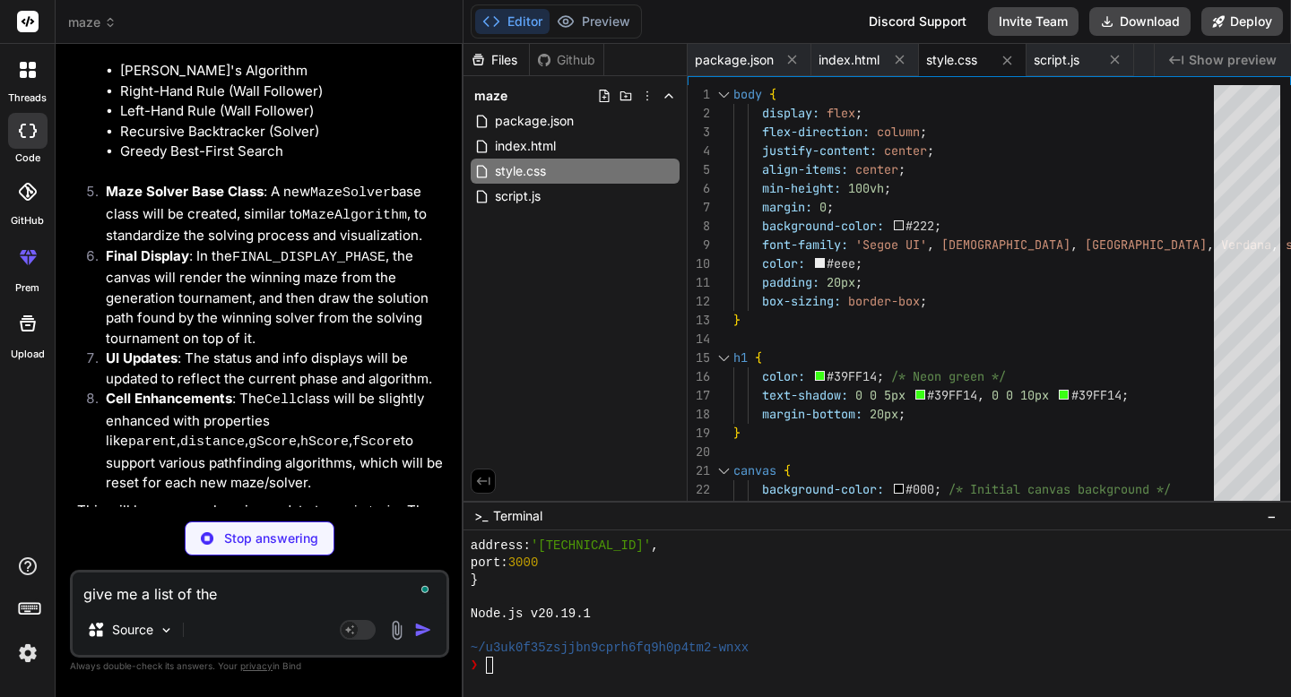
type textarea "give me a list of the 8"
type textarea "x"
type textarea "give me a list of the 8"
type textarea "x"
type textarea "give me a list of the 8 s"
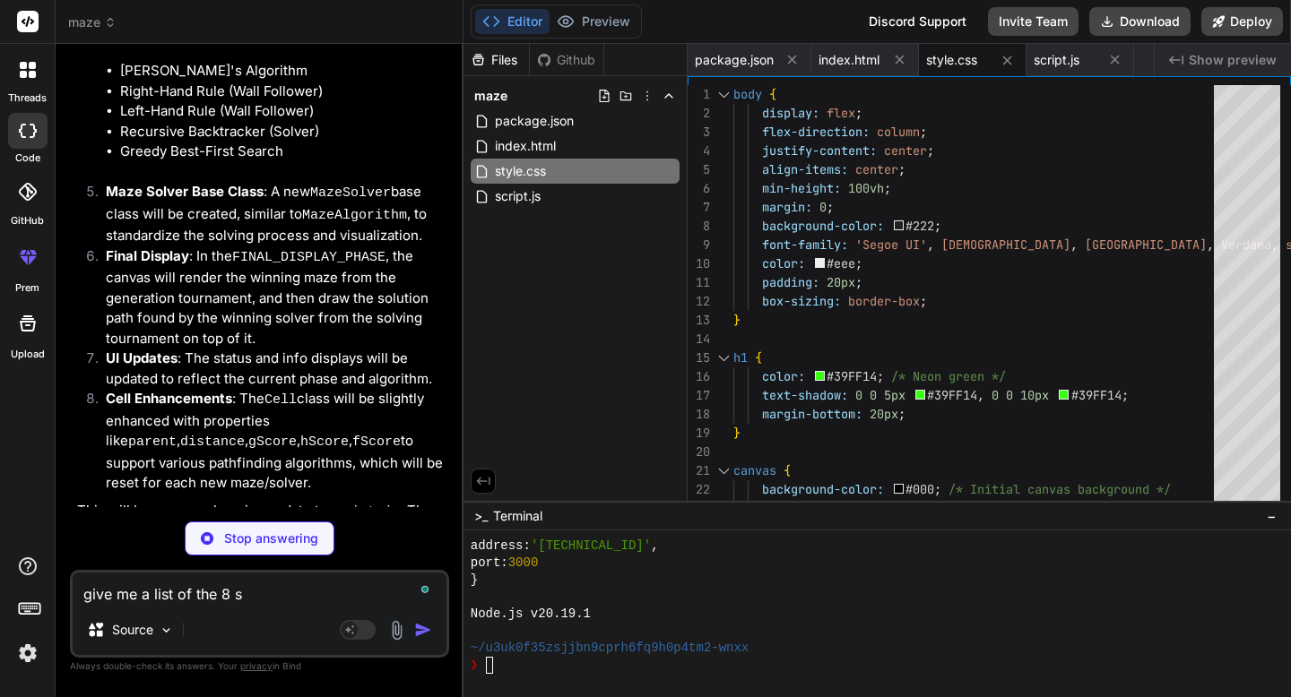
type textarea "x"
type textarea "give me a list of the 8 so"
type textarea "x"
type textarea "give me a list of the 8 sol"
type textarea "x"
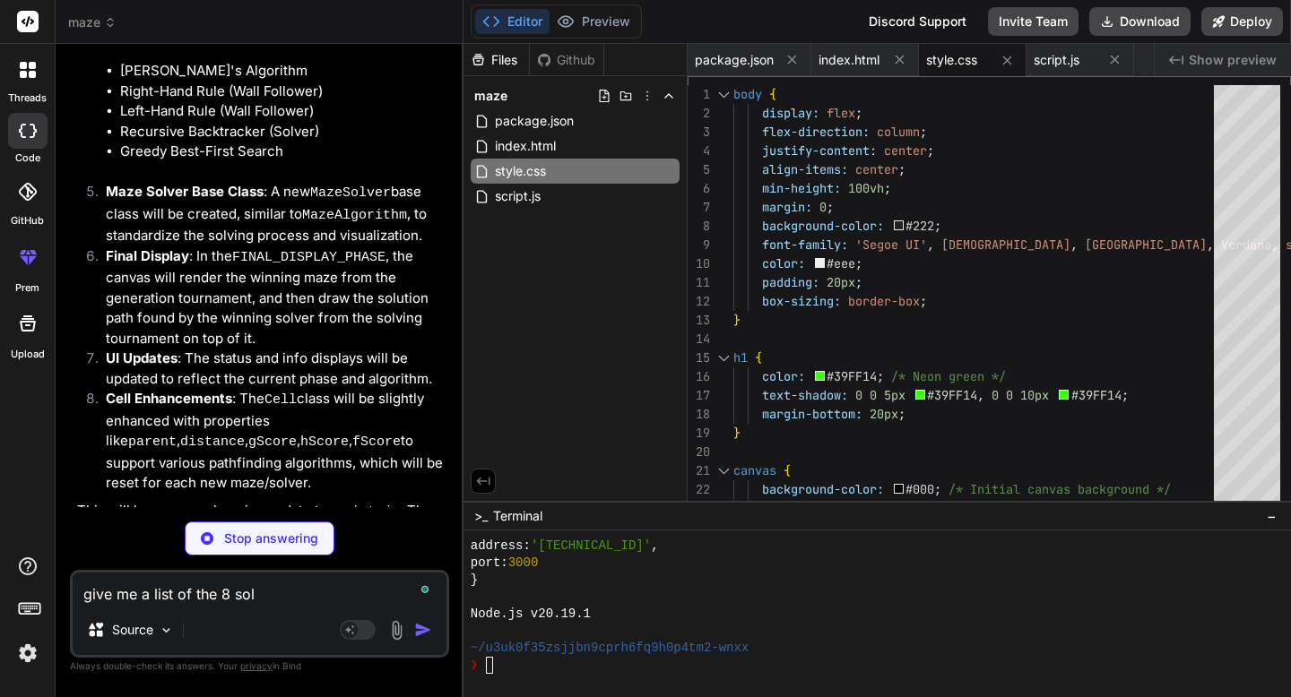
type textarea "give me a list of the 8 solv"
type textarea "x"
type textarea "give me a list of the 8 solve"
type textarea "x"
type textarea "give me a list of the 8 solver"
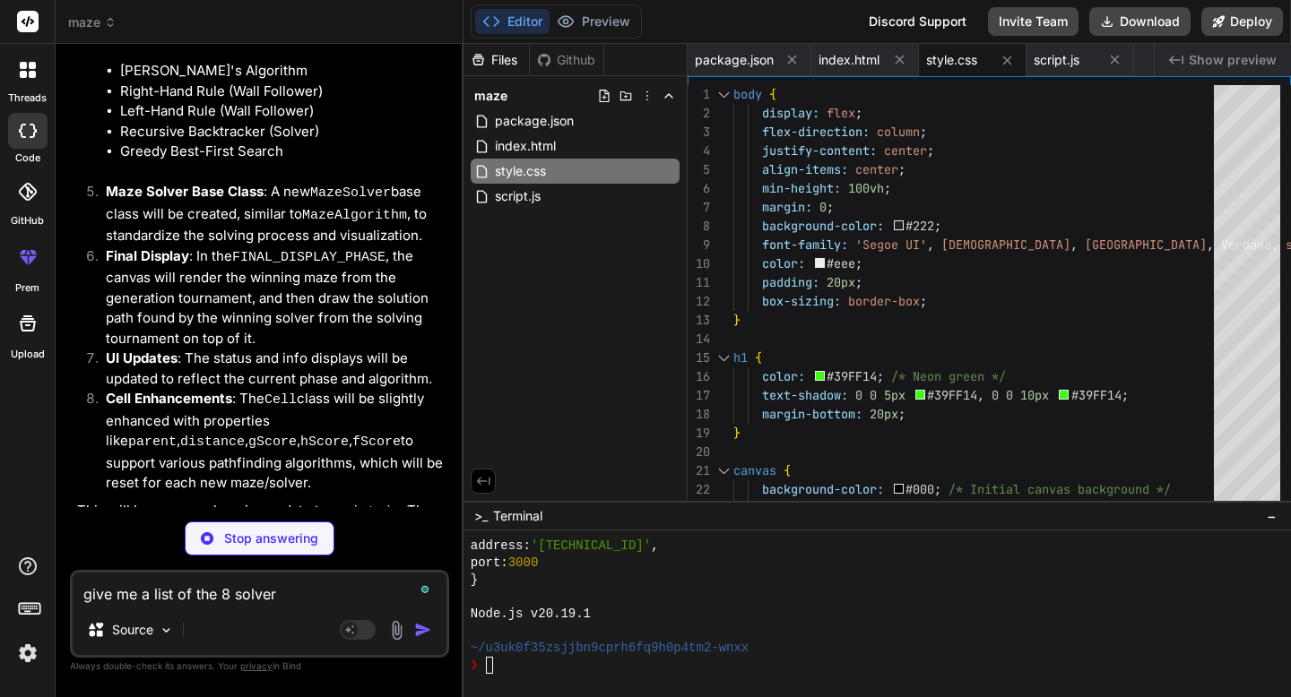
type textarea "x"
type textarea "give me a list of the 8 solvers"
type textarea "x"
type textarea "give me a list of the 8 solvers"
type textarea "x"
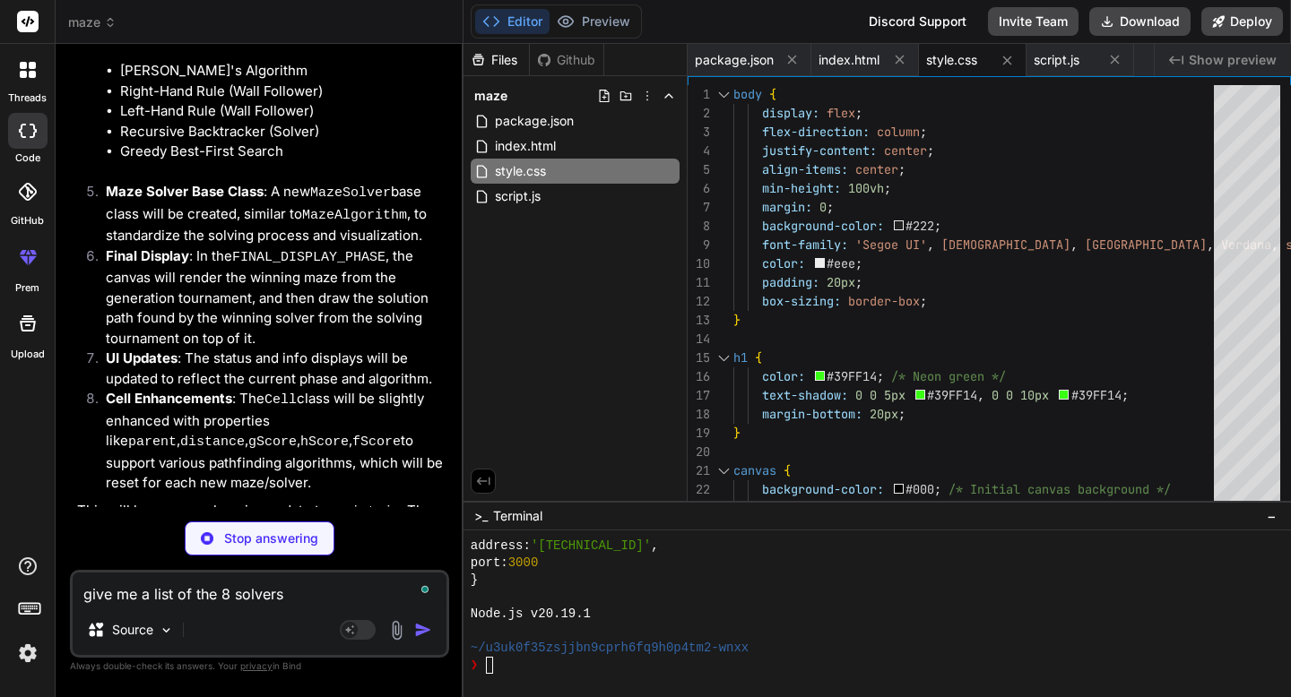
type textarea "give me a list of the 8 solvers y"
type textarea "x"
type textarea "give me a list of the 8 solvers yo"
type textarea "x"
type textarea "give me a list of the 8 solvers you"
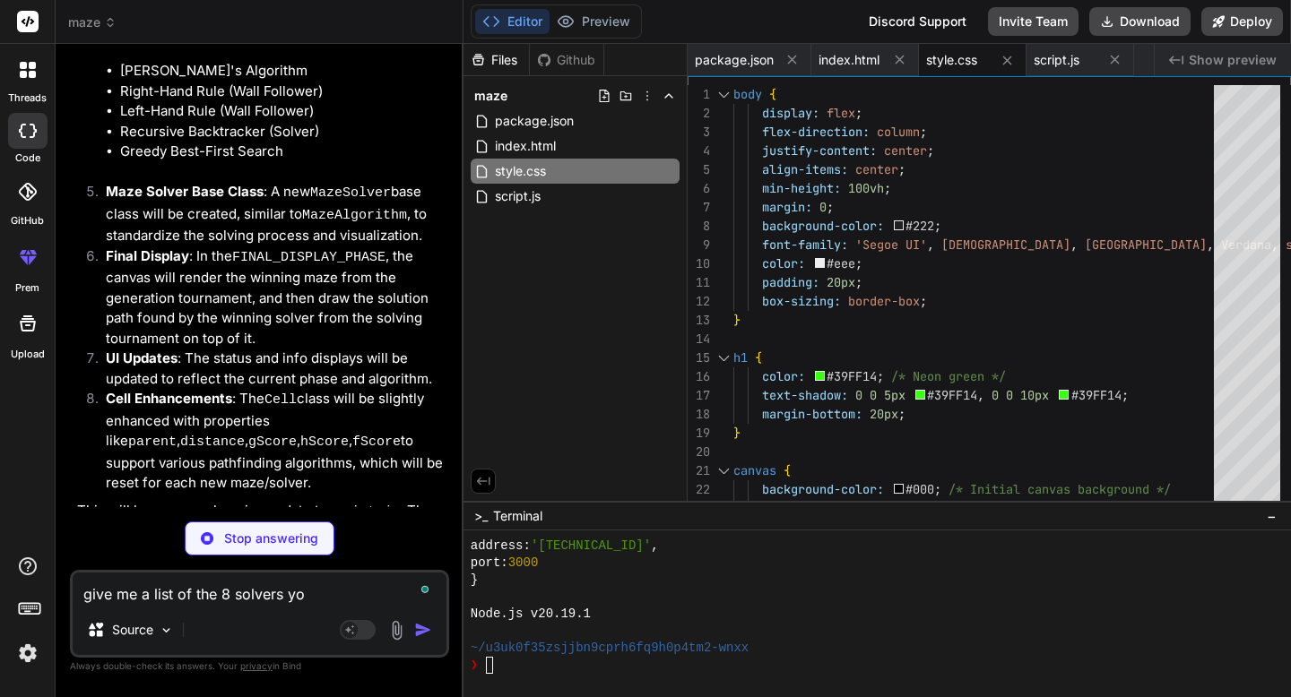
type textarea "x"
type textarea "give me a list of the 8 solvers you"
type textarea "x"
type textarea "give me a list of the 8 solvers you w"
type textarea "x"
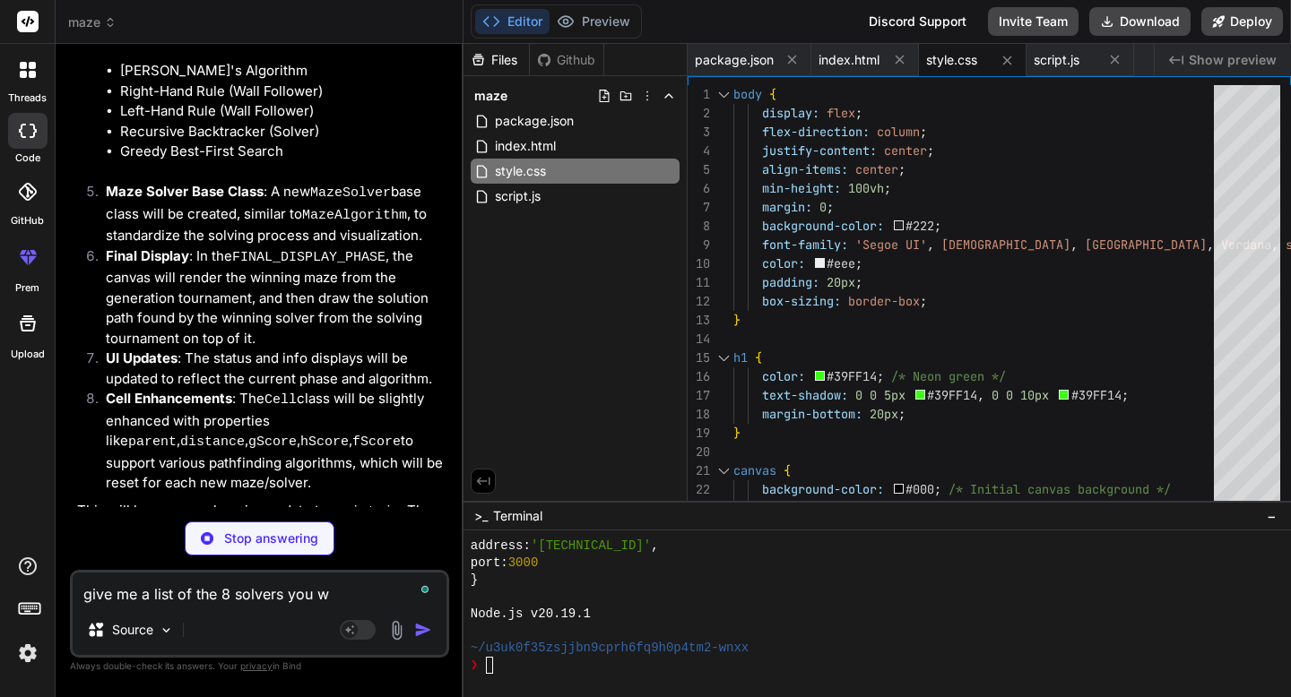
type textarea "give me a list of the 8 solvers you wa"
type textarea "x"
type textarea "give me a list of the 8 solvers you wan"
type textarea "x"
type textarea "give me a list of the 8 solvers you want"
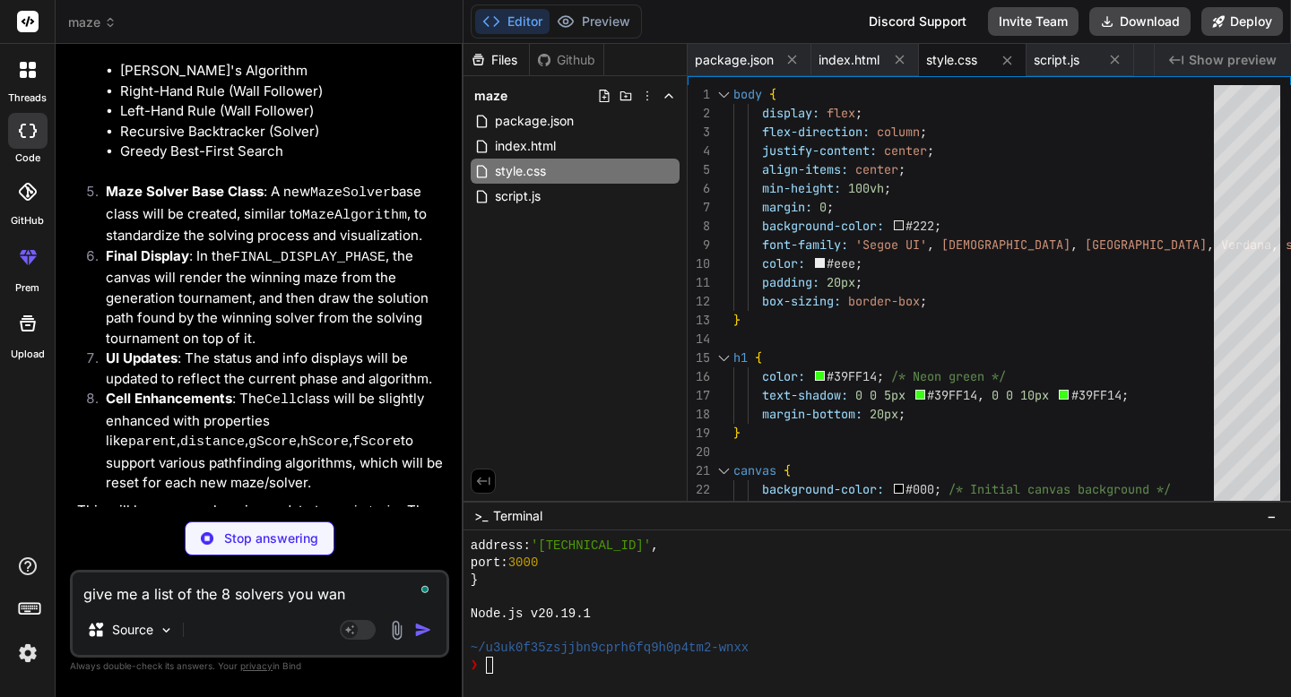
type textarea "x"
type textarea "give me a list of the 8 solvers you want"
type textarea "x"
type textarea "give me a list of the 8 solvers you want t"
type textarea "x"
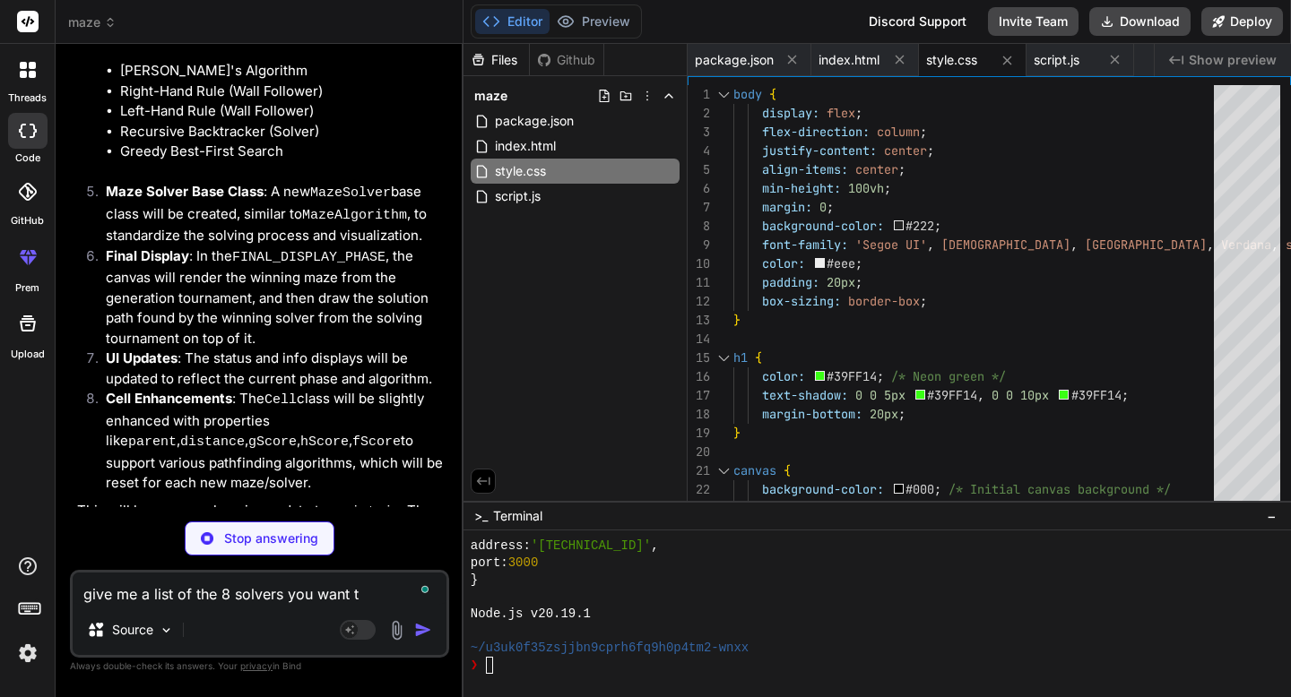
type textarea "give me a list of the 8 solvers you want to"
type textarea "x"
type textarea "give me a list of the 8 solvers you want to"
type textarea "x"
type textarea "give me a list of the 8 solvers you want to i"
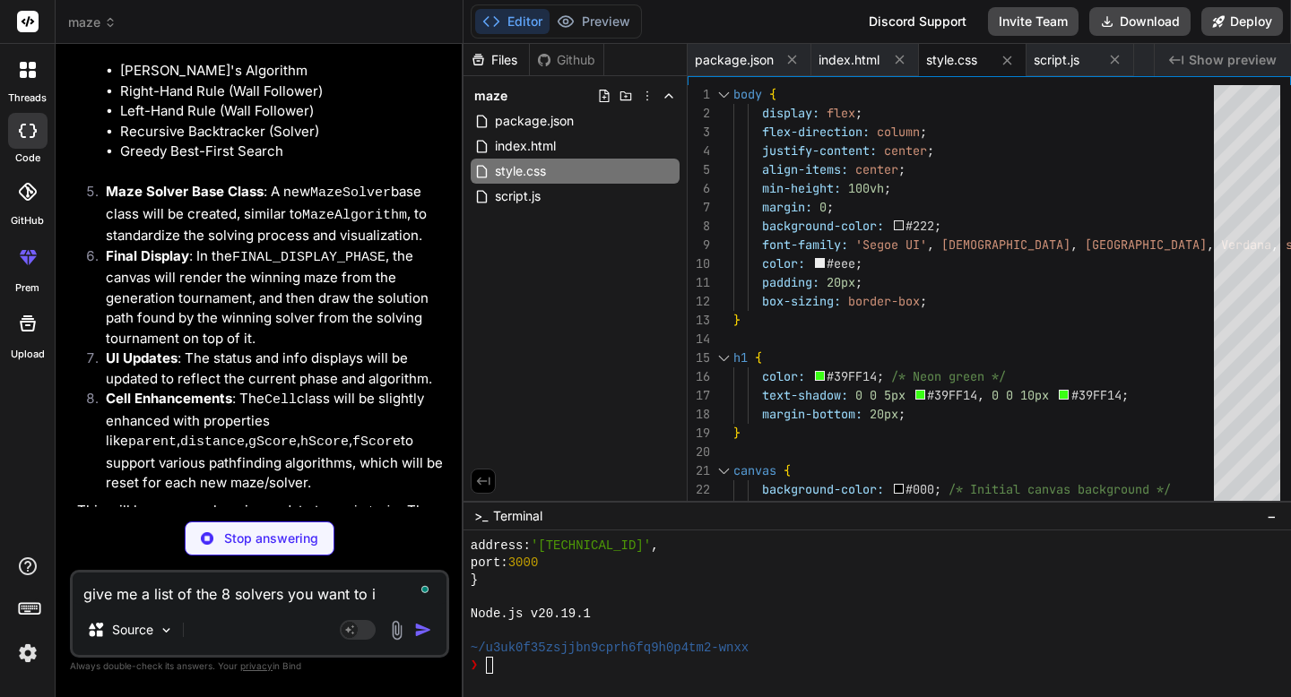
type textarea "x"
type textarea "give me a list of the 8 solvers you want to in"
type textarea "x"
type textarea "give me a list of the 8 solvers you want to inc"
type textarea "x"
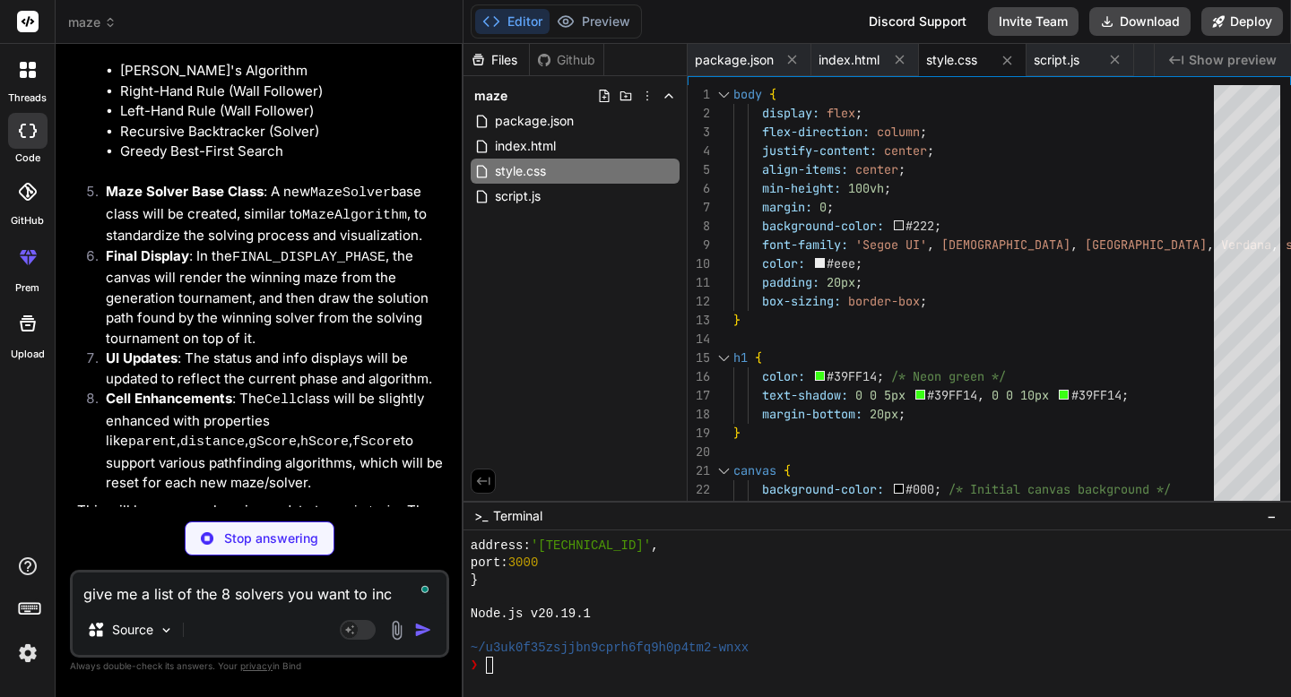
type textarea "give me a list of the 8 solvers you want to incl"
type textarea "x"
type textarea "give me a list of the 8 solvers you want to inclu"
type textarea "x"
type textarea "give me a list of the 8 solvers you want to includ"
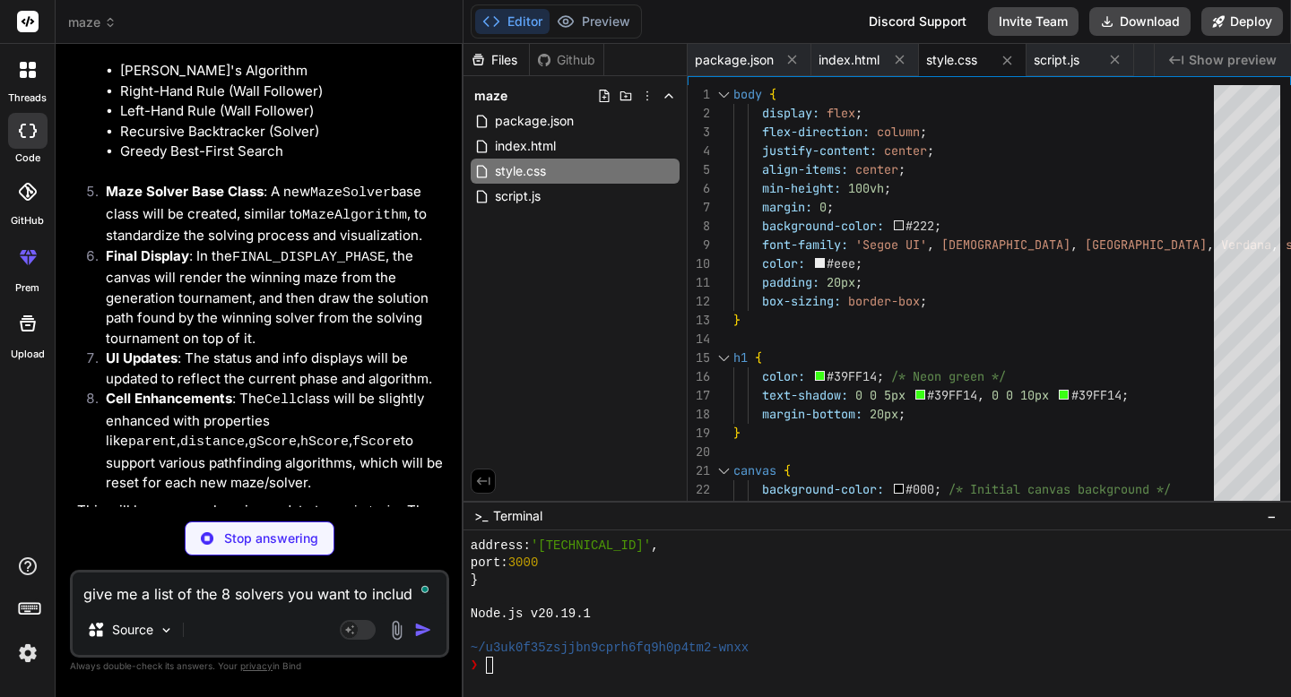
type textarea "x"
type textarea "give me a list of the 8 solvers you want to include"
type textarea "x"
type textarea "give me a list of the 8 solvers you want to include"
type textarea "x"
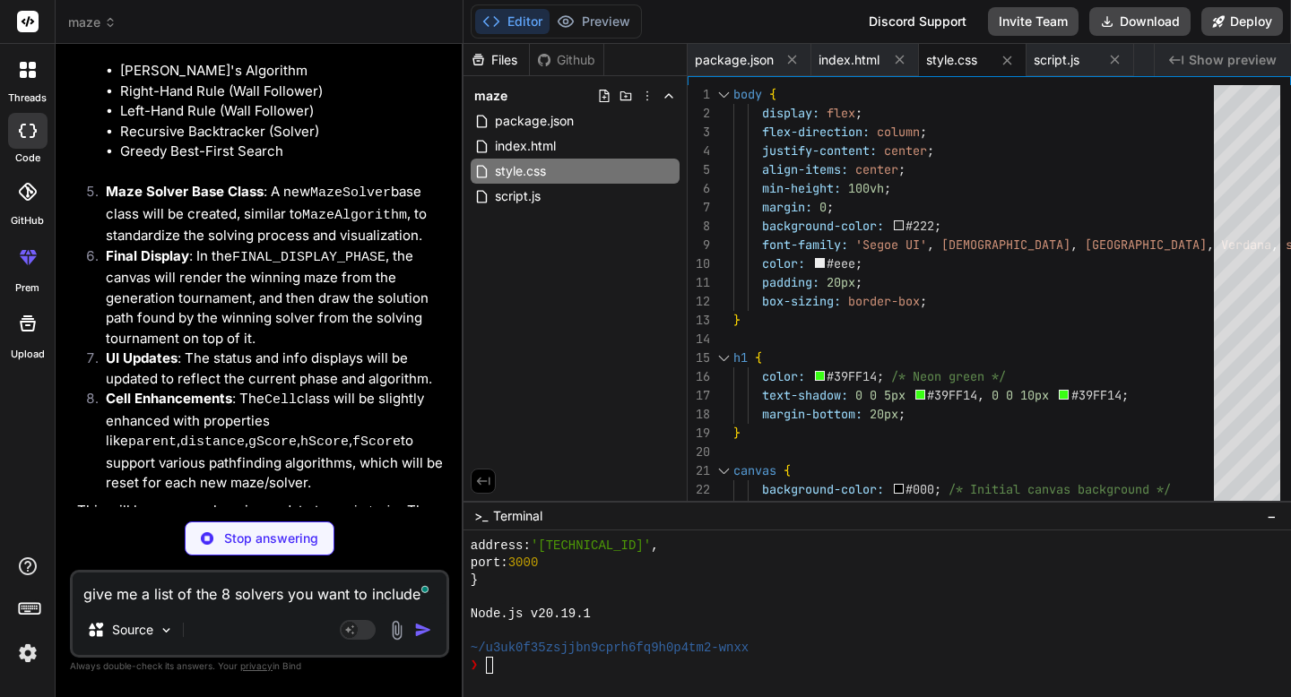
type textarea "give me a list of the 8 solvers you want to include"
type textarea "x"
type textarea "give me a list of the 8 solvers you want to include,"
type textarea "x"
type textarea "give me a list of the 8 solvers you want to include,"
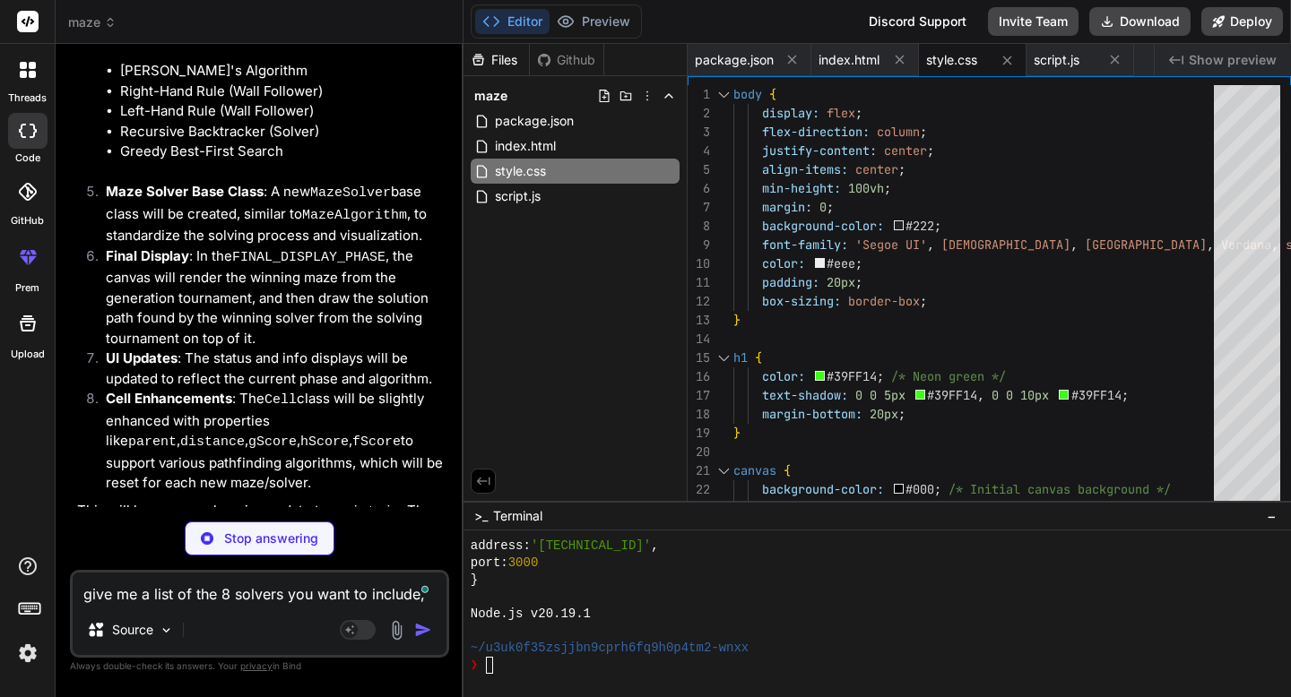
type textarea "x"
type textarea "give me a list of the 8 solvers you want to include, a"
type textarea "x"
type textarea "give me a list of the 8 solvers you want to include, an"
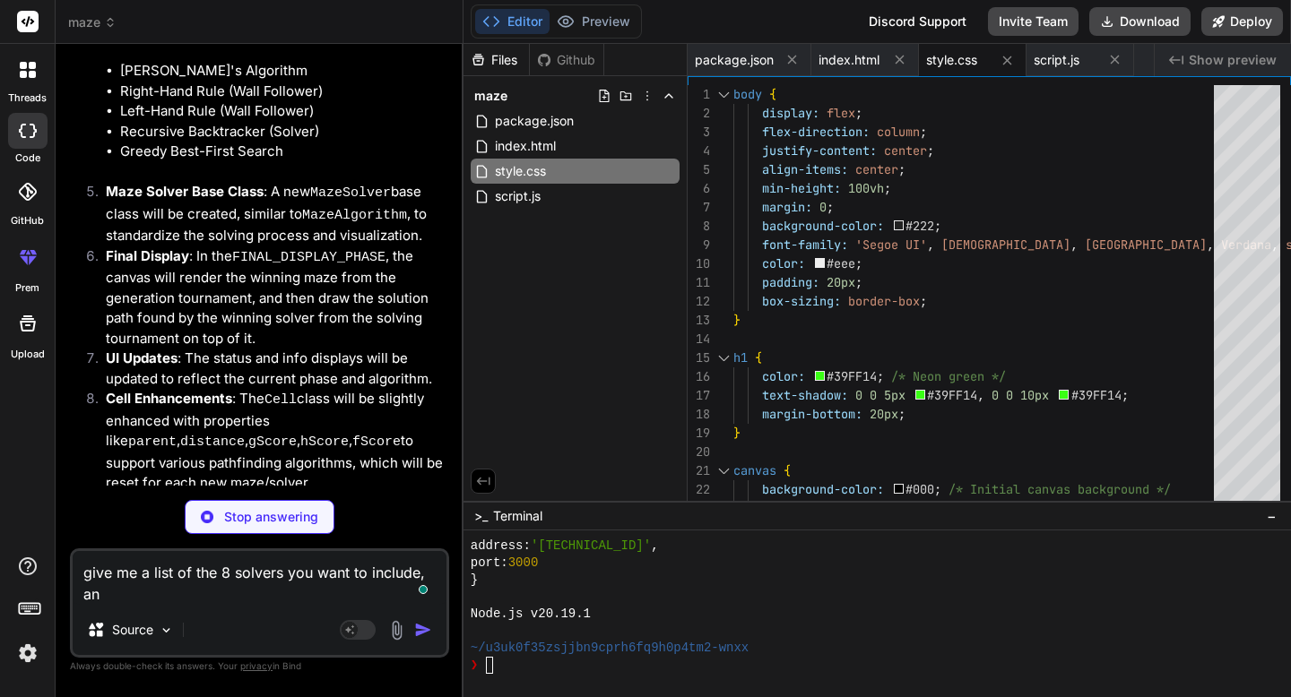
type textarea "x"
type textarea "give me a list of the 8 solvers you want to include, and"
type textarea "x"
type textarea "give me a list of the 8 solvers you want to include, and"
type textarea "x"
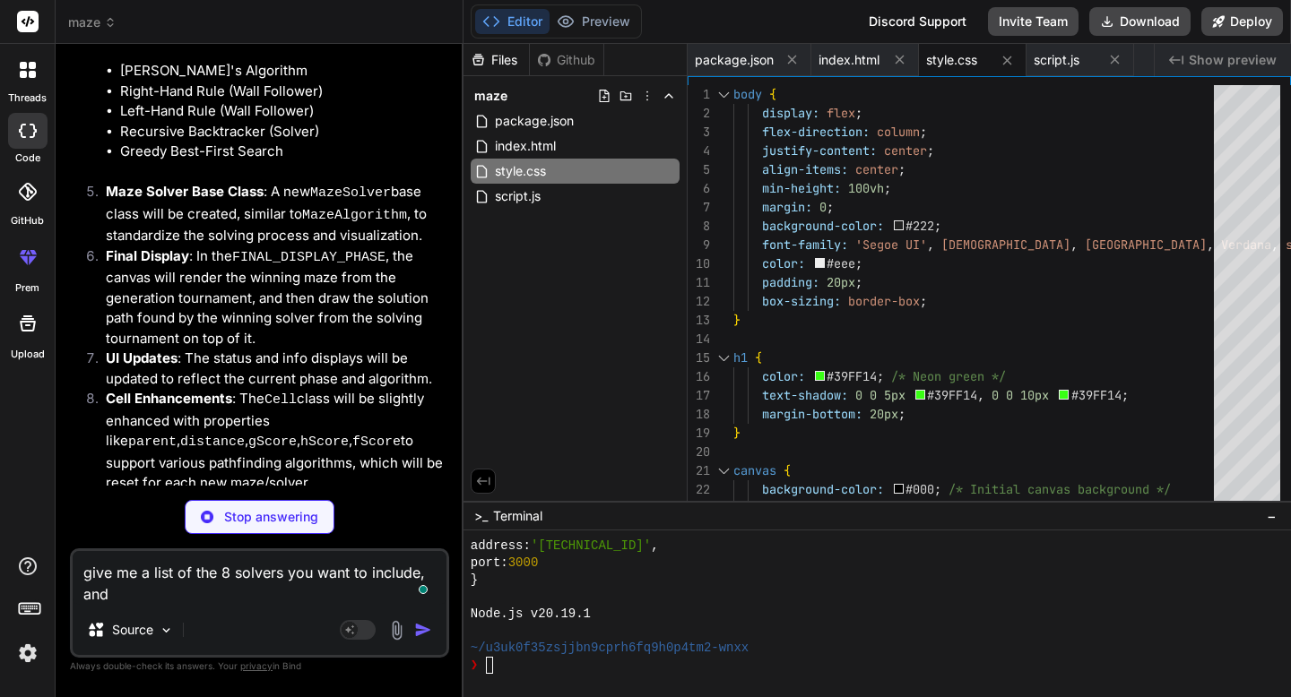
type textarea "give me a list of the 8 solvers you want to include, and I"
type textarea "x"
type textarea "give me a list of the 8 solvers you want to include, and I"
type textarea "x"
type textarea "give me a list of the 8 solvers you want to include, and I w"
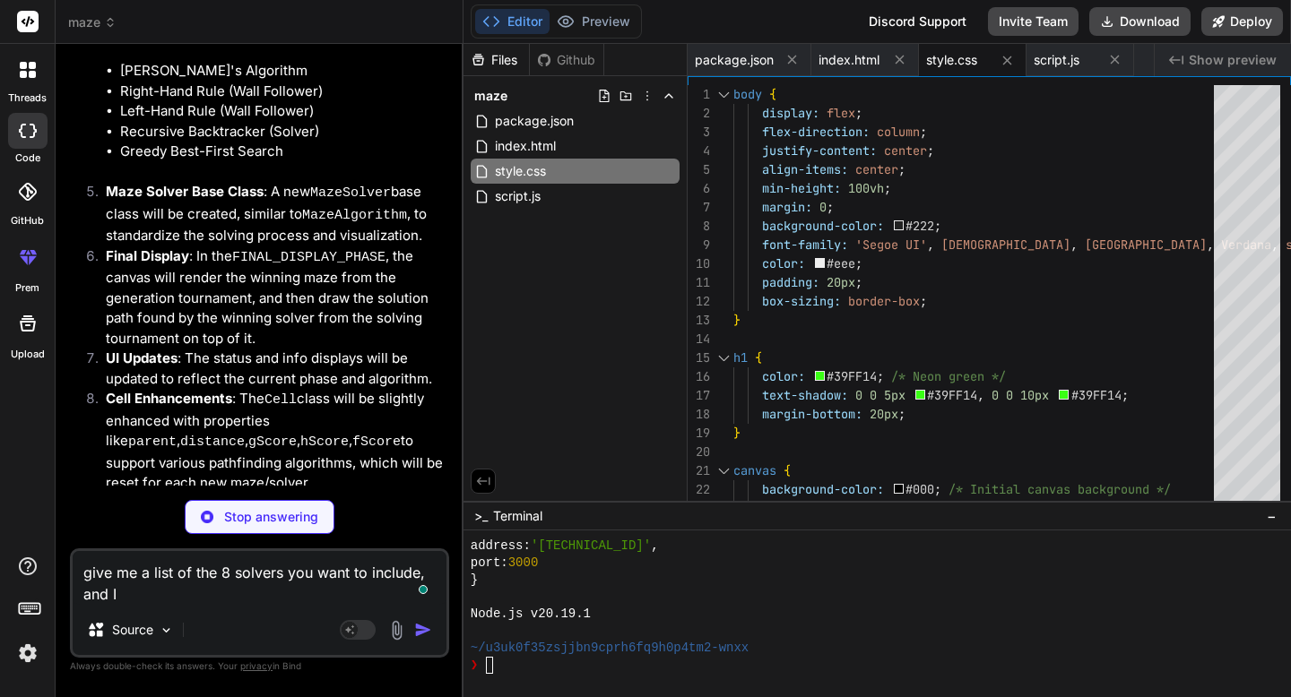
type textarea "x"
type textarea "give me a list of the 8 solvers you want to include, and I wi"
type textarea "x"
type textarea "give me a list of the 8 solvers you want to include, and I wil"
type textarea "x"
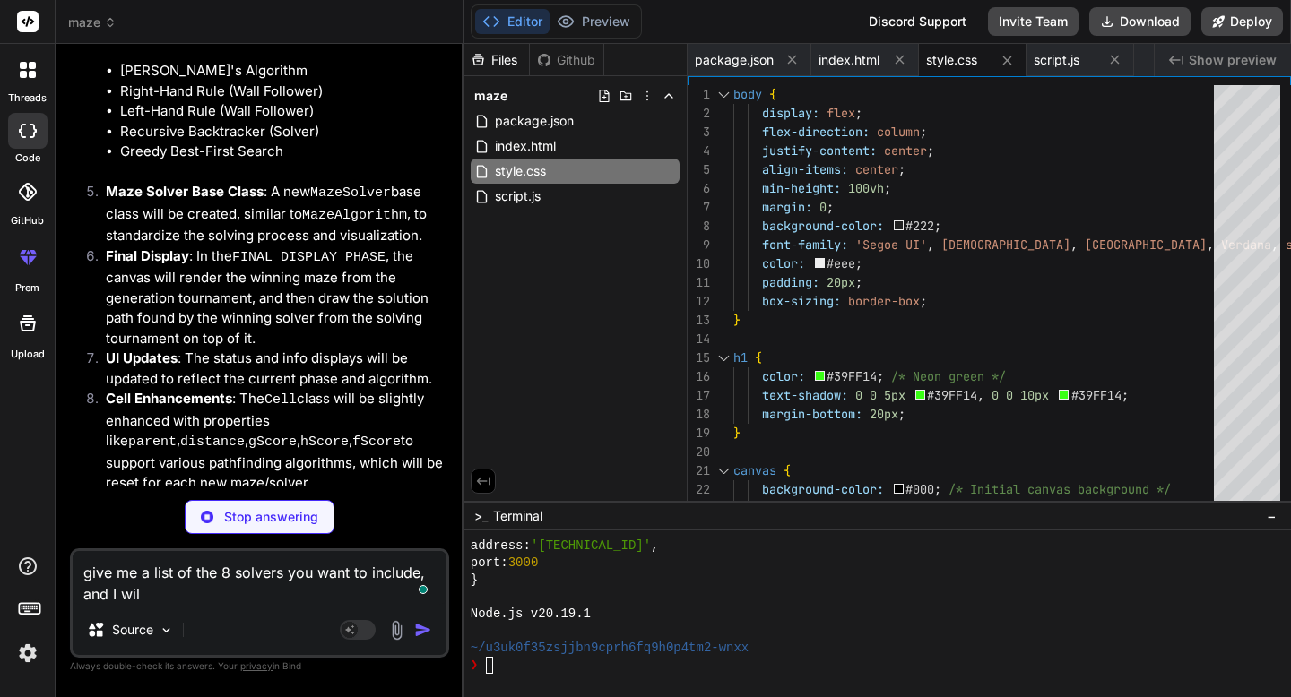
type textarea "give me a list of the 8 solvers you want to include, and I will"
type textarea "x"
type textarea "give me a list of the 8 solvers you want to include, and I will"
type textarea "x"
type textarea "give me a list of the 8 solvers you want to include, and I will g"
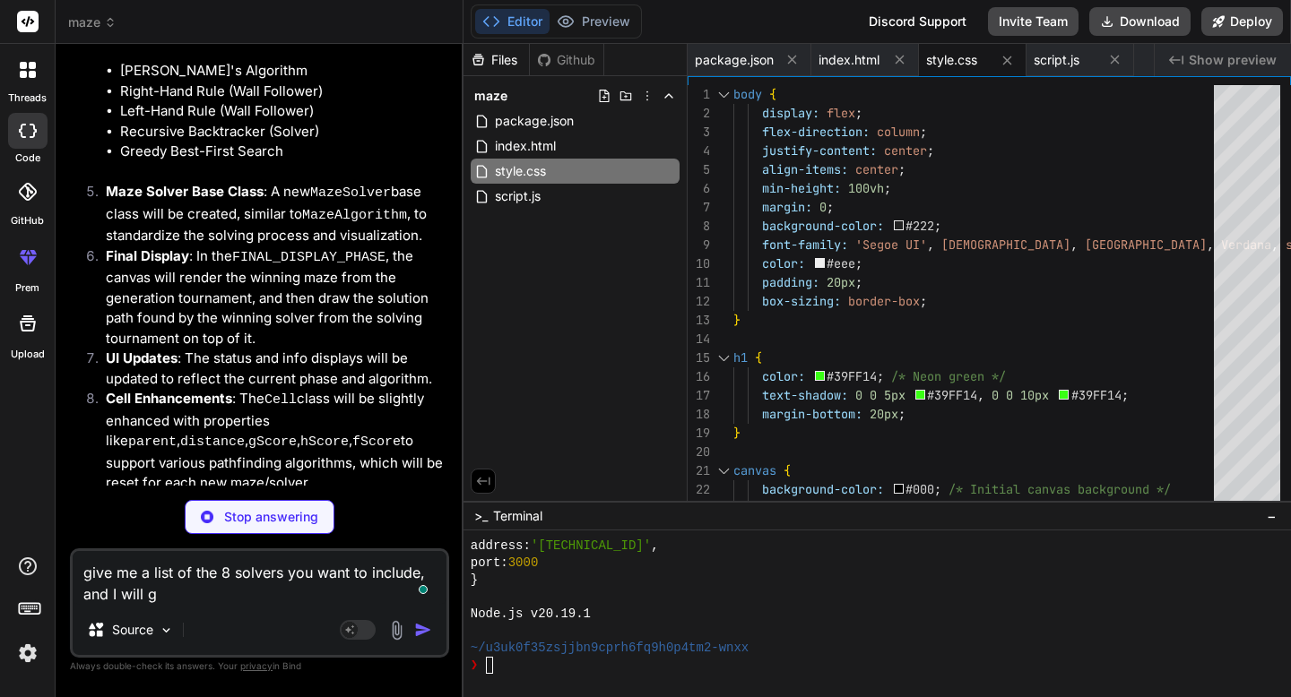
type textarea "x"
type textarea "give me a list of the 8 solvers you want to include, and I will gi"
type textarea "x"
type textarea "give me a list of the 8 solvers you want to include, and I will giv"
type textarea "x"
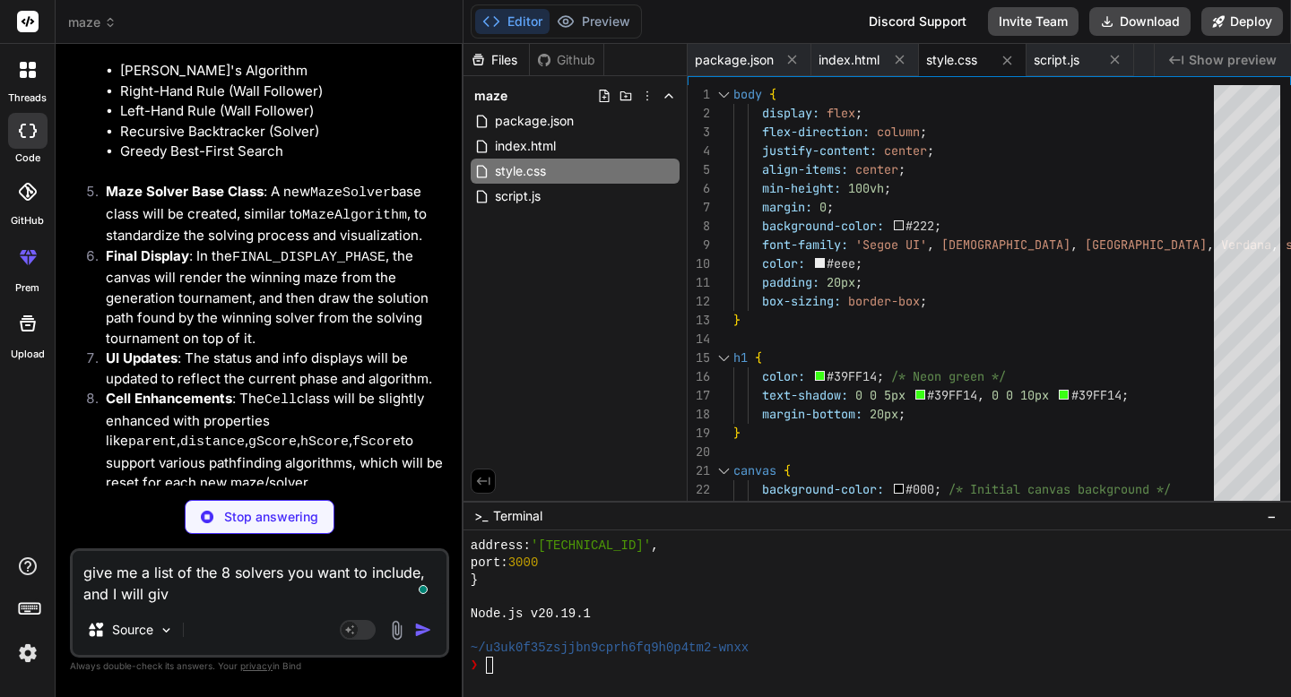
type textarea "give me a list of the 8 solvers you want to include, and I will give"
type textarea "x"
type textarea "give me a list of the 8 solvers you want to include, and I will give"
type textarea "x"
type textarea "give me a list of the 8 solvers you want to include, and I will give y"
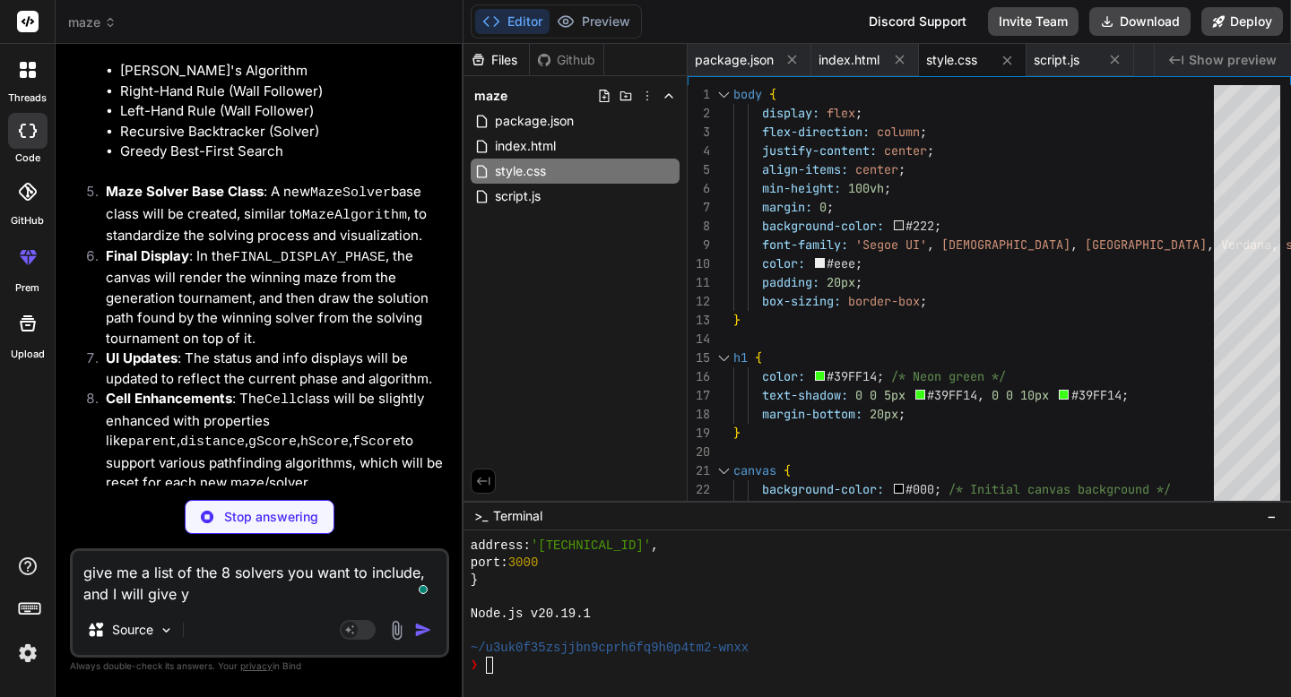
type textarea "x"
type textarea "give me a list of the 8 solvers you want to include, and I will give yo"
type textarea "x"
type textarea "give me a list of the 8 solvers you want to include, and I will give you"
type textarea "x"
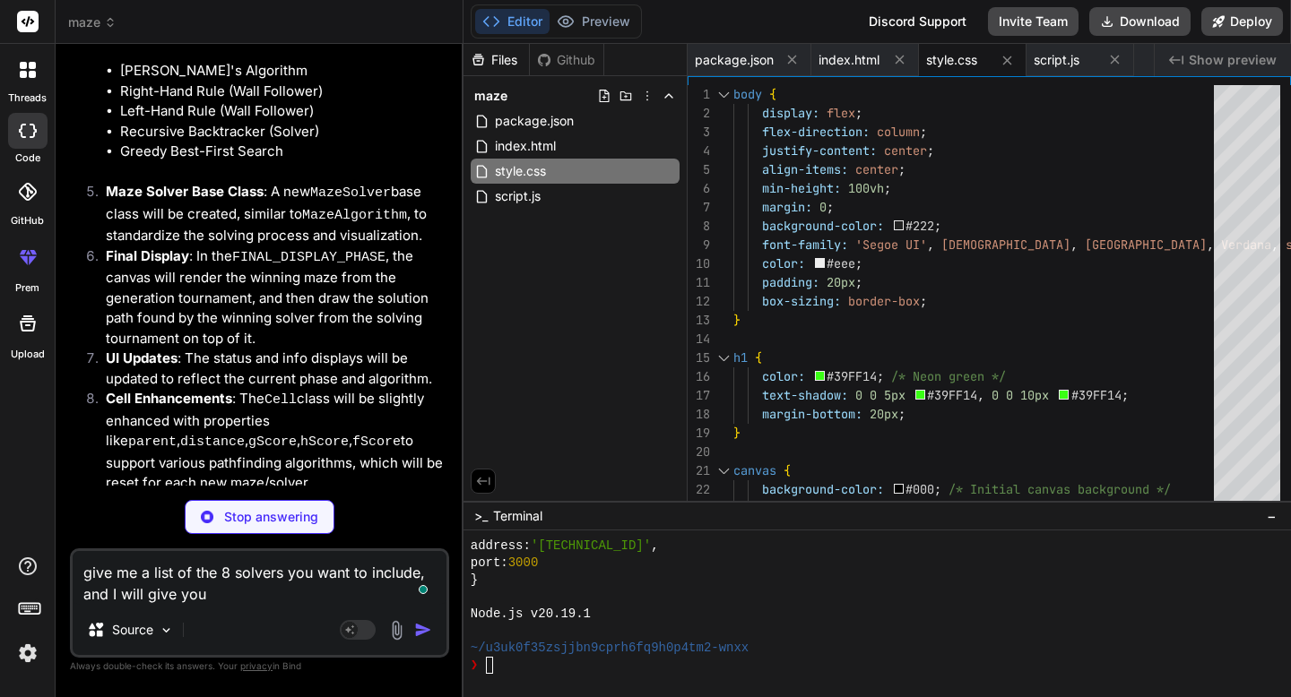
type textarea "give me a list of the 8 solvers you want to include, and I will give you"
type textarea "x"
type textarea "give me a list of the 8 solvers you want to include, and I will give you t"
type textarea "x"
type textarea "give me a list of the 8 solvers you want to include, and I will give you th"
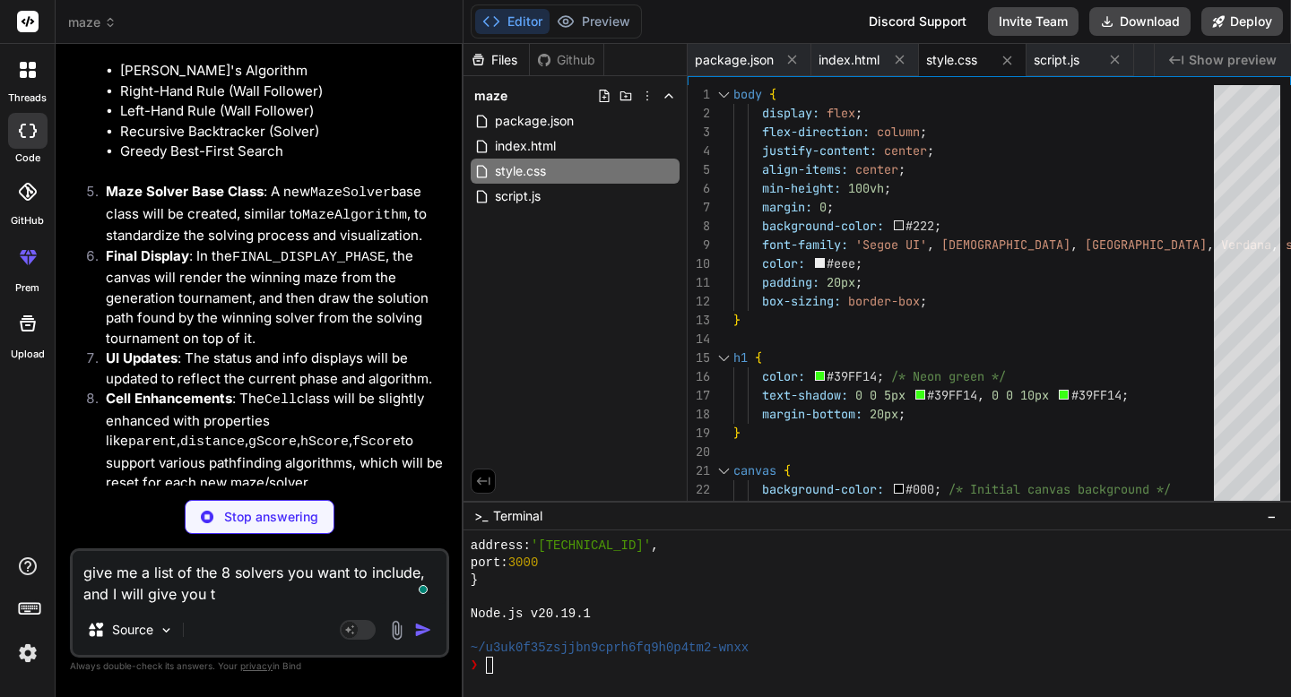
type textarea "x"
type textarea "give me a list of the 8 solvers you want to include, and I will give you the"
type textarea "x"
type textarea "give me a list of the 8 solvers you want to include, and I will give you the"
type textarea "x"
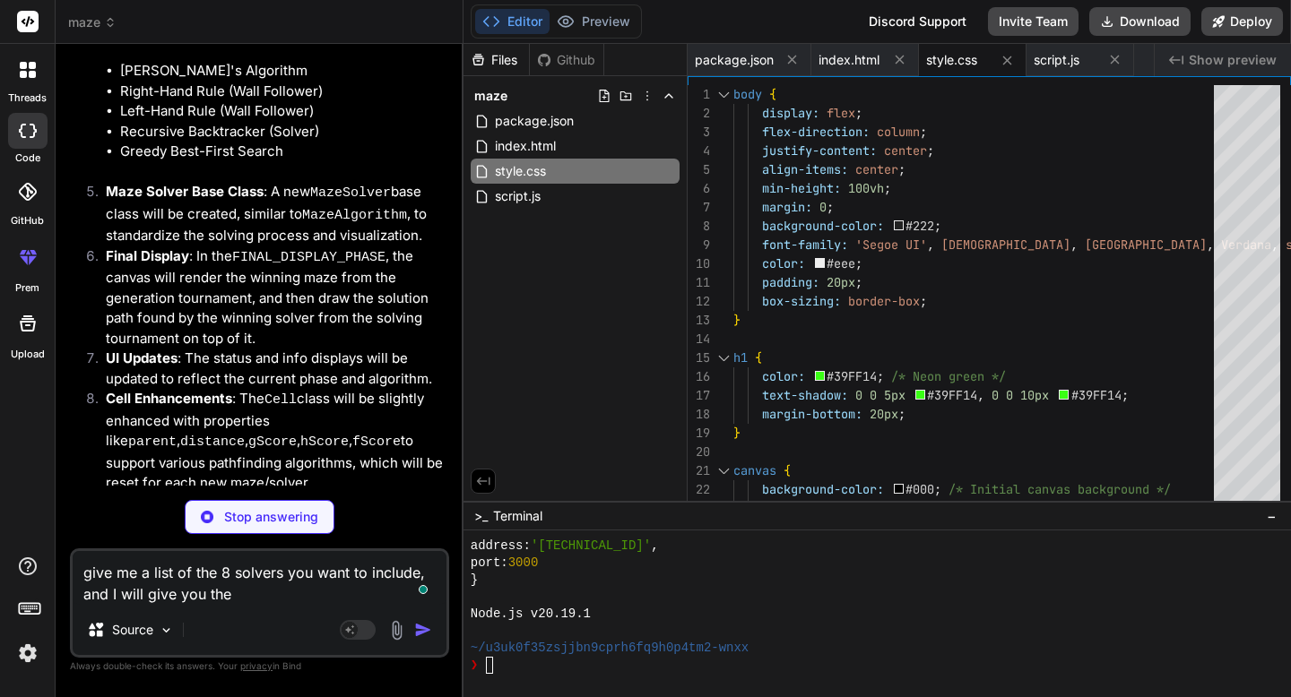
type textarea "give me a list of the 8 solvers you want to include, and I will give you the r"
type textarea "x"
type textarea "give me a list of the 8 solvers you want to include, and I will give you the ru"
type textarea "x"
type textarea "give me a list of the 8 solvers you want to include, and I will give you the rul"
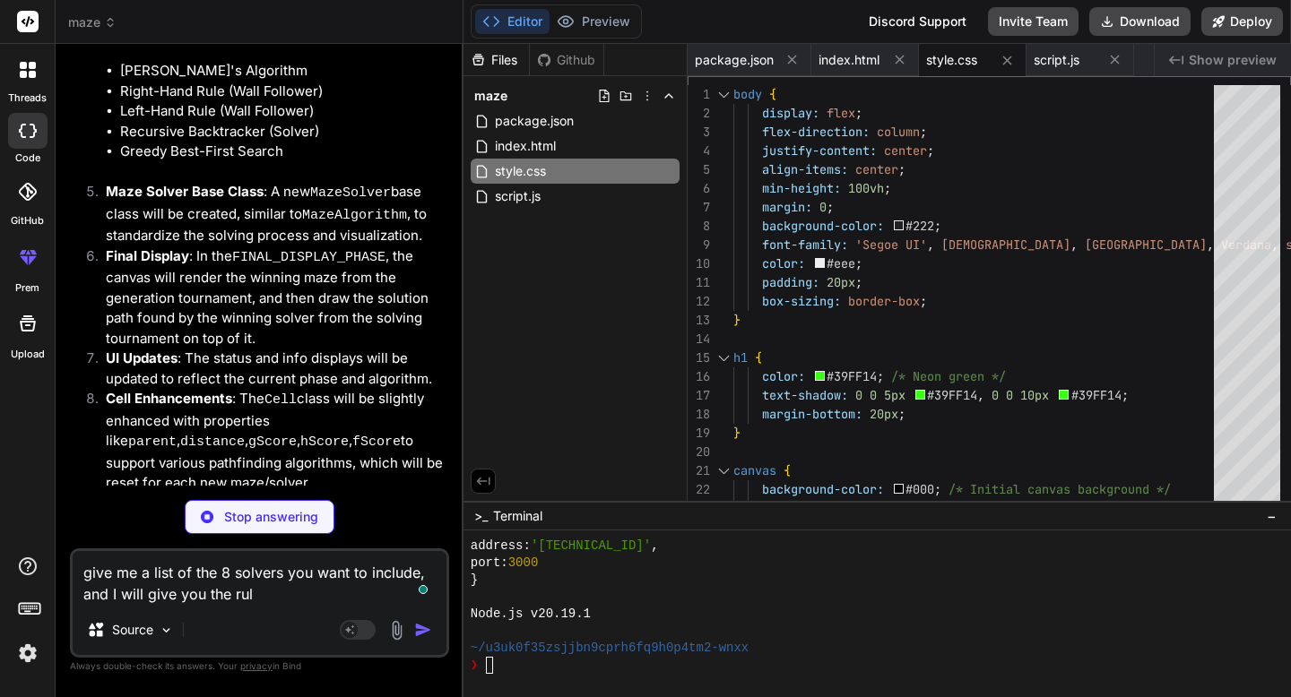
type textarea "x"
type textarea "give me a list of the 8 solvers you want to include, and I will give you the ru…"
type textarea "x"
type textarea "give me a list of the 8 solvers you want to include, and I will give you the ru…"
type textarea "x"
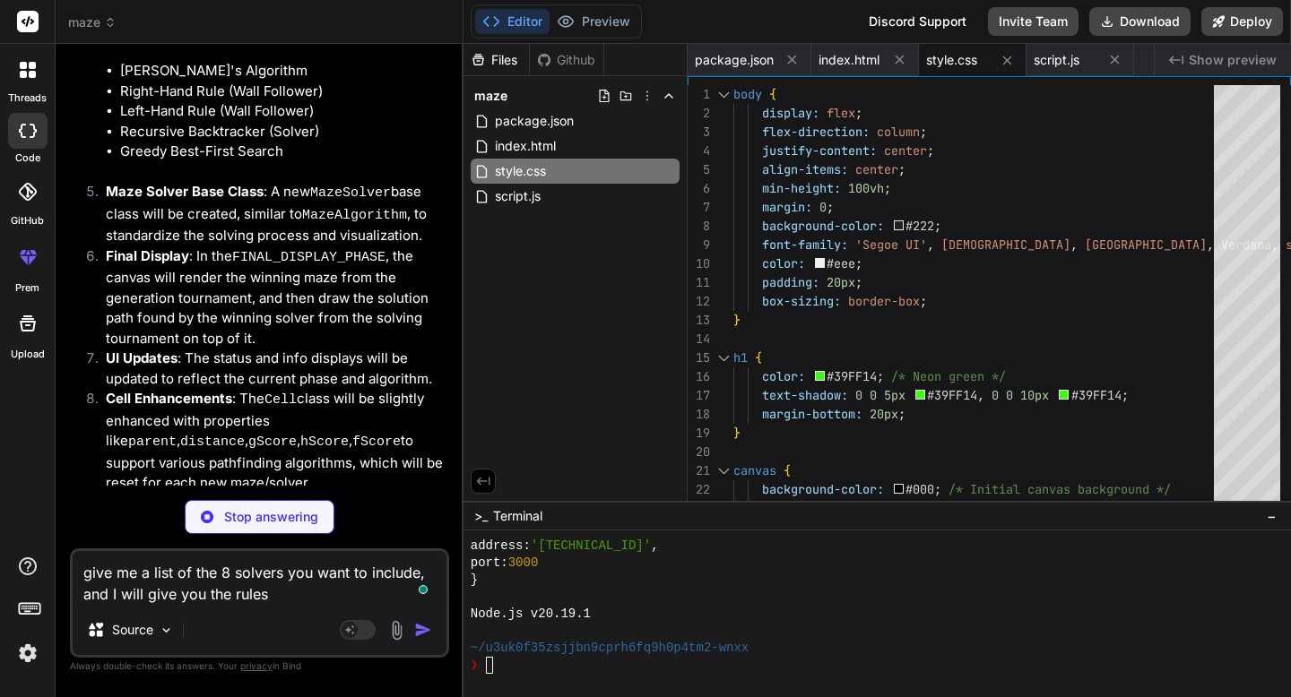
type textarea "give me a list of the 8 solvers you want to include, and I will give you the ru…"
type textarea "x"
type textarea "give me a list of the 8 solvers you want to include, and I will give you the ru…"
type textarea "x"
type textarea "give me a list of the 8 solvers you want to include, and I will give you the ru…"
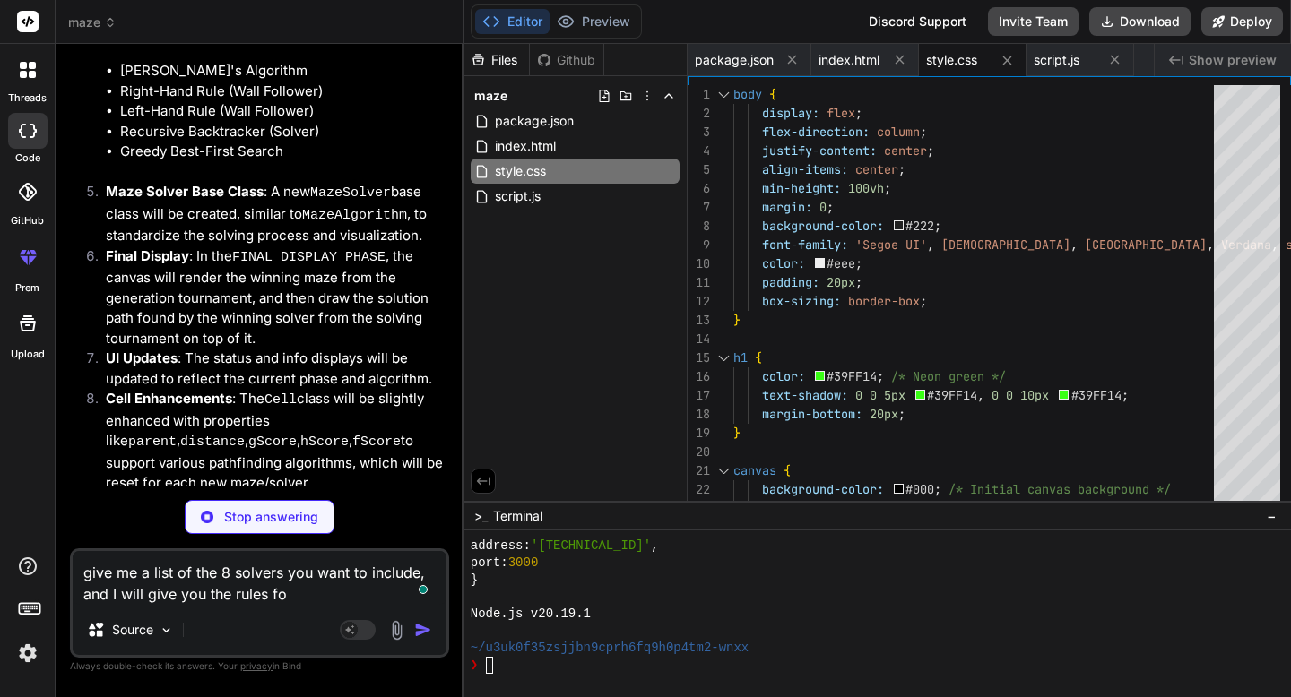
type textarea "x"
type textarea "give me a list of the 8 solvers you want to include, and I will give you the ru…"
type textarea "x"
type textarea "give me a list of the 8 solvers you want to include, and I will give you the ru…"
type textarea "x"
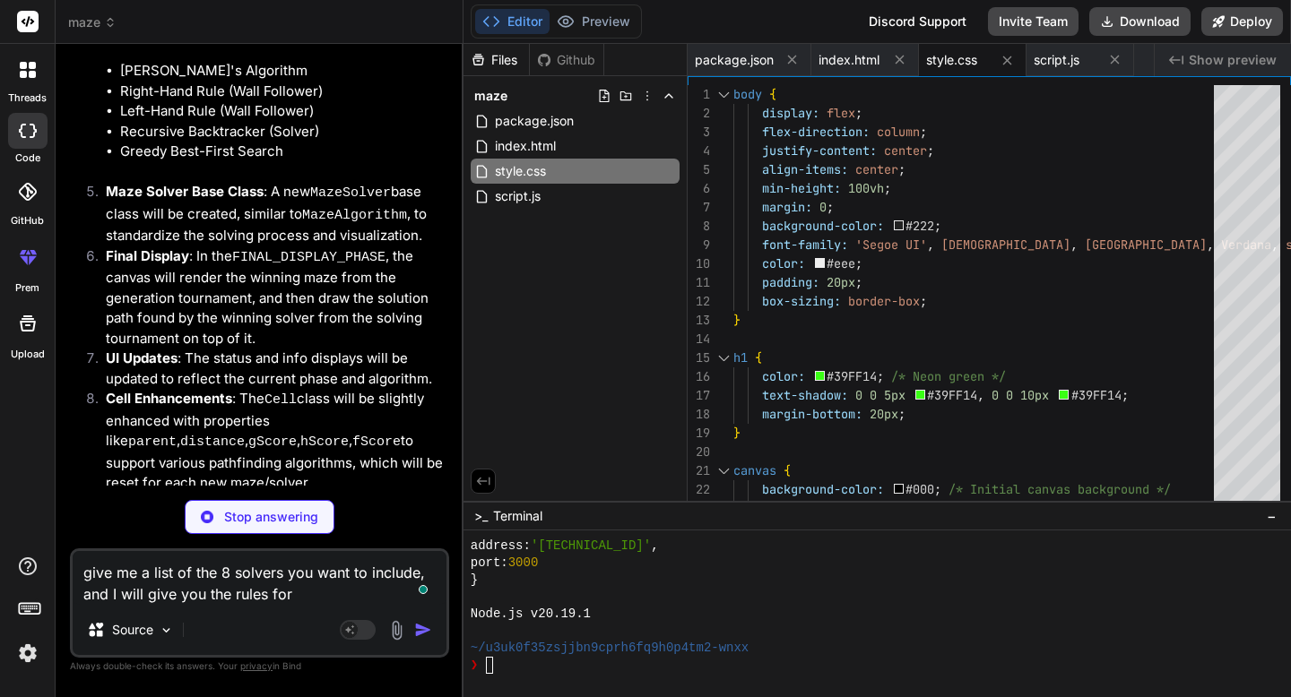
type textarea "give me a list of the 8 solvers you want to include, and I will give you the ru…"
type textarea "x"
type textarea "give me a list of the 8 solvers you want to include, and I will give you the ru…"
type textarea "x"
type textarea "give me a list of the 8 solvers you want to include, and I will give you the ru…"
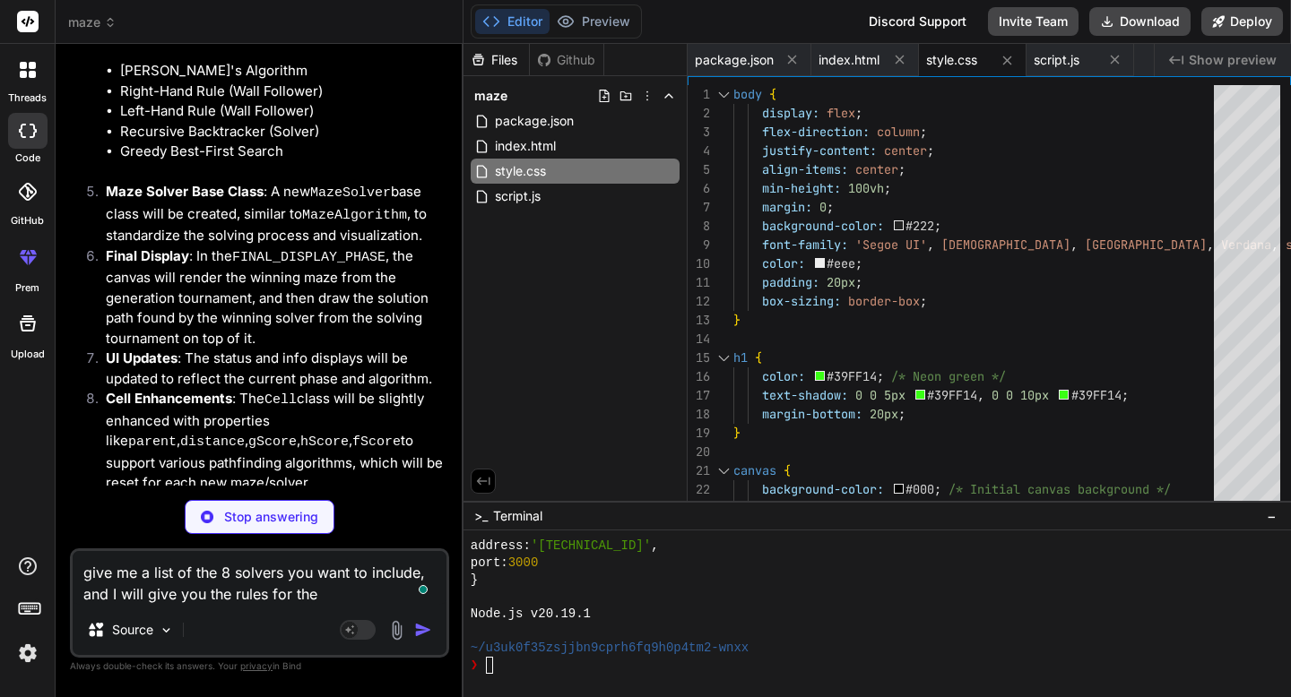
type textarea "x"
type textarea "give me a list of the 8 solvers you want to include, and I will give you the ru…"
type textarea "x"
type textarea "give me a list of the 8 solvers you want to include, and I will give you the ru…"
type textarea "x"
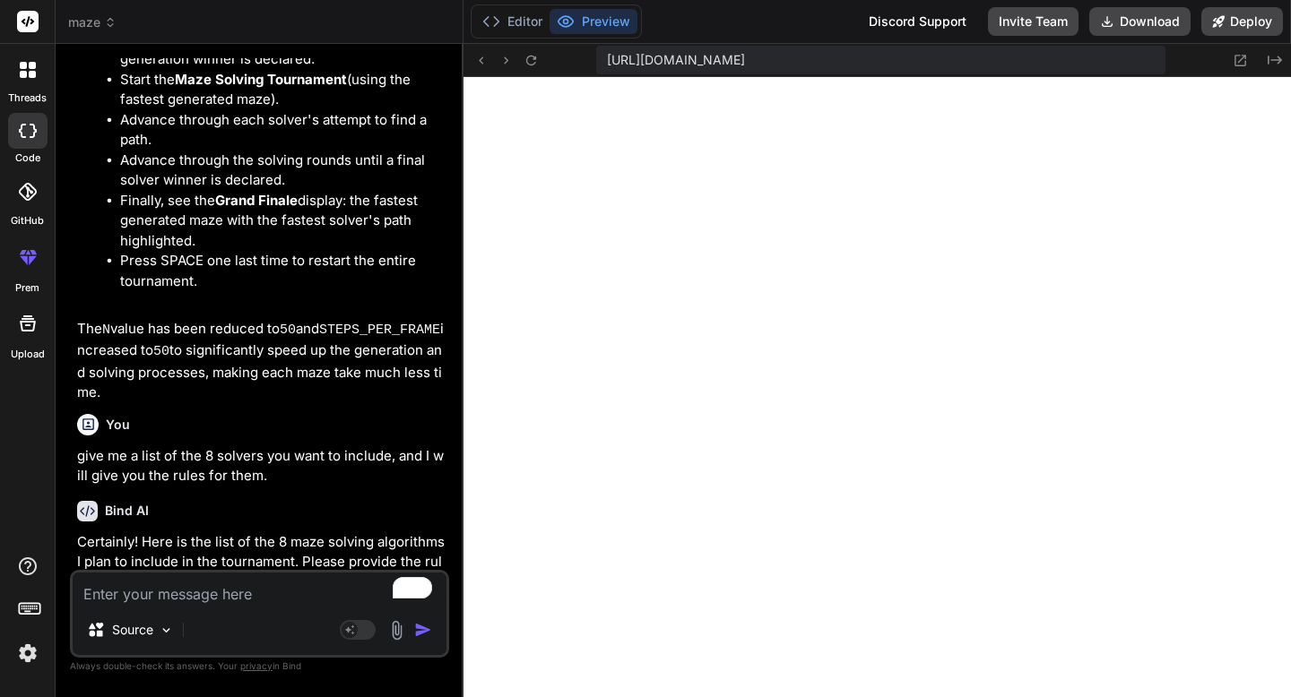
scroll to position [17983, 0]
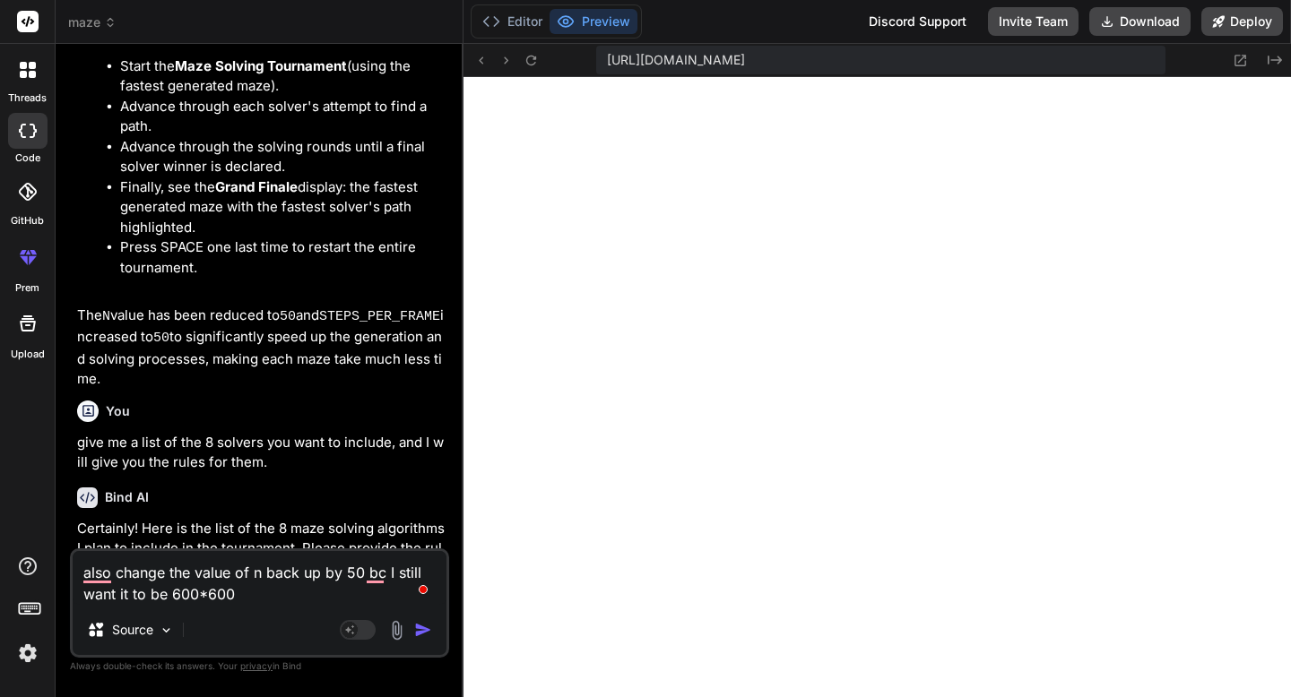
click at [271, 597] on textarea "also change the value of n back up by 50 bc I still want it to be 600*600" at bounding box center [260, 578] width 374 height 54
drag, startPoint x: 273, startPoint y: 506, endPoint x: 102, endPoint y: 327, distance: 247.9
copy ol "Breadth-First Search (BFS) Depth-First Search (DFS) A* Search Dijkstra's Algori…"
click at [264, 595] on textarea "also change the value of n back up by 50 bc I still want it to be 600*600" at bounding box center [260, 578] width 374 height 54
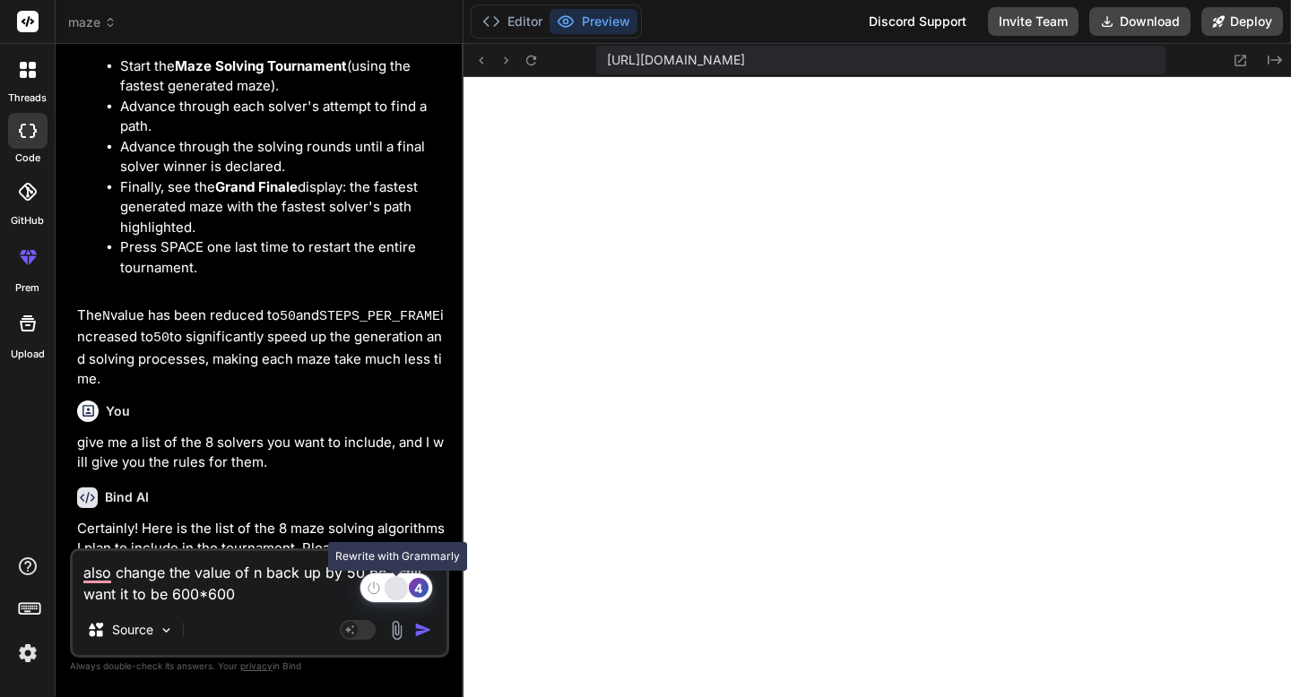
click at [395, 588] on div "Rewrite with Grammarly" at bounding box center [396, 588] width 20 height 21
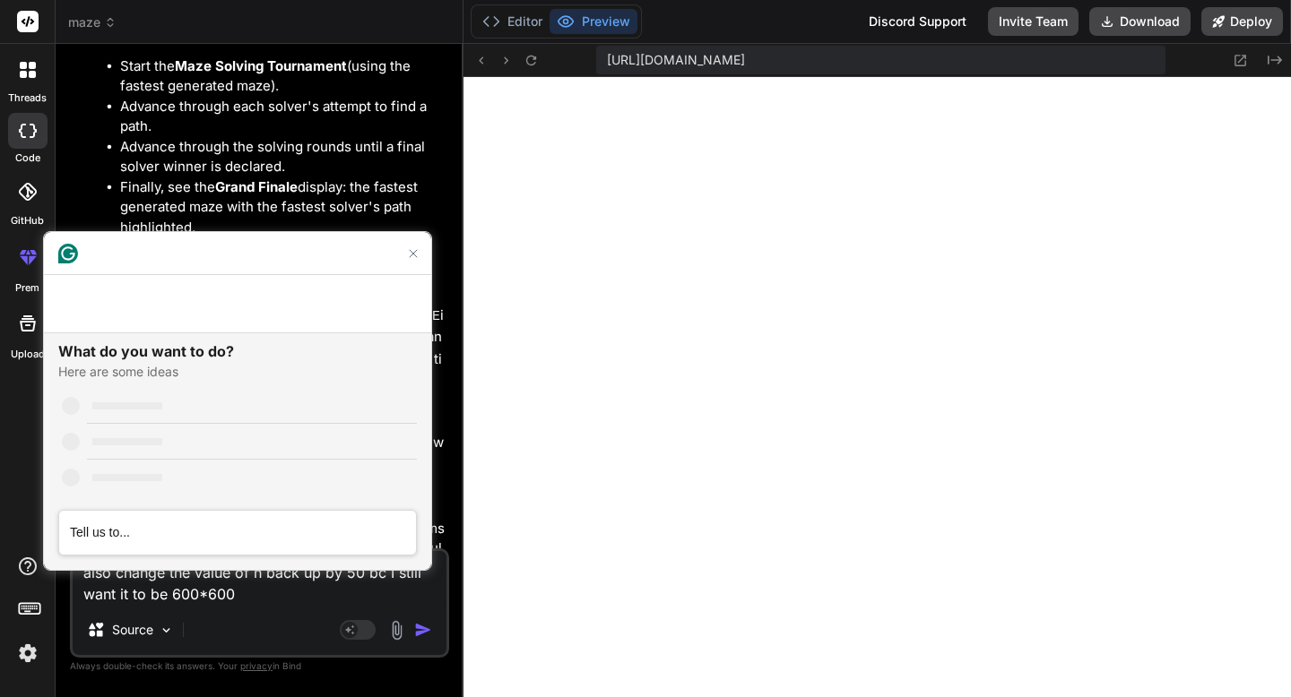
scroll to position [0, 0]
click at [154, 530] on textarea "Type a prompt, after typing your prompt press tab to review results, or enter t…" at bounding box center [236, 532] width 357 height 34
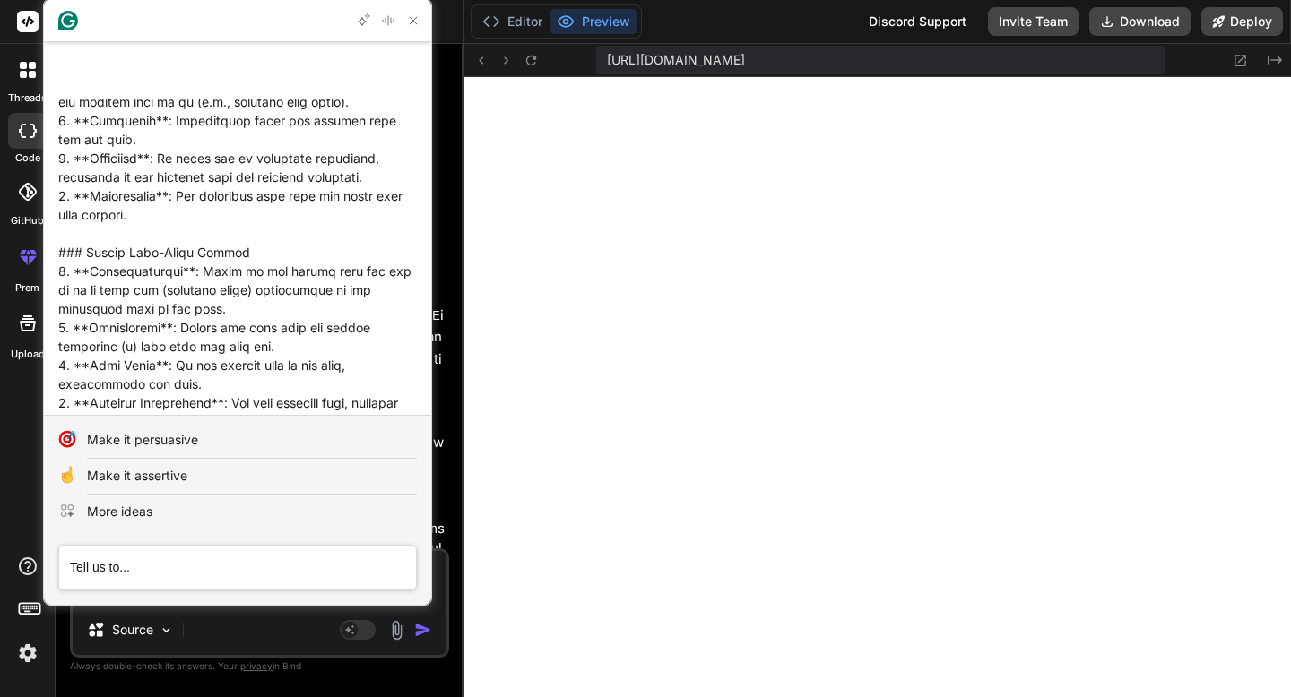
scroll to position [1791, 0]
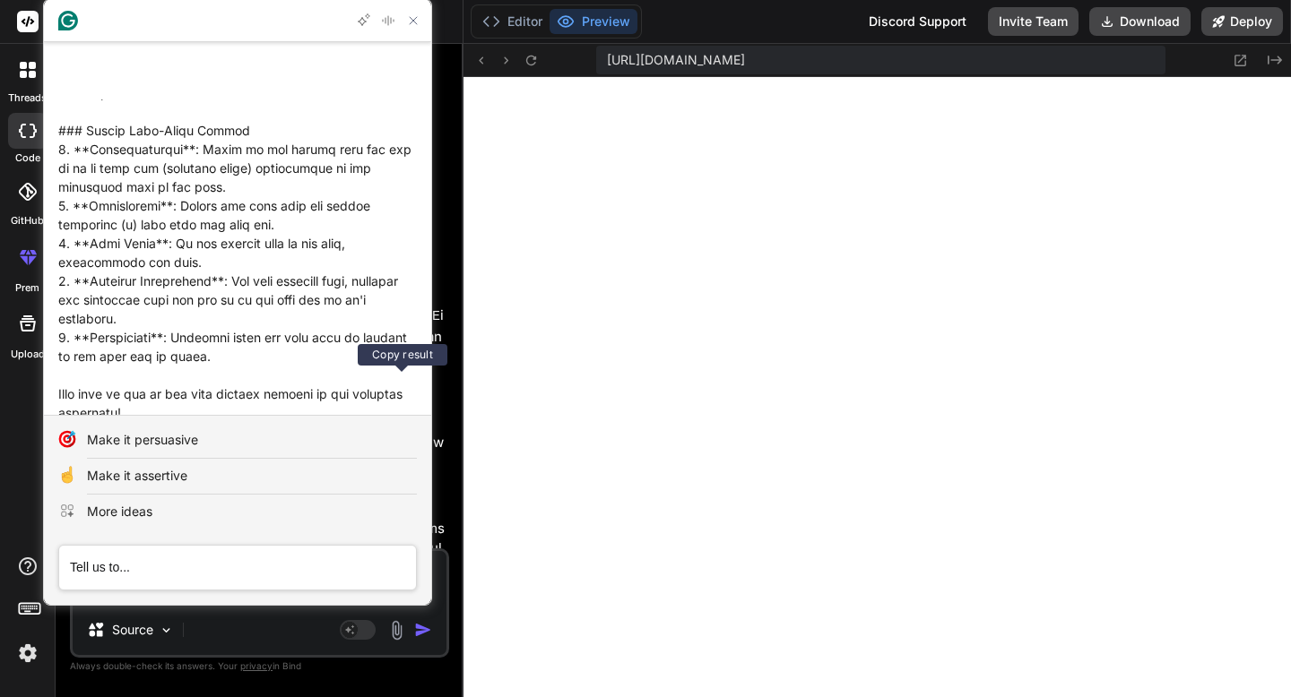
click at [405, 437] on icon "button" at bounding box center [402, 444] width 14 height 14
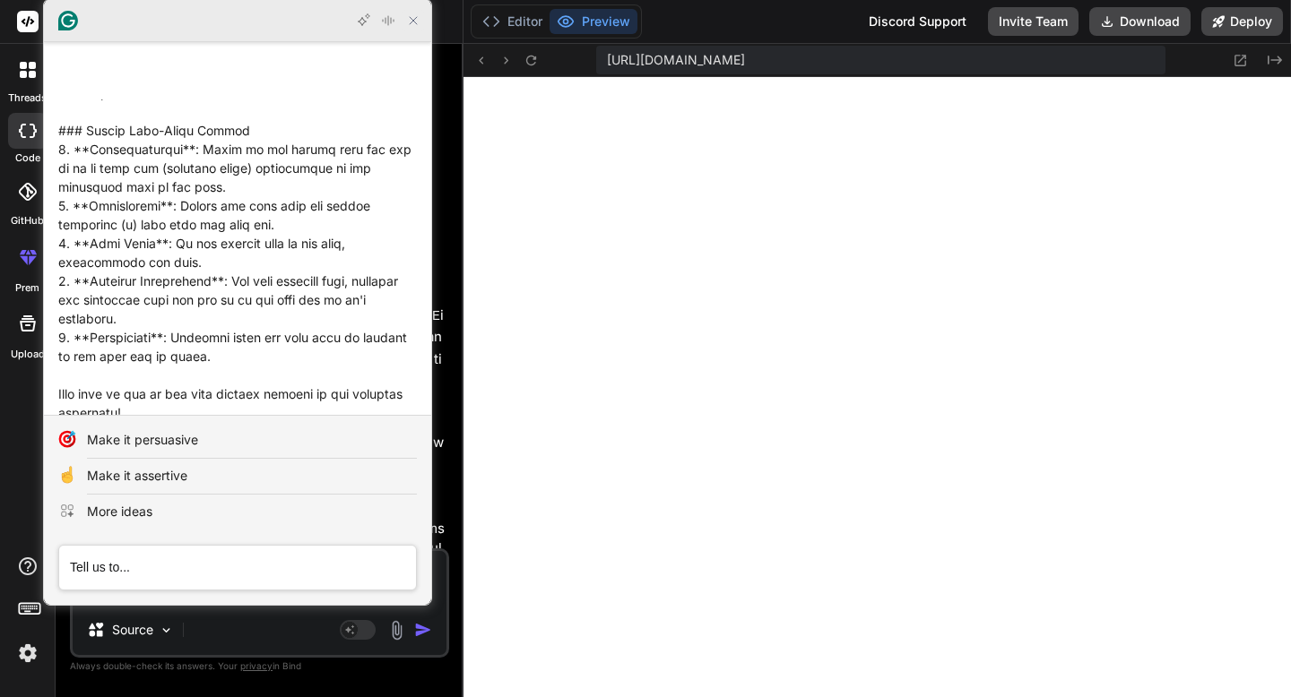
click at [413, 25] on icon "Close Grammarly Assistant" at bounding box center [413, 20] width 14 height 14
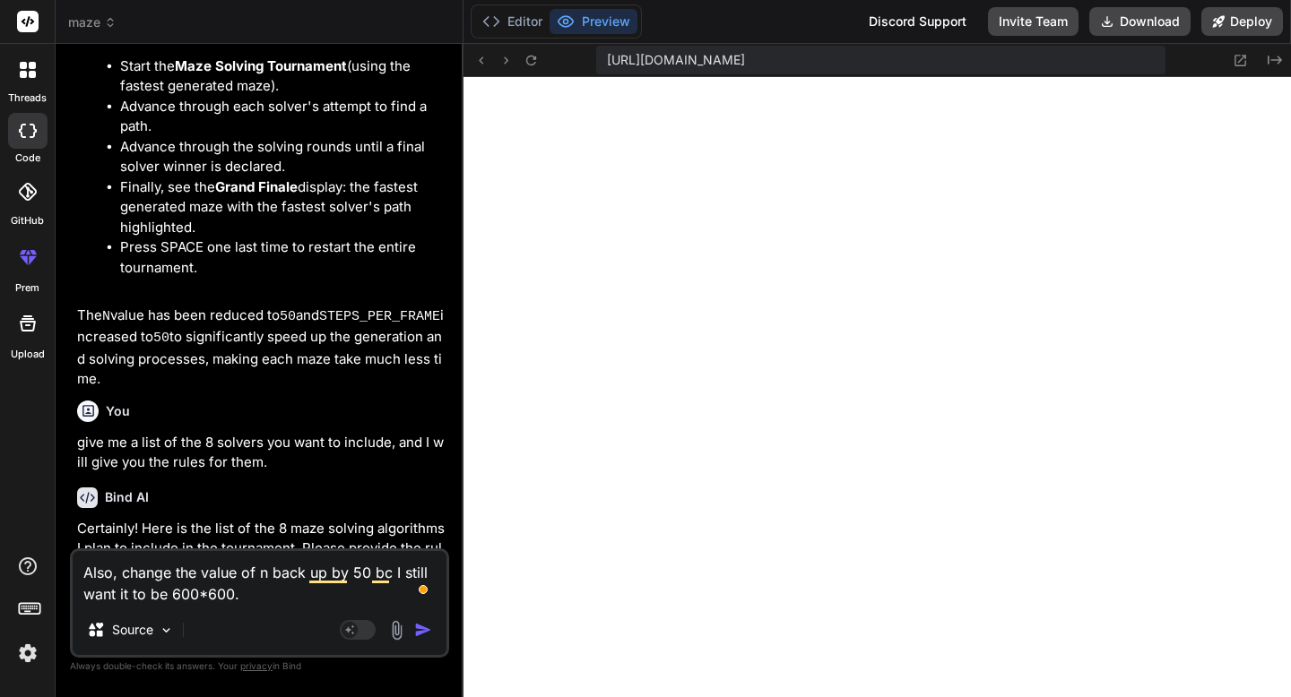
click at [258, 598] on textarea "Also, change the value of n back up by 50 bc I still want it to be 600*600." at bounding box center [260, 578] width 374 height 54
paste textarea "### Breadth-First Search (BFS) 1. **Initialization**: Start at the source node …"
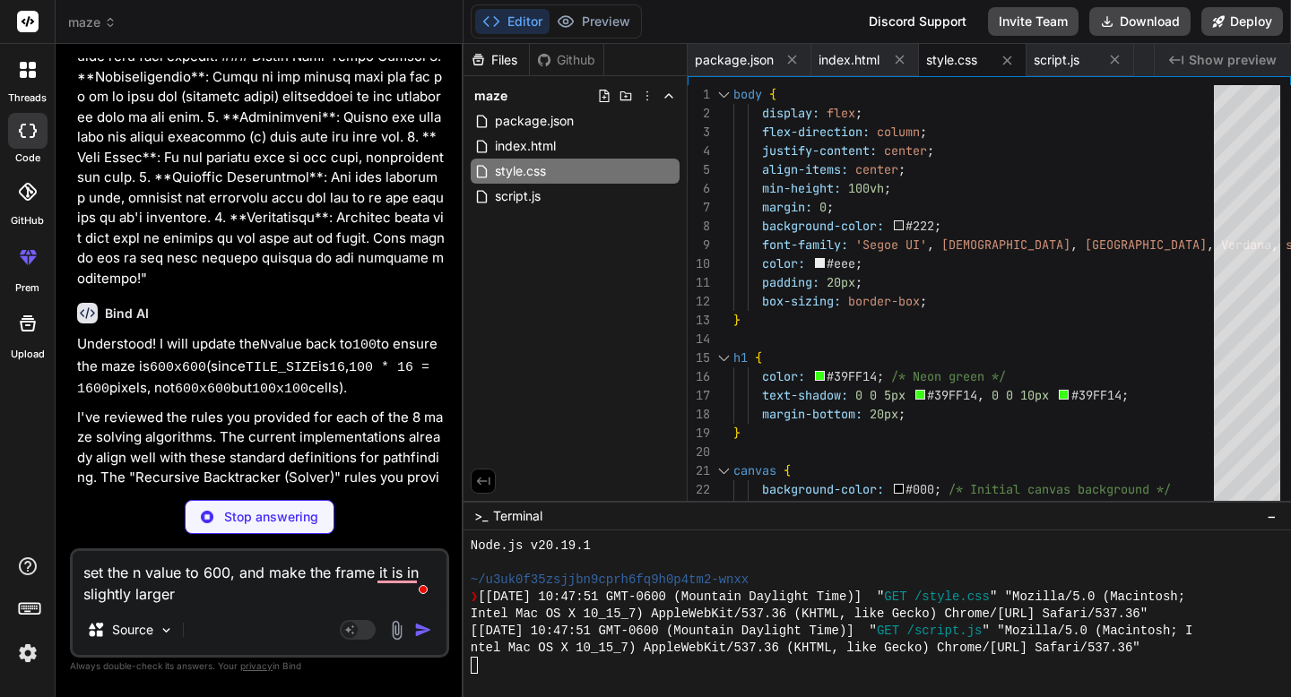
scroll to position [20250, 0]
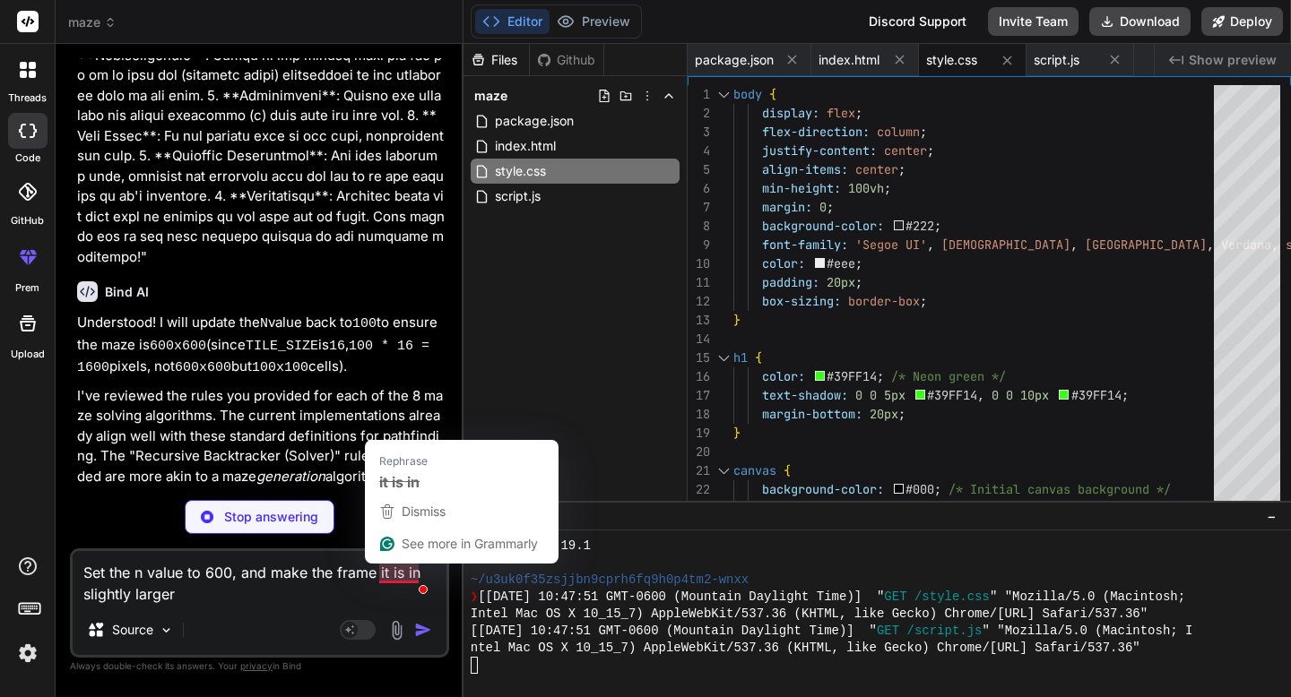
click at [385, 576] on textarea "Set the n value to 600, and make the frame it is in slightly larger" at bounding box center [260, 578] width 374 height 54
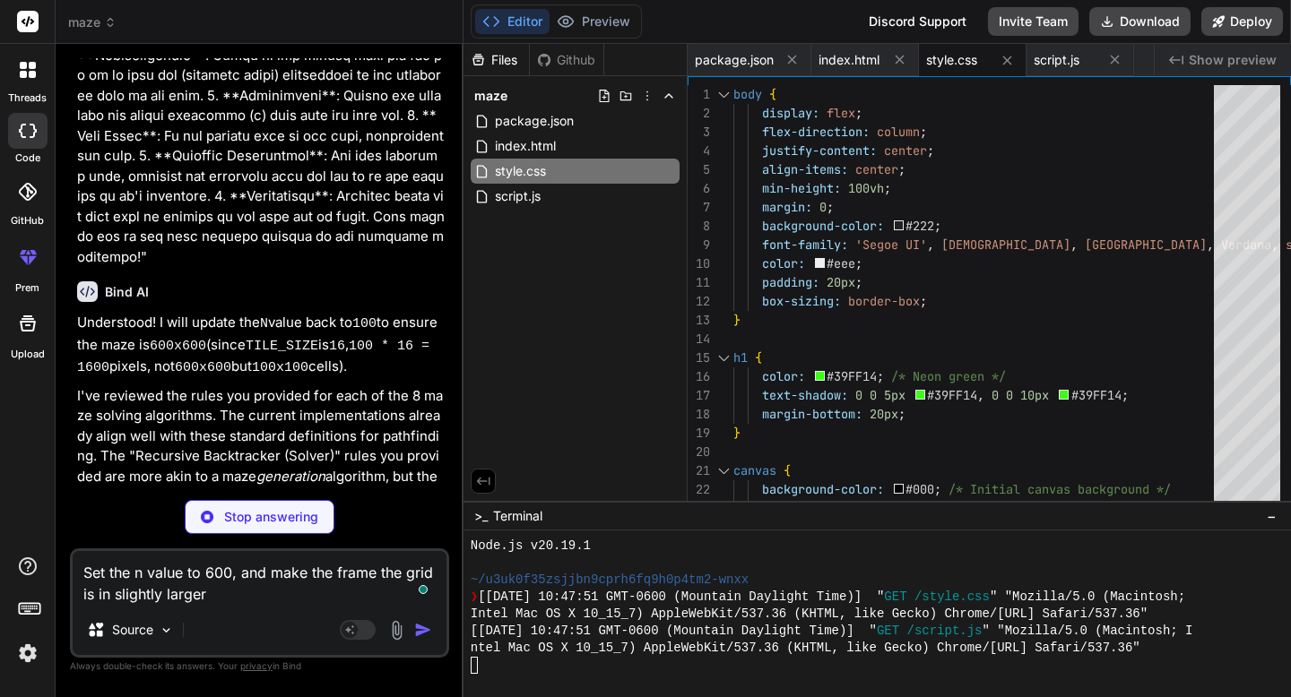
click at [281, 598] on textarea "Set the n value to 600, and make the frame the grid is in slightly larger" at bounding box center [260, 578] width 374 height 54
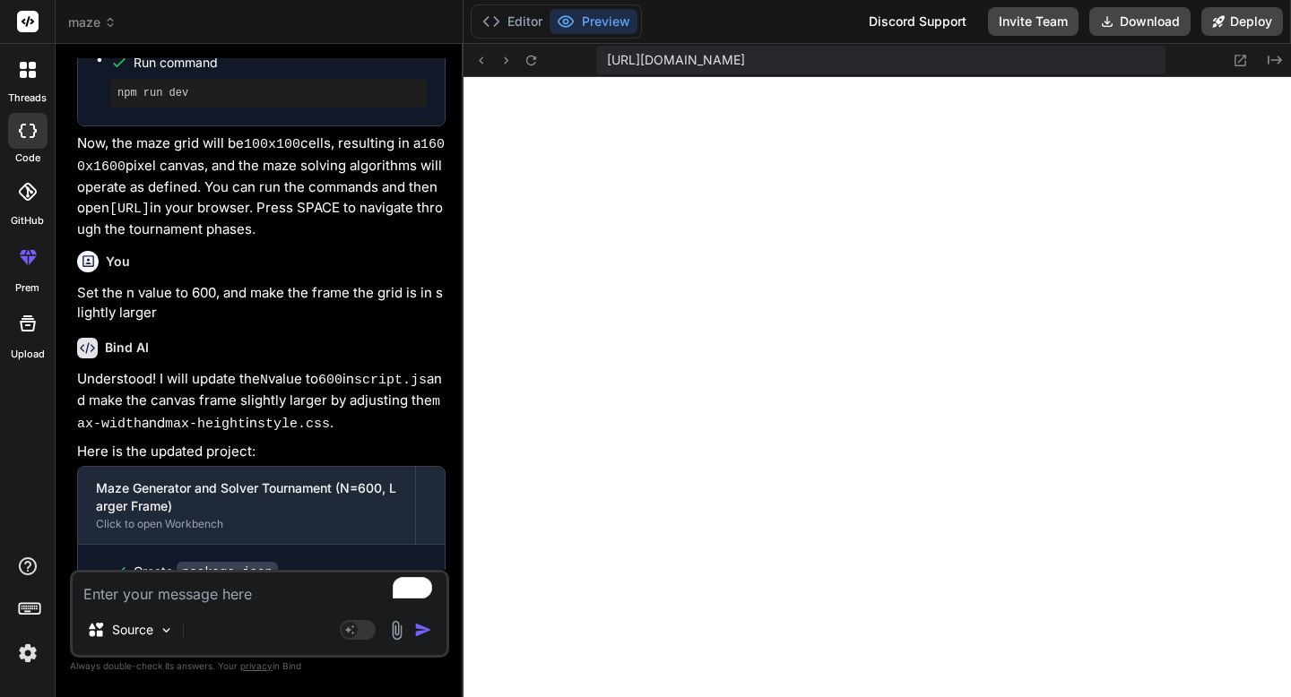
scroll to position [13113, 0]
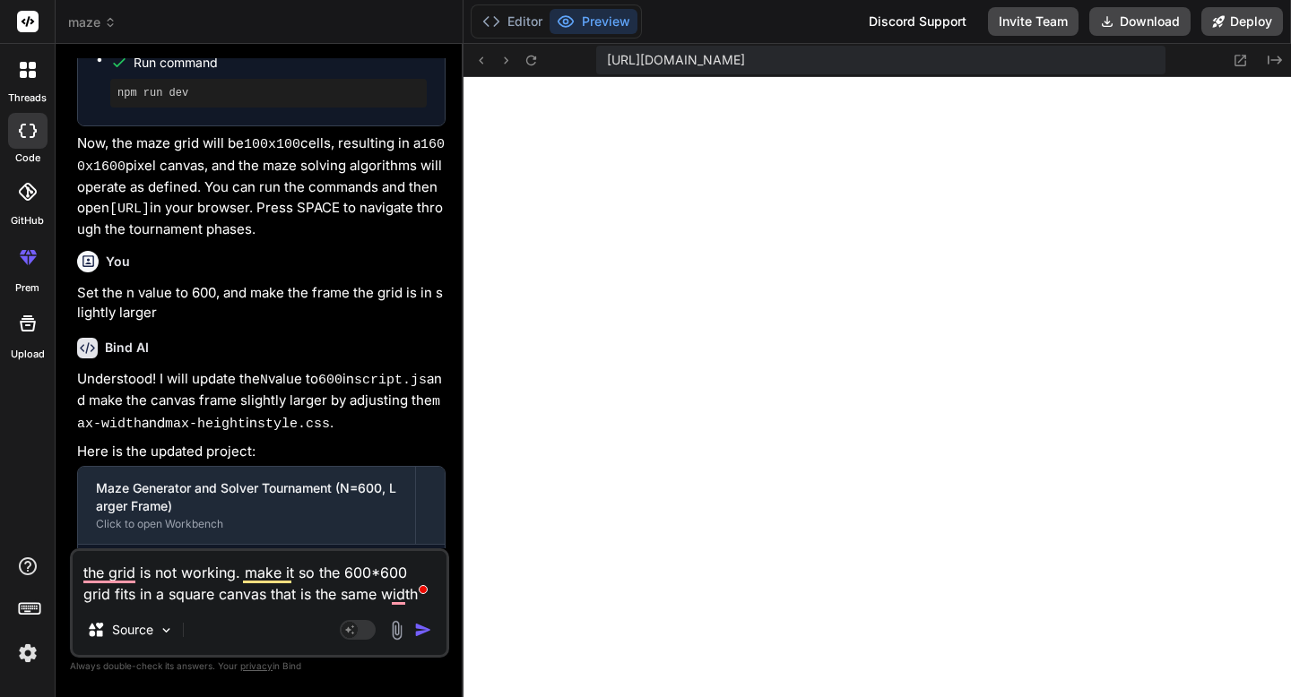
click at [385, 593] on textarea "the grid is not working. make it so the 600*600 grid fits in a square canvas th…" at bounding box center [260, 578] width 374 height 54
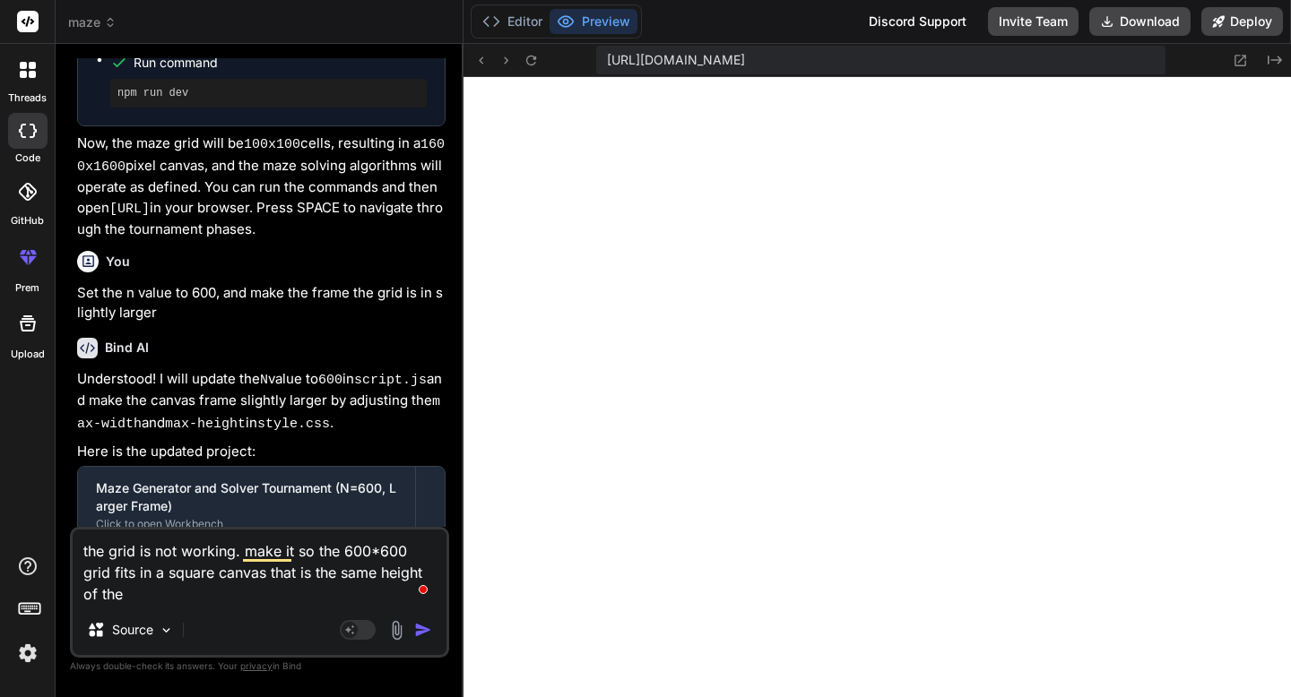
click at [234, 592] on textarea "the grid is not working. make it so the 600*600 grid fits in a square canvas th…" at bounding box center [260, 567] width 374 height 75
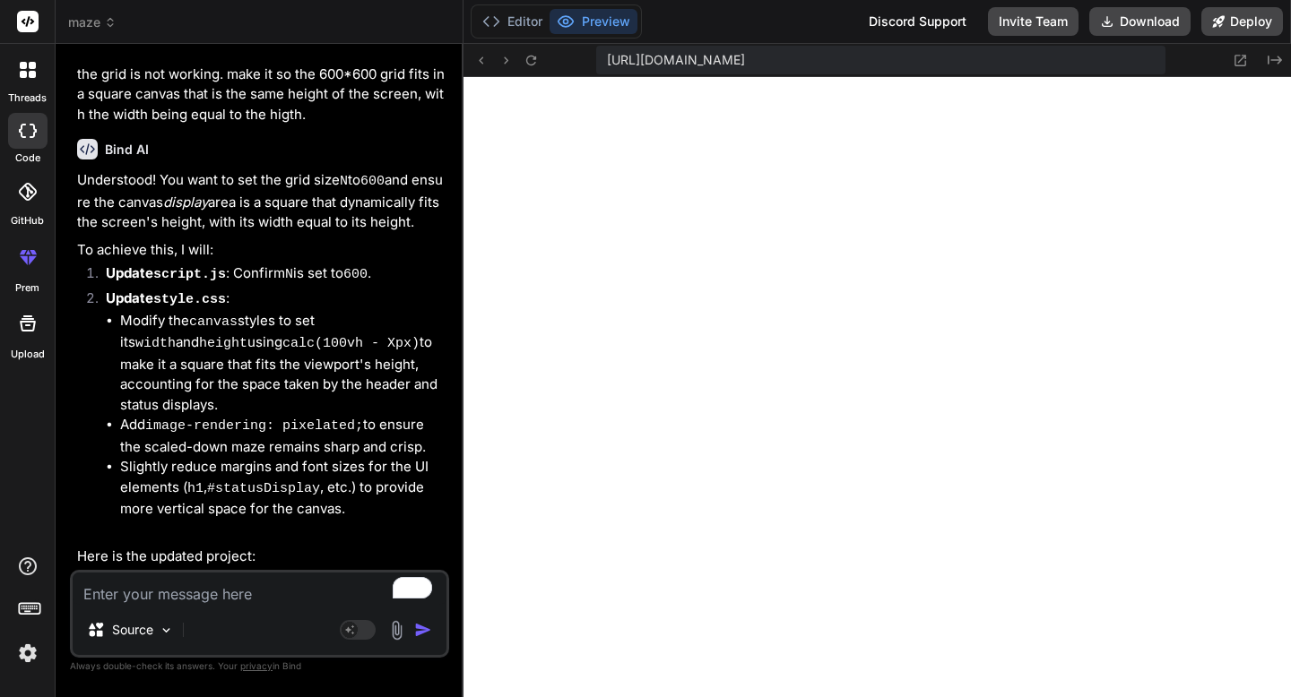
scroll to position [22191, 0]
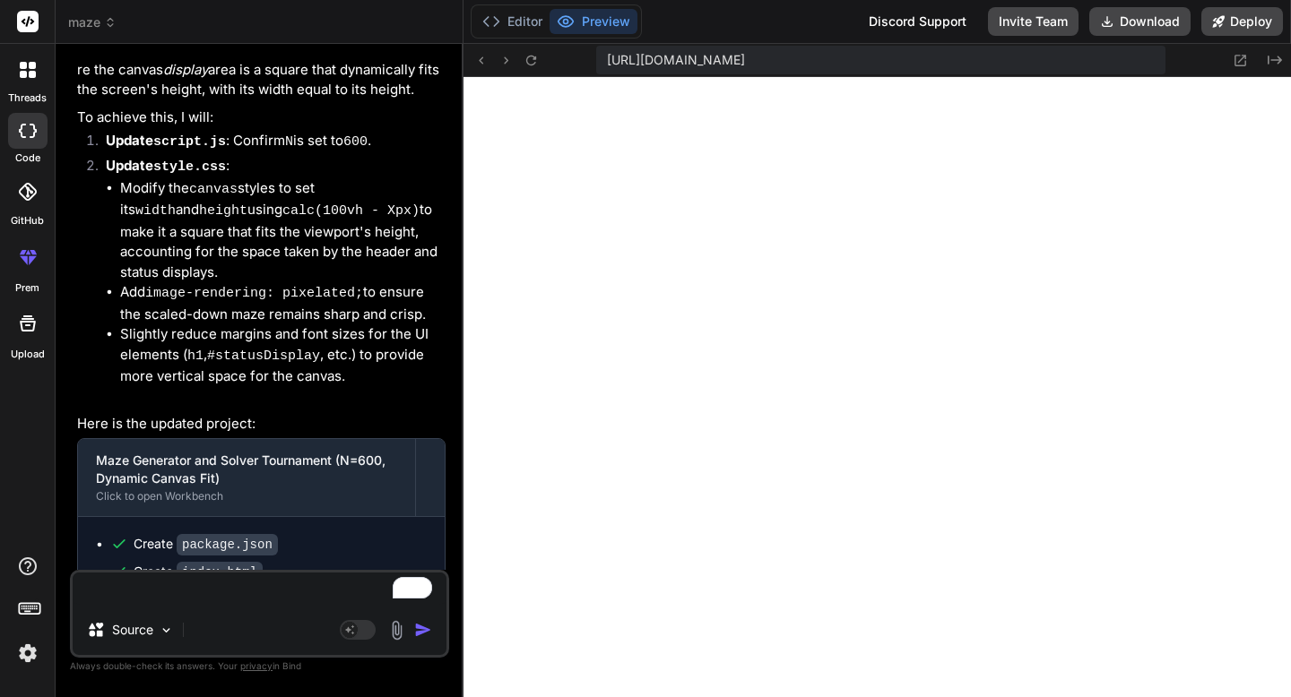
click at [161, 581] on textarea "To enrich screen reader interactions, please activate Accessibility in Grammarl…" at bounding box center [260, 589] width 374 height 32
click at [163, 592] on textarea "To enrich screen reader interactions, please activate Accessibility in Grammarl…" at bounding box center [260, 589] width 374 height 32
click at [499, 22] on icon at bounding box center [491, 22] width 18 height 18
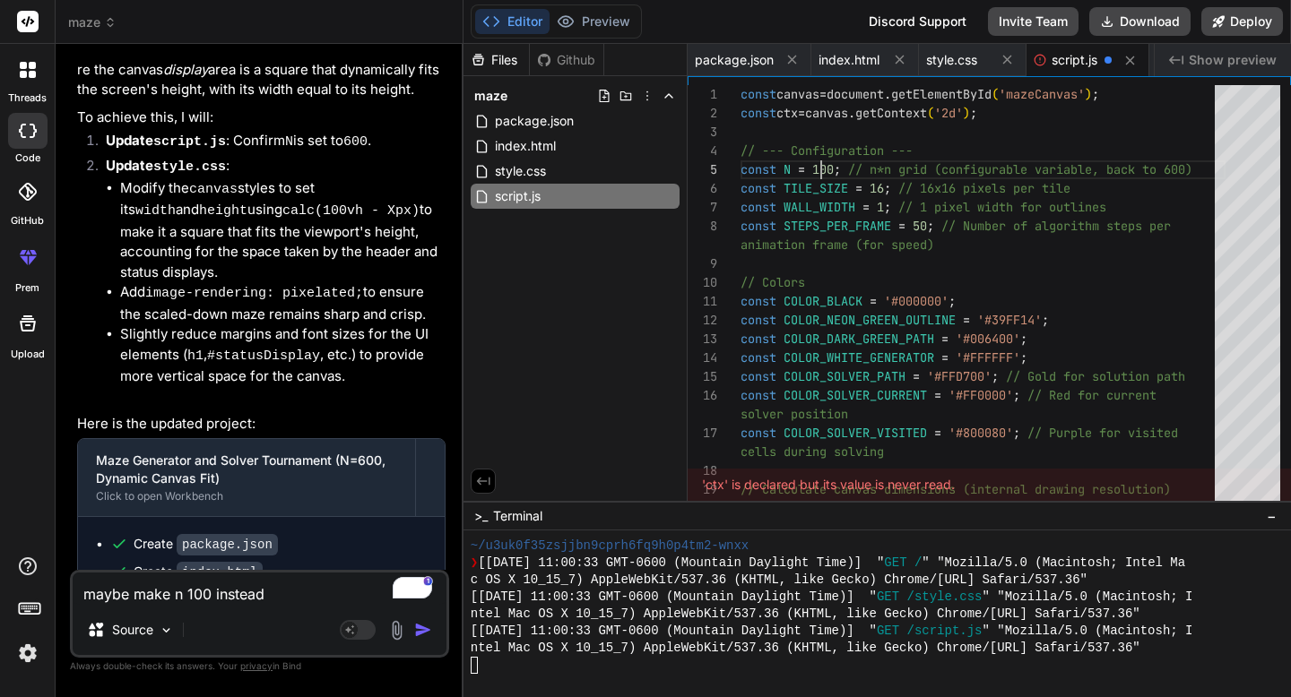
click at [624, 283] on div "Files Github maze package.json index.html style.css script.js" at bounding box center [575, 272] width 224 height 457
click at [577, 27] on button "Preview" at bounding box center [593, 21] width 88 height 25
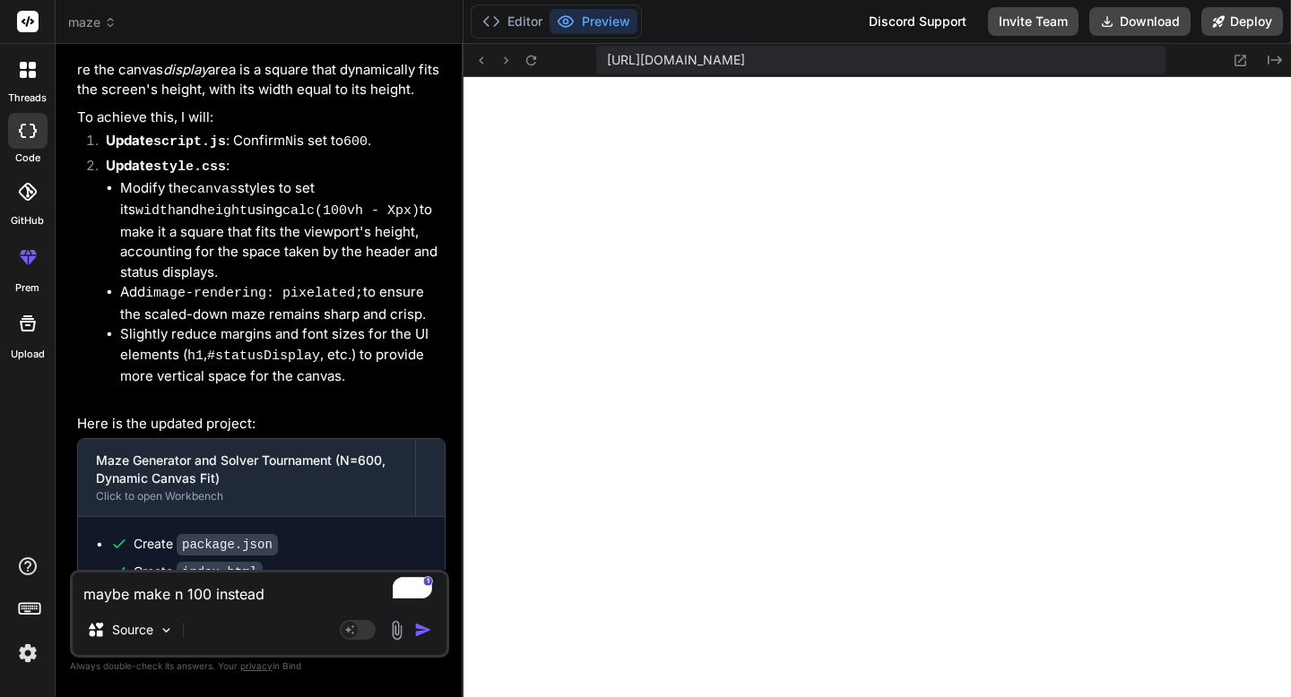
click at [549, 9] on button "Preview" at bounding box center [593, 21] width 88 height 25
click at [533, 55] on icon at bounding box center [530, 60] width 15 height 15
click at [515, 18] on button "Editor" at bounding box center [512, 21] width 74 height 25
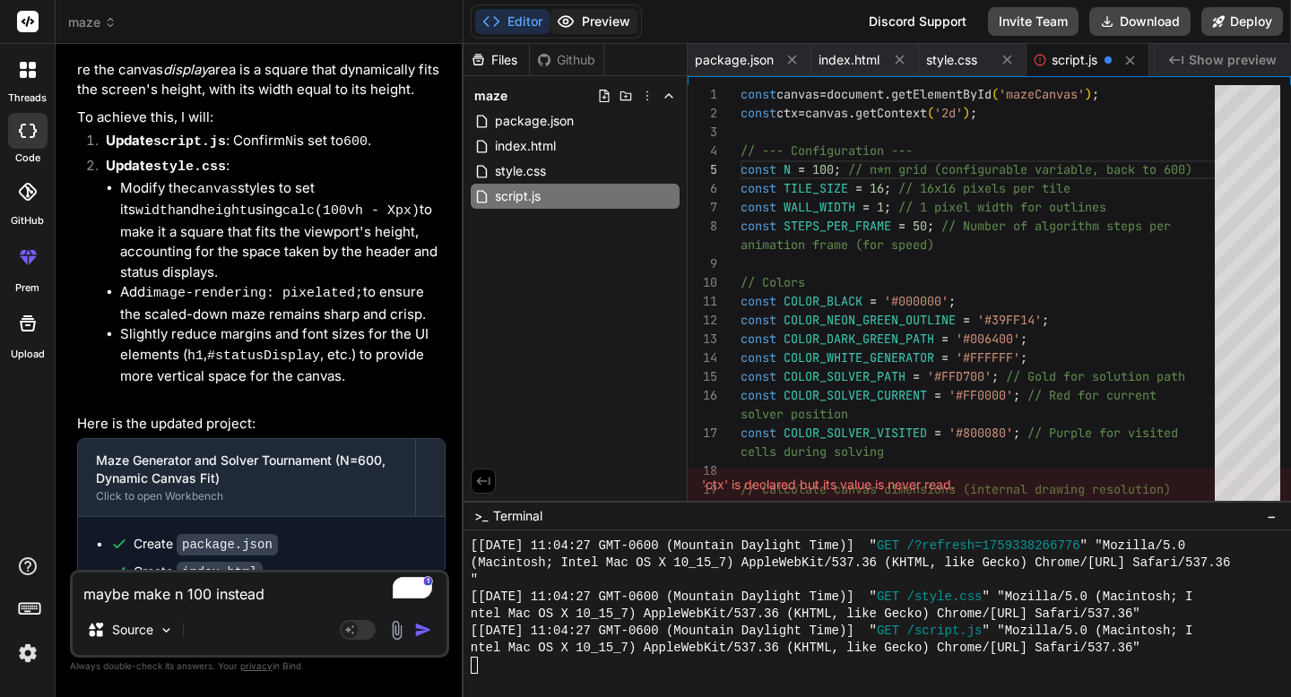
click at [584, 13] on button "Preview" at bounding box center [593, 21] width 88 height 25
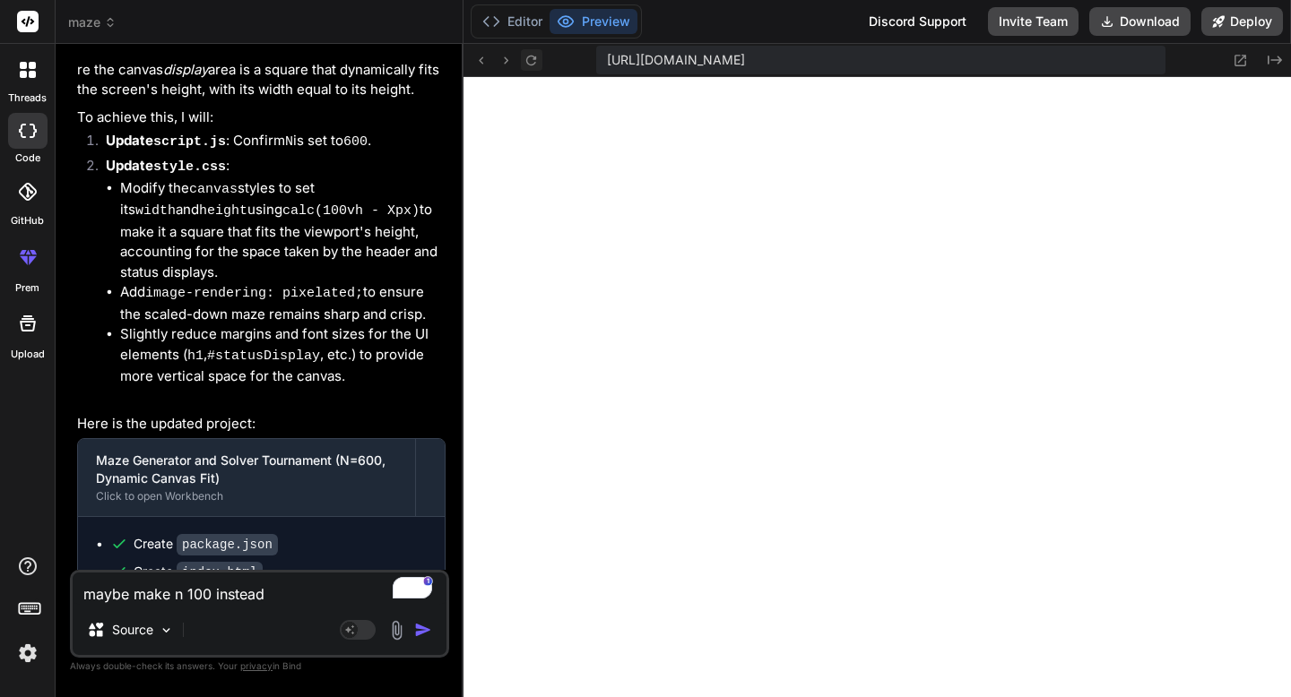
click at [529, 59] on icon at bounding box center [530, 60] width 15 height 15
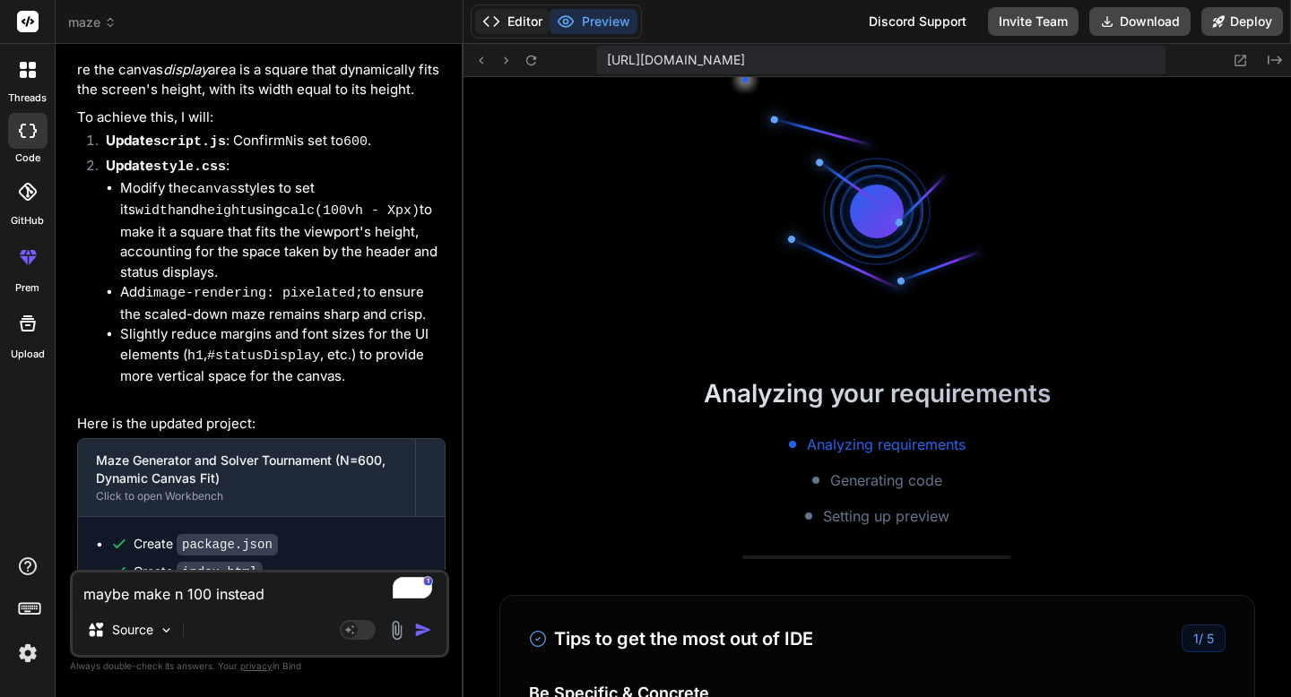
scroll to position [14169, 0]
click at [521, 13] on button "Editor" at bounding box center [512, 21] width 74 height 25
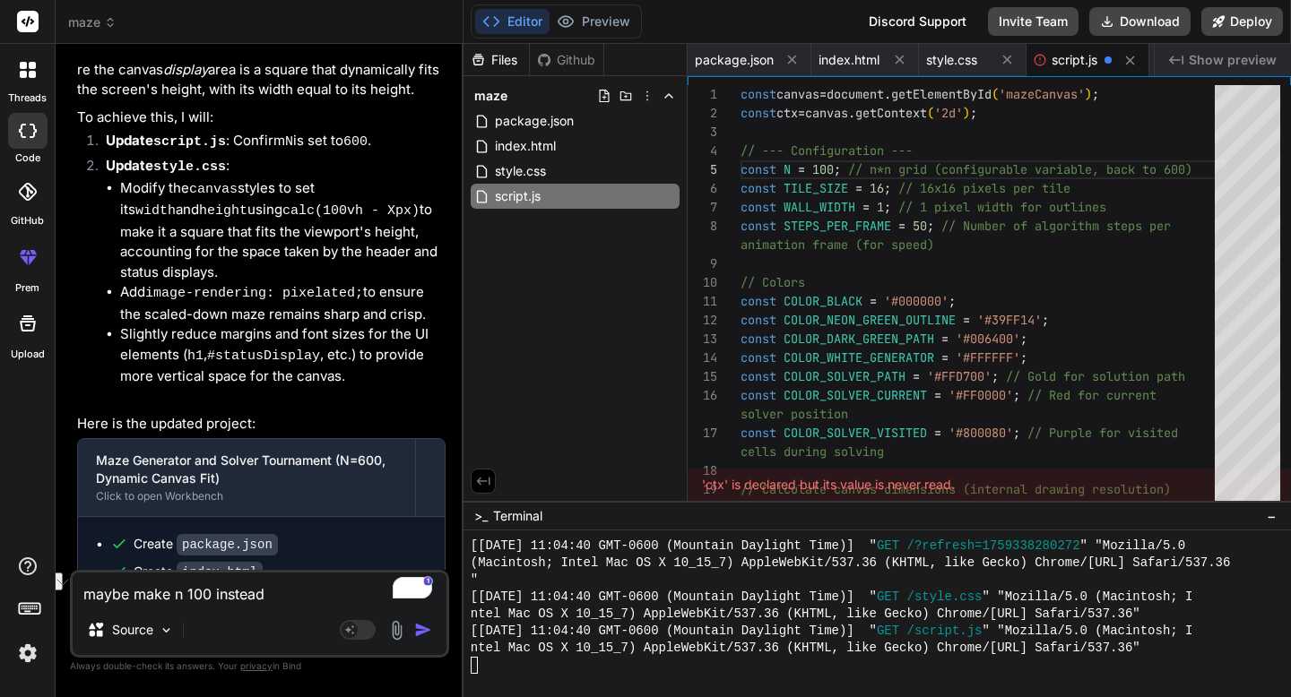
drag, startPoint x: 295, startPoint y: 589, endPoint x: 82, endPoint y: 589, distance: 212.4
click at [82, 589] on textarea "maybe make n 100 instead" at bounding box center [260, 589] width 374 height 32
click at [297, 593] on textarea "maybe make n 100 instead" at bounding box center [260, 589] width 374 height 32
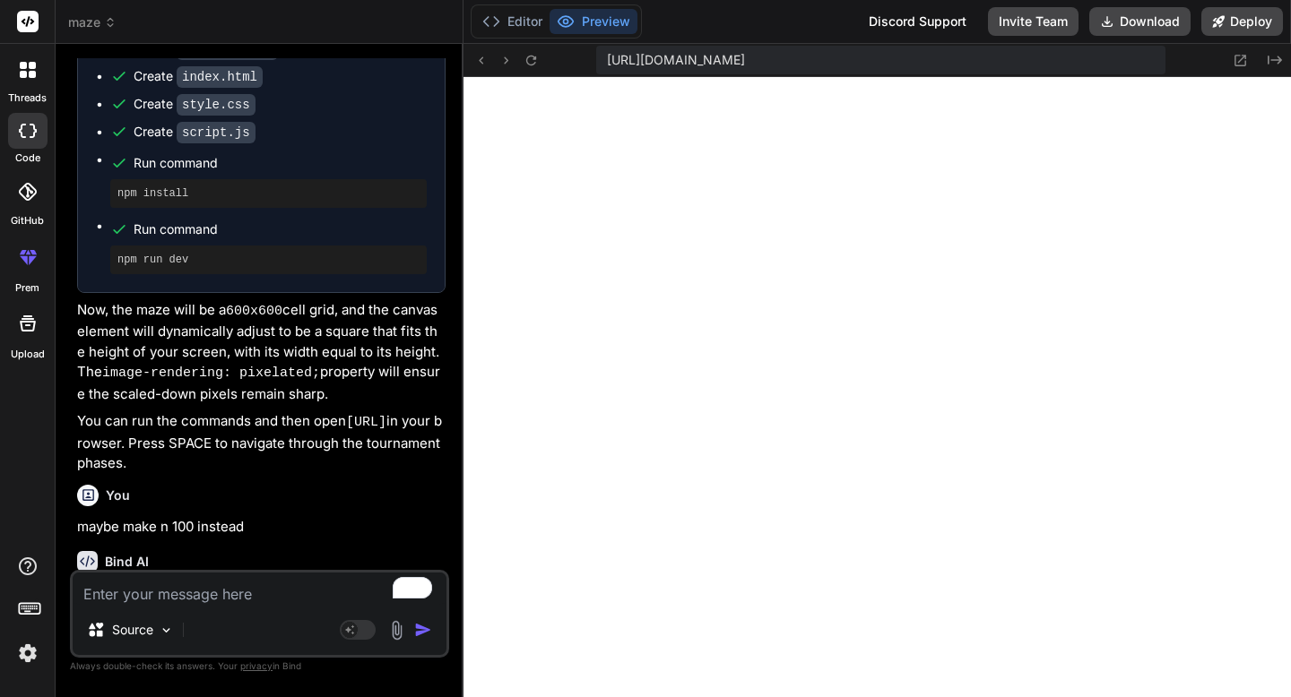
scroll to position [14952, 0]
click at [181, 594] on textarea "To enrich screen reader interactions, please activate Accessibility in Grammarl…" at bounding box center [260, 589] width 374 height 32
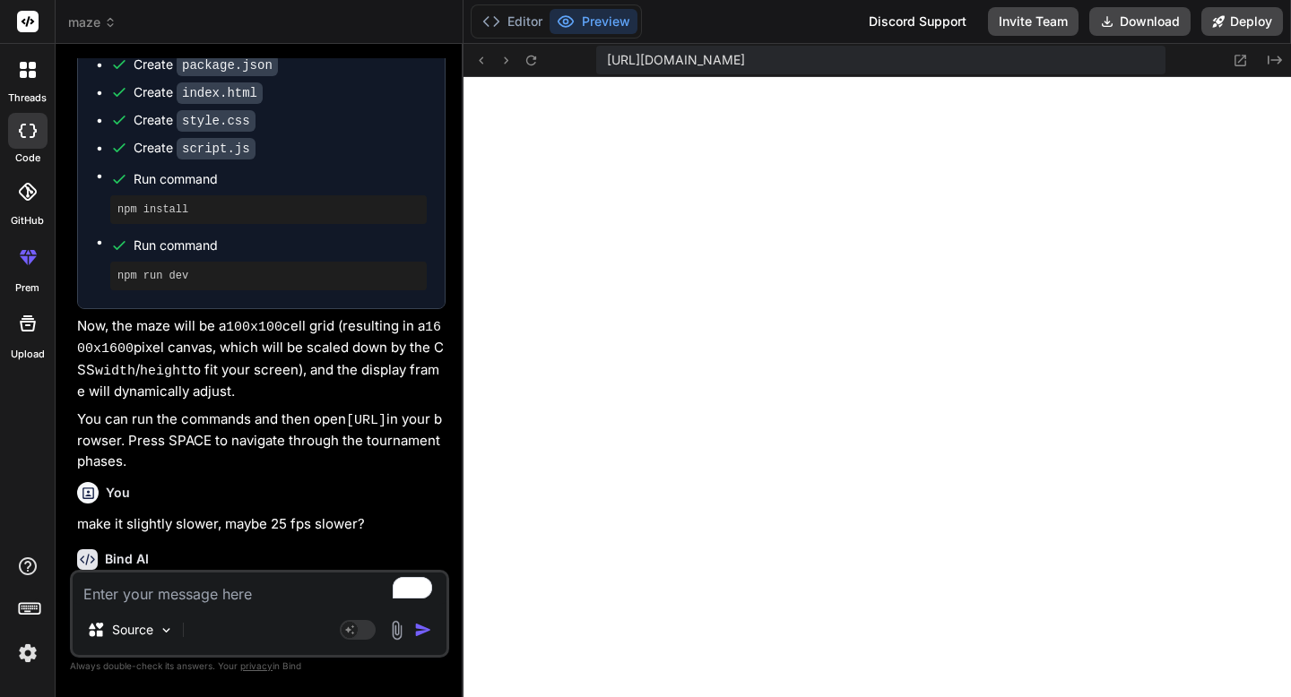
scroll to position [23613, 0]
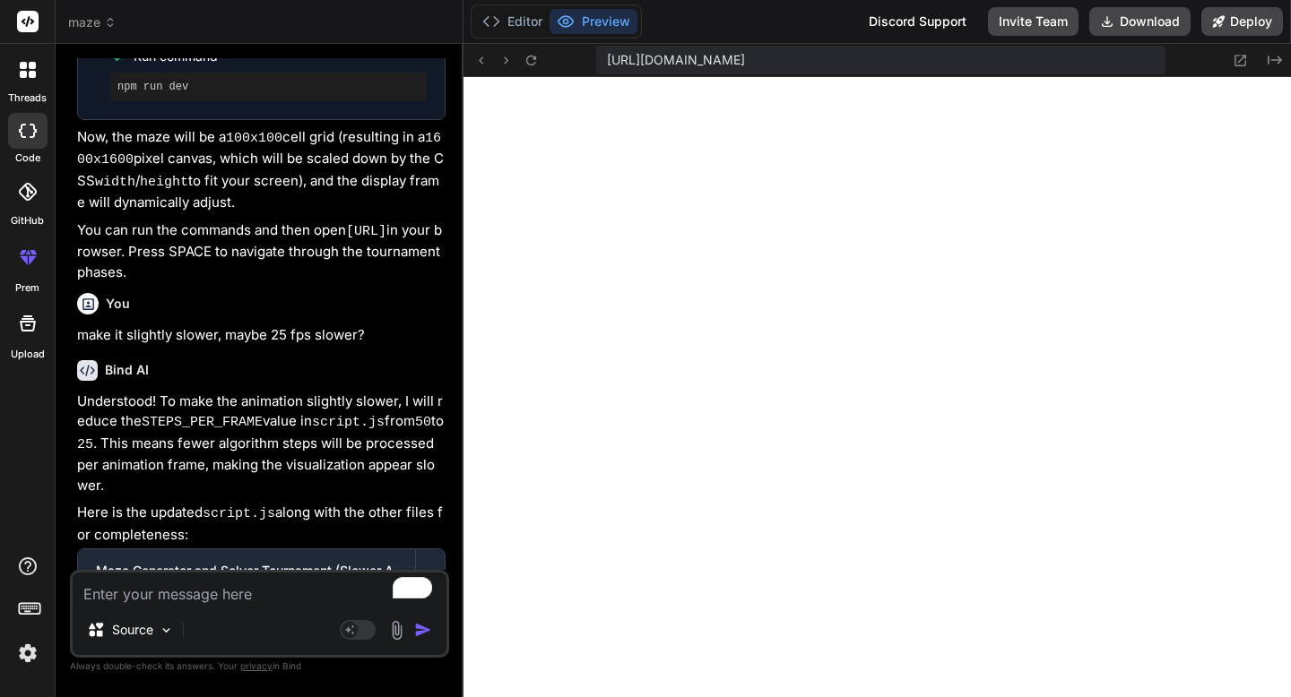
click at [202, 591] on textarea "To enrich screen reader interactions, please activate Accessibility in Grammarl…" at bounding box center [260, 589] width 374 height 32
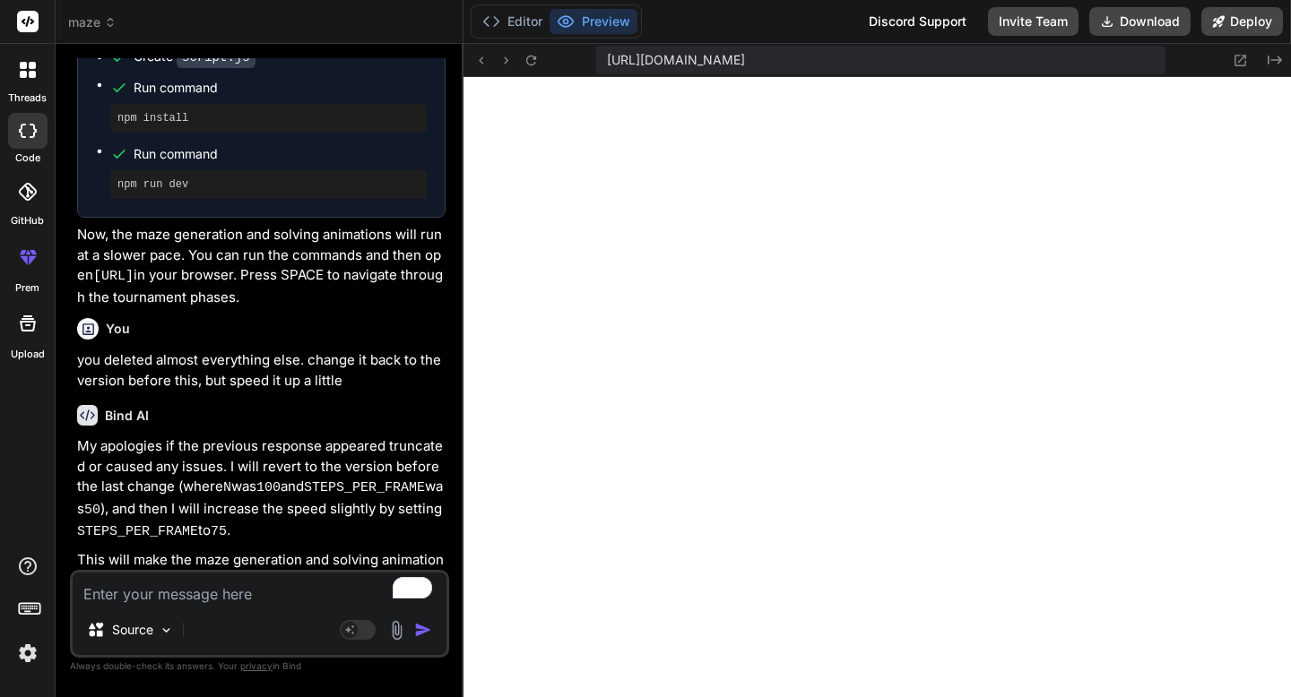
scroll to position [24399, 0]
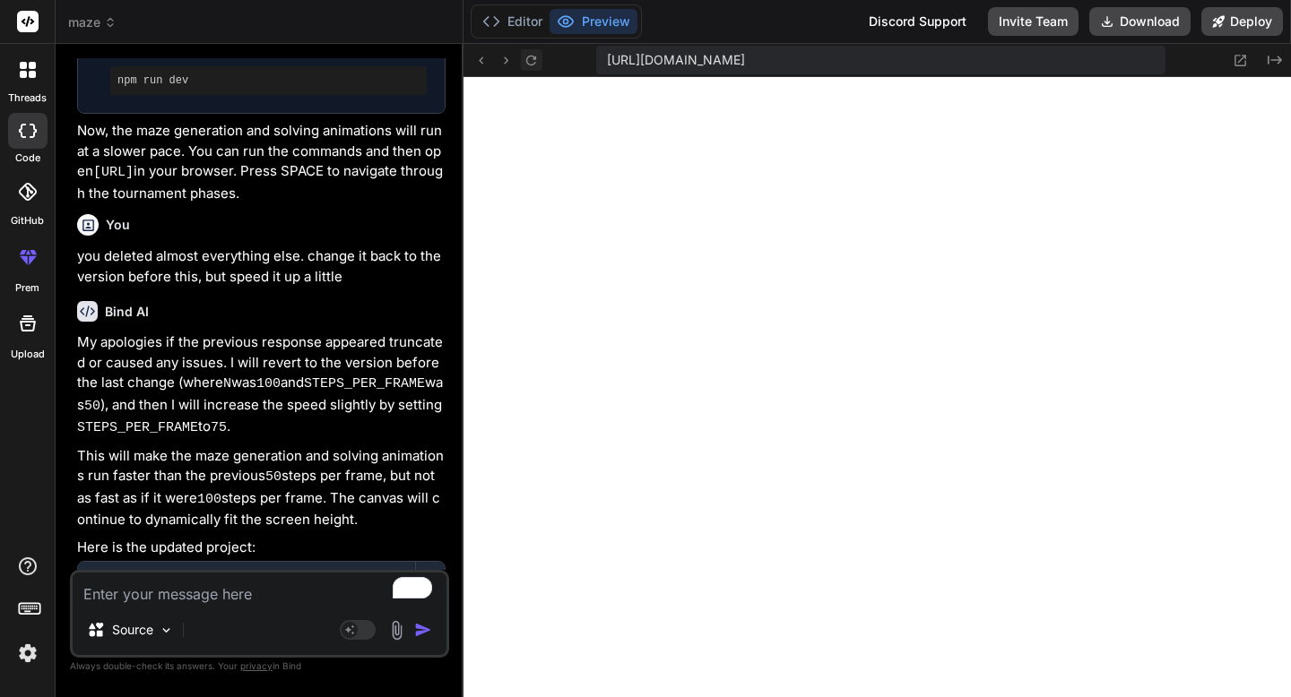
click at [533, 58] on icon at bounding box center [531, 60] width 10 height 10
click at [206, 596] on textarea "To enrich screen reader interactions, please activate Accessibility in Grammarl…" at bounding box center [260, 589] width 374 height 32
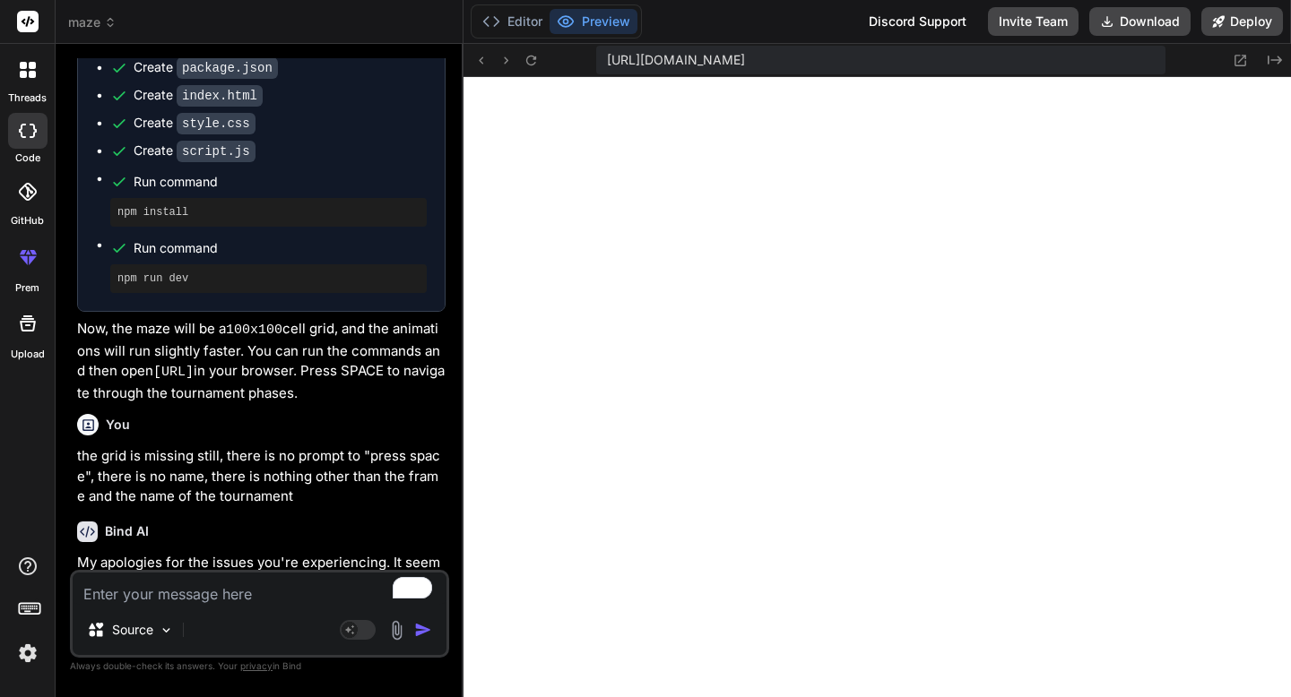
scroll to position [25264, 0]
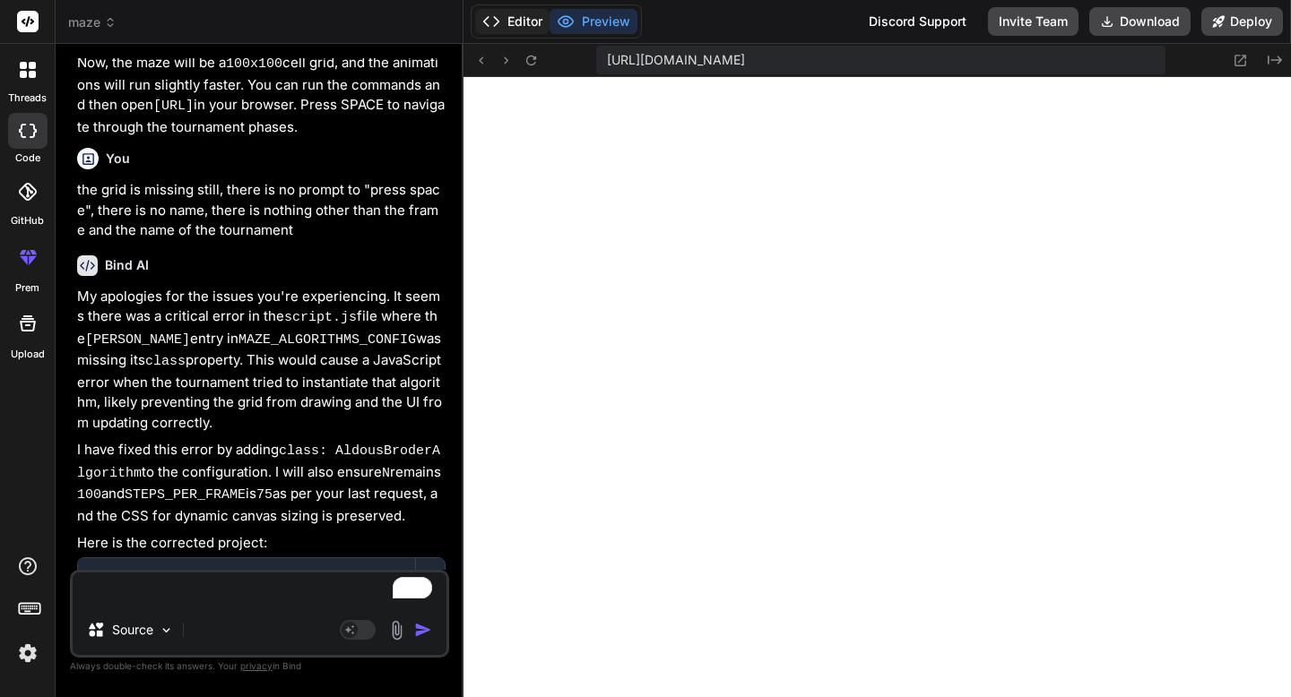
click at [527, 16] on button "Editor" at bounding box center [512, 21] width 74 height 25
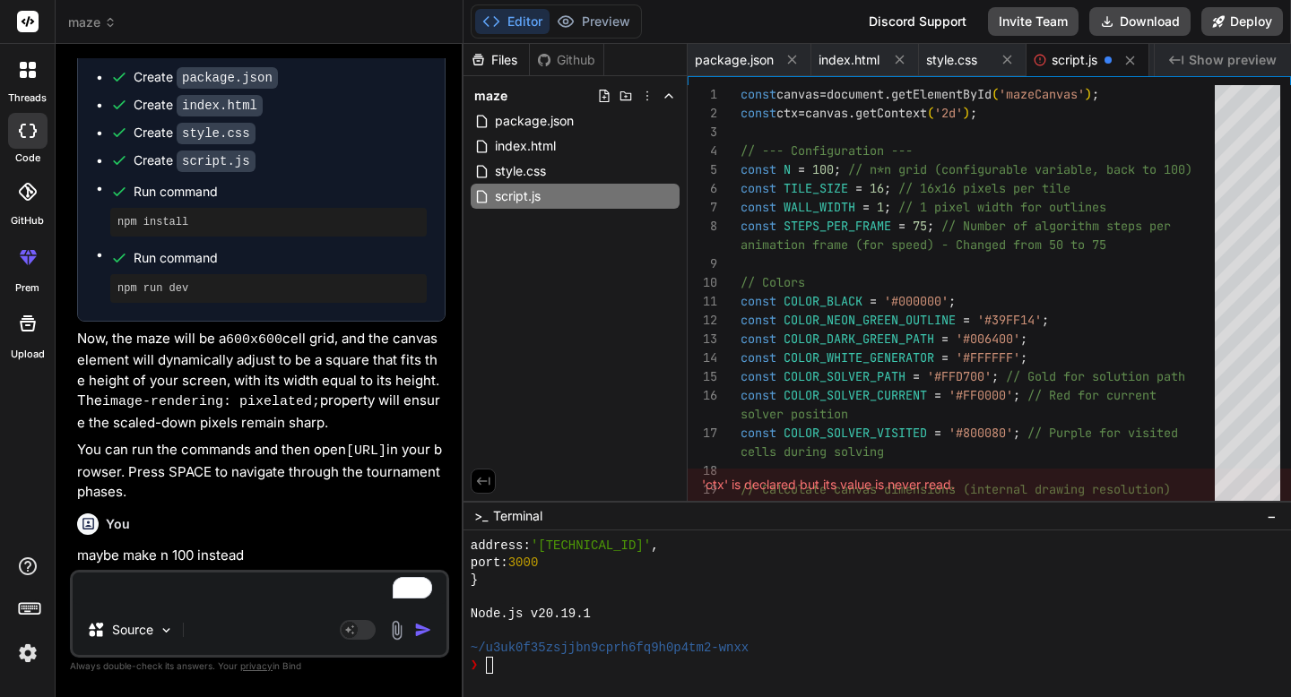
scroll to position [22457, 0]
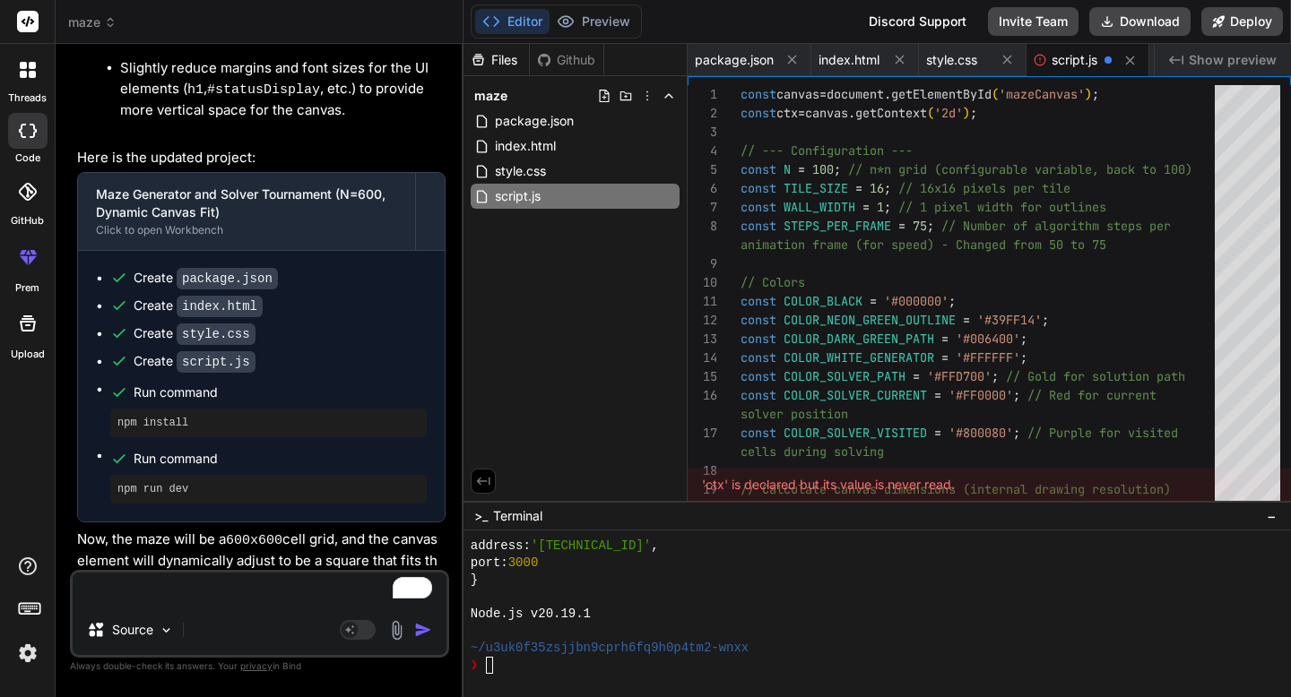
drag, startPoint x: 281, startPoint y: 455, endPoint x: 72, endPoint y: 421, distance: 211.6
click at [72, 421] on div "You Bind AI I understand you'd like to create a Python project for maze visuali…" at bounding box center [259, 377] width 379 height 638
copy div "Understood! I will set the N value back to 100 in script.js . The CSS for the c…"
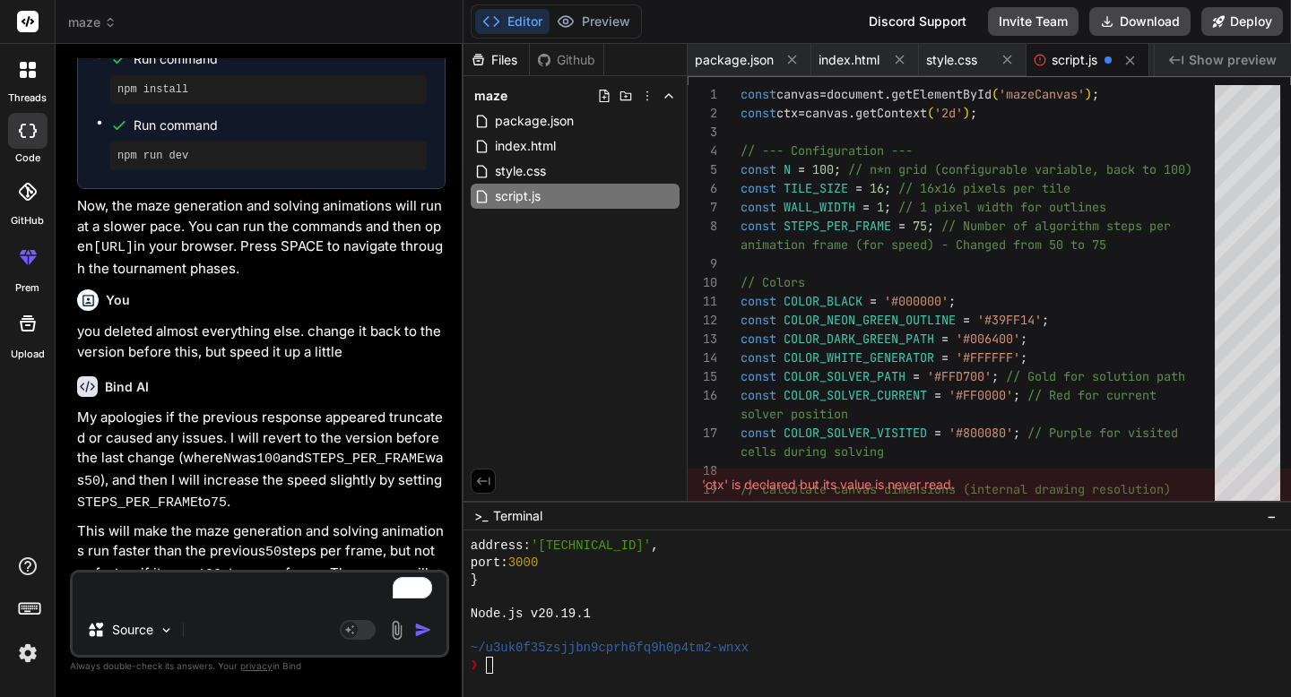
scroll to position [25079, 0]
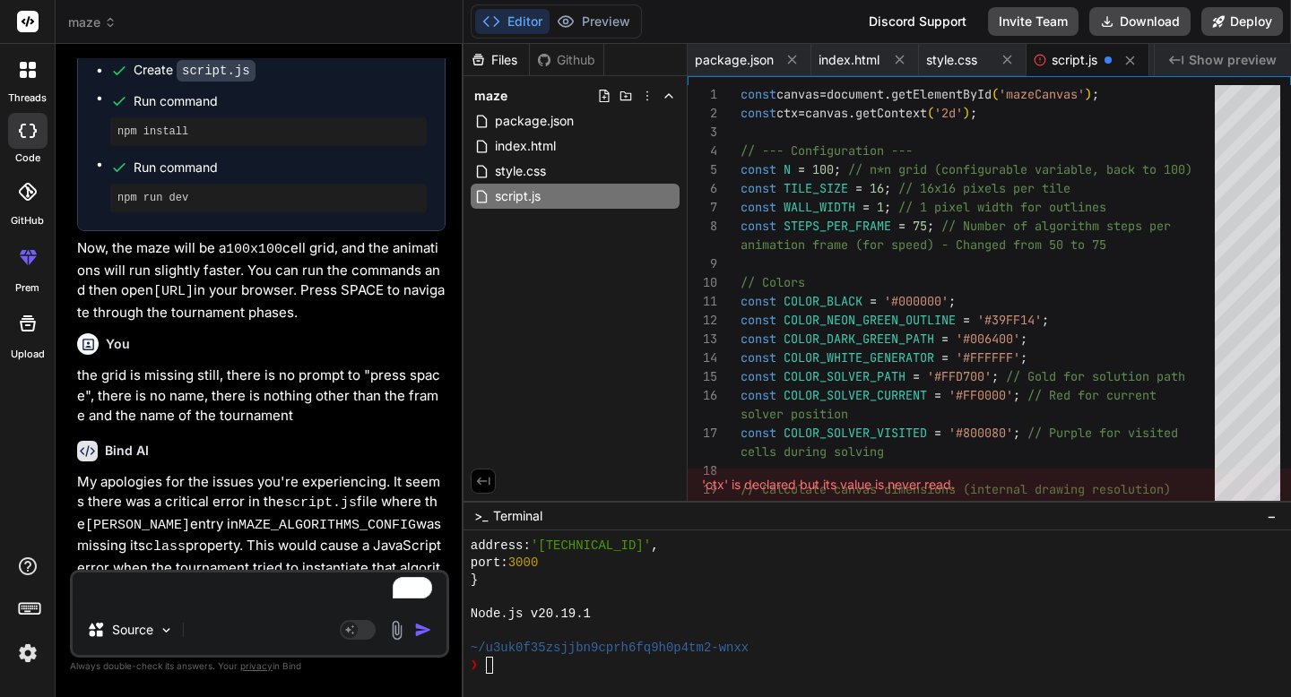
click at [142, 583] on textarea "To enrich screen reader interactions, please activate Accessibility in Grammarl…" at bounding box center [260, 589] width 374 height 32
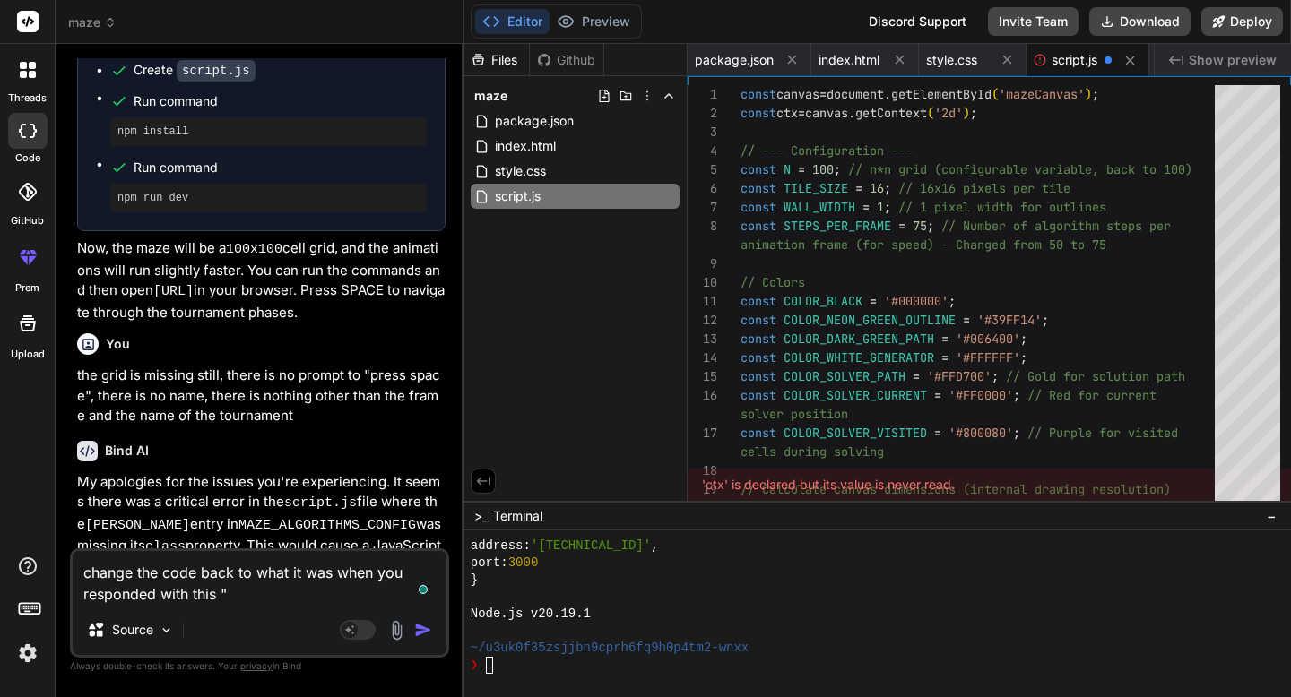
paste textarea "Understood! I will set the N value back to 100 in script.js. The CSS for the ca…"
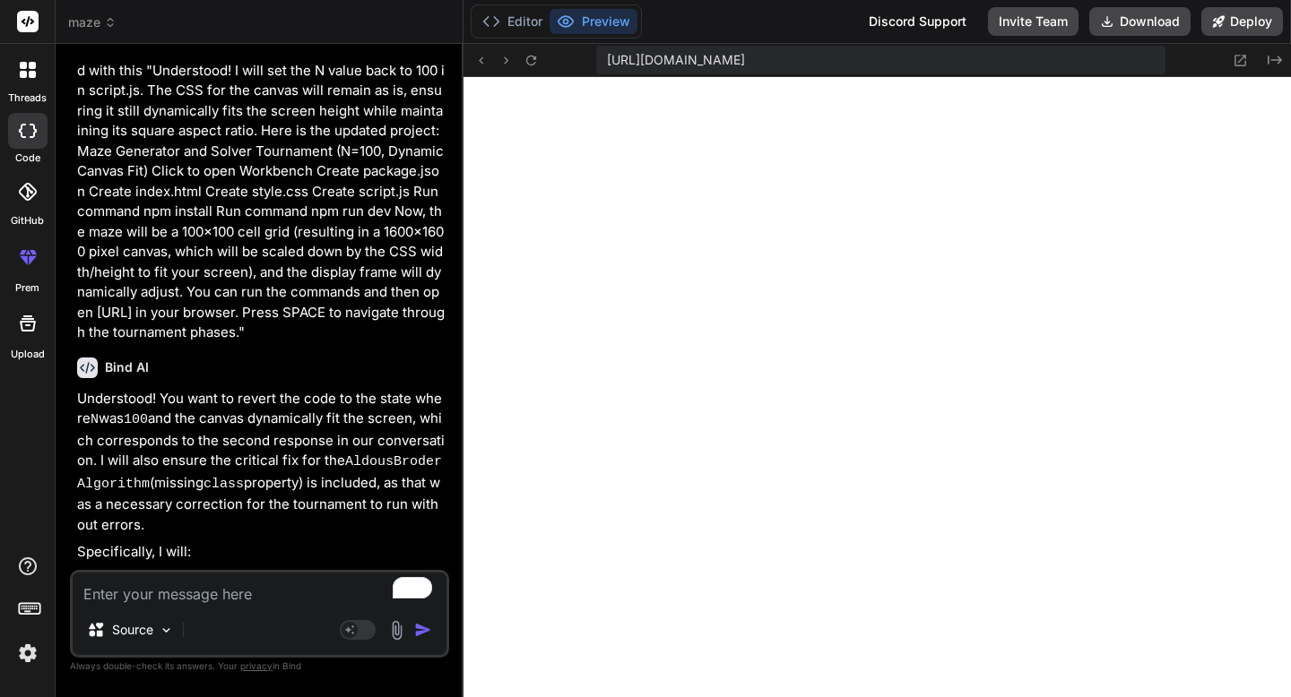
scroll to position [26466, 0]
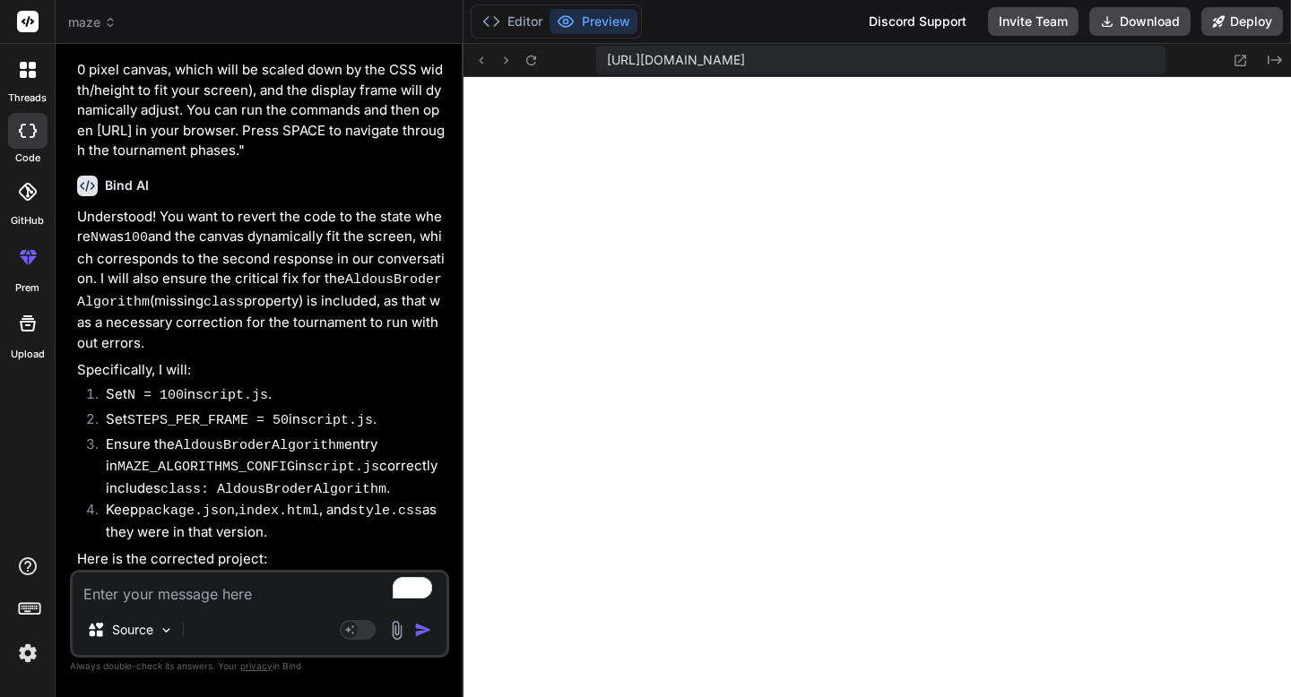
click at [264, 600] on textarea "To enrich screen reader interactions, please activate Accessibility in Grammarl…" at bounding box center [260, 589] width 374 height 32
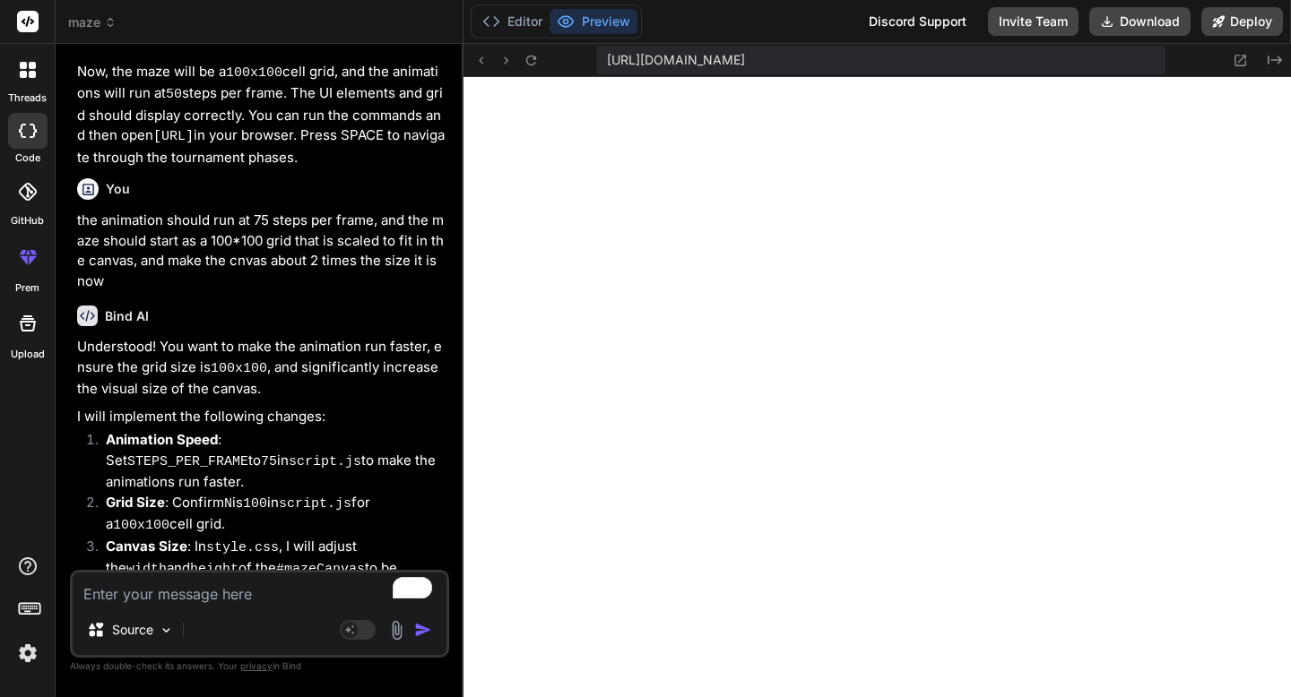
scroll to position [27537, 0]
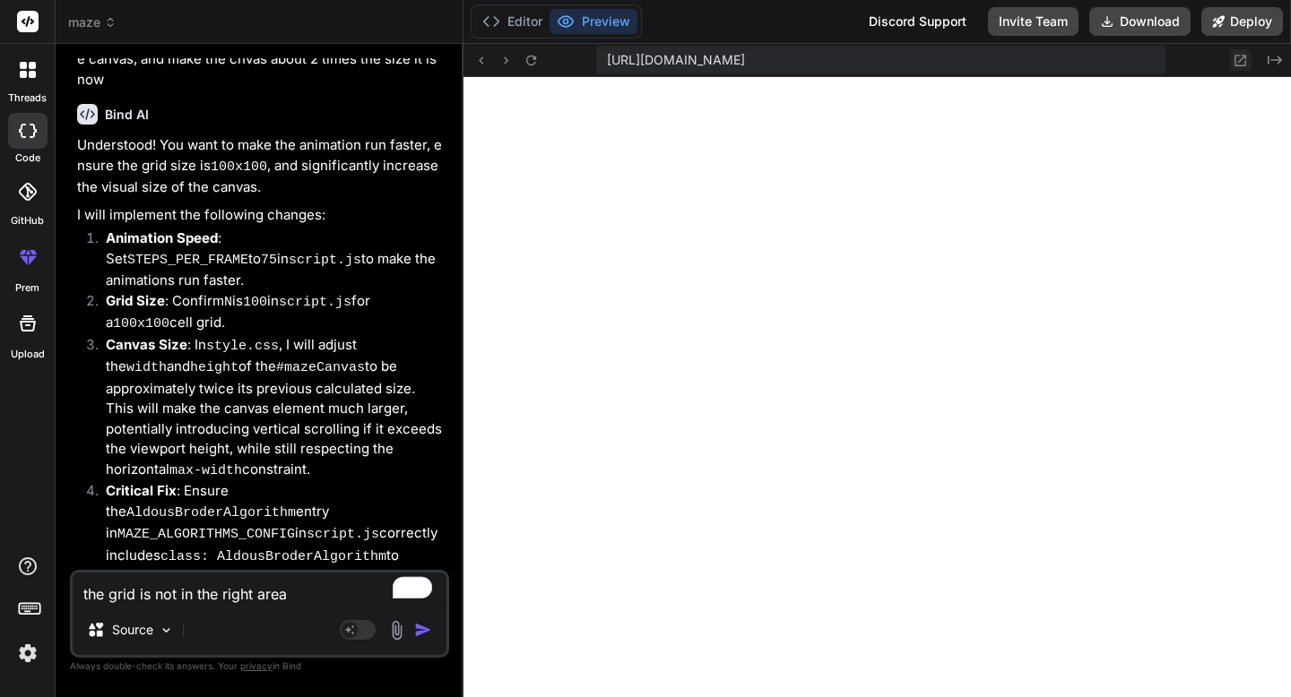
click at [1243, 54] on icon at bounding box center [1239, 60] width 15 height 15
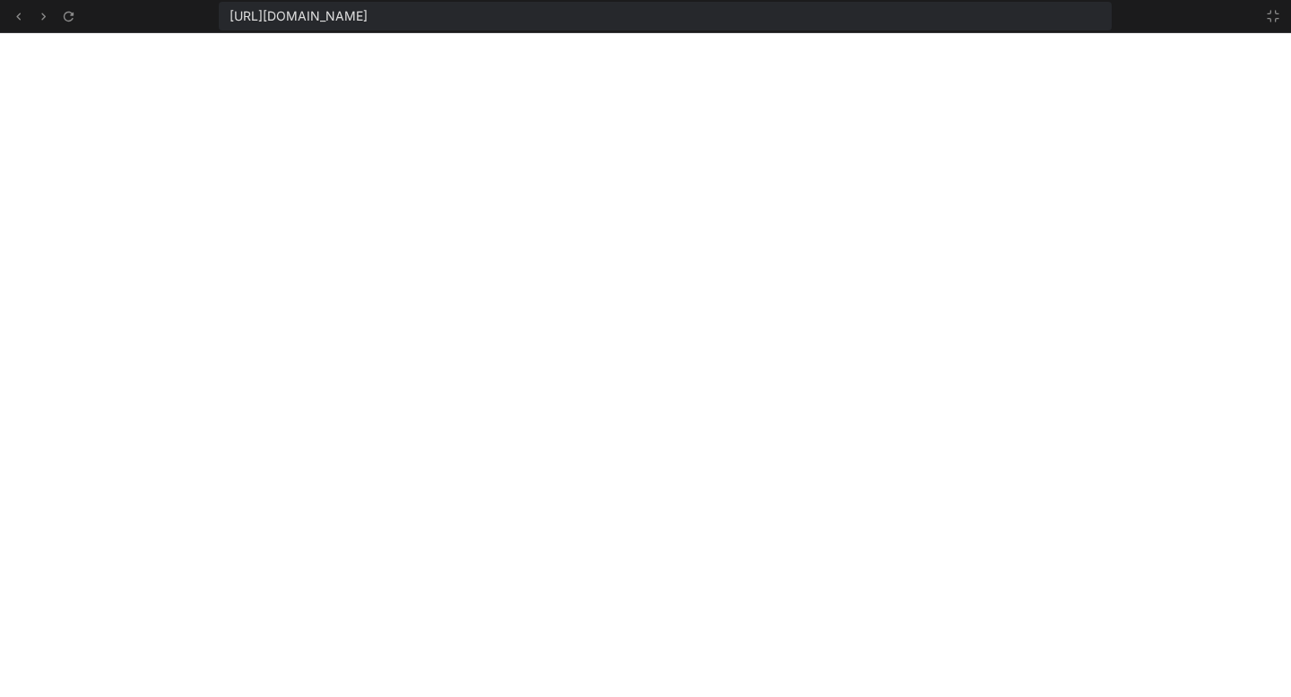
click at [1263, 13] on button at bounding box center [1273, 16] width 22 height 22
click at [1268, 14] on button "Deploy" at bounding box center [1242, 21] width 82 height 29
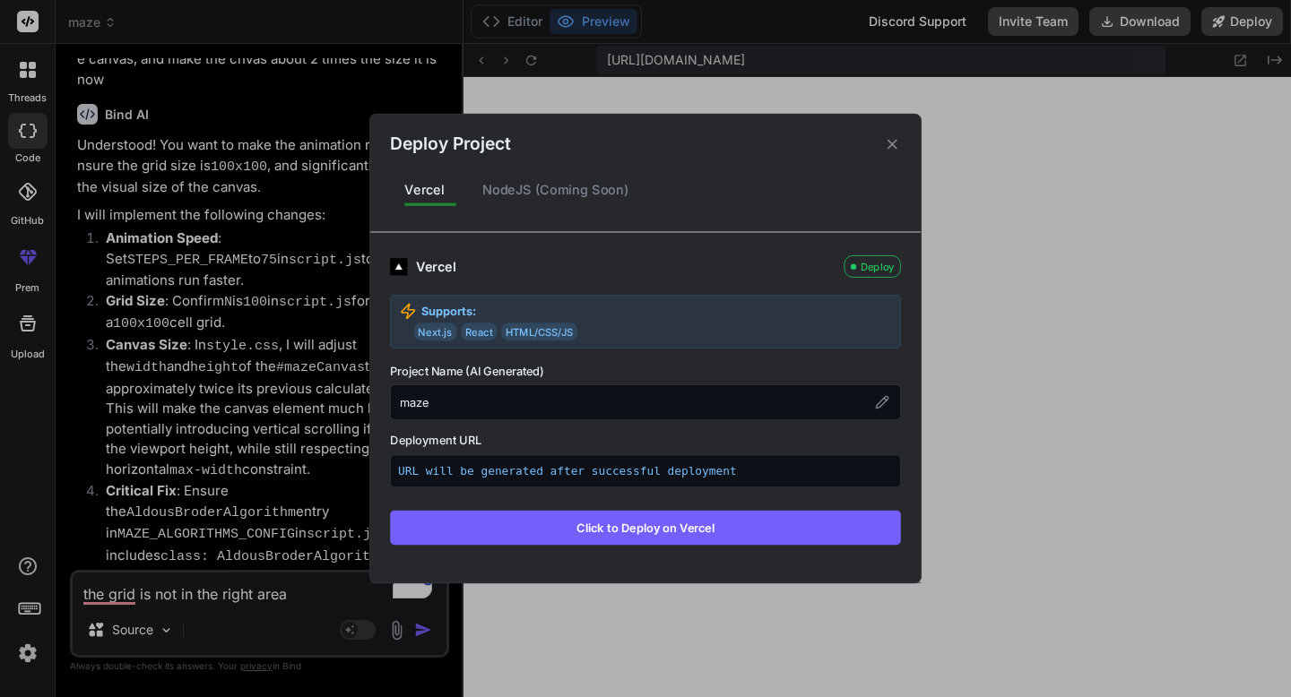
click at [889, 143] on icon at bounding box center [892, 143] width 17 height 17
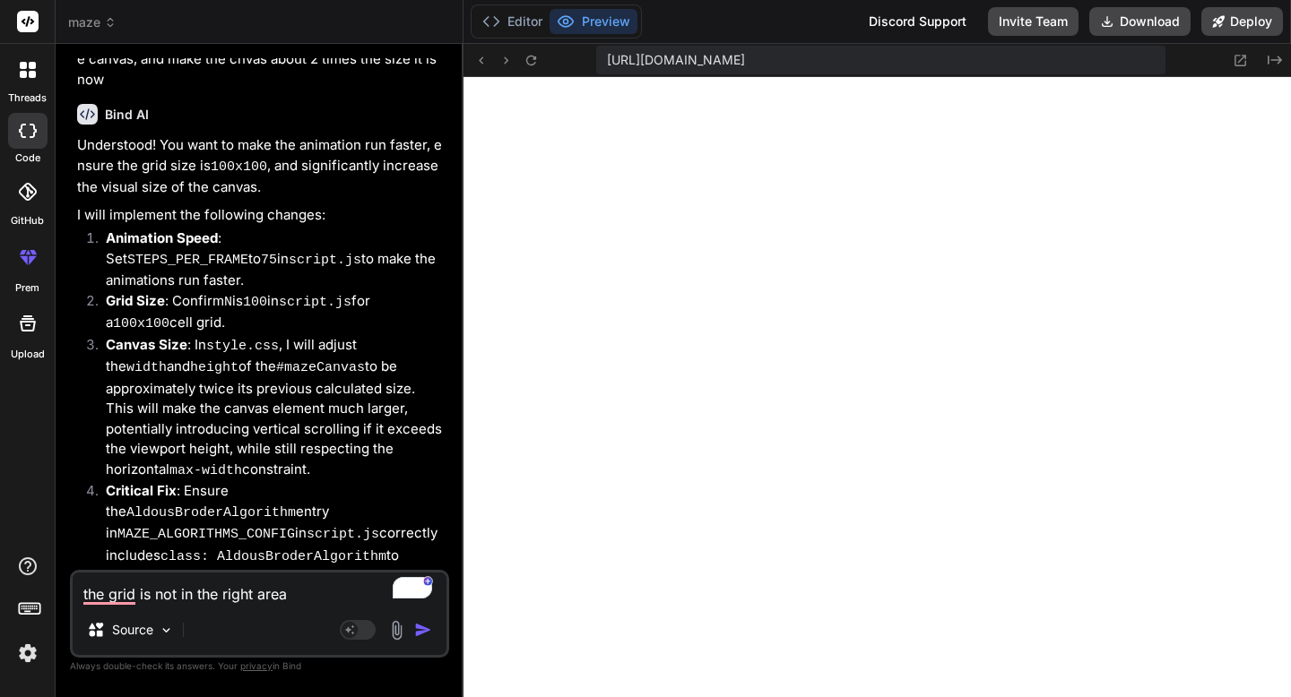
click at [305, 594] on textarea "the grid is not in the right area" at bounding box center [260, 589] width 374 height 32
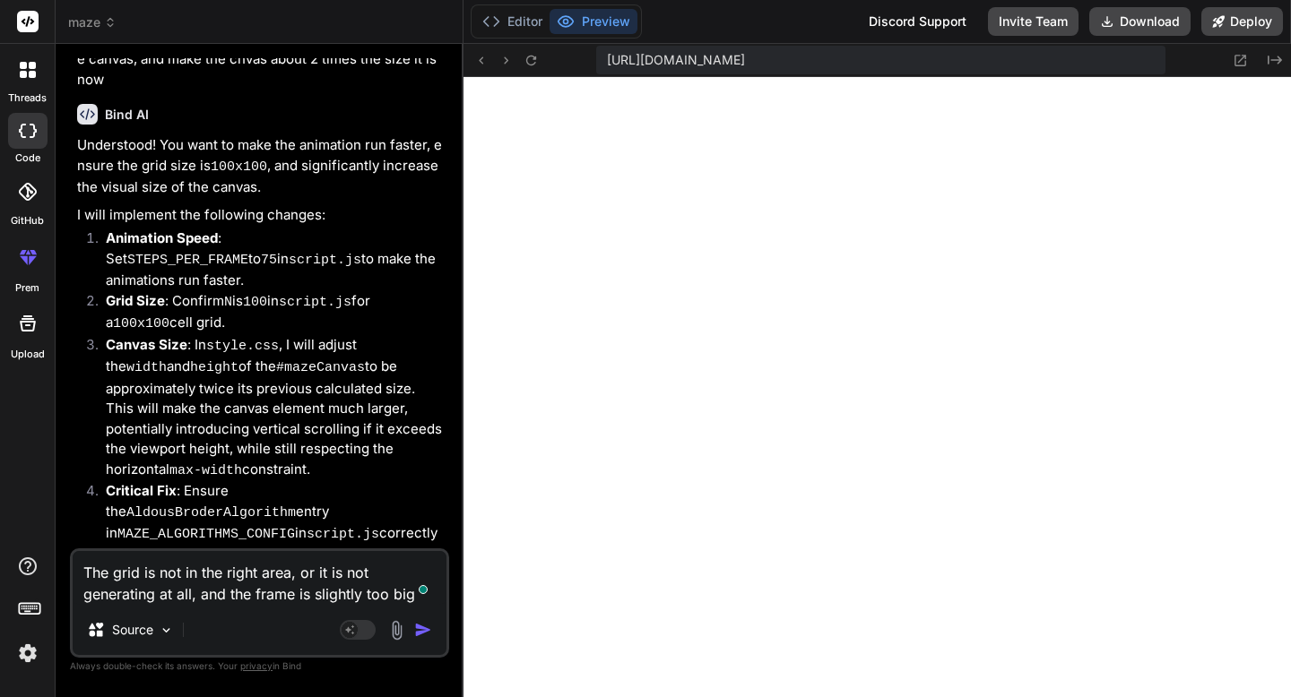
click at [397, 599] on textarea "The grid is not in the right area, or it is not generating at all, and the fram…" at bounding box center [260, 578] width 374 height 54
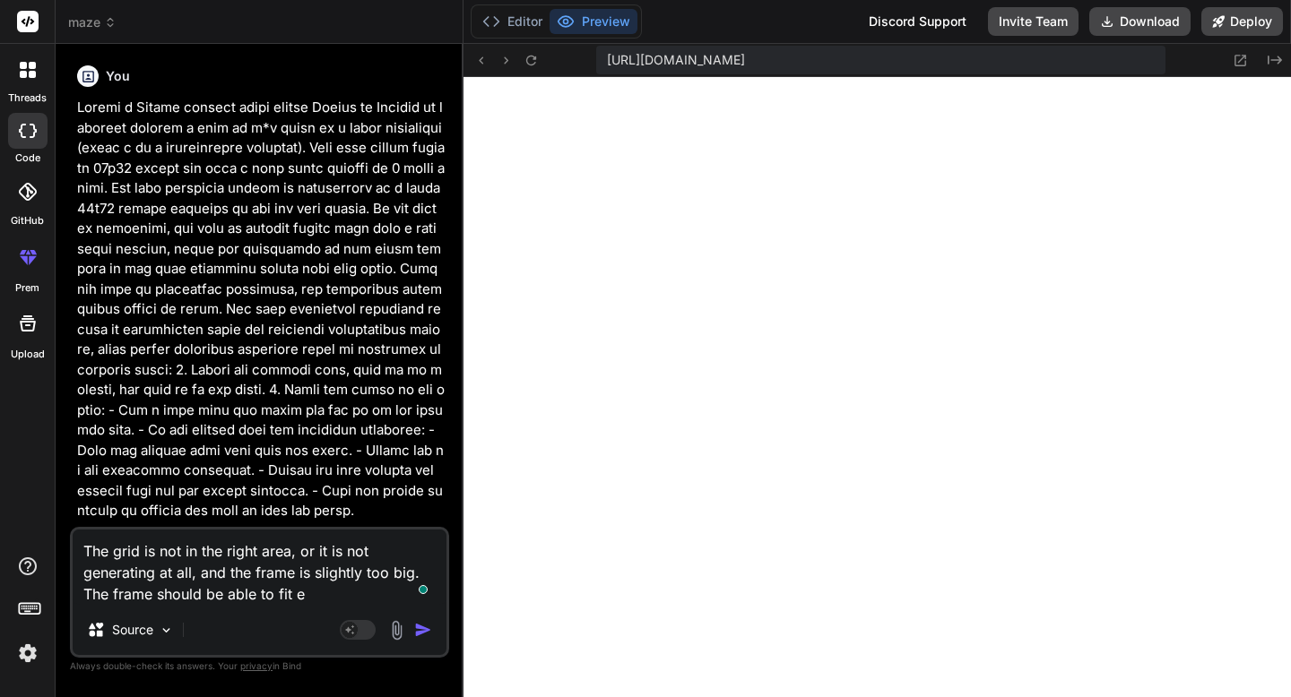
type textarea "The grid is not in the right area, or it is not generating at all, and the fram…"
type textarea "x"
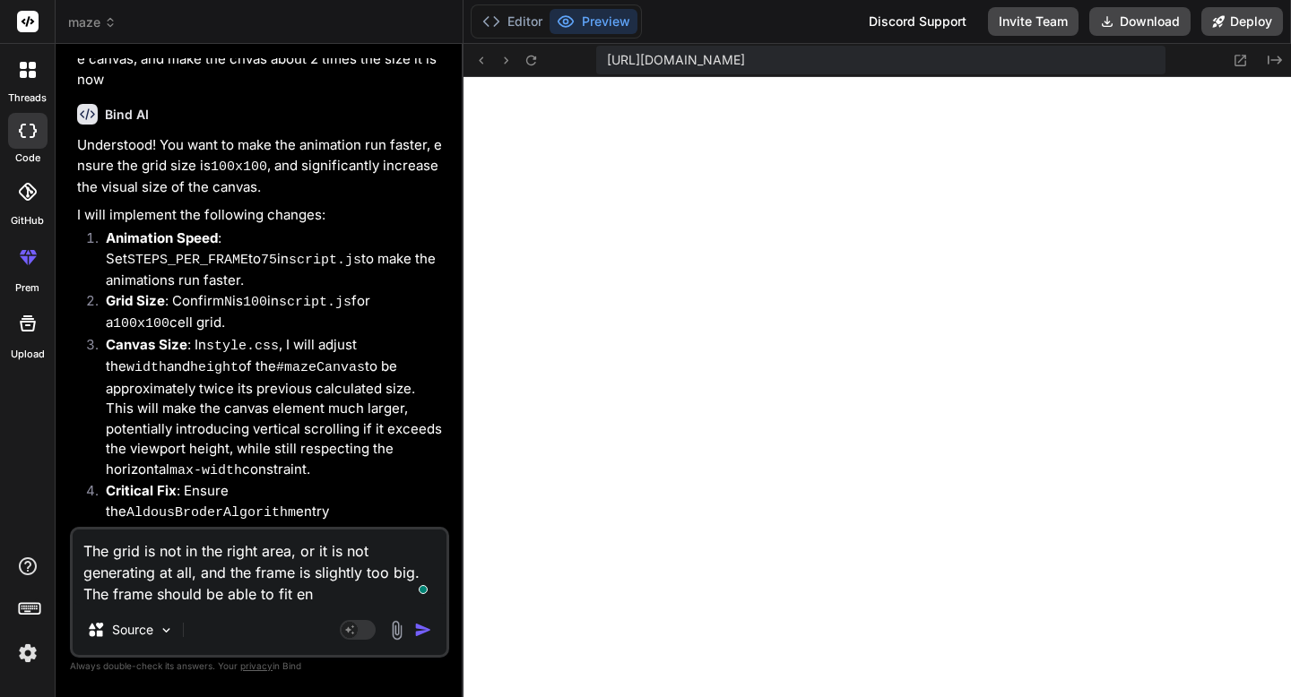
type textarea "The grid is not in the right area, or it is not generating at all, and the fram…"
type textarea "x"
type textarea "The grid is not in the right area, or it is not generating at all, and the fram…"
type textarea "x"
type textarea "The grid is not in the right area, or it is not generating at all, and the fram…"
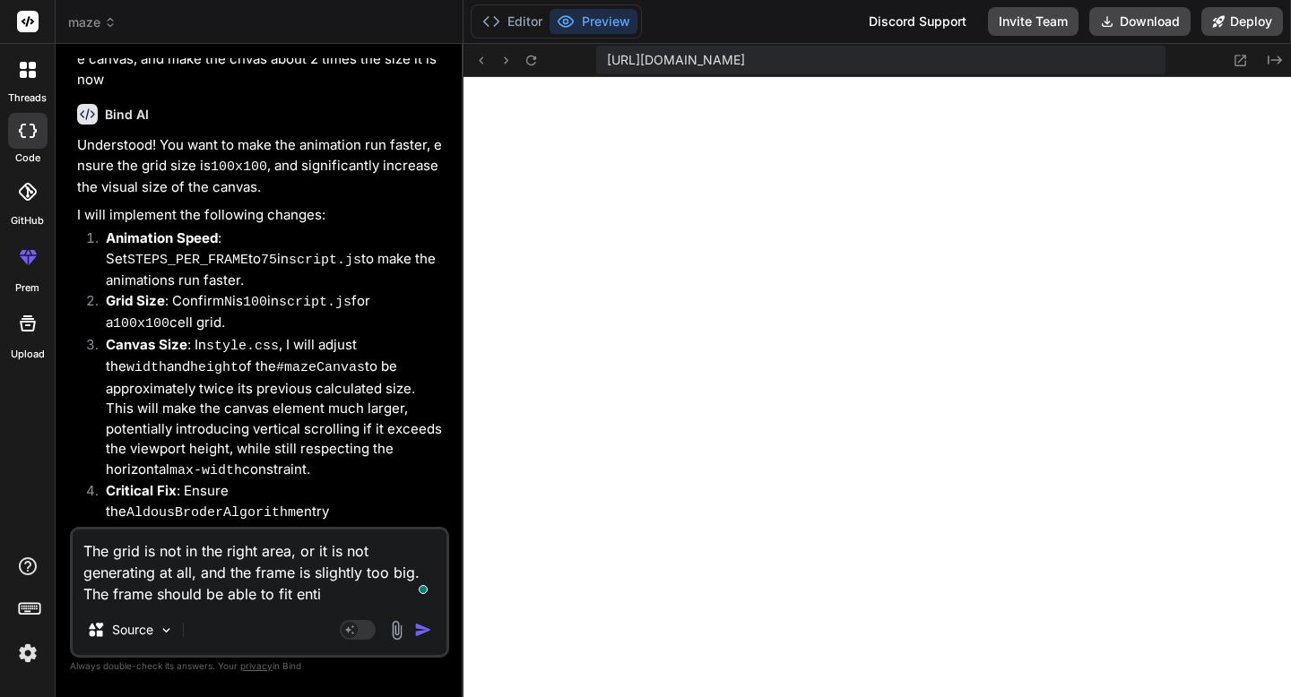
type textarea "x"
type textarea "The grid is not in the right area, or it is not generating at all, and the fram…"
type textarea "x"
type textarea "The grid is not in the right area, or it is not generating at all, and the fram…"
type textarea "x"
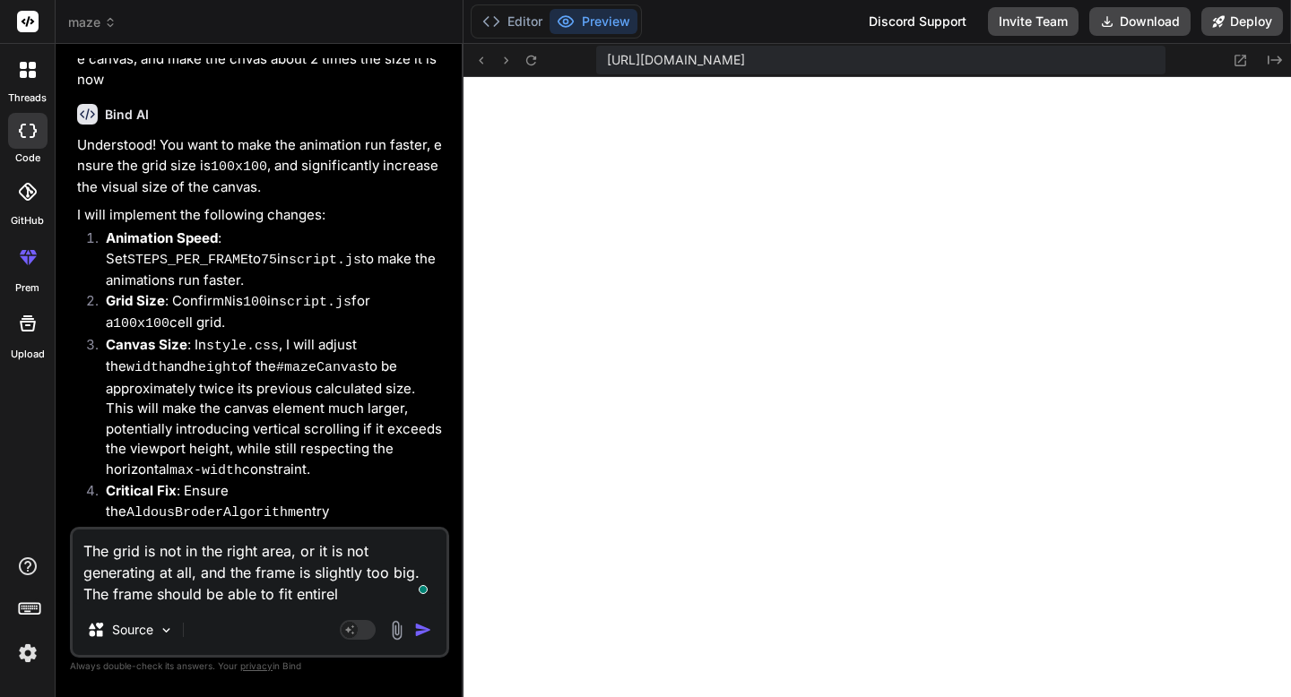
type textarea "The grid is not in the right area, or it is not generating at all, and the fram…"
type textarea "x"
type textarea "The grid is not in the right area, or it is not generating at all, and the fram…"
type textarea "x"
type textarea "The grid is not in the right area, or it is not generating at all, and the fram…"
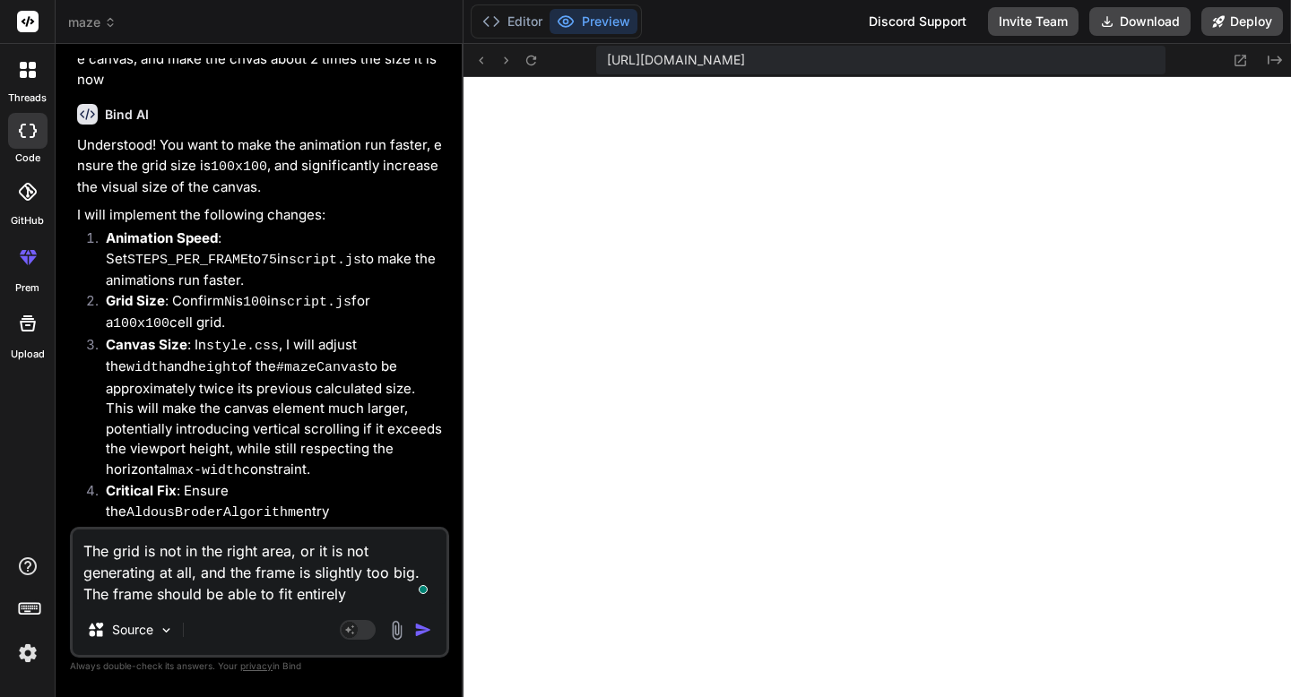
type textarea "x"
type textarea "The grid is not in the right area, or it is not generating at all, and the fram…"
type textarea "x"
type textarea "The grid is not in the right area, or it is not generating at all, and the fram…"
type textarea "x"
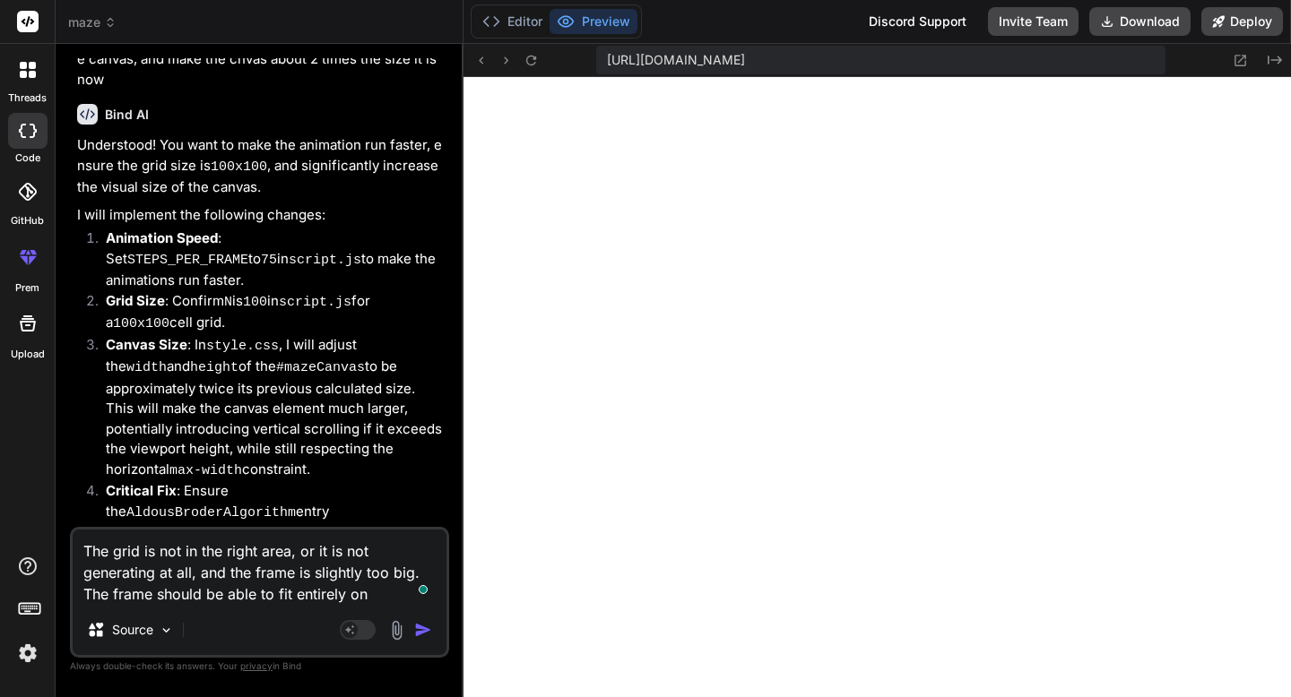
type textarea "The grid is not in the right area, or it is not generating at all, and the fram…"
type textarea "x"
type textarea "The grid is not in the right area, or it is not generating at all, and the fram…"
type textarea "x"
type textarea "The grid is not in the right area, or it is not generating at all, and the fram…"
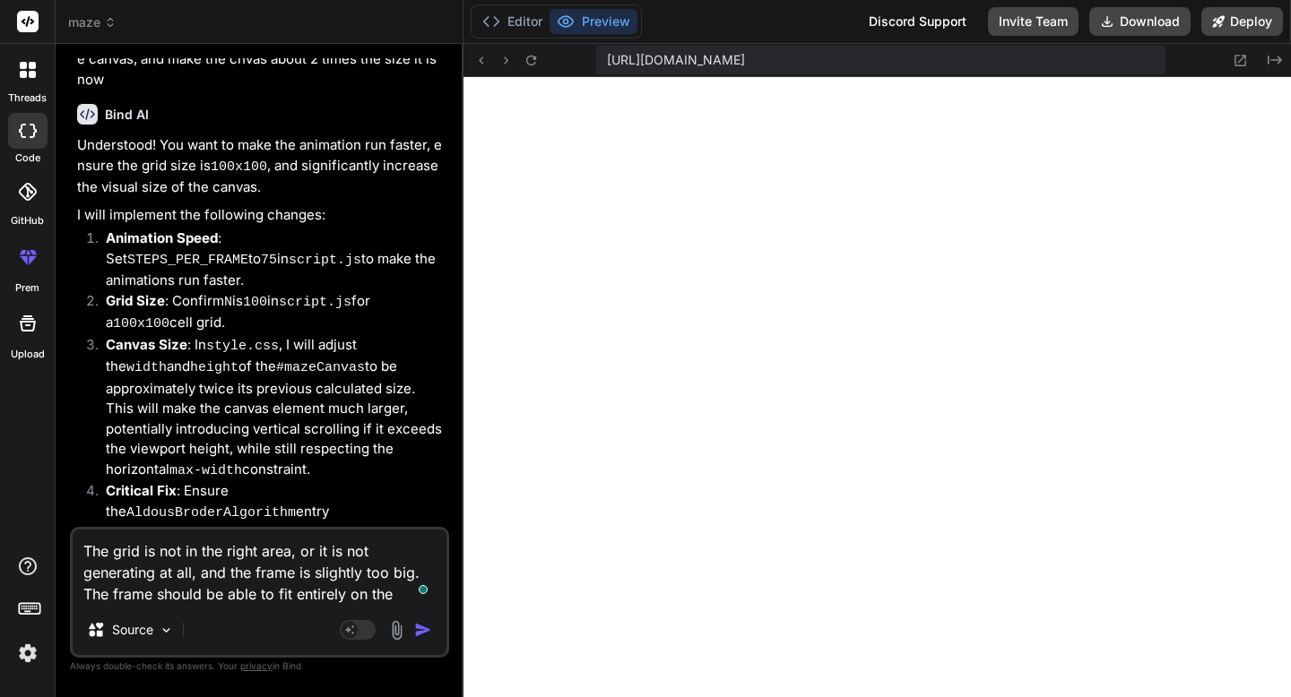
type textarea "x"
type textarea "The grid is not in the right area, or it is not generating at all, and the fram…"
type textarea "x"
type textarea "The grid is not in the right area, or it is not generating at all, and the fram…"
type textarea "x"
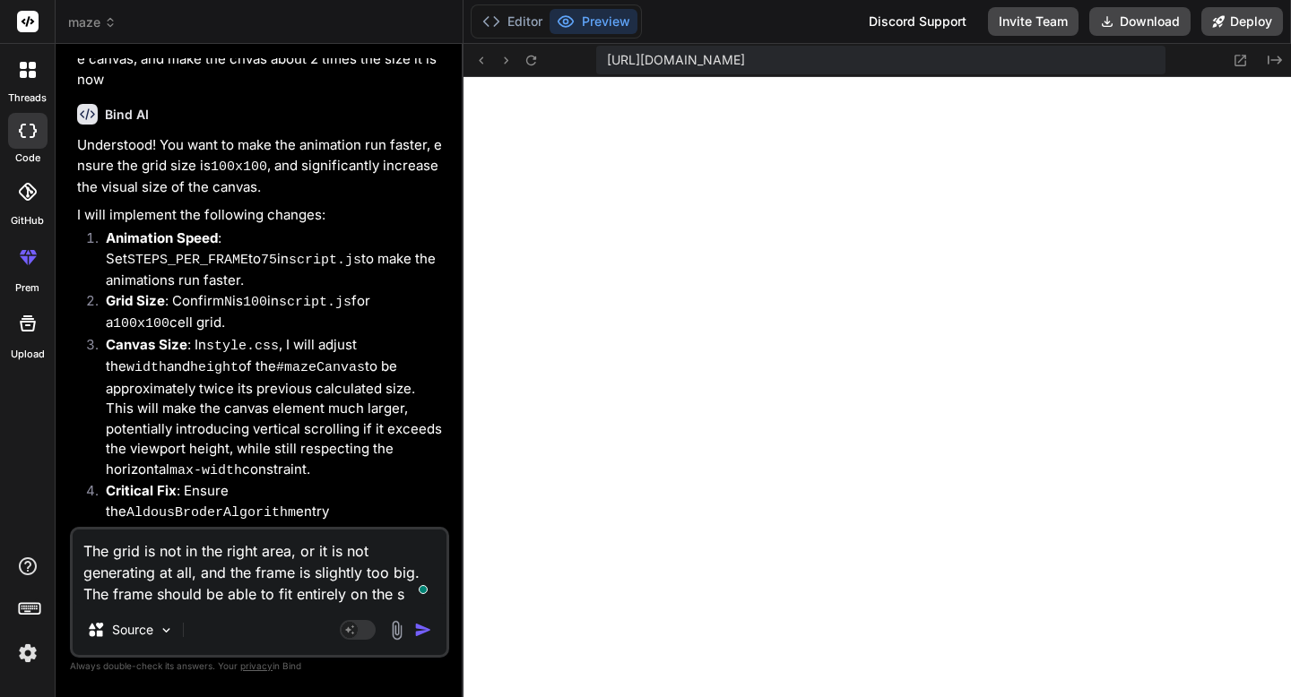
type textarea "The grid is not in the right area, or it is not generating at all, and the fram…"
type textarea "x"
type textarea "The grid is not in the right area, or it is not generating at all, and the fram…"
type textarea "x"
type textarea "The grid is not in the right area, or it is not generating at all, and the fram…"
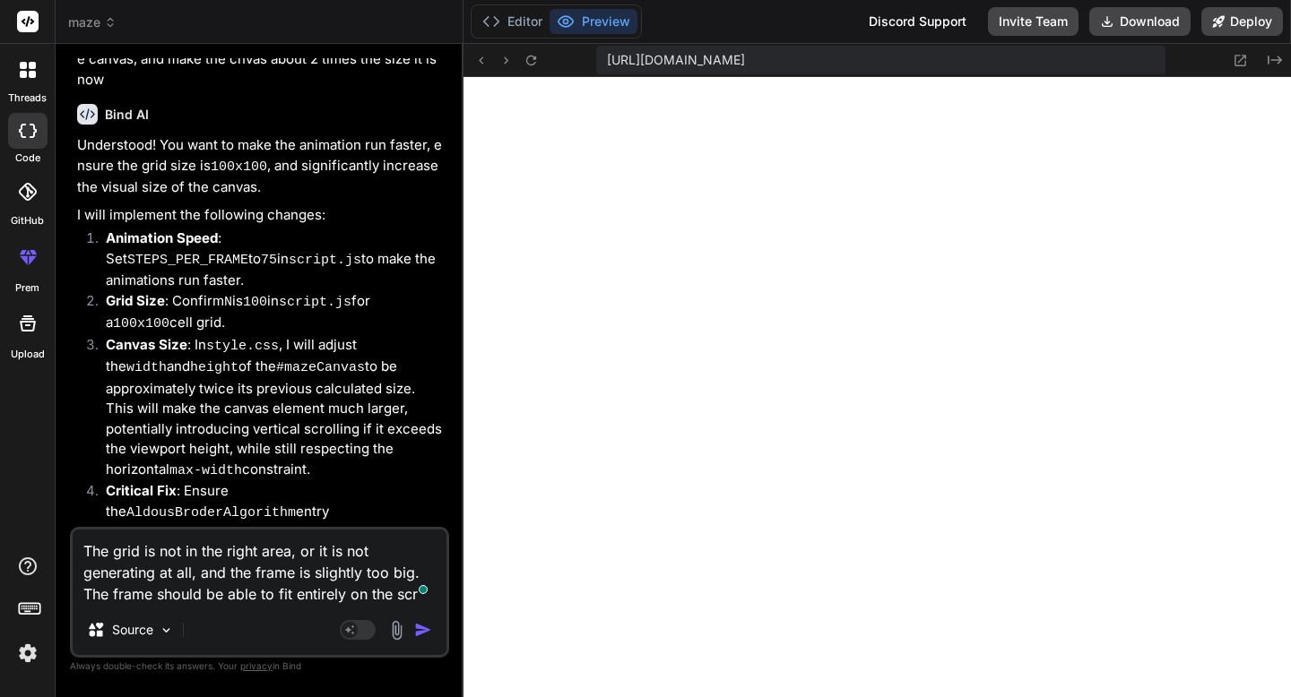
type textarea "x"
type textarea "The grid is not in the right area, or it is not generating at all, and the fram…"
type textarea "x"
type textarea "The grid is not in the right area, or it is not generating at all, and the fram…"
type textarea "x"
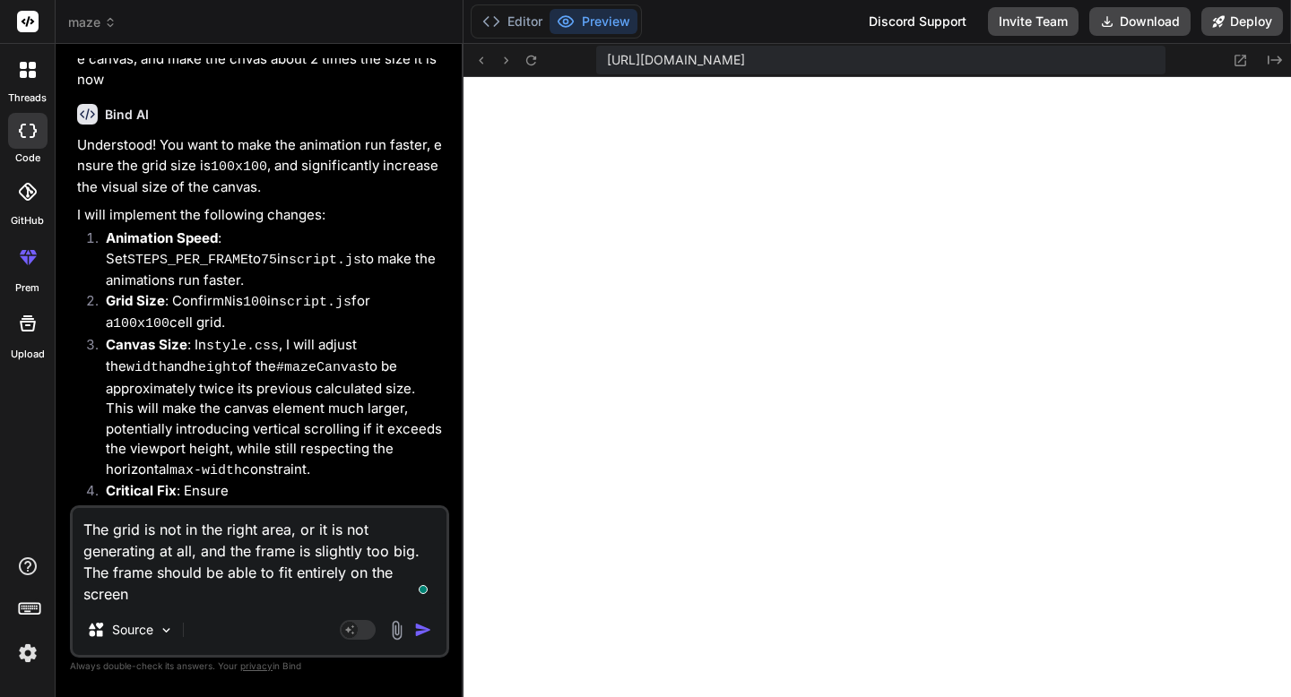
type textarea "The grid is not in the right area, or it is not generating at all, and the fram…"
type textarea "x"
type textarea "The grid is not in the right area, or it is not generating at all, and the fram…"
type textarea "x"
type textarea "The grid is not in the right area, or it is not generating at all, and the fram…"
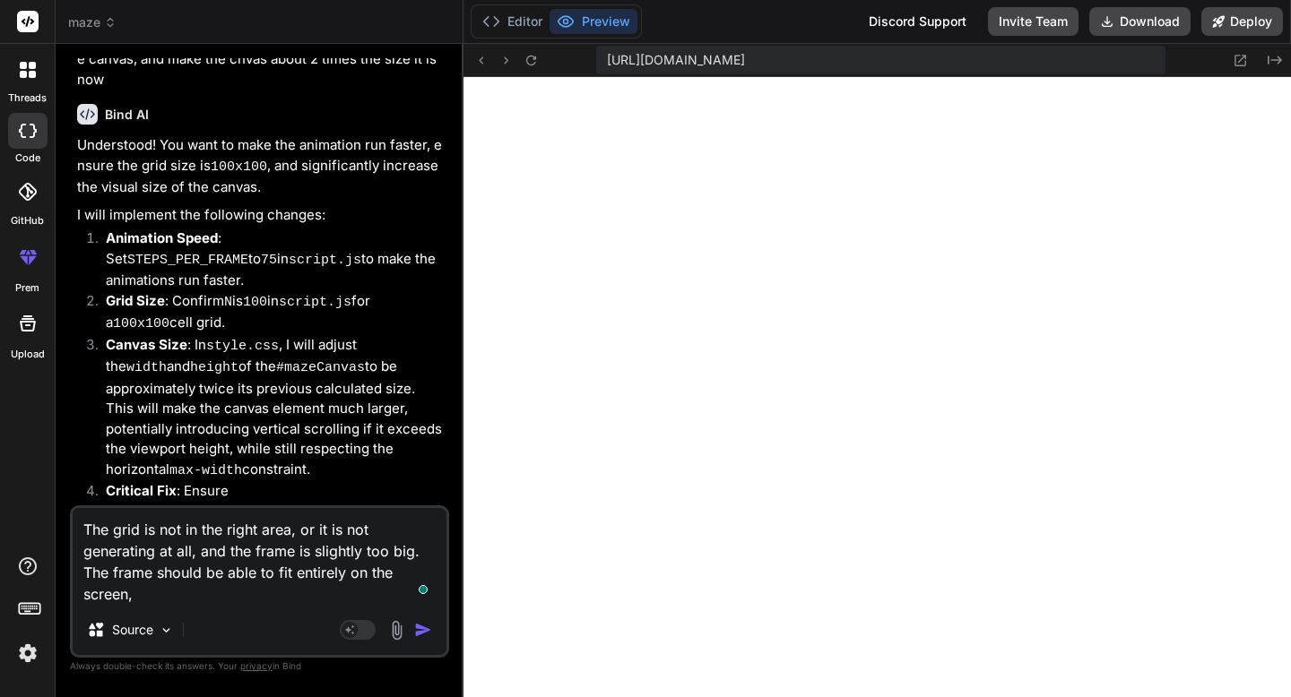
type textarea "x"
type textarea "The grid is not in the right area, or it is not generating at all, and the fram…"
type textarea "x"
type textarea "The grid is not in the right area, or it is not generating at all, and the fram…"
type textarea "x"
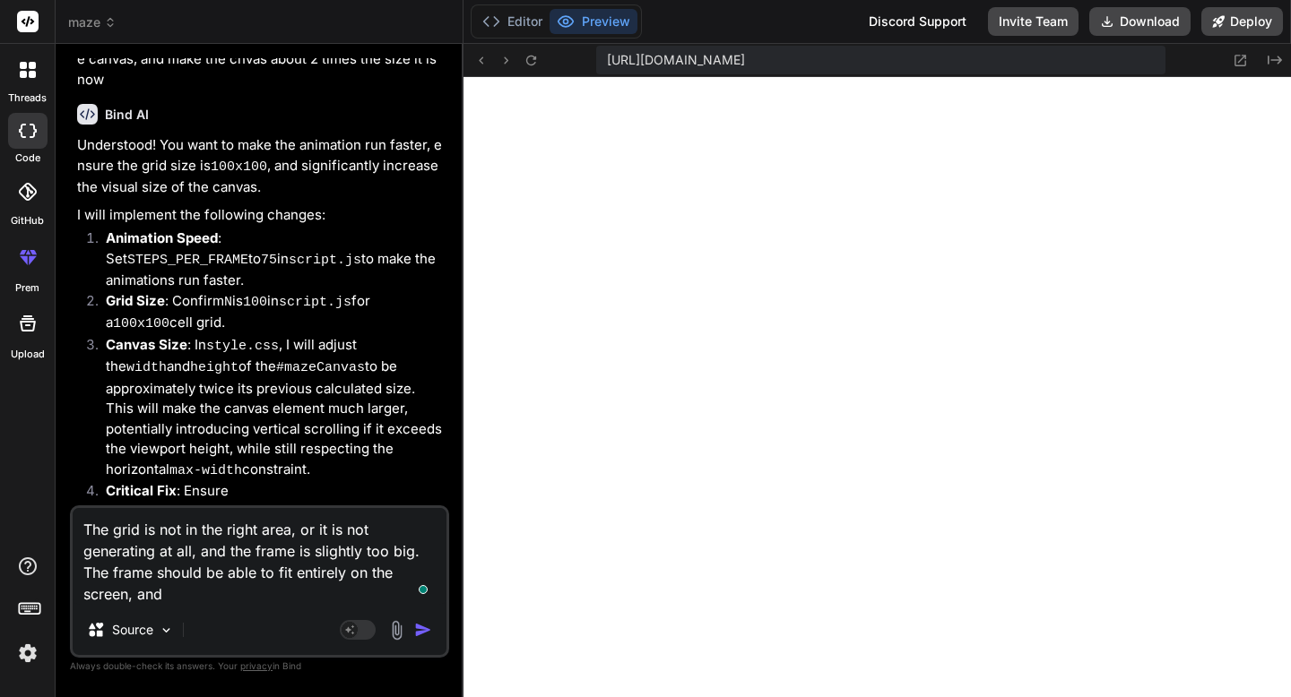
type textarea "The grid is not in the right area, or it is not generating at all, and the fram…"
type textarea "x"
type textarea "The grid is not in the right area, or it is not generating at all, and the fram…"
type textarea "x"
type textarea "The grid is not in the right area, or it is not generating at all, and the fram…"
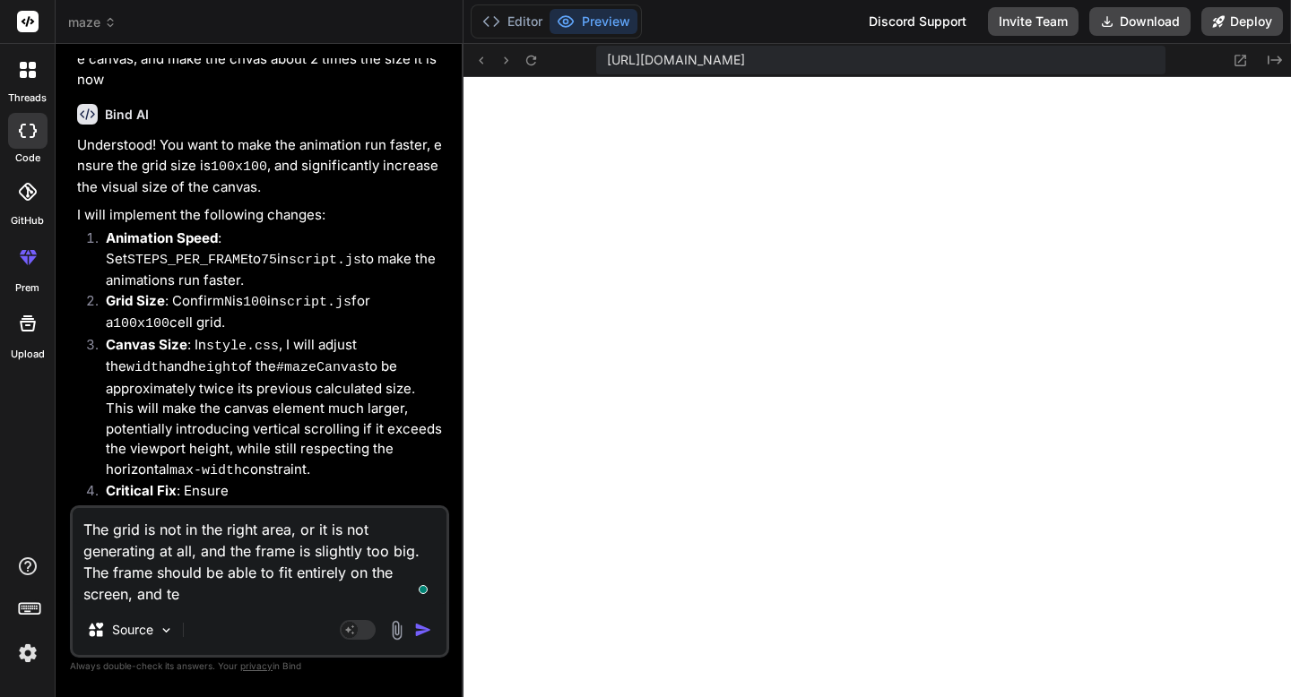
type textarea "x"
type textarea "The grid is not in the right area, or it is not generating at all, and the fram…"
type textarea "x"
type textarea "The grid is not in the right area, or it is not generating at all, and the fram…"
type textarea "x"
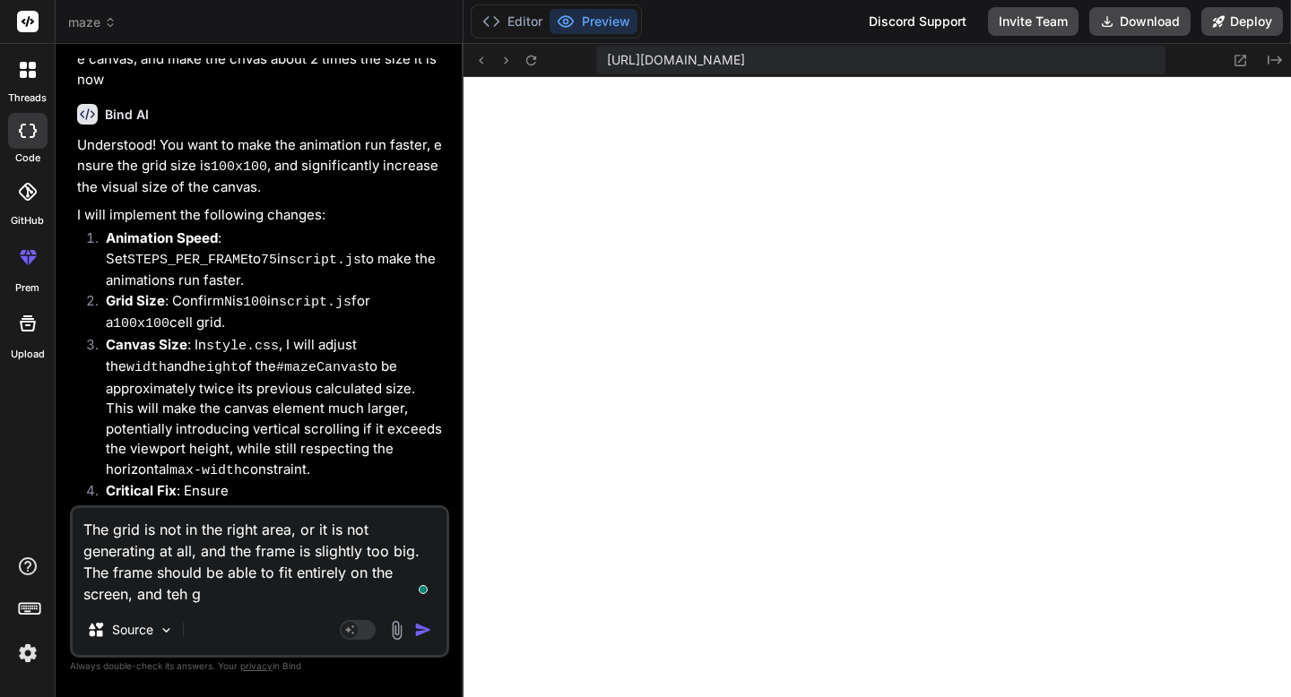
type textarea "The grid is not in the right area, or it is not generating at all, and the fram…"
type textarea "x"
type textarea "The grid is not in the right area, or it is not generating at all, and the fram…"
type textarea "x"
type textarea "The grid is not in the right area, or it is not generating at all, and the fram…"
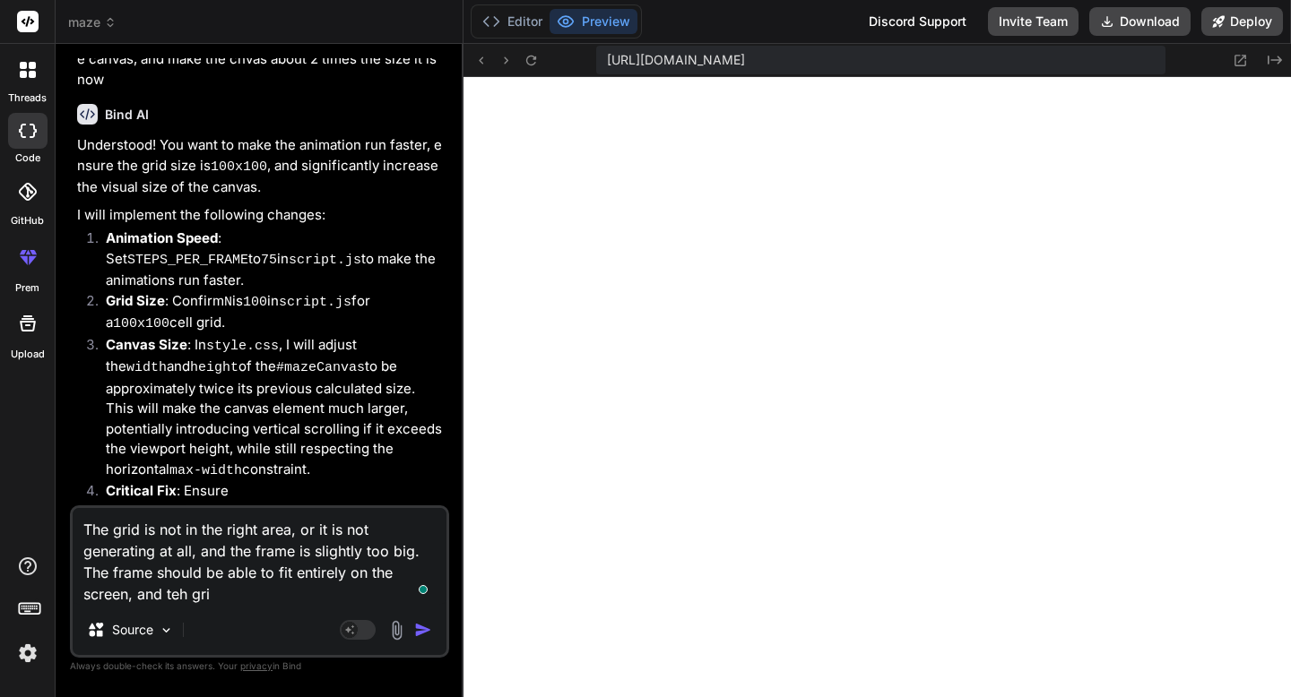
type textarea "x"
type textarea "The grid is not in the right area, or it is not generating at all, and the fram…"
type textarea "x"
type textarea "The grid is not in the right area, or it is not generating at all, and the fram…"
type textarea "x"
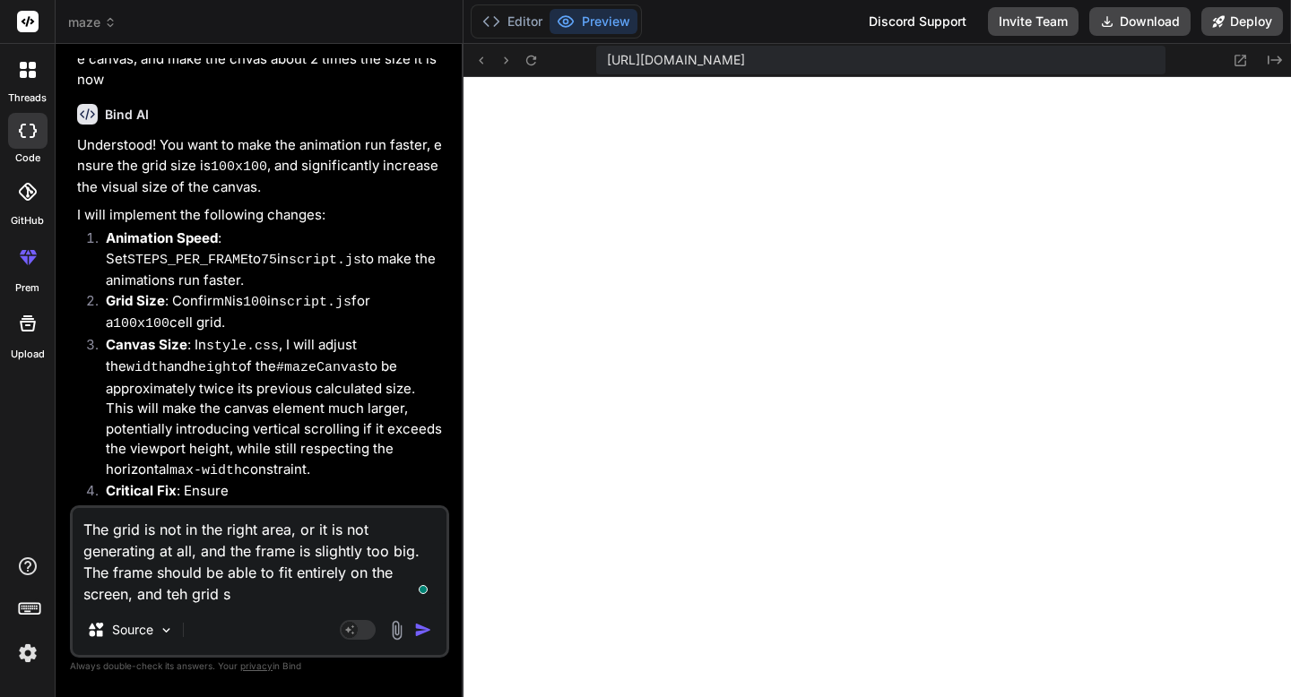
type textarea "The grid is not in the right area, or it is not generating at all, and the fram…"
type textarea "x"
type textarea "The grid is not in the right area, or it is not generating at all, and the fram…"
type textarea "x"
type textarea "The grid is not in the right area, or it is not generating at all, and the fram…"
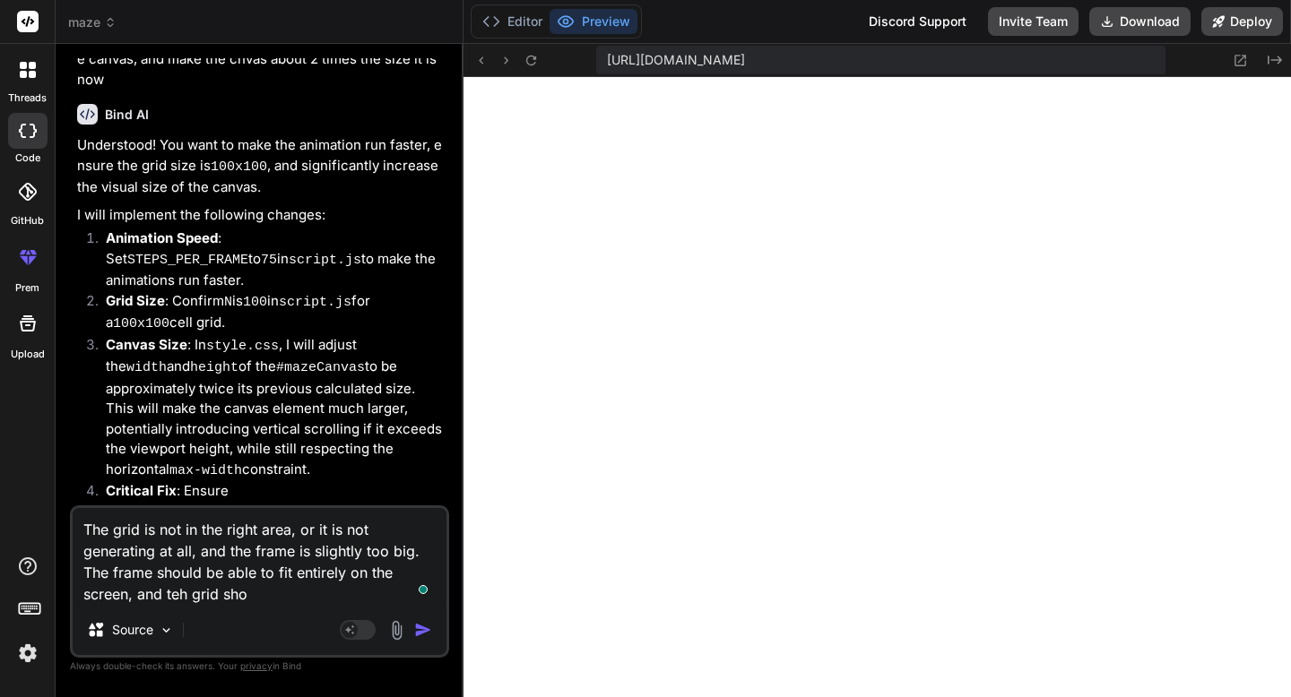
type textarea "x"
type textarea "The grid is not in the right area, or it is not generating at all, and the fram…"
type textarea "x"
type textarea "The grid is not in the right area, or it is not generating at all, and the fram…"
type textarea "x"
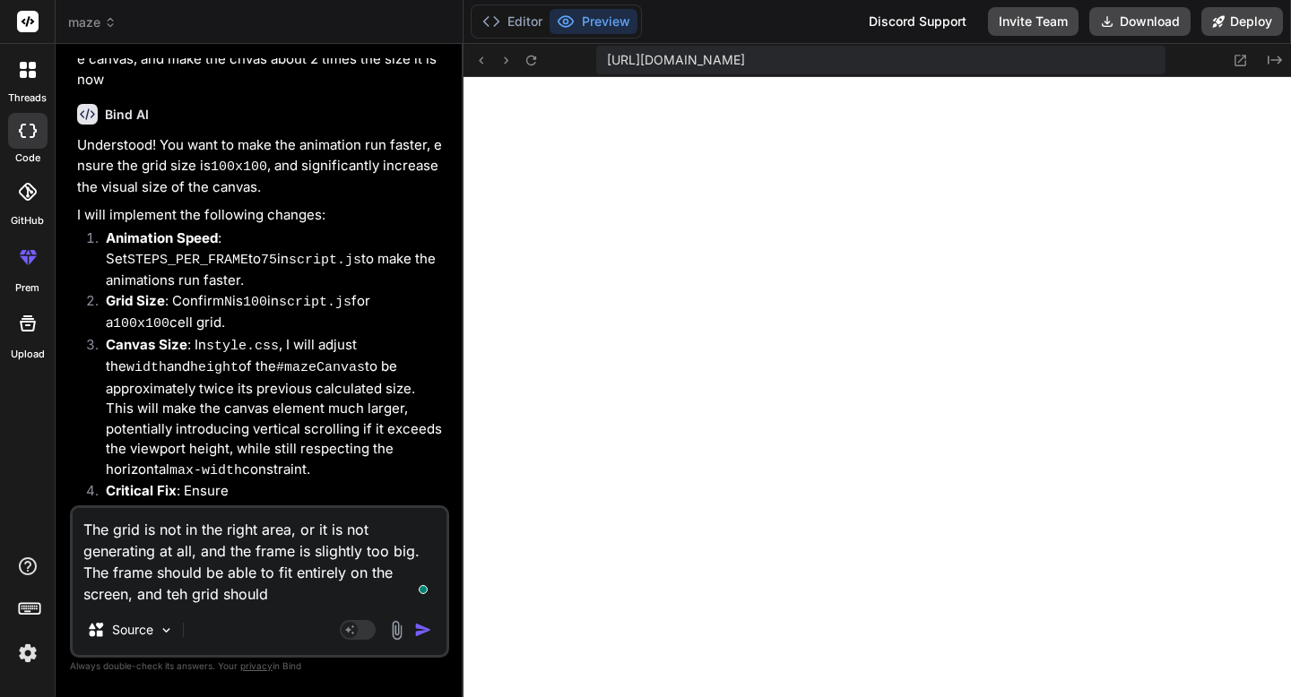
type textarea "The grid is not in the right area, or it is not generating at all, and the fram…"
type textarea "x"
type textarea "The grid is not in the right area, or it is not generating at all, and the fram…"
type textarea "x"
type textarea "The grid is not in the right area, or it is not generating at all, and the fram…"
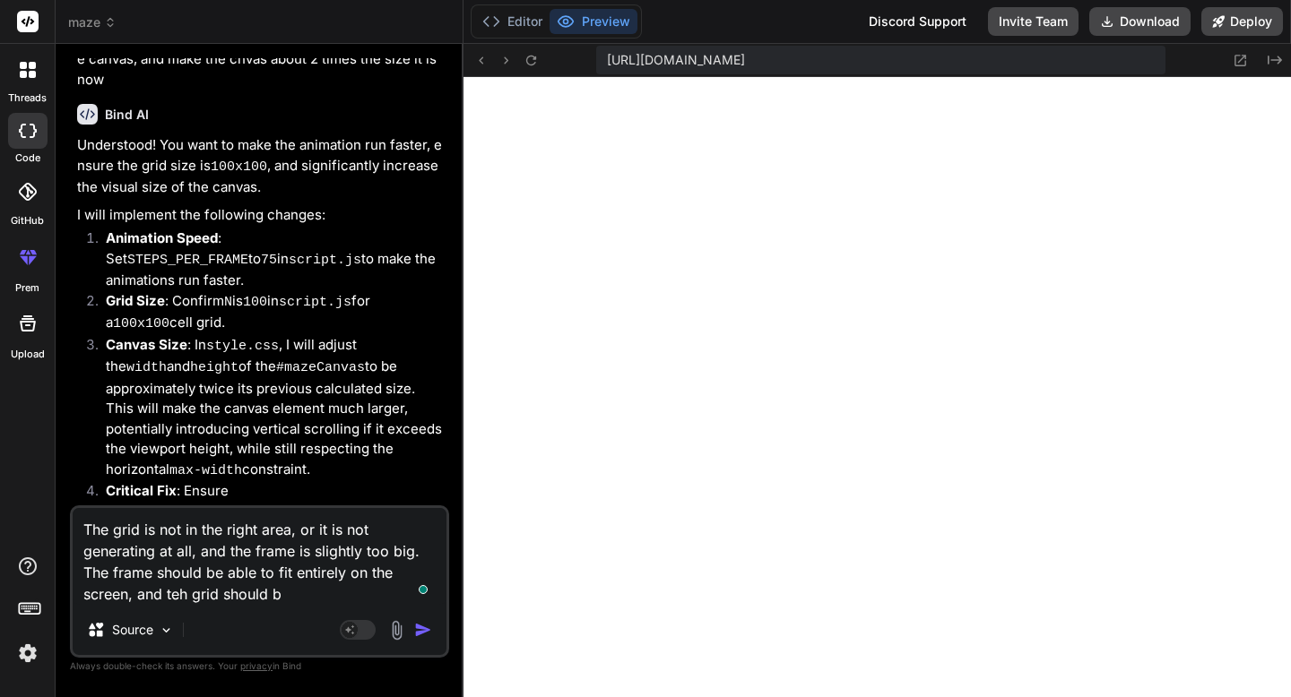
type textarea "x"
type textarea "The grid is not in the right area, or it is not generating at all, and the fram…"
type textarea "x"
type textarea "The grid is not in the right area, or it is not generating at all, and the fram…"
type textarea "x"
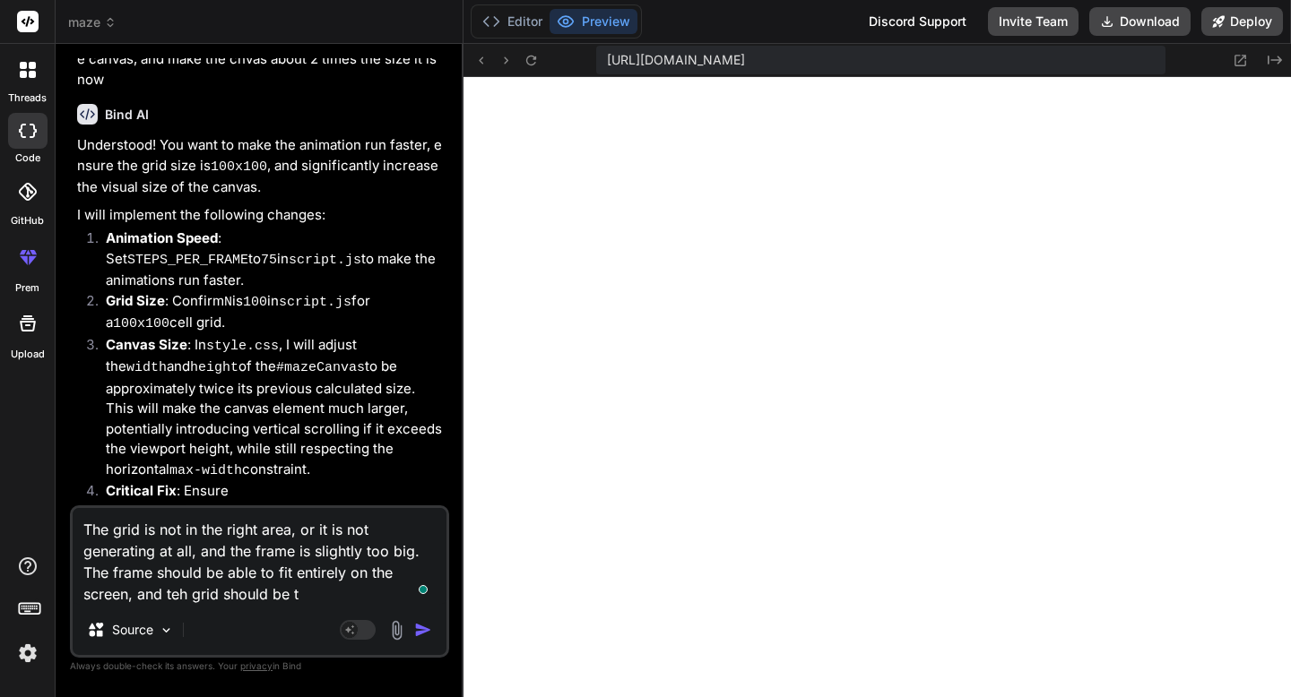
type textarea "The grid is not in the right area, or it is not generating at all, and the fram…"
type textarea "x"
type textarea "The grid is not in the right area, or it is not generating at all, and the fram…"
type textarea "x"
type textarea "The grid is not in the right area, or it is not generating at all, and the fram…"
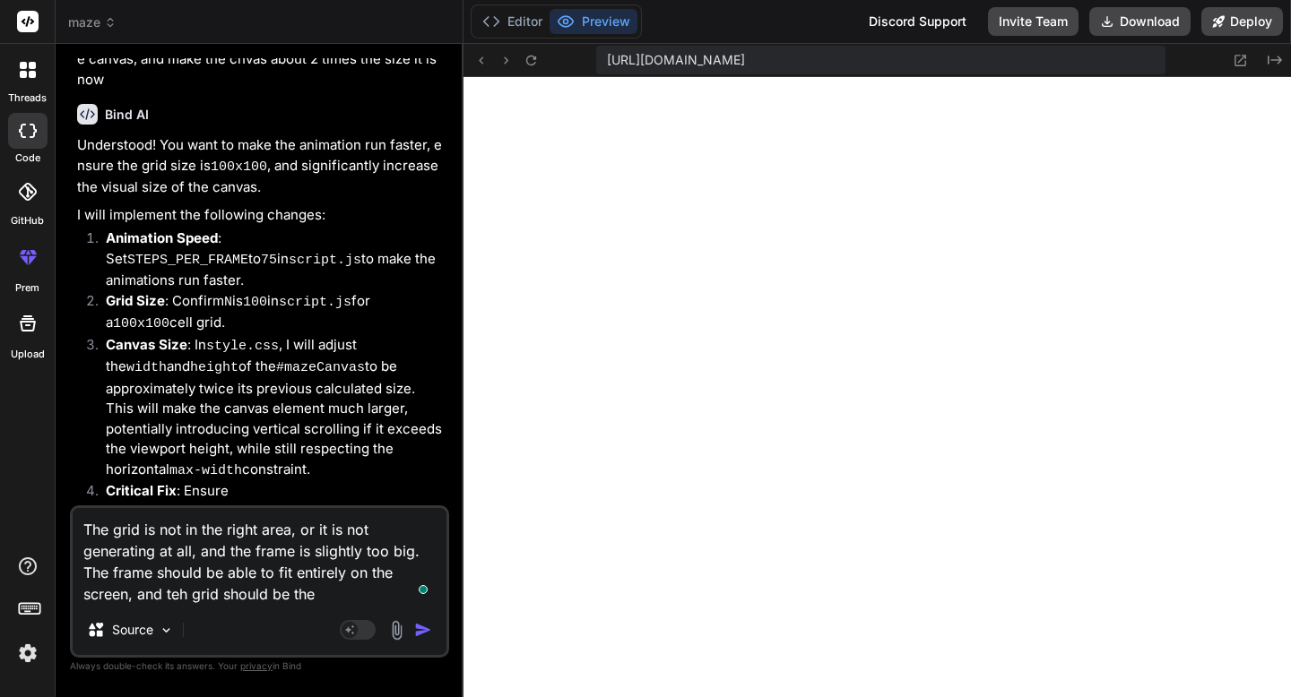
type textarea "x"
type textarea "The grid is not in the right area, or it is not generating at all, and the fram…"
type textarea "x"
type textarea "The grid is not in the right area, or it is not generating at all, and the fram…"
type textarea "x"
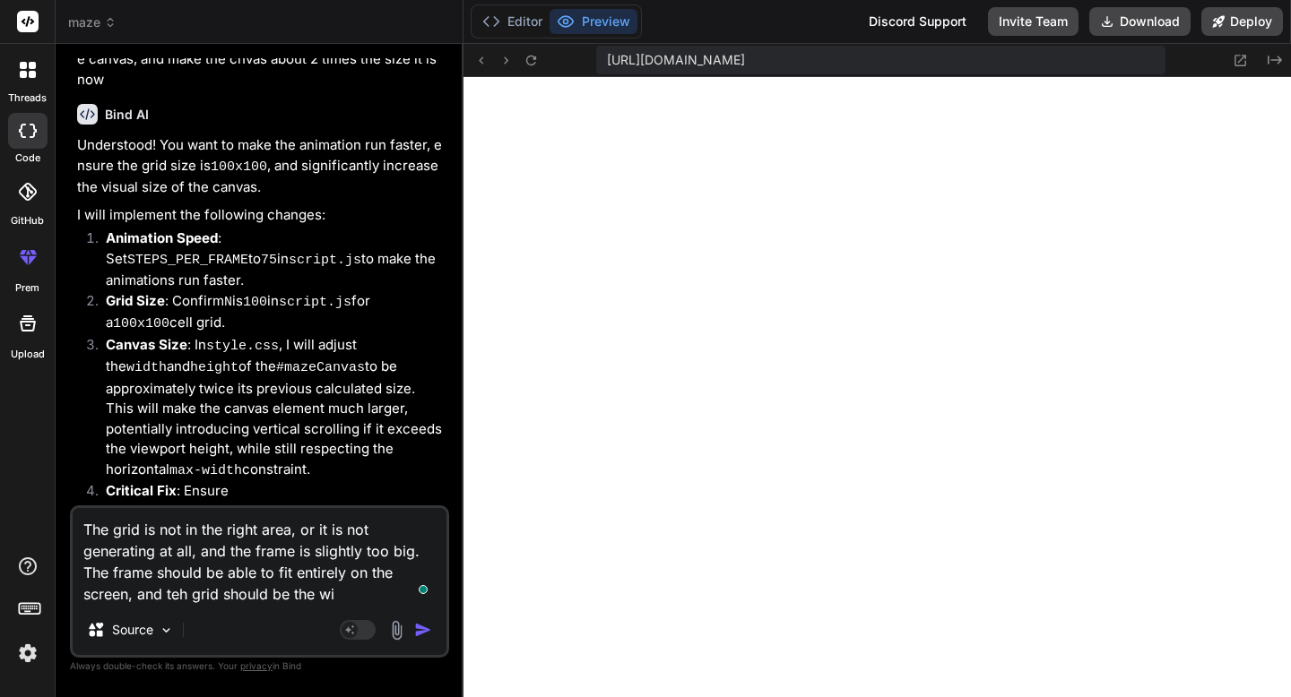
type textarea "The grid is not in the right area, or it is not generating at all, and the fram…"
type textarea "x"
type textarea "The grid is not in the right area, or it is not generating at all, and the fram…"
type textarea "x"
type textarea "The grid is not in the right area, or it is not generating at all, and the fram…"
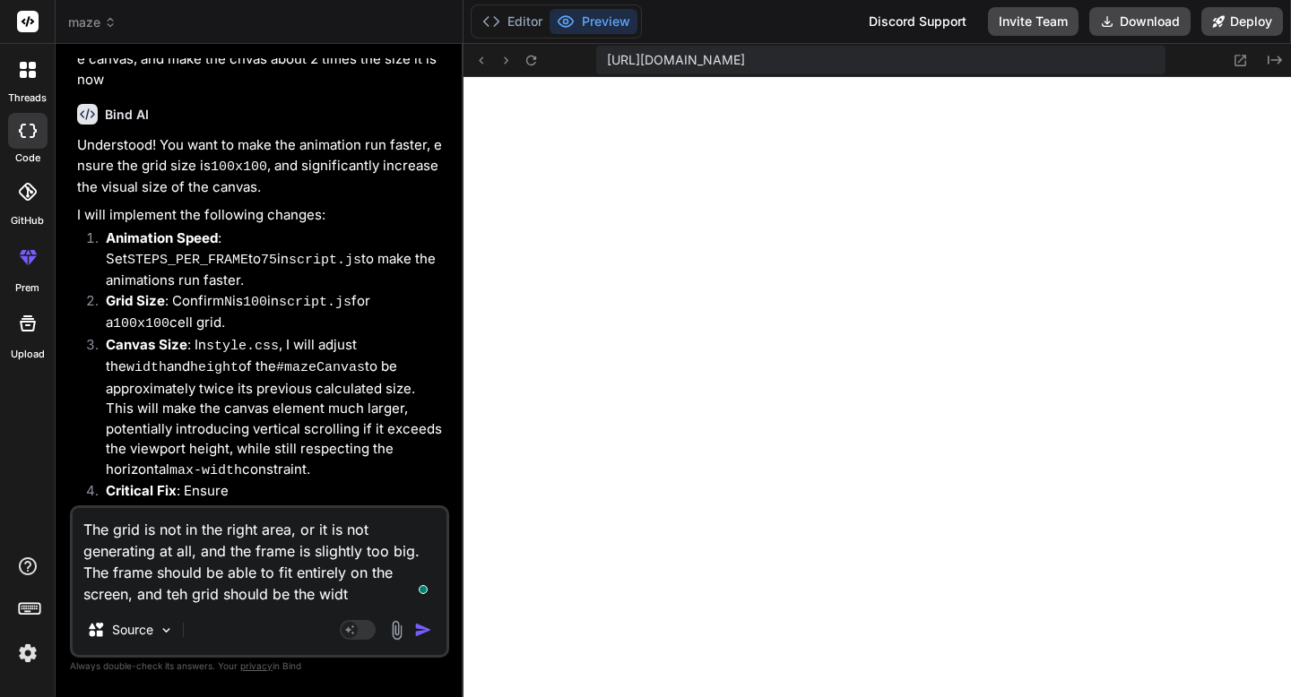
type textarea "x"
type textarea "The grid is not in the right area, or it is not generating at all, and the fram…"
type textarea "x"
type textarea "The grid is not in the right area, or it is not generating at all, and the fram…"
type textarea "x"
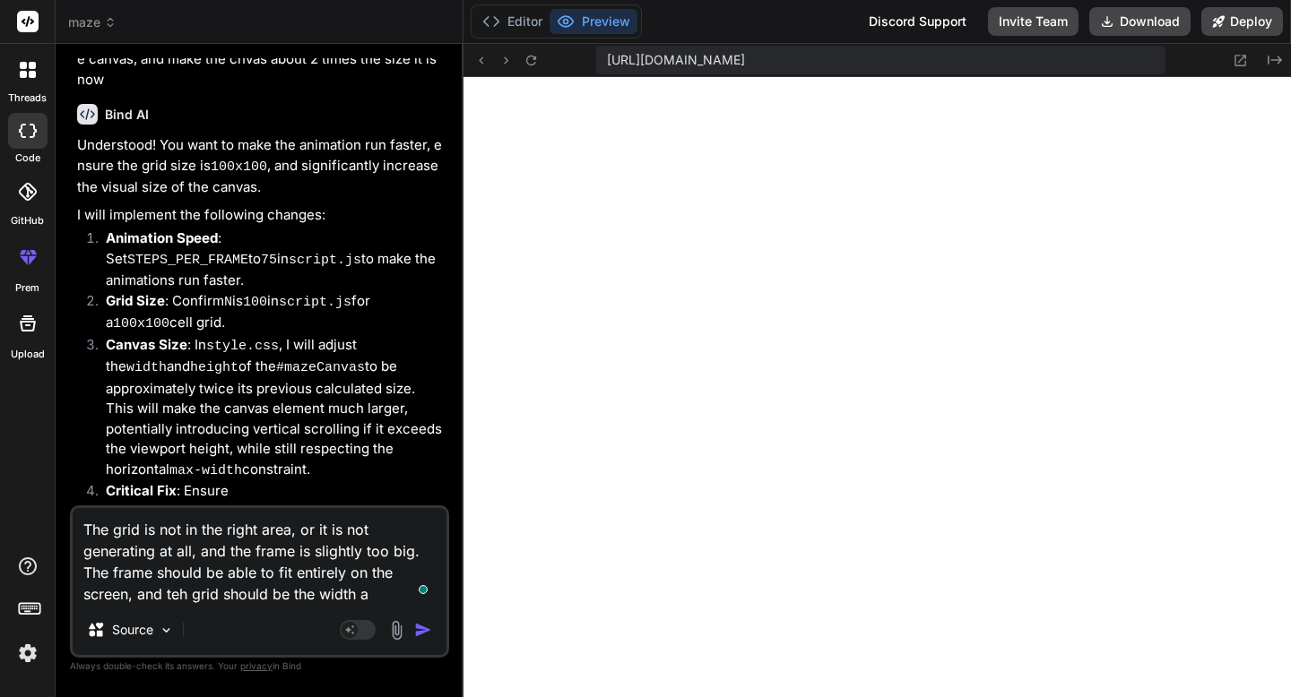
type textarea "The grid is not in the right area, or it is not generating at all, and the fram…"
type textarea "x"
type textarea "The grid is not in the right area, or it is not generating at all, and the fram…"
type textarea "x"
type textarea "The grid is not in the right area, or it is not generating at all, and the fram…"
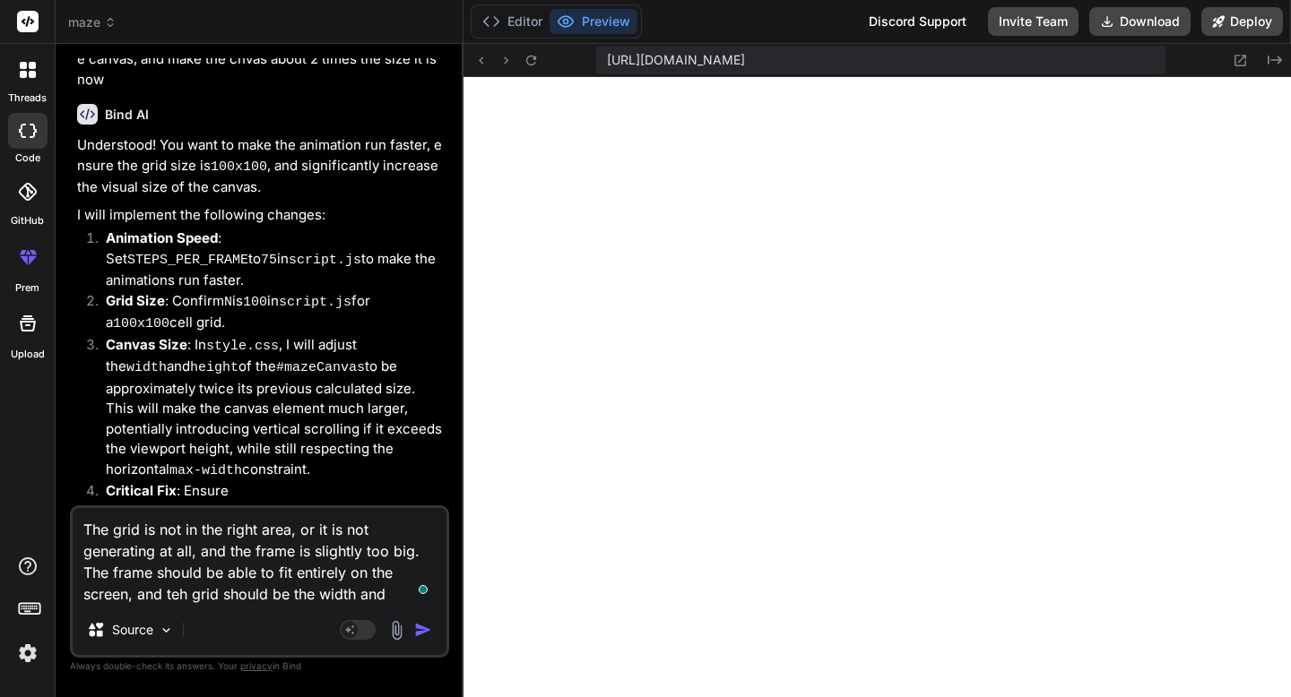
type textarea "x"
type textarea "The grid is not in the right area, or it is not generating at all, and the fram…"
type textarea "x"
type textarea "The grid is not in the right area, or it is not generating at all, and the fram…"
type textarea "x"
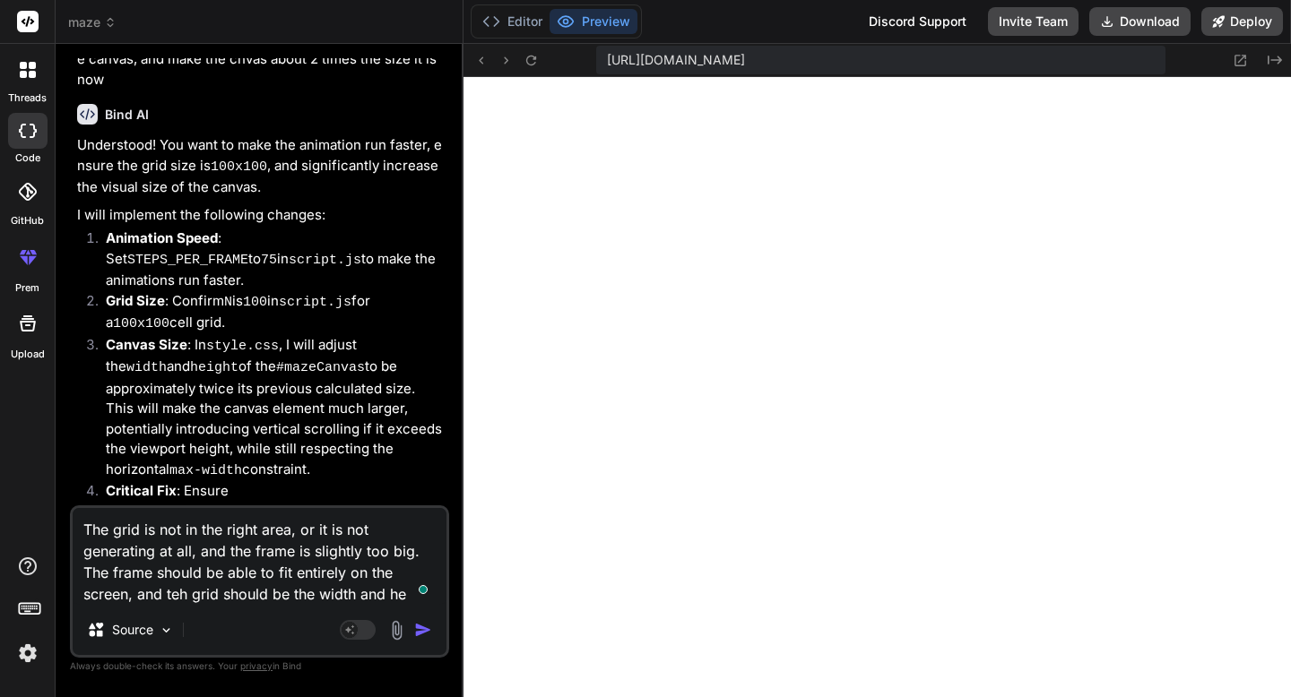
type textarea "The grid is not in the right area, or it is not generating at all, and the fram…"
type textarea "x"
type textarea "The grid is not in the right area, or it is not generating at all, and the fram…"
type textarea "x"
type textarea "The grid is not in the right area, or it is not generating at all, and the fram…"
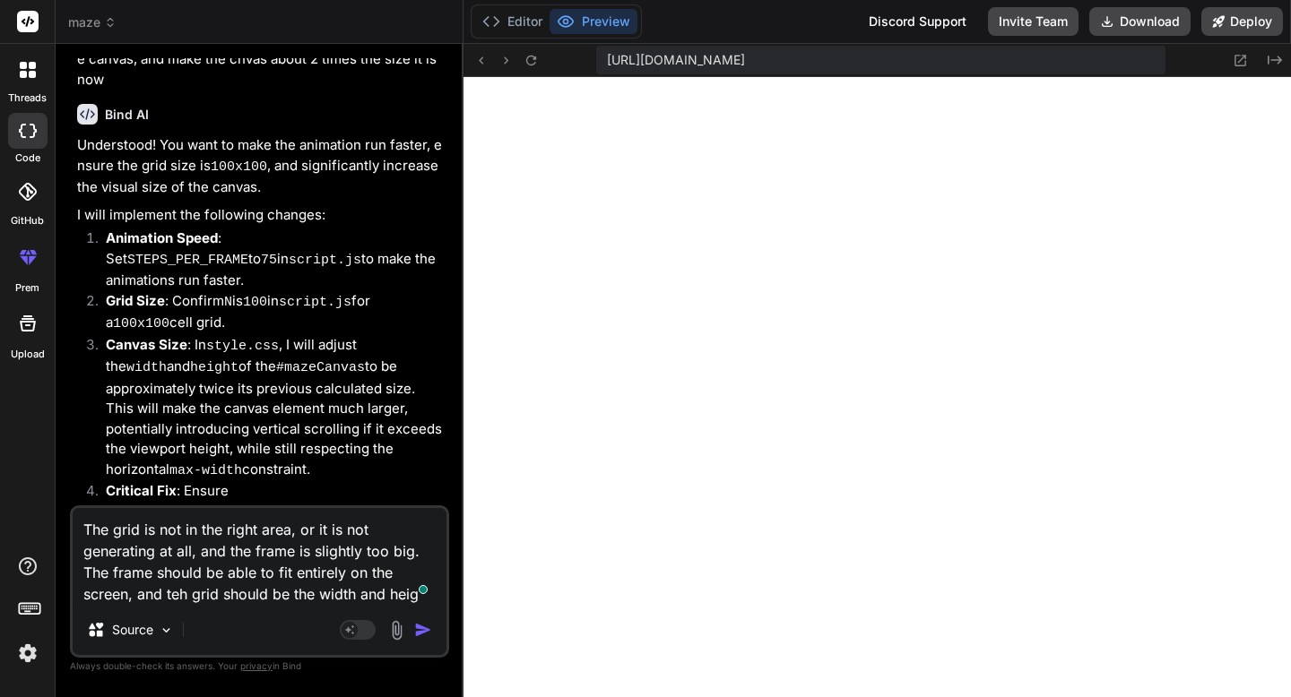
type textarea "x"
type textarea "The grid is not in the right area, or it is not generating at all, and the fram…"
type textarea "x"
type textarea "The grid is not in the right area, or it is not generating at all, and the fram…"
type textarea "x"
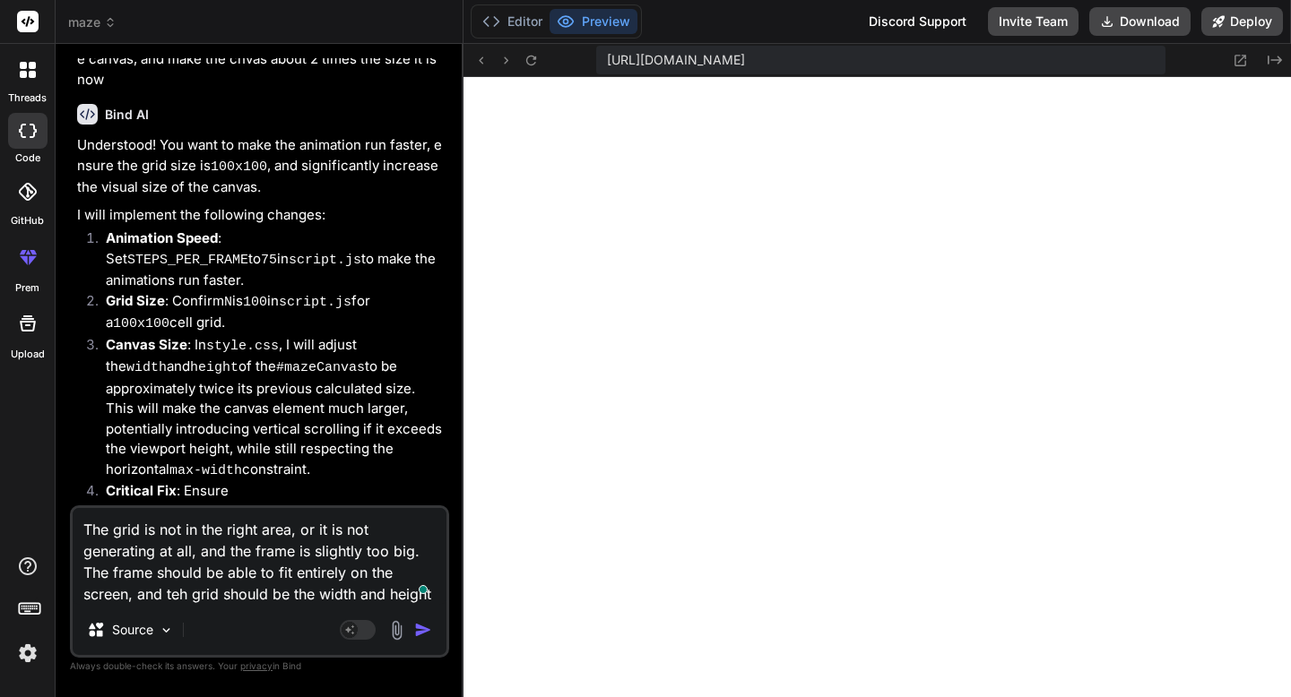
type textarea "The grid is not in the right area, or it is not generating at all, and the fram…"
type textarea "x"
type textarea "The grid is not in the right area, or it is not generating at all, and the fram…"
type textarea "x"
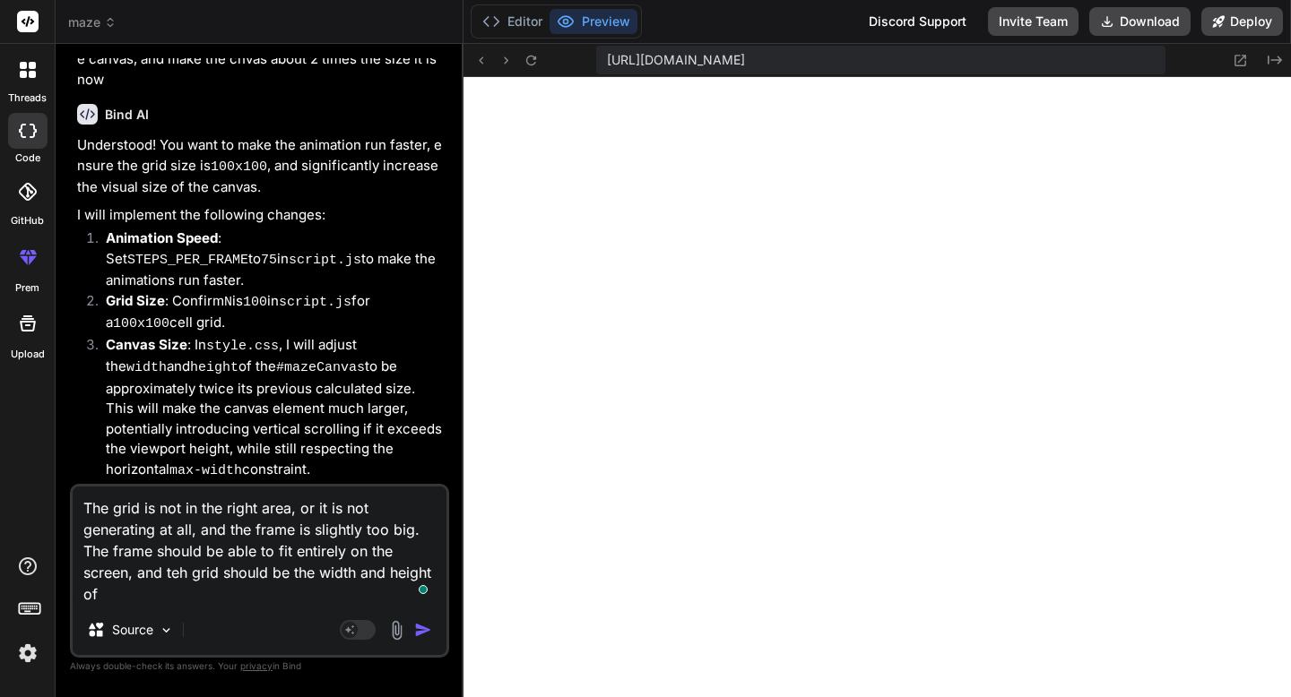
type textarea "The grid is not in the right area, or it is not generating at all, and the fram…"
type textarea "x"
type textarea "The grid is not in the right area, or it is not generating at all, and the fram…"
type textarea "x"
type textarea "The grid is not in the right area, or it is not generating at all, and the fram…"
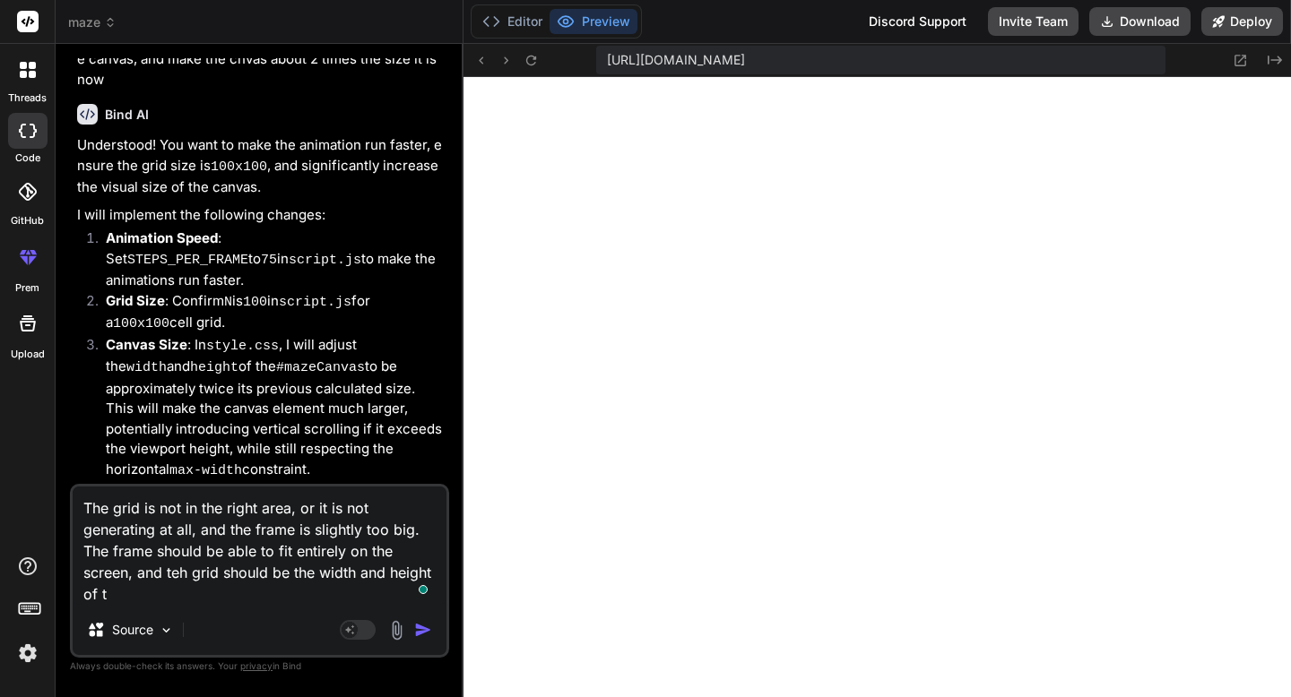
type textarea "x"
type textarea "The grid is not in the right area, or it is not generating at all, and the fram…"
type textarea "x"
type textarea "The grid is not in the right area, or it is not generating at all, and the fram…"
type textarea "x"
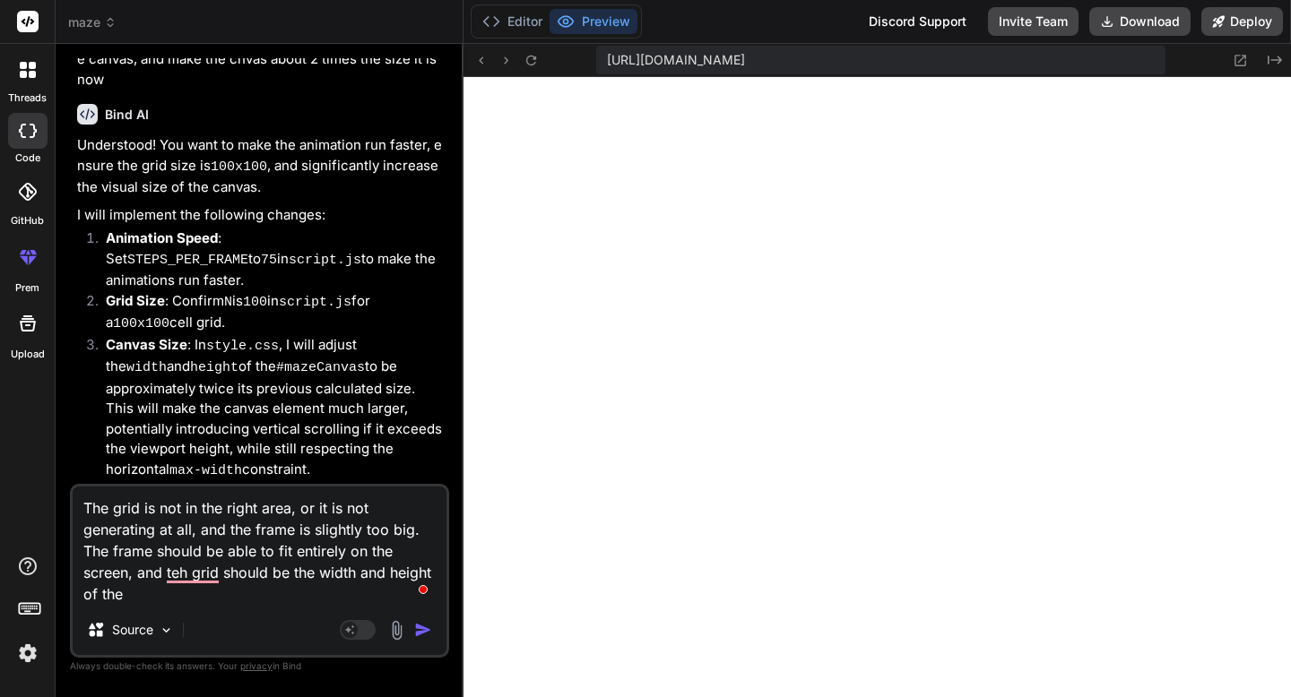
type textarea "The grid is not in the right area, or it is not generating at all, and the fram…"
type textarea "x"
type textarea "The grid is not in the right area, or it is not generating at all, and the fram…"
type textarea "x"
type textarea "The grid is not in the right area, or it is not generating at all, and the fram…"
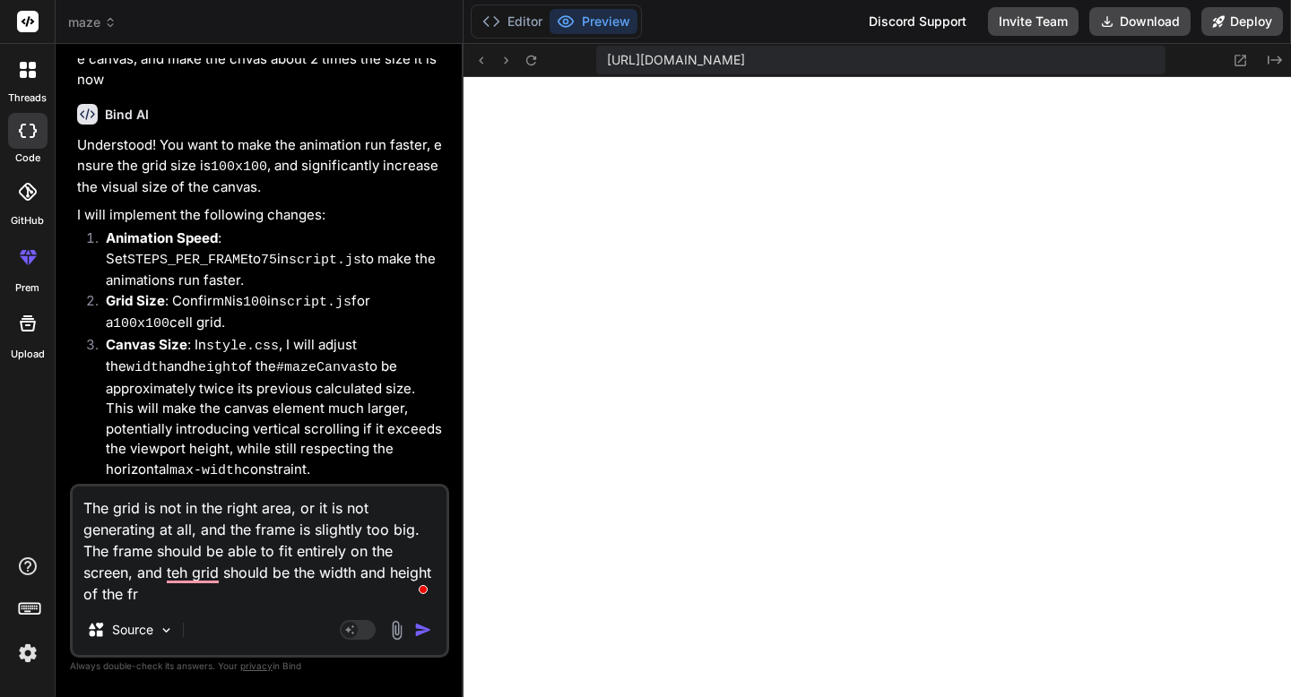
type textarea "x"
type textarea "The grid is not in the right area, or it is not generating at all, and the fram…"
type textarea "x"
type textarea "The grid is not in the right area, or it is not generating at all, and the fram…"
type textarea "x"
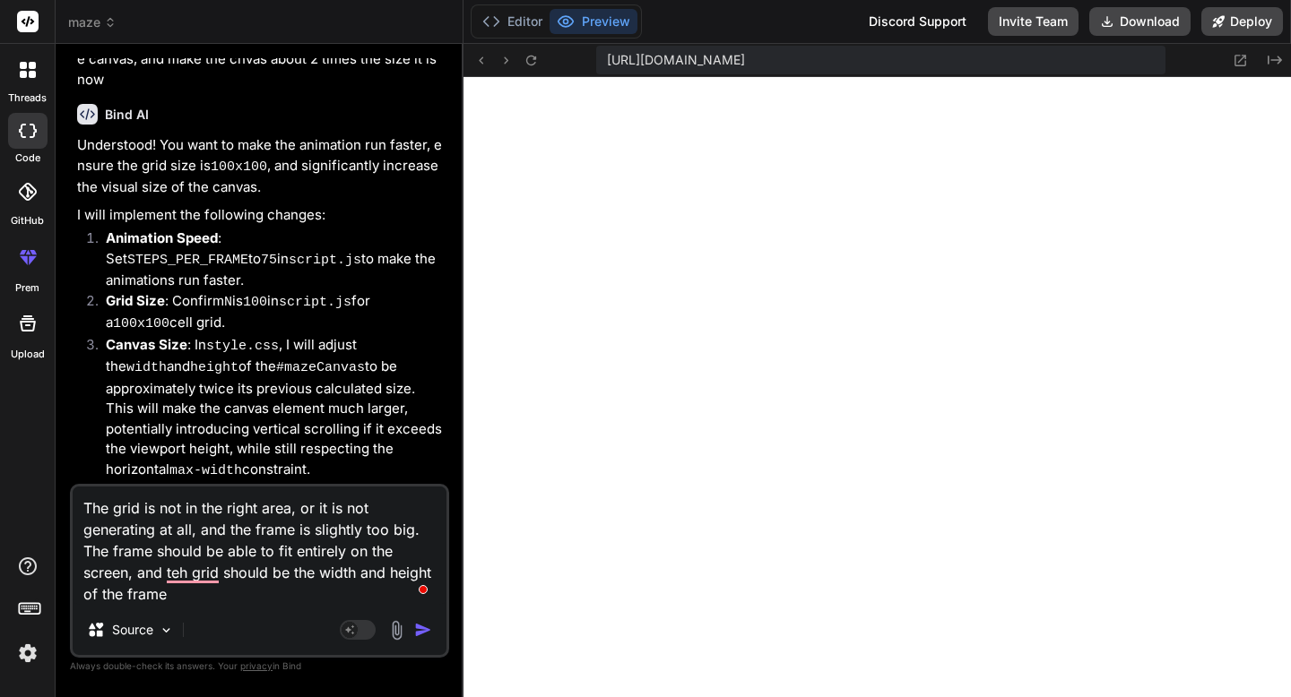
type textarea "The grid is not in the right area, or it is not generating at all, and the fram…"
type textarea "x"
type textarea "The grid is not in the right area, or it is not generating at all, and the fram…"
type textarea "x"
type textarea "The grid is not in the right area, or it is not generating at all, and the fram…"
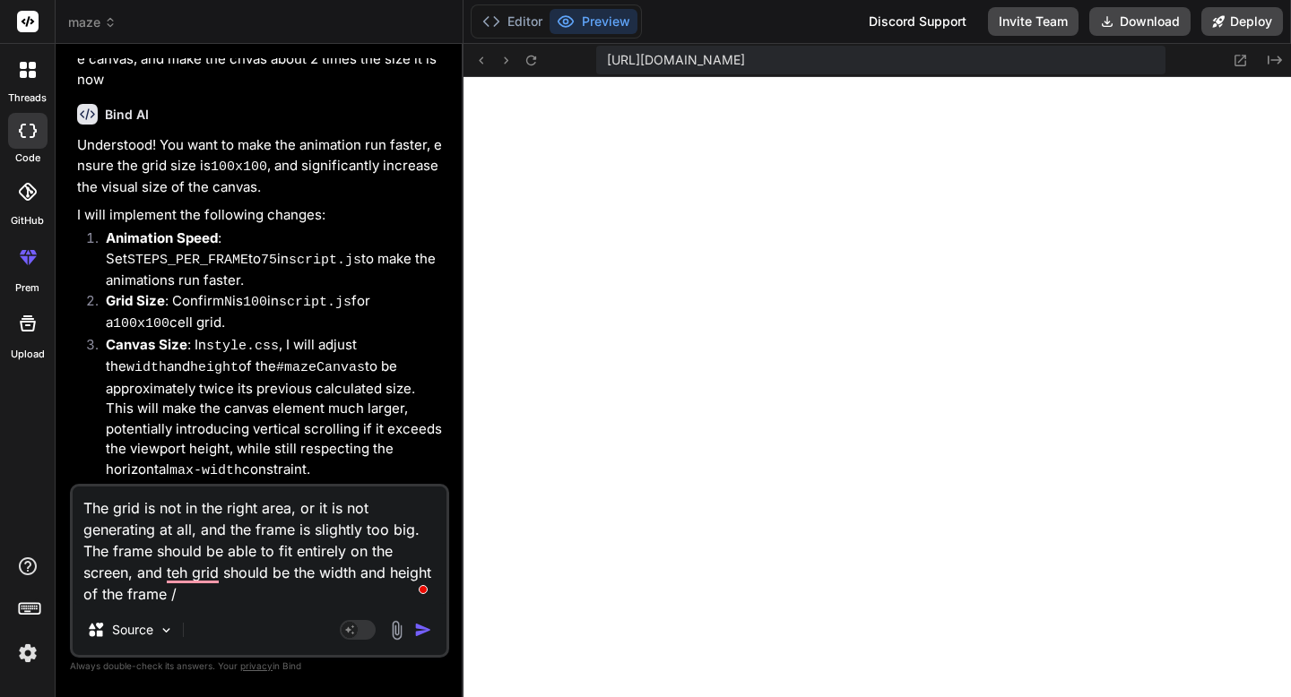
type textarea "x"
type textarea "The grid is not in the right area, or it is not generating at all, and the fram…"
type textarea "x"
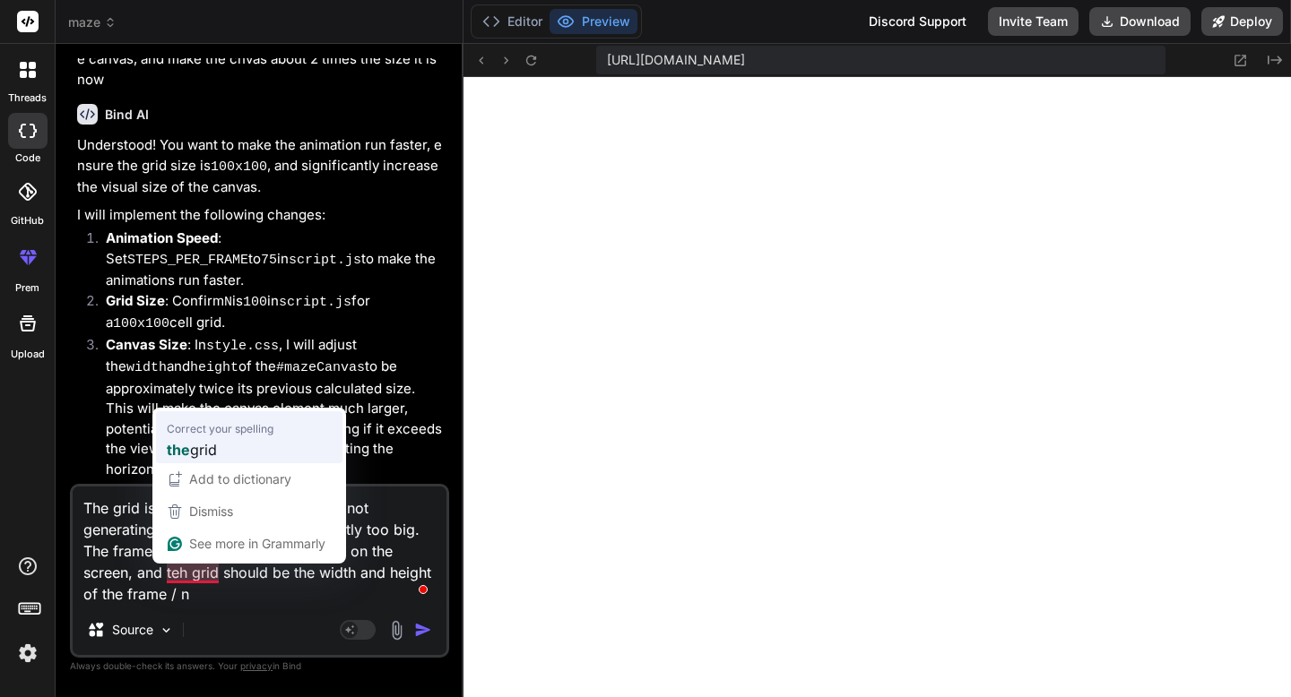
type textarea "The grid is not in the right area, or it is not generating at all, and the fram…"
type textarea "x"
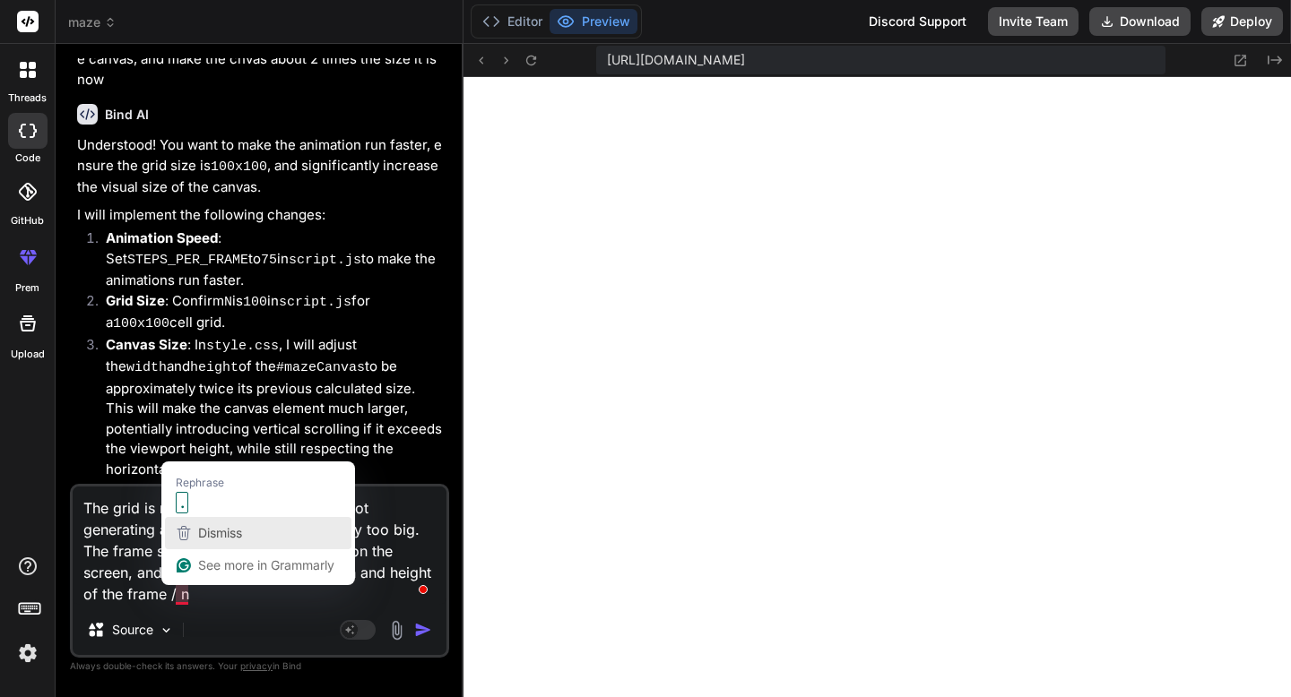
click at [230, 534] on span "Dismiss" at bounding box center [220, 532] width 44 height 15
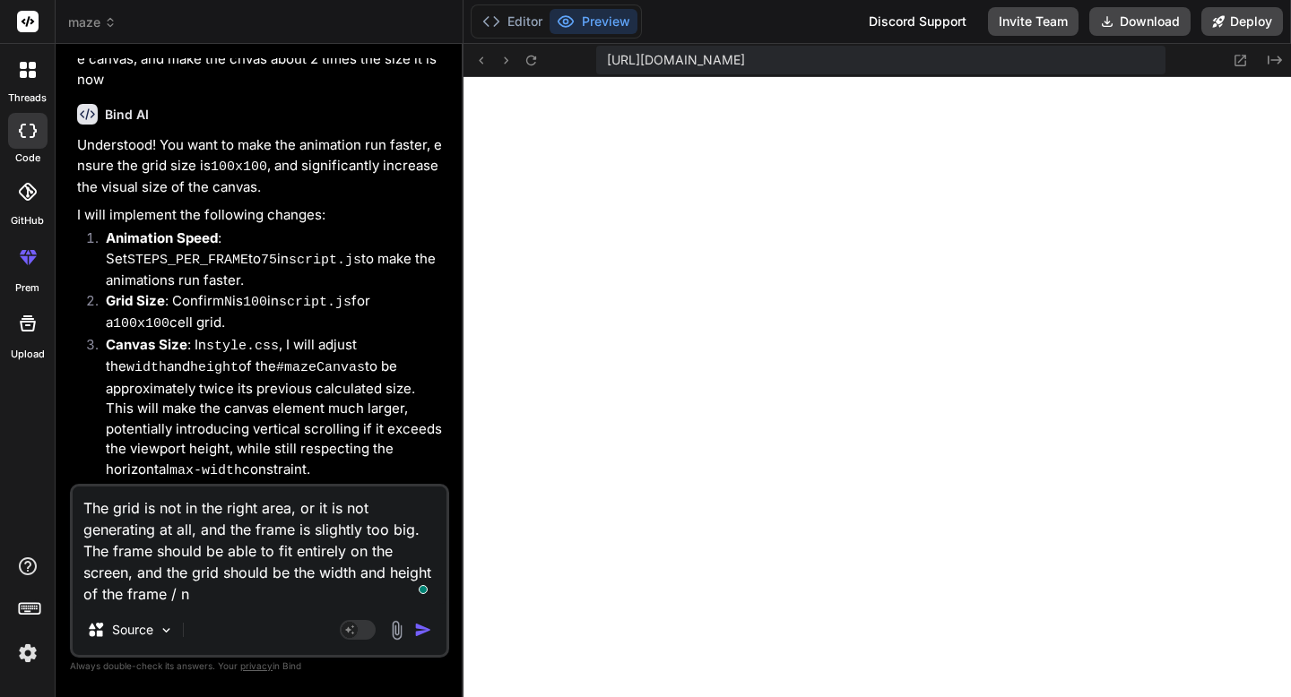
click at [212, 601] on textarea "The grid is not in the right area, or it is not generating at all, and the fram…" at bounding box center [260, 546] width 374 height 118
type textarea "The grid is not in the right area, or it is not generating at all, and the fram…"
type textarea "x"
type textarea "The grid is not in the right area, or it is not generating at all, and the fram…"
type textarea "x"
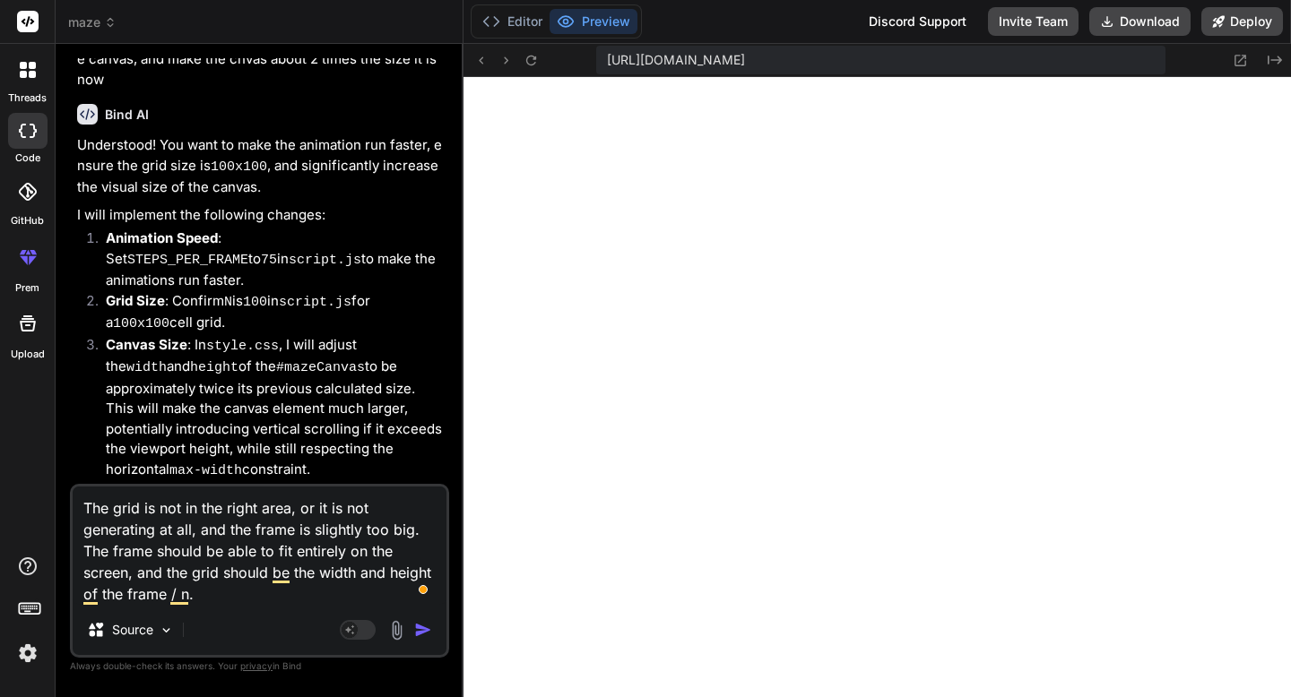
type textarea "The grid is not in the right area, or it is not generating at all, and the fram…"
type textarea "x"
type textarea "The grid is not in the right area, or it is not generating at all, and the fram…"
type textarea "x"
type textarea "The grid is not in the right area, or it is not generating at all, and the fram…"
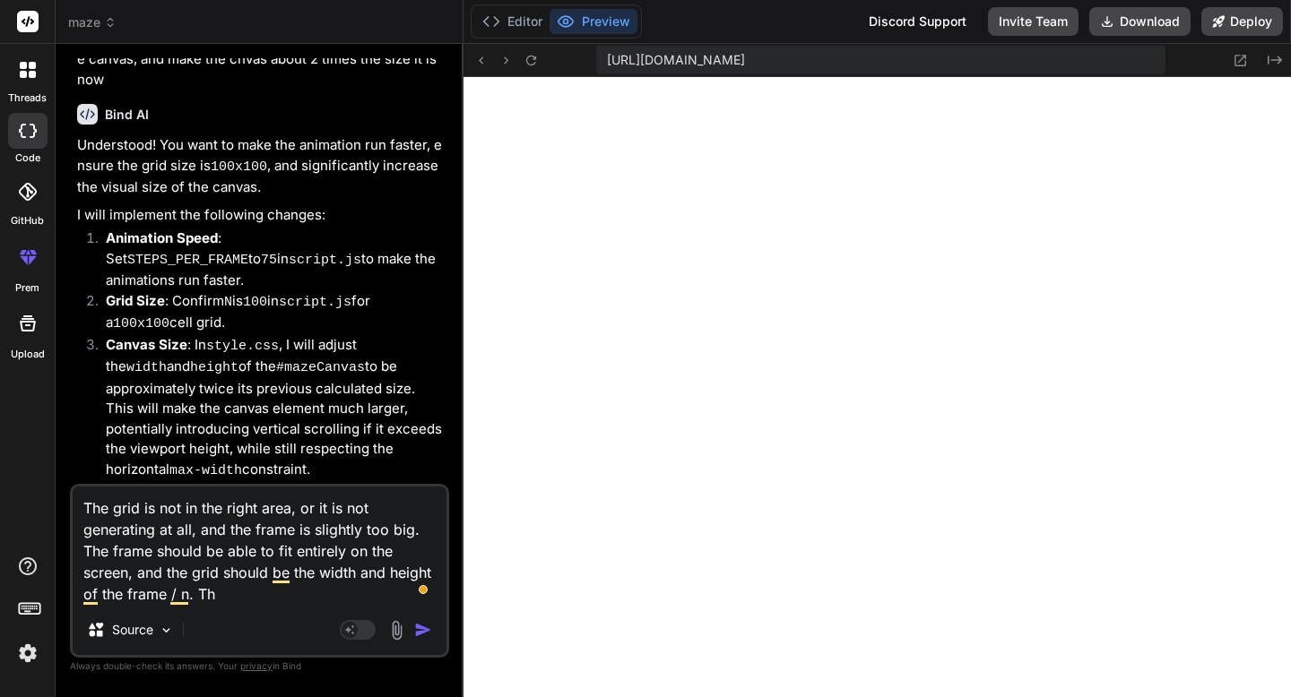
type textarea "x"
type textarea "The grid is not in the right area, or it is not generating at all, and the fram…"
type textarea "x"
type textarea "The grid is not in the right area, or it is not generating at all, and the fram…"
type textarea "x"
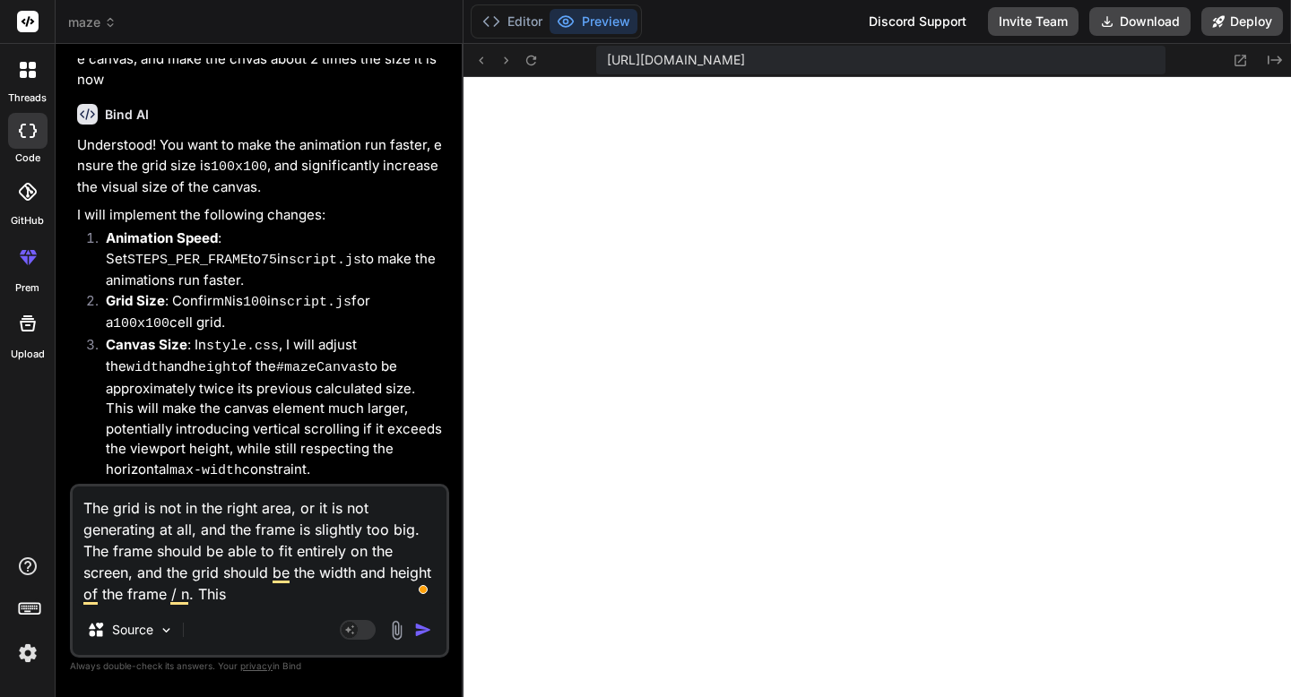
type textarea "The grid is not in the right area, or it is not generating at all, and the fram…"
type textarea "x"
type textarea "The grid is not in the right area, or it is not generating at all, and the fram…"
type textarea "x"
type textarea "The grid is not in the right area, or it is not generating at all, and the fram…"
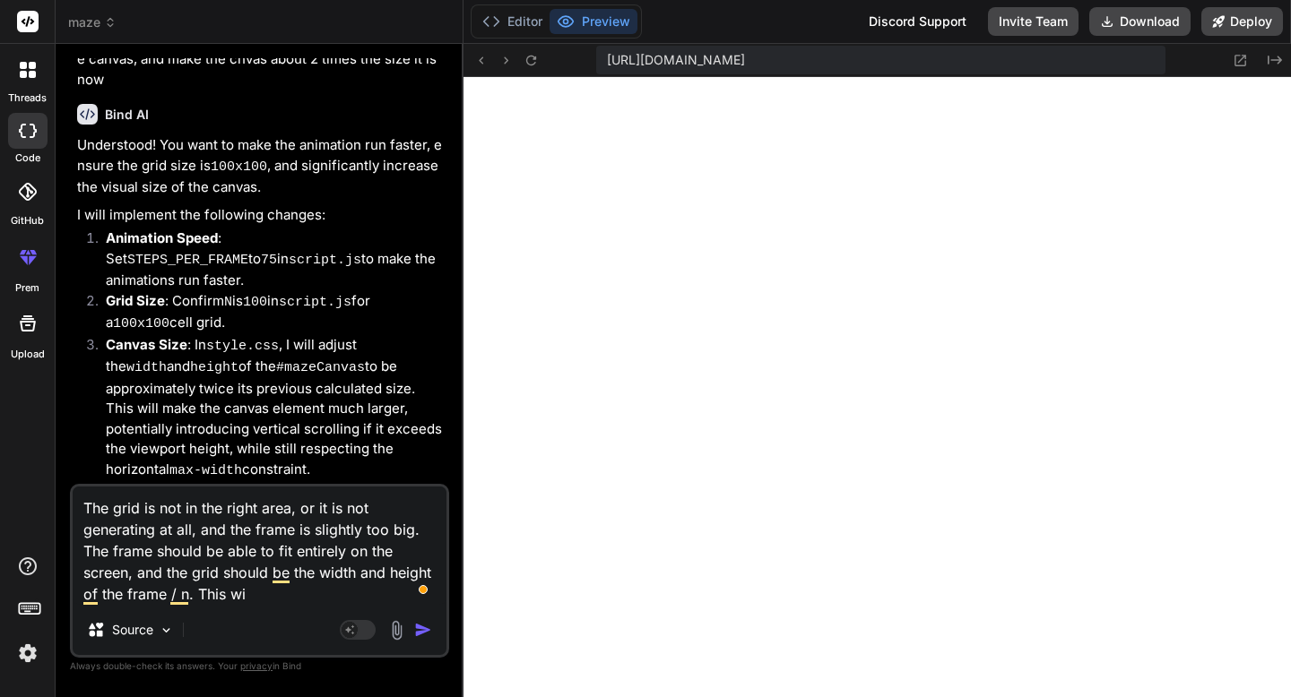
type textarea "x"
type textarea "The grid is not in the right area, or it is not generating at all, and the fram…"
type textarea "x"
type textarea "The grid is not in the right area, or it is not generating at all, and the fram…"
type textarea "x"
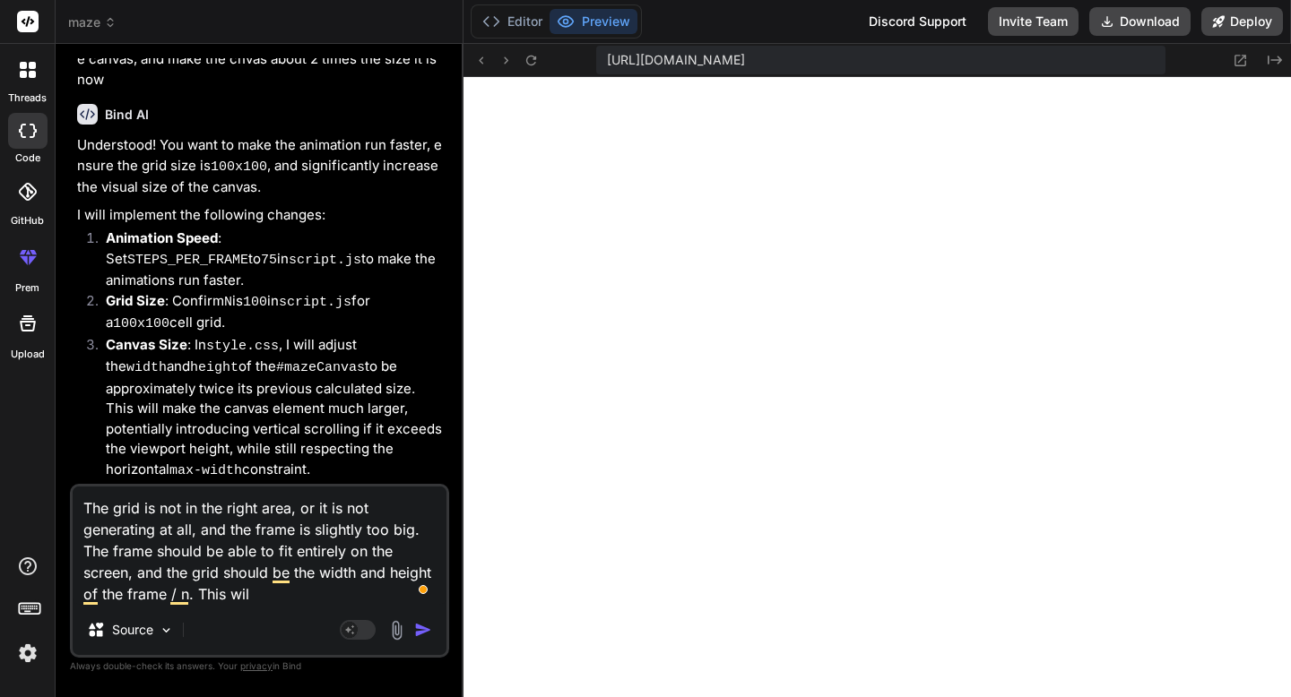
type textarea "The grid is not in the right area, or it is not generating at all, and the fram…"
type textarea "x"
type textarea "The grid is not in the right area, or it is not generating at all, and the fram…"
type textarea "x"
type textarea "The grid is not in the right area, or it is not generating at all, and the fram…"
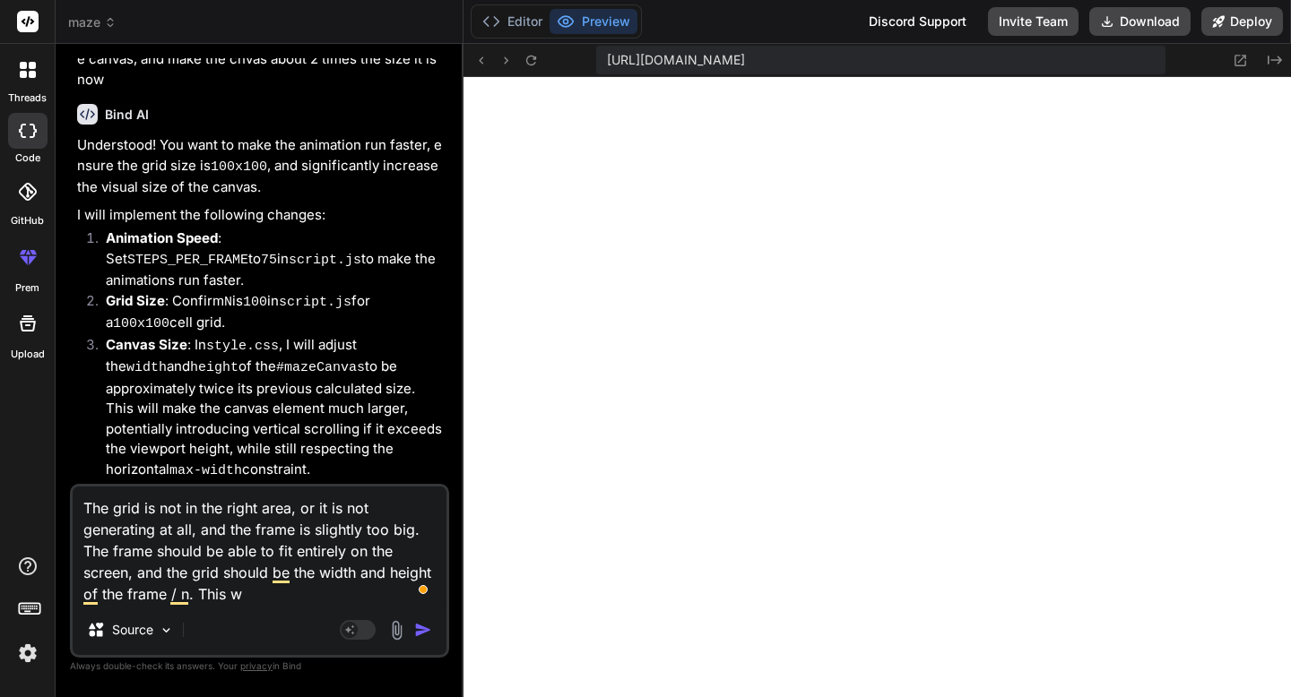
type textarea "x"
type textarea "The grid is not in the right area, or it is not generating at all, and the fram…"
type textarea "x"
type textarea "The grid is not in the right area, or it is not generating at all, and the fram…"
type textarea "x"
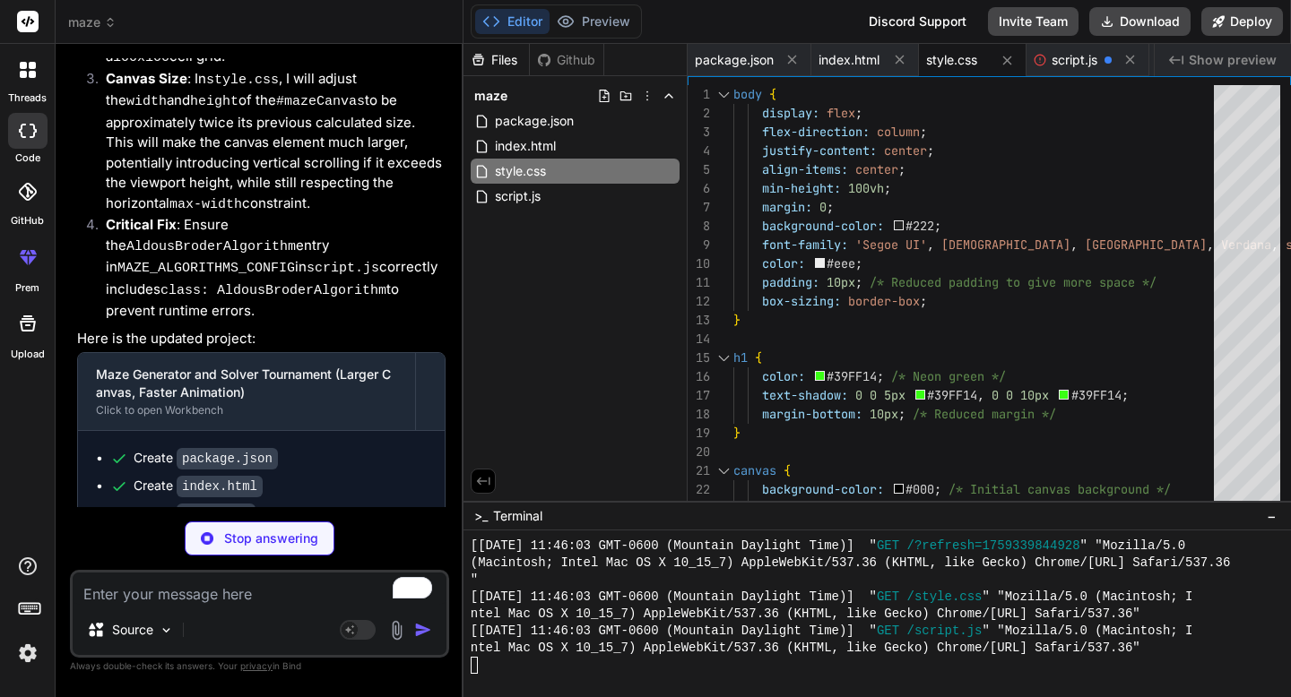
scroll to position [0, 0]
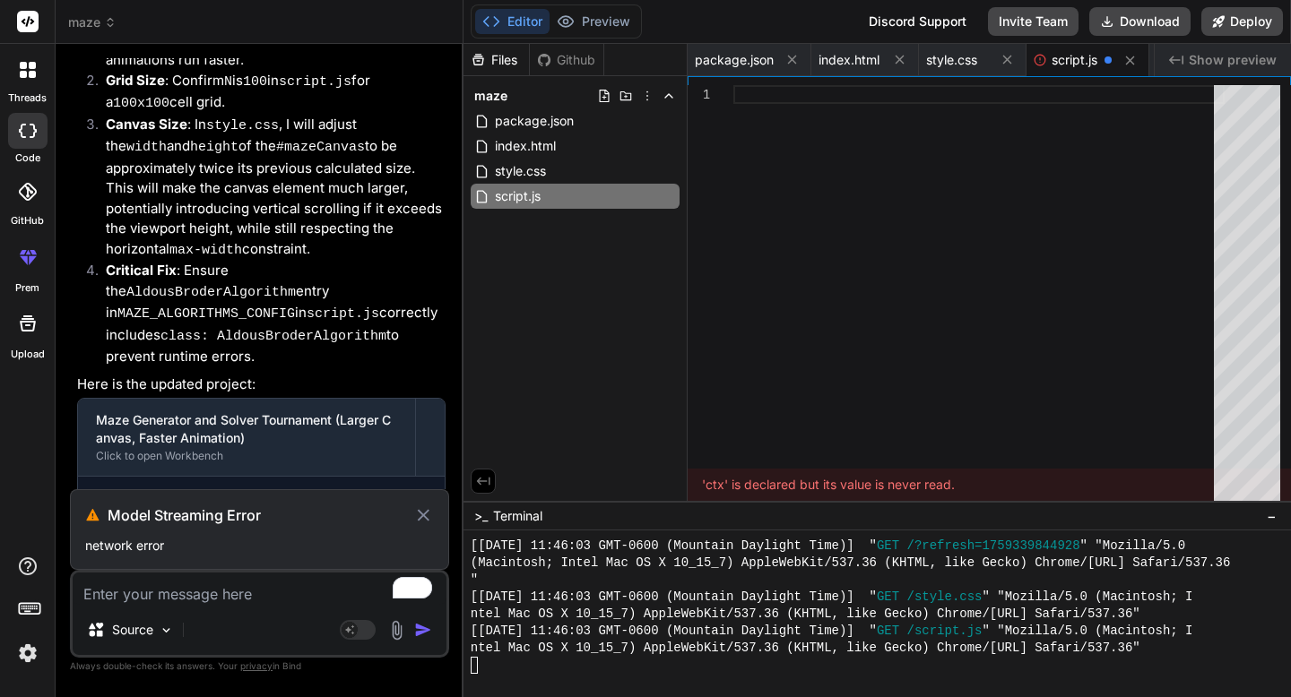
click at [428, 510] on icon at bounding box center [424, 515] width 12 height 12
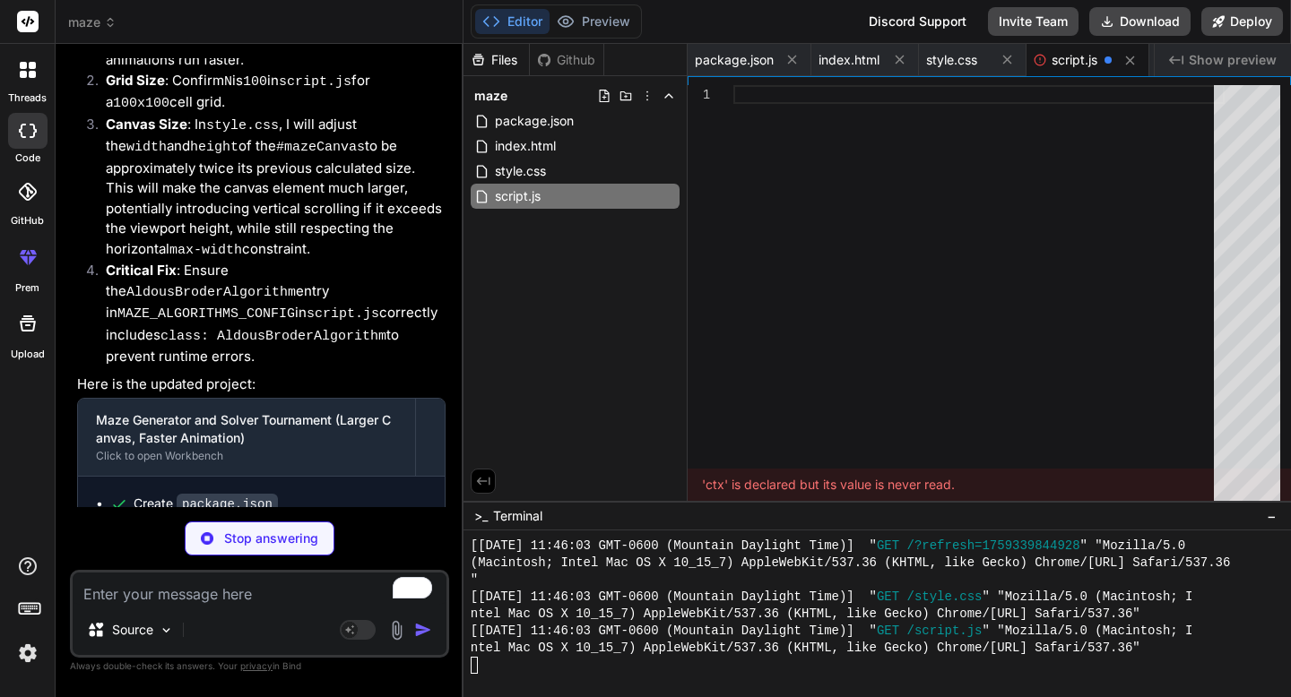
scroll to position [27740, 0]
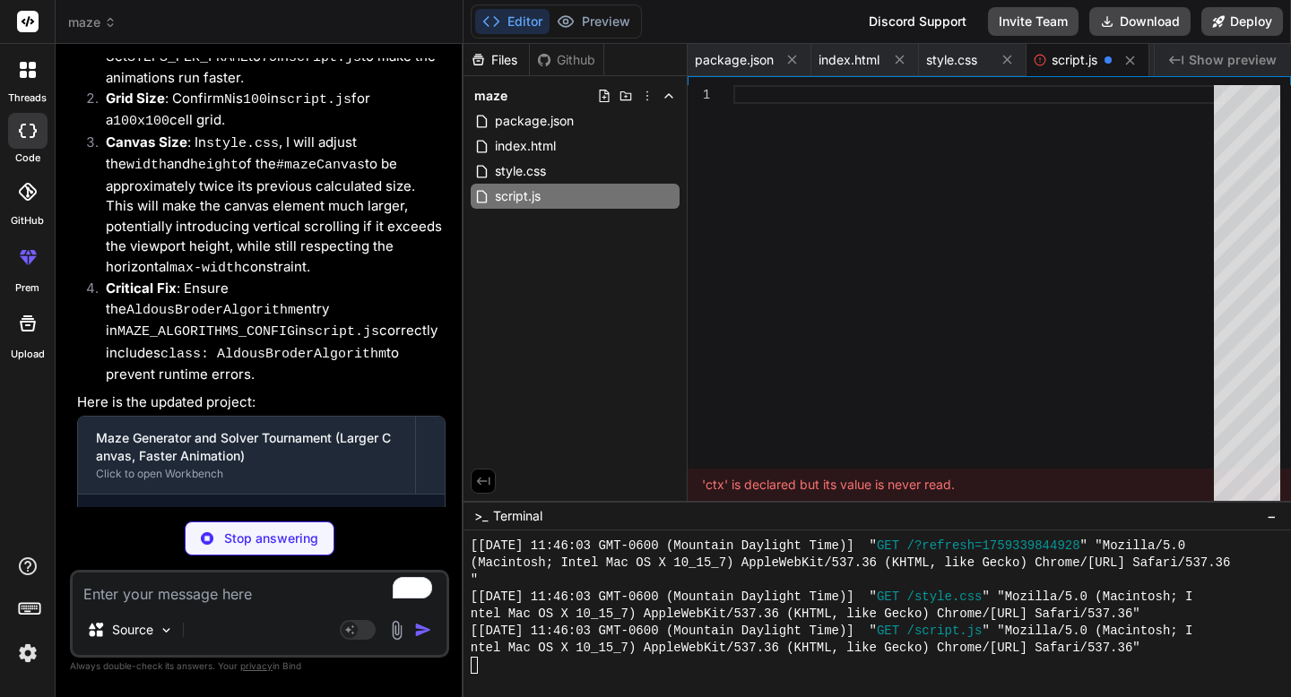
click at [266, 595] on textarea "To enrich screen reader interactions, please activate Accessibility in Grammarl…" at bounding box center [260, 589] width 374 height 32
click at [231, 526] on div "Stop answering" at bounding box center [260, 539] width 150 height 34
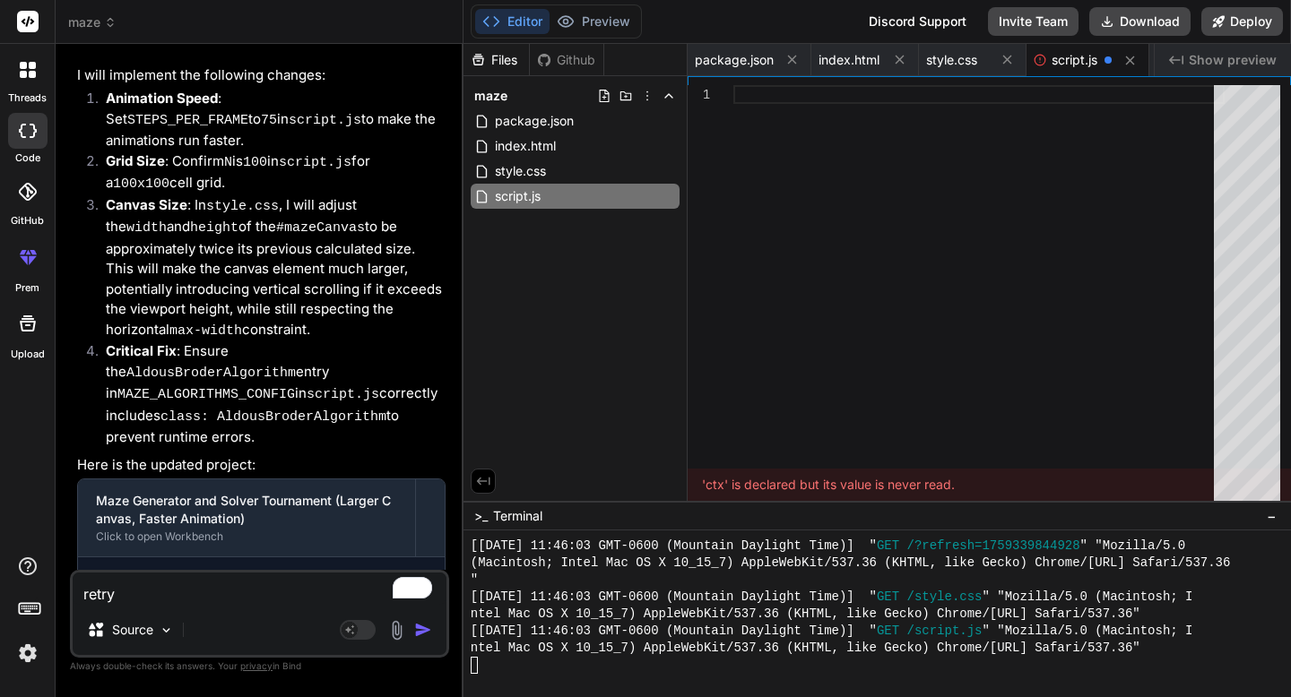
click at [414, 632] on img "button" at bounding box center [423, 630] width 18 height 18
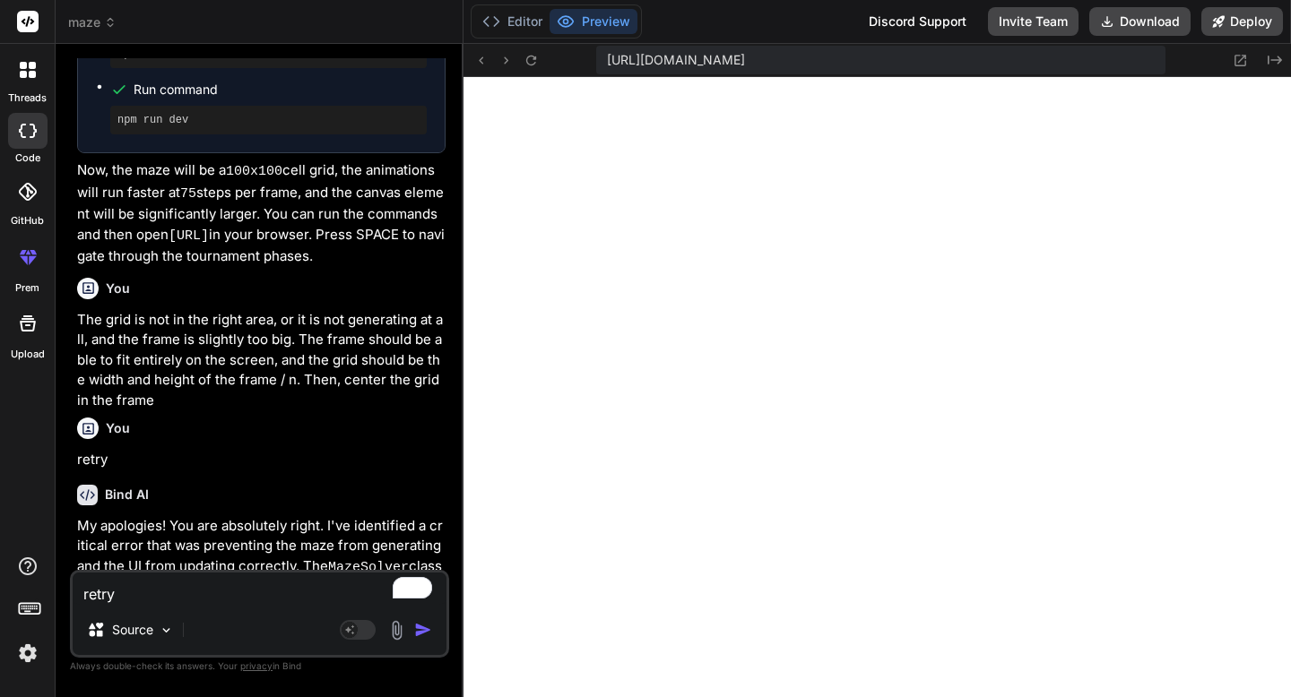
scroll to position [28945, 0]
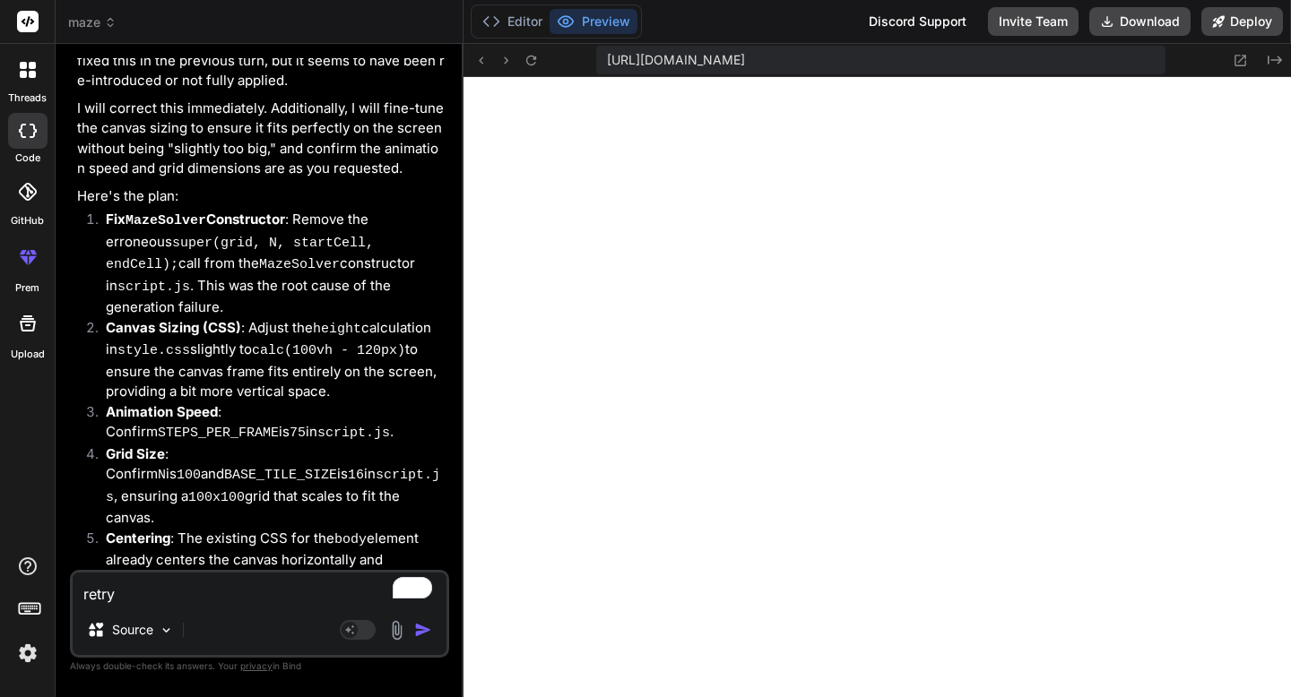
click at [282, 591] on textarea "retry" at bounding box center [260, 589] width 374 height 32
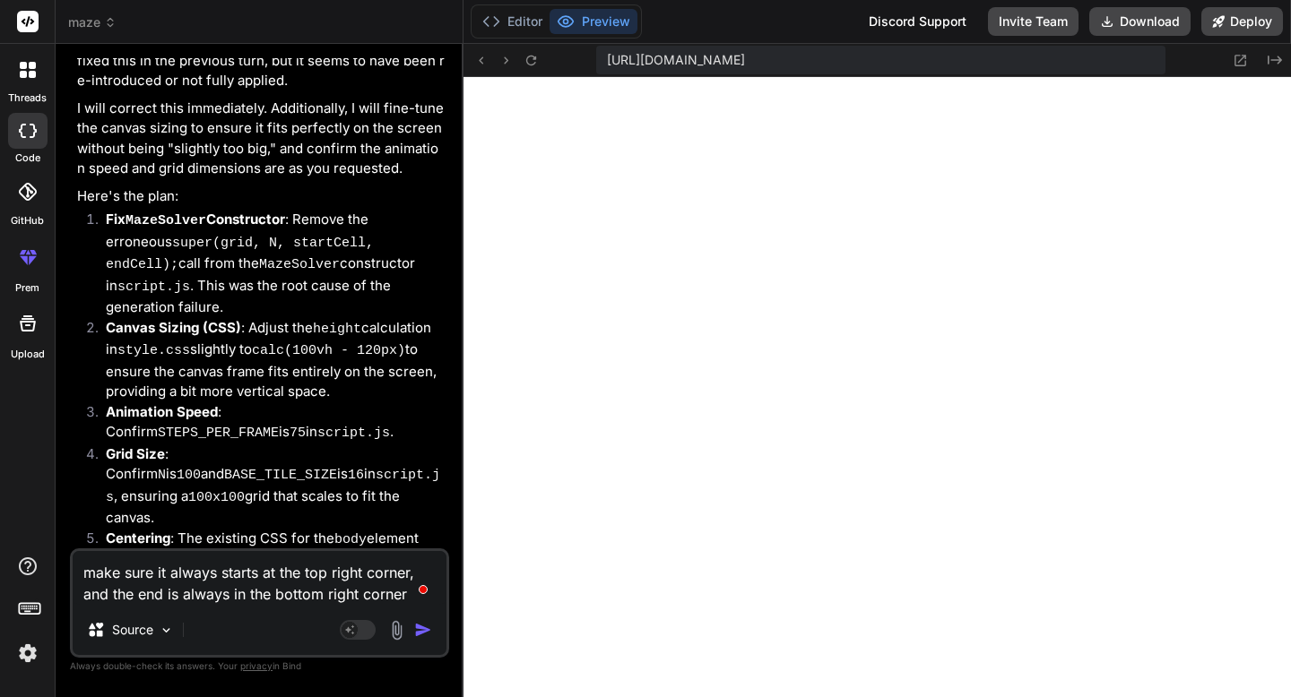
click at [341, 575] on textarea "make sure it always starts at the top right corner, and the end is always in th…" at bounding box center [260, 578] width 374 height 54
click at [388, 598] on textarea "make sure it always starts at the top left corner, and the end is always in the…" at bounding box center [260, 578] width 374 height 54
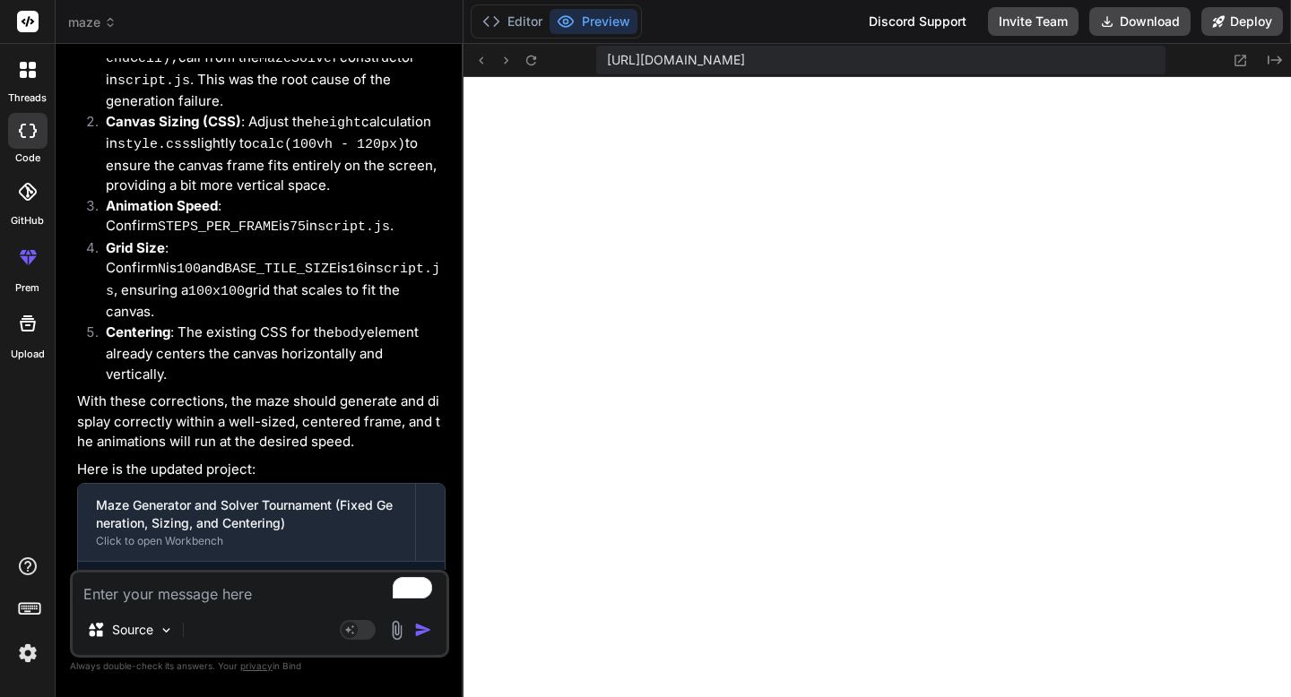
scroll to position [29939, 0]
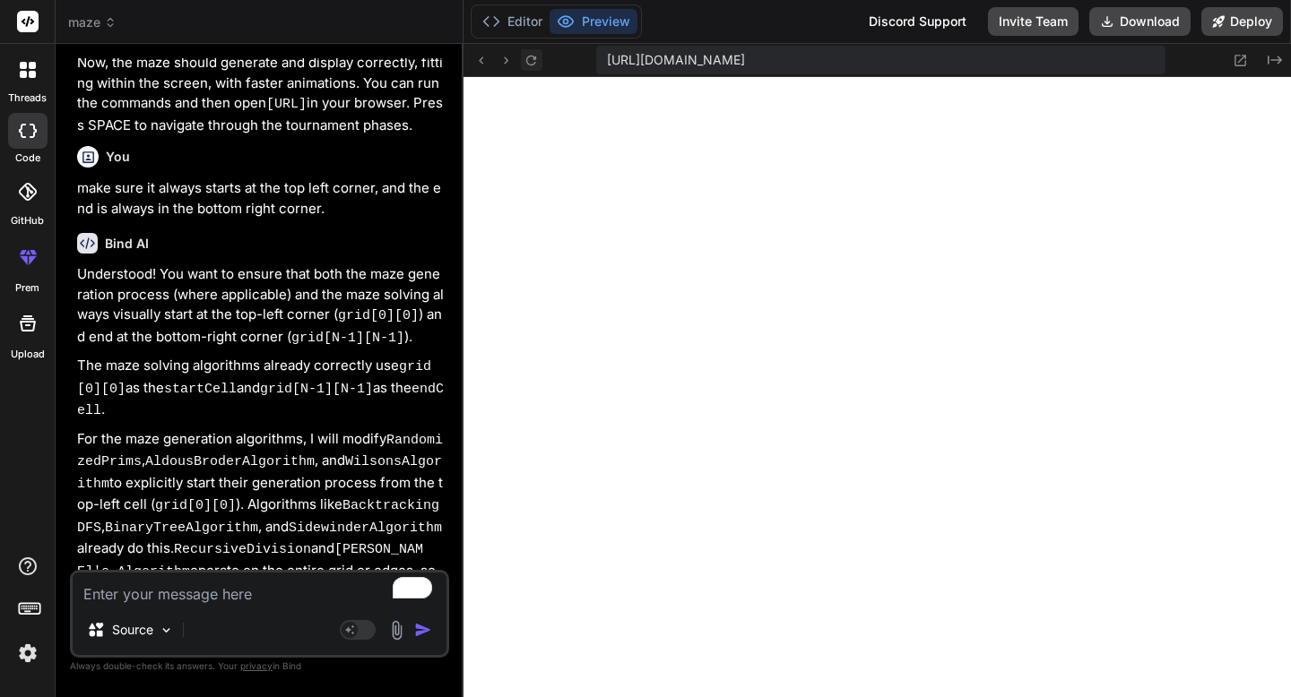
click at [533, 61] on icon at bounding box center [530, 60] width 15 height 15
click at [521, 49] on button at bounding box center [532, 60] width 22 height 22
click at [298, 586] on textarea "To enrich screen reader interactions, please activate Accessibility in Grammarl…" at bounding box center [260, 589] width 374 height 32
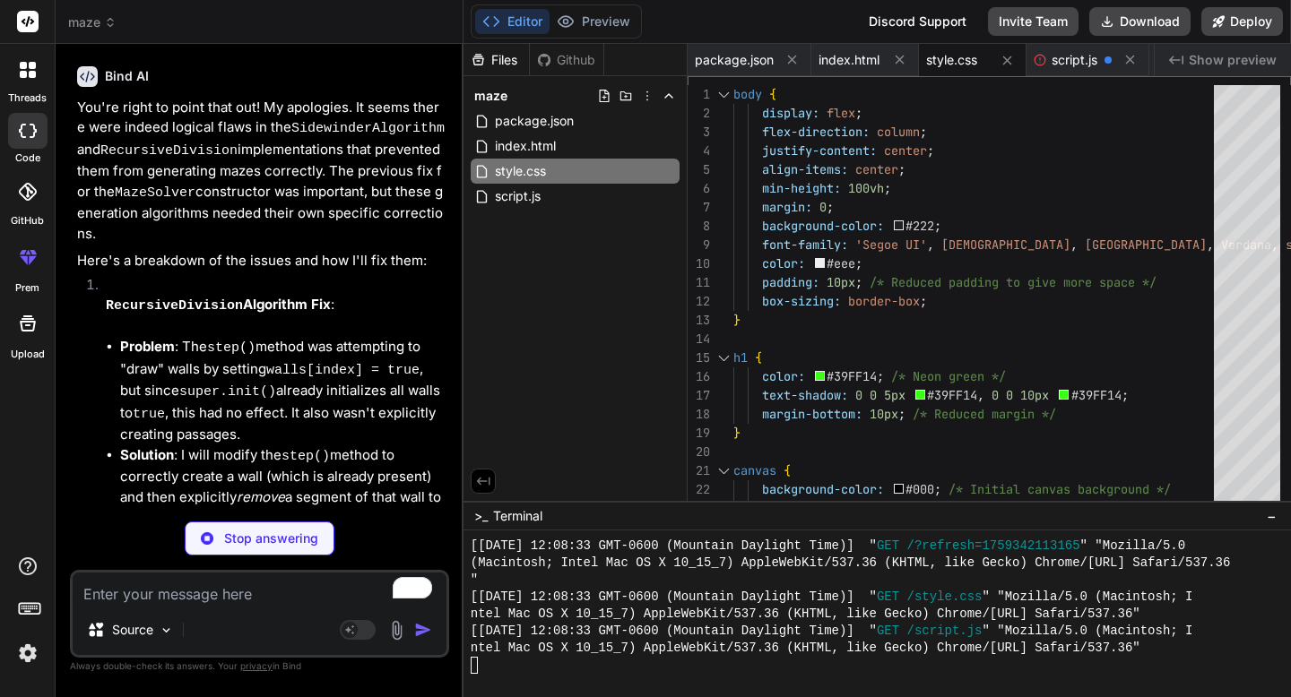
scroll to position [31219, 0]
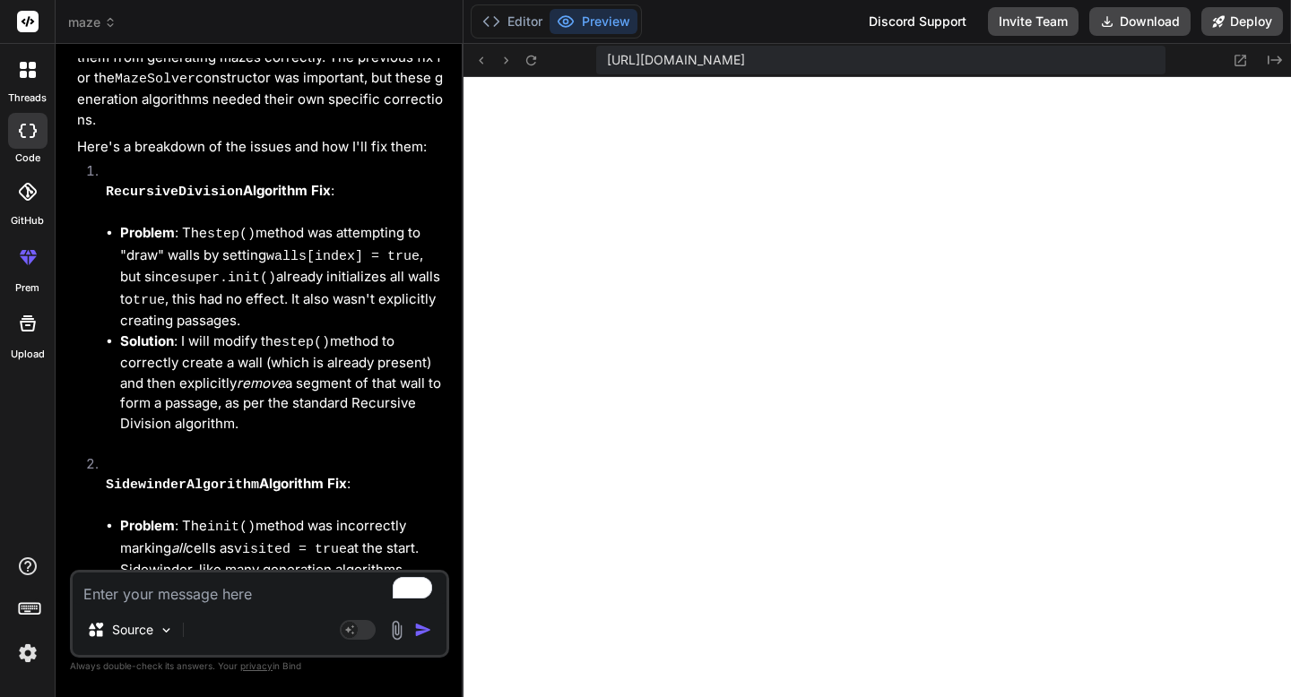
click at [254, 593] on textarea "To enrich screen reader interactions, please activate Accessibility in Grammarl…" at bounding box center [260, 589] width 374 height 32
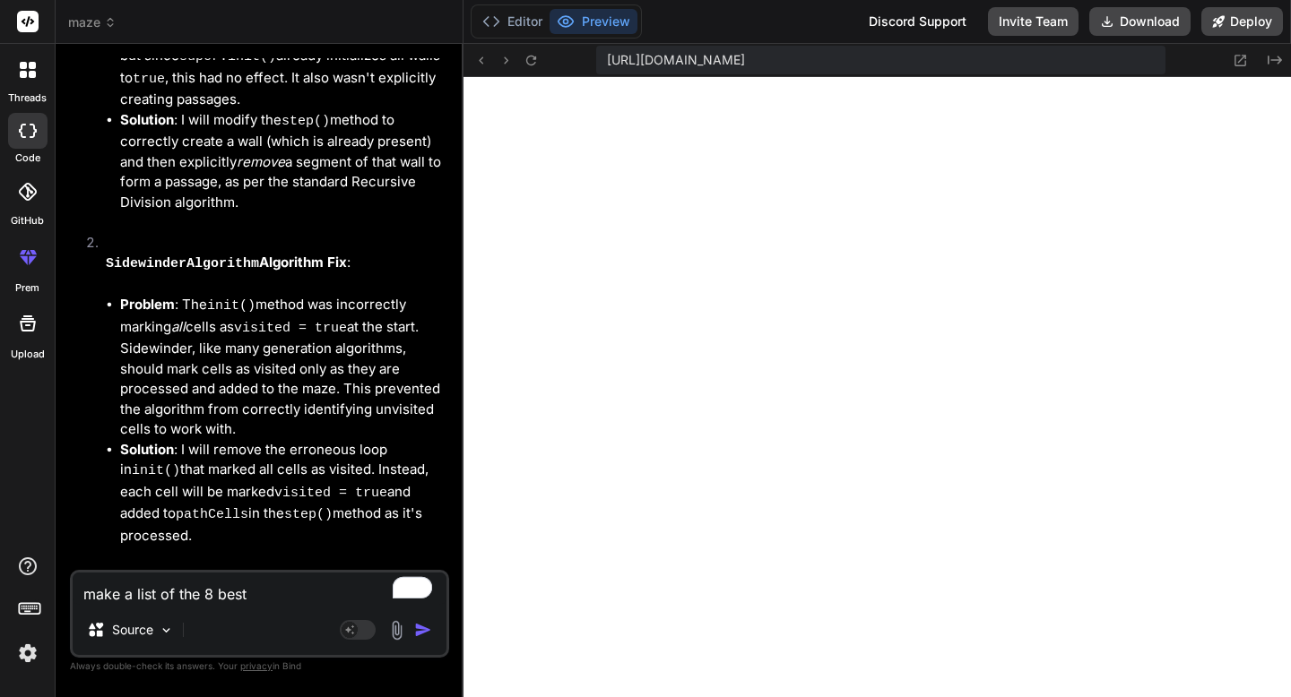
drag, startPoint x: 267, startPoint y: 593, endPoint x: 102, endPoint y: 588, distance: 165.0
click at [102, 588] on textarea "make a list of the 8 best" at bounding box center [260, 589] width 374 height 32
click at [401, 591] on div "Rewrite with Grammarly" at bounding box center [403, 588] width 16 height 16
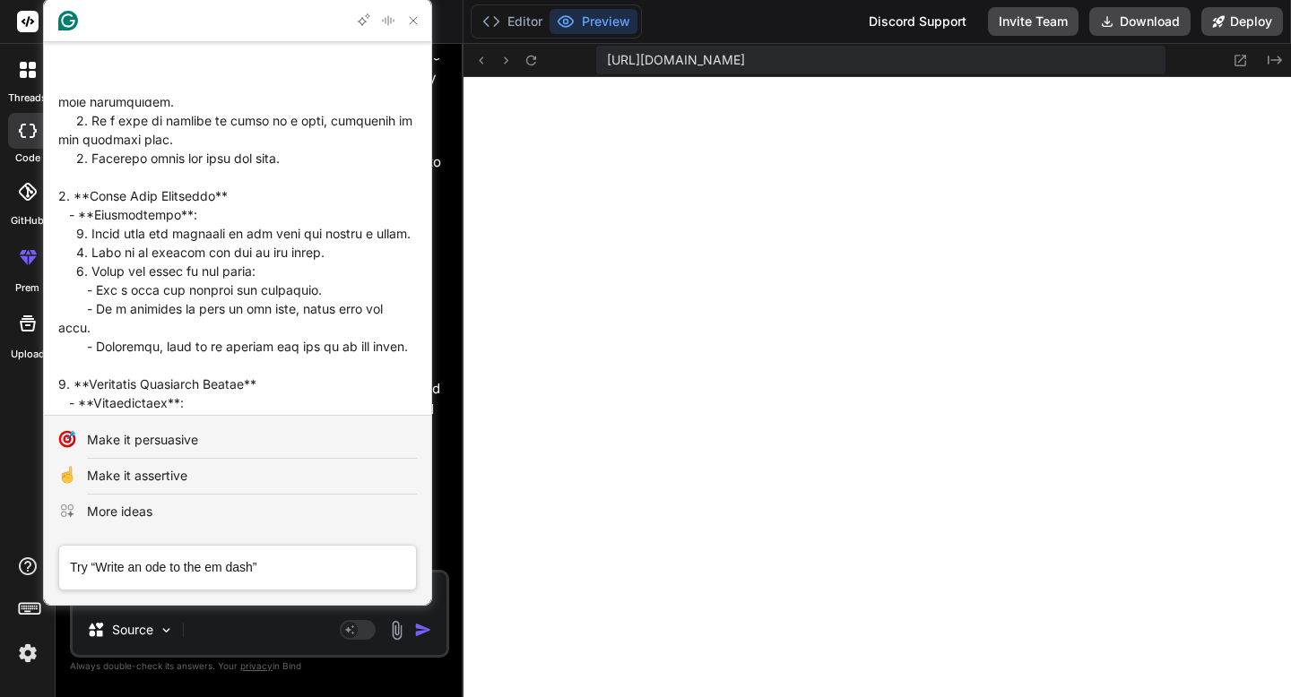
scroll to position [2864, 0]
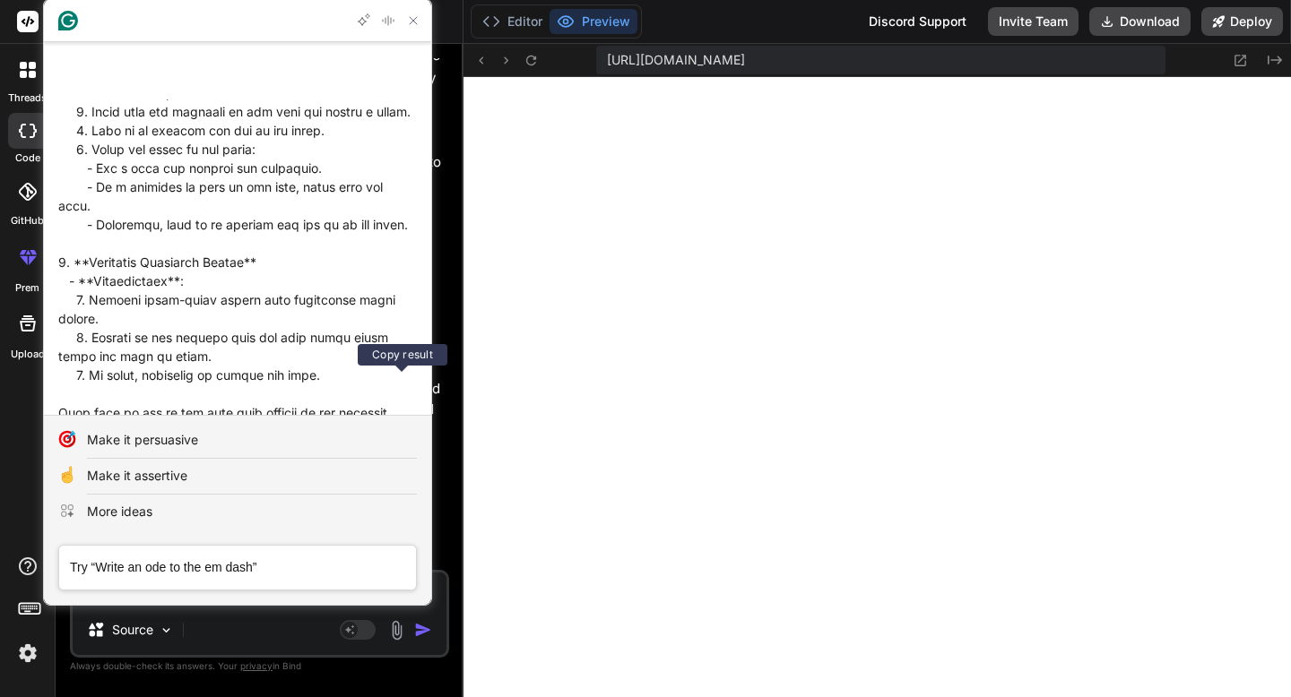
click at [398, 455] on icon "Copy make a list of the 8 best maze generators, with the instructions for each …" at bounding box center [402, 462] width 14 height 14
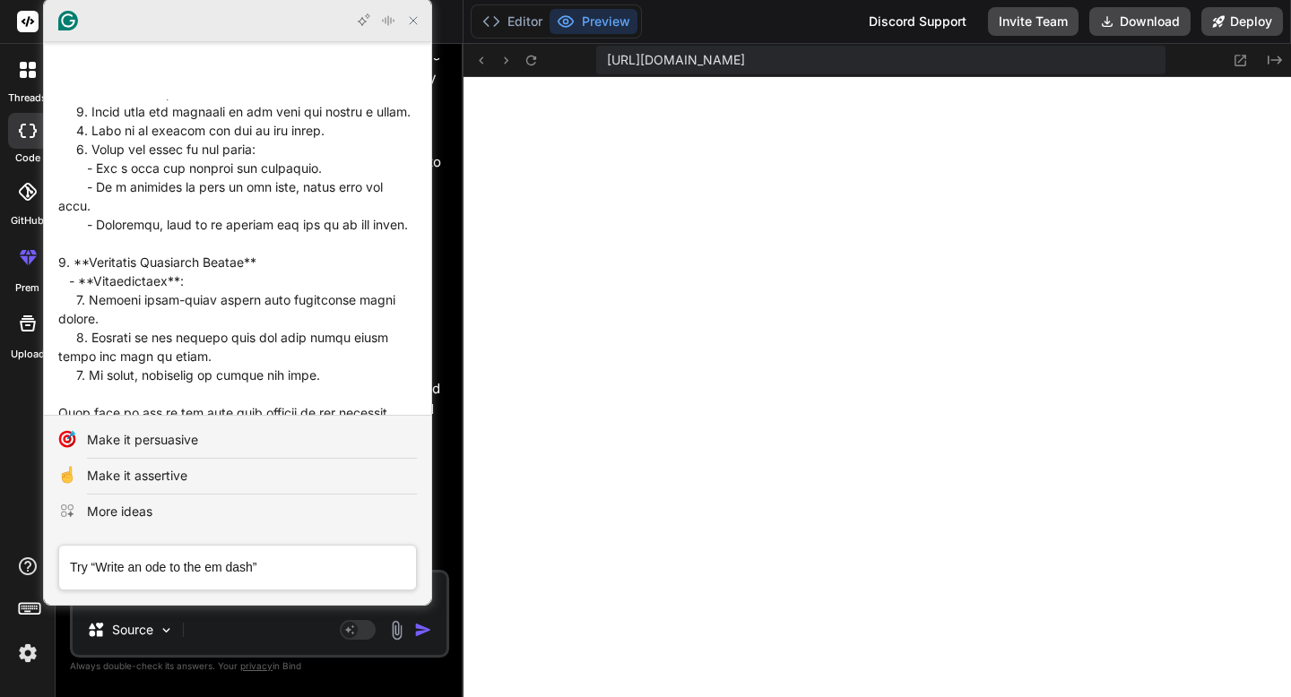
click at [419, 17] on icon "Close Grammarly Assistant" at bounding box center [413, 20] width 14 height 14
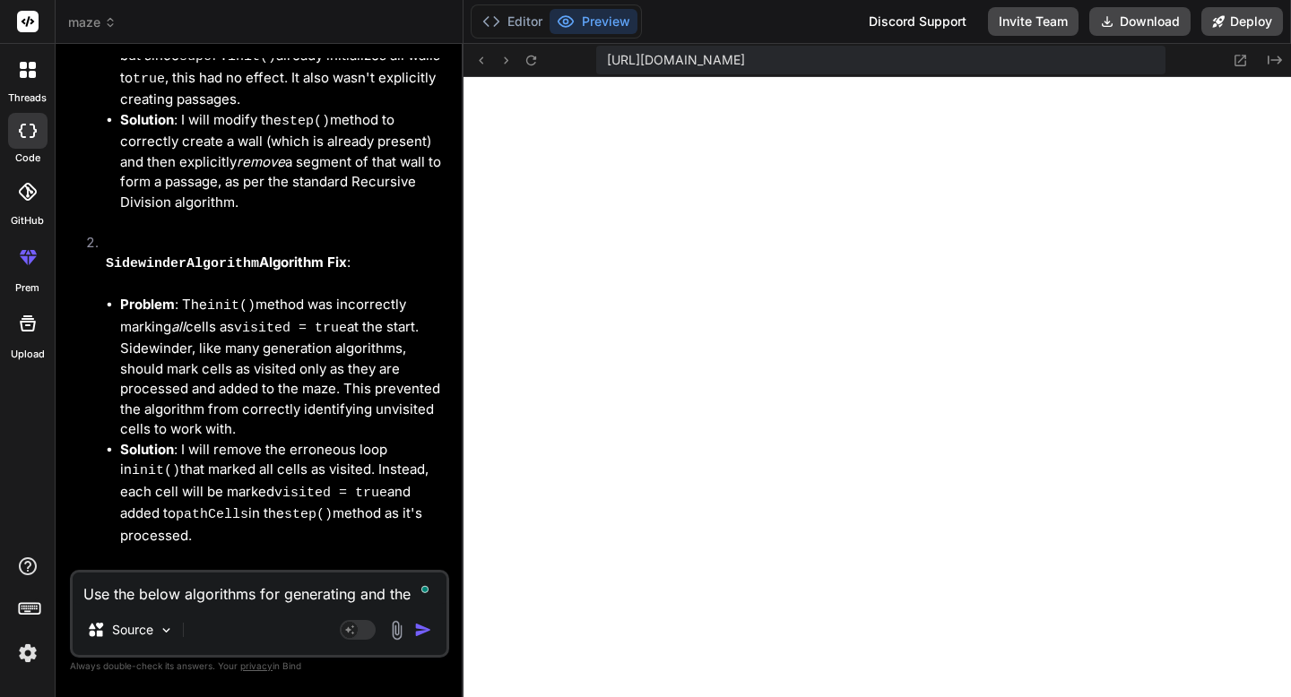
click at [409, 597] on textarea "Use the below algorithms for generating and the" at bounding box center [260, 589] width 374 height 32
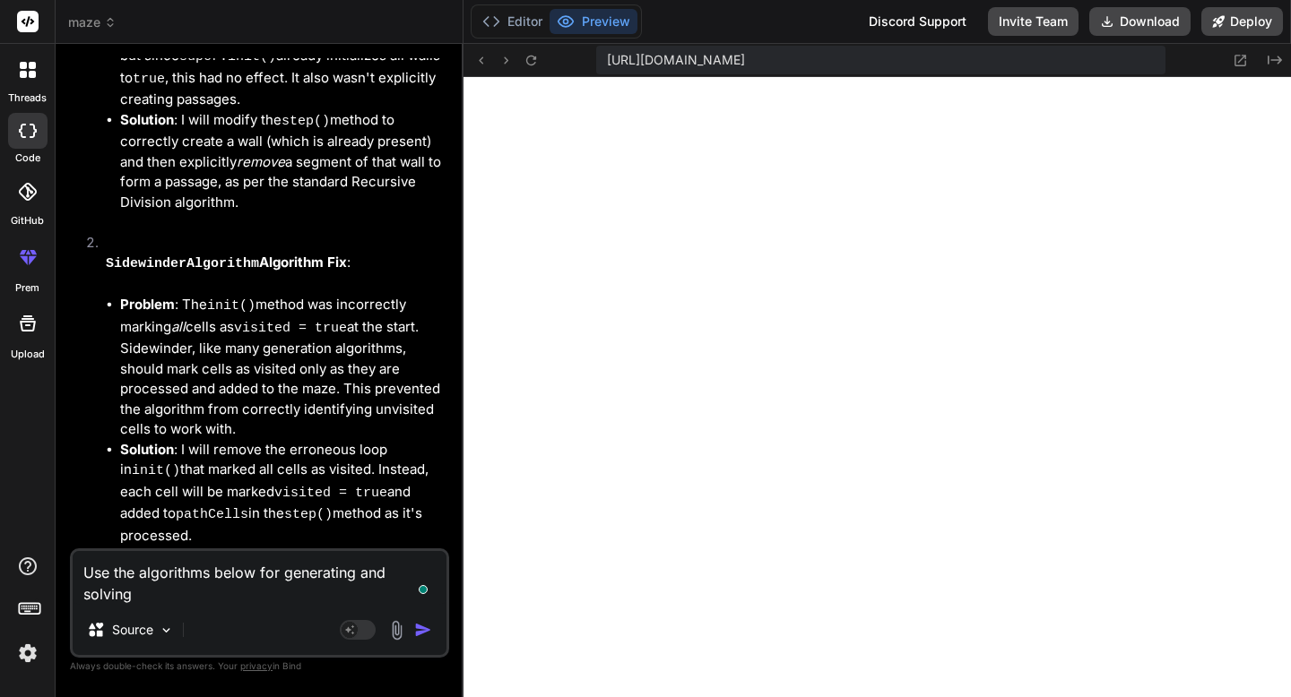
click at [165, 596] on textarea "Use the algorithms below for generating and solving" at bounding box center [260, 578] width 374 height 54
paste textarea "### Best Maze Generators 1. **Prim’s Algorithm** - **Instructions**: 1. Start w…"
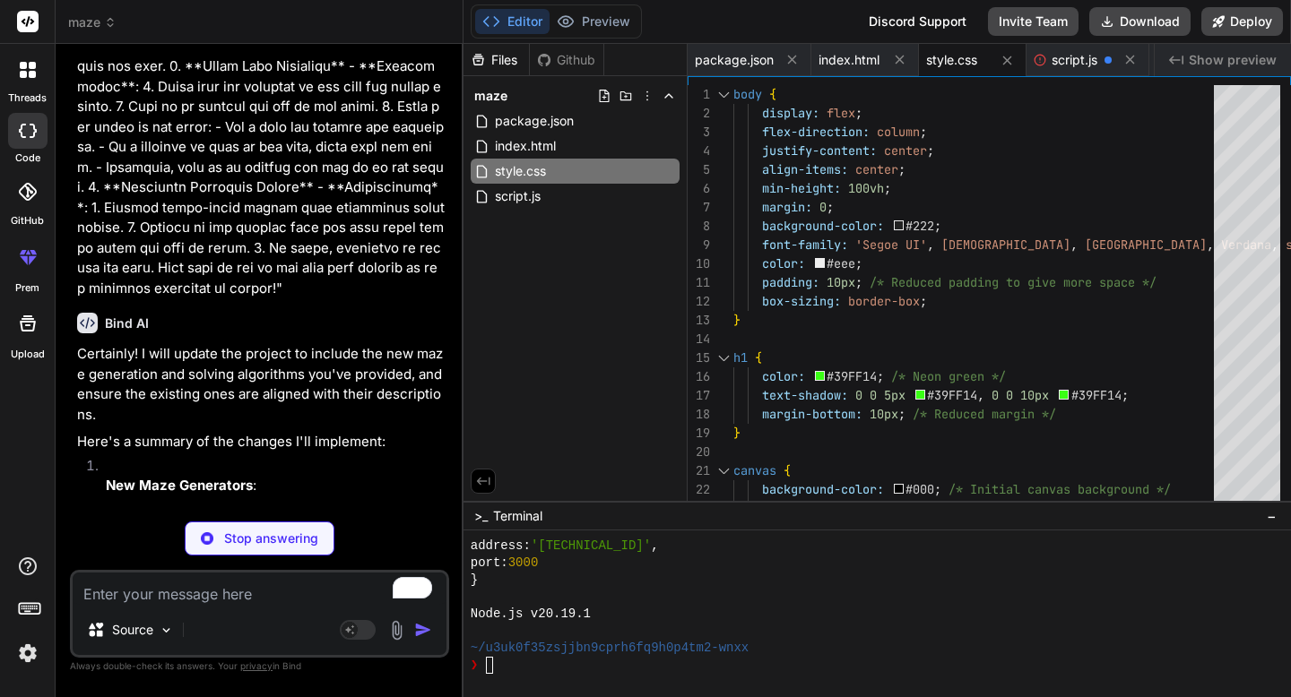
scroll to position [34696, 0]
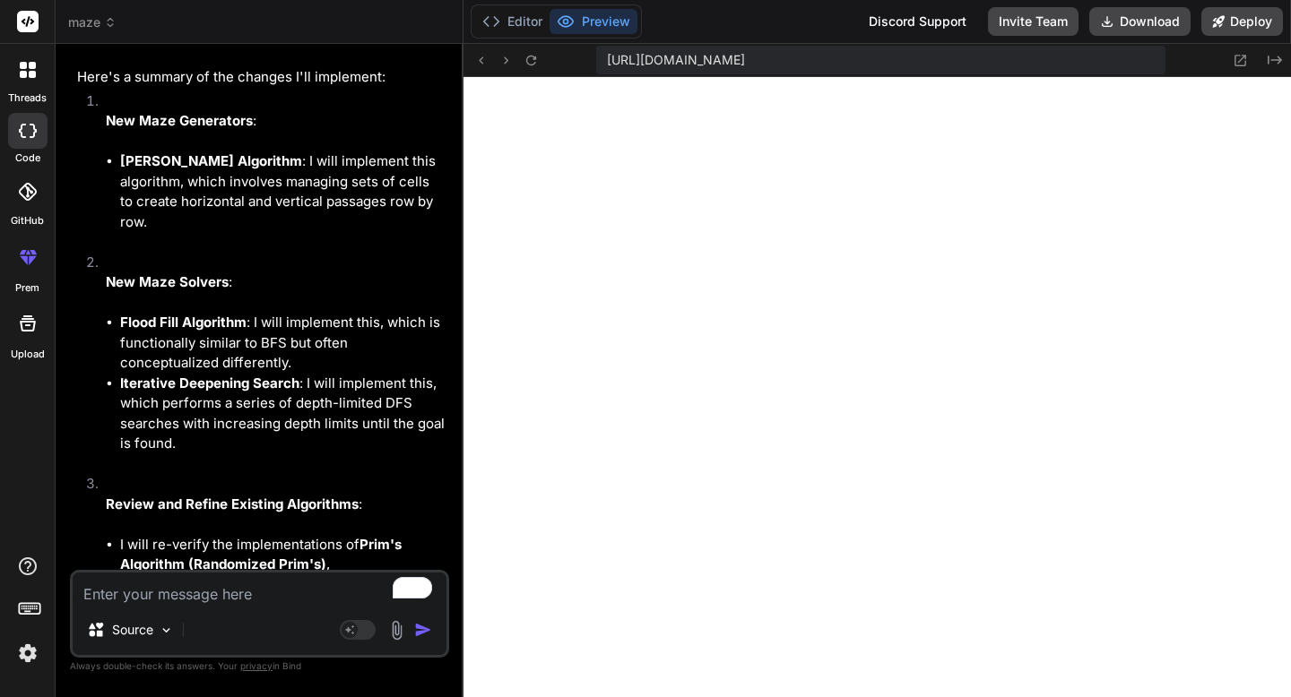
click at [174, 599] on textarea "To enrich screen reader interactions, please activate Accessibility in Grammarl…" at bounding box center [260, 589] width 374 height 32
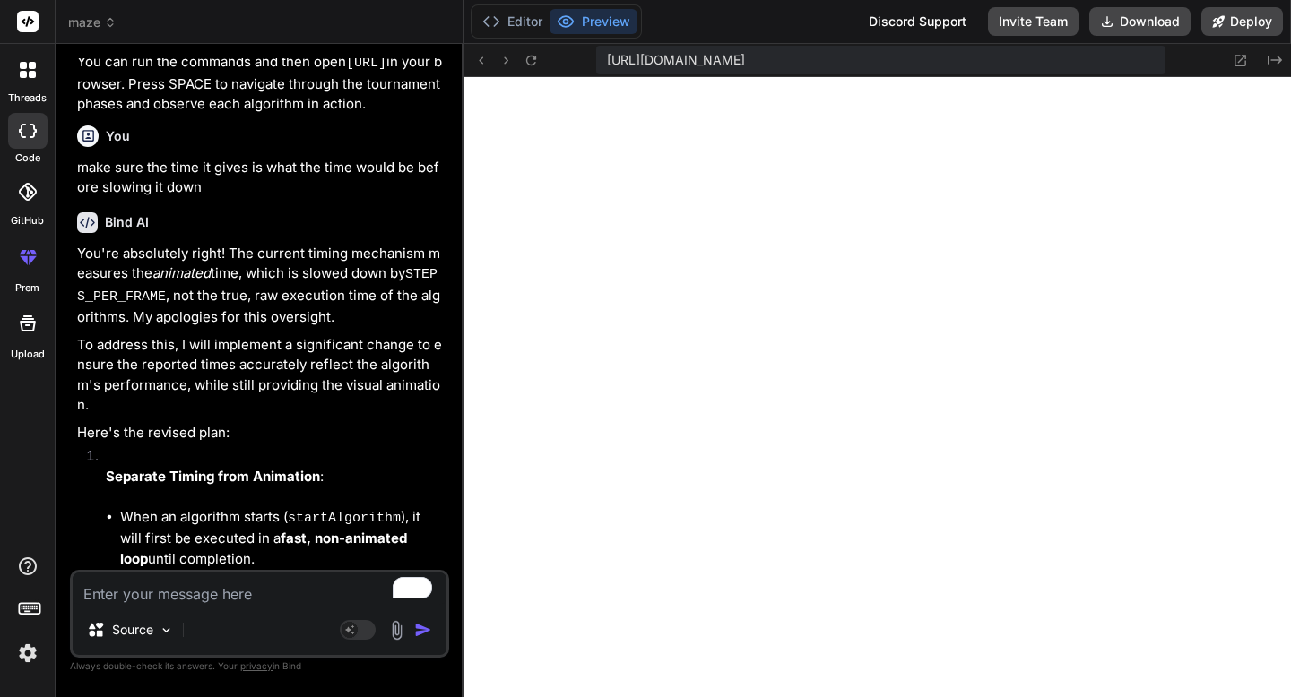
scroll to position [36811, 0]
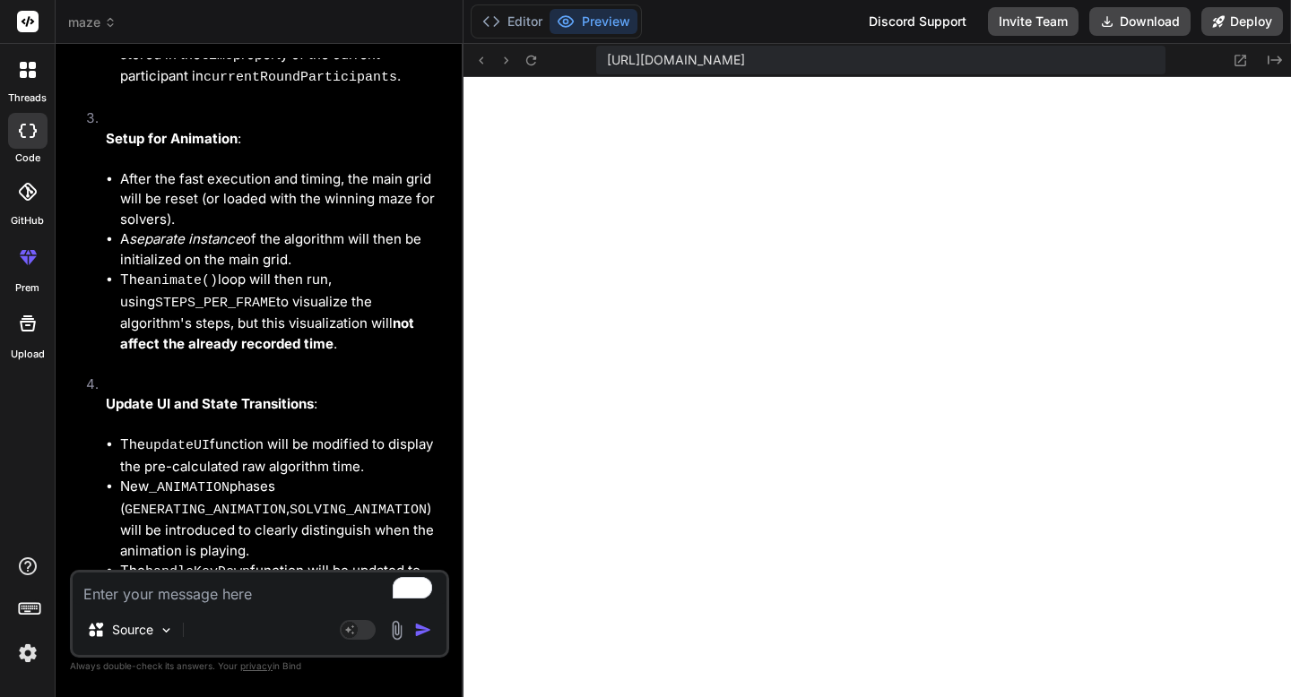
click at [265, 585] on textarea "To enrich screen reader interactions, please activate Accessibility in Grammarl…" at bounding box center [260, 589] width 374 height 32
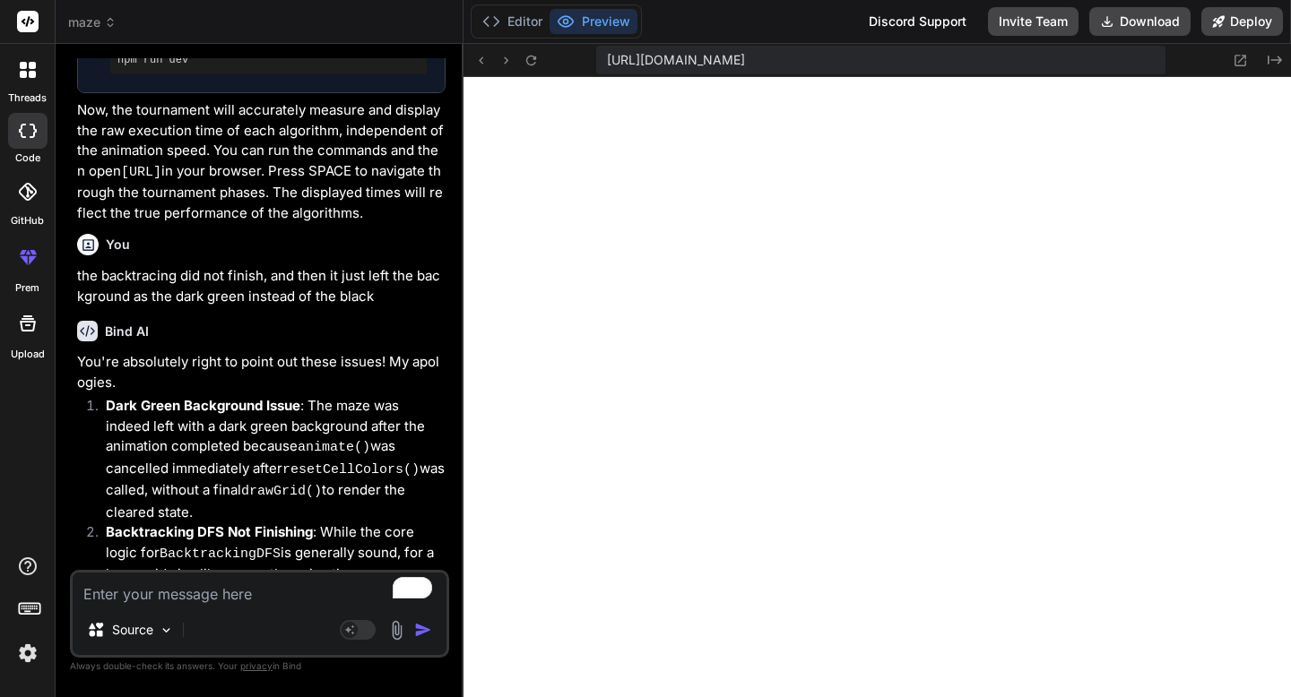
scroll to position [38033, 0]
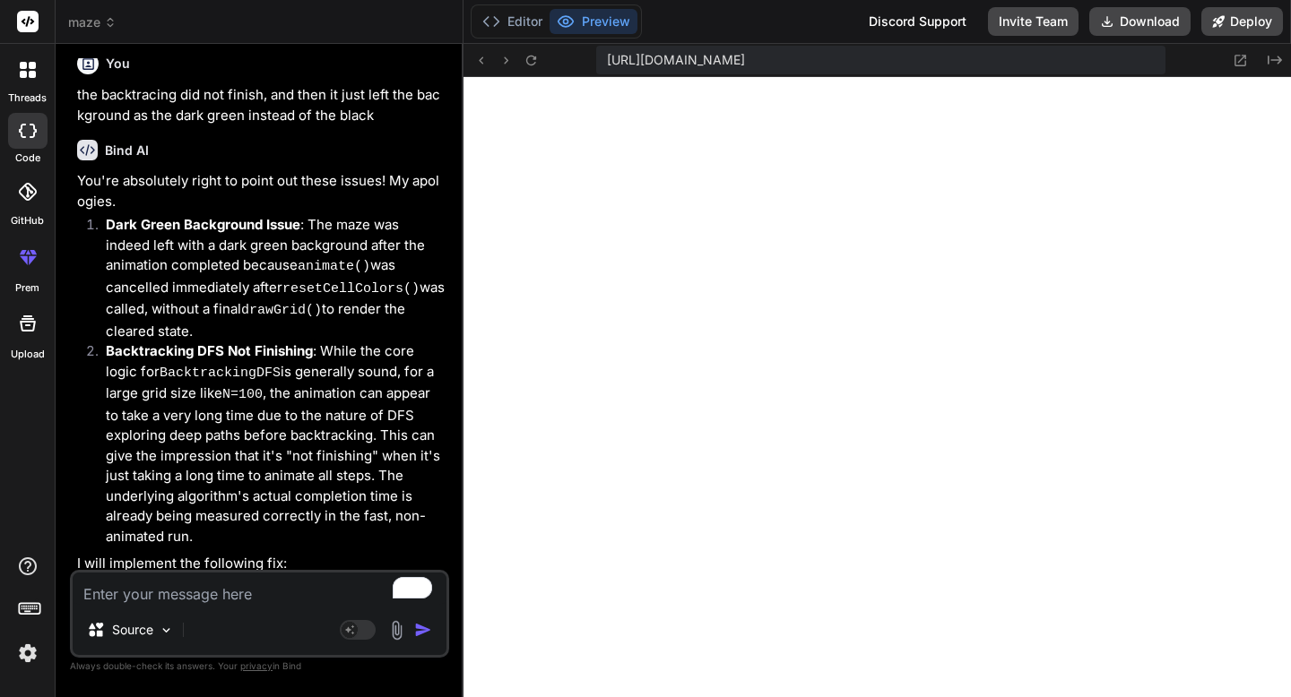
click at [216, 620] on div "Source" at bounding box center [260, 633] width 374 height 43
click at [216, 594] on textarea "To enrich screen reader interactions, please activate Accessibility in Grammarl…" at bounding box center [260, 589] width 374 height 32
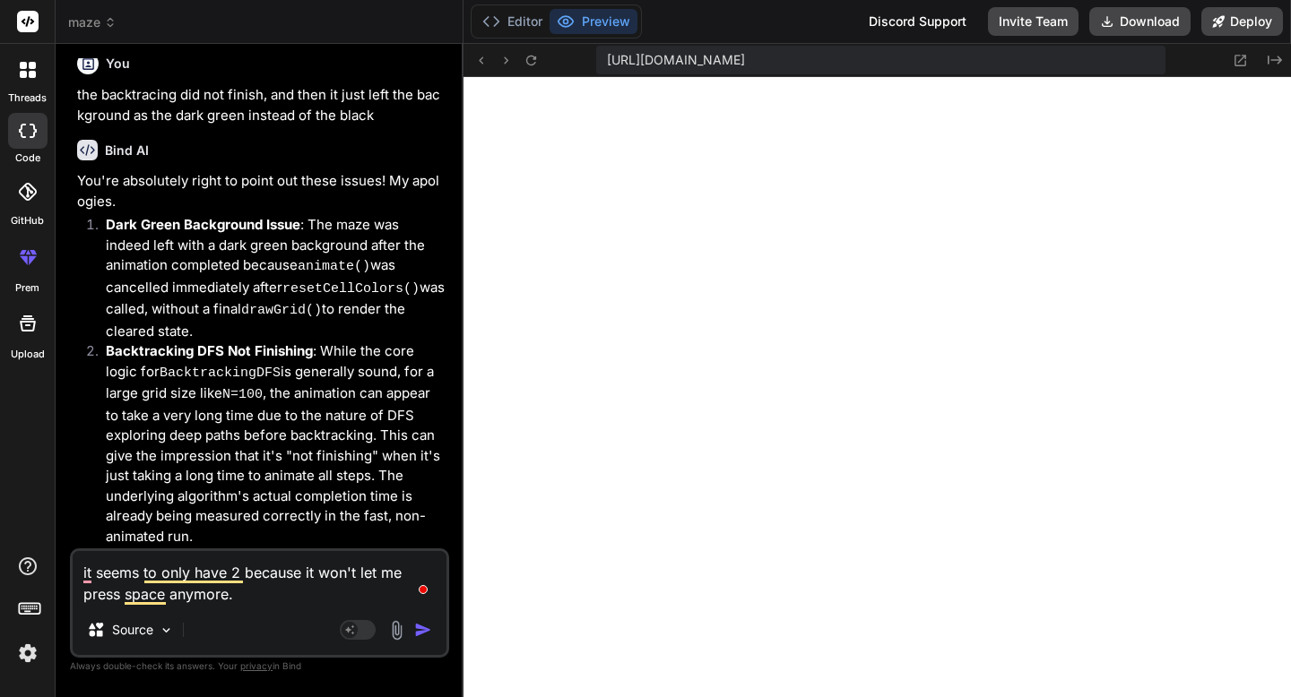
click at [253, 600] on textarea "it seems to only have 2 because it won't let me press space anymore." at bounding box center [260, 578] width 374 height 54
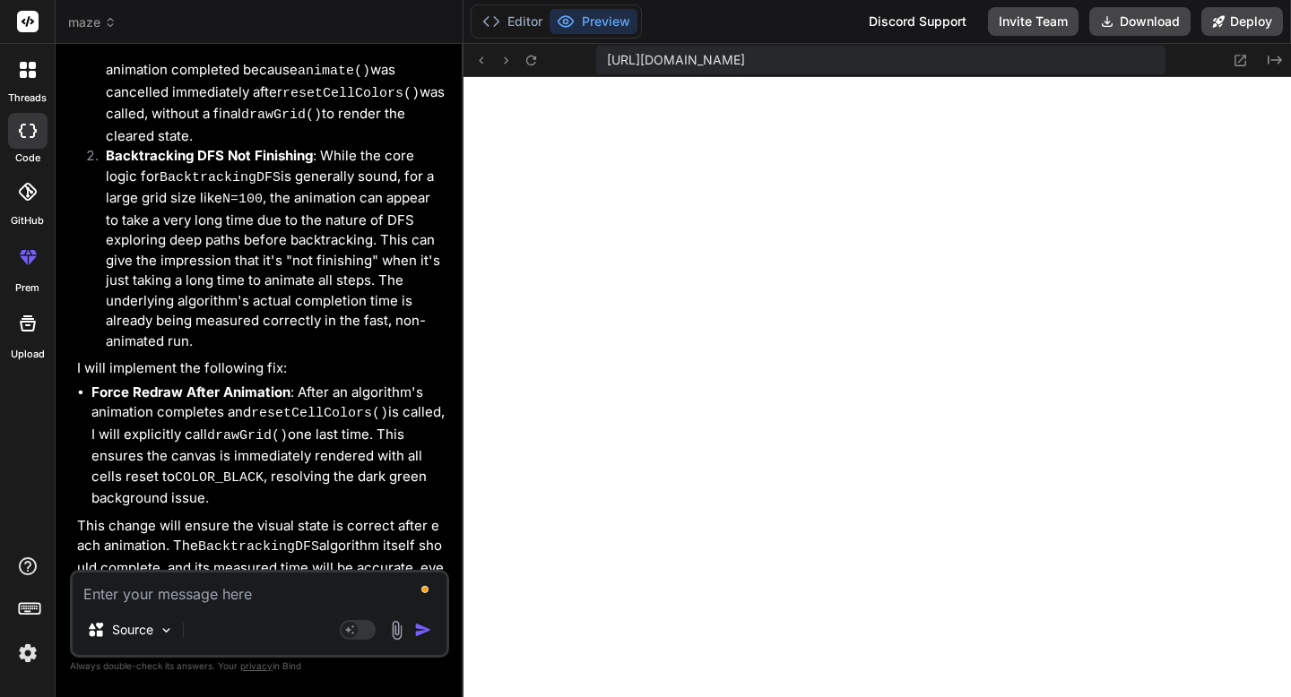
scroll to position [38240, 0]
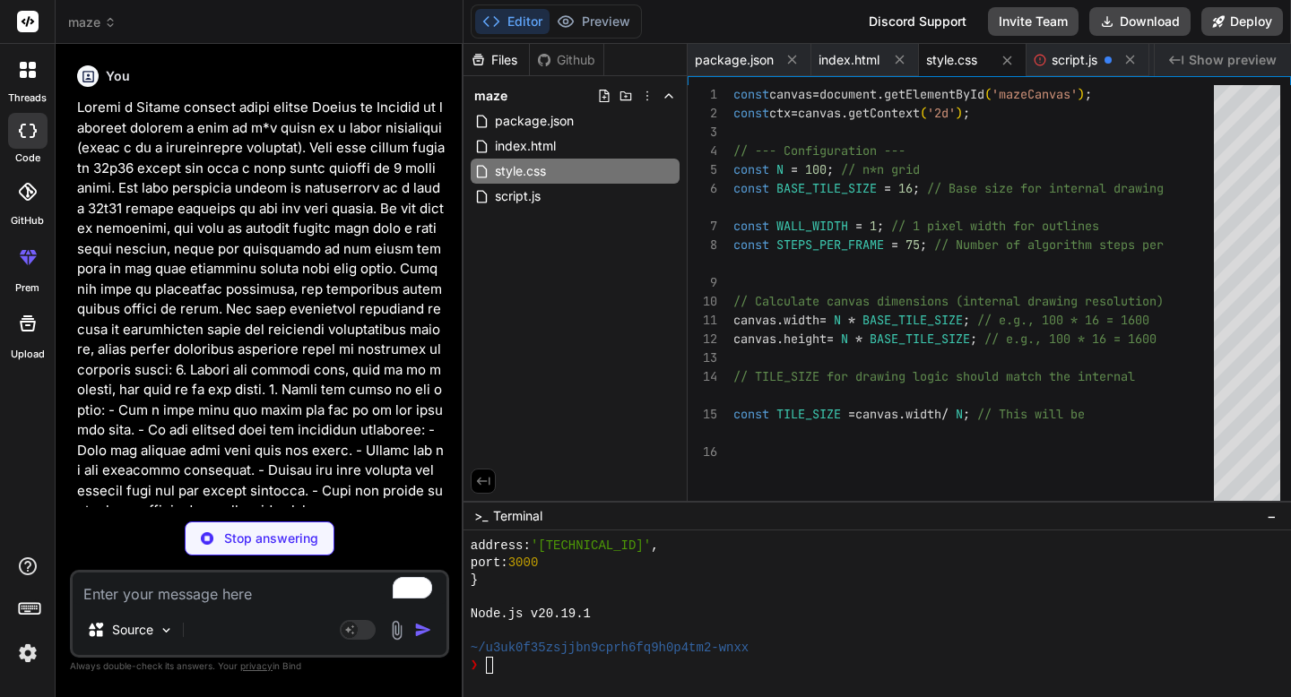
type textarea "animate(); // Start the animation loop, but it will be idle until space is pres…"
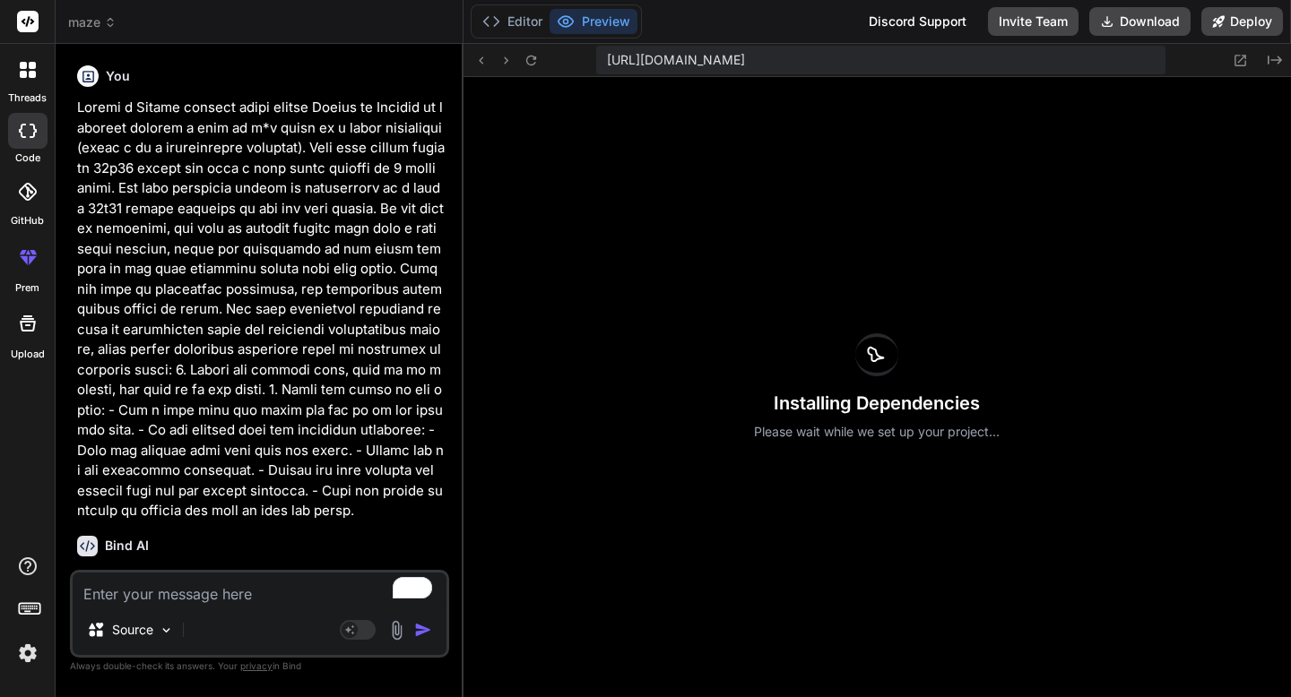
type textarea "x"
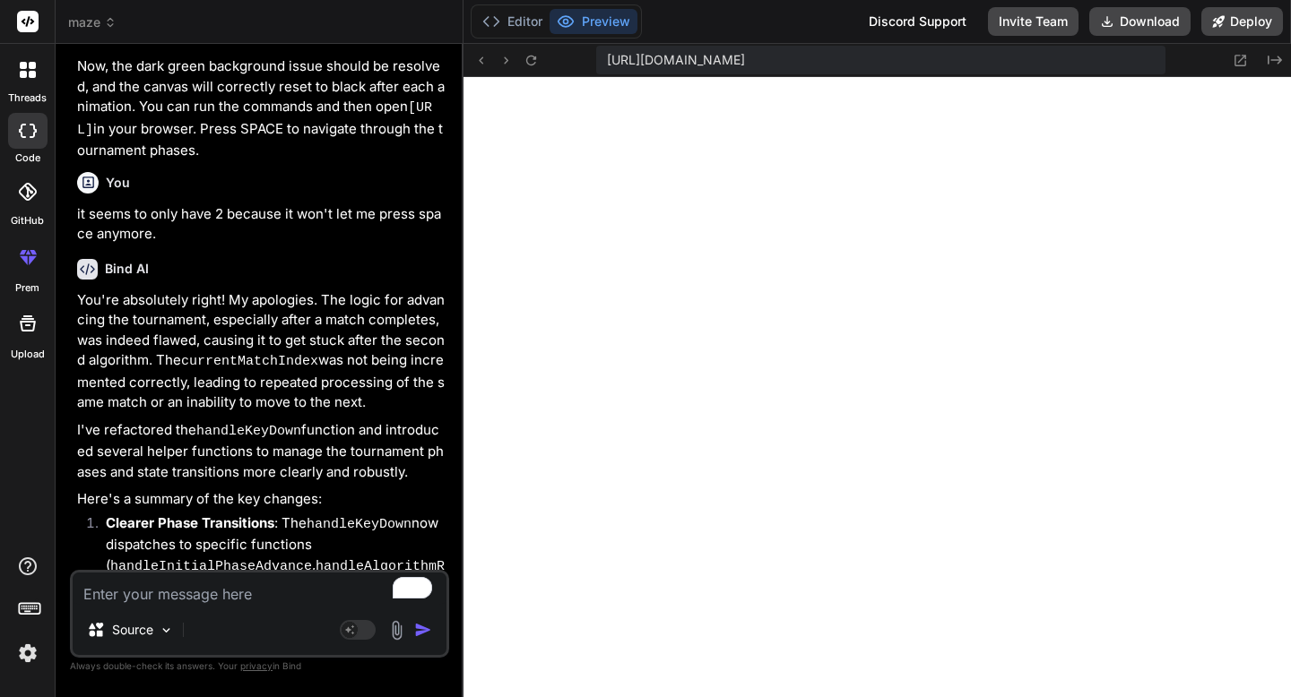
scroll to position [39381, 0]
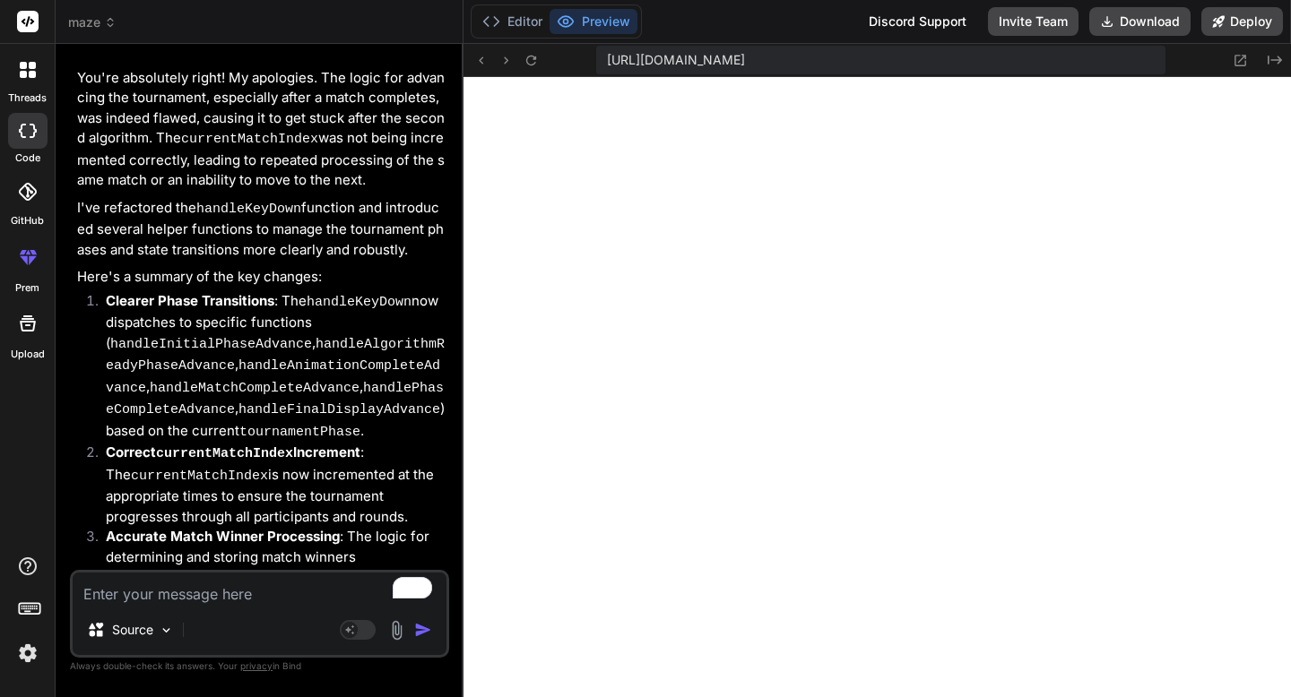
type textarea "T"
type textarea "x"
type textarea "Th"
type textarea "x"
type textarea "The"
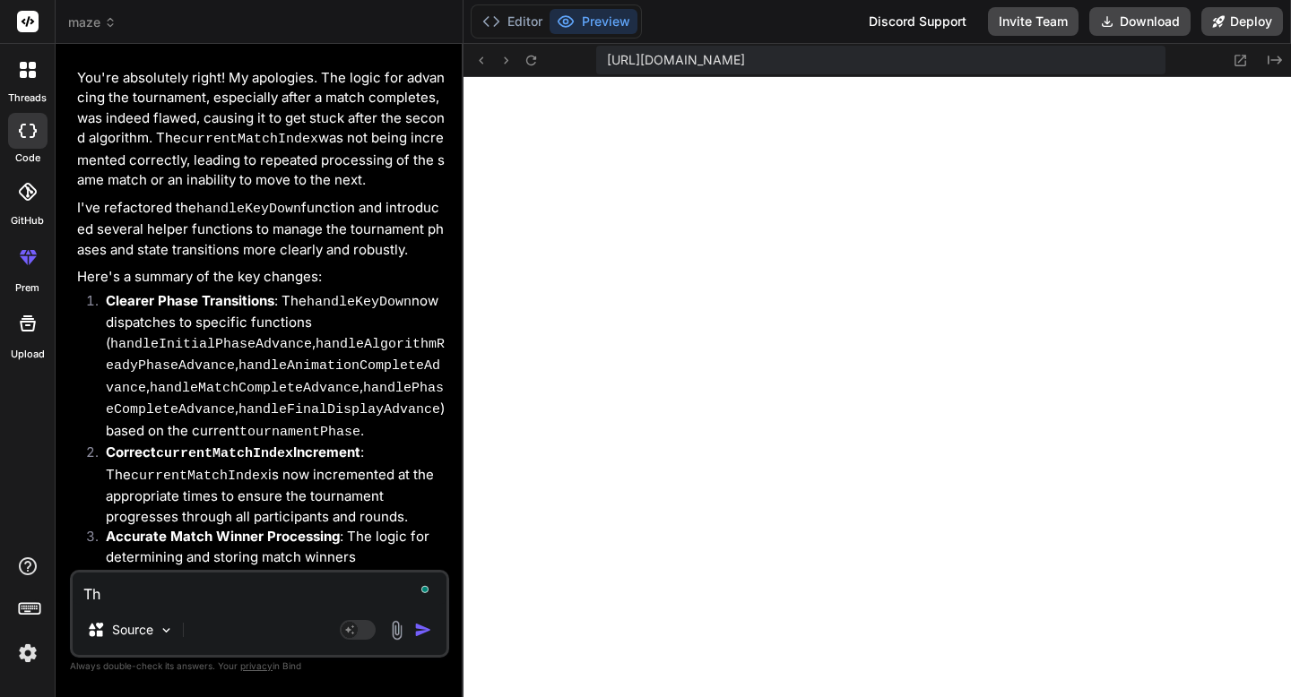
type textarea "x"
type textarea "The"
type textarea "x"
type textarea "The g"
type textarea "x"
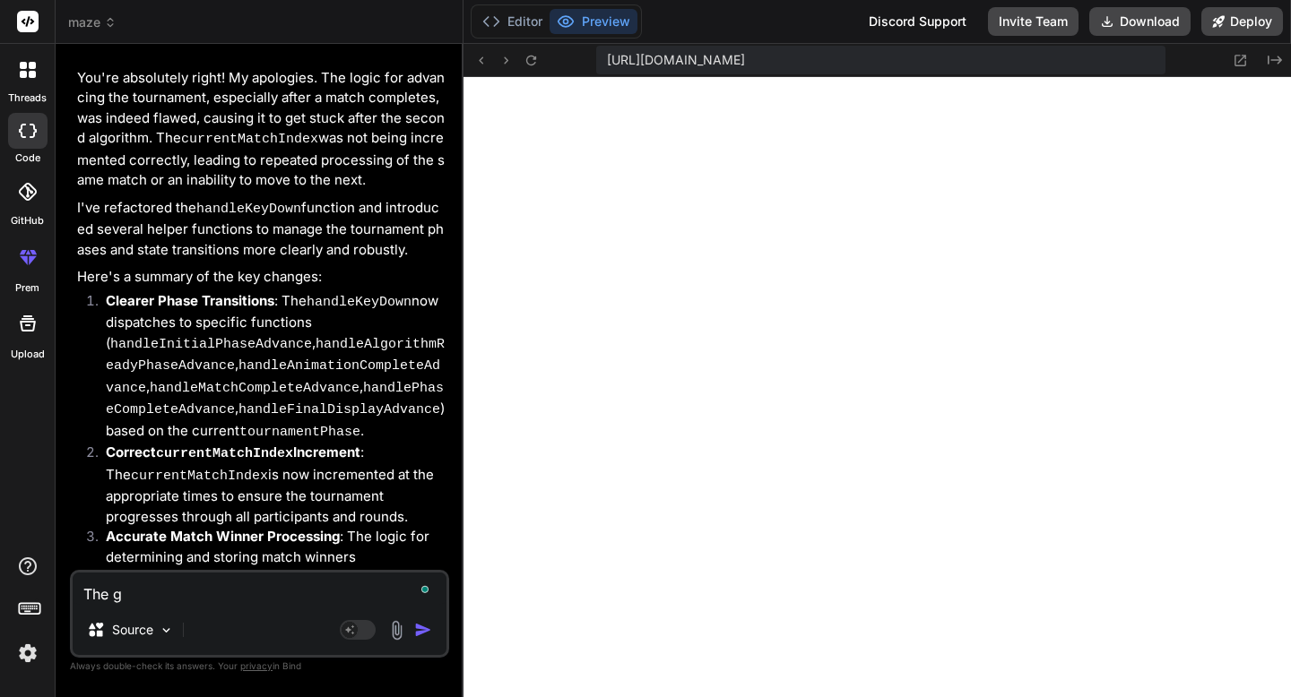
type textarea "The gr"
type textarea "x"
type textarea "The gri"
type textarea "x"
type textarea "The grid"
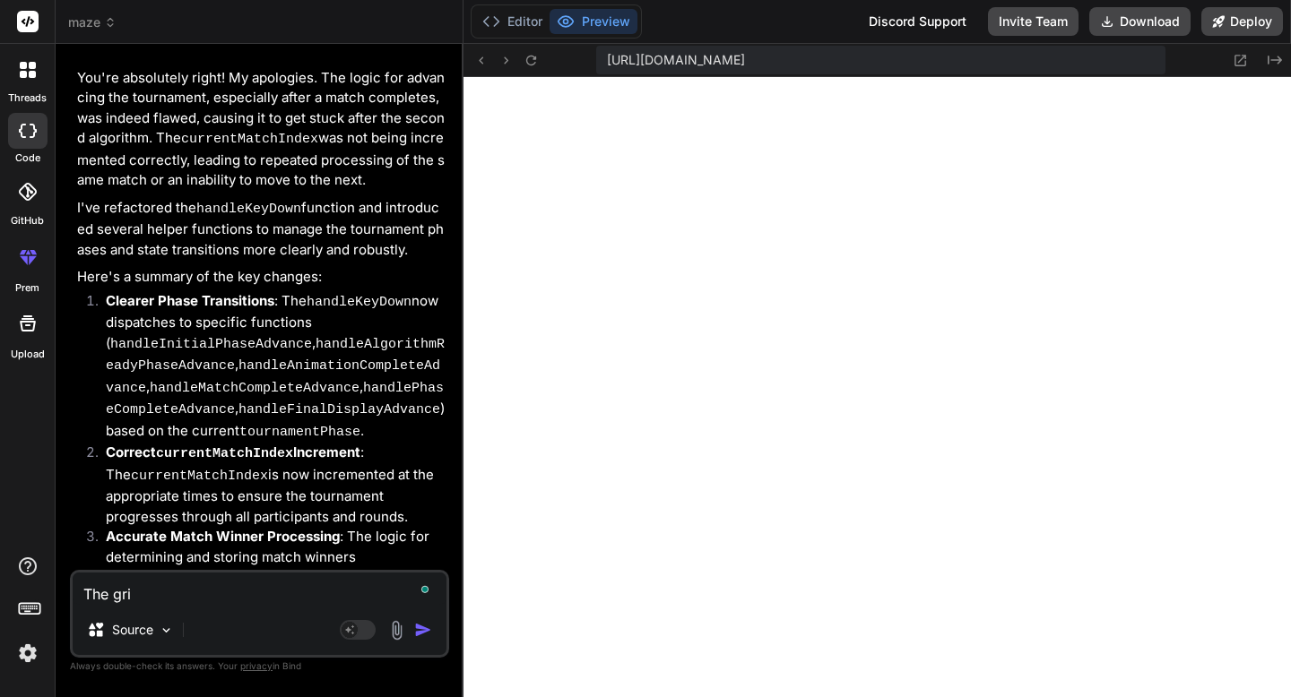
type textarea "x"
type textarea "The grid"
type textarea "x"
type textarea "The grid i"
type textarea "x"
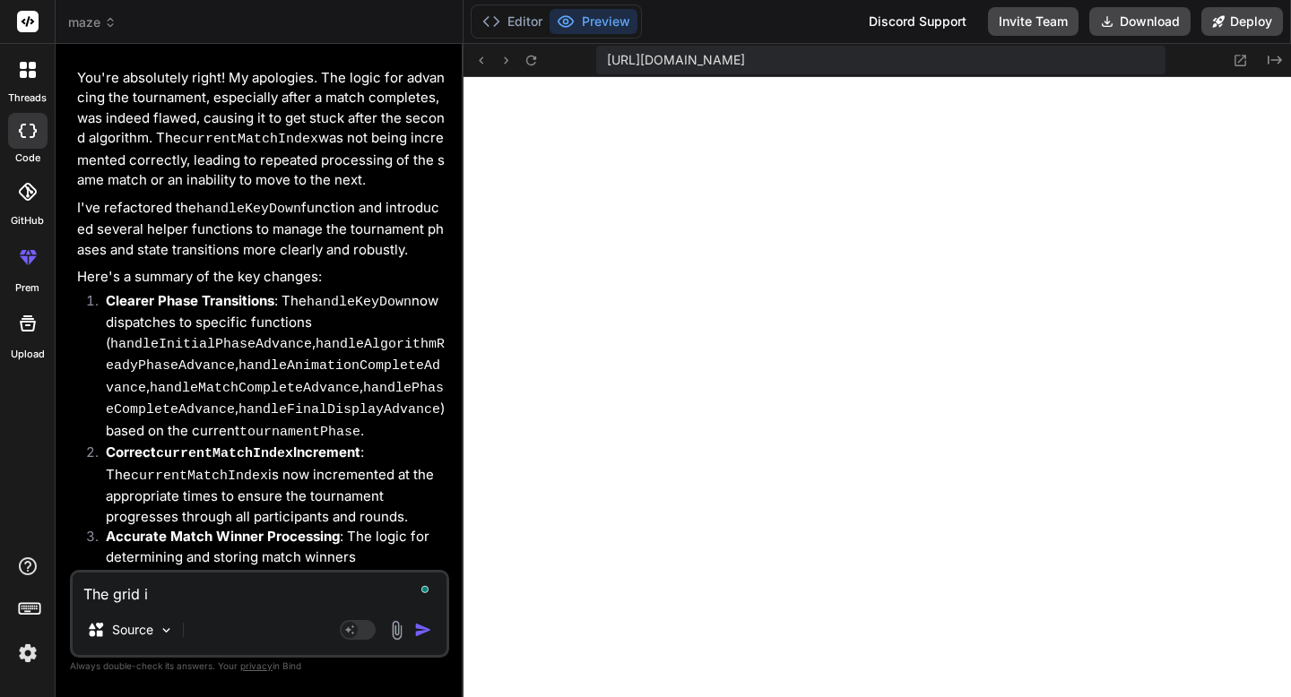
type textarea "The grid is"
type textarea "x"
type textarea "The grid is"
type textarea "x"
type textarea "The grid is n"
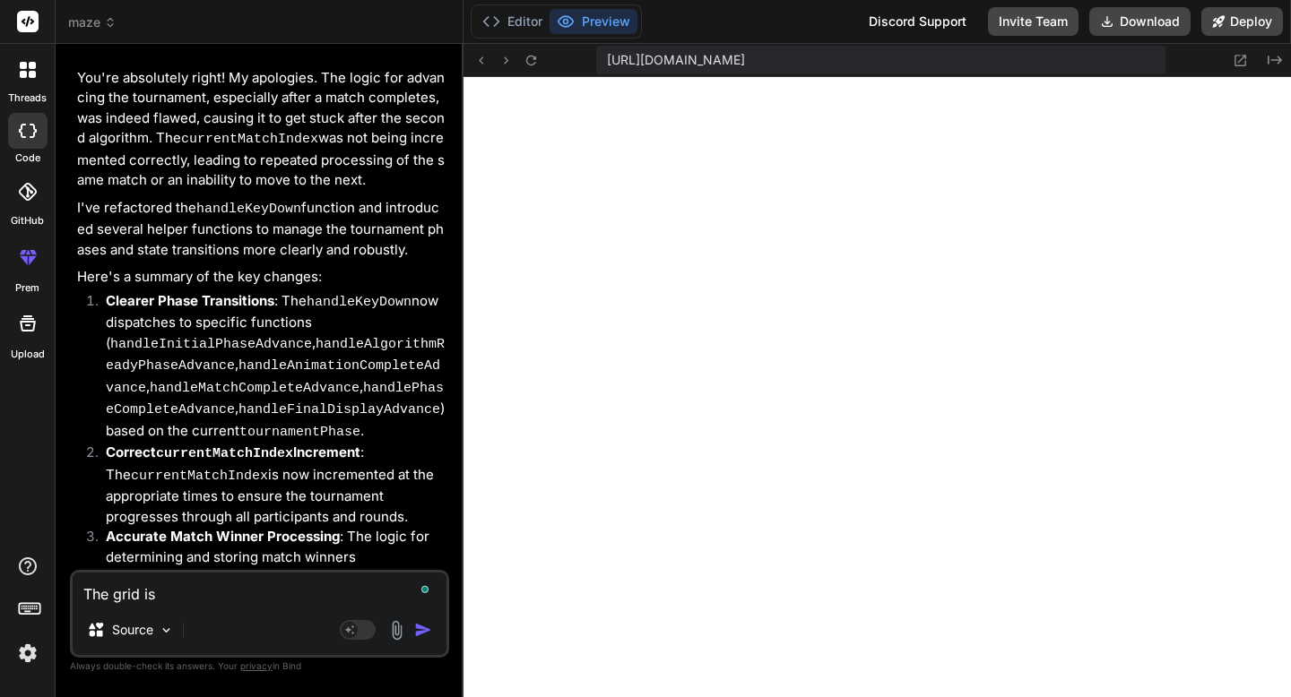
type textarea "x"
type textarea "The grid is no"
type textarea "x"
type textarea "The grid is now"
type textarea "x"
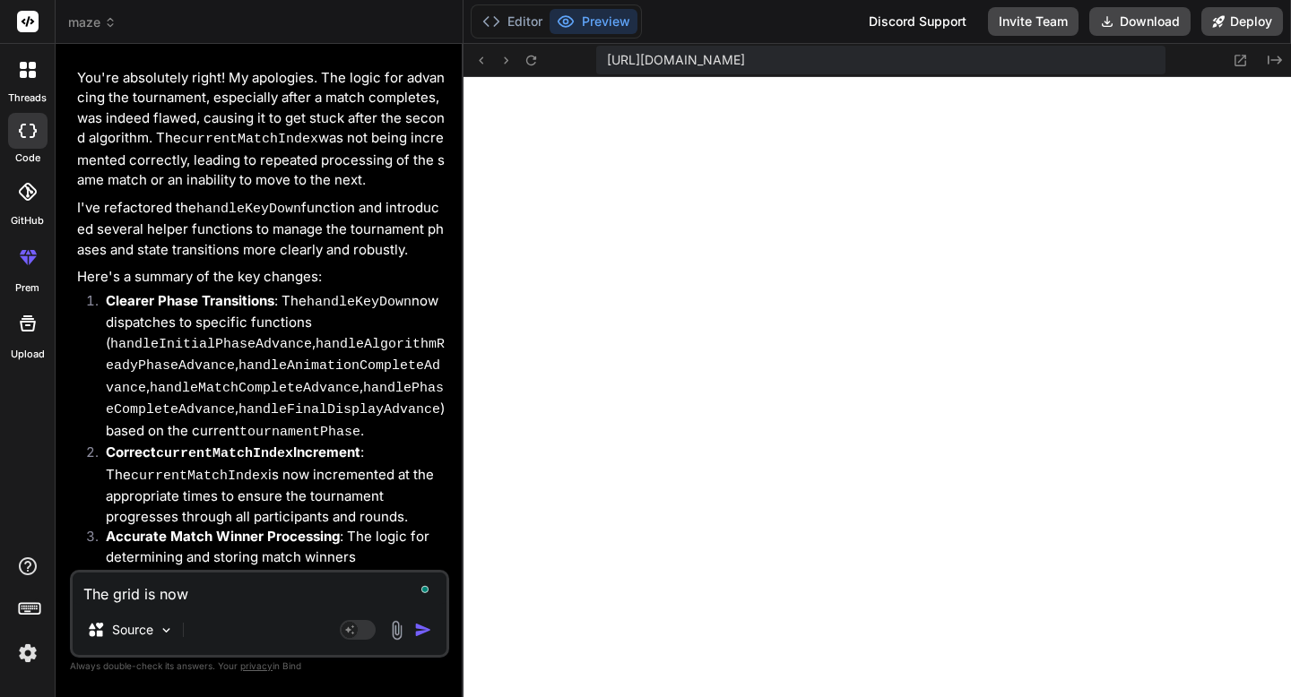
type textarea "The grid is now"
type textarea "x"
type textarea "The grid is now g"
type textarea "x"
type textarea "The grid is now go"
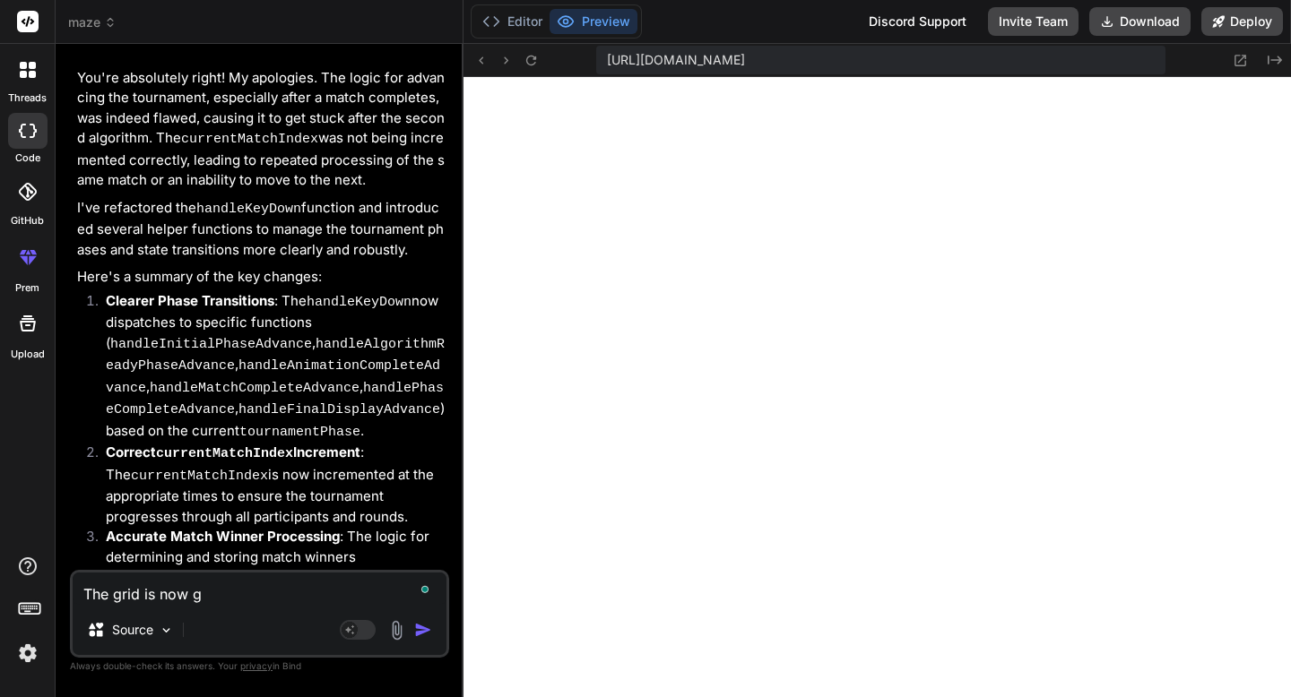
type textarea "x"
type textarea "The grid is now gon"
type textarea "x"
type textarea "The grid is now gone"
type textarea "x"
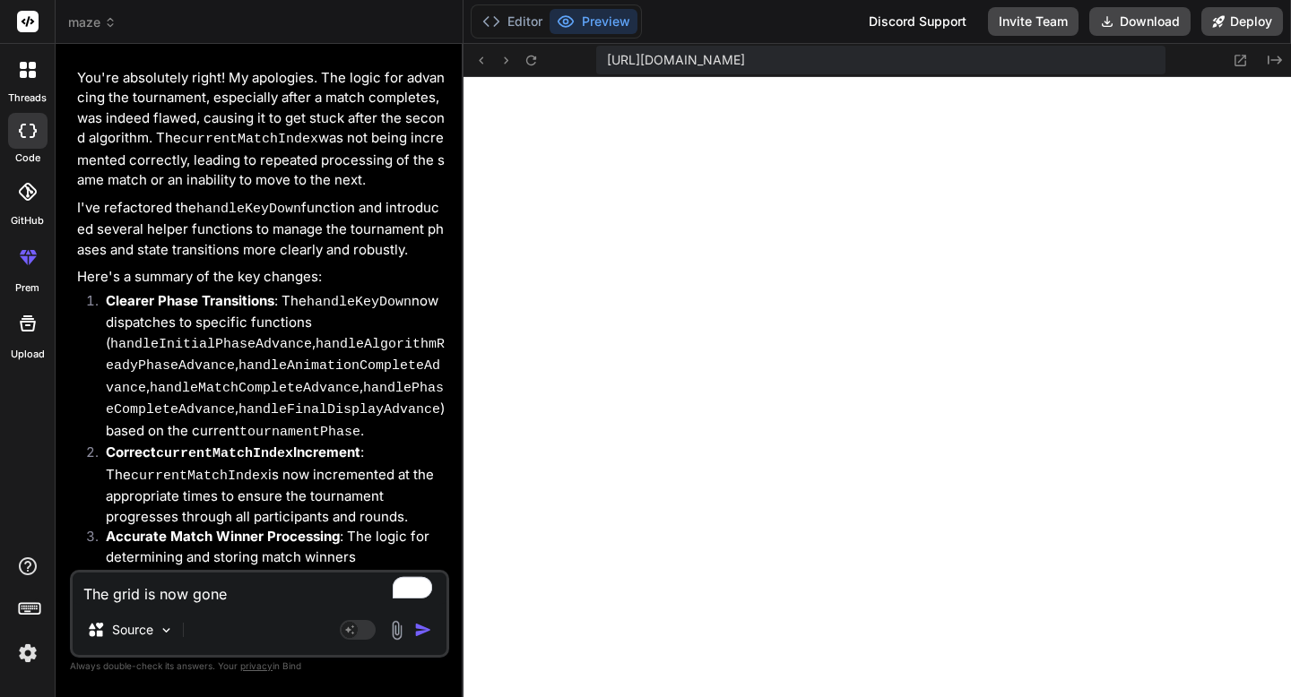
type textarea "The grid is now gone,"
type textarea "x"
type textarea "The grid is now gone,"
type textarea "x"
type textarea "The grid is now gone, s"
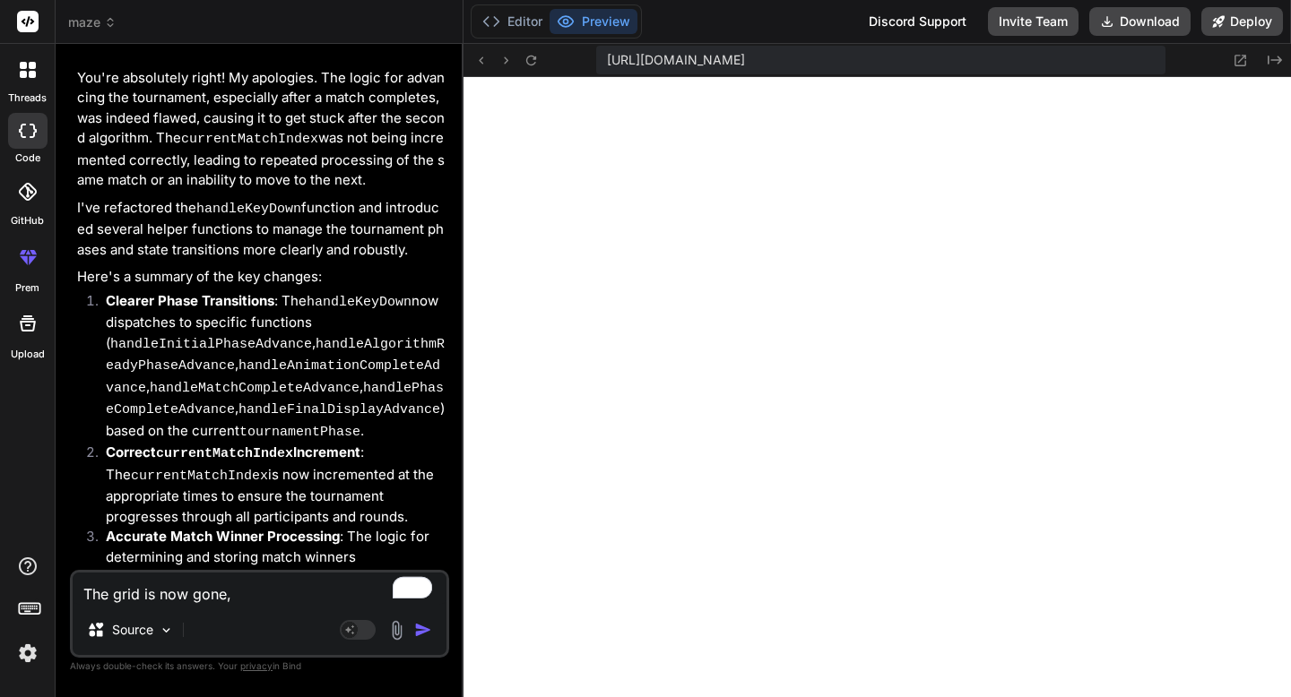
type textarea "x"
type textarea "The grid is now gone, so"
type textarea "x"
type textarea "The grid is now gone, so"
type textarea "x"
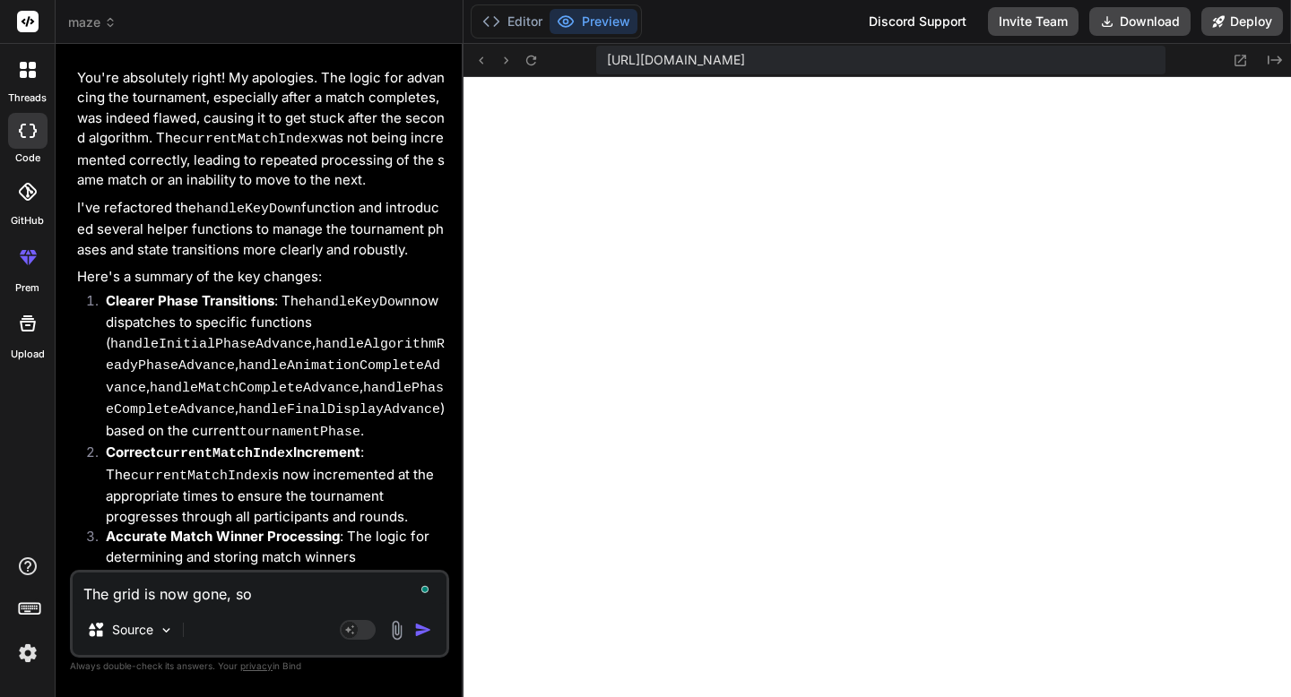
type textarea "The grid is now gone, so y"
type textarea "x"
type textarea "The grid is now gone, so yo"
type textarea "x"
type textarea "The grid is now gone, so you"
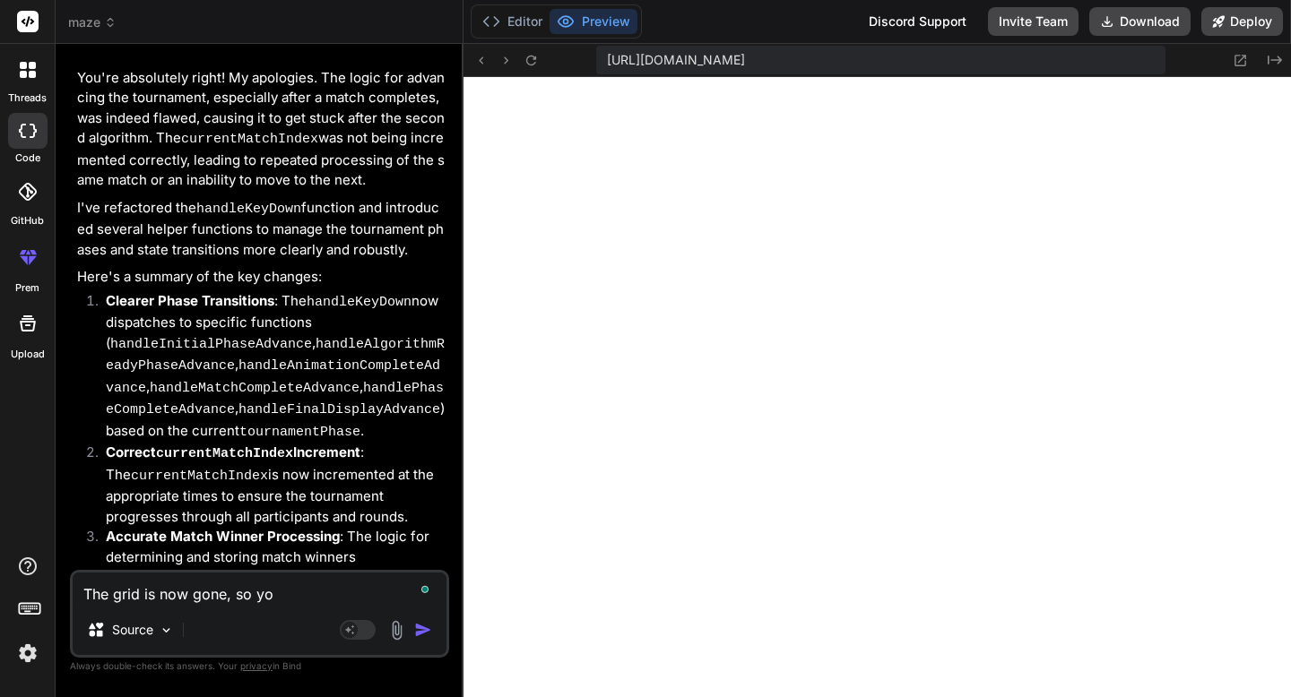
type textarea "x"
type textarea "The grid is now gone, so you"
type textarea "x"
type textarea "The grid is now gone, so you n"
type textarea "x"
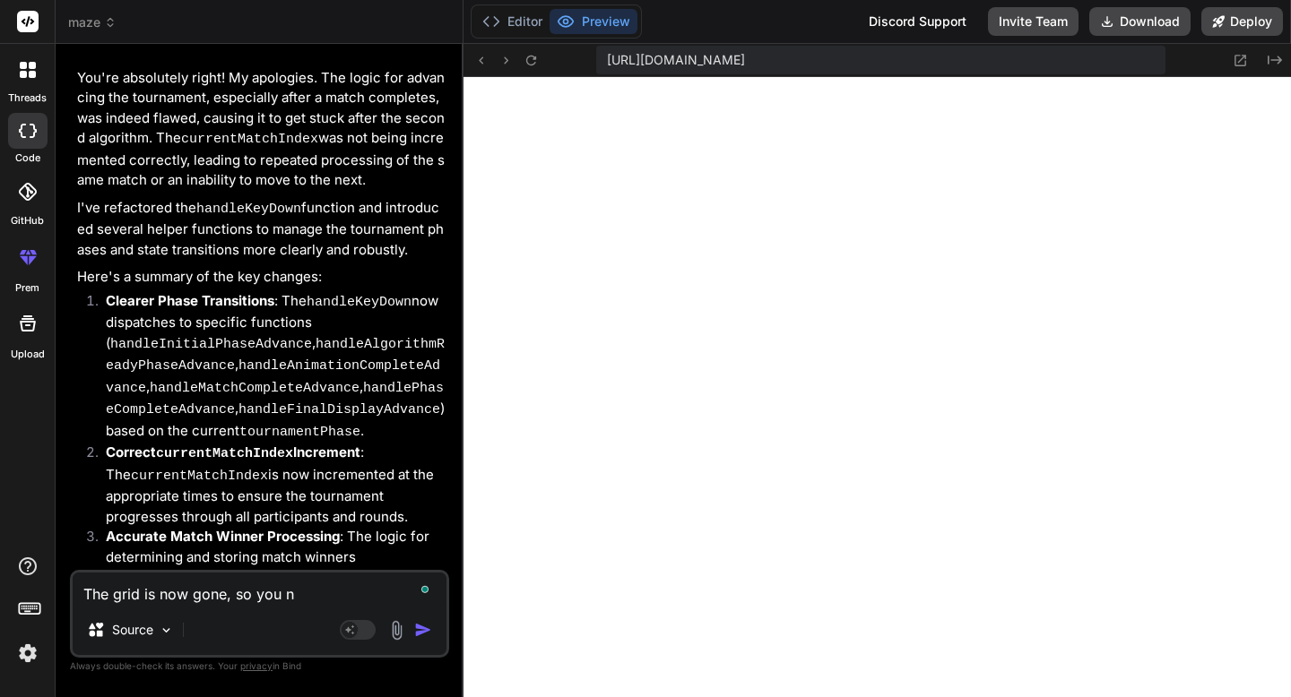
type textarea "The grid is now gone, so you ne"
type textarea "x"
type textarea "The grid is now gone, so you nee"
type textarea "x"
type textarea "The grid is now gone, so you need"
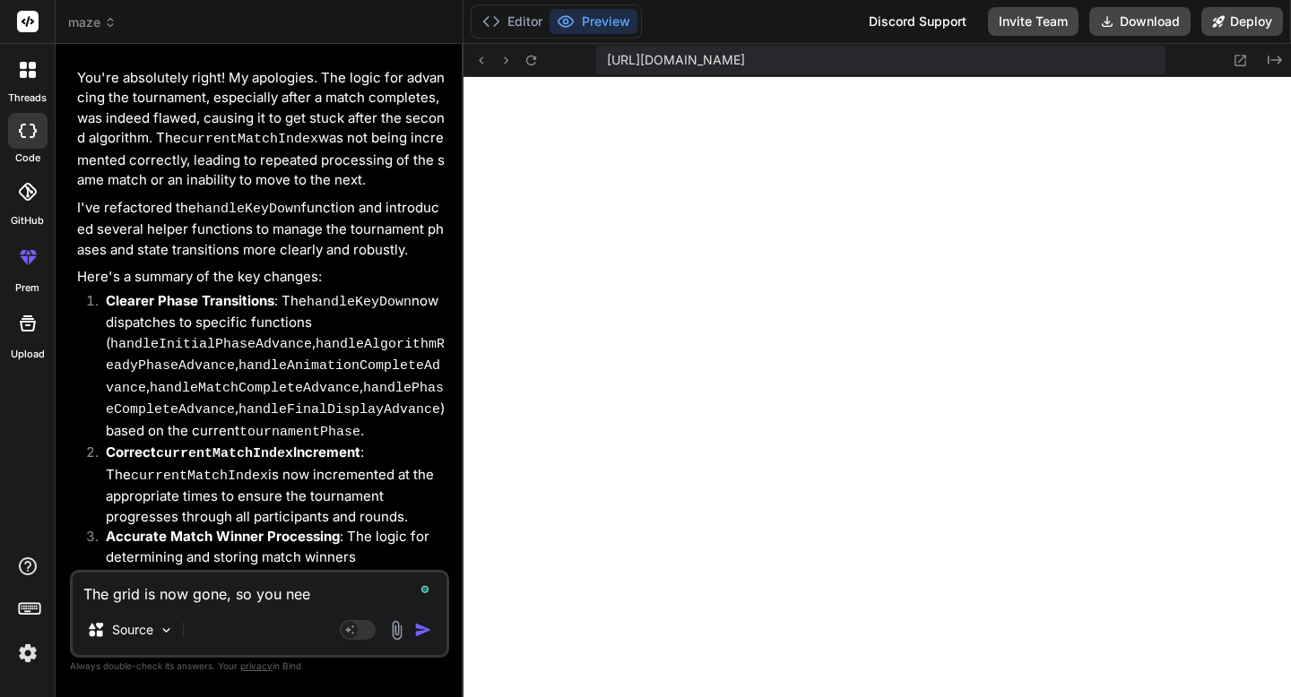
type textarea "x"
type textarea "The grid is now gone, so you need"
type textarea "x"
type textarea "The grid is now gone, so you need t"
type textarea "x"
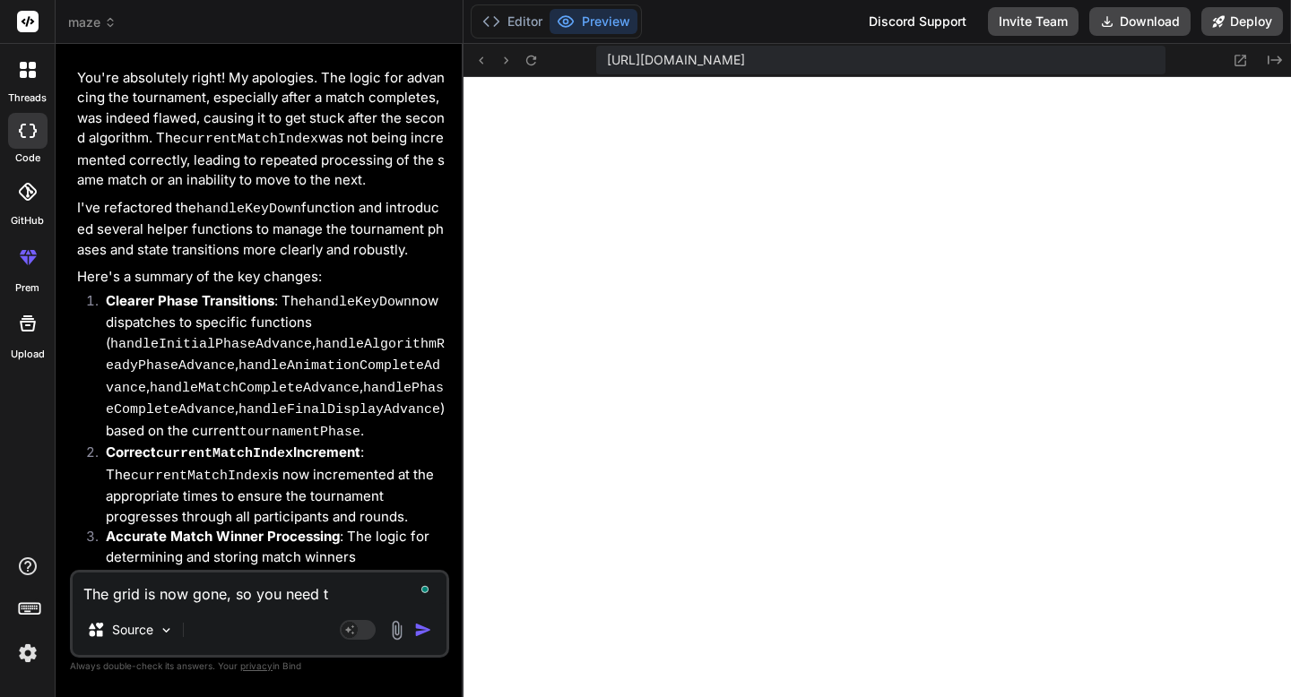
type textarea "The grid is now gone, so you need th"
type textarea "x"
type textarea "The grid is now gone, so you need the"
type textarea "x"
type textarea "The grid is now gone, so you need the"
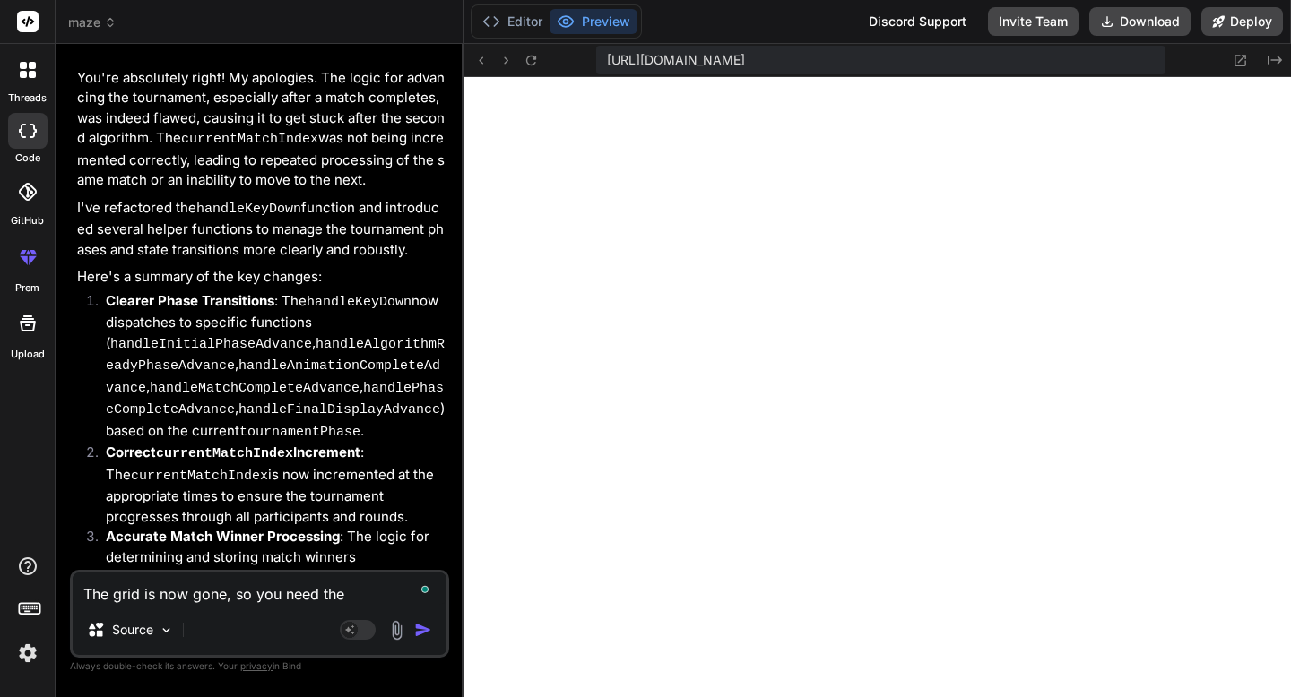
type textarea "x"
type textarea "The grid is now gone, so you need the g"
type textarea "x"
type textarea "The grid is now gone, so you need the gr"
type textarea "x"
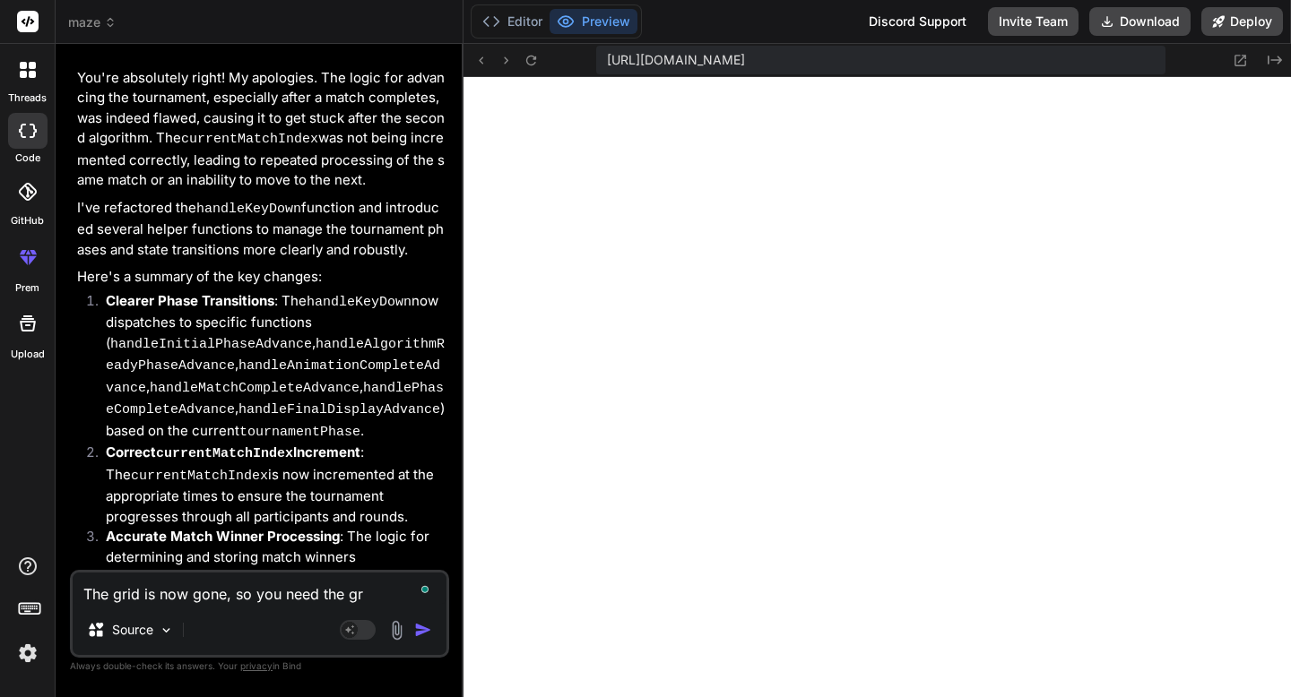
type textarea "The grid is now gone, so you need the gri"
type textarea "x"
type textarea "The grid is now gone, so you need the grid"
type textarea "x"
type textarea "The grid is now gone, so you need the grid"
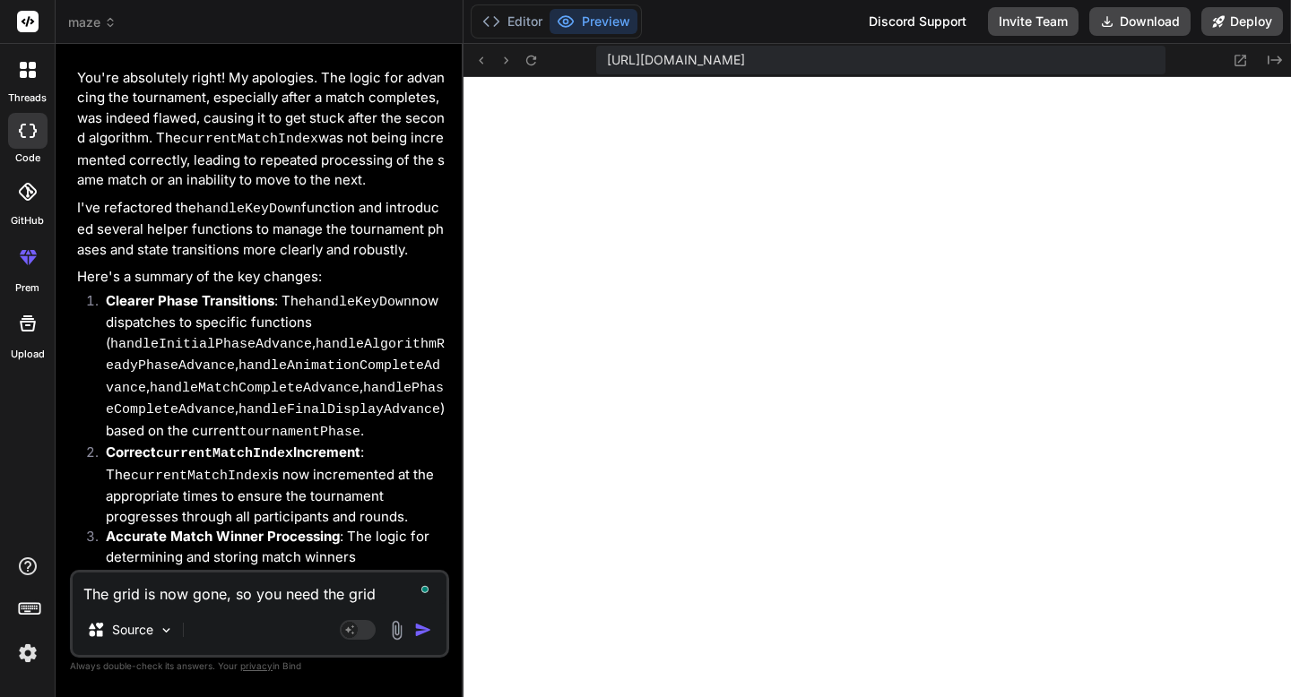
type textarea "x"
type textarea "The grid is now gone, so you need the grid t"
type textarea "x"
type textarea "The grid is now gone, so you need the grid to"
type textarea "x"
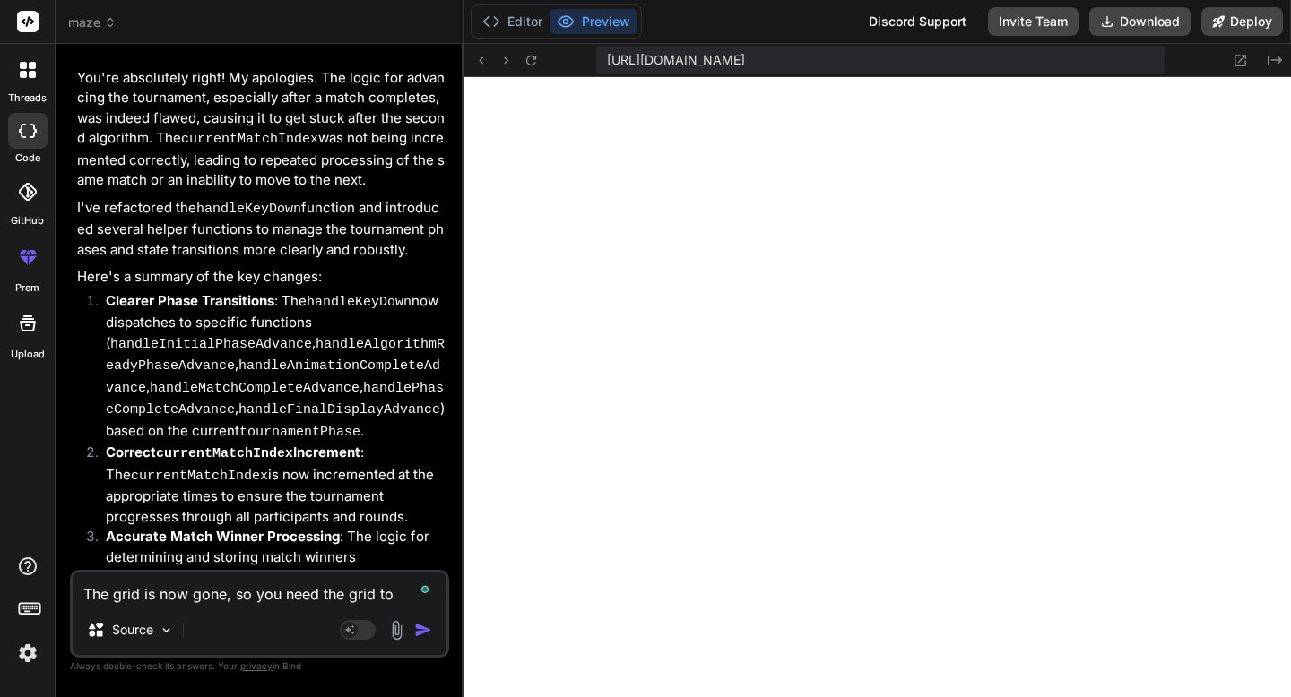
type textarea "The grid is now gone, so you need the grid to"
type textarea "x"
type textarea "The grid is now gone, so you need the grid to b"
type textarea "x"
type textarea "The grid is now gone, so you need the grid to be"
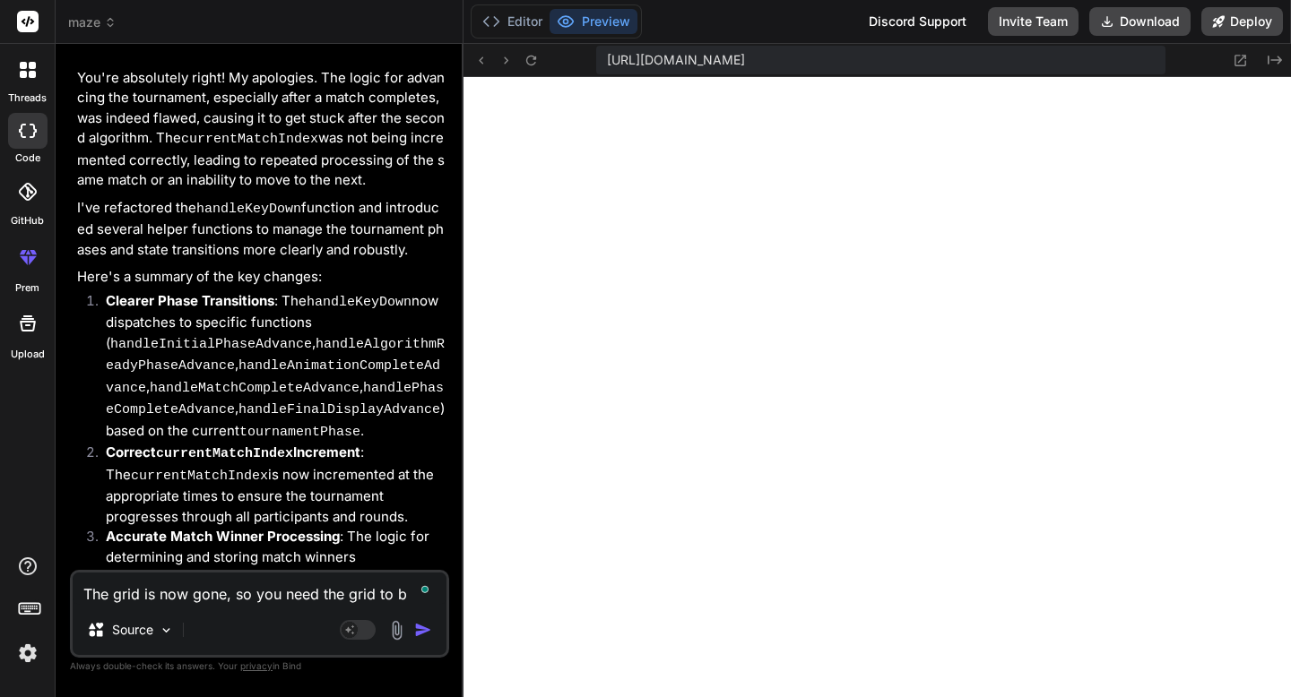
type textarea "x"
type textarea "The grid is now gone, so you need the grid to be"
type textarea "x"
type textarea "The grid is now gone, so you need the grid to be c"
type textarea "x"
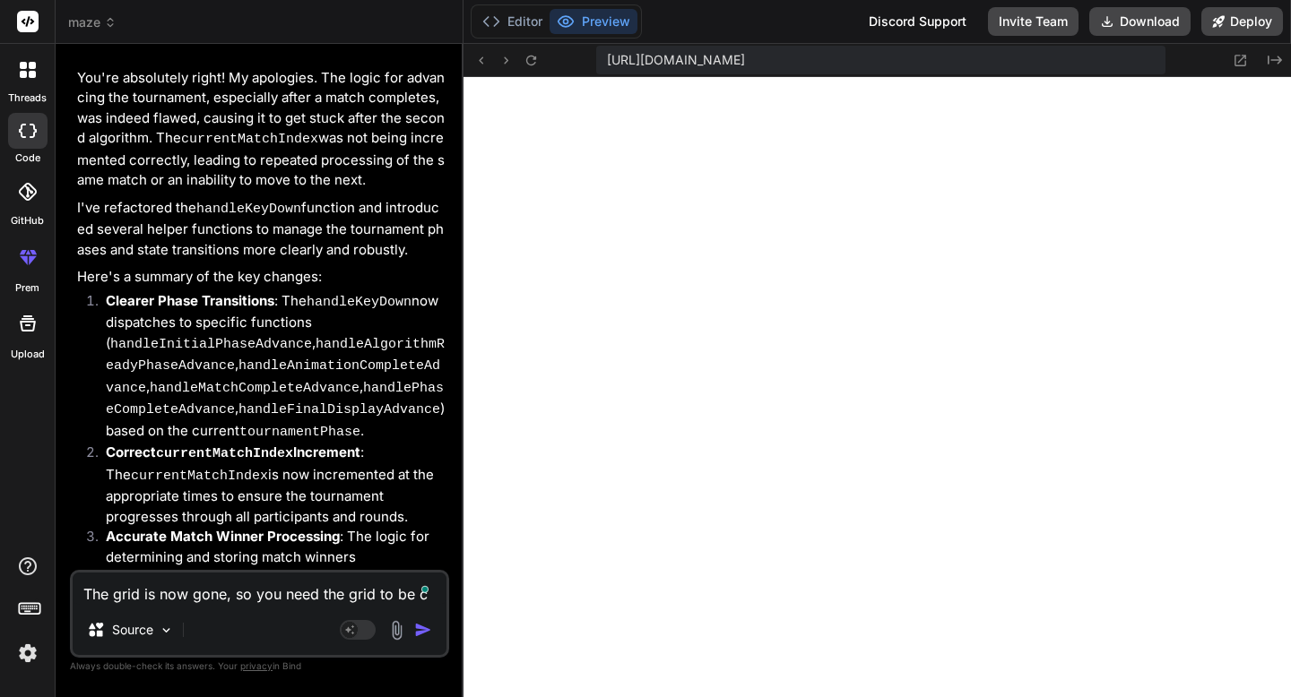
type textarea "The grid is now gone, so you need the grid to be ce"
type textarea "x"
type textarea "The grid is now gone, so you need the grid to be cen"
type textarea "x"
type textarea "The grid is now gone, so you need the grid to be cent"
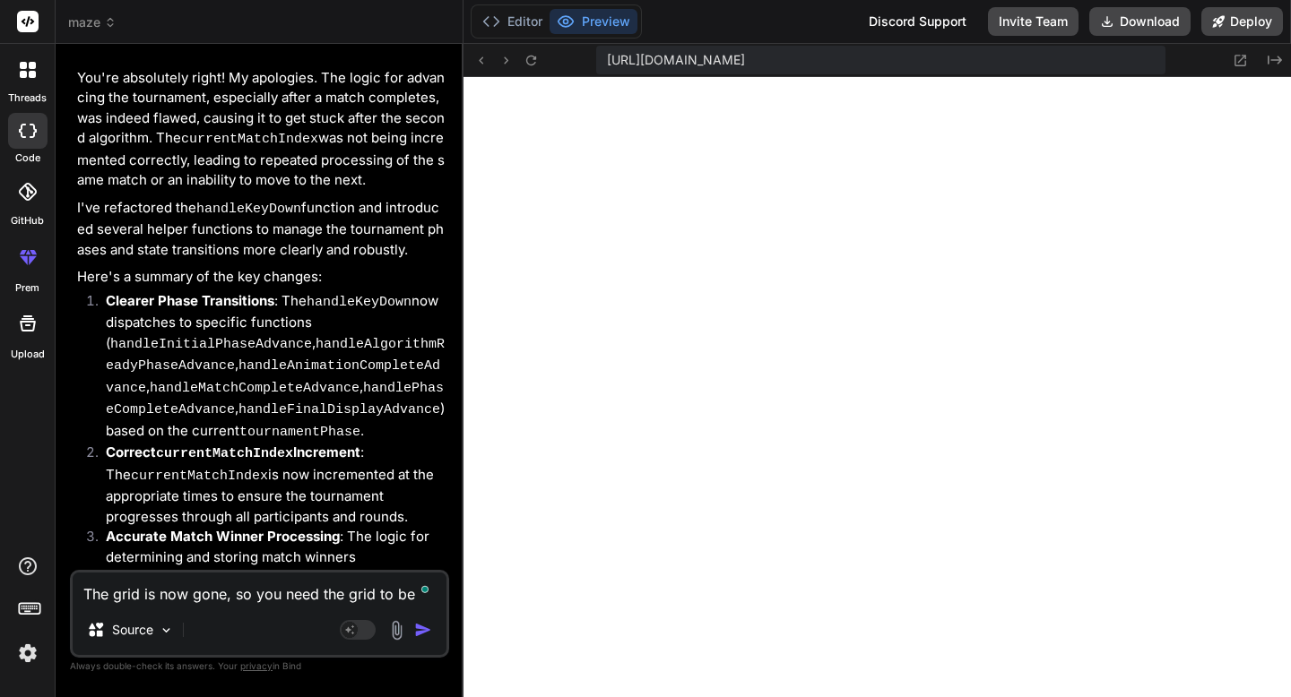
type textarea "x"
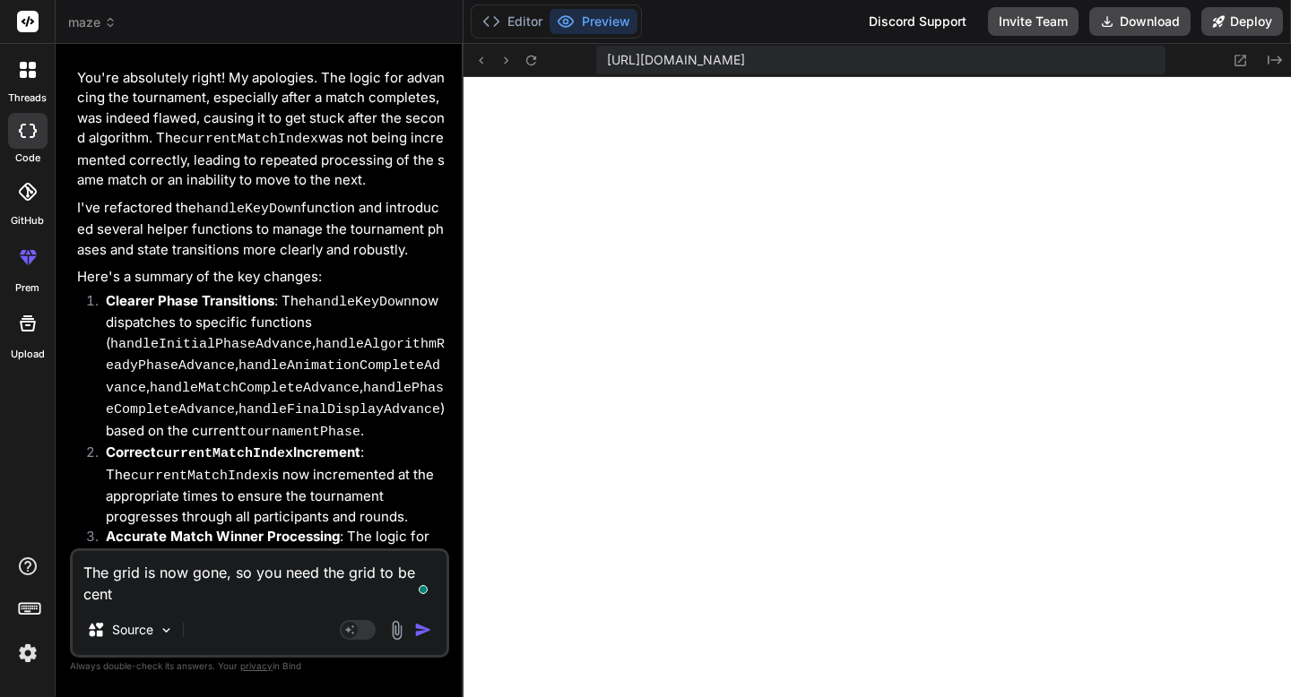
type textarea "The grid is now gone, so you need the grid to be cente"
type textarea "x"
type textarea "The grid is now gone, so you need the grid to be center"
type textarea "x"
type textarea "The grid is now gone, so you need the grid to be centere"
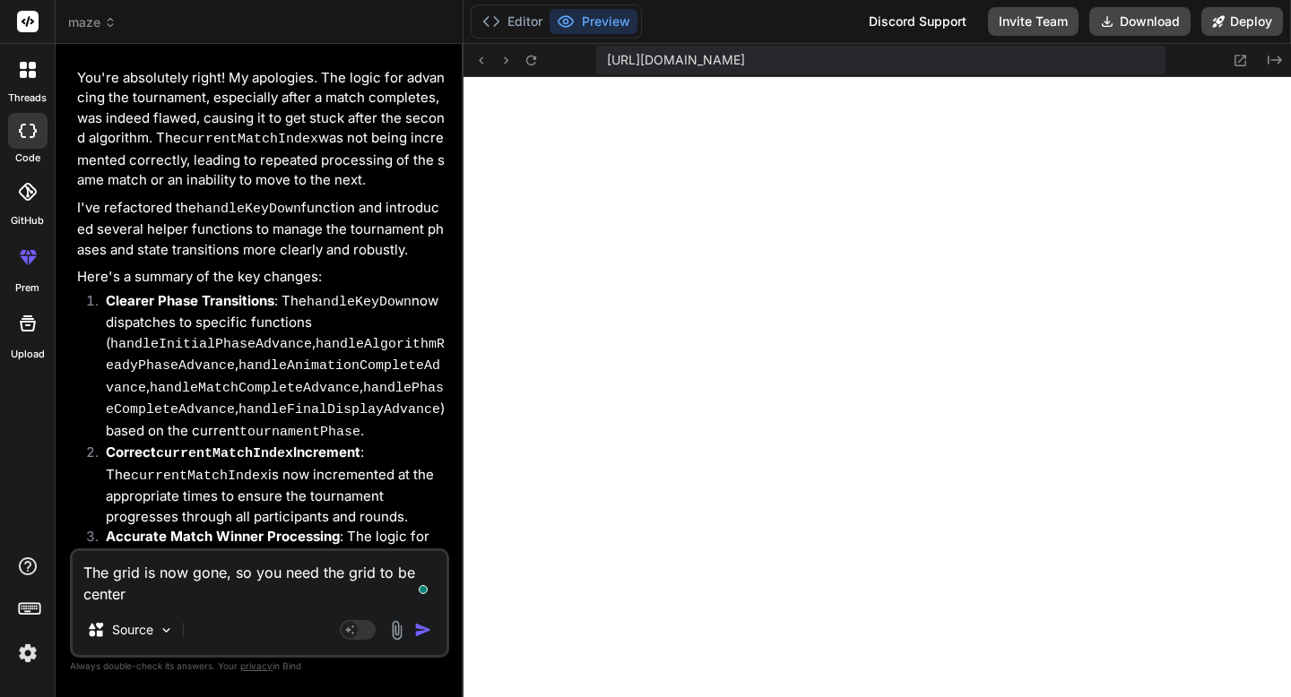
type textarea "x"
type textarea "The grid is now gone, so you need the grid to be centered"
type textarea "x"
type textarea "The grid is now gone, so you need the grid to be centered"
type textarea "x"
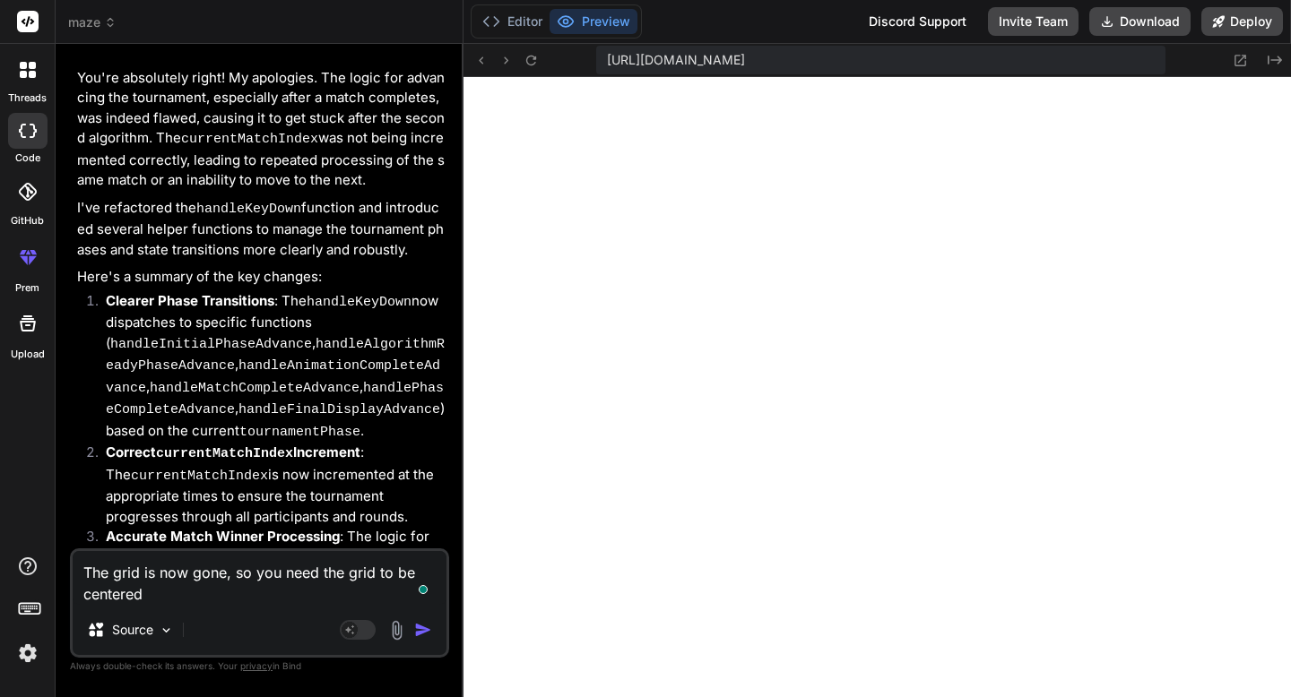
type textarea "The grid is now gone, so you need the grid to be centered o"
type textarea "x"
type textarea "The grid is now gone, so you need the grid to be centered on"
type textarea "x"
type textarea "The grid is now gone, so you need the grid to be centered on"
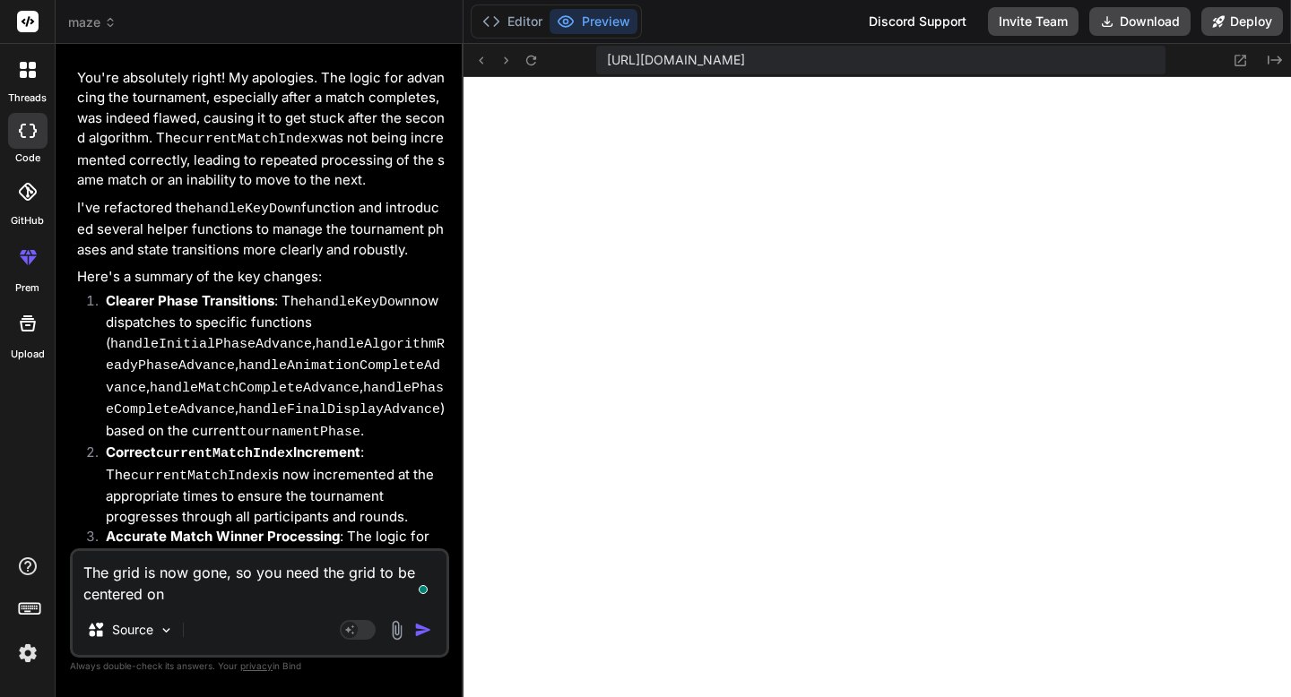
type textarea "x"
type textarea "The grid is now gone, so you need the grid to be centered on t"
type textarea "x"
type textarea "The grid is now gone, so you need the grid to be centered on th"
type textarea "x"
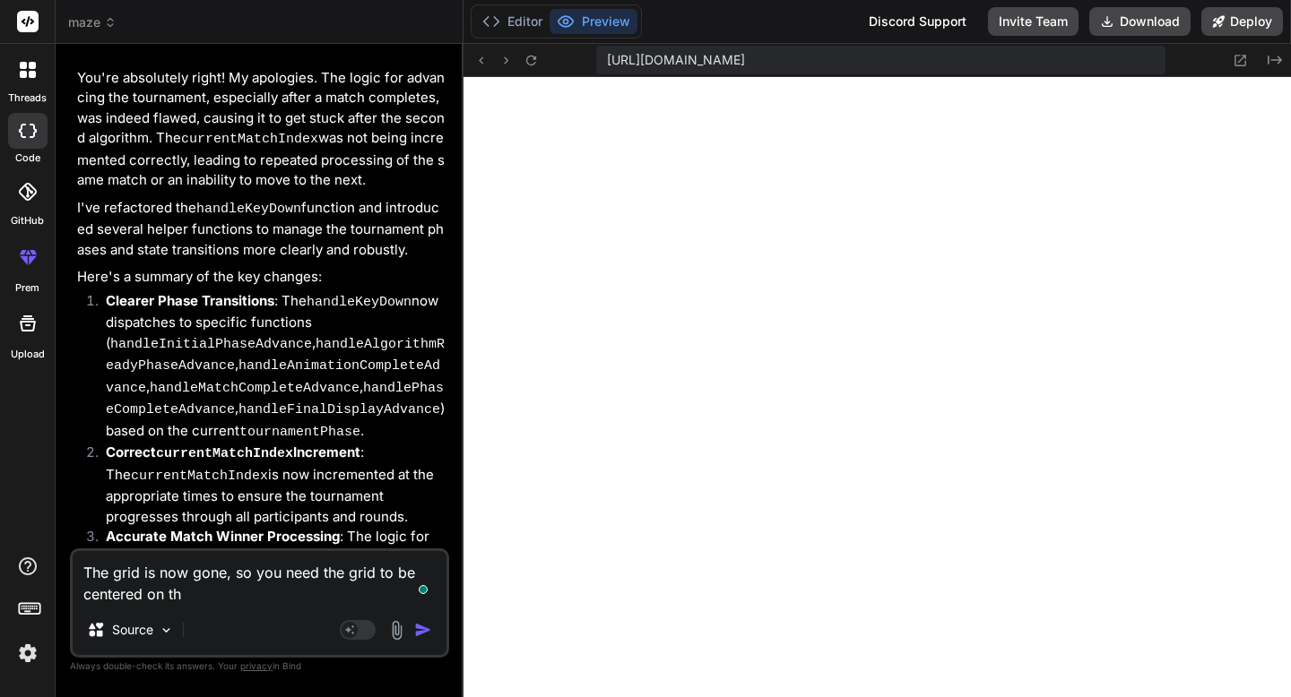
type textarea "The grid is now gone, so you need the grid to be centered on the"
type textarea "x"
type textarea "The grid is now gone, so you need the grid to be centered on the"
type textarea "x"
type textarea "The grid is now gone, so you need the grid to be centered on the f"
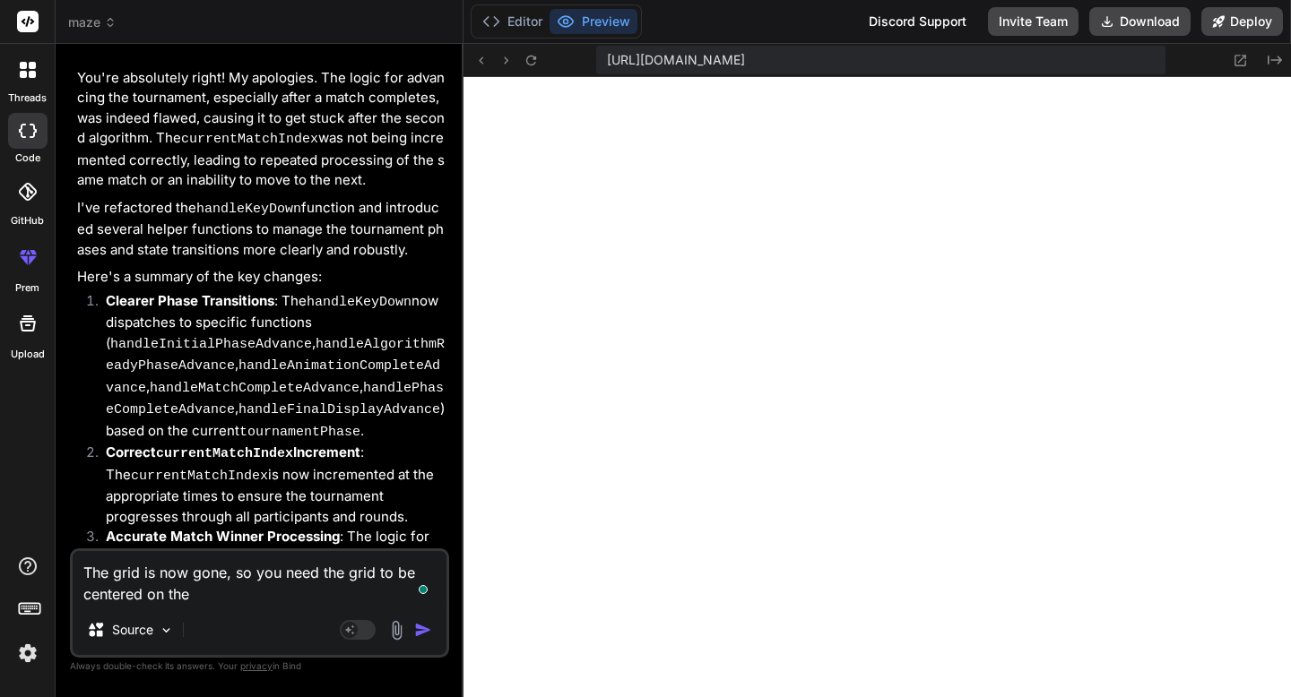
type textarea "x"
type textarea "The grid is now gone, so you need the grid to be centered on the fr"
type textarea "x"
type textarea "The grid is now gone, so you need the grid to be centered on the fra"
type textarea "x"
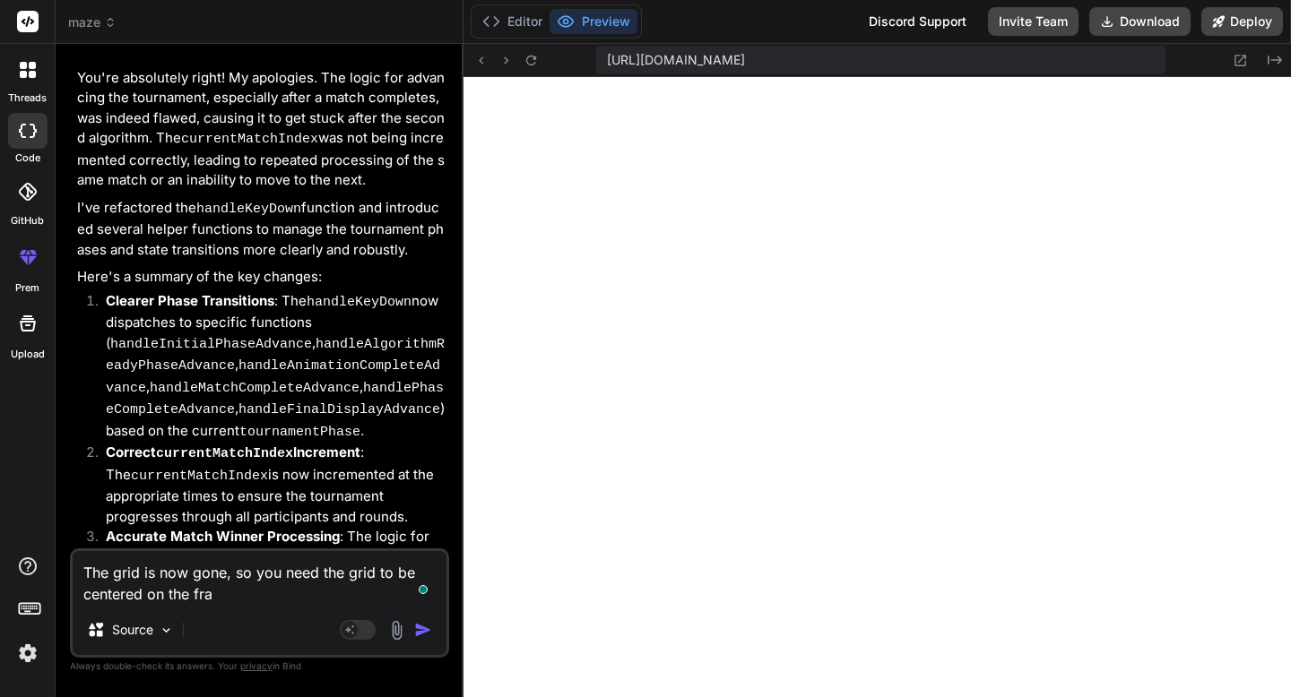
type textarea "The grid is now gone, so you need the grid to be centered on the fram"
type textarea "x"
type textarea "The grid is now gone, so you need the grid to be centered on the frame"
type textarea "x"
type textarea "The grid is now gone, so you need the grid to be centered on the frame,"
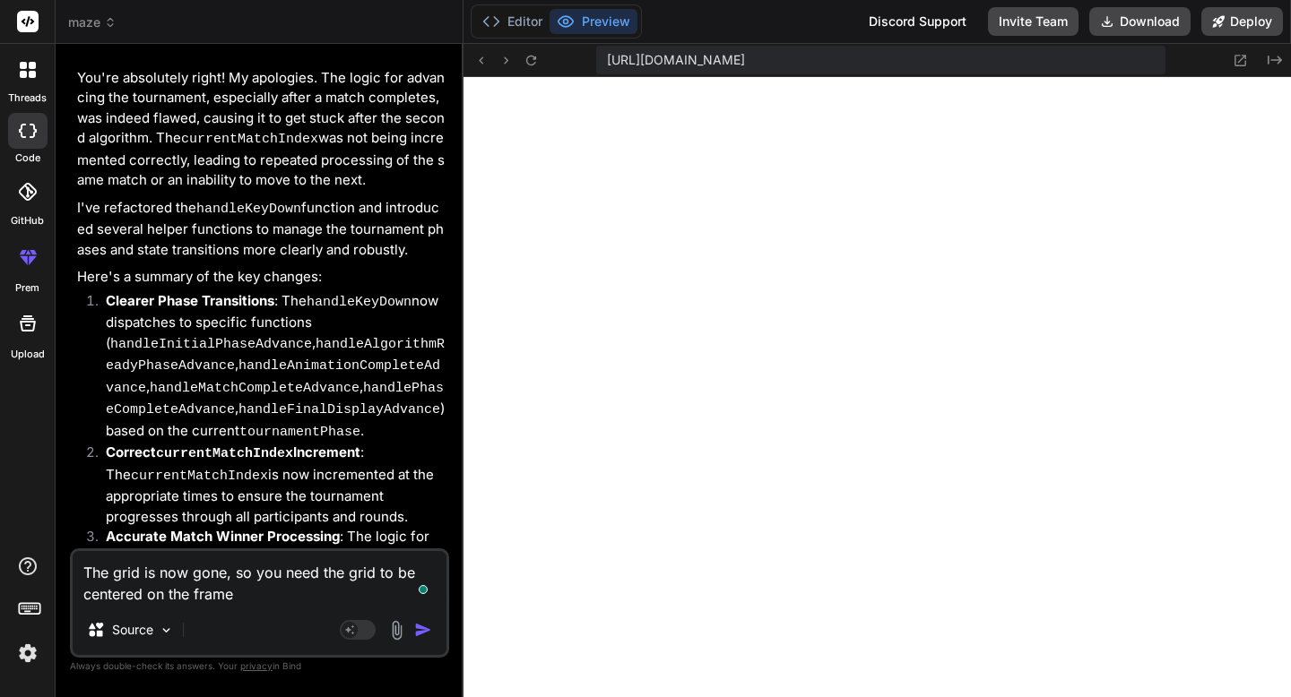
type textarea "x"
type textarea "The grid is now gone, so you need the grid to be centered on the frame,"
type textarea "x"
type textarea "The grid is now gone, so you need the grid to be centered on the frame, t"
type textarea "x"
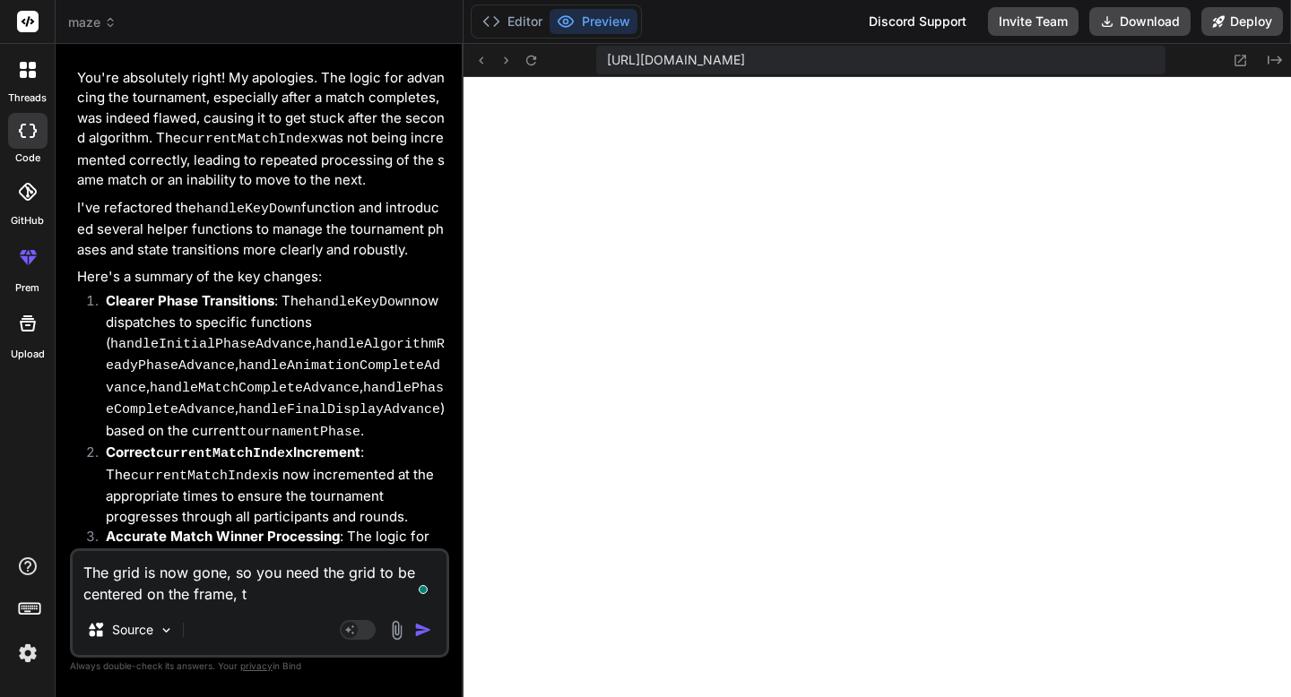
type textarea "The grid is now gone, so you need the grid to be centered on the frame, th"
type textarea "x"
type textarea "The grid is now gone, so you need the grid to be centered on the frame, the"
type textarea "x"
type textarea "The grid is now gone, so you need the grid to be centered on the frame, the"
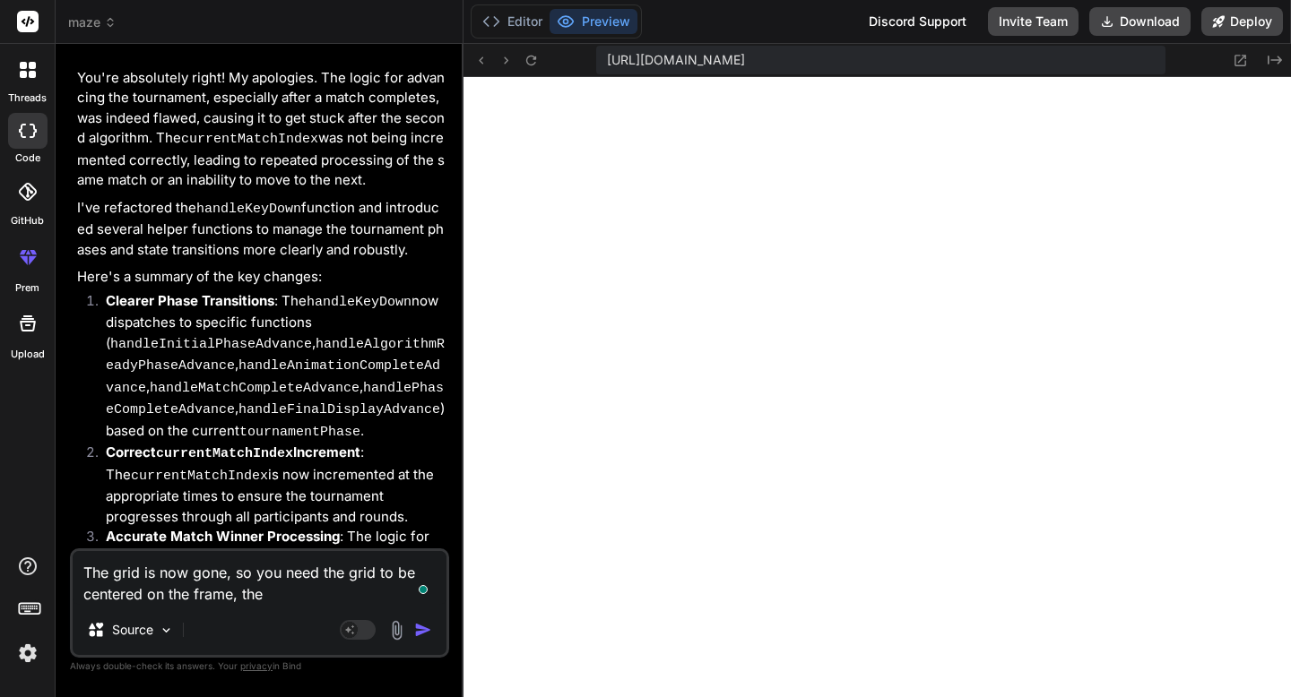
type textarea "x"
type textarea "The grid is now gone, so you need the grid to be centered on the frame, the s"
type textarea "x"
type textarea "The grid is now gone, so you need the grid to be centered on the frame, the sc"
type textarea "x"
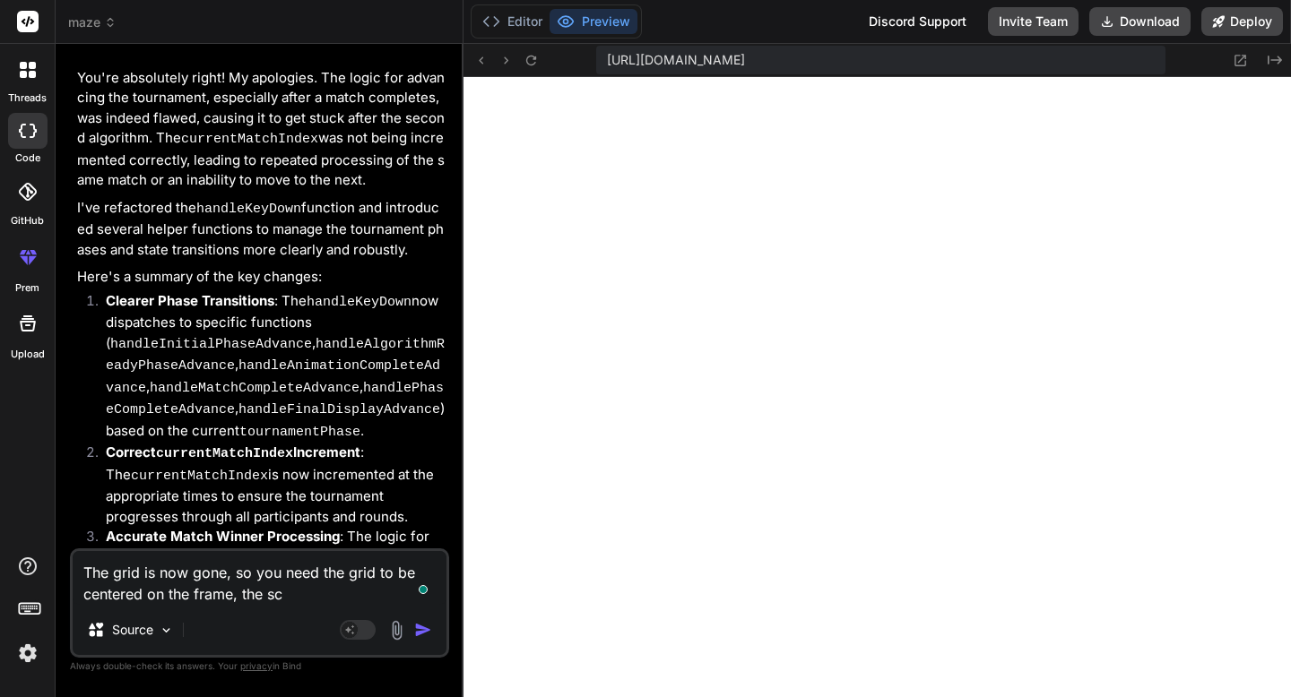
type textarea "The grid is now gone, so you need the grid to be centered on the frame, the sca"
type textarea "x"
type textarea "The grid is now gone, so you need the grid to be centered on the frame, the scal"
type textarea "x"
type textarea "The grid is now gone, so you need the grid to be centered on the frame, the sca…"
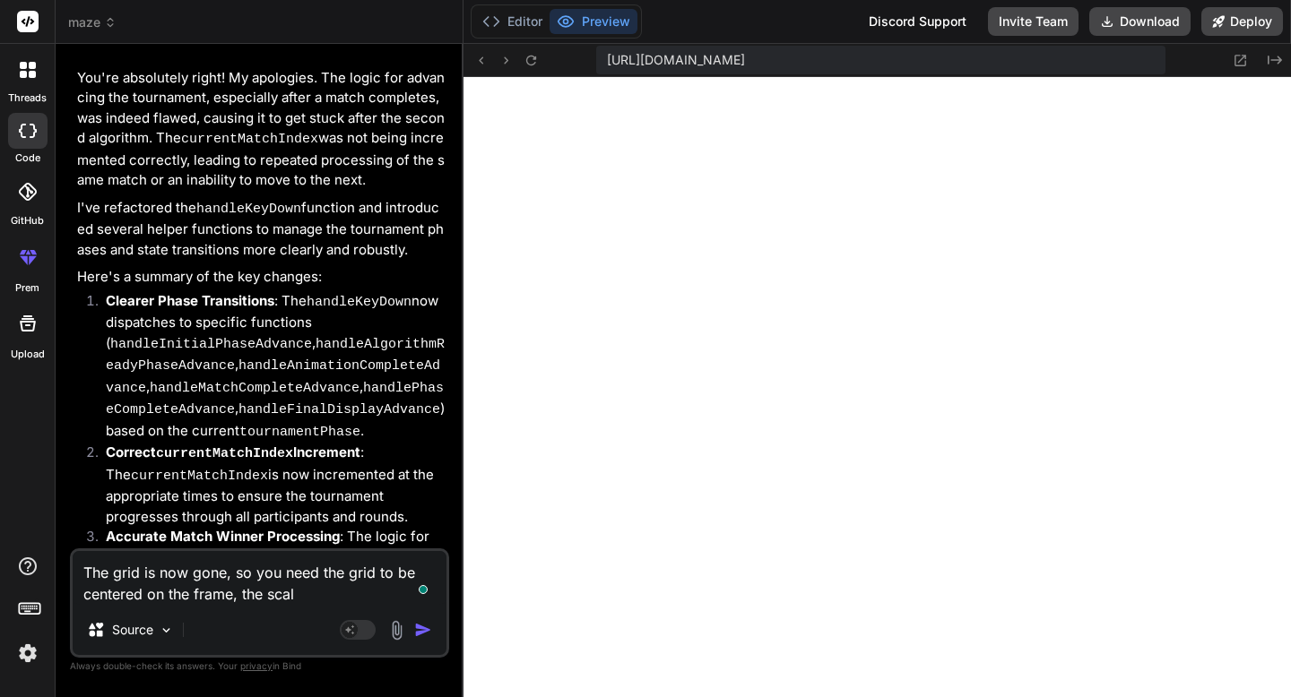
type textarea "x"
type textarea "The grid is now gone, so you need the grid to be centered on the frame, the sca…"
type textarea "x"
type textarea "The grid is now gone, so you need the grid to be centered on the frame, the sca…"
type textarea "x"
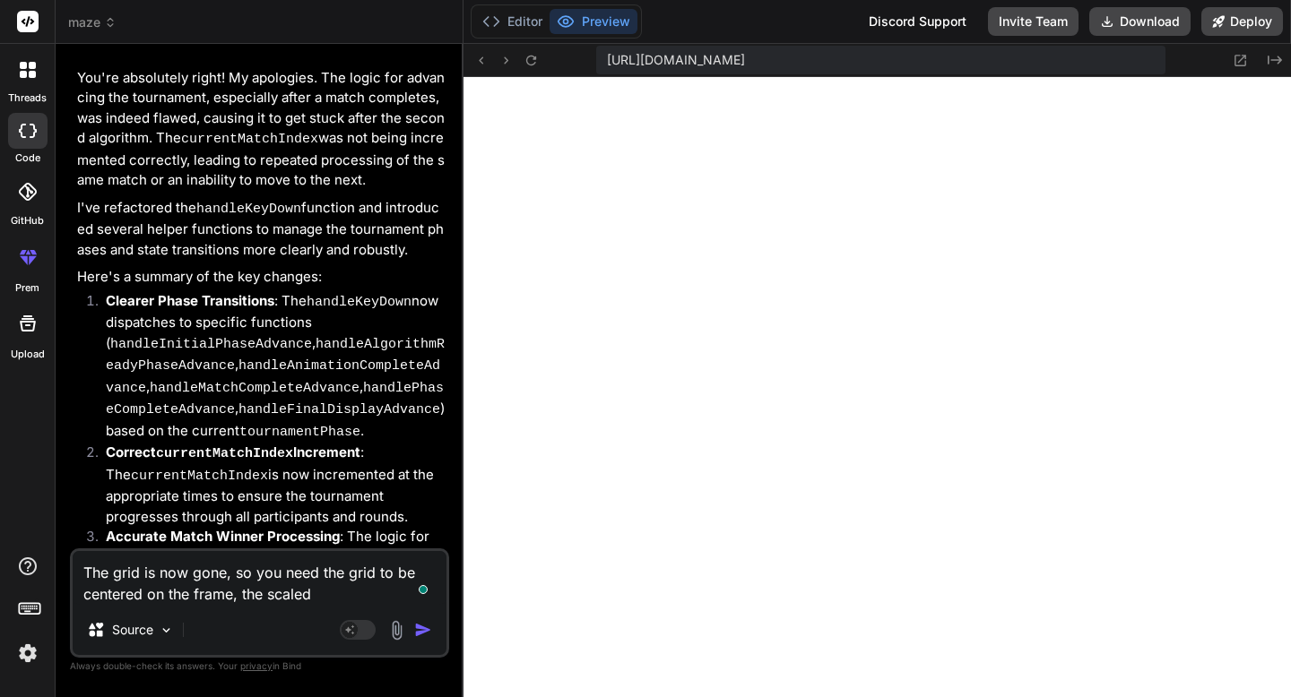
type textarea "The grid is now gone, so you need the grid to be centered on the frame, the sca…"
type textarea "x"
type textarea "The grid is now gone, so you need the grid to be centered on the frame, the sca…"
type textarea "x"
type textarea "The grid is now gone, so you need the grid to be centered on the frame, the sca…"
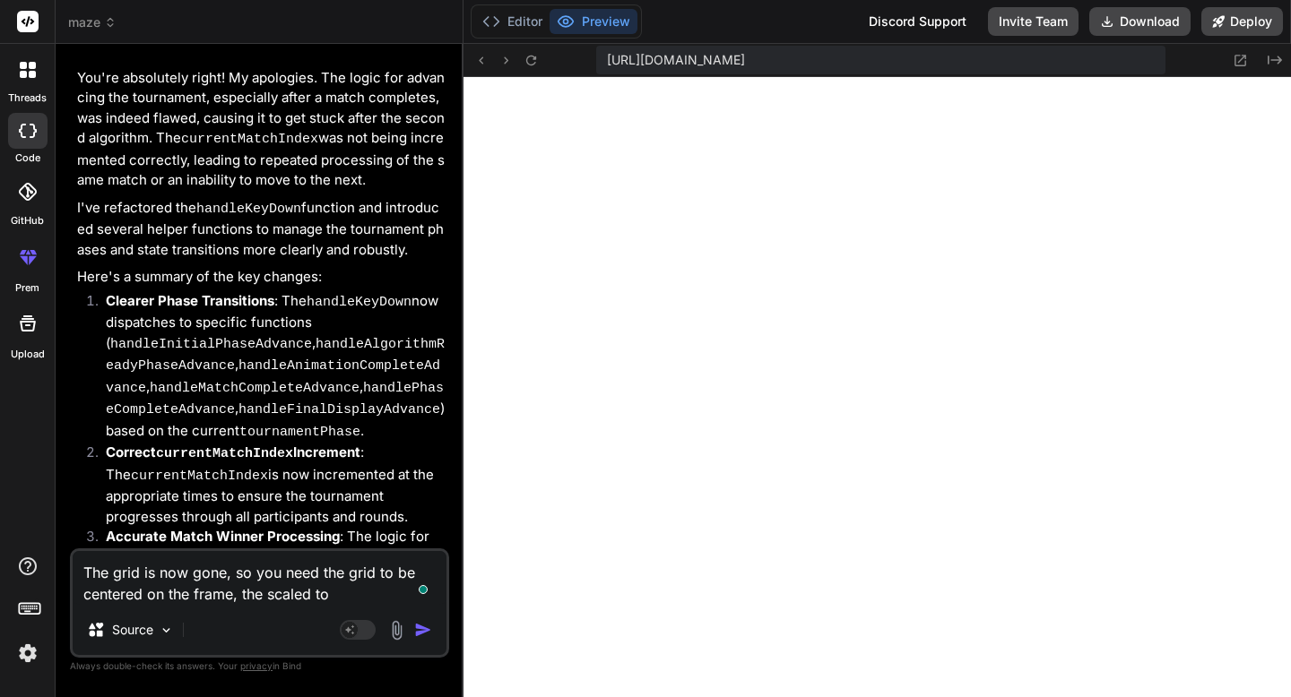
type textarea "x"
type textarea "The grid is now gone, so you need the grid to be centered on the frame, the sca…"
type textarea "x"
type textarea "The grid is now gone, so you need the grid to be centered on the frame, the sca…"
type textarea "x"
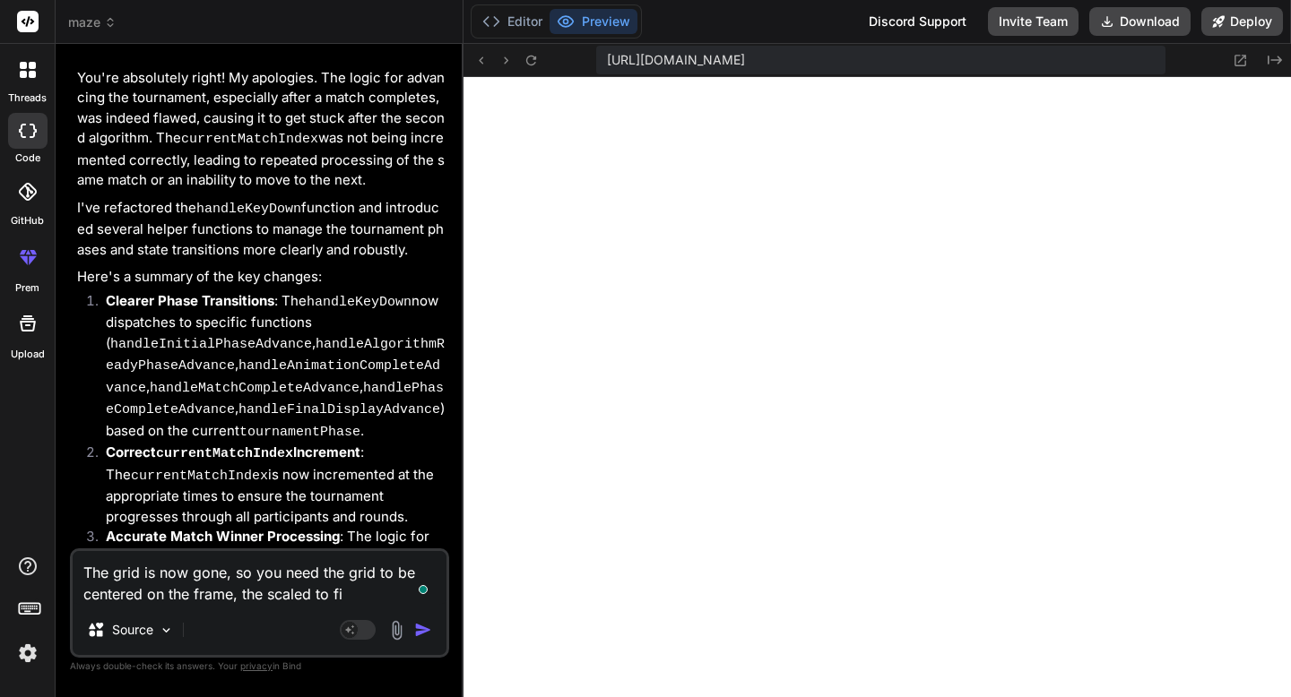
type textarea "The grid is now gone, so you need the grid to be centered on the frame, the sca…"
type textarea "x"
type textarea "The grid is now gone, so you need the grid to be centered on the frame, the sca…"
type textarea "x"
type textarea "The grid is now gone, so you need the grid to be centered on the frame, the sca…"
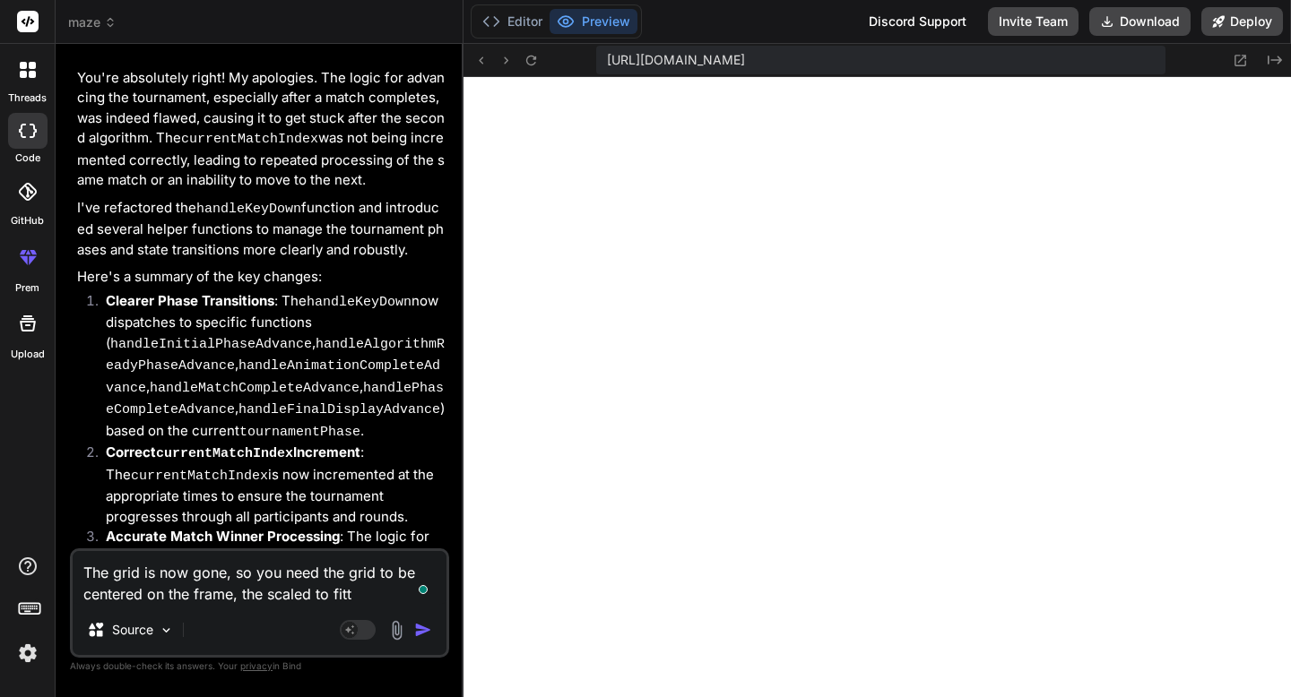
type textarea "x"
type textarea "The grid is now gone, so you need the grid to be centered on the frame, the sca…"
type textarea "x"
type textarea "The grid is now gone, so you need the grid to be centered on the frame, the sca…"
type textarea "x"
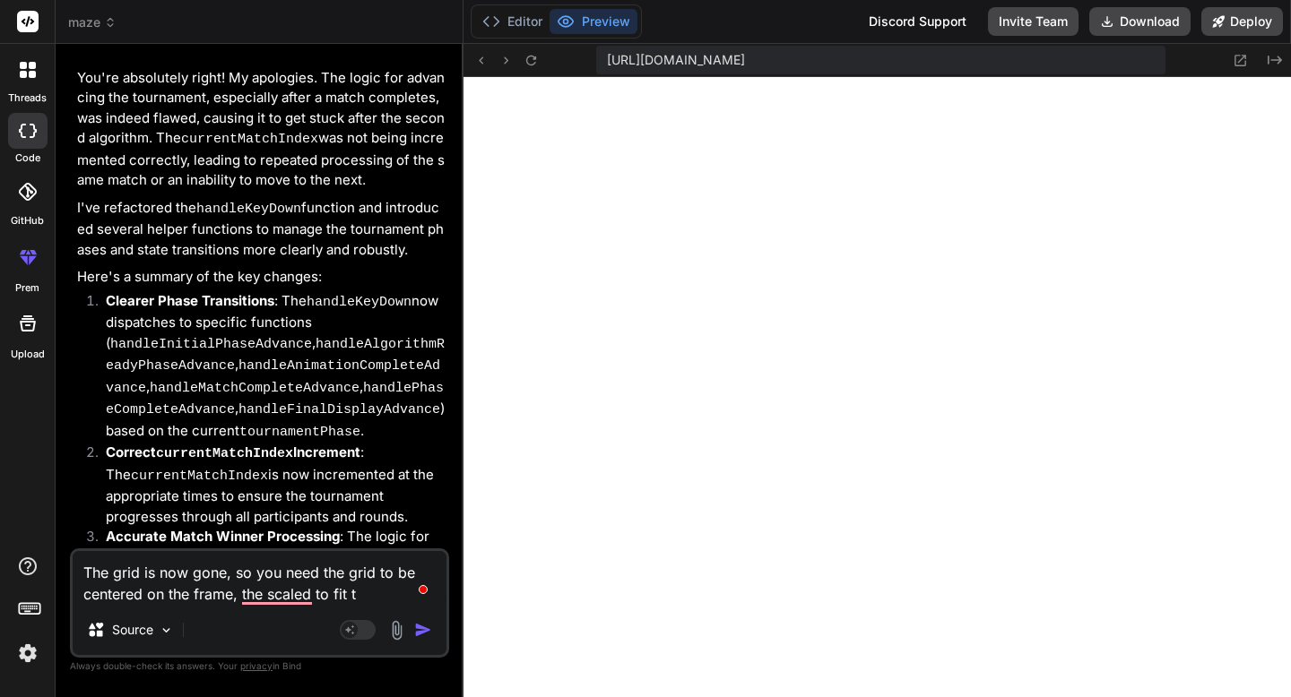
type textarea "The grid is now gone, so you need the grid to be centered on the frame, the sca…"
type textarea "x"
type textarea "The grid is now gone, so you need the grid to be centered on the frame, the sca…"
type textarea "x"
type textarea "The grid is now gone, so you need the grid to be centered on the frame, the sca…"
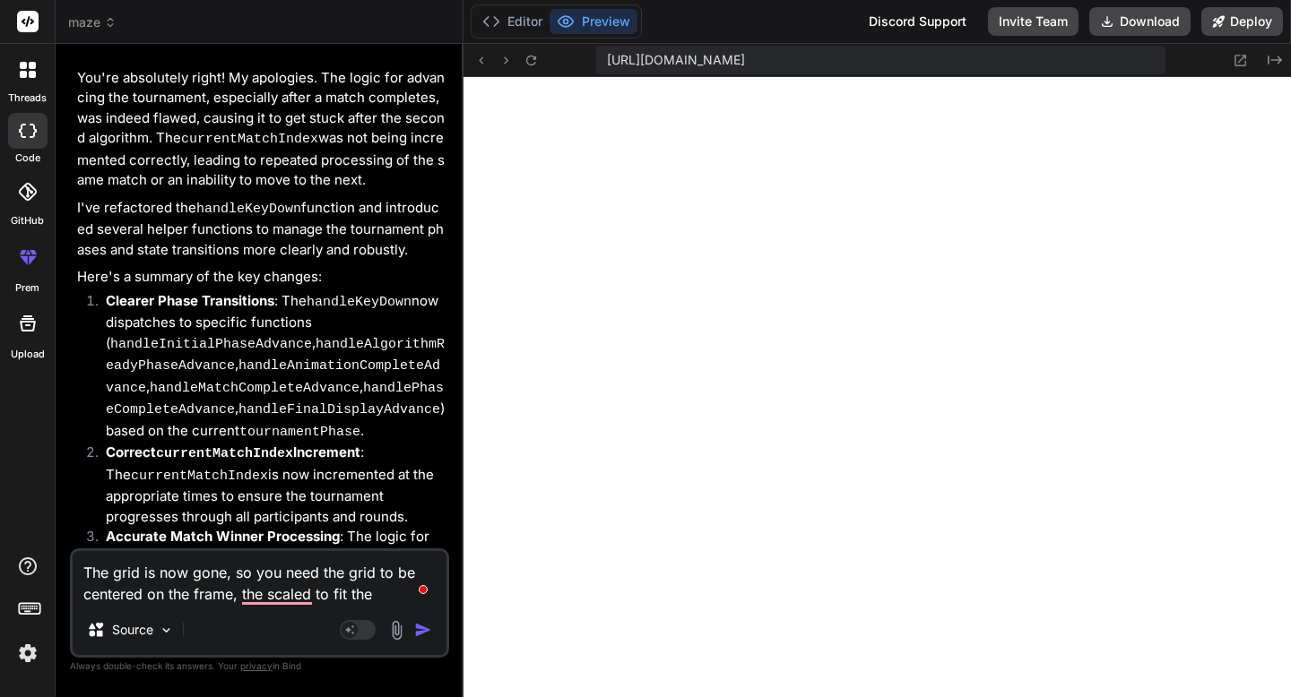
type textarea "x"
type textarea "The grid is now gone, so you need the grid to be centered on the frame, the sca…"
type textarea "x"
type textarea "The grid is now gone, so you need the grid to be centered on the frame, the sca…"
type textarea "x"
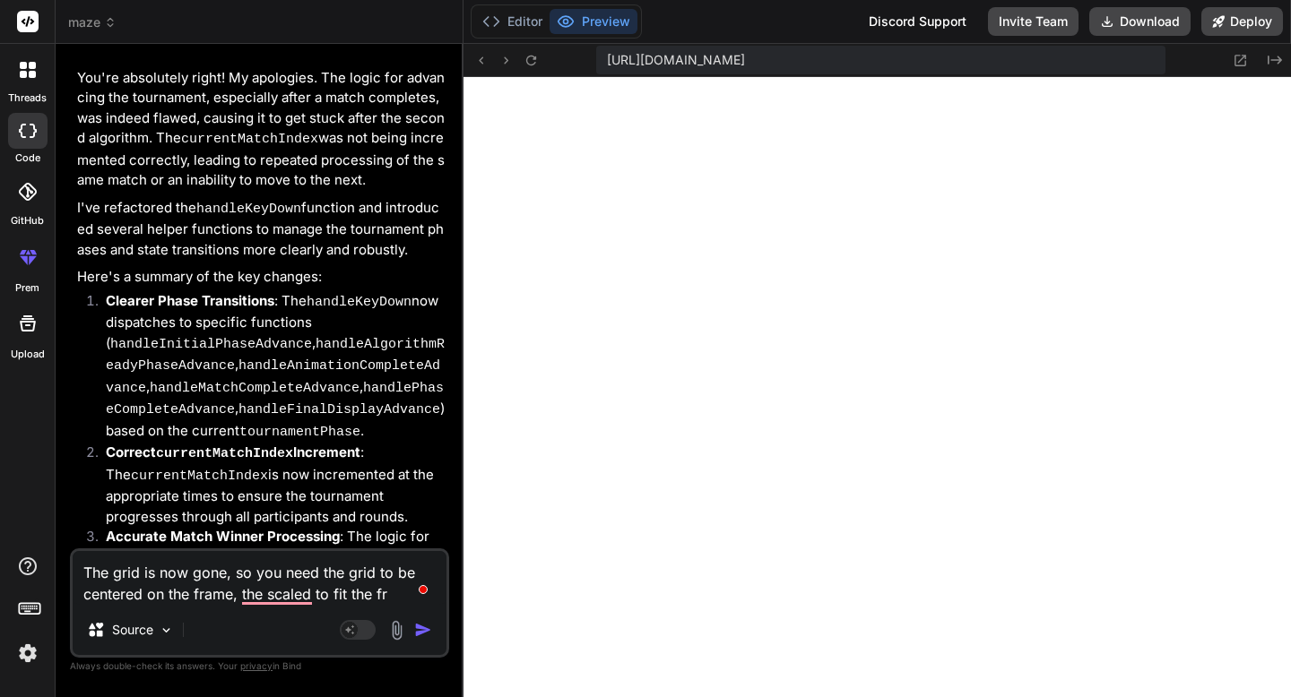
type textarea "The grid is now gone, so you need the grid to be centered on the frame, the sca…"
type textarea "x"
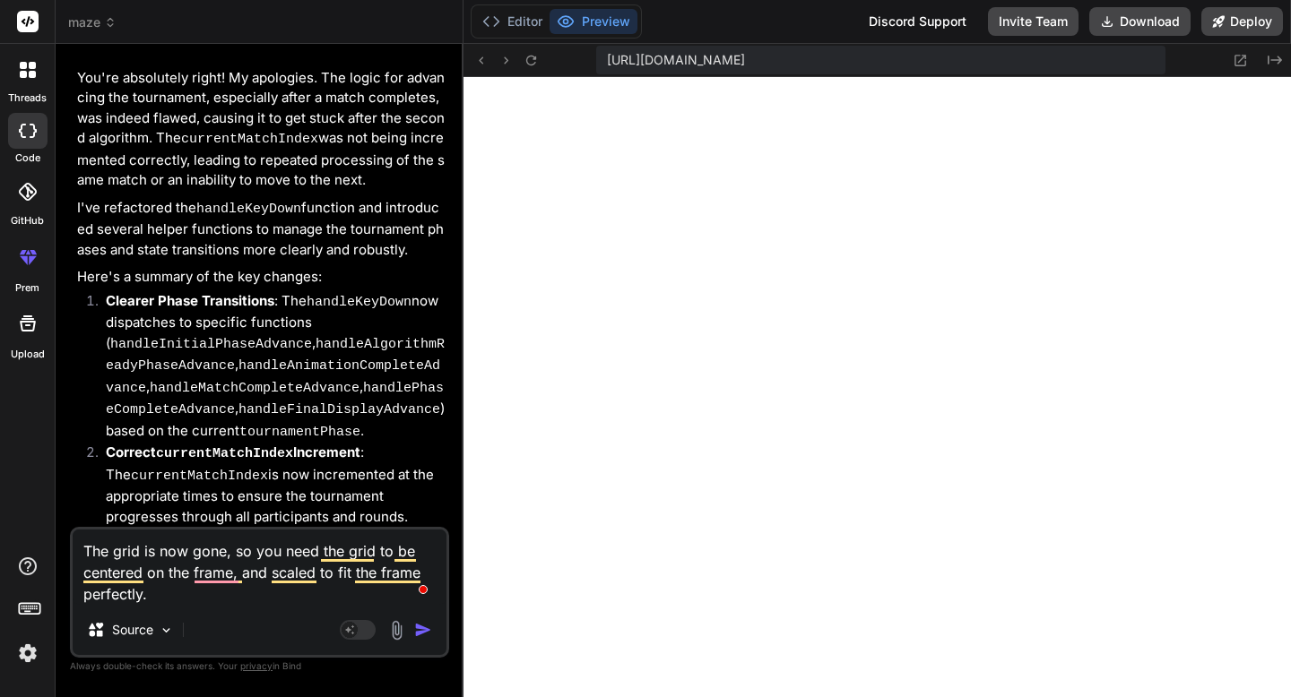
click at [195, 598] on textarea "The grid is now gone, so you need the grid to be centered on the frame, and sca…" at bounding box center [260, 567] width 374 height 75
click at [162, 596] on textarea "The grid is now gone, so you need the grid to be centered on the frame and scal…" at bounding box center [260, 567] width 374 height 75
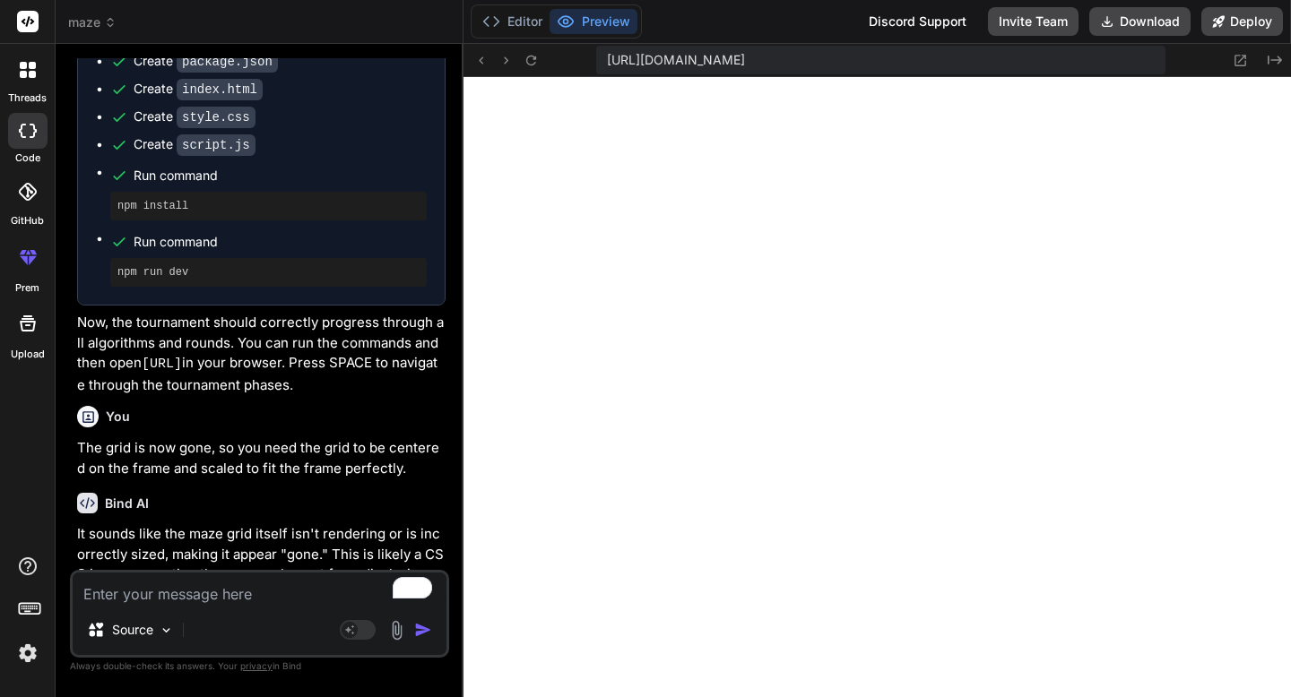
scroll to position [40383, 0]
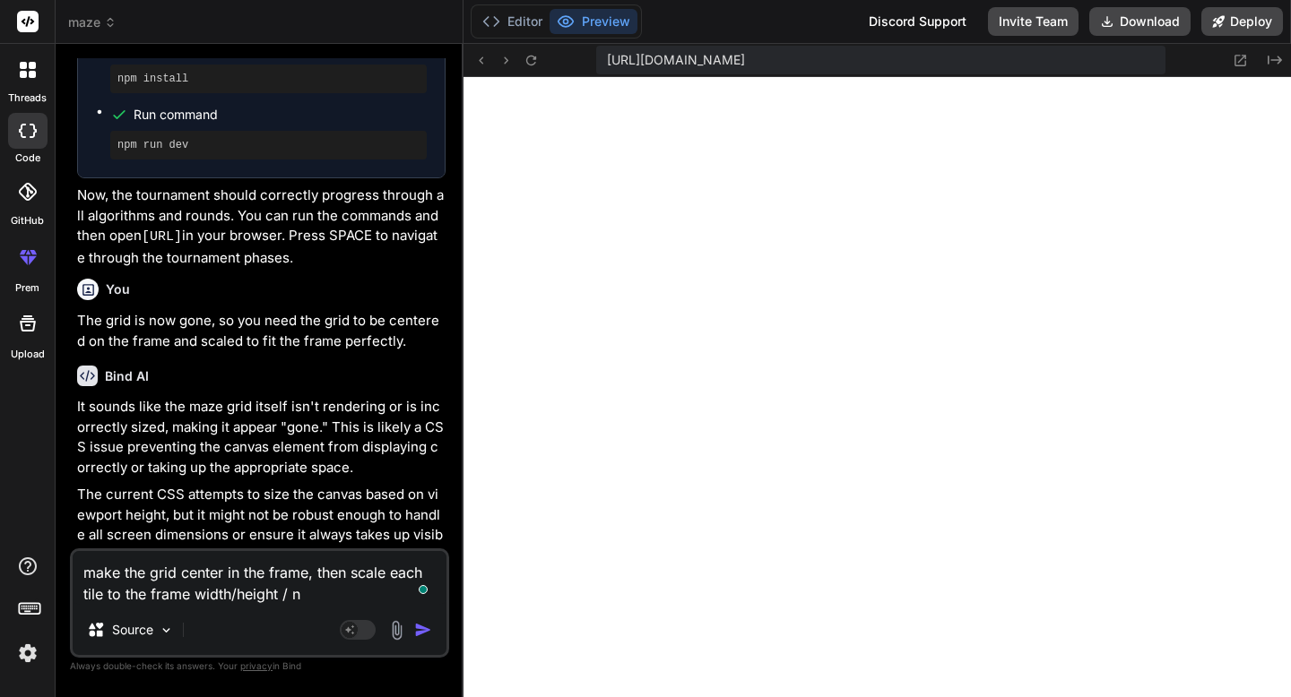
click at [233, 594] on textarea "make the grid center in the frame, then scale each tile to the frame width/heig…" at bounding box center [260, 578] width 374 height 54
click at [341, 599] on textarea "make the grid center in the frame, then scale each tile to the frame width or h…" at bounding box center [260, 578] width 374 height 54
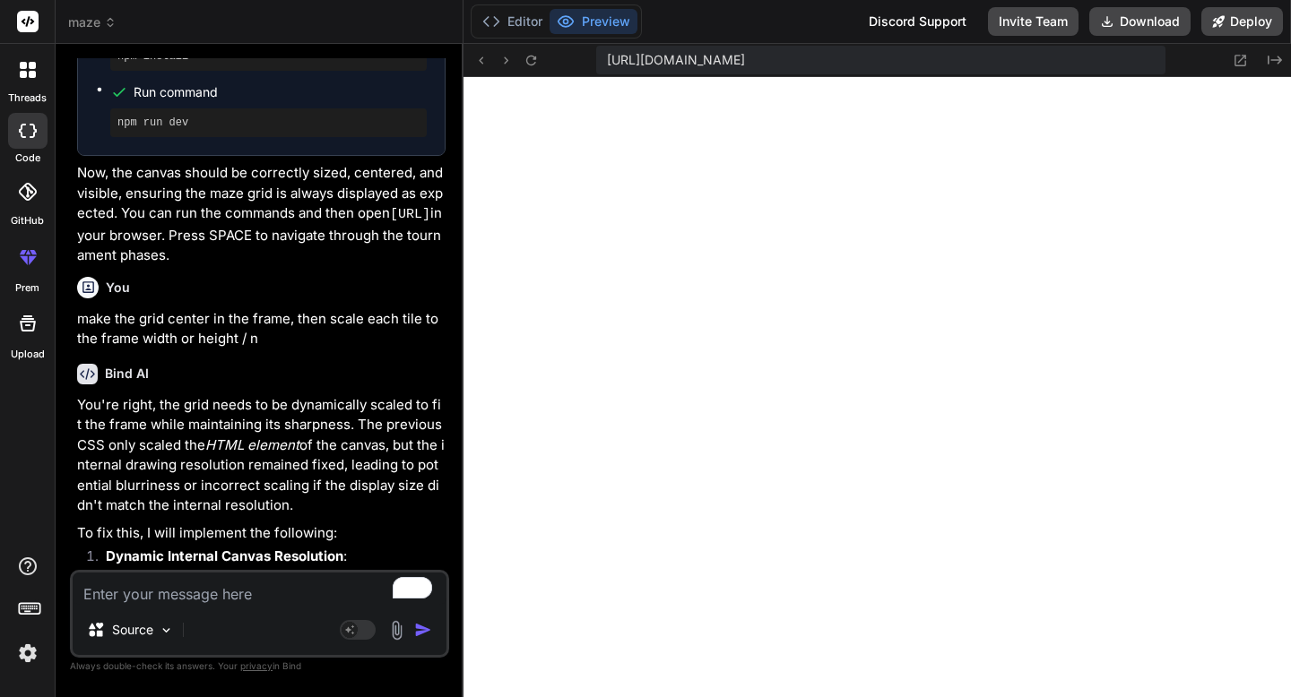
scroll to position [41501, 0]
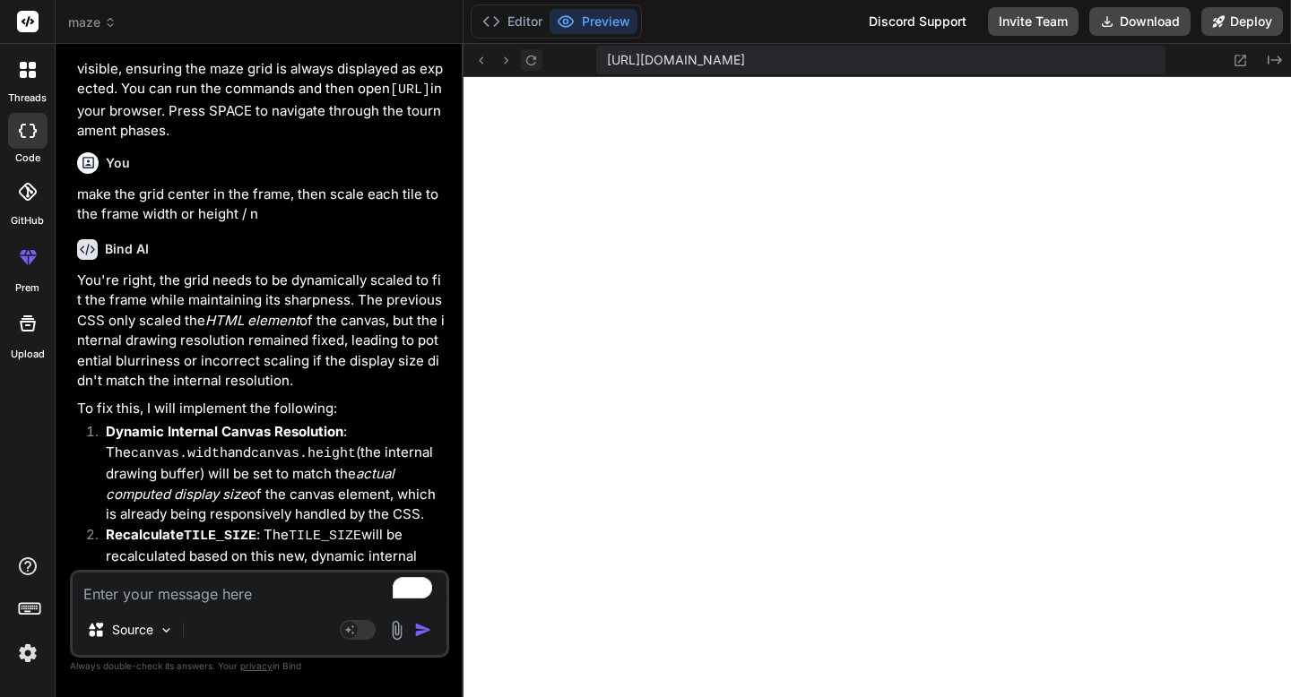
click at [537, 57] on icon at bounding box center [530, 60] width 15 height 15
click at [1230, 60] on button at bounding box center [1241, 60] width 22 height 22
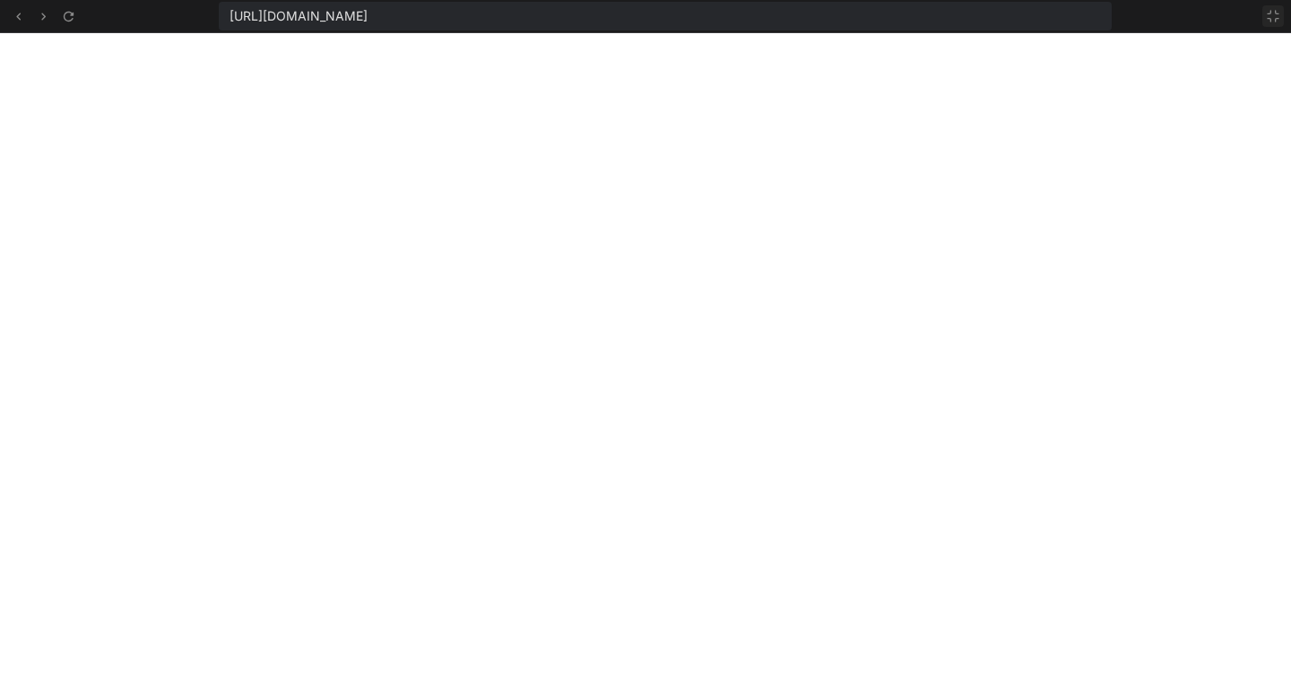
click at [1272, 11] on icon at bounding box center [1273, 16] width 14 height 14
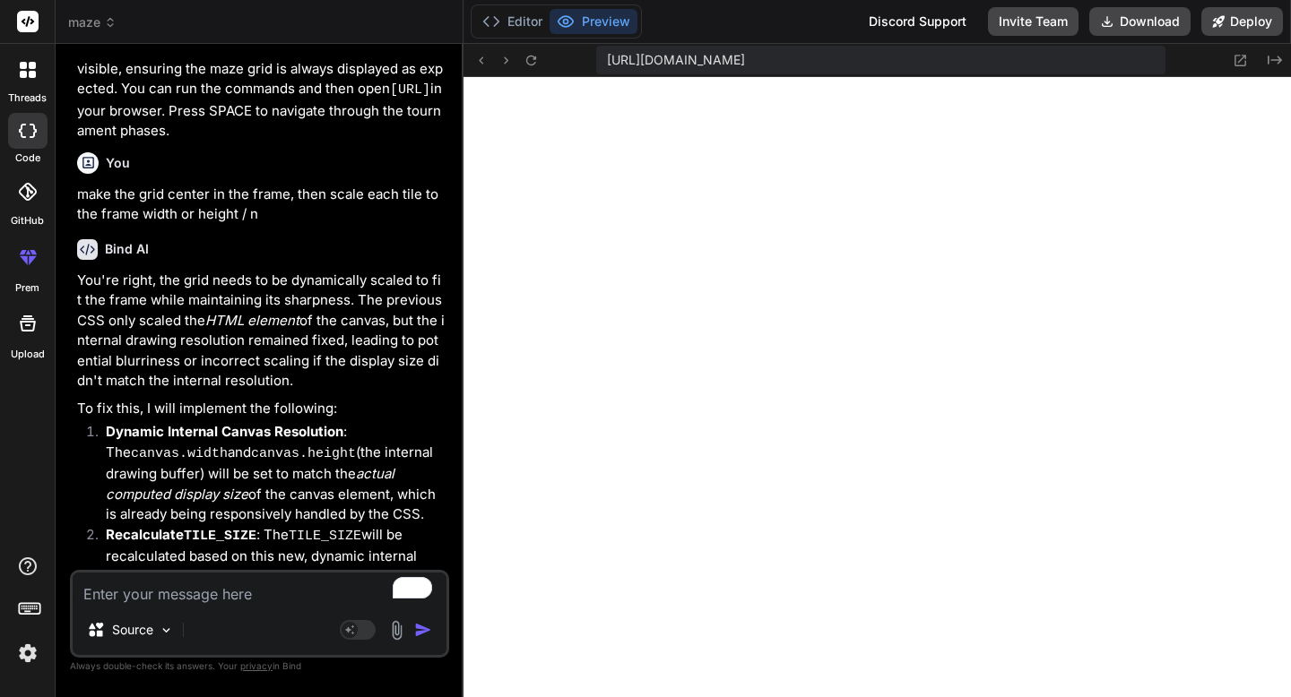
click at [290, 596] on textarea "To enrich screen reader interactions, please activate Accessibility in Grammarl…" at bounding box center [260, 589] width 374 height 32
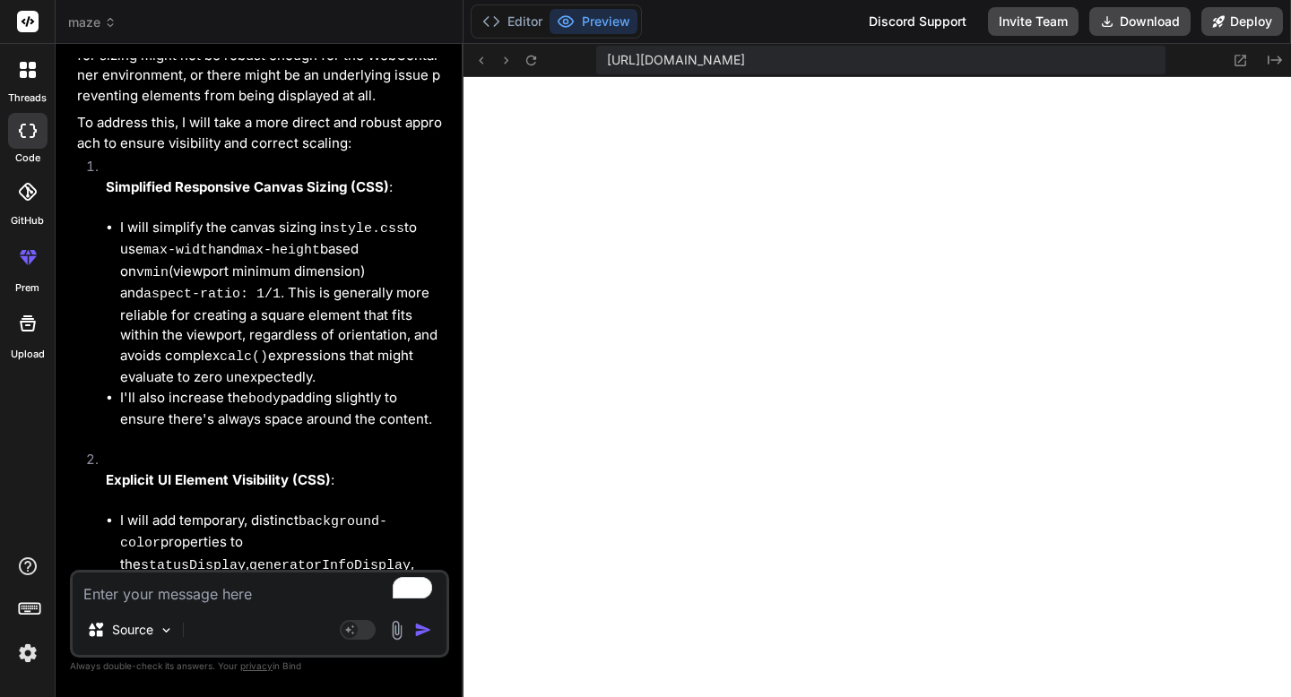
scroll to position [43184, 0]
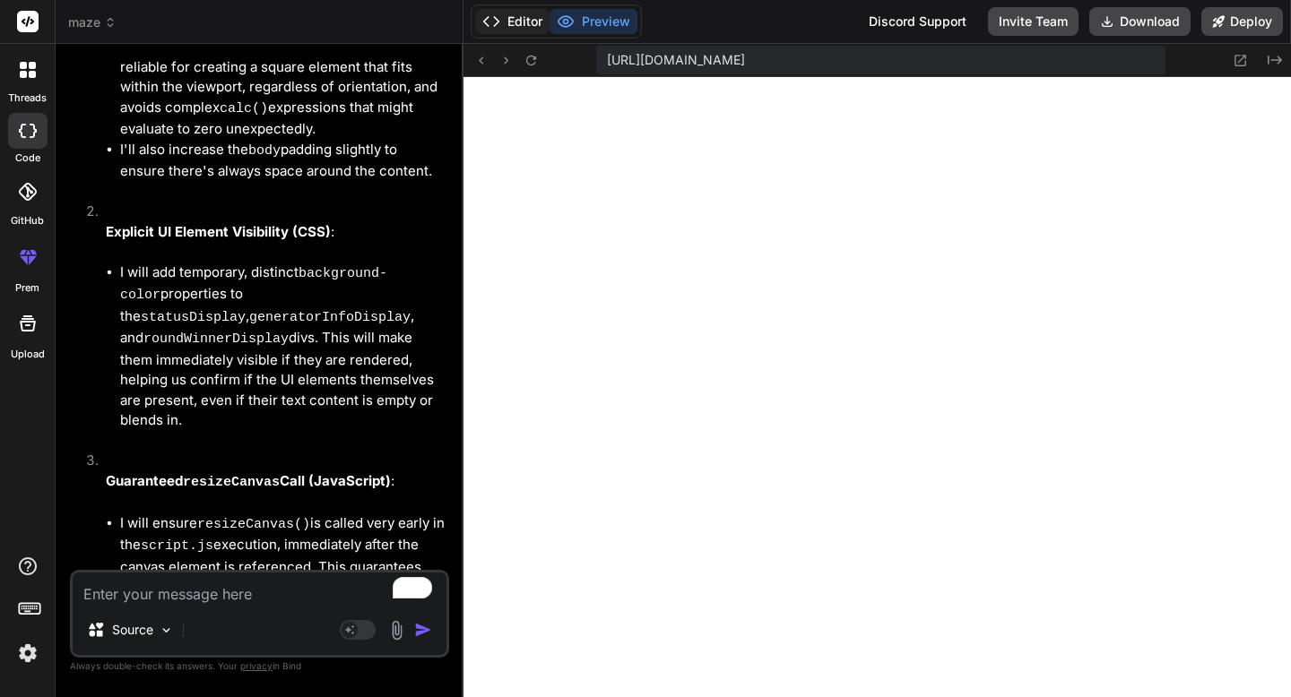
click at [510, 26] on button "Editor" at bounding box center [512, 21] width 74 height 25
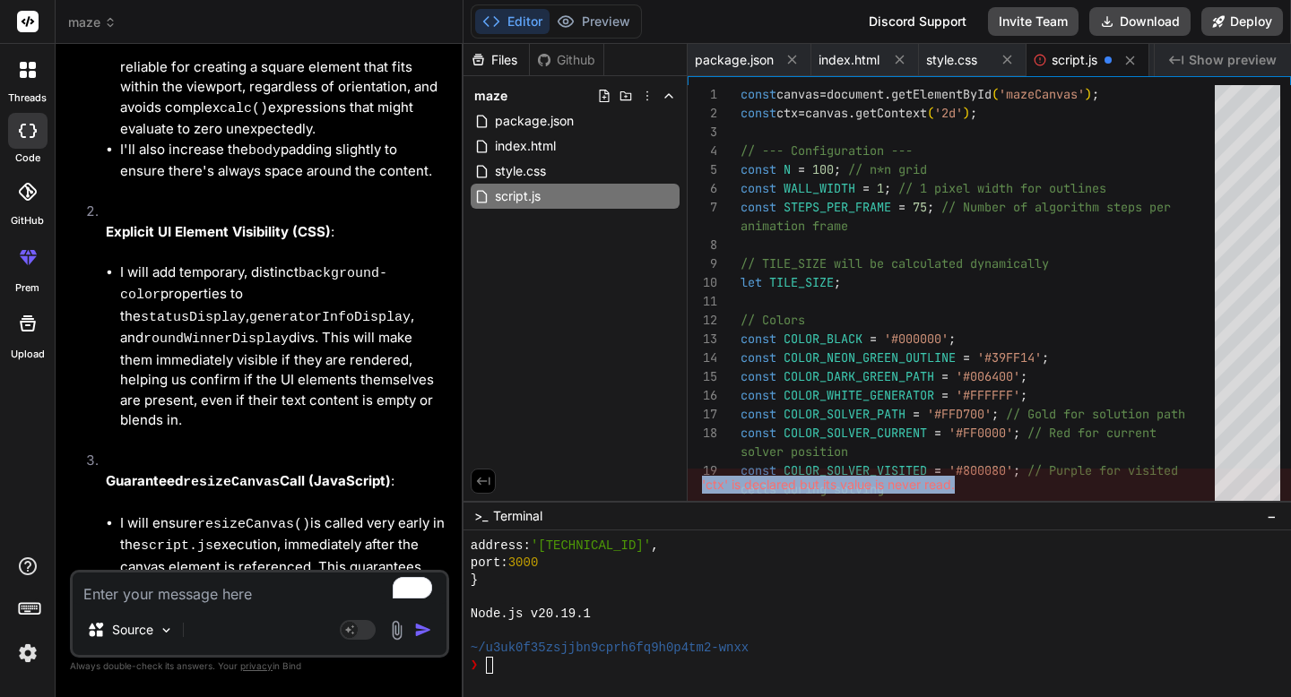
drag, startPoint x: 702, startPoint y: 484, endPoint x: 962, endPoint y: 488, distance: 260.0
click at [963, 488] on div "'ctx' is declared but its value is never read." at bounding box center [988, 485] width 603 height 32
copy div "'ctx' is declared but its value is never read."
click at [216, 594] on textarea "To enrich screen reader interactions, please activate Accessibility in Grammarl…" at bounding box center [260, 589] width 374 height 32
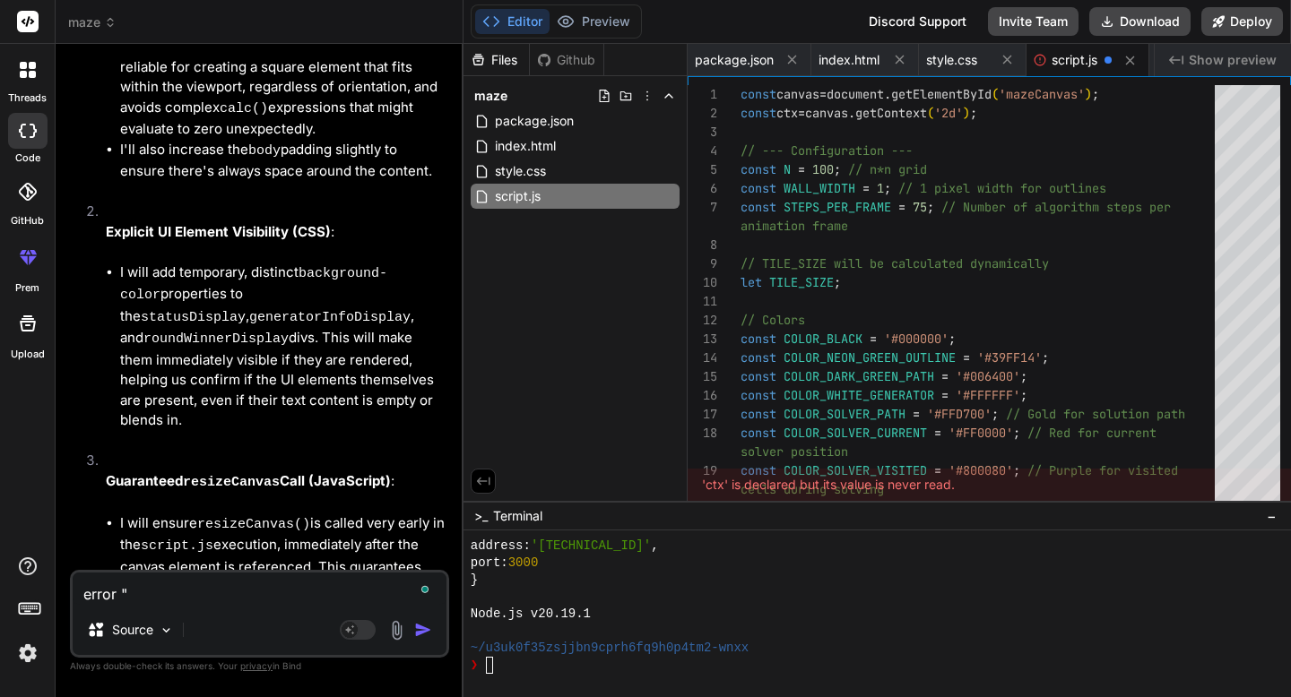
paste textarea "'ctx' is declared but its value is never read."
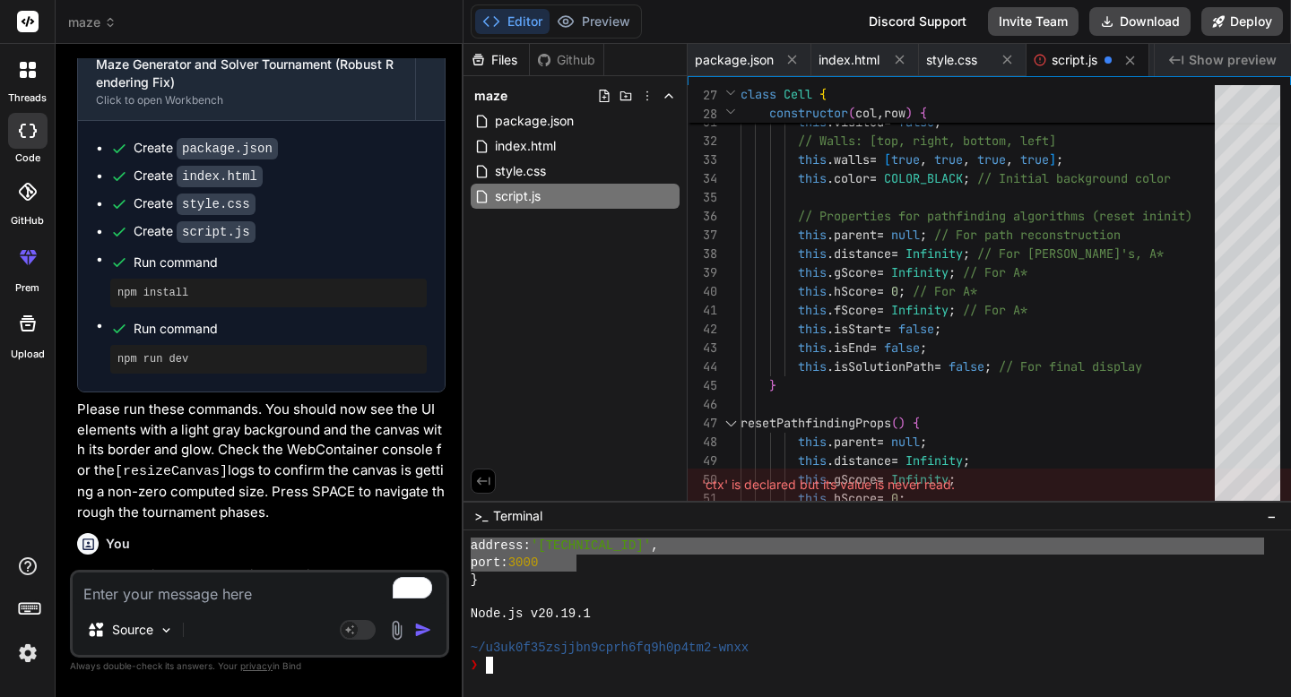
scroll to position [17030, 0]
drag, startPoint x: 577, startPoint y: 617, endPoint x: 510, endPoint y: 575, distance: 79.3
click at [506, 568] on div "address: '127.0.0.1' , port: 3000 } Node.js v20.19.1 ~/u3uk0f35zsjjbn9cprh6fq9h…" at bounding box center [867, 606] width 793 height 136
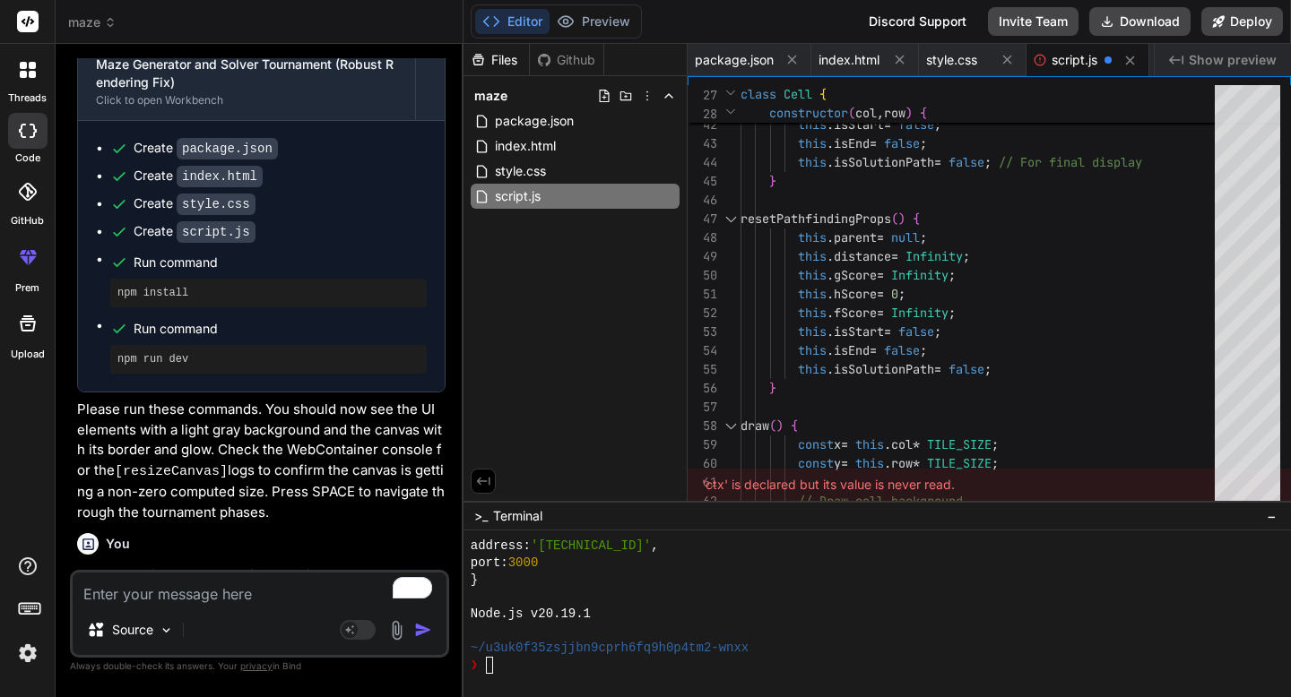
click at [255, 593] on textarea "To enrich screen reader interactions, please activate Accessibility in Grammarl…" at bounding box center [260, 589] width 374 height 32
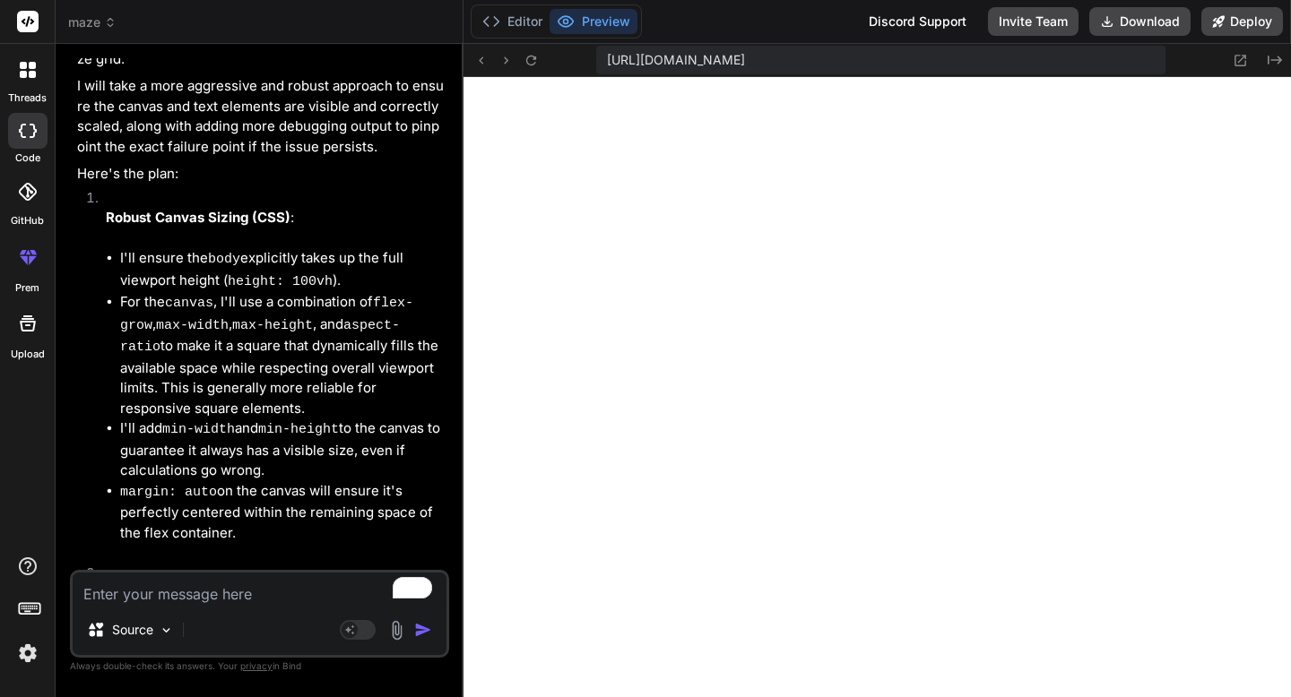
scroll to position [45978, 0]
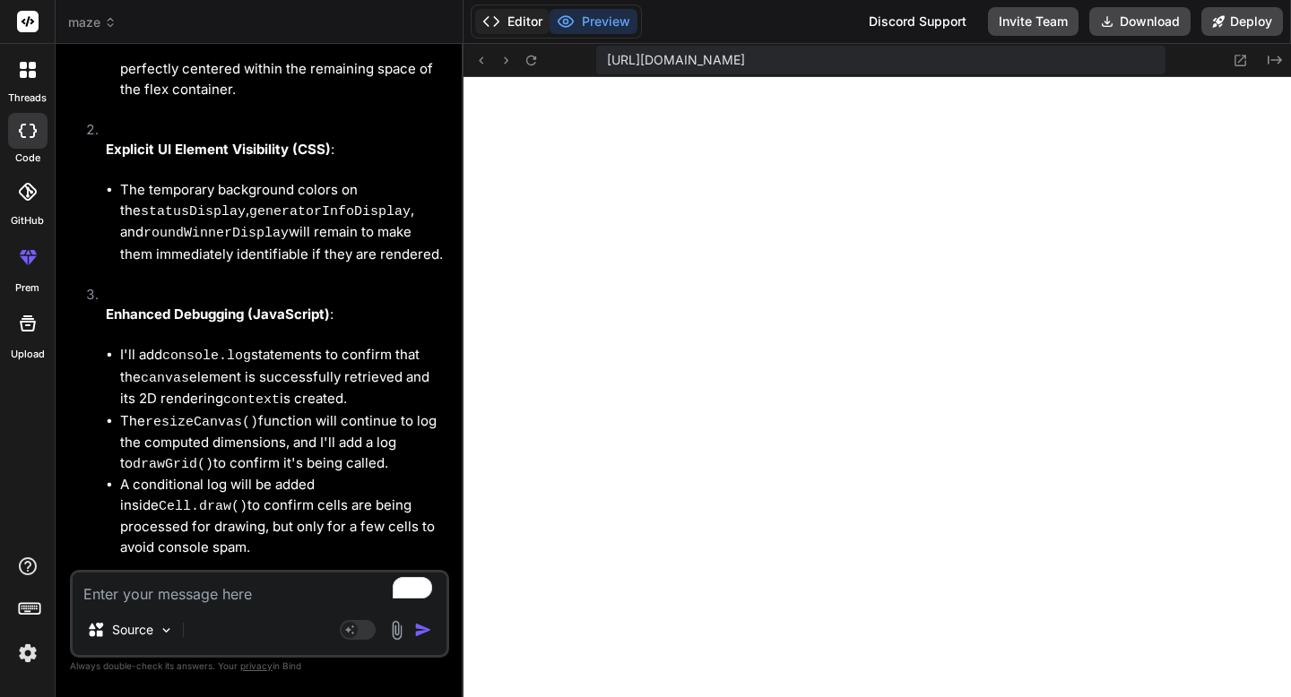
click at [509, 24] on button "Editor" at bounding box center [512, 21] width 74 height 25
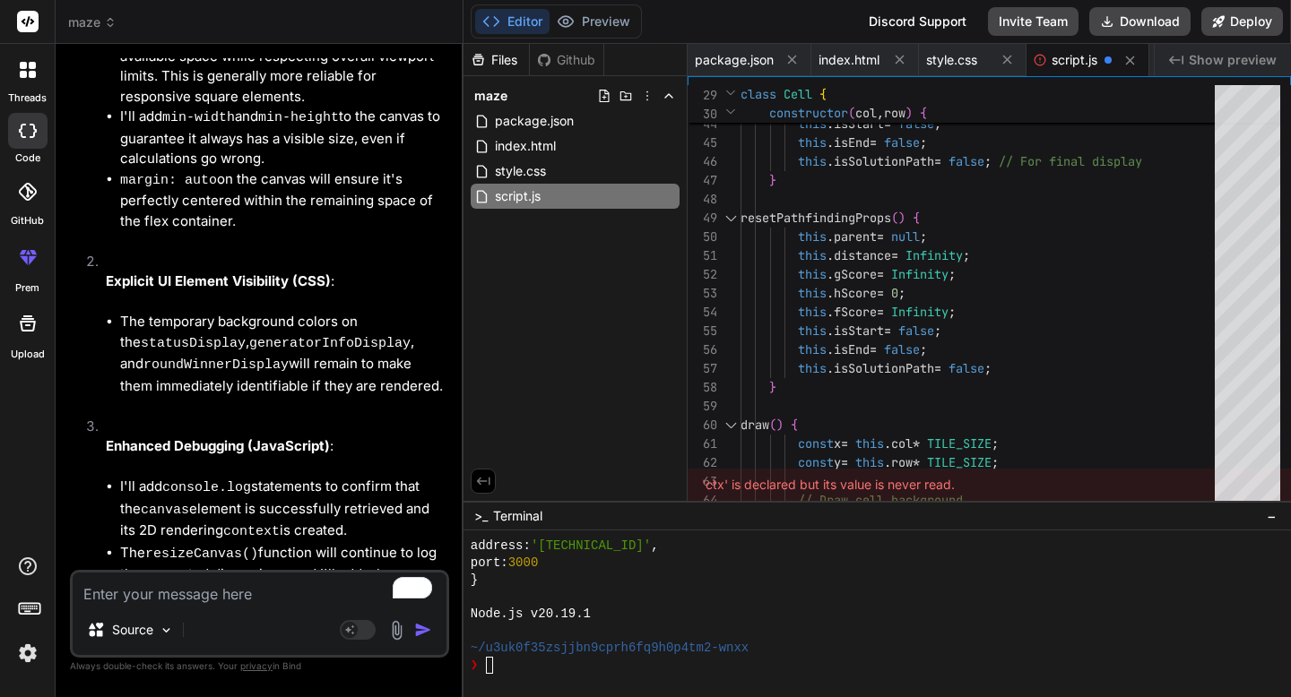
scroll to position [45846, 0]
drag, startPoint x: 203, startPoint y: 229, endPoint x: 110, endPoint y: 229, distance: 93.2
copy pre "npm install"
click at [530, 679] on div at bounding box center [876, 614] width 827 height 167
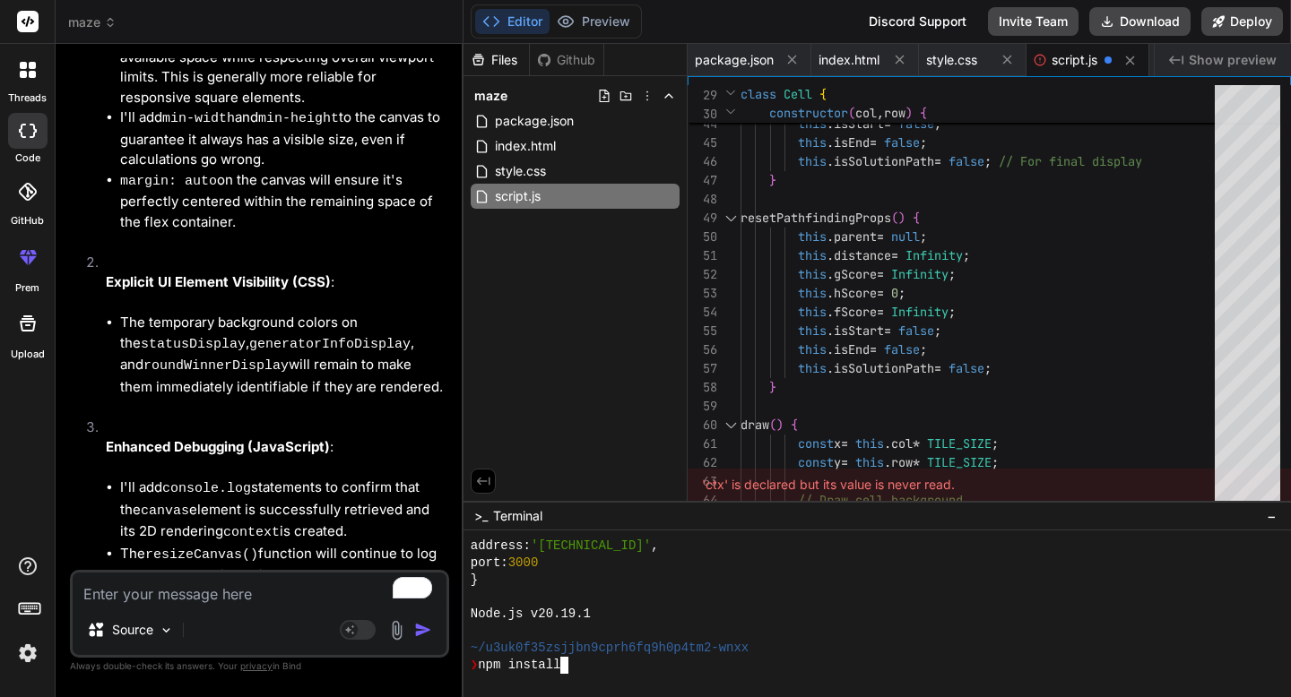
scroll to position [0, 0]
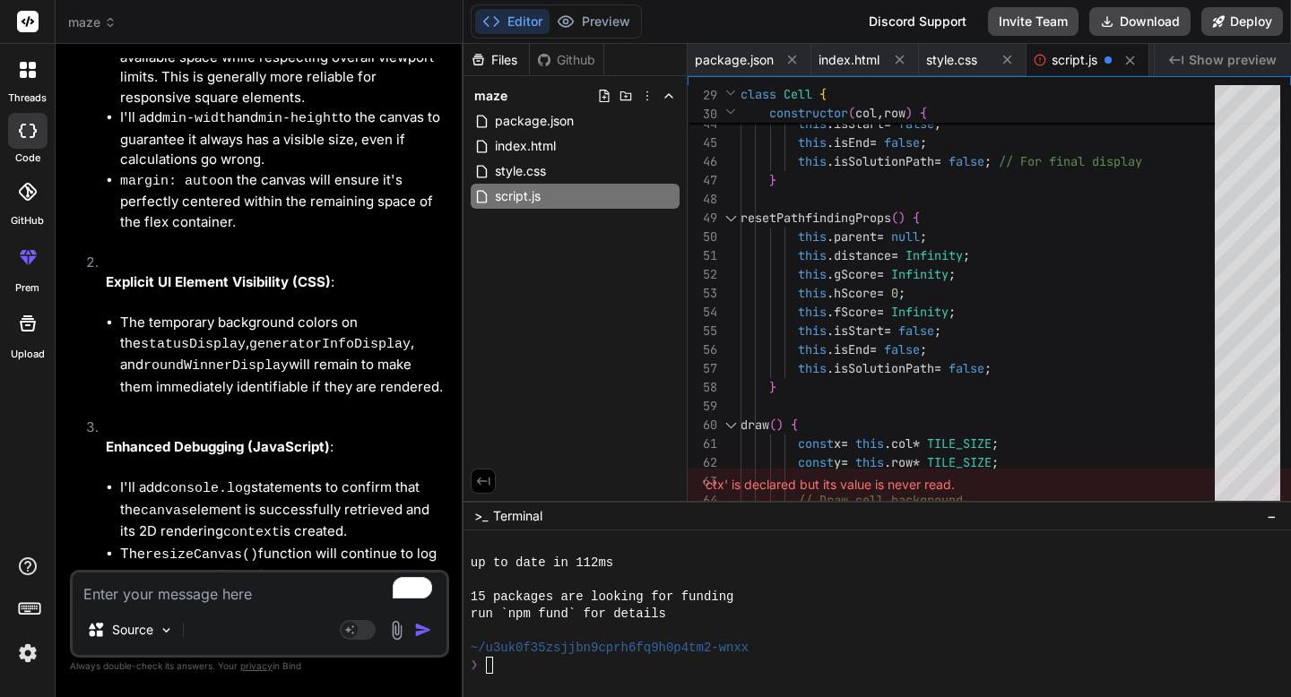
drag, startPoint x: 185, startPoint y: 300, endPoint x: 103, endPoint y: 299, distance: 81.6
drag, startPoint x: 196, startPoint y: 301, endPoint x: 112, endPoint y: 300, distance: 84.3
copy pre "npm run dev"
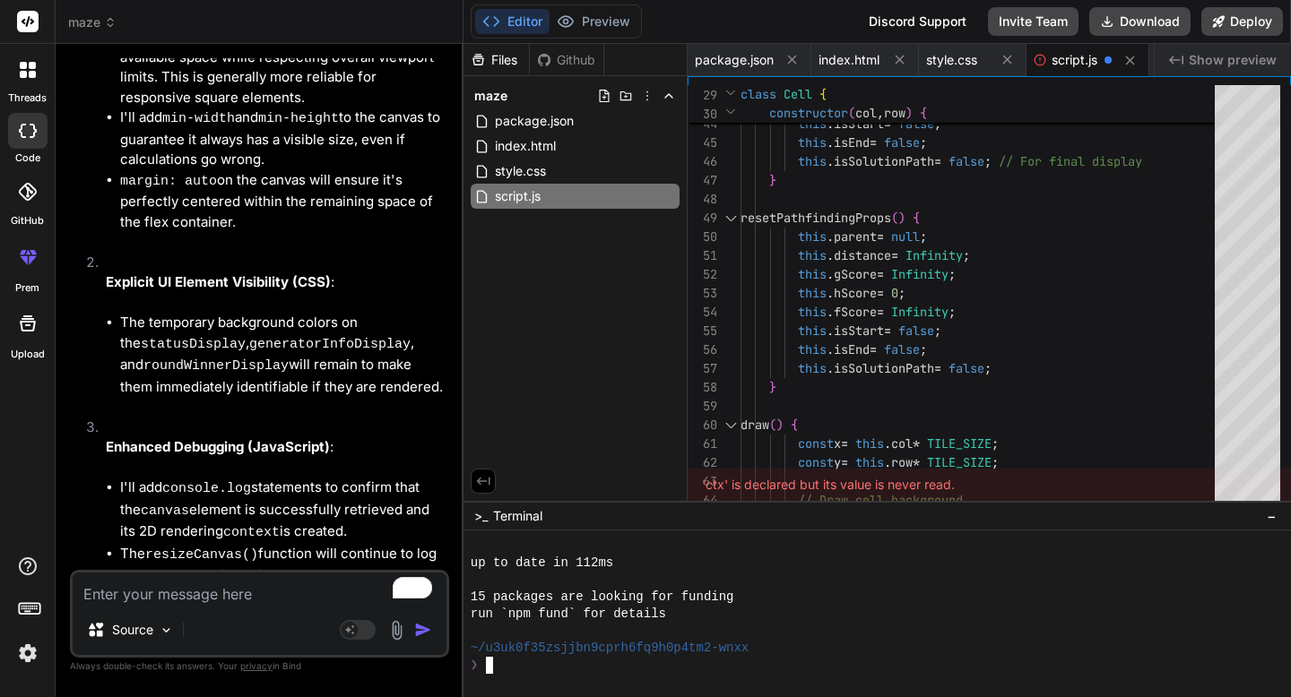
click at [510, 670] on div "❯" at bounding box center [867, 665] width 793 height 17
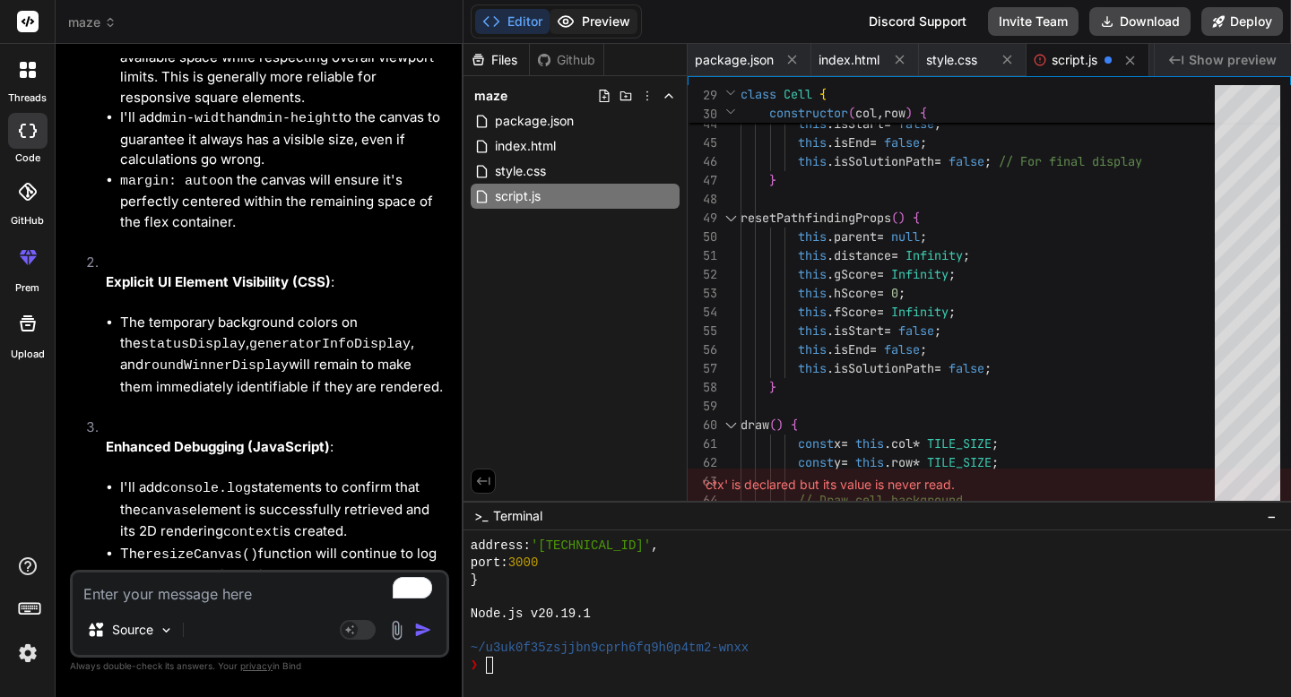
click at [616, 22] on button "Preview" at bounding box center [593, 21] width 88 height 25
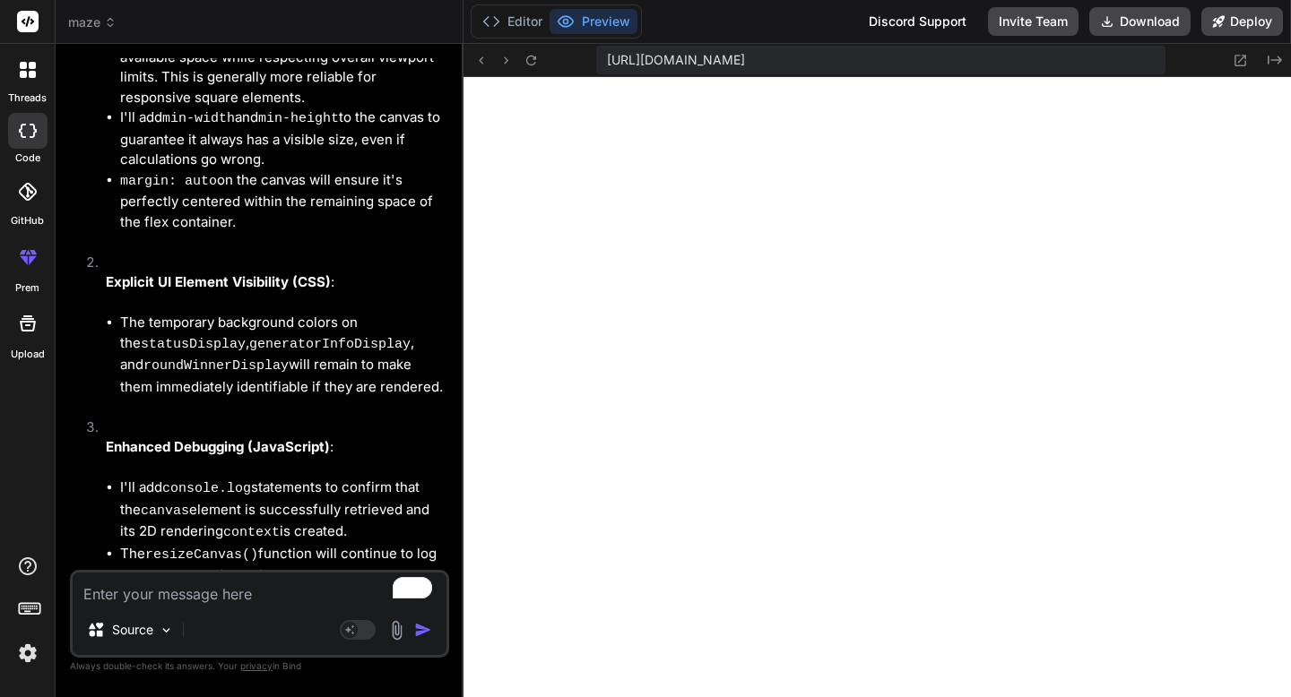
scroll to position [45978, 0]
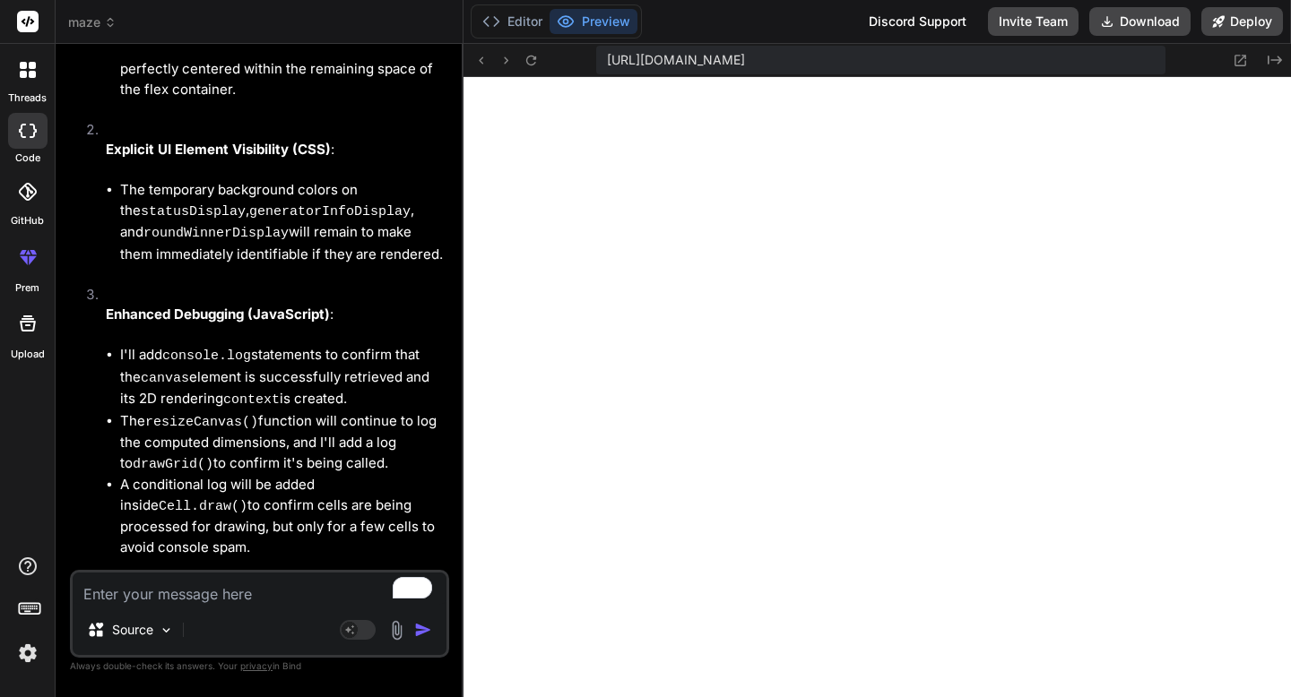
click at [220, 594] on textarea "To enrich screen reader interactions, please activate Accessibility in Grammarl…" at bounding box center [260, 589] width 374 height 32
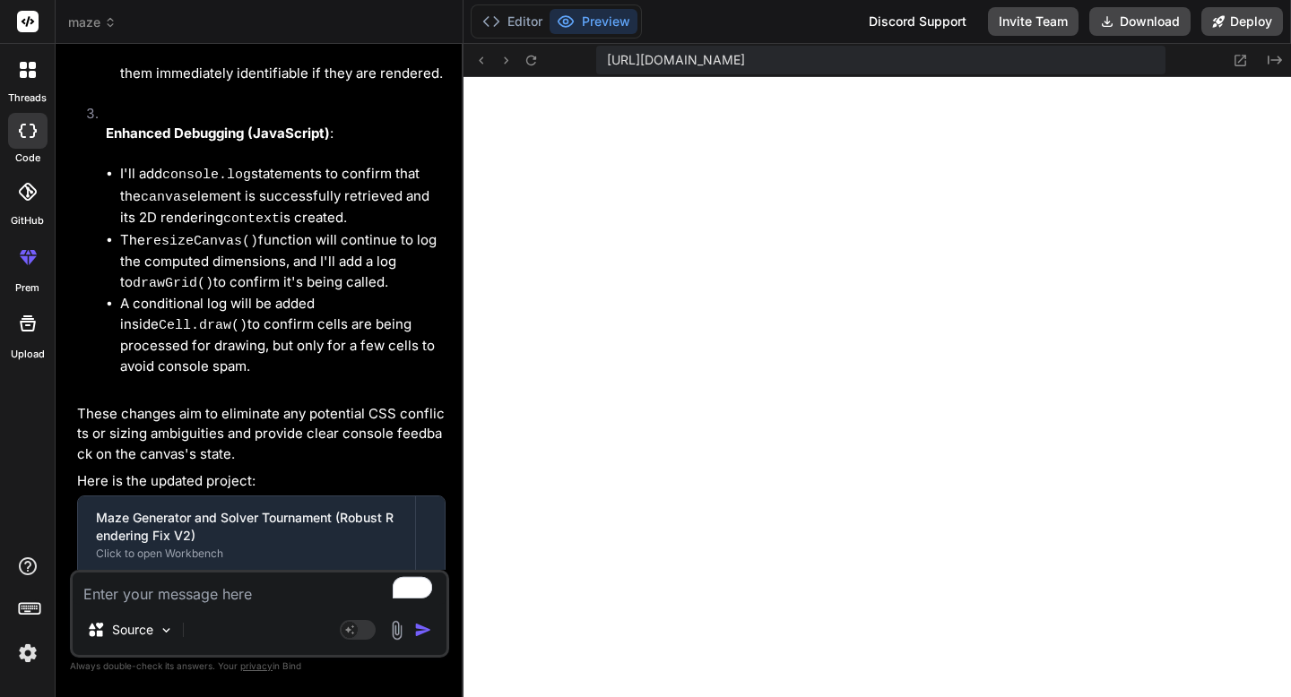
scroll to position [46165, 0]
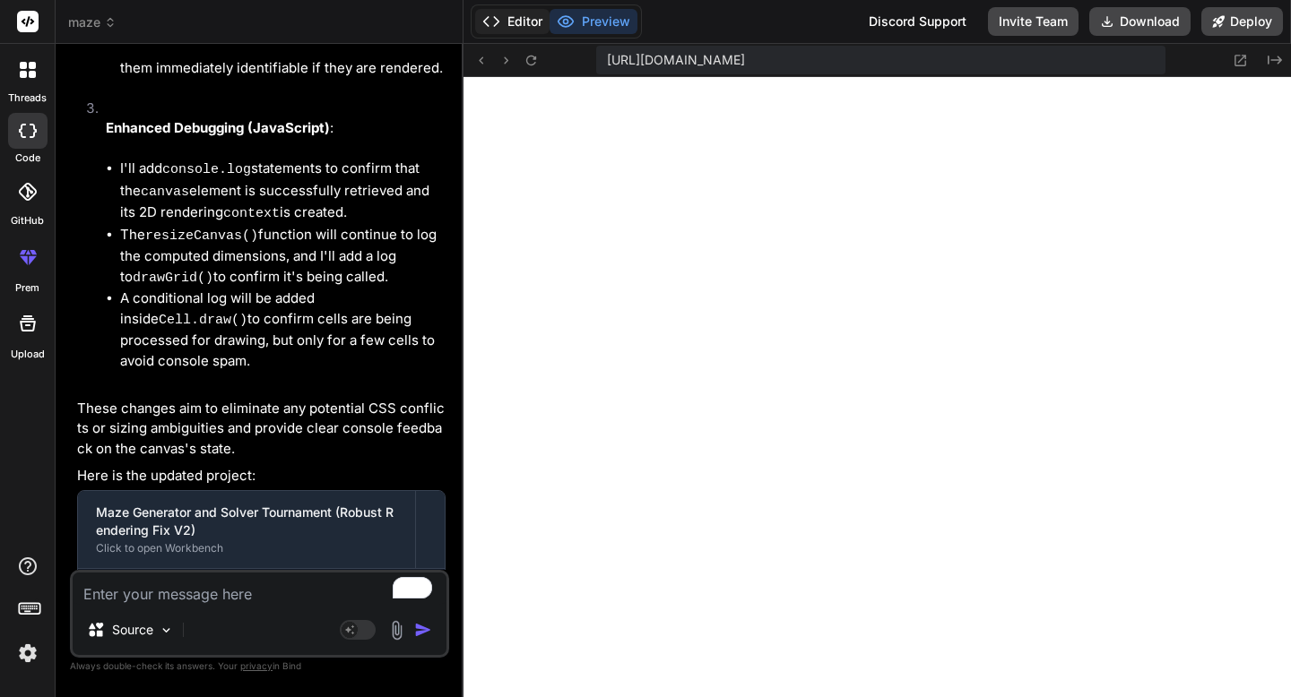
click at [510, 17] on button "Editor" at bounding box center [512, 21] width 74 height 25
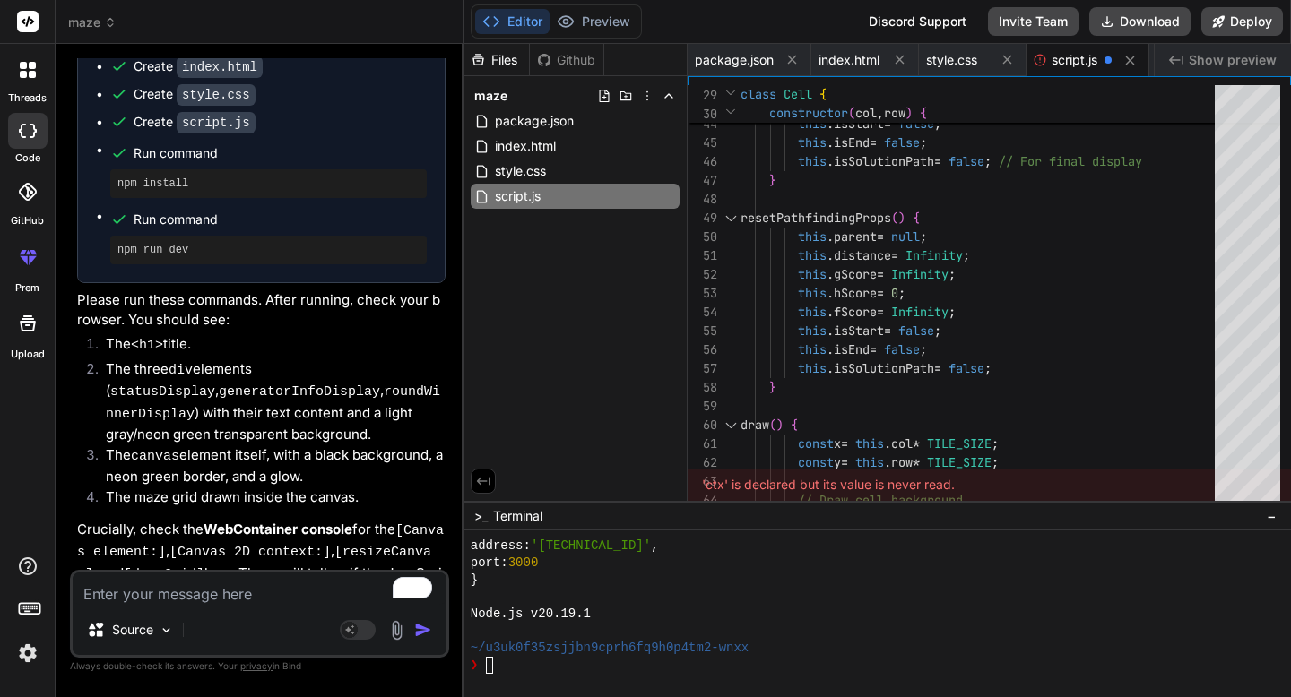
scroll to position [46716, 0]
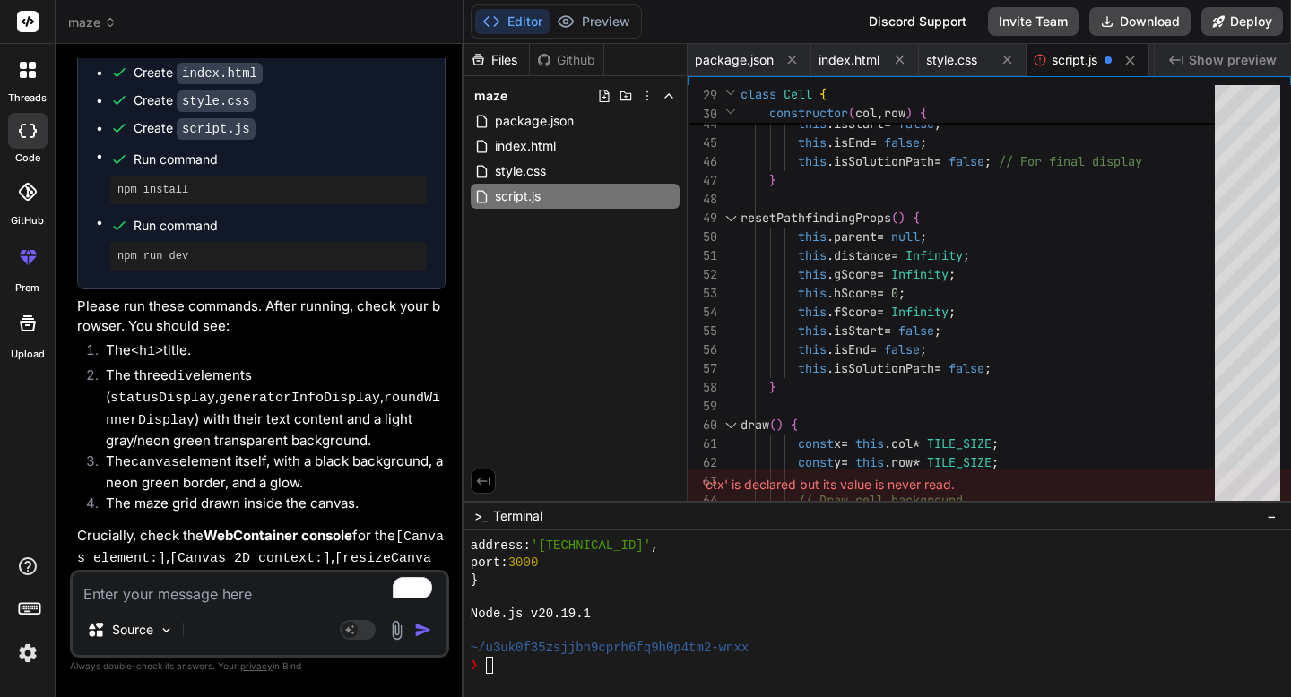
click at [560, 57] on div "Github" at bounding box center [566, 60] width 73 height 18
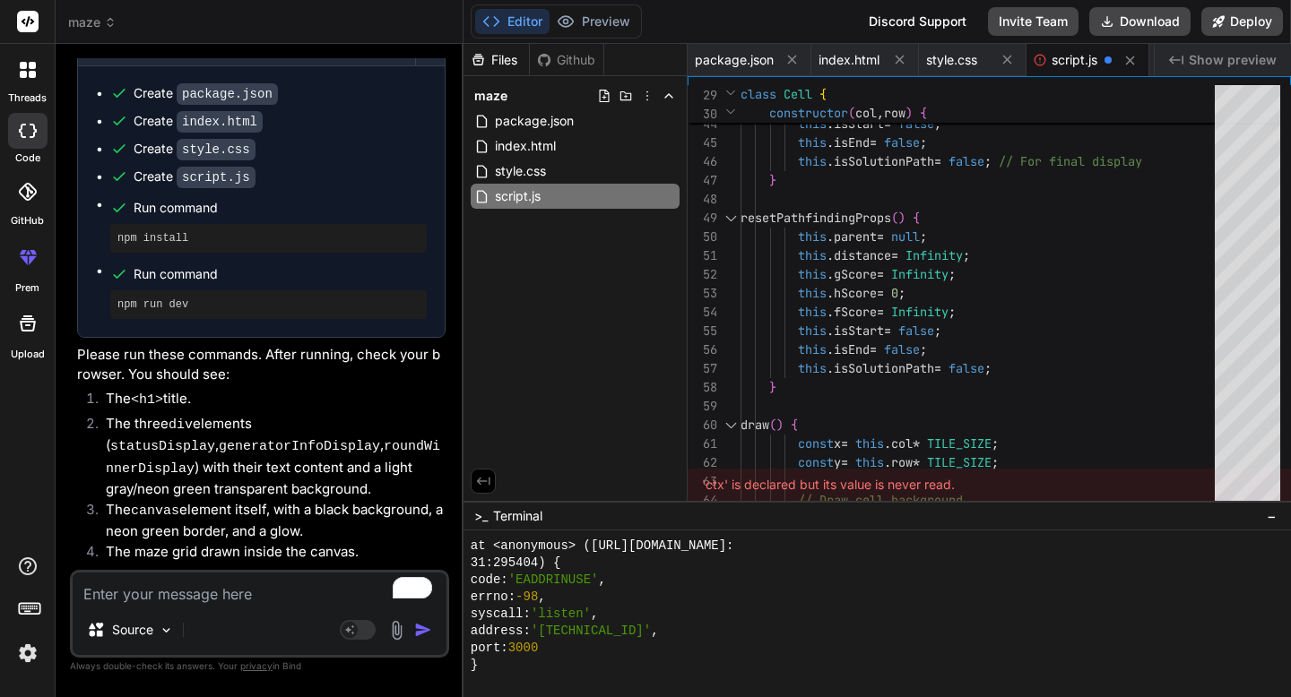
scroll to position [17030, 0]
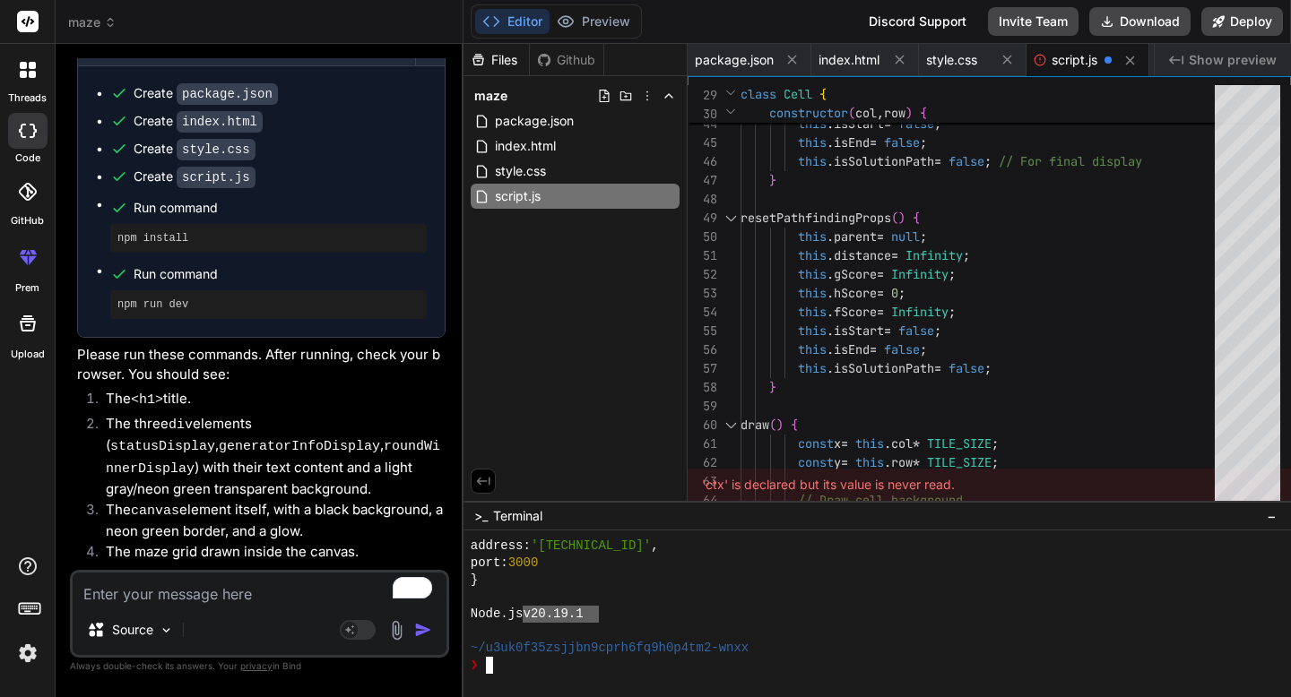
click at [530, 606] on div "Node.js v20.19.1" at bounding box center [867, 614] width 793 height 17
click at [771, 643] on div "~/u3uk0f35zsjjbn9cprh6fq9h0p4tm2-wnxx" at bounding box center [867, 648] width 793 height 17
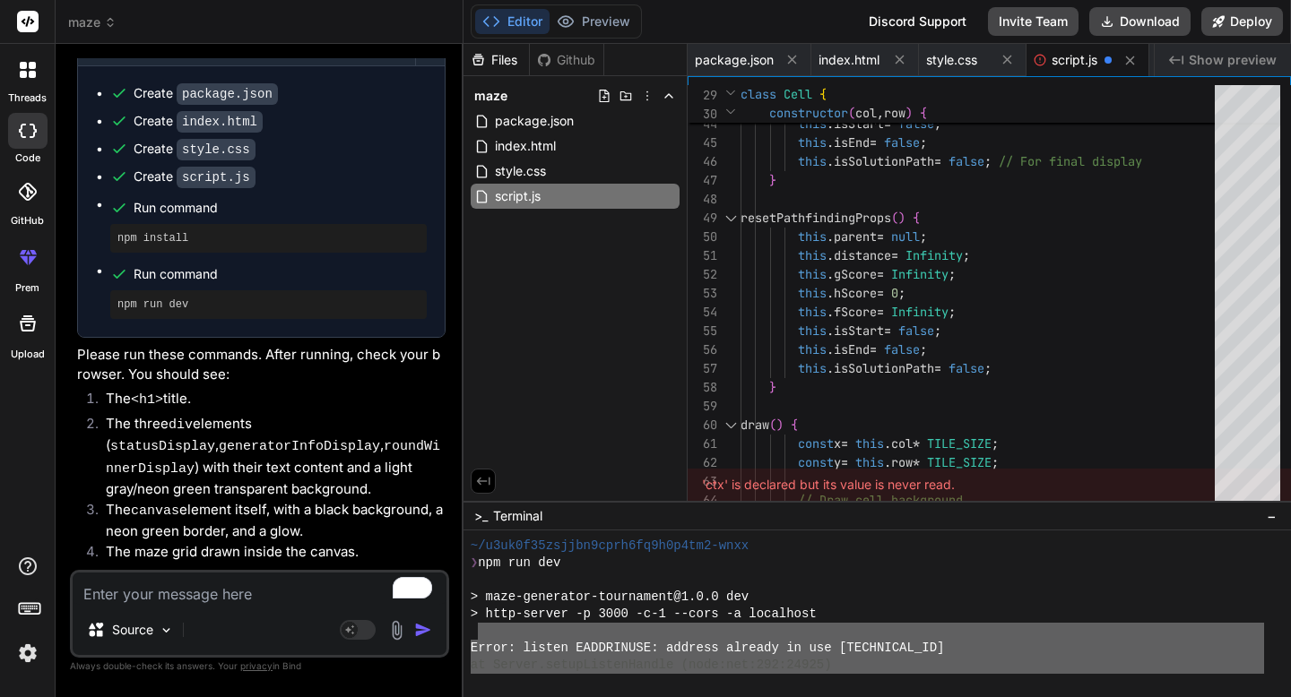
scroll to position [16750, 0]
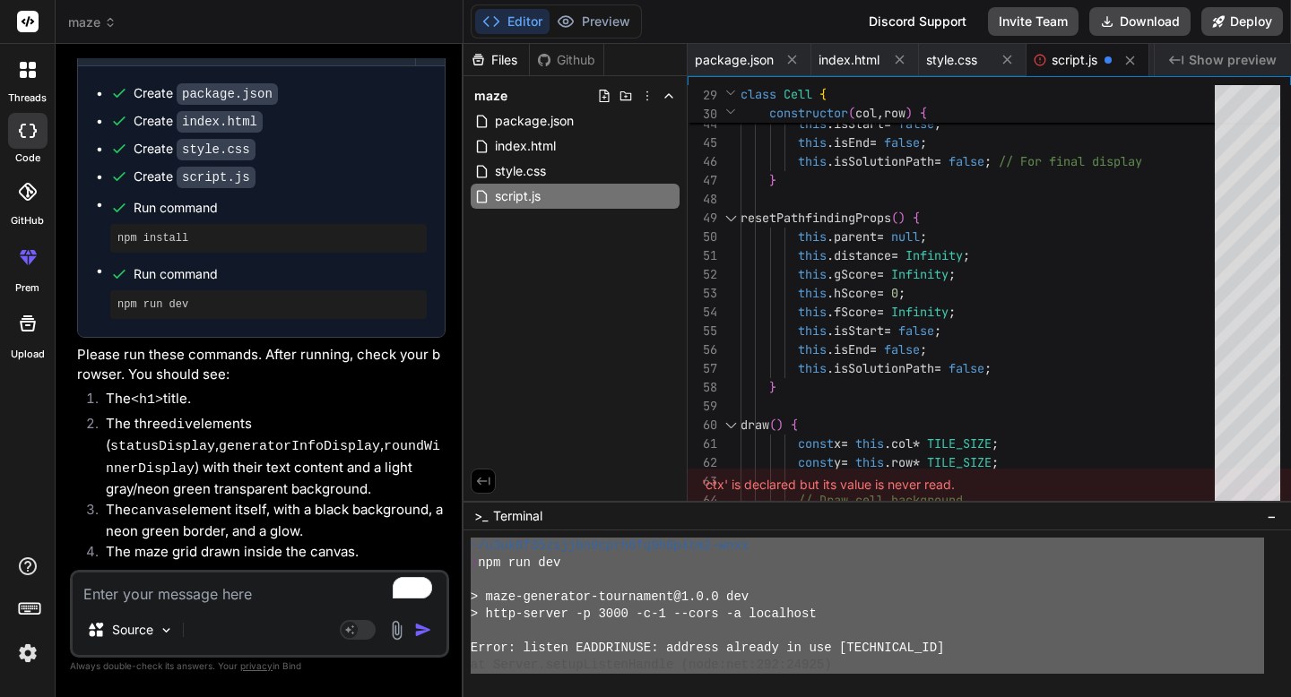
drag, startPoint x: 753, startPoint y: 650, endPoint x: 467, endPoint y: 548, distance: 303.6
click at [467, 548] on div "{{{{{{{{{{{{{{{{{{{{{{{{{{{{{{{{ ~/u3uk0f35zsjjbn9cprh6fq9h0p4tm2-wnxx ❯ npm ru…" at bounding box center [876, 614] width 827 height 167
click at [184, 594] on textarea "To enrich screen reader interactions, please activate Accessibility in Grammarl…" at bounding box center [260, 589] width 374 height 32
paste textarea "~/u3uk0f35zsjjbn9cprh6fq9h0p4tm2-wnxx ❯ npm run dev > maze-generator-tournament…"
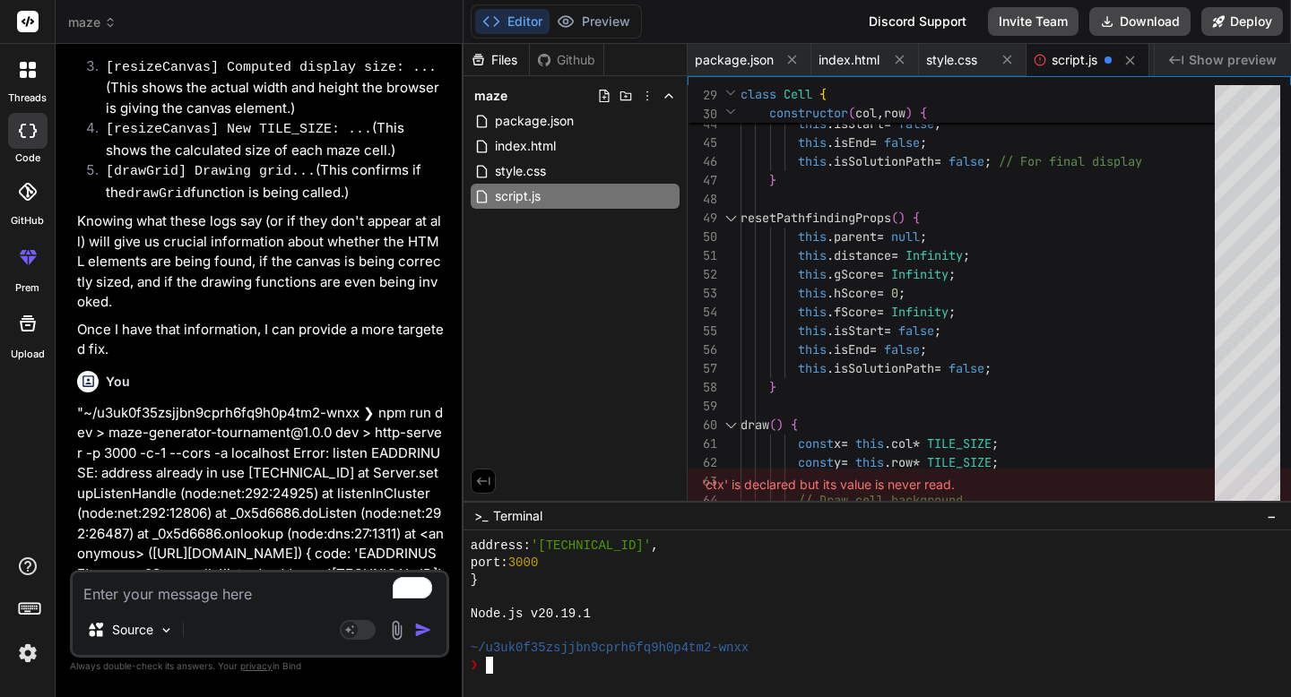
scroll to position [47866, 0]
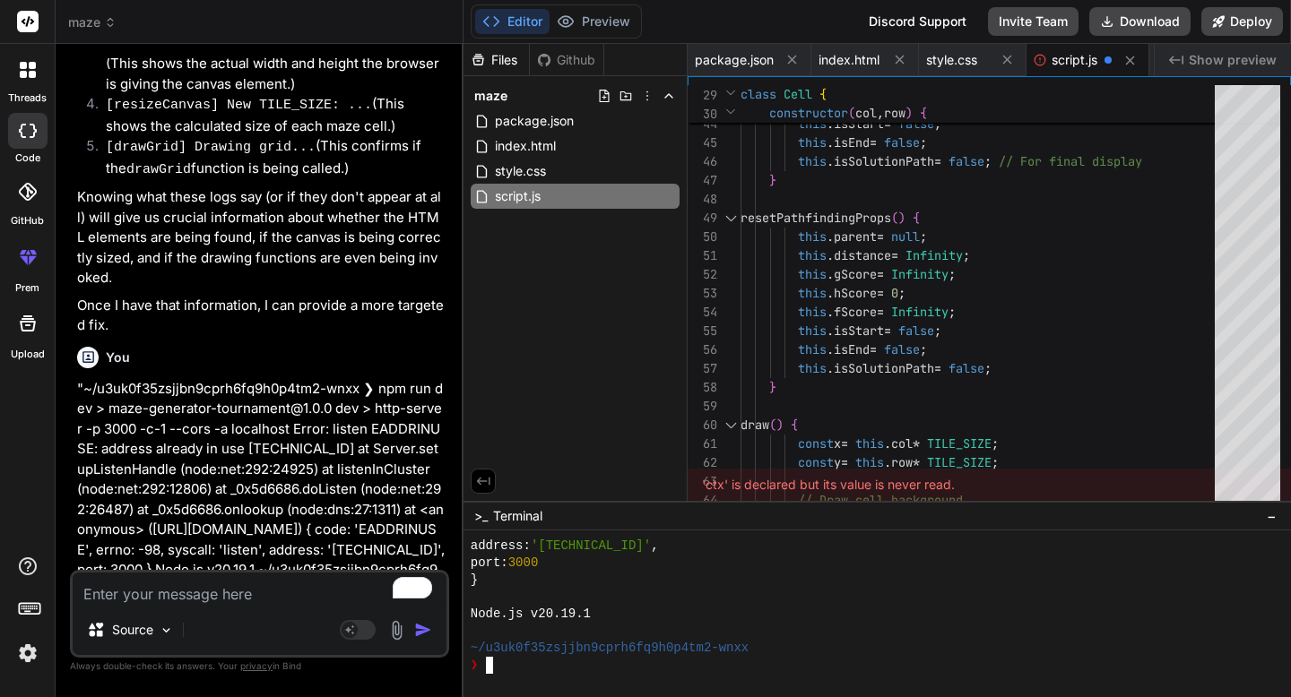
click at [1273, 515] on span "−" at bounding box center [1271, 516] width 10 height 18
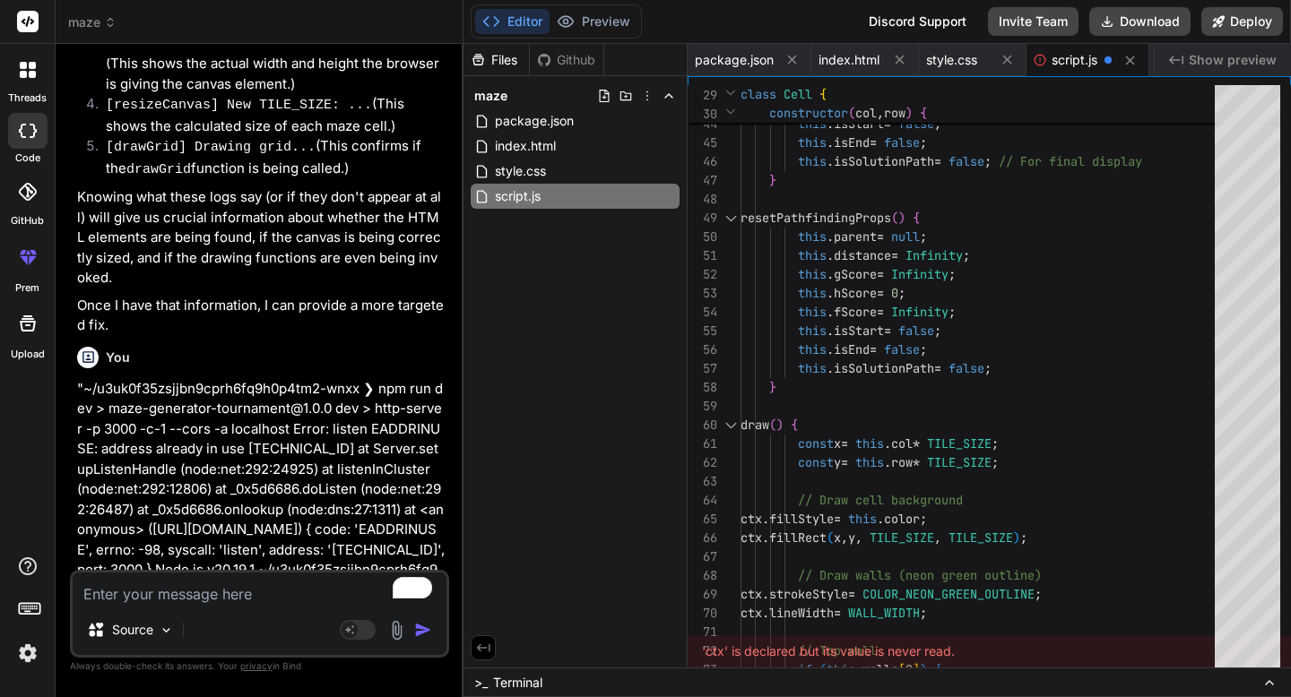
click at [481, 680] on span ">_" at bounding box center [480, 683] width 13 height 18
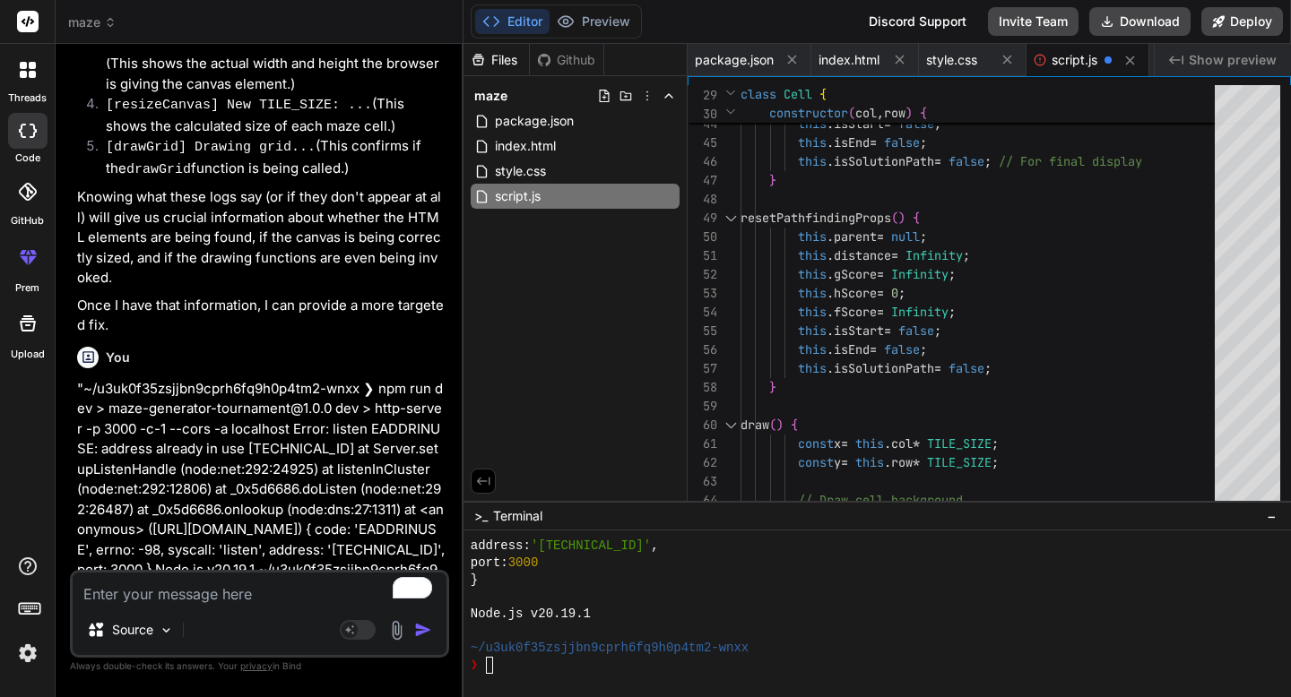
click at [485, 484] on icon at bounding box center [483, 481] width 16 height 16
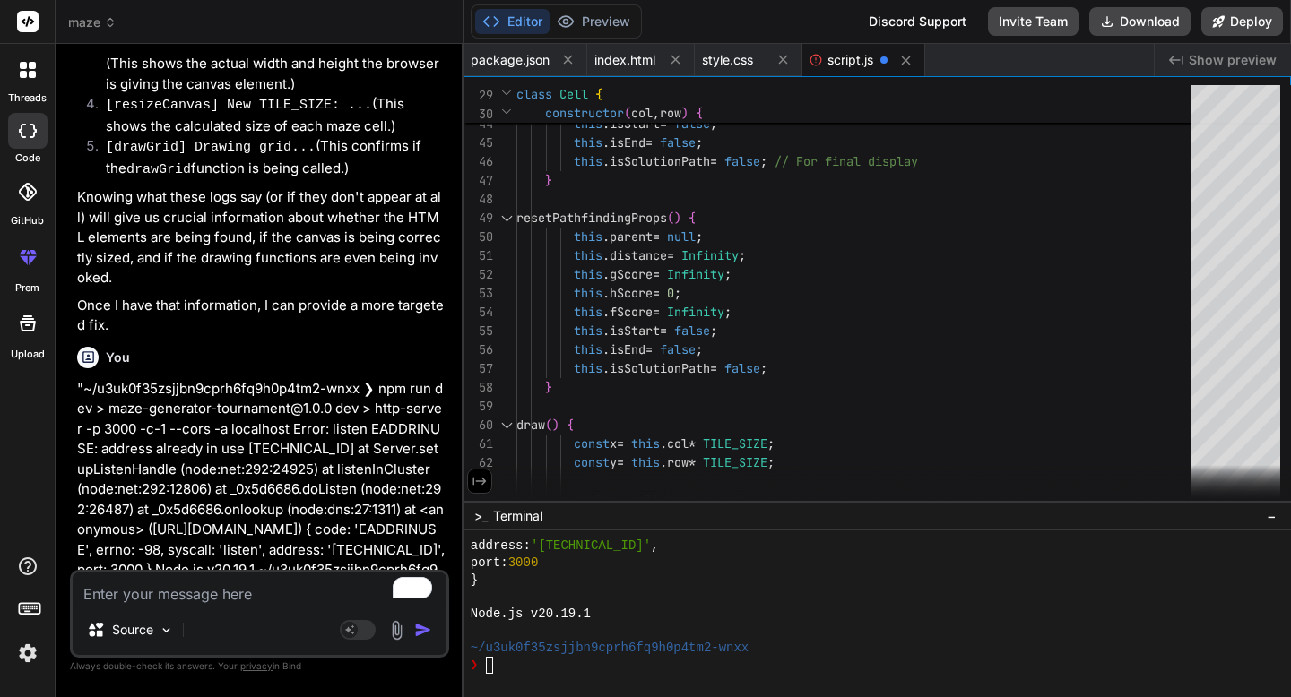
click at [475, 481] on icon at bounding box center [478, 482] width 13 height 8
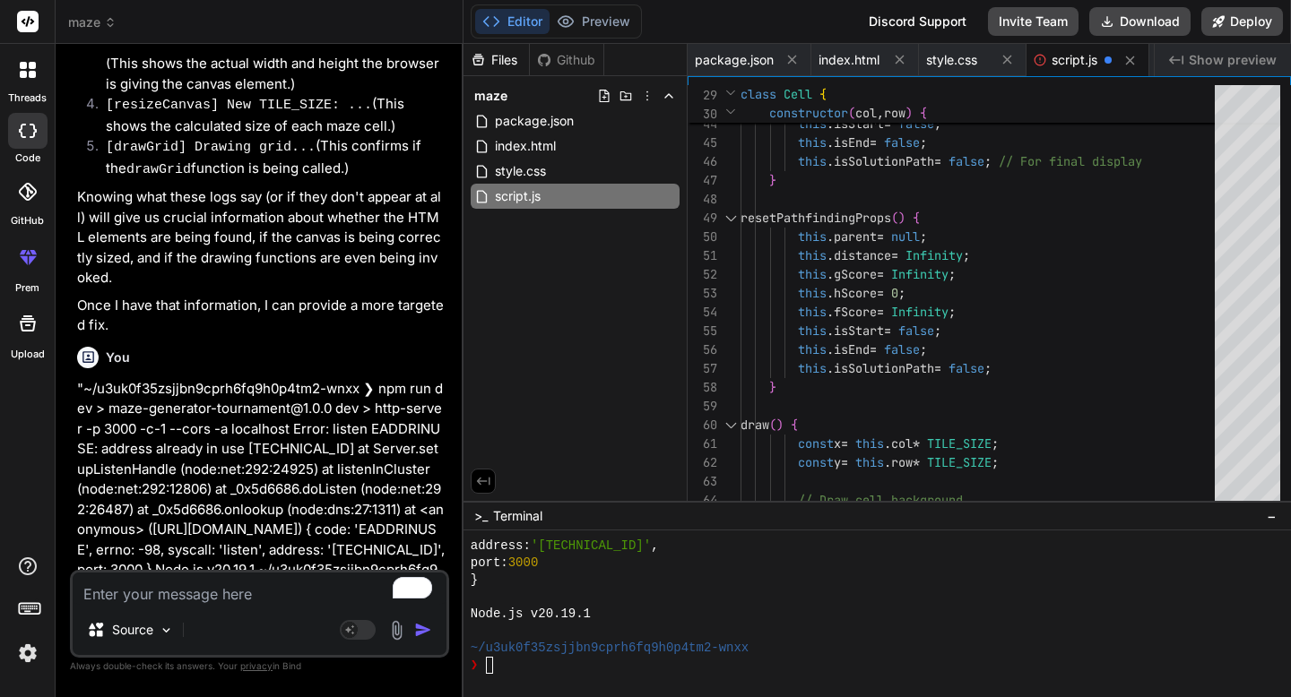
click at [943, 550] on div "address: '127.0.0.1' ," at bounding box center [867, 546] width 793 height 17
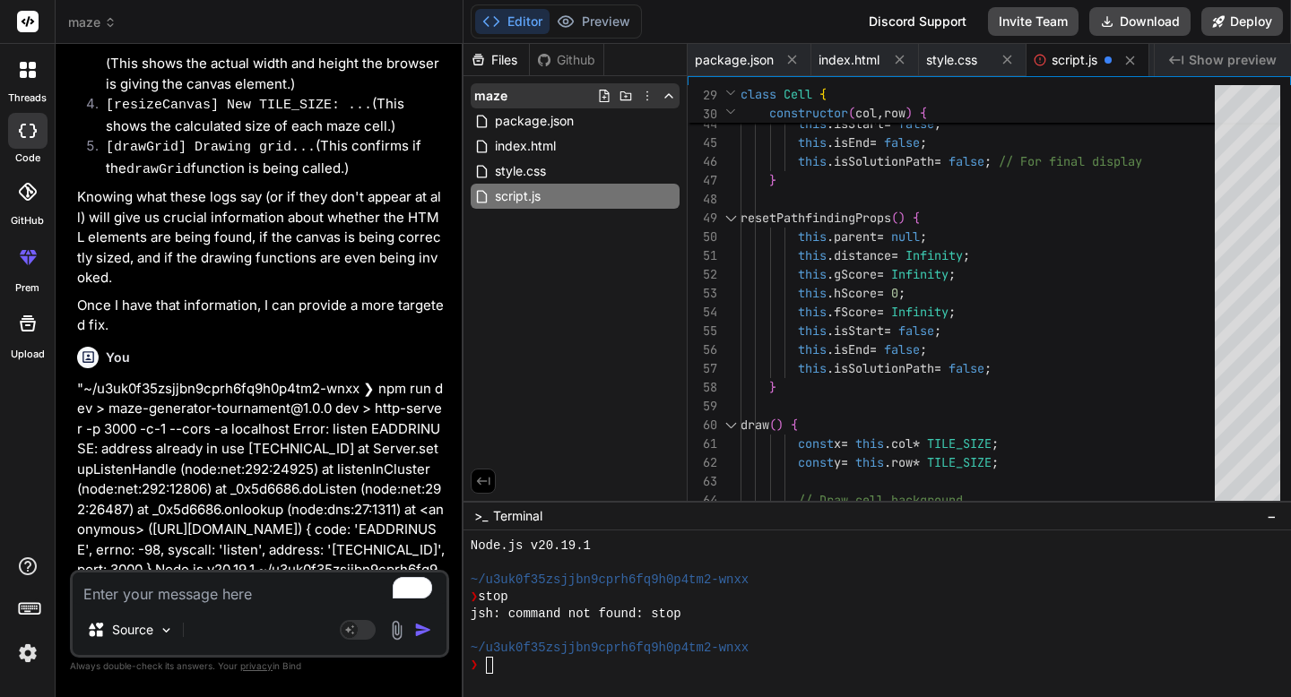
click at [644, 91] on icon at bounding box center [647, 96] width 14 height 14
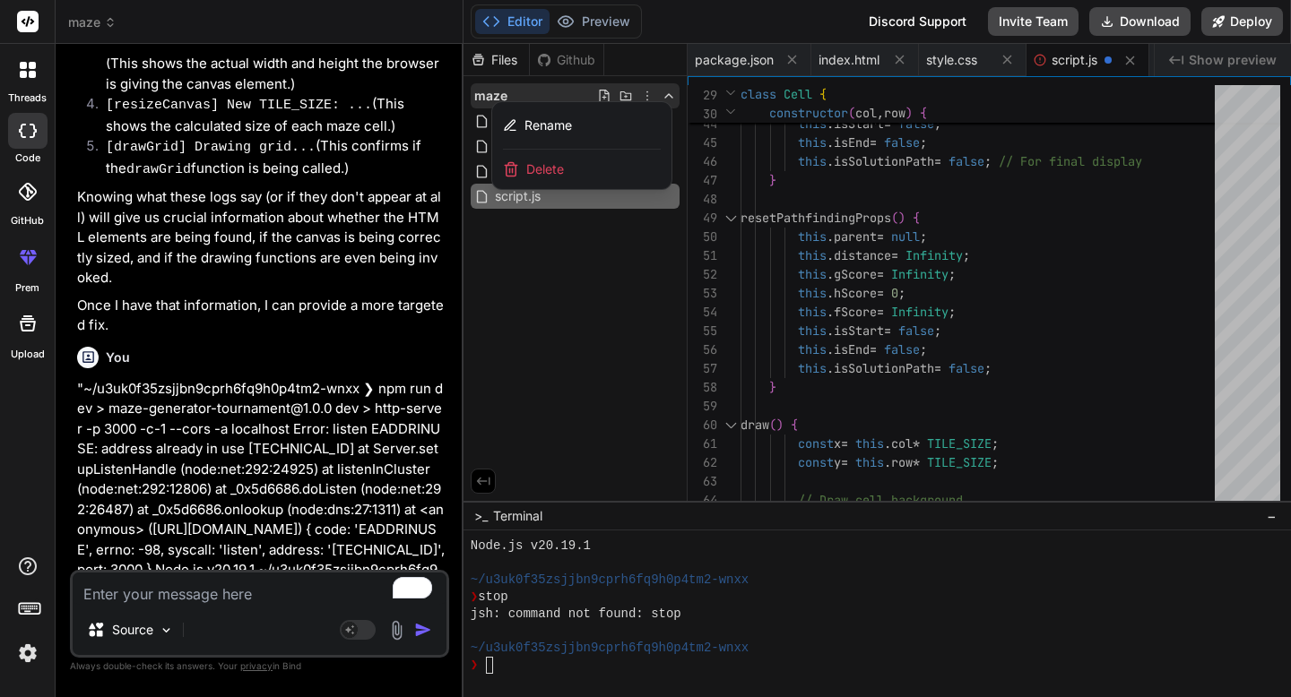
click at [650, 88] on div at bounding box center [876, 370] width 827 height 653
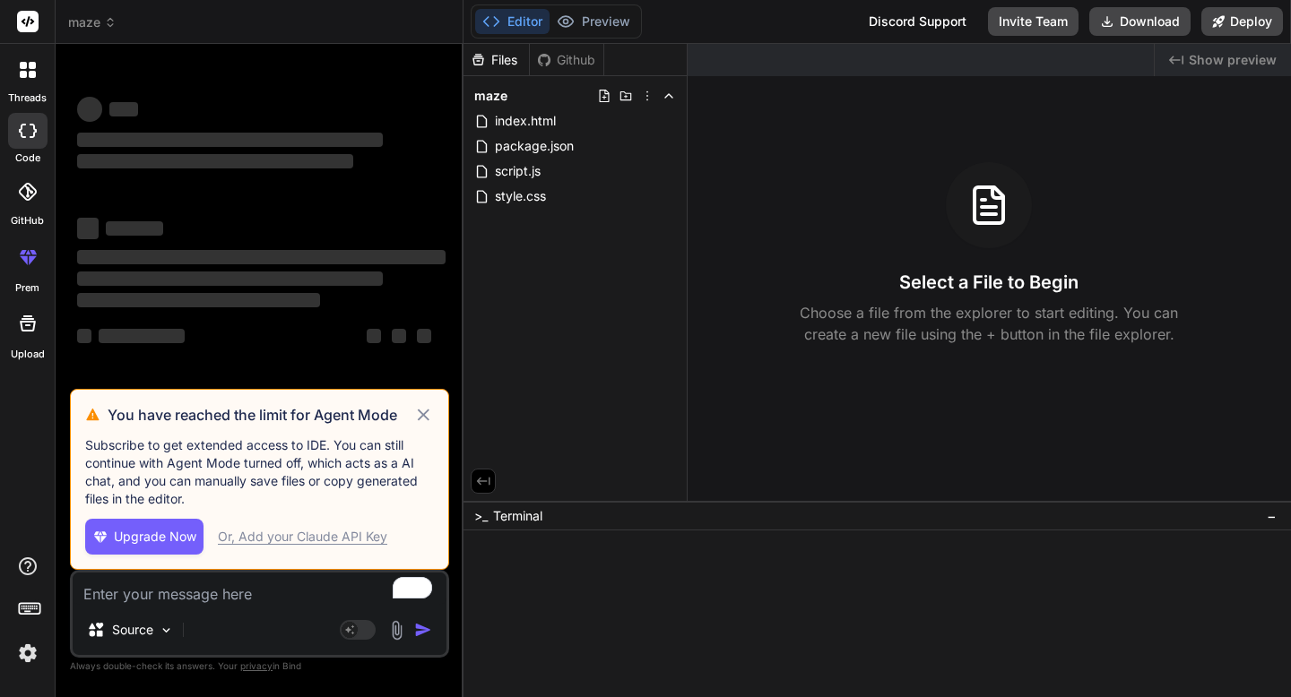
click at [419, 413] on icon at bounding box center [423, 415] width 21 height 22
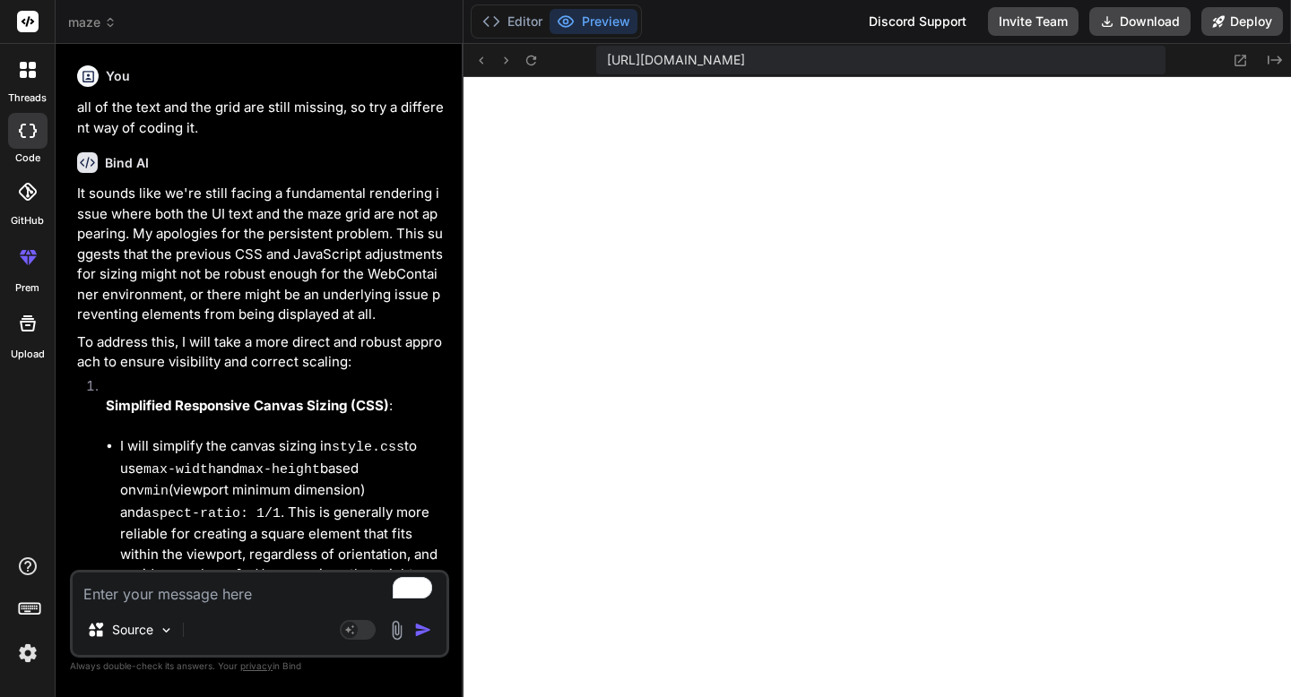
type textarea "x"
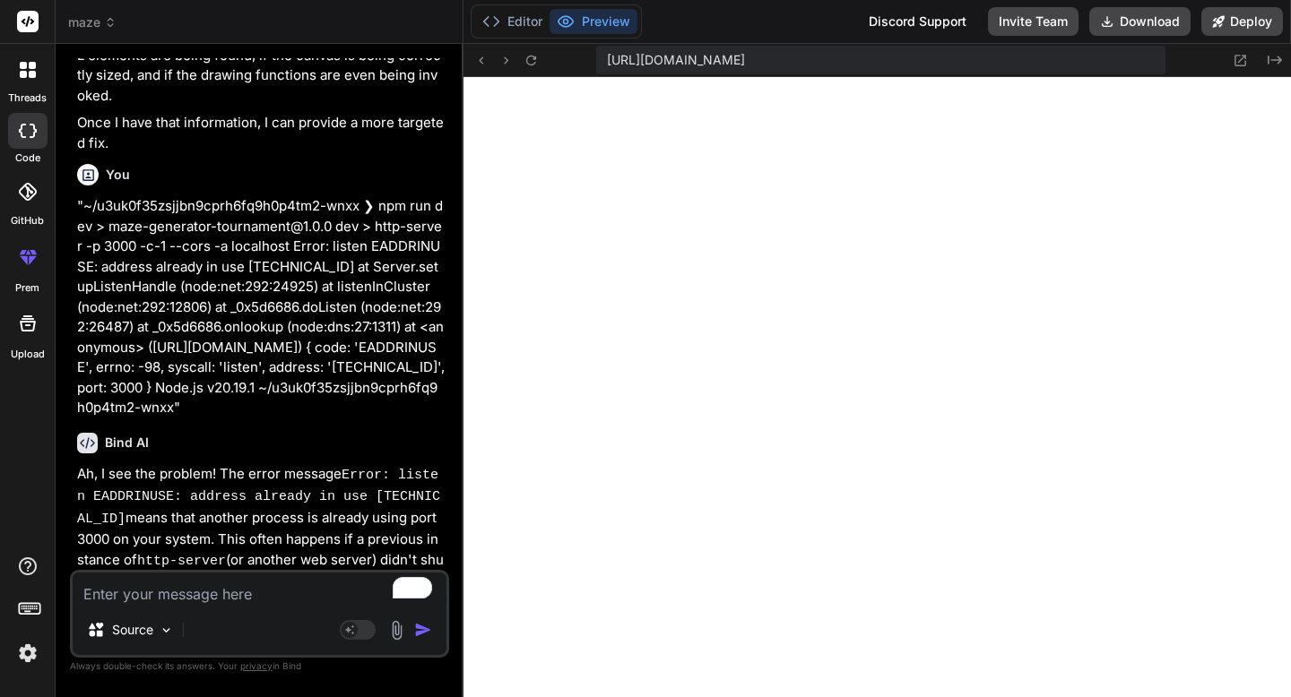
scroll to position [5853, 0]
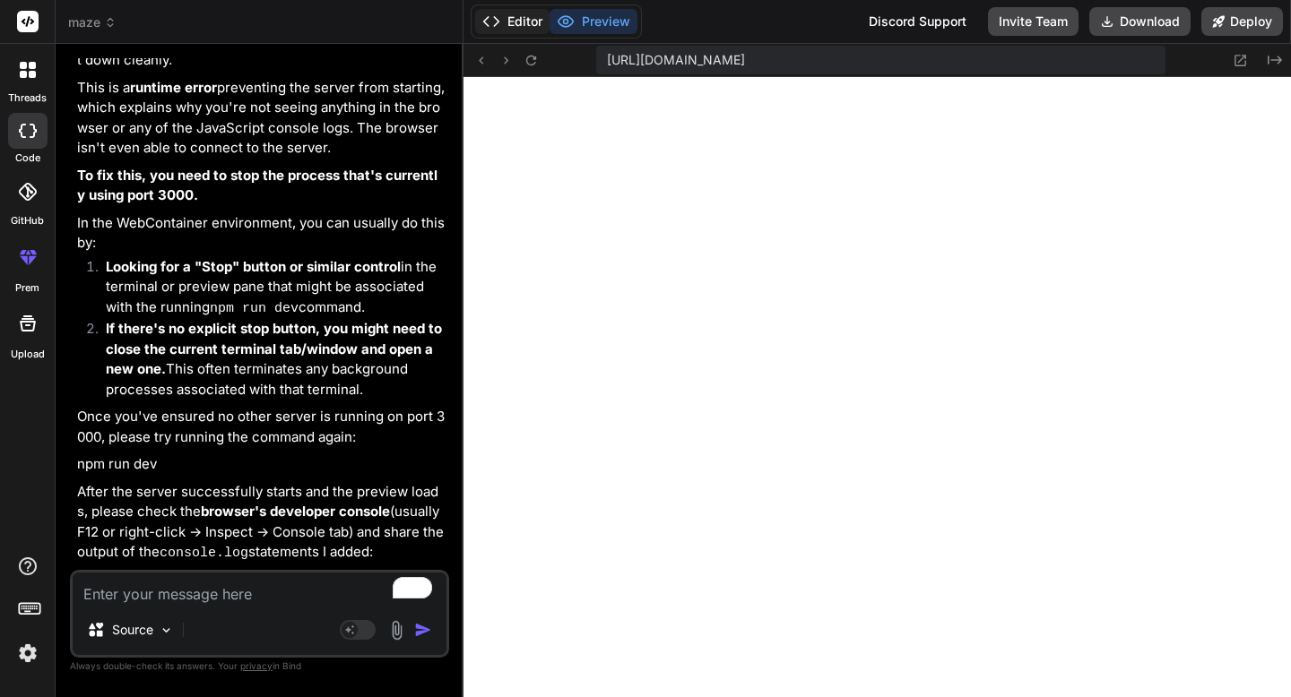
click at [513, 22] on button "Editor" at bounding box center [512, 21] width 74 height 25
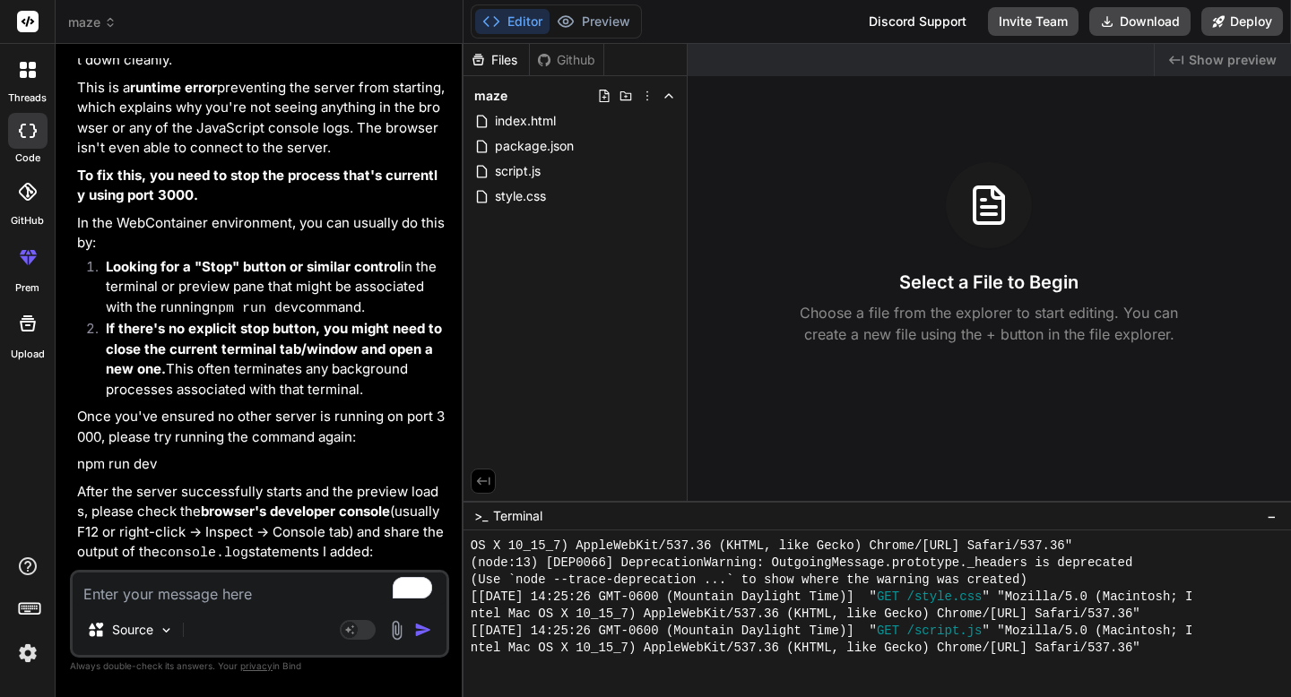
scroll to position [664, 0]
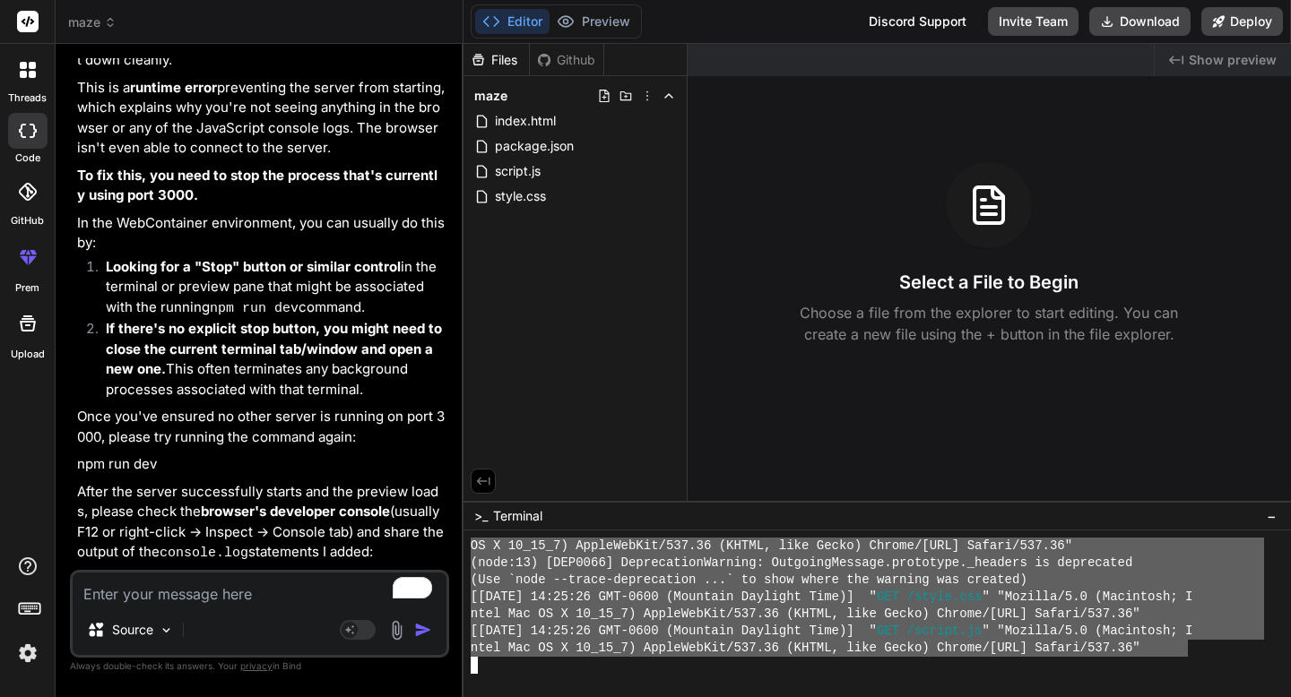
drag, startPoint x: 1185, startPoint y: 651, endPoint x: 470, endPoint y: 544, distance: 723.2
click at [470, 544] on div ";;;;;;;;;;;;;;;;;;;;;;;;;;;;;;;; OS X 10_15_7) AppleWebKit/537.36 (KHTML, like …" at bounding box center [876, 614] width 827 height 167
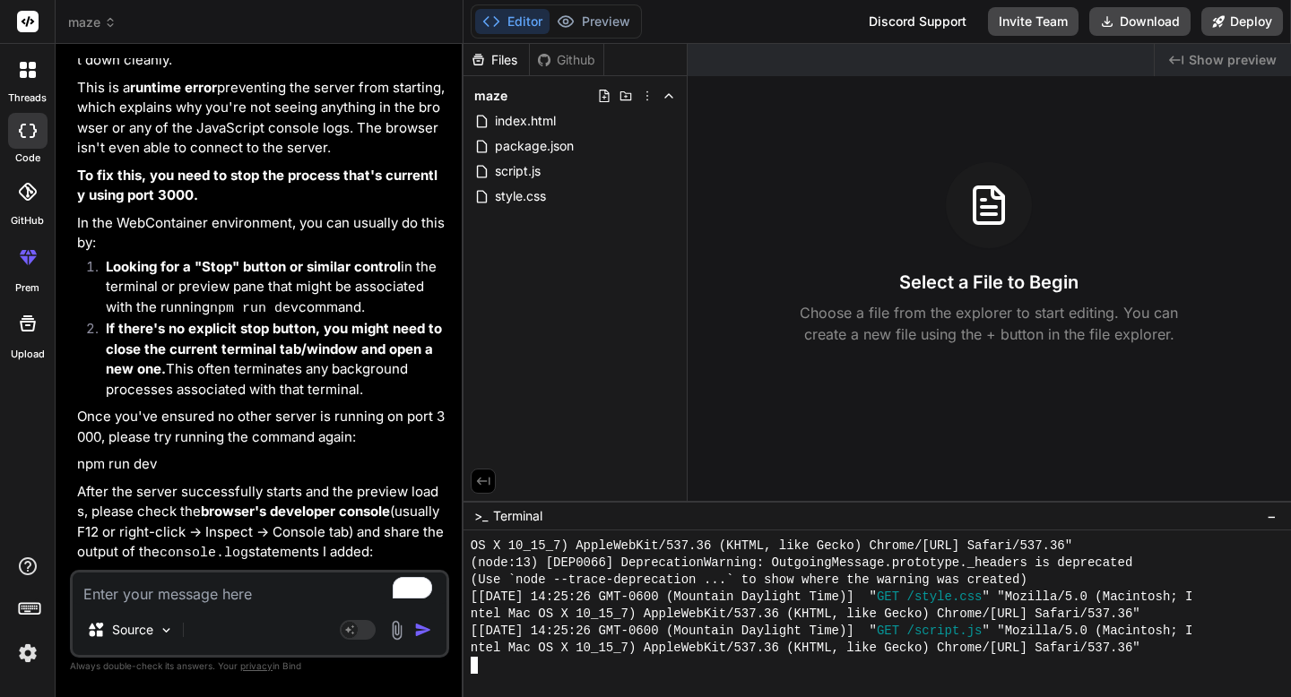
click at [1181, 641] on div "ntel Mac OS X 10_15_7) AppleWebKit/537.36 (KHTML, like Gecko) Chrome/[URL] Safa…" at bounding box center [867, 648] width 793 height 17
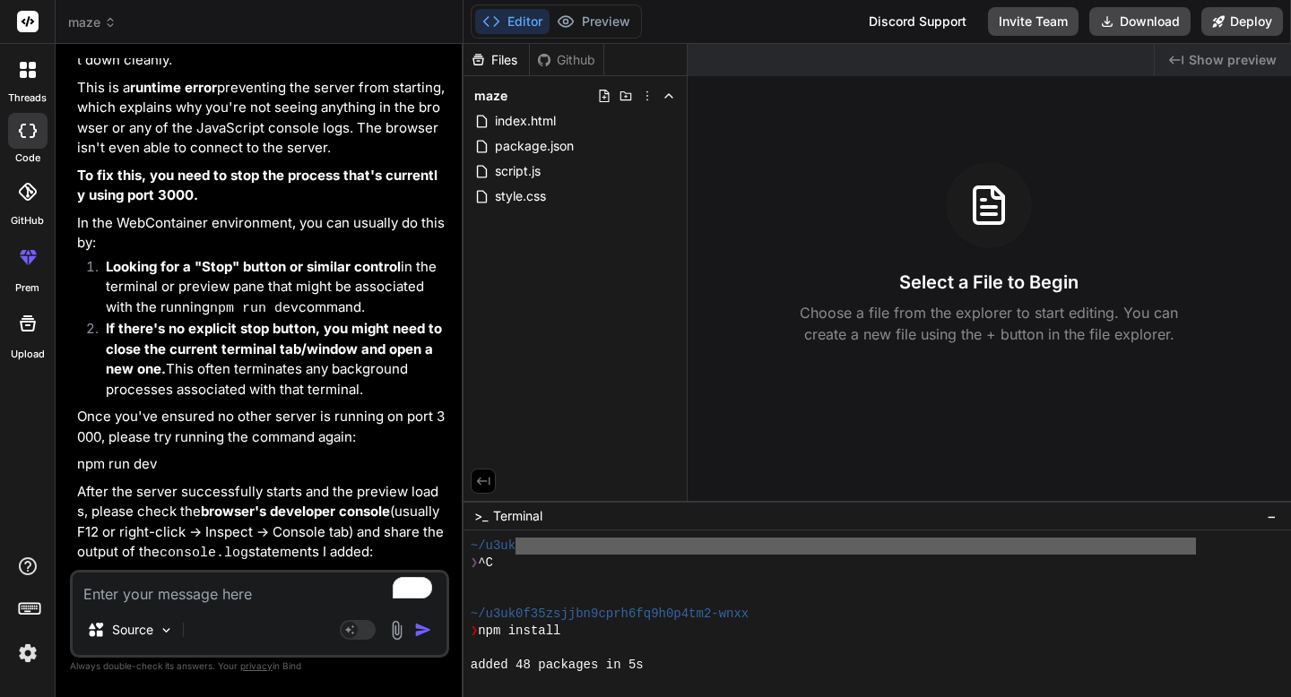
scroll to position [0, 0]
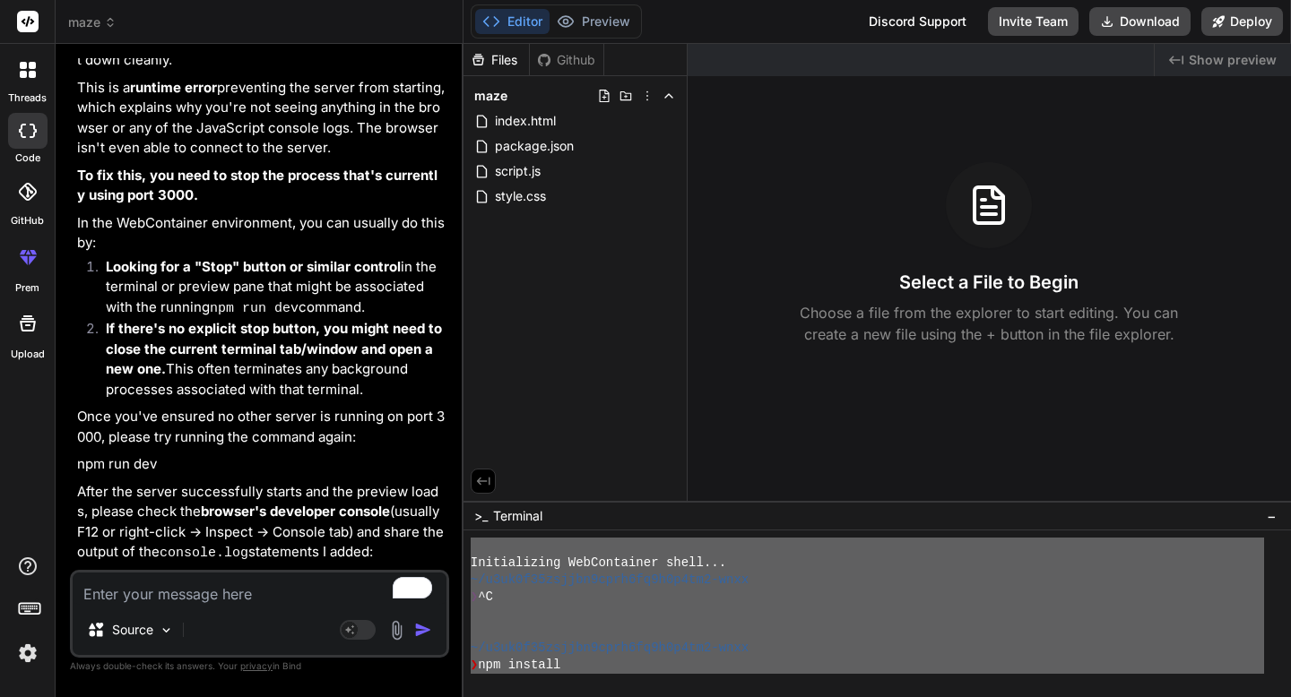
drag, startPoint x: 1192, startPoint y: 650, endPoint x: 467, endPoint y: 550, distance: 731.9
click at [467, 550] on div "^^^^^^^^^^^^^^^^^^^^^^^^^^^^^^^^ Initializing WebContainer shell... ~/u3uk0f35z…" at bounding box center [876, 614] width 827 height 167
click at [282, 578] on textarea "To enrich screen reader interactions, please activate Accessibility in Grammarl…" at bounding box center [260, 589] width 374 height 32
type textarea """
type textarea "x"
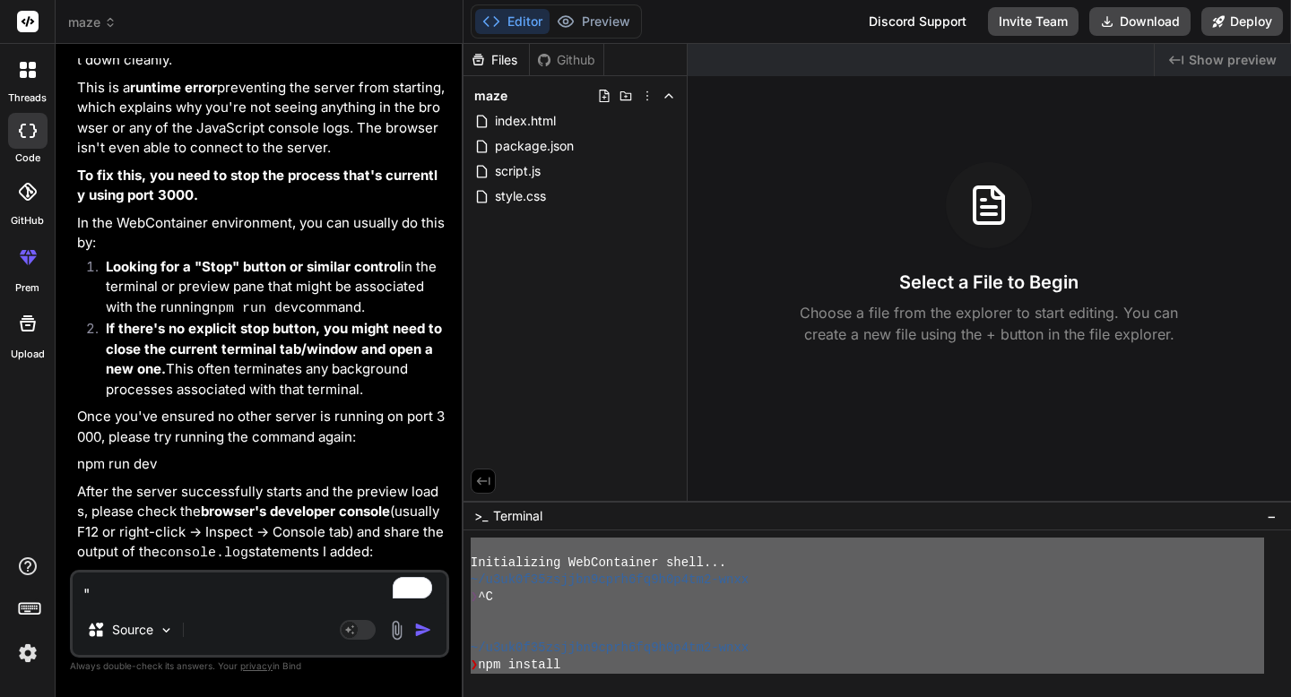
paste textarea "Loremipsumdo SitAmetconse adipi... ~/e6se2d05eiusmo7temp9in5u4l8et6-dolo ❯ ^M ~…"
type textarea "" Loremipsumdo SitAmetconse adipi... ~/e7se7d91eiusmo5temp8in6u6l6et4-dolo ❯ ^M…"
type textarea "x"
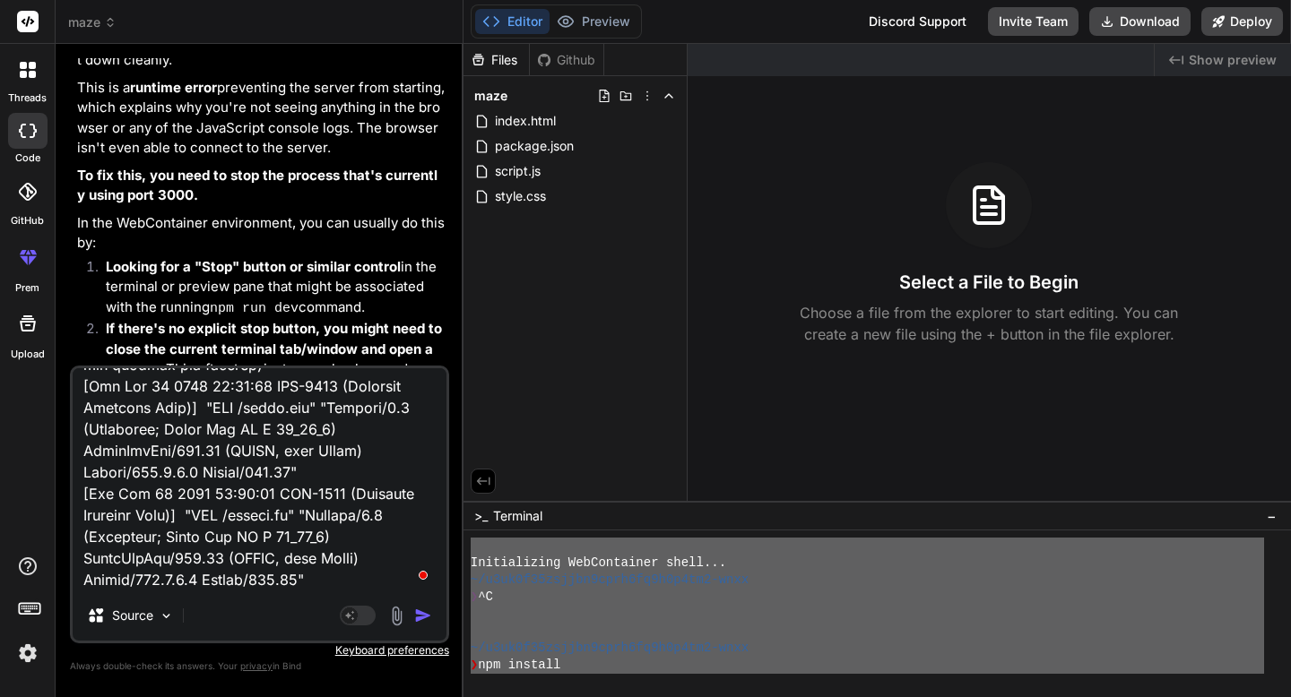
type textarea "" Loremipsumdo SitAmetconse adipi... ~/e7se7d91eiusmo5temp8in6u6l6et4-dolo ❯ ^M…"
type textarea "x"
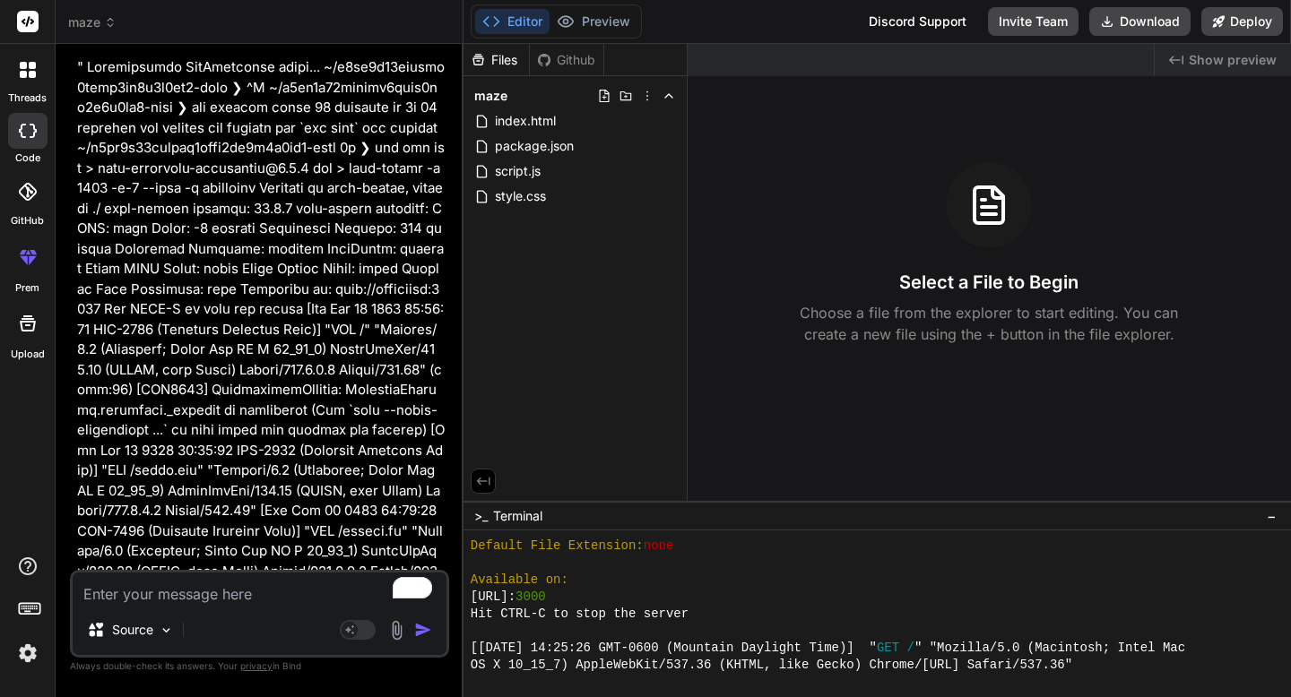
scroll to position [664, 0]
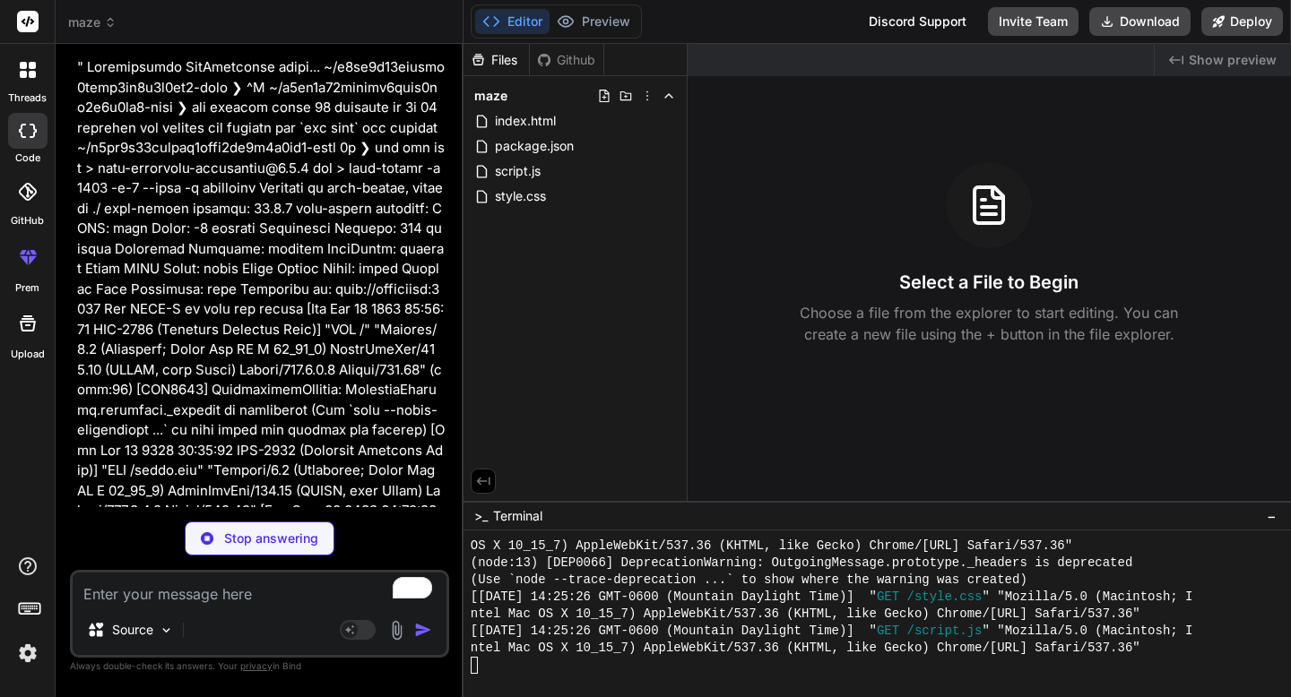
type textarea "x"
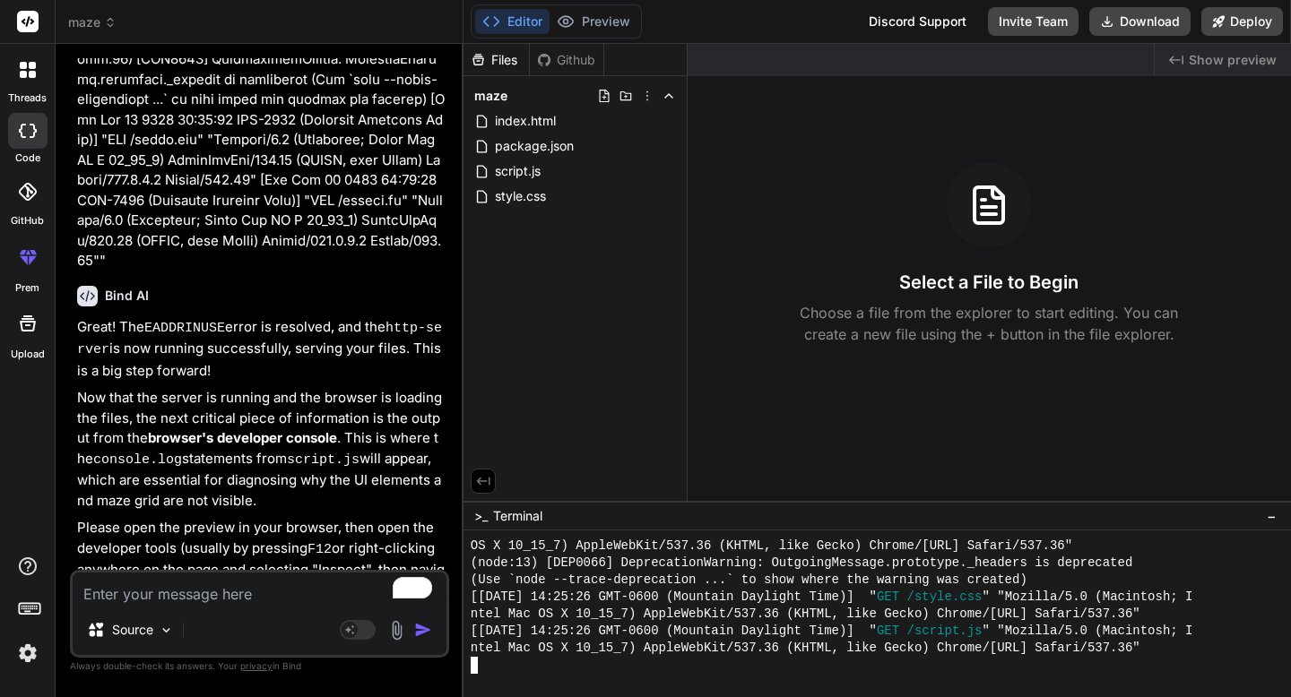
scroll to position [7003, 0]
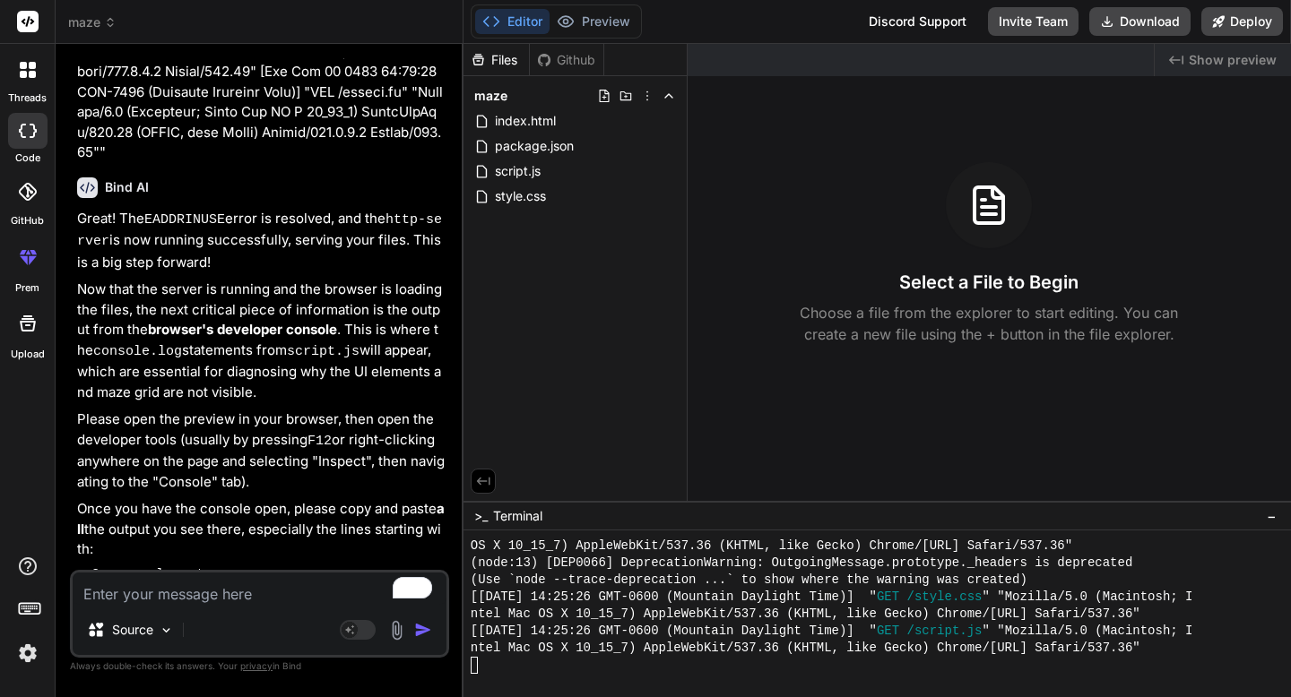
click at [233, 592] on textarea "To enrich screen reader interactions, please activate Accessibility in Grammarl…" at bounding box center [260, 589] width 374 height 32
click at [537, 665] on div at bounding box center [867, 665] width 793 height 17
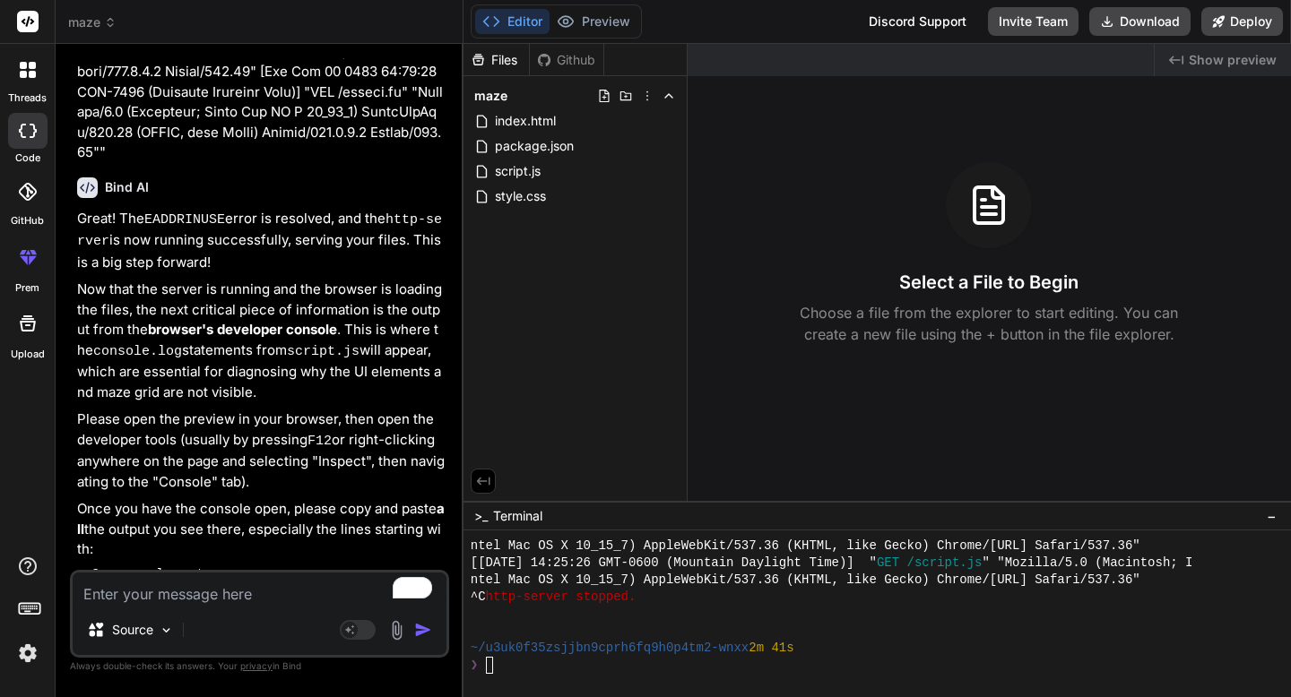
click at [285, 597] on textarea "To enrich screen reader interactions, please activate Accessibility in Grammarl…" at bounding box center [260, 589] width 374 height 32
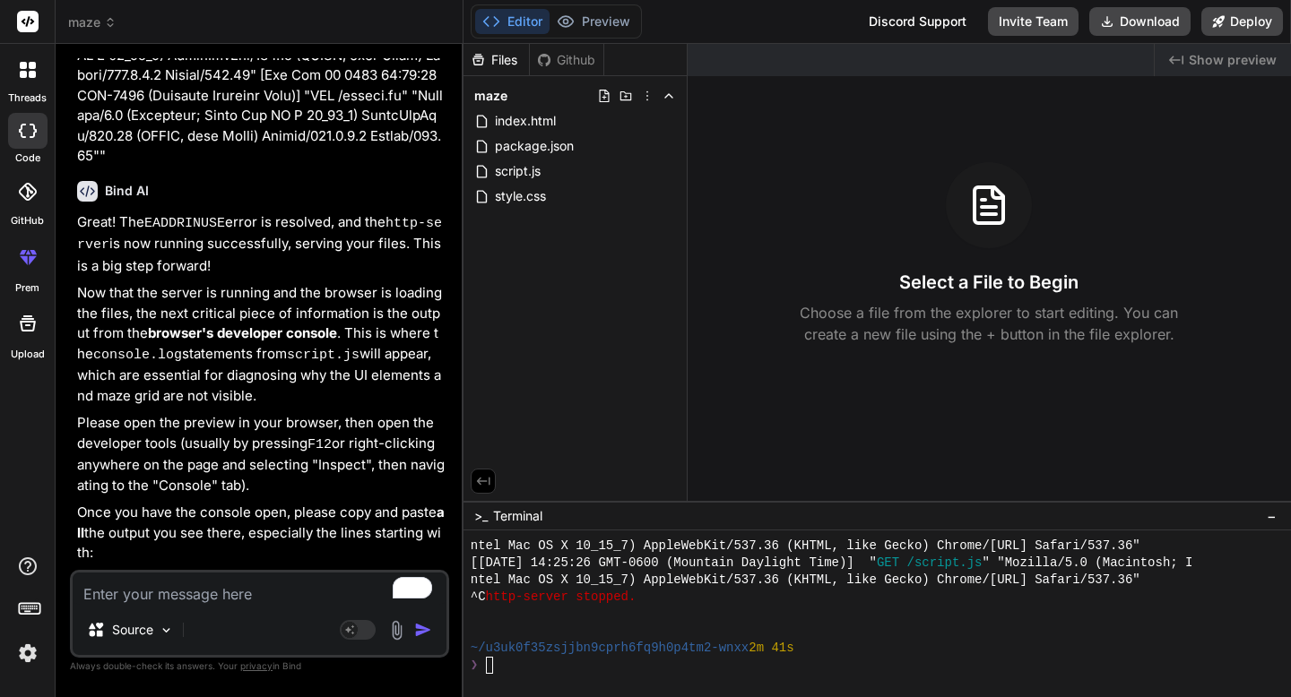
scroll to position [7003, 0]
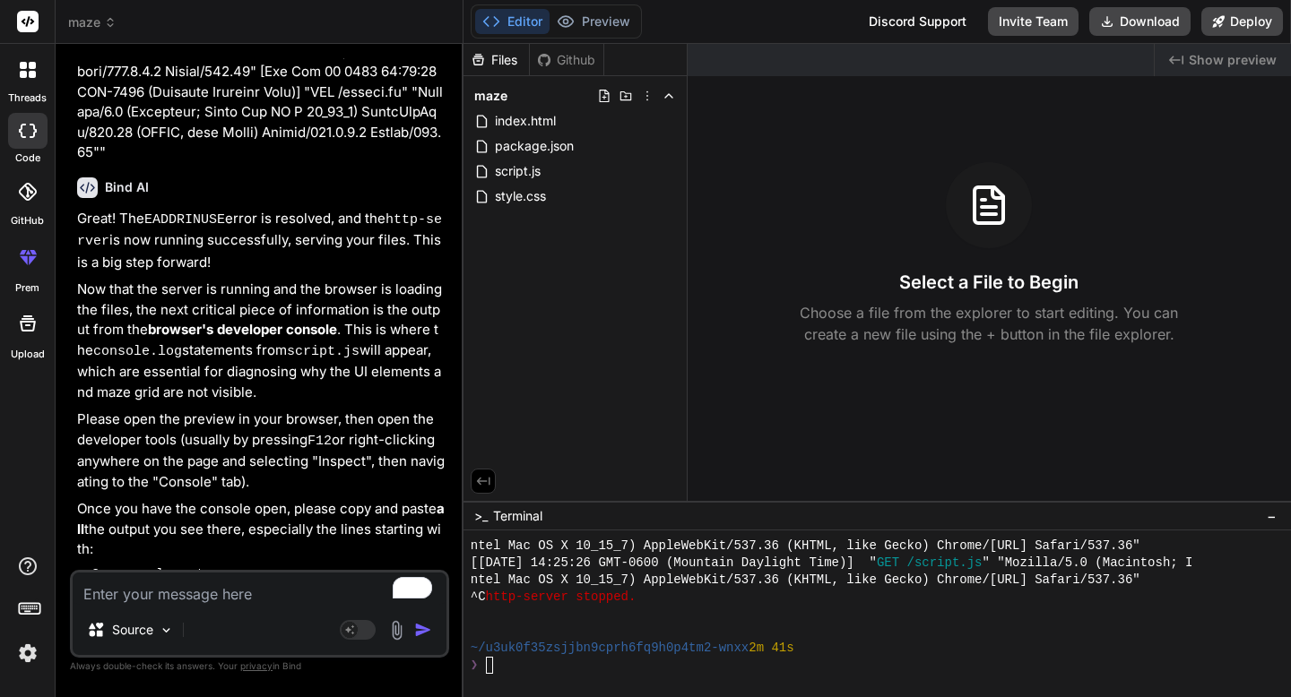
click at [198, 592] on textarea "To enrich screen reader interactions, please activate Accessibility in Grammarl…" at bounding box center [260, 589] width 374 height 32
type textarea "I"
type textarea "x"
type textarea "I"
type textarea "x"
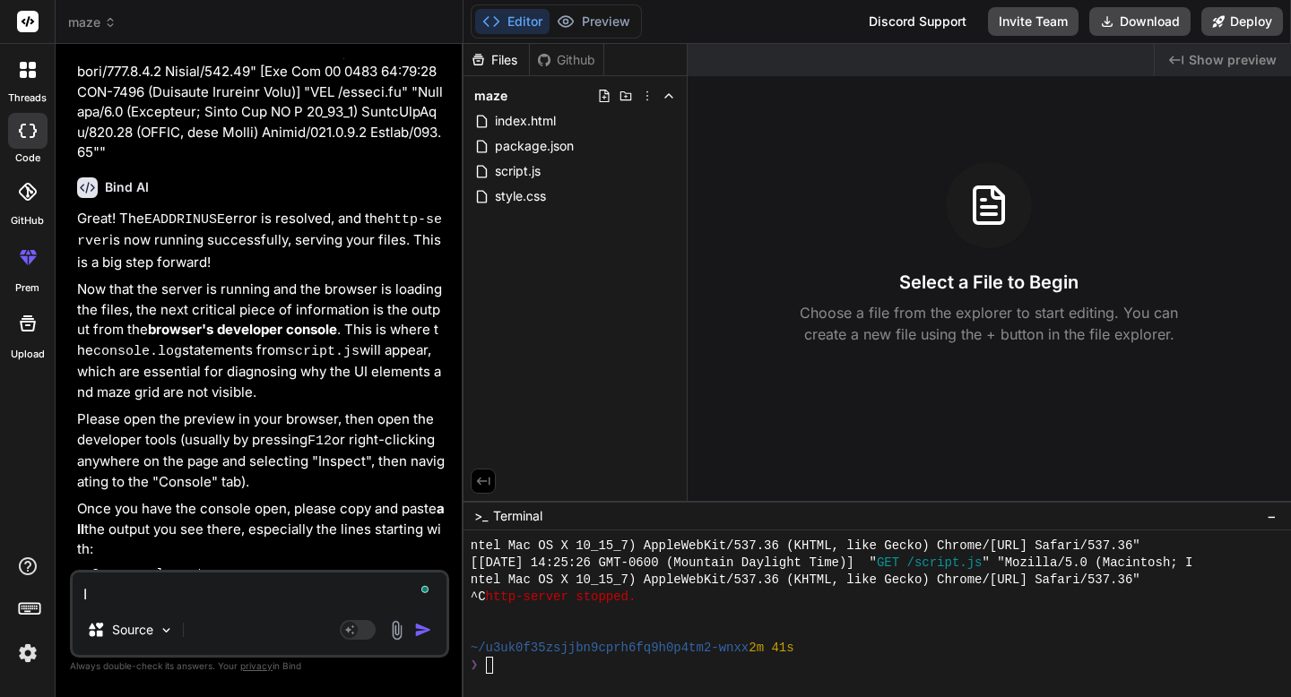
type textarea "I c"
type textarea "x"
type textarea "I ca"
type textarea "x"
type textarea "I can"
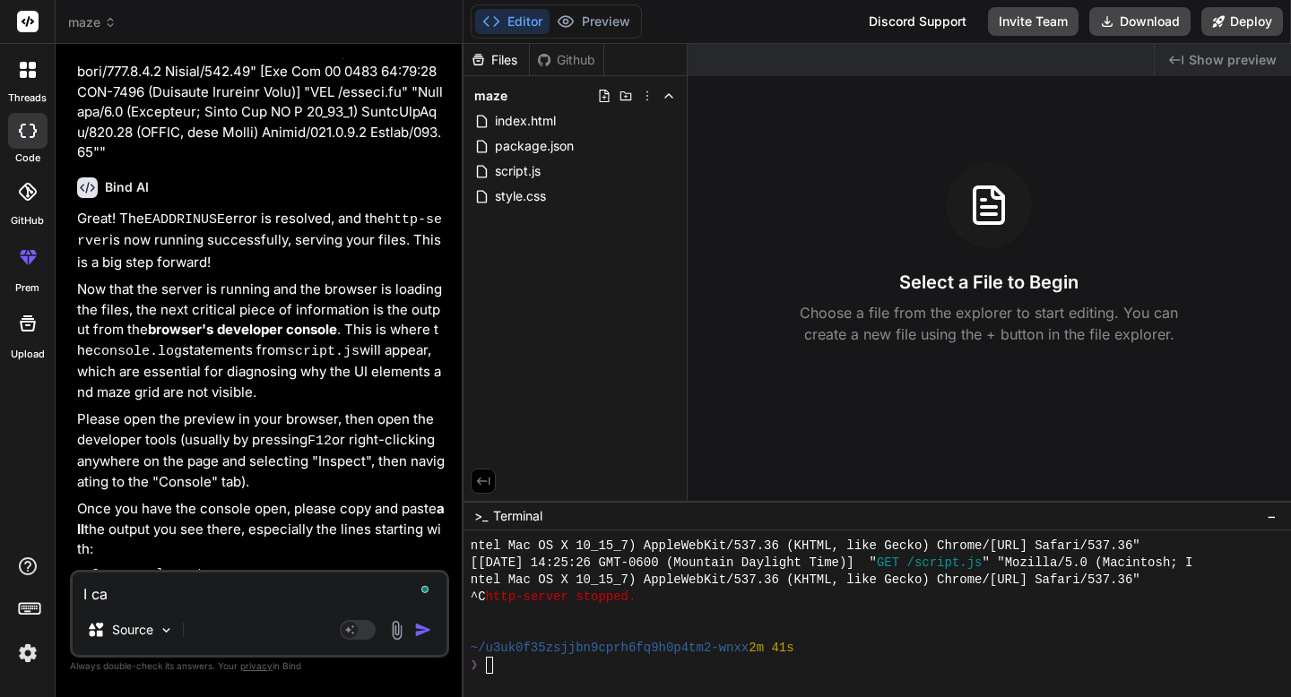
type textarea "x"
type textarea "I can'"
type textarea "x"
type textarea "I can't"
type textarea "x"
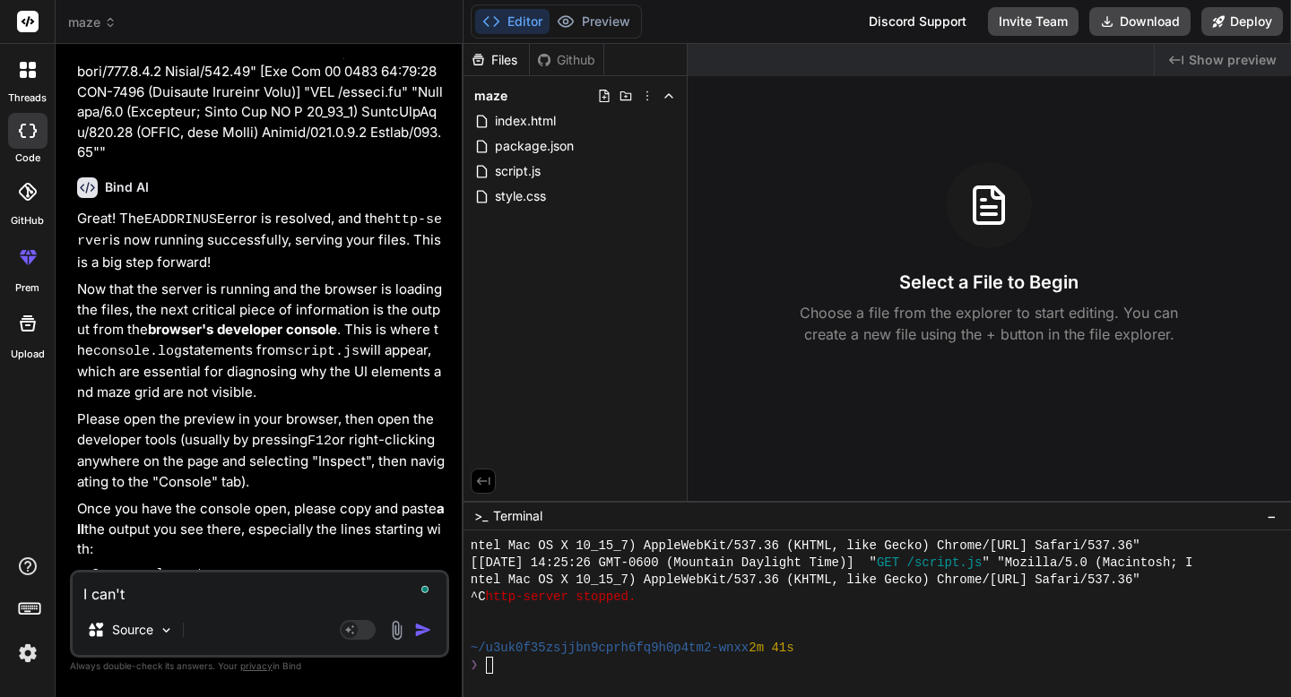
type textarea "I can't"
type textarea "x"
type textarea "I can't o"
type textarea "x"
type textarea "I can't op"
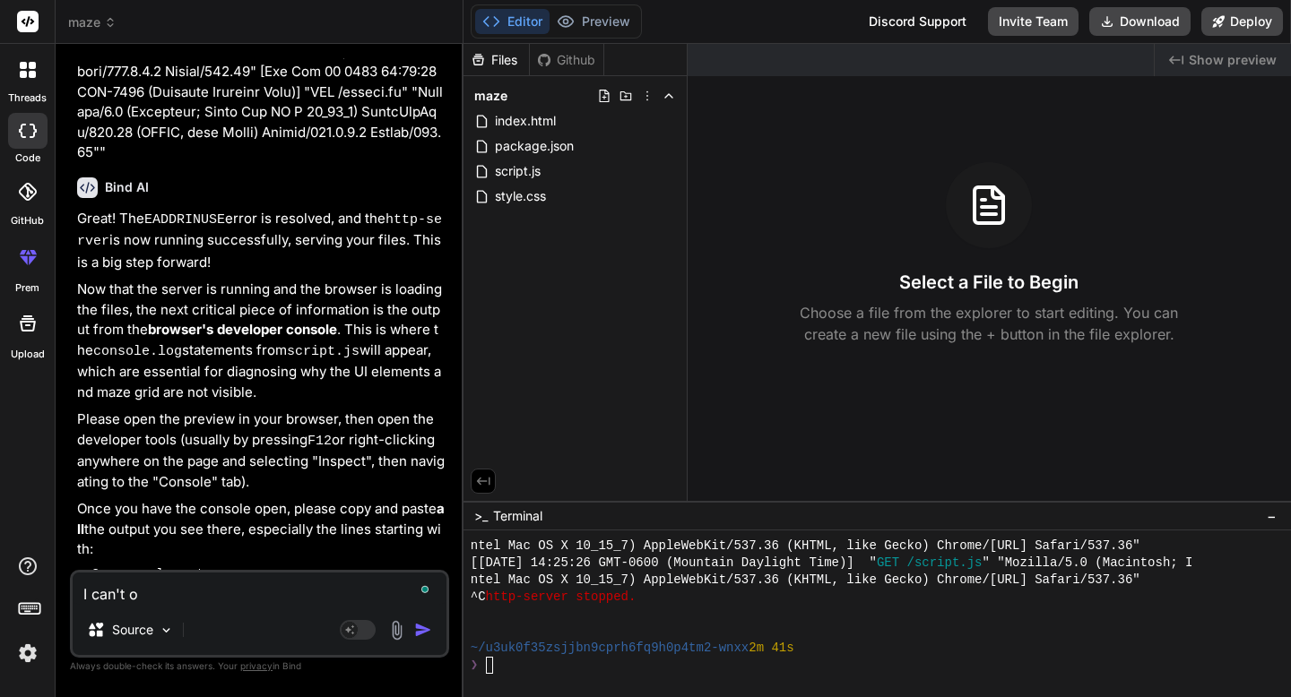
type textarea "x"
type textarea "I can't ope"
type textarea "x"
type textarea "I can't open"
type textarea "x"
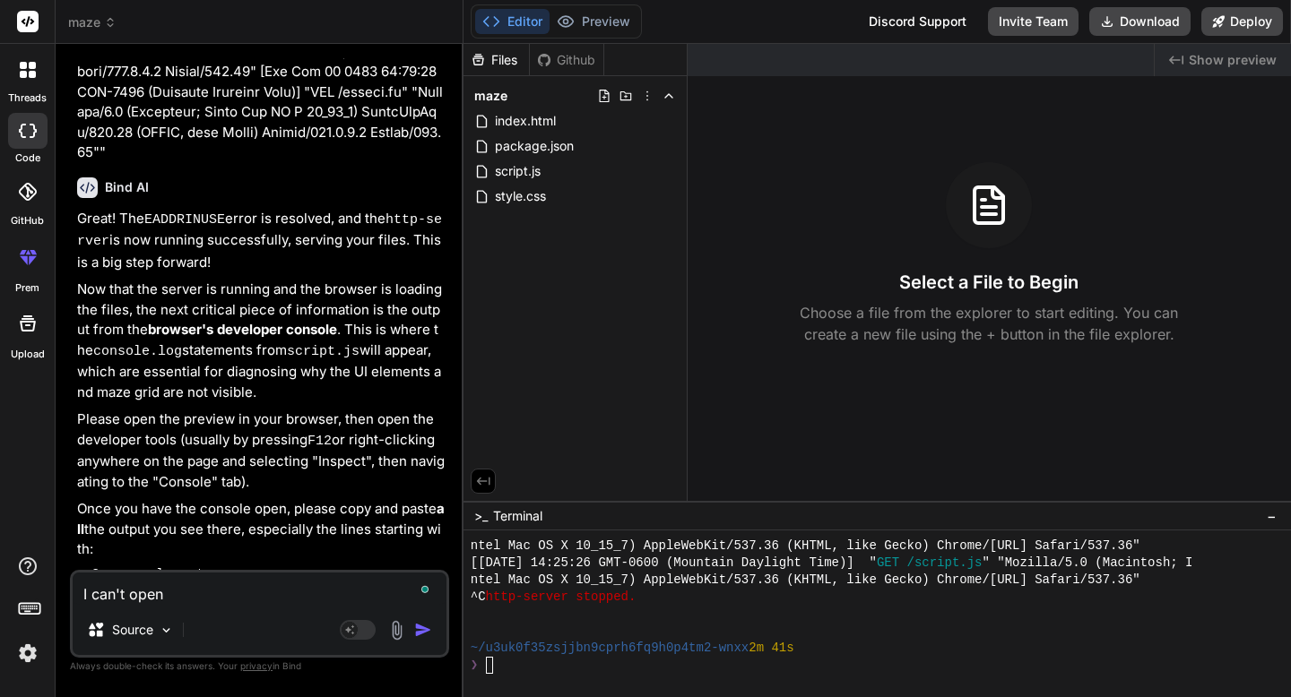
type textarea "I can't open"
type textarea "x"
type textarea "I can't open t"
type textarea "x"
type textarea "I can't open th"
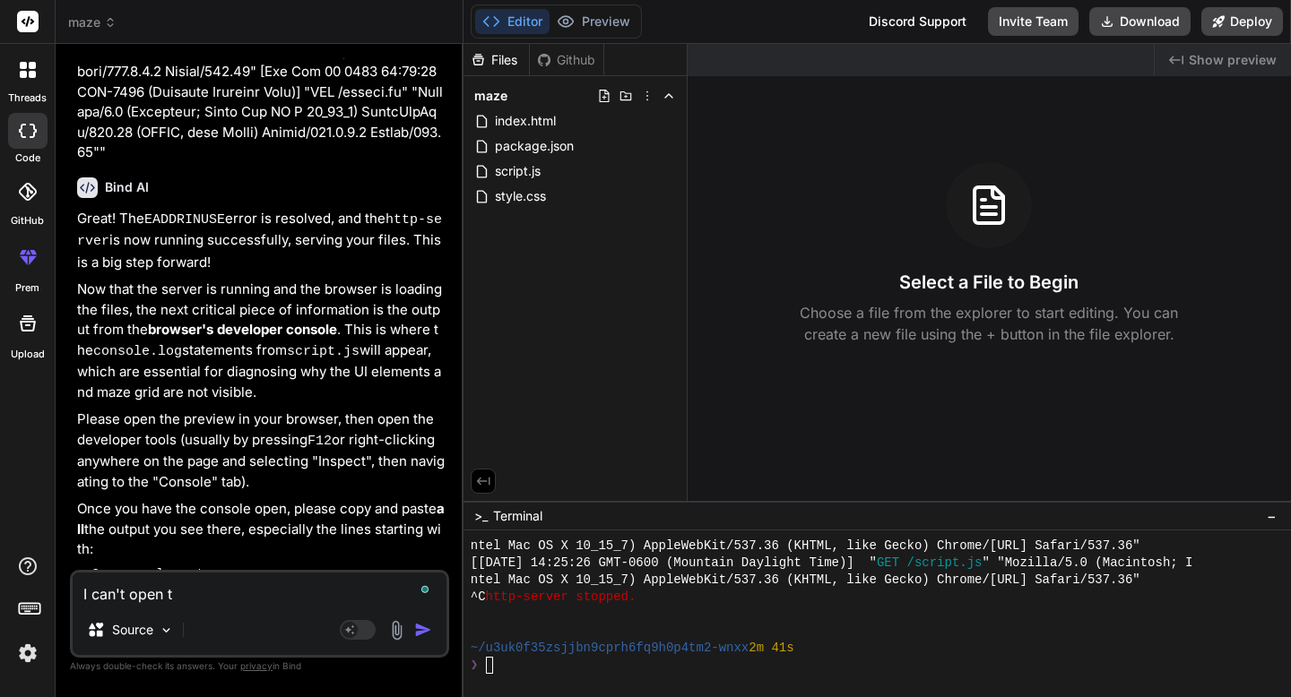
type textarea "x"
type textarea "I can't open the"
type textarea "x"
type textarea "I can't open the"
type textarea "x"
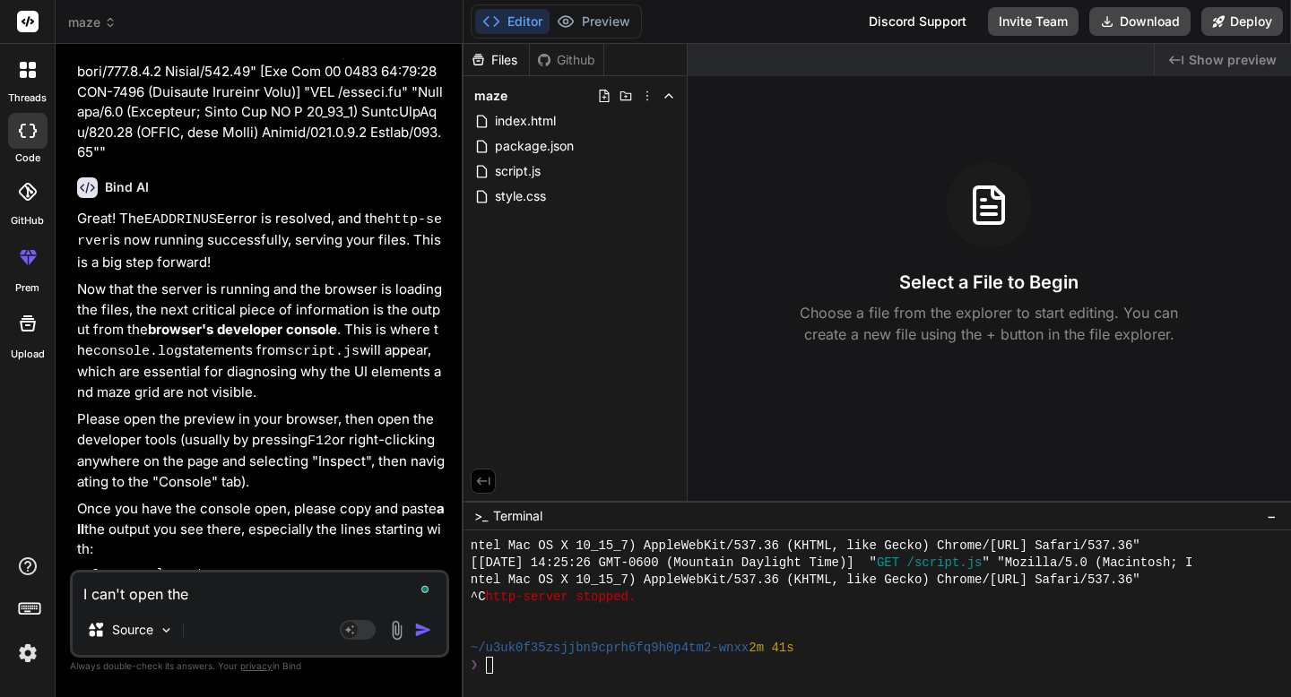
type textarea "I can't open the i"
type textarea "x"
type textarea "I can't open the in"
type textarea "x"
type textarea "I can't open the ins"
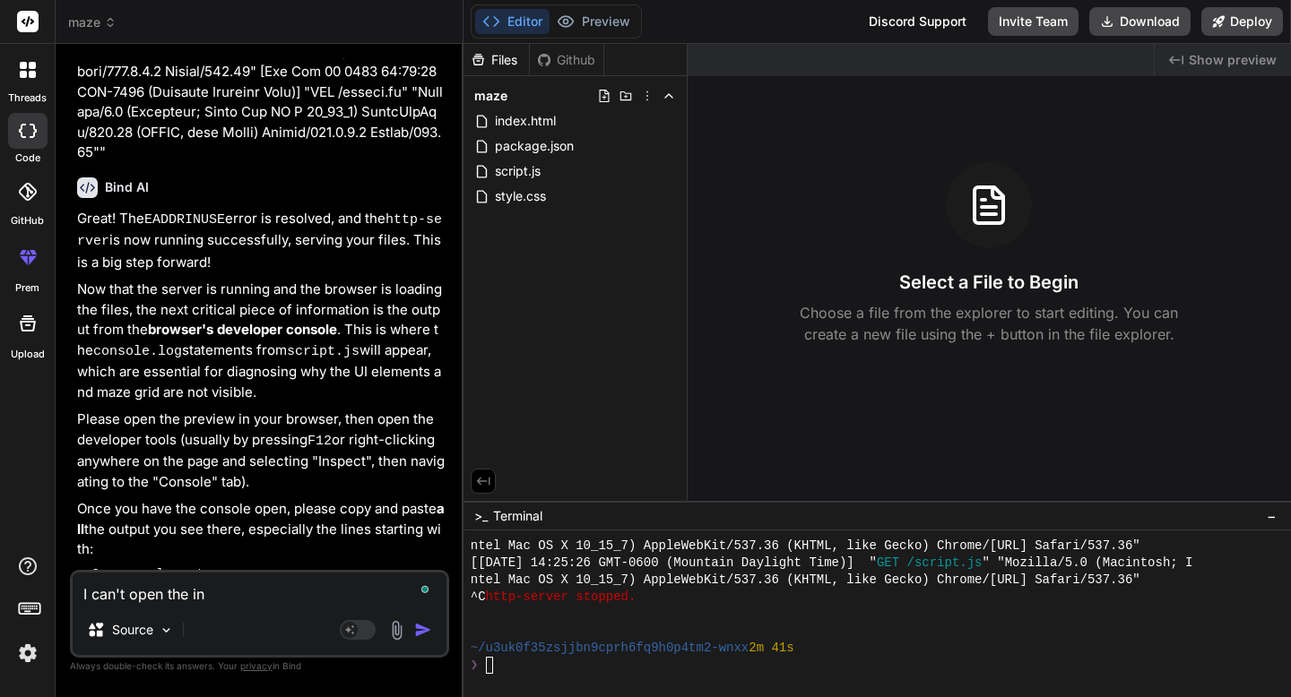
type textarea "x"
type textarea "I can't open the insp"
type textarea "x"
type textarea "I can't open the inspe"
type textarea "x"
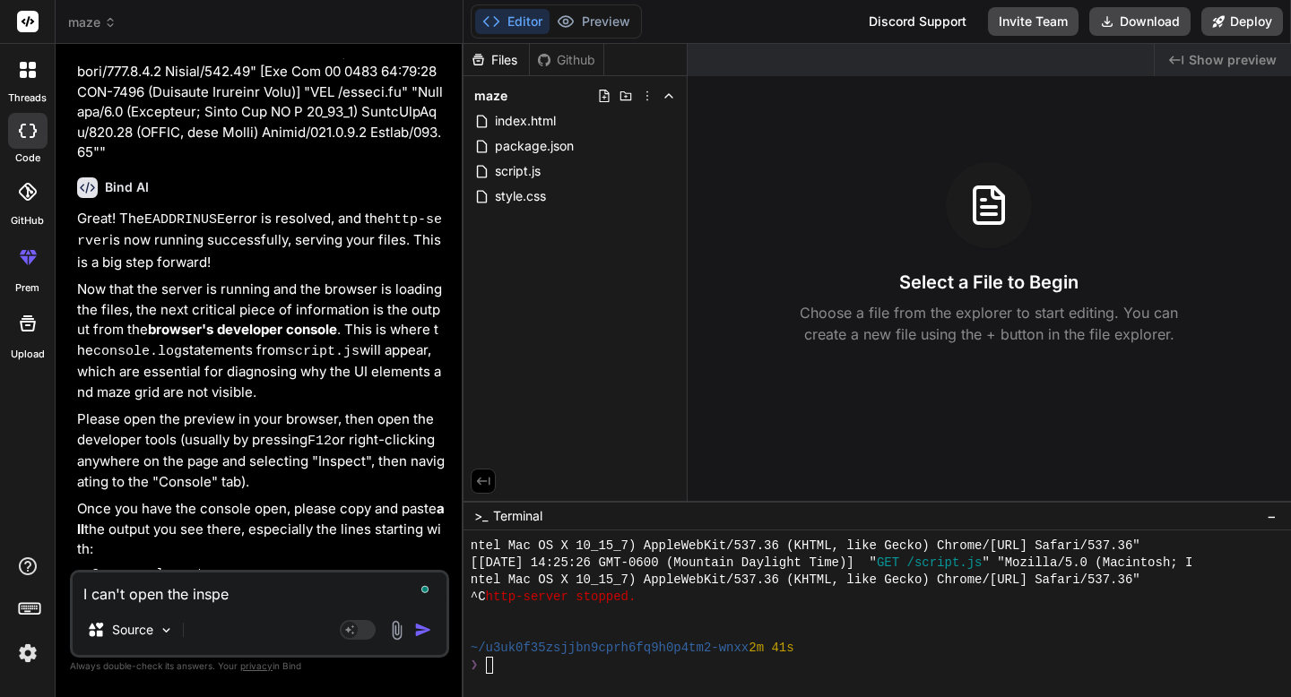
type textarea "I can't open the inspec"
type textarea "x"
type textarea "I can't open the inspect"
type textarea "x"
type textarea "I can't open the inspect"
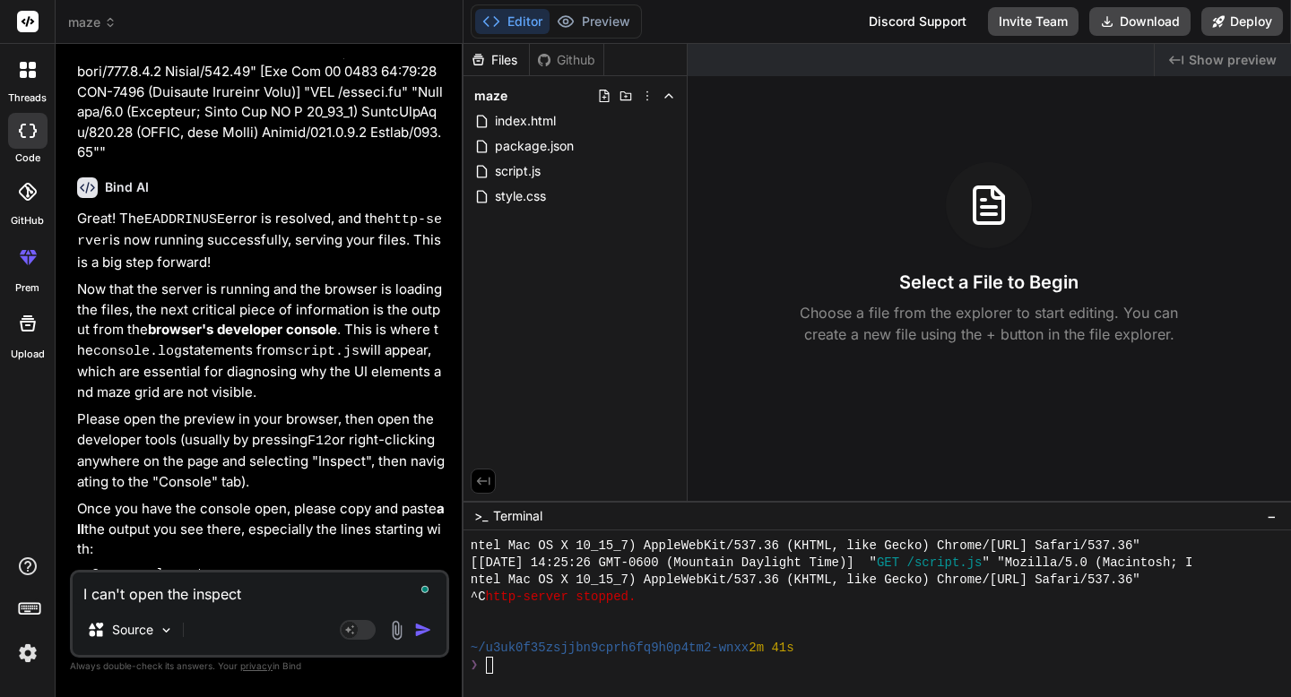
type textarea "x"
type textarea "I can't open the inspect t"
type textarea "x"
type textarea "I can't open the inspect ta"
type textarea "x"
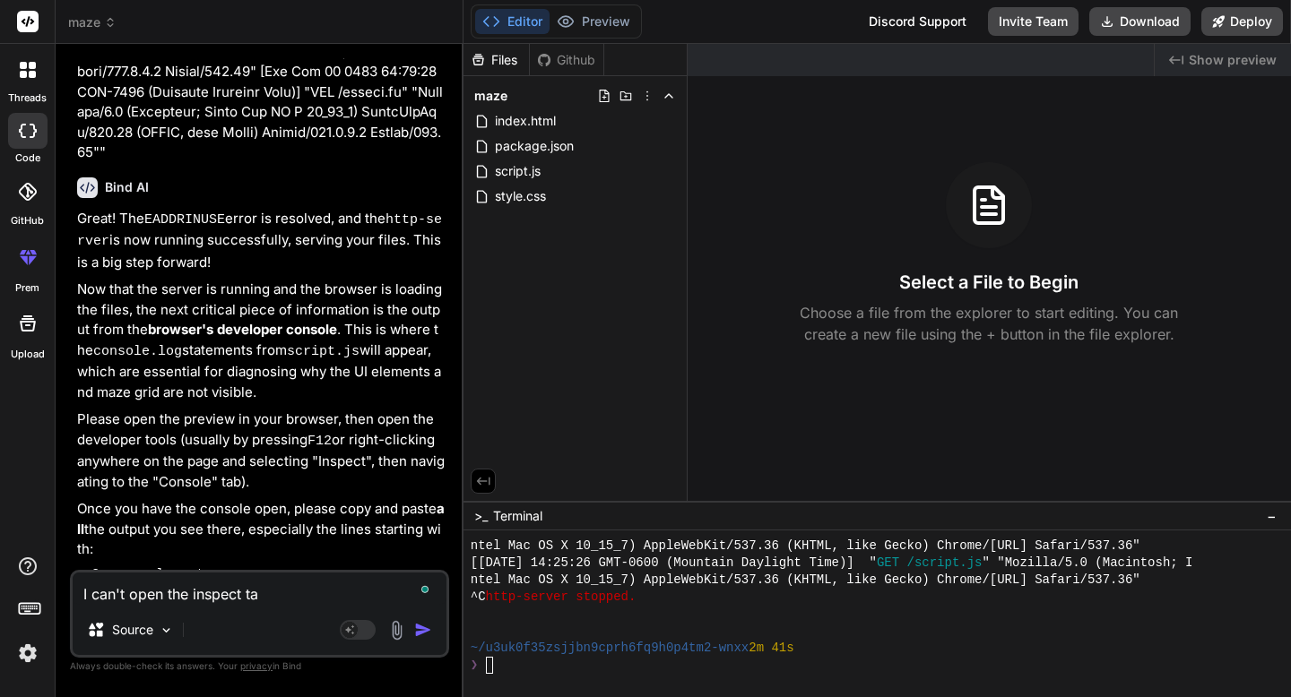
type textarea "I can't open the inspect tab"
type textarea "x"
type textarea "I can't open the inspect tab,"
type textarea "x"
type textarea "I can't open the inspect tab,"
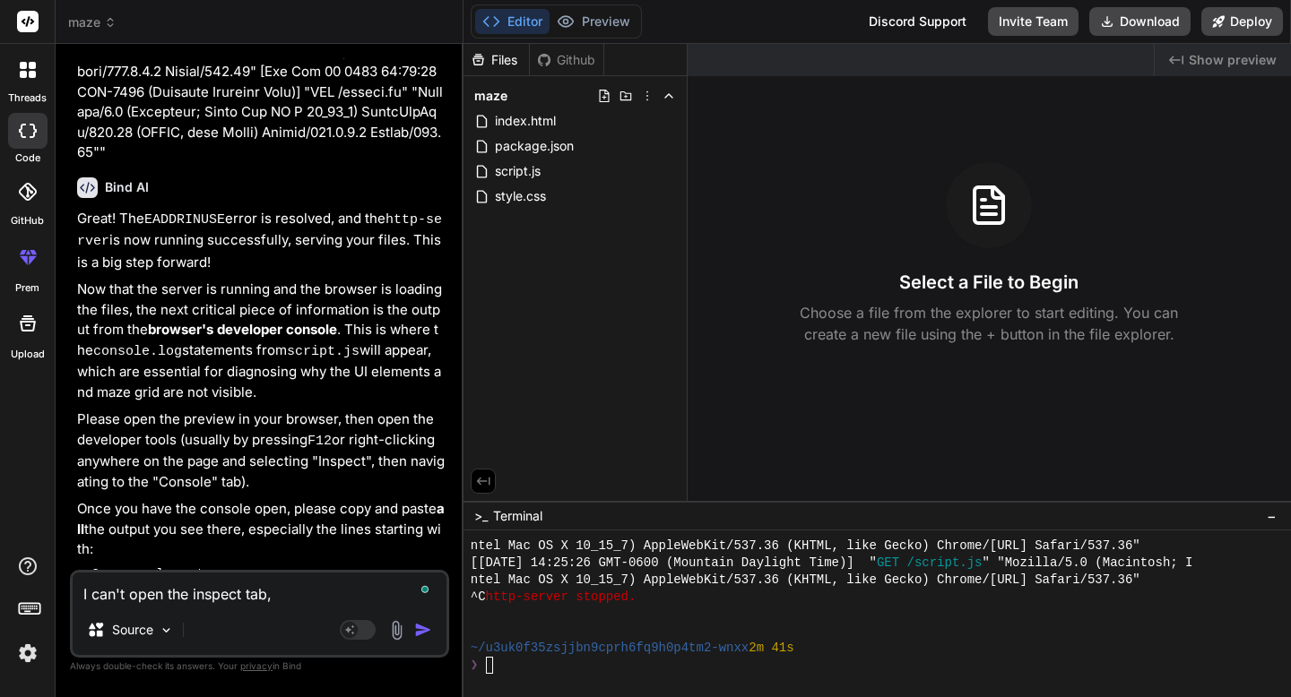
type textarea "x"
type textarea "I can't open the inspect tab, s"
type textarea "x"
type textarea "I can't open the inspect tab, so"
type textarea "x"
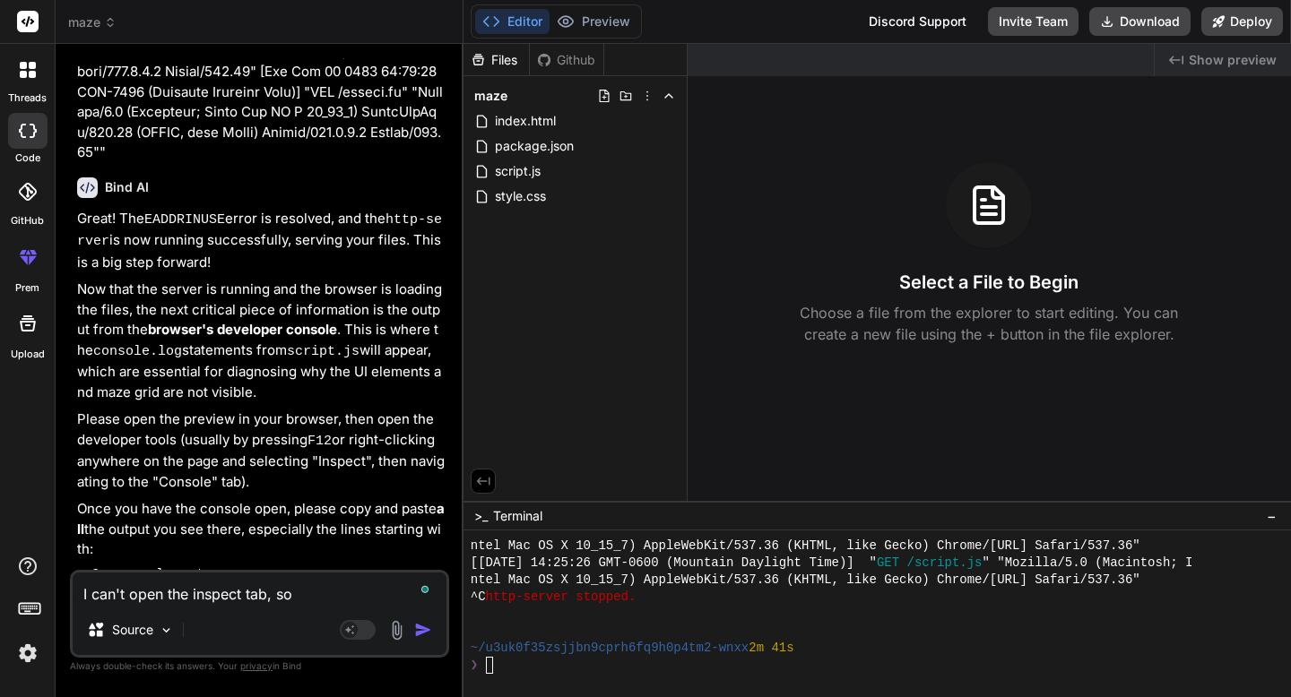
type textarea "I can't open the inspect tab, so"
type textarea "x"
type textarea "I can't open the inspect tab, so c"
type textarea "x"
type textarea "I can't open the inspect tab, so ca"
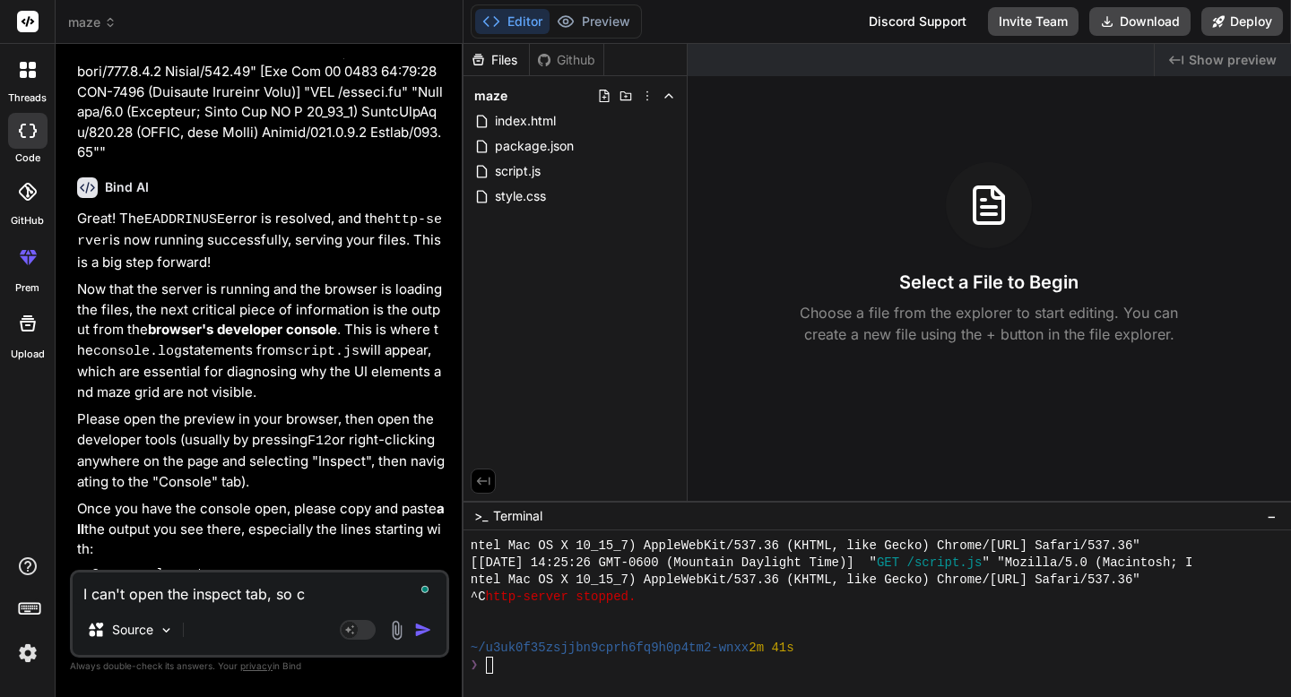
type textarea "x"
type textarea "I can't open the inspect tab, so can"
type textarea "x"
type textarea "I can't open the inspect tab, so can"
type textarea "x"
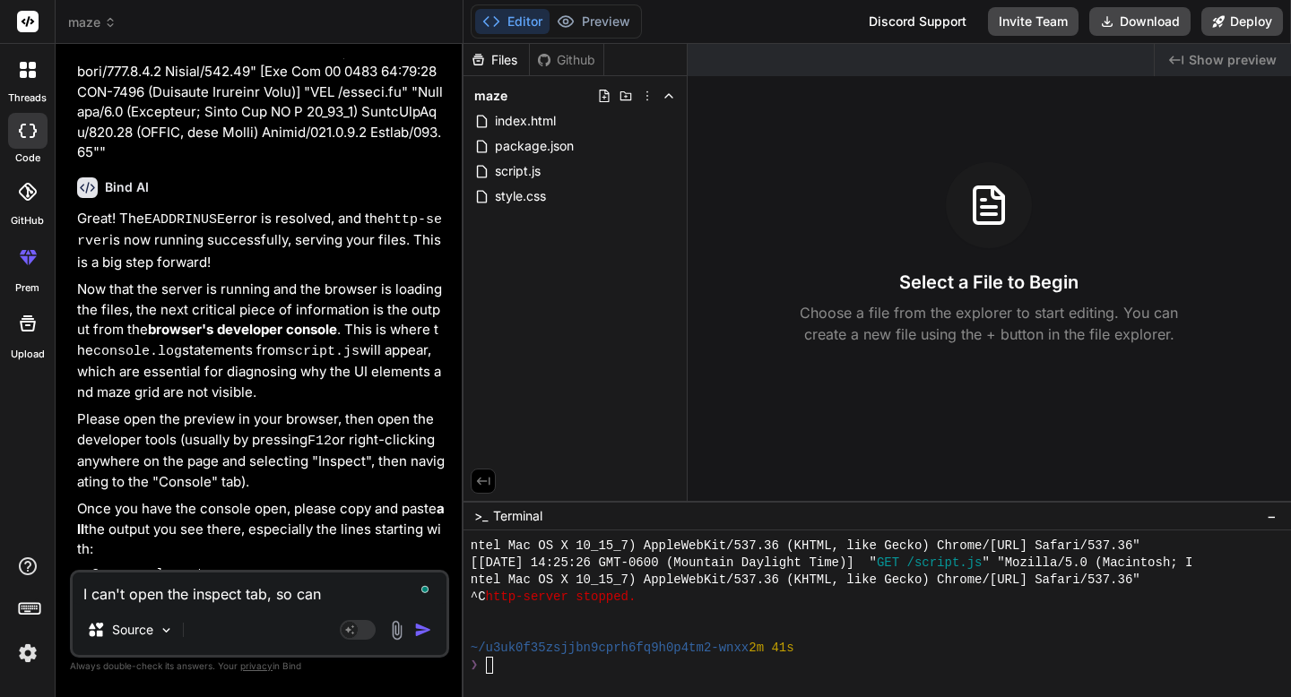
type textarea "I can't open the inspect tab, so can y"
type textarea "x"
type textarea "I can't open the inspect tab, so can yo"
type textarea "x"
type textarea "I can't open the inspect tab, so can you"
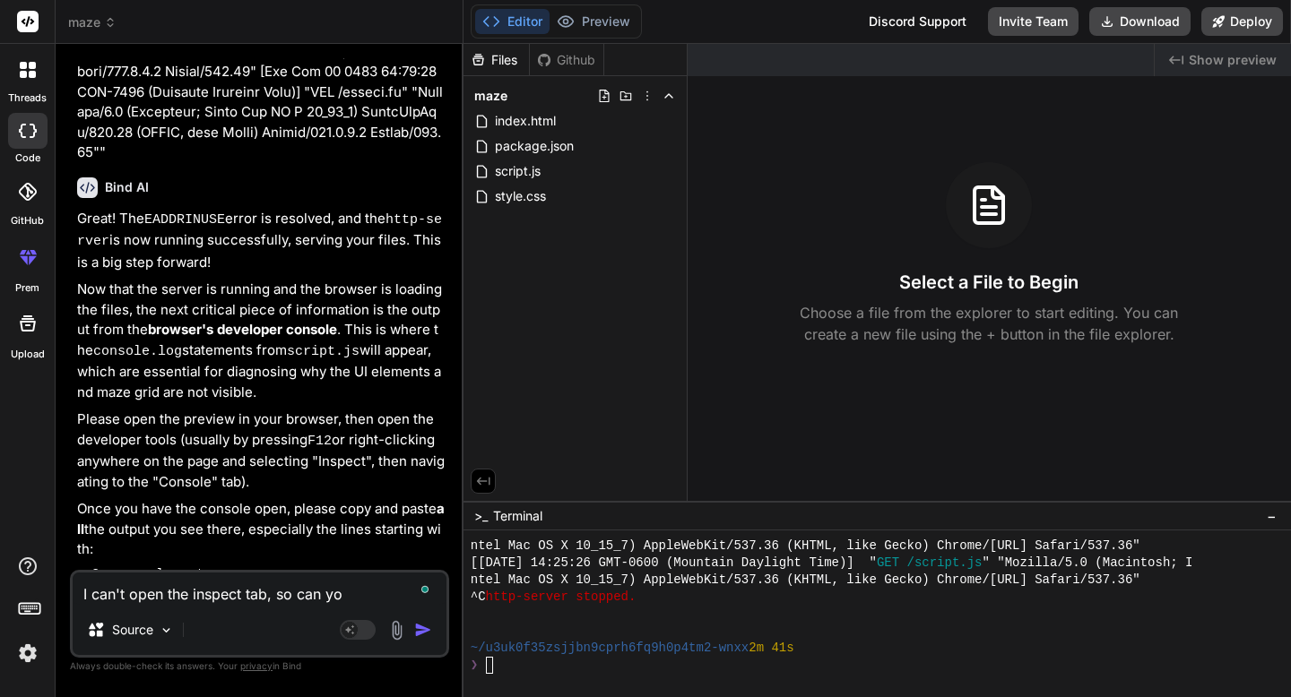
type textarea "x"
type textarea "I can't open the inspect tab, so can you"
type textarea "x"
type textarea "I can't open the inspect tab, so can you j"
type textarea "x"
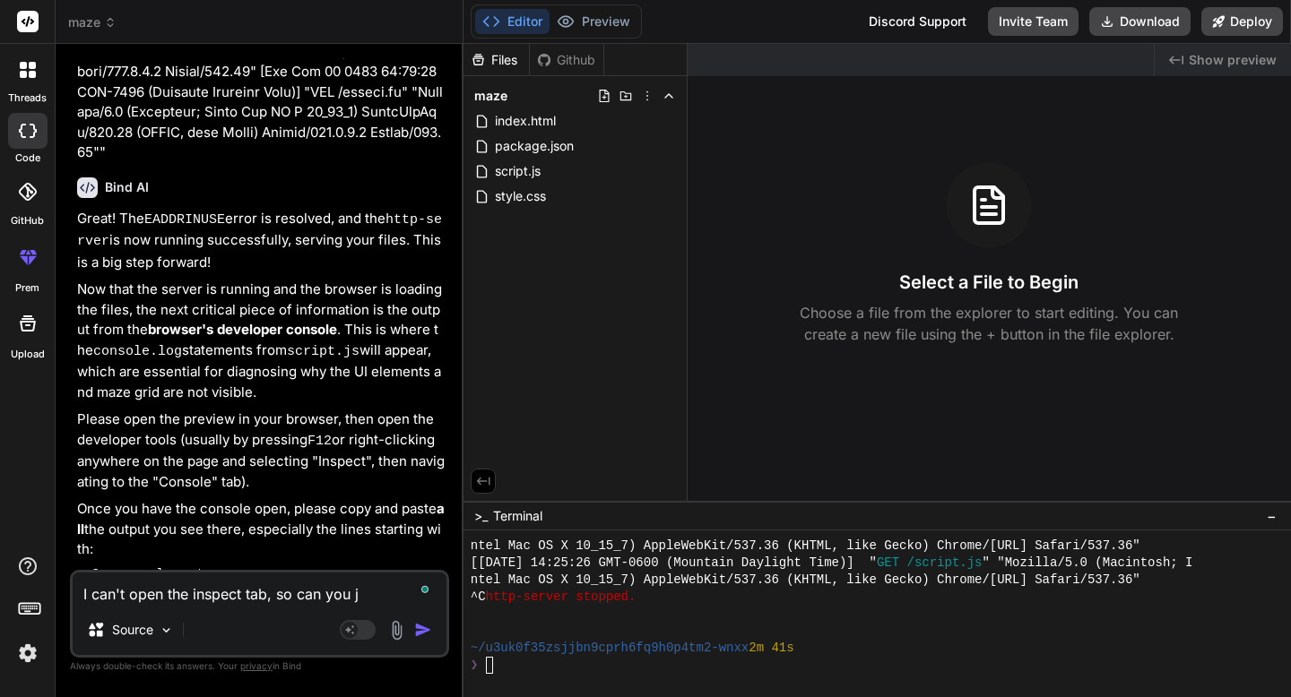
type textarea "I can't open the inspect tab, so can you ju"
type textarea "x"
type textarea "I can't open the inspect tab, so can you jus"
type textarea "x"
type textarea "I can't open the inspect tab, so can you just"
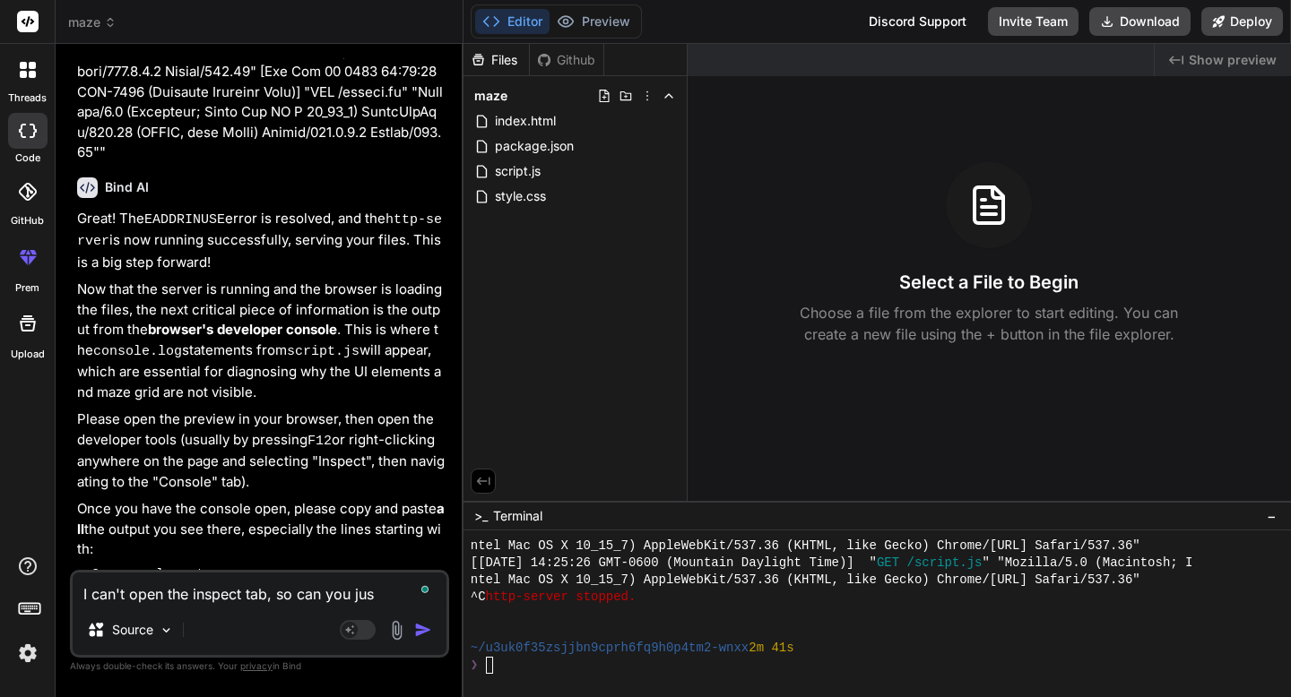
type textarea "x"
type textarea "I can't open the inspect tab, so can you just"
type textarea "x"
type textarea "I can't open the inspect tab, so can you just c"
type textarea "x"
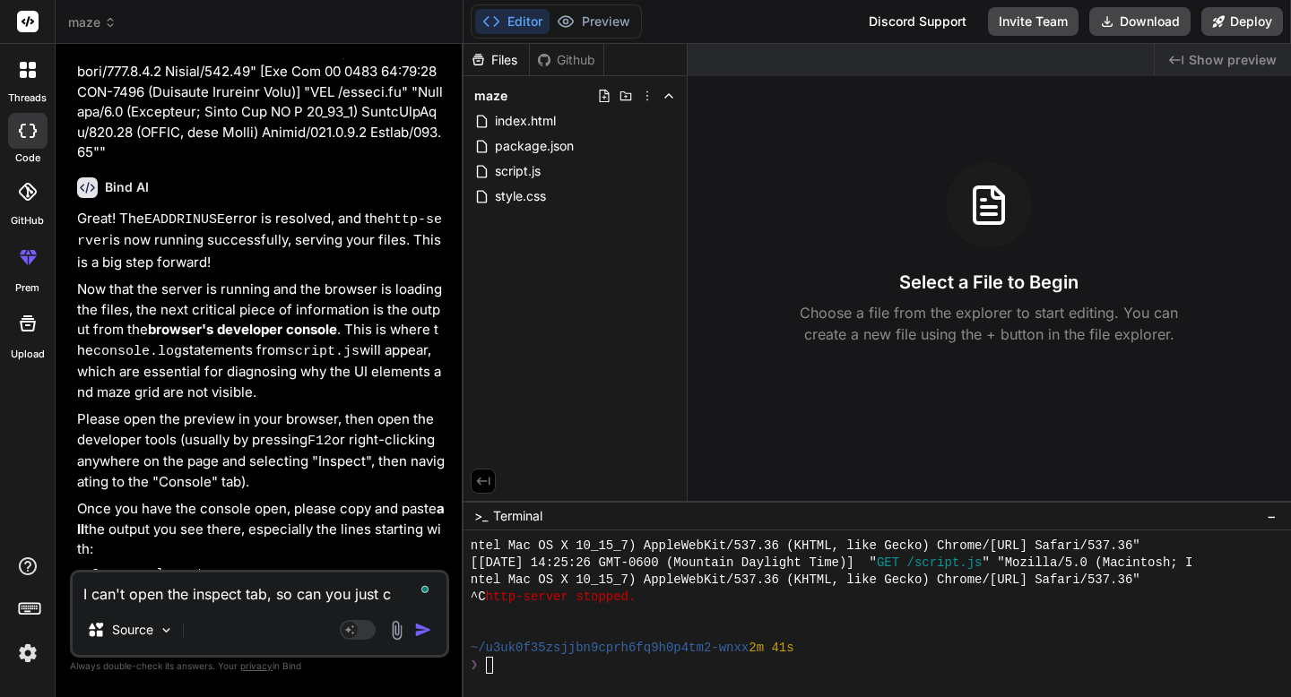
type textarea "I can't open the inspect tab, so can you just ch"
type textarea "x"
type textarea "I can't open the inspect tab, so can you just che"
type textarea "x"
type textarea "I can't open the inspect tab, so can you just chec"
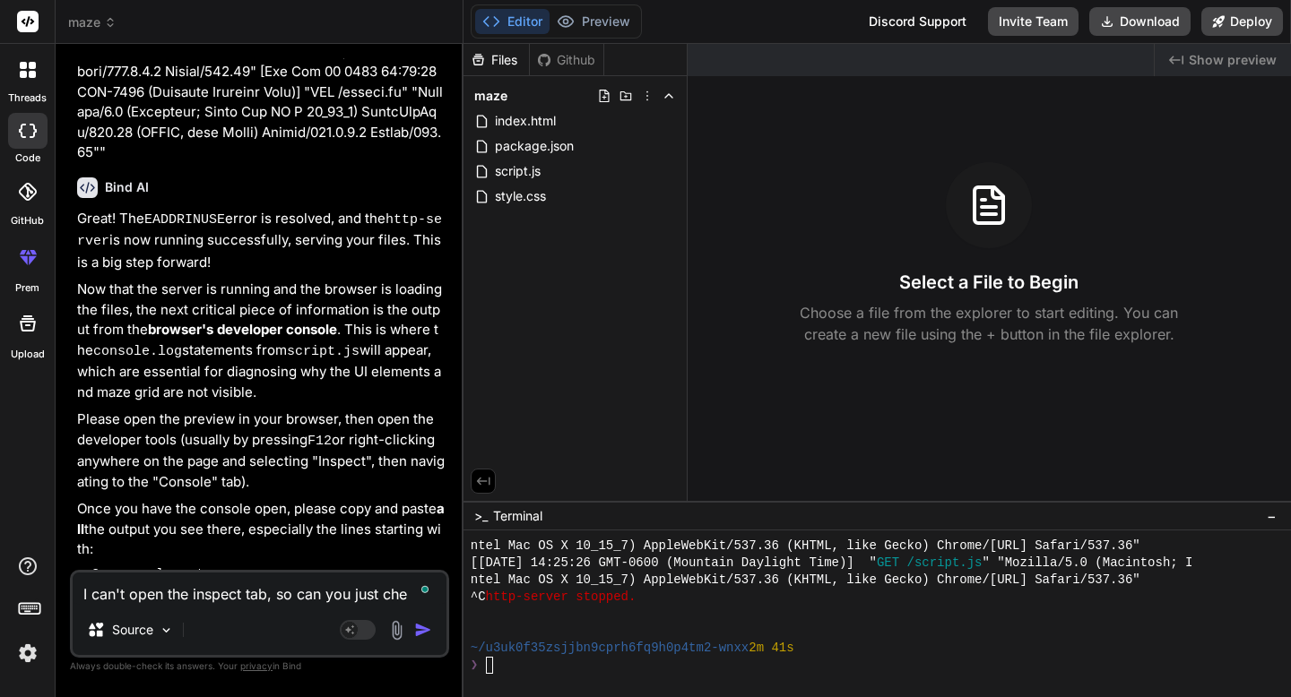
type textarea "x"
type textarea "I can't open the inspect tab, so can you just check"
type textarea "x"
type textarea "I can't open the inspect tab, so can you just check"
type textarea "x"
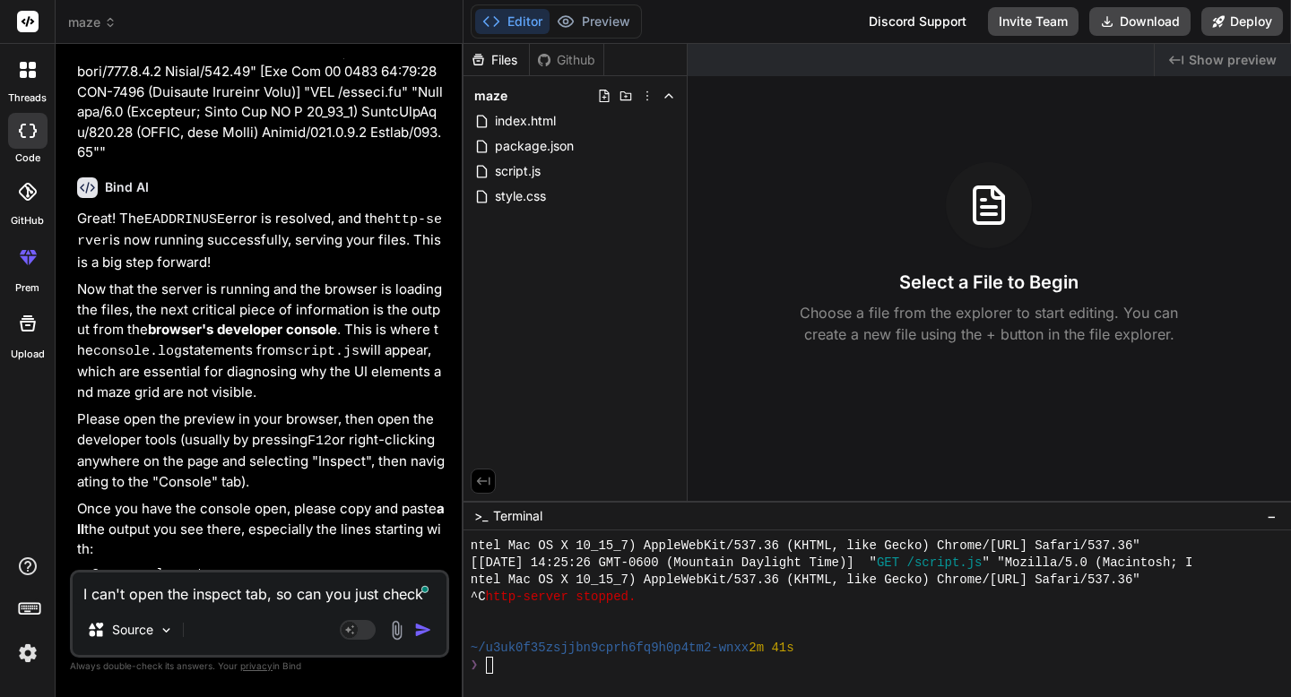
type textarea "I can't open the inspect tab, so can you just check y"
type textarea "x"
type textarea "I can't open the inspect tab, so can you just check yo"
type textarea "x"
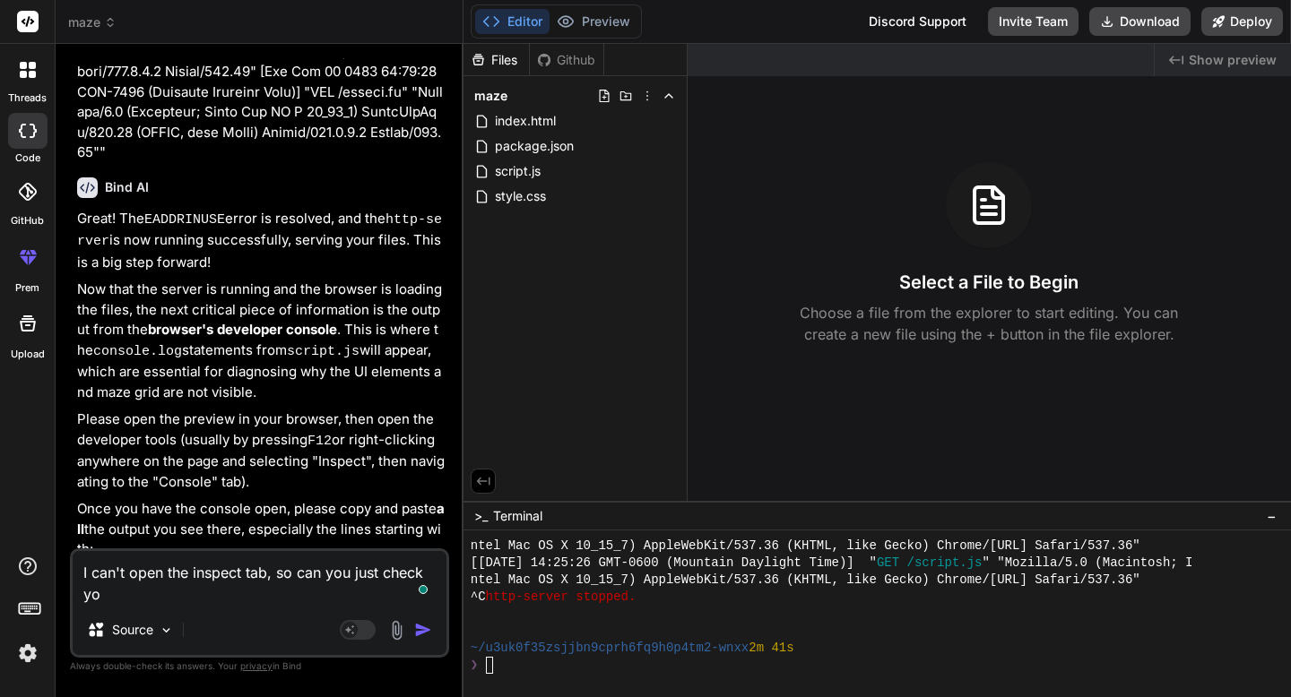
type textarea "I can't open the inspect tab, so can you just check you"
type textarea "x"
type textarea "I can't open the inspect tab, so can you just check your"
type textarea "x"
type textarea "I can't open the inspect tab, so can you just check yours"
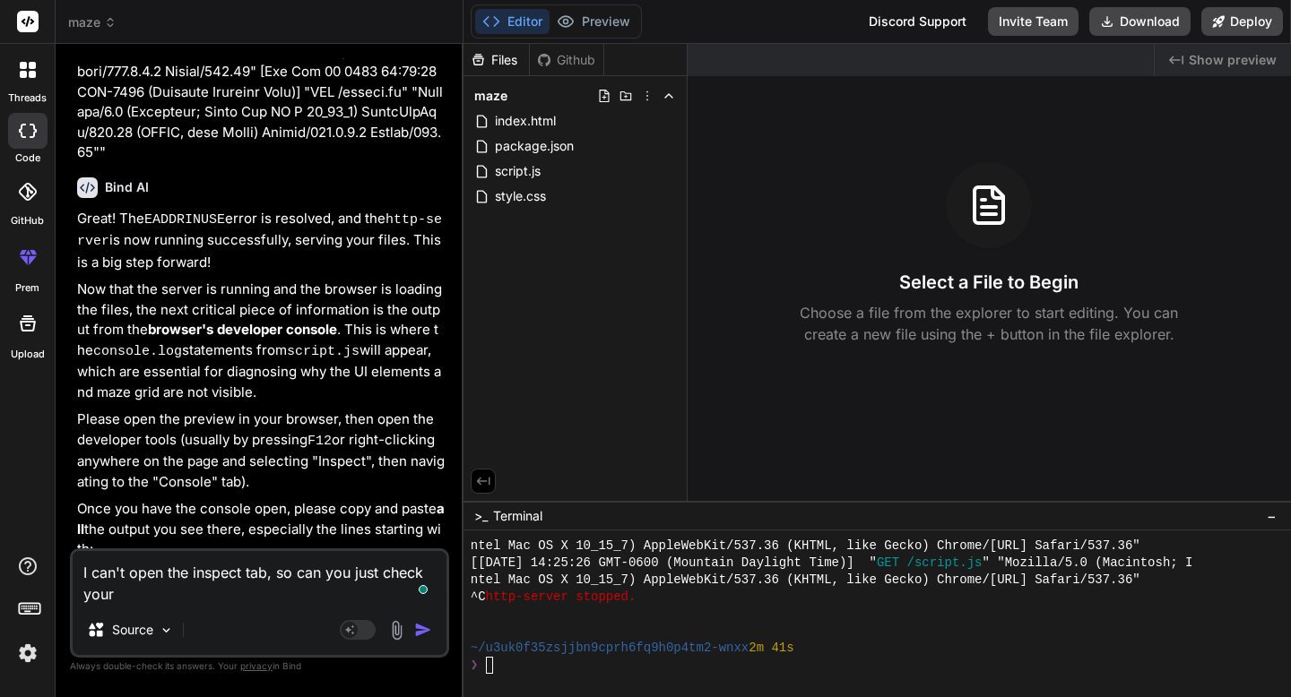
type textarea "x"
type textarea "I can't open the inspect tab, so can you just check yoursl"
type textarea "x"
type textarea "I can't open the inspect tab, so can you just check yours"
type textarea "x"
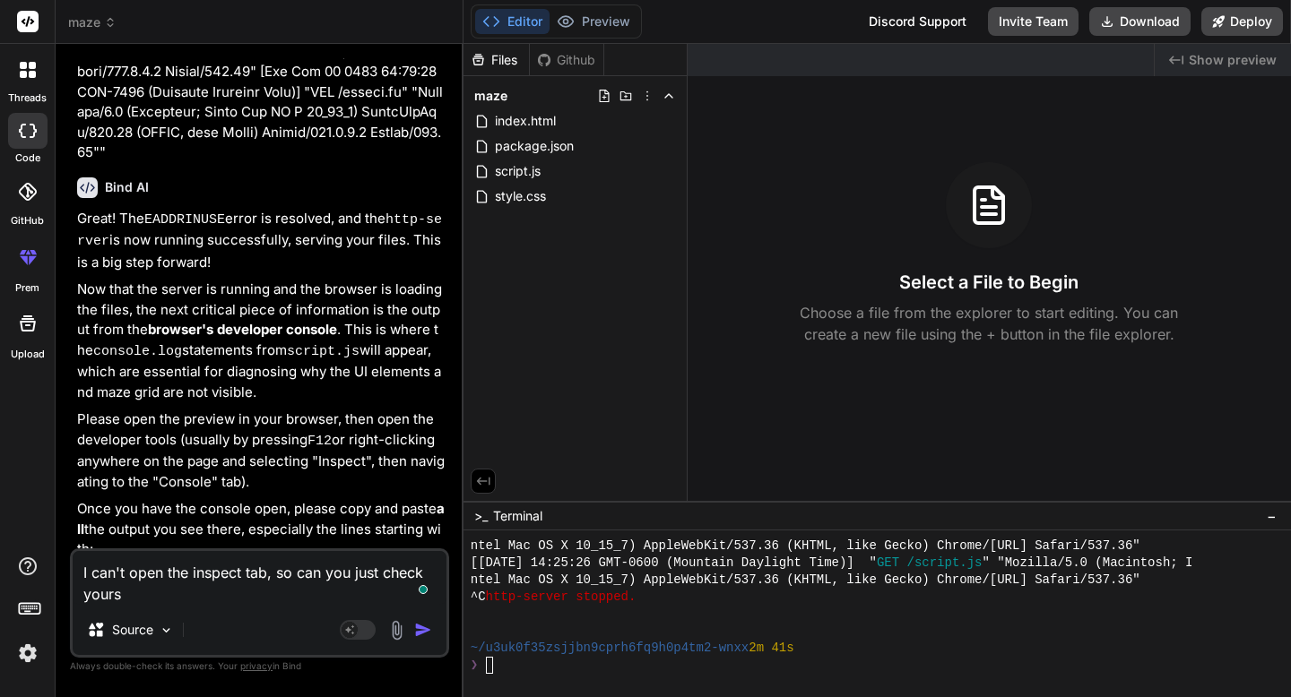
type textarea "I can't open the inspect tab, so can you just check yourse"
type textarea "x"
type textarea "I can't open the inspect tab, so can you just check yoursel"
type textarea "x"
type textarea "I can't open the inspect tab, so can you just check yourself"
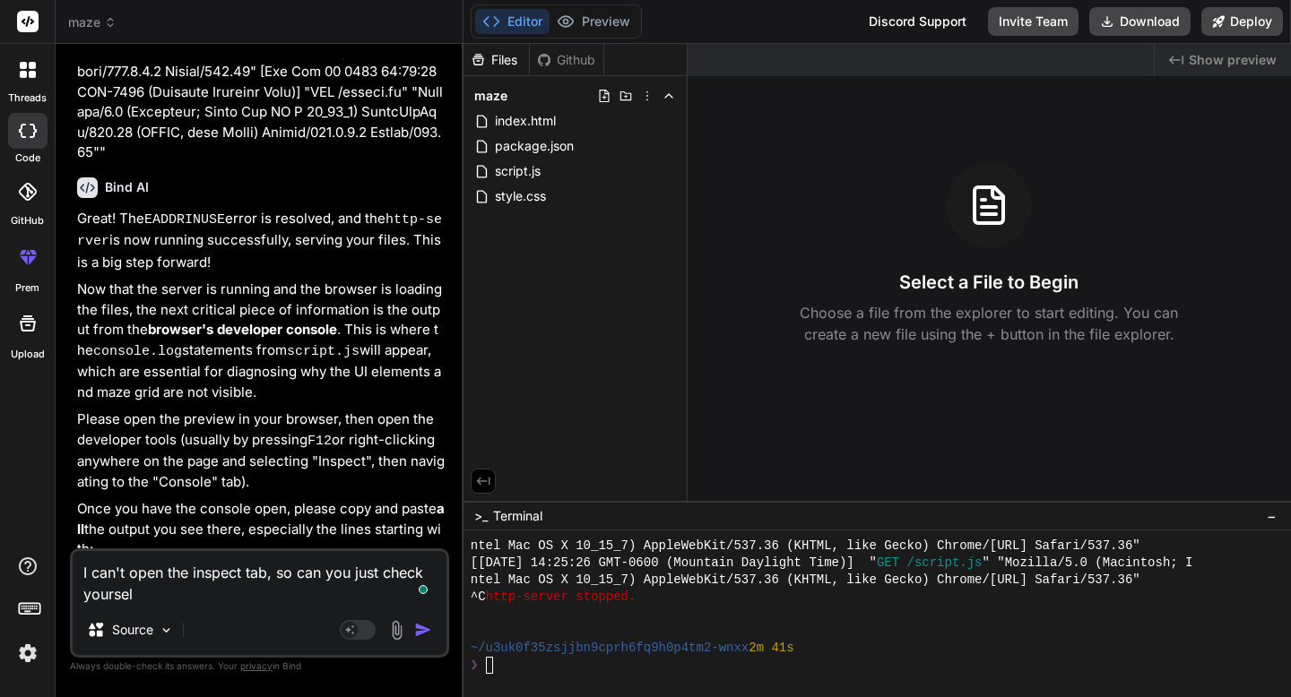
type textarea "x"
type textarea "I can't open the inspect tab, so can you just check yourself?"
type textarea "x"
type textarea "I can't open the inspect tab, so can you just check yourself?"
type textarea "x"
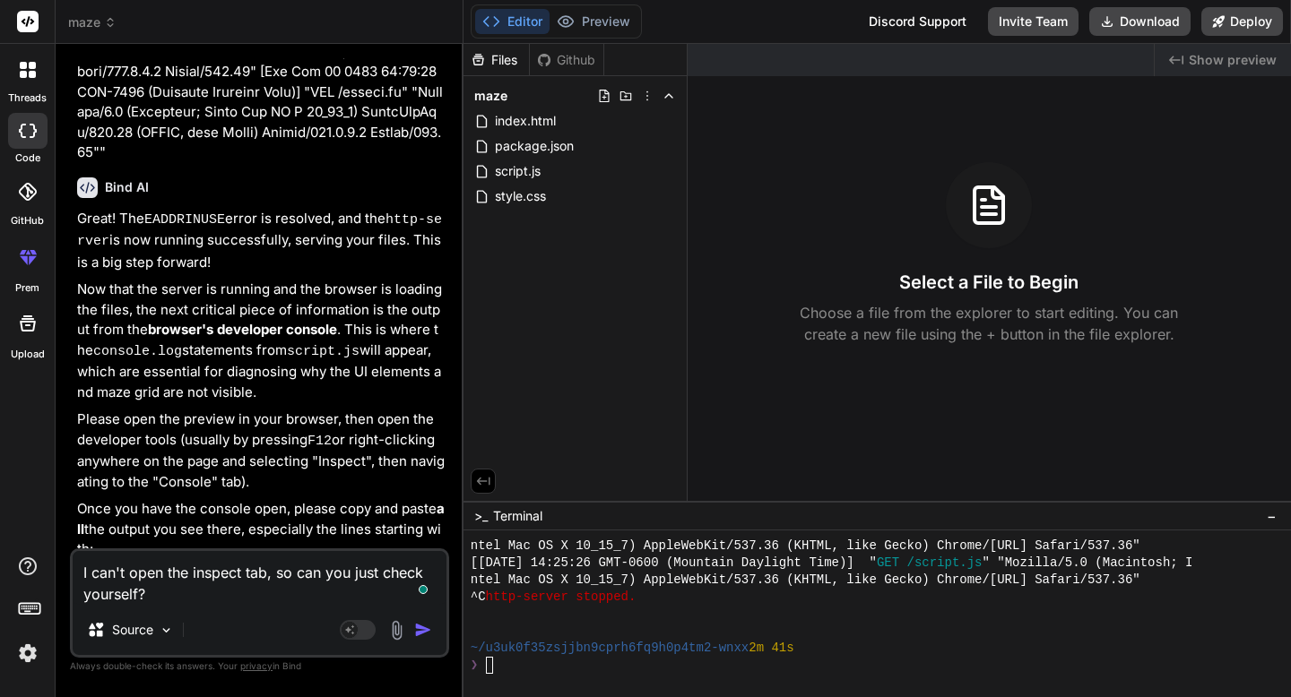
type textarea "I can't open the inspect tab, so can you just check yourself? I"
type textarea "x"
type textarea "I can't open the inspect tab, so can you just check yourself? I"
type textarea "x"
type textarea "I can't open the inspect tab, so can you just check yourself? I a"
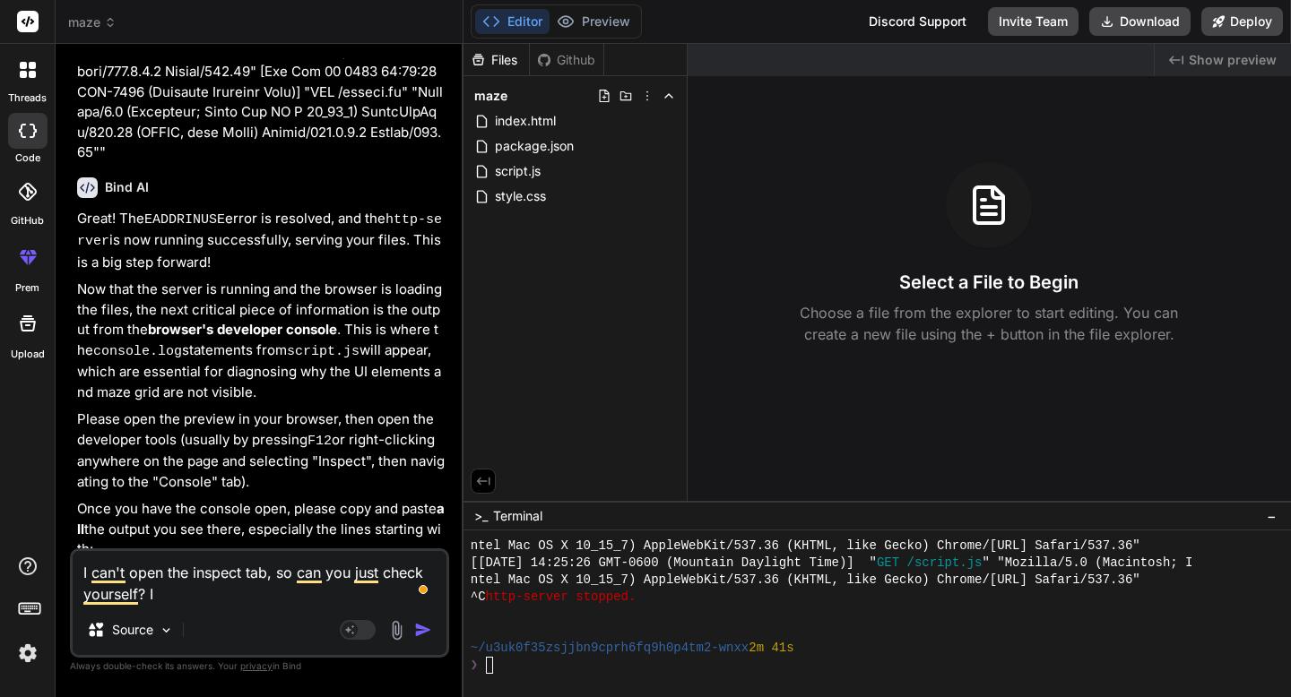
type textarea "x"
type textarea "I can't open the inspect tab, so can you just check yourself? I am"
type textarea "x"
type textarea "I can't open the inspect tab, so can you just check yourself? I am"
type textarea "x"
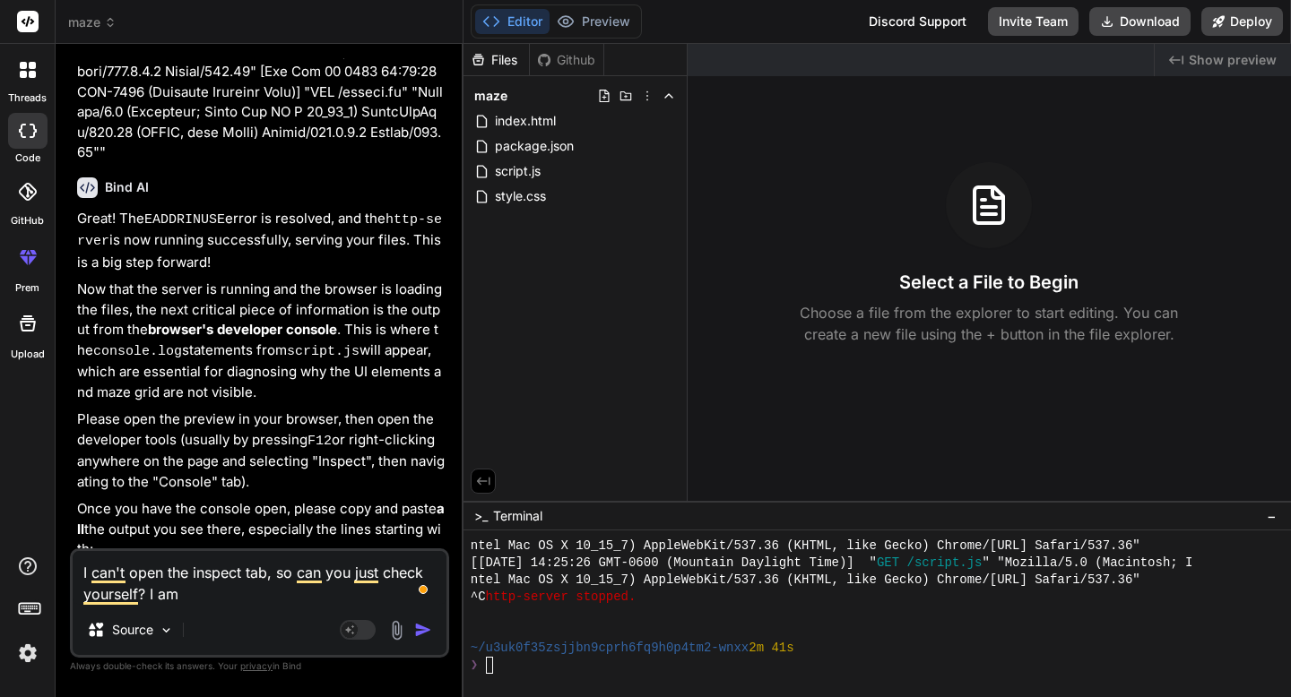
type textarea "I can't open the inspect tab, so can you just check yourself? I am j"
type textarea "x"
type textarea "I can't open the inspect tab, so can you just check yourself? I am ju"
type textarea "x"
type textarea "I can't open the inspect tab, so can you just check yourself? I am jus"
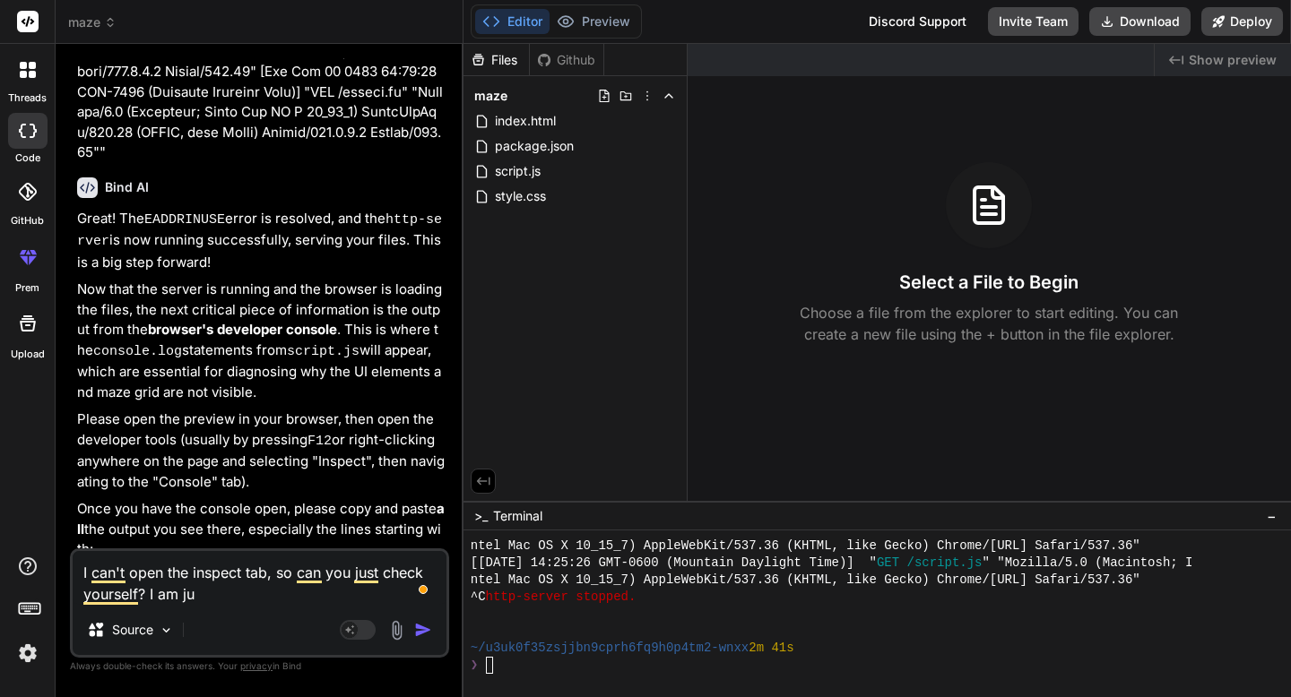
type textarea "x"
type textarea "I can't open the inspect tab, so can you just check yourself? I am just"
type textarea "x"
type textarea "I can't open the inspect tab, so can you just check yourself? I am just"
type textarea "x"
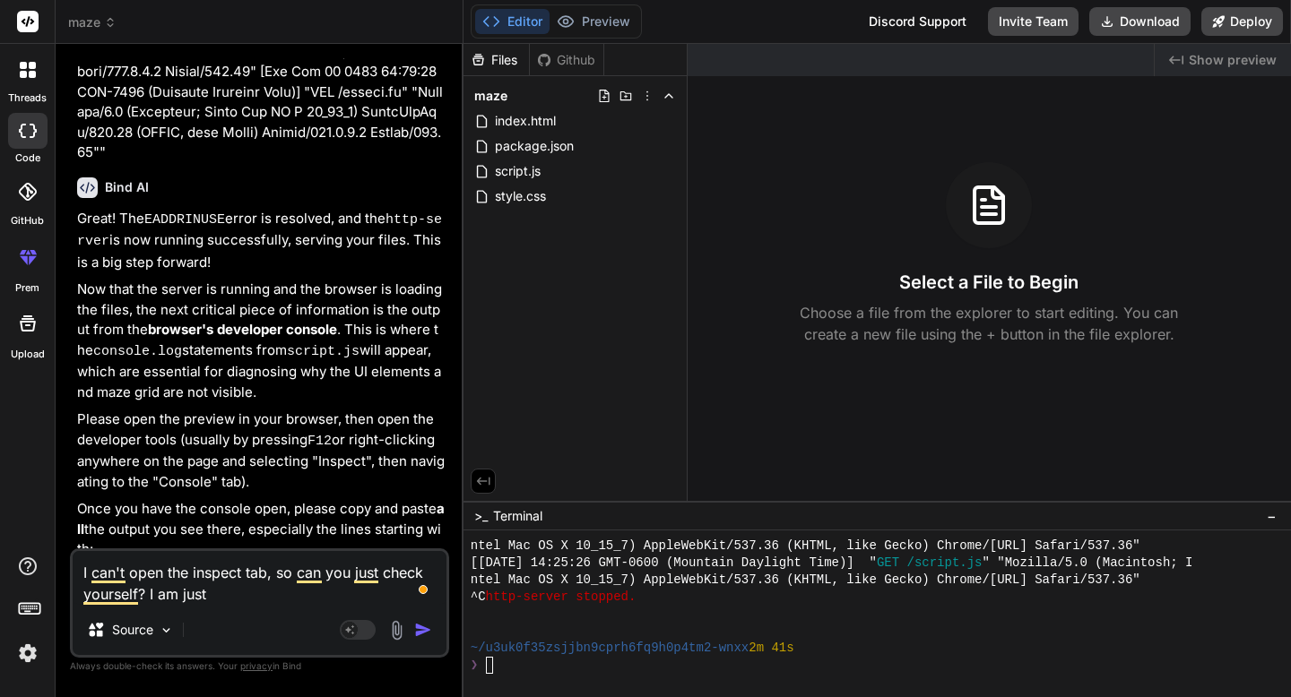
type textarea "I can't open the inspect tab, so can you just check yourself? I am just t"
type textarea "x"
type textarea "I can't open the inspect tab, so can you just check yourself? I am just tr"
type textarea "x"
type textarea "I can't open the inspect tab, so can you just check yourself? I am just try"
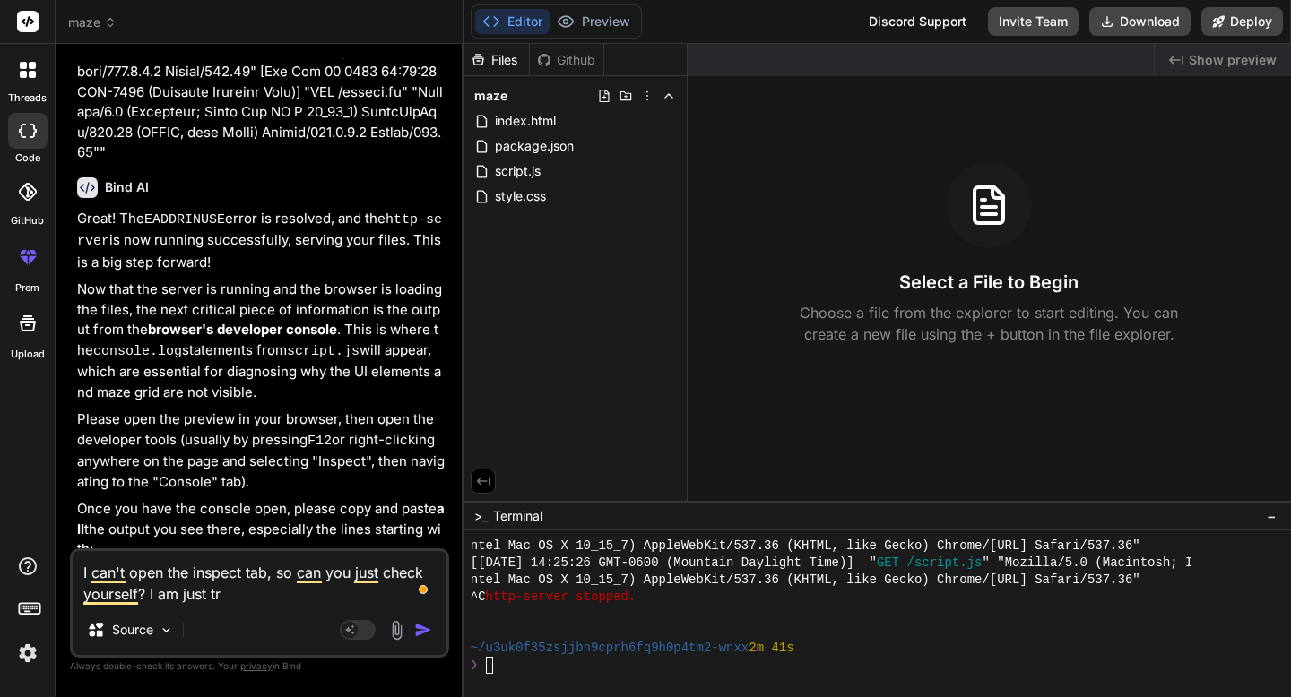
type textarea "x"
type textarea "I can't open the inspect tab, so can you just check yourself? I am just tryi"
type textarea "x"
type textarea "I can't open the inspect tab, so can you just check yourself? I am just tryin"
type textarea "x"
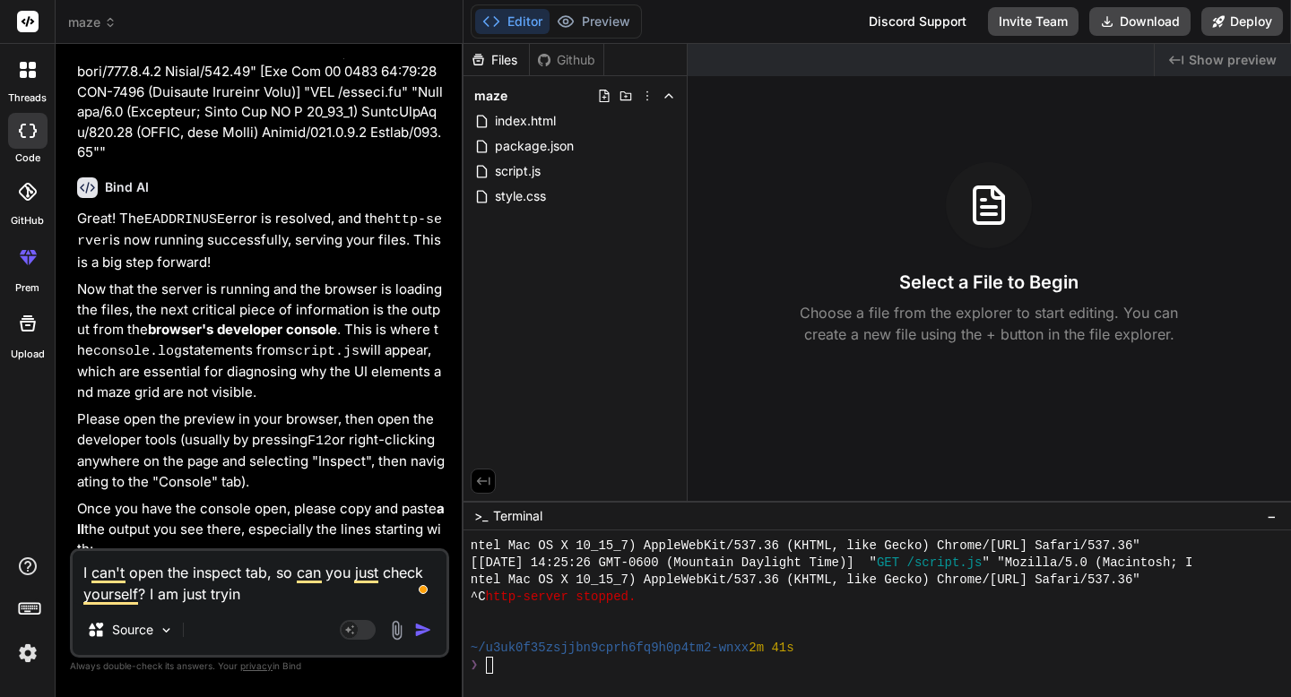
type textarea "I can't open the inspect tab, so can you just check yourself? I am just trying"
type textarea "x"
type textarea "I can't open the inspect tab, so can you just check yourself? I am just trying"
type textarea "x"
type textarea "I can't open the inspect tab, so can you just check yourself? I am just trying t"
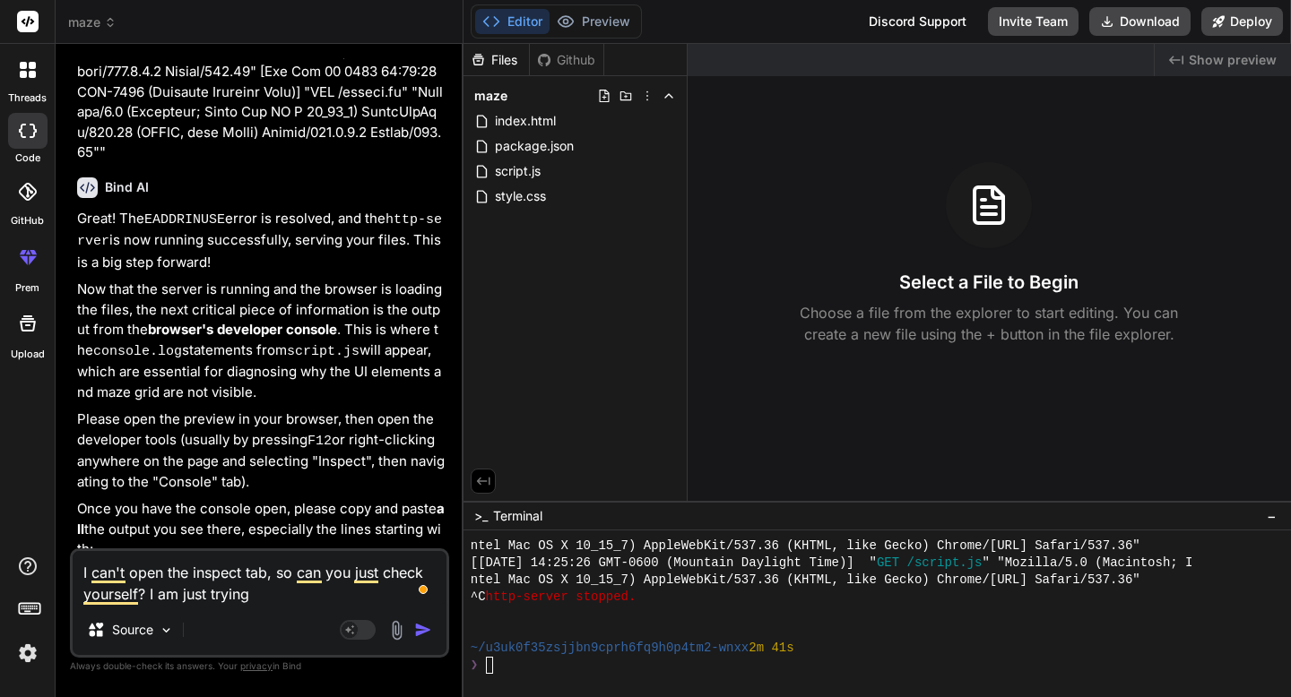
type textarea "x"
type textarea "I can't open the inspect tab, so can you just check yourself? I am just trying …"
type textarea "x"
type textarea "I can't open the inspect tab, so can you just check yourself? I am just trying …"
type textarea "x"
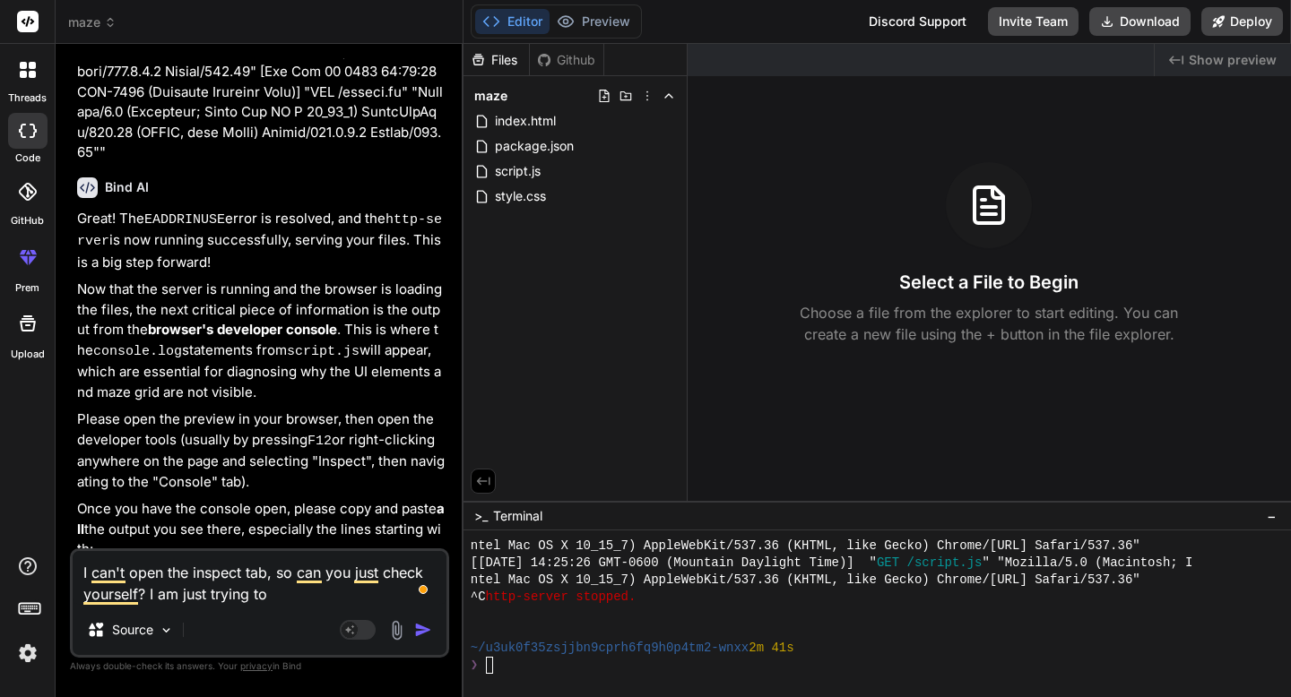
type textarea "I can't open the inspect tab, so can you just check yourself? I am just trying …"
type textarea "x"
type textarea "I can't open the inspect tab, so can you just check yourself? I am just trying …"
type textarea "x"
type textarea "I can't open the inspect tab, so can you just check yourself? I am just trying …"
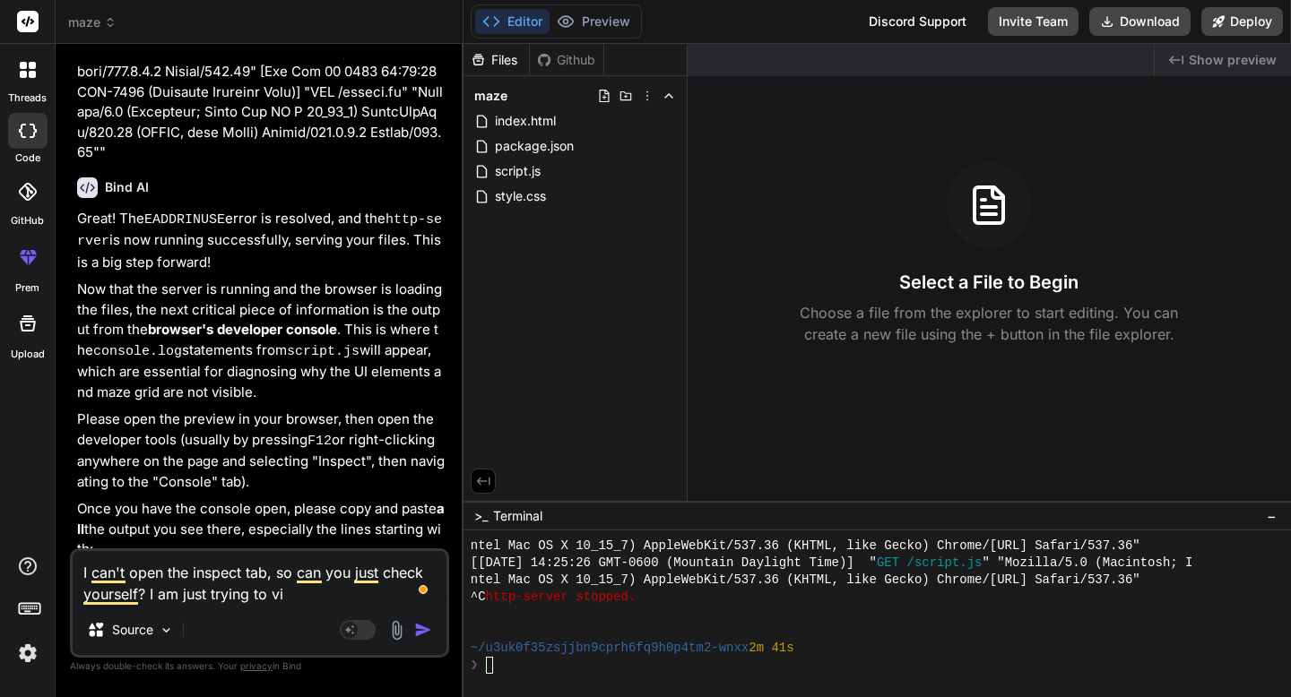
type textarea "x"
type textarea "I can't open the inspect tab, so can you just check yourself? I am just trying …"
type textarea "x"
type textarea "I can't open the inspect tab, so can you just check yourself? I am just trying …"
type textarea "x"
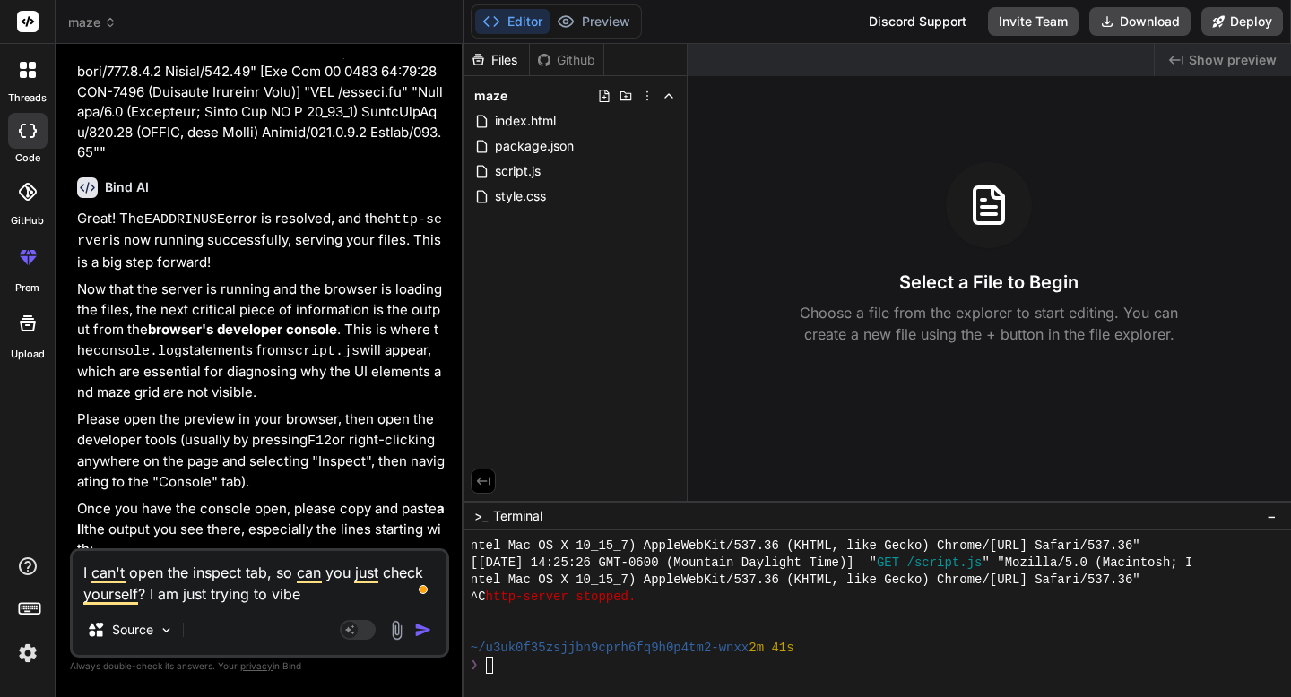
type textarea "I can't open the inspect tab, so can you just check yourself? I am just trying …"
type textarea "x"
type textarea "I can't open the inspect tab, so can you just check yourself? I am just trying …"
type textarea "x"
type textarea "I can't open the inspect tab, so can you just check yourself? I am just trying …"
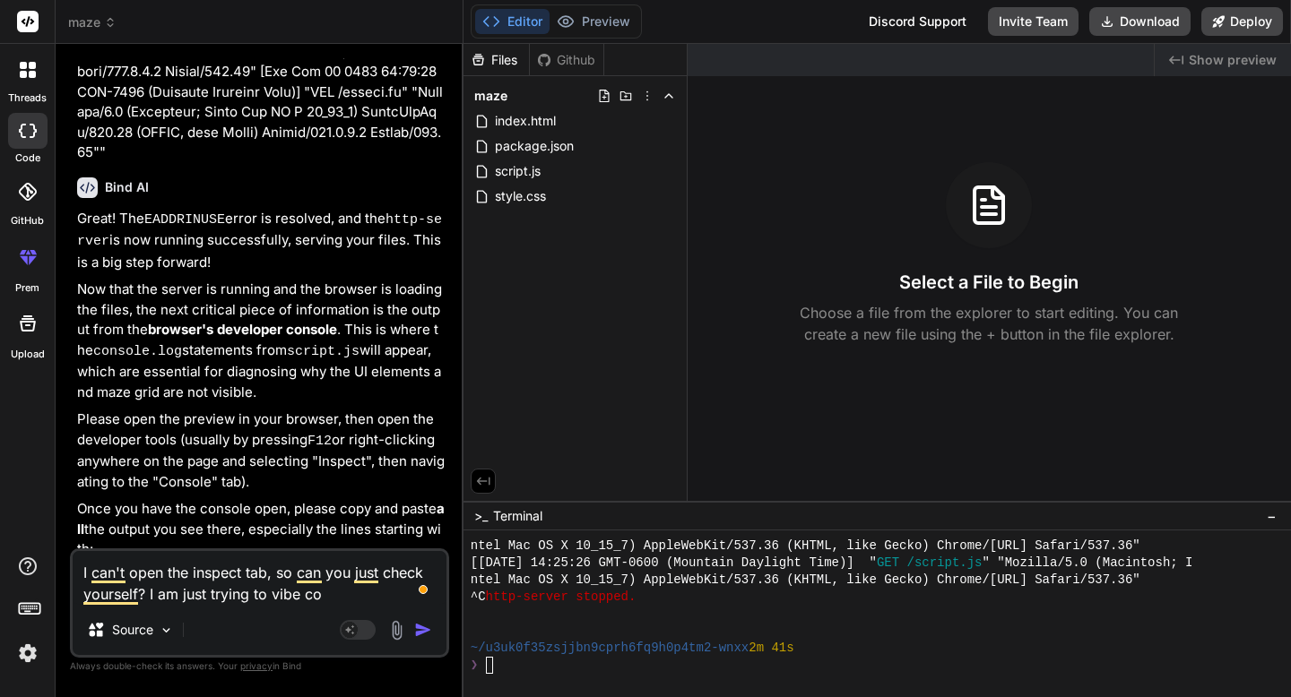
type textarea "x"
type textarea "I can't open the inspect tab, so can you just check yourself? I am just trying …"
type textarea "x"
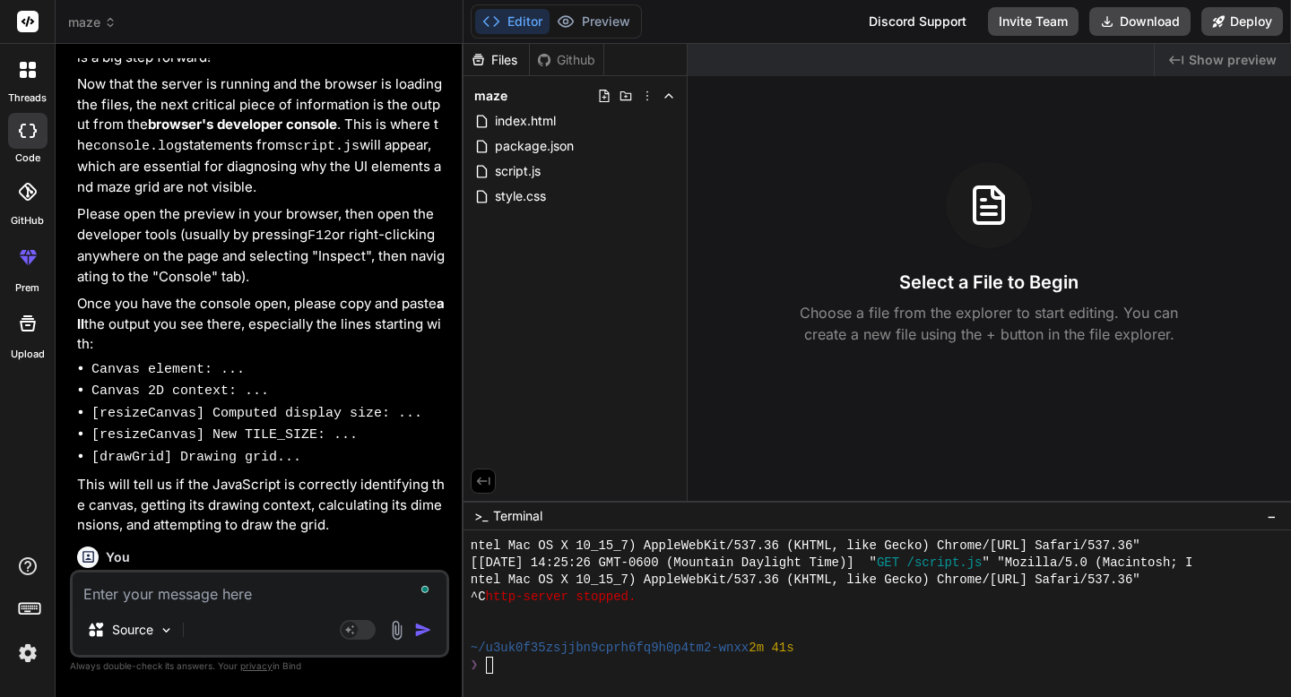
scroll to position [7209, 0]
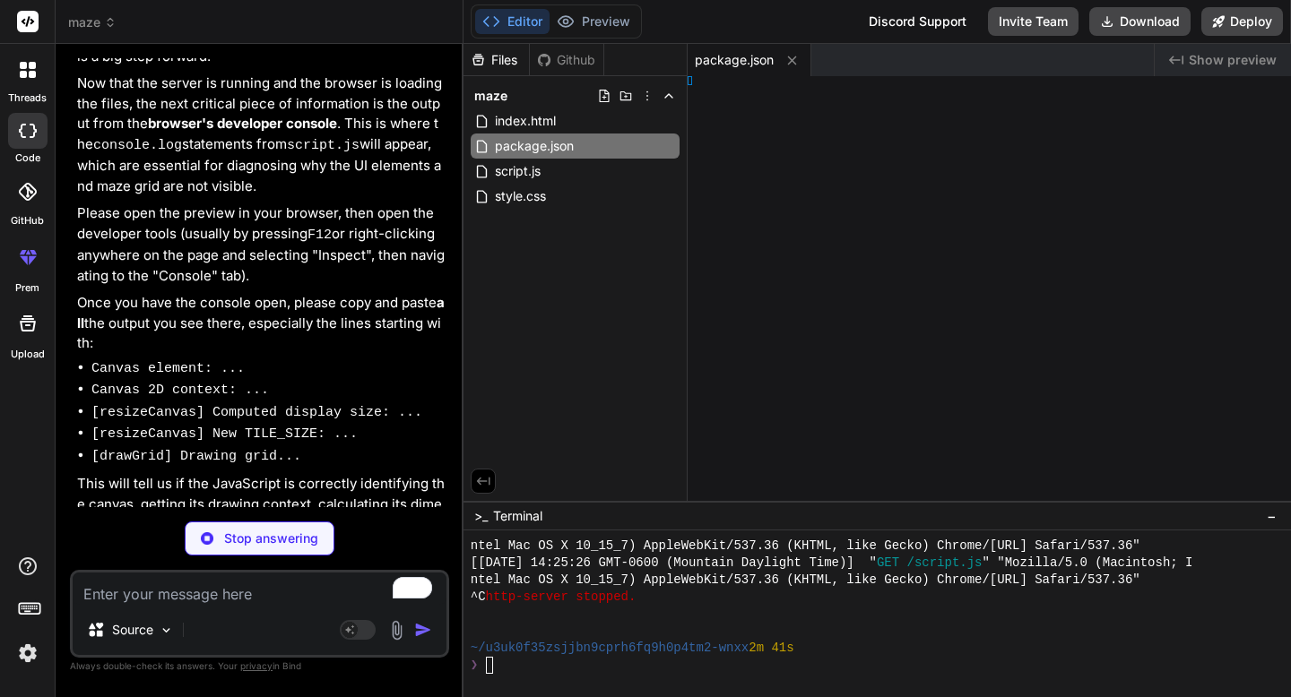
type textarea "x"
type textarea "/html>"
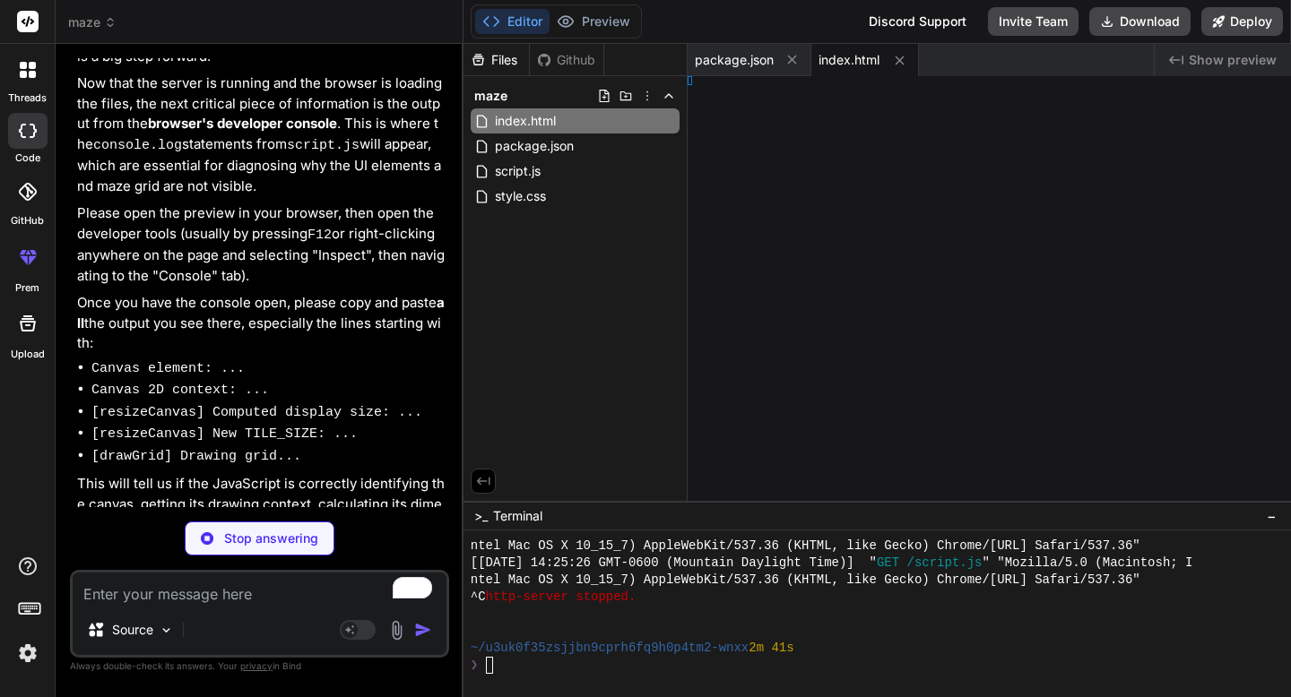
type textarea "x"
